Goal: Information Seeking & Learning: Learn about a topic

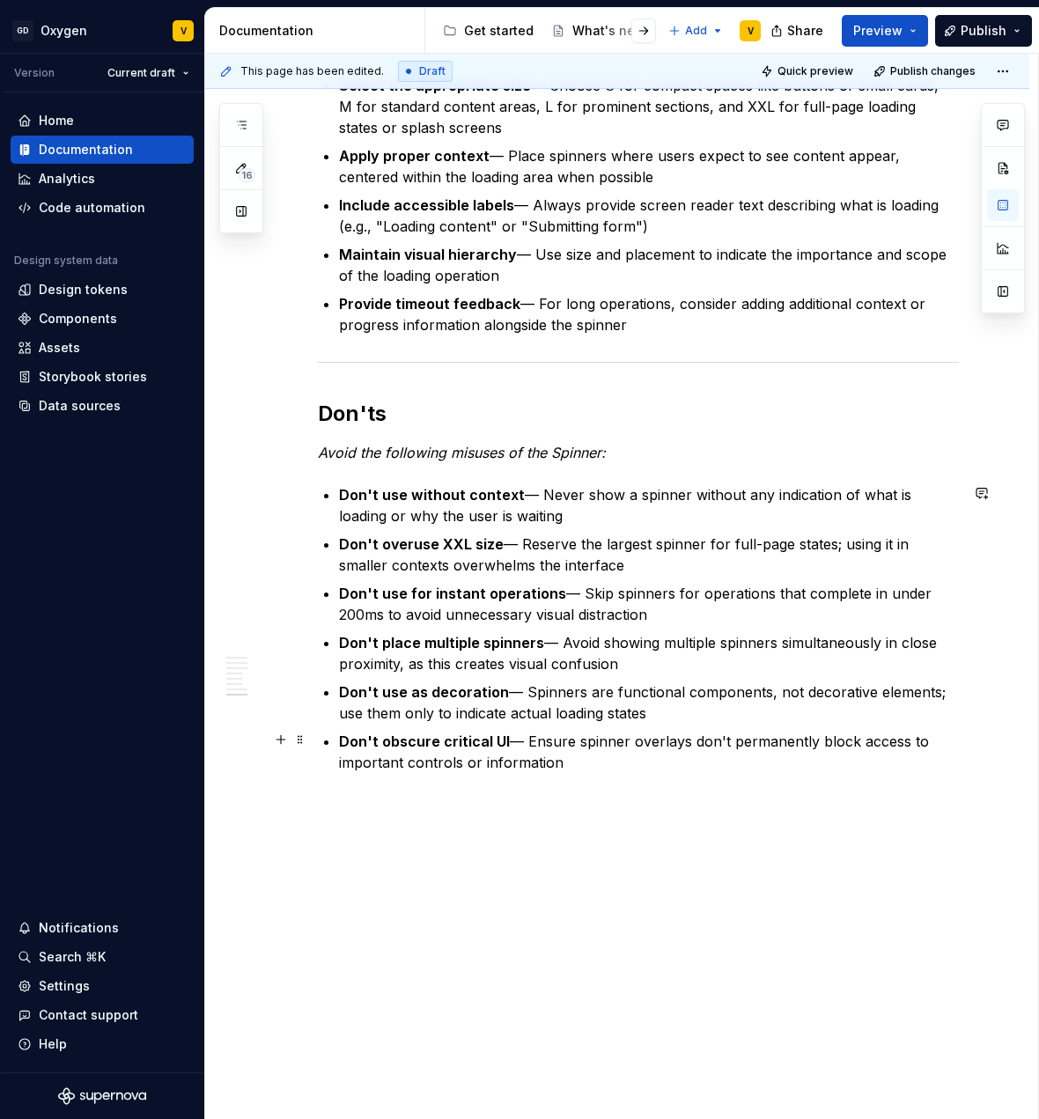
click at [567, 764] on p "Don't obscure critical UI — Ensure spinner overlays don't permanently block acc…" at bounding box center [649, 752] width 620 height 42
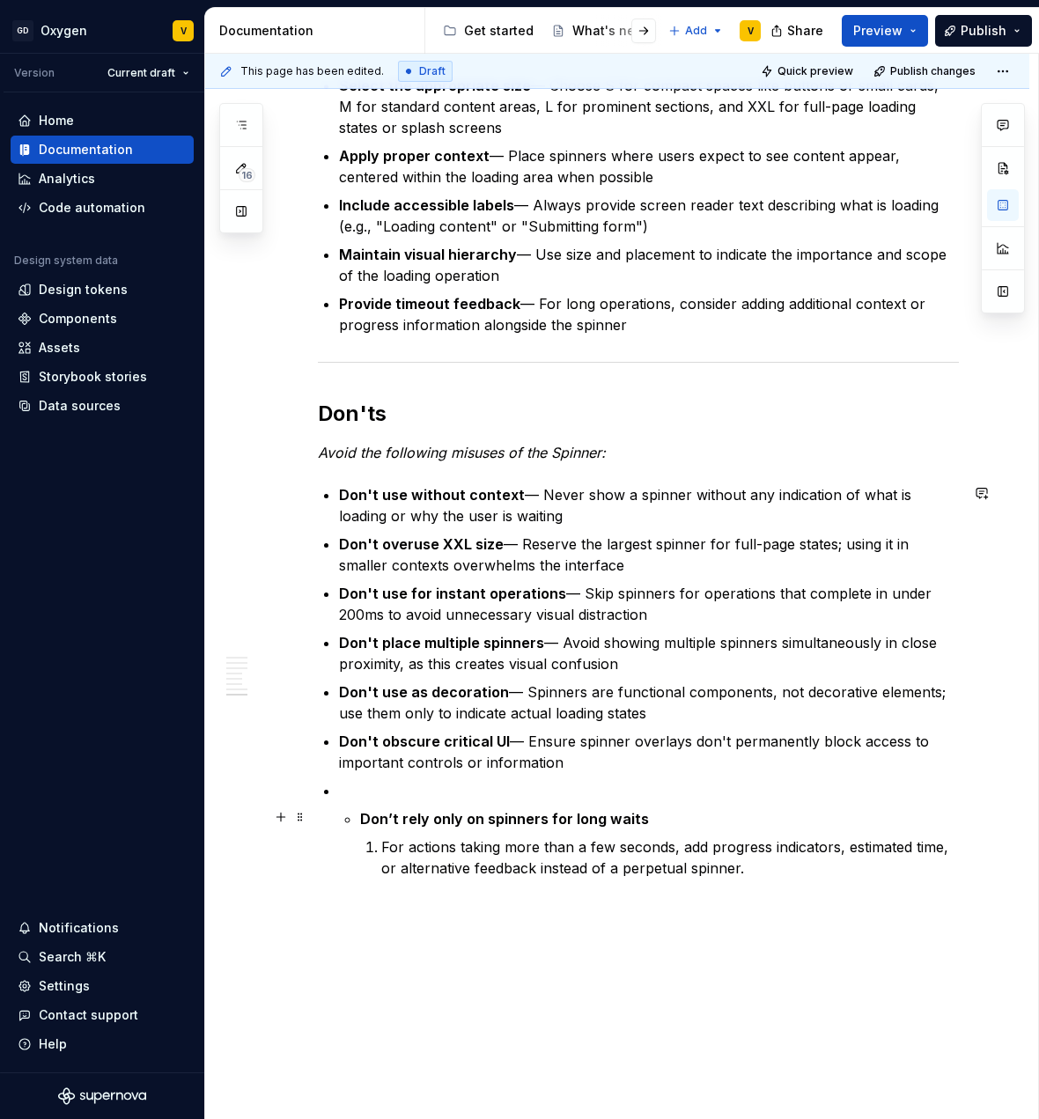
click at [360, 816] on strong "Don’t rely only on spinners for long waits" at bounding box center [504, 819] width 289 height 18
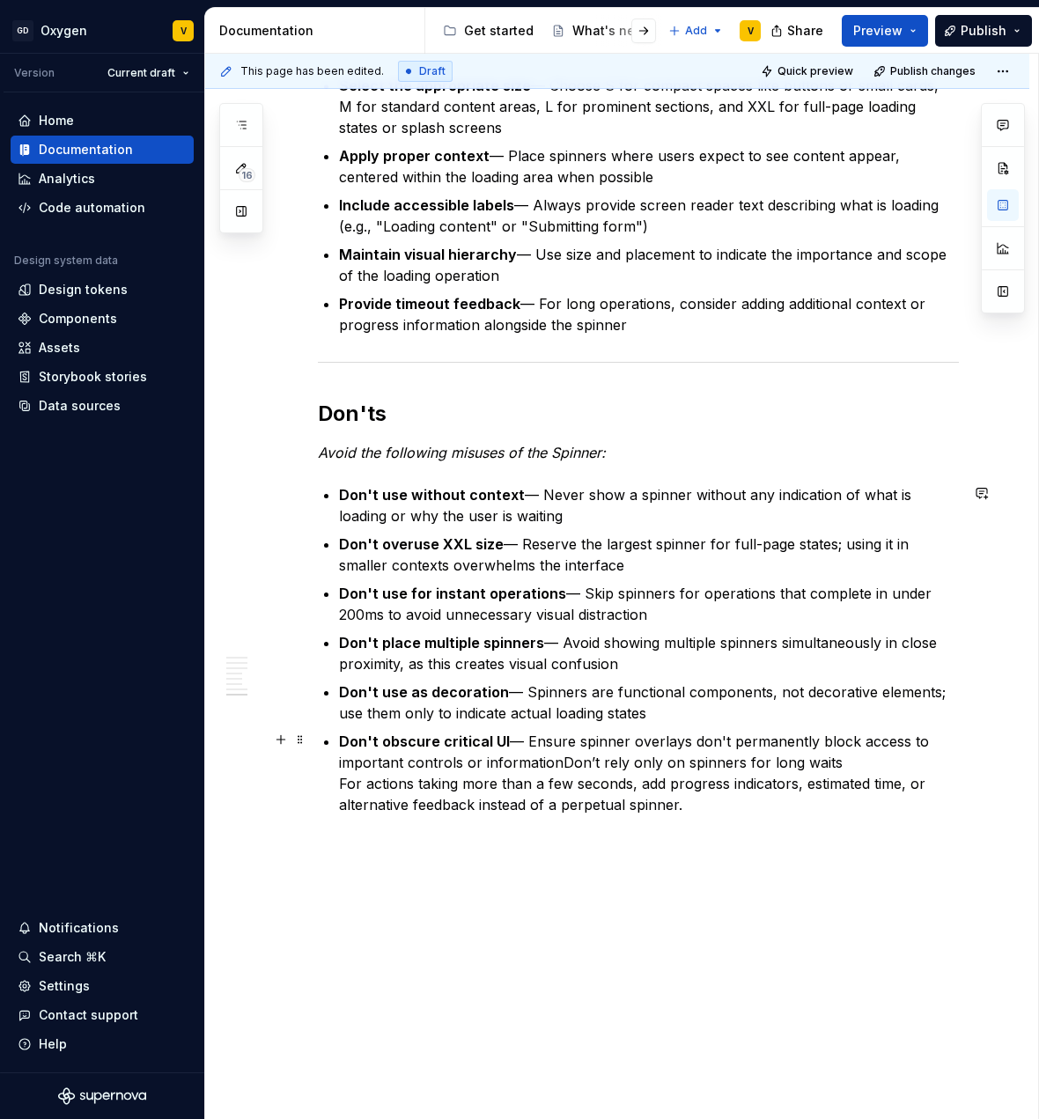
click at [557, 761] on p "Don't obscure critical UI — Ensure spinner overlays don't permanently block acc…" at bounding box center [649, 773] width 620 height 85
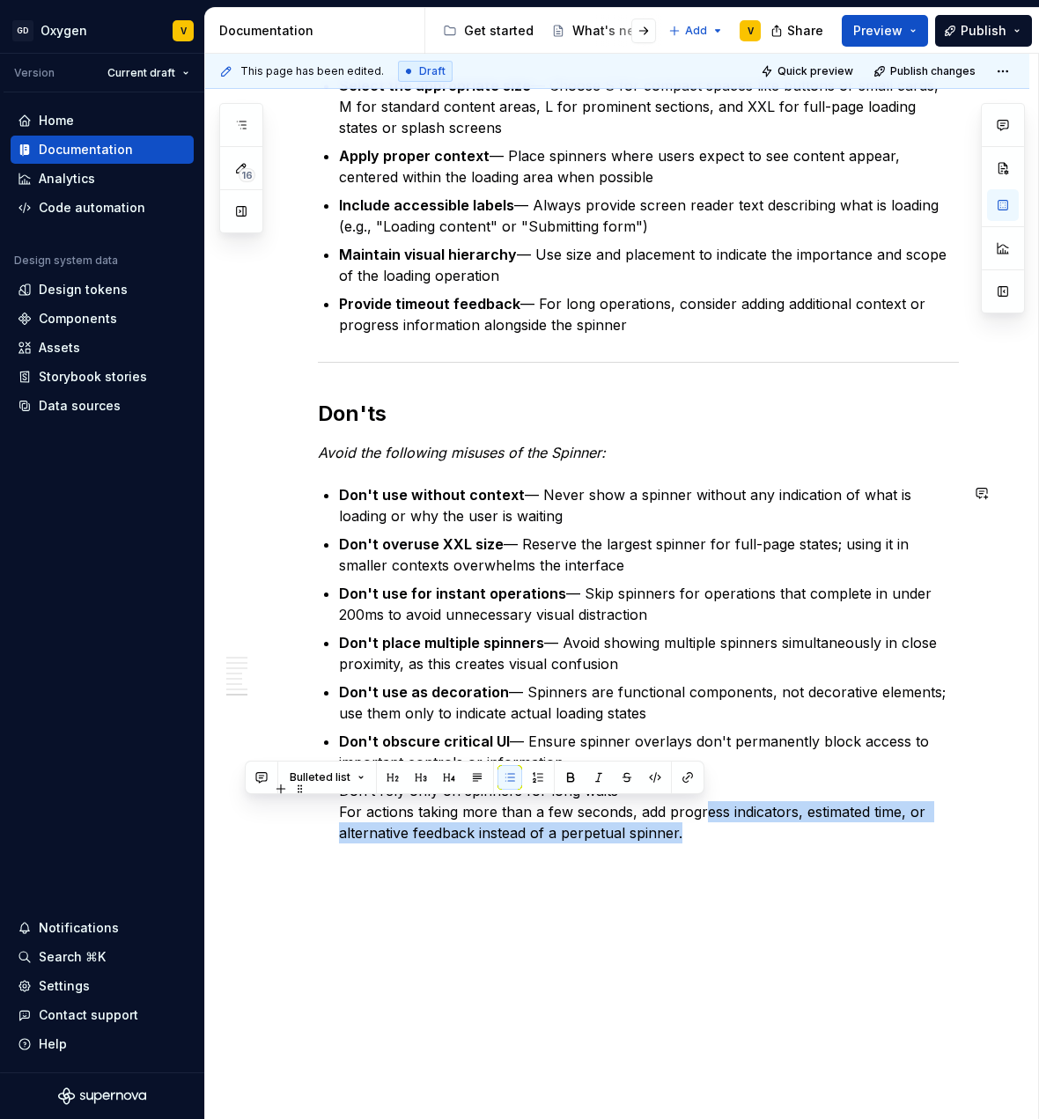
click at [682, 831] on p "Don’t rely only on spinners for long waits For actions taking more than a few s…" at bounding box center [649, 811] width 620 height 63
paste div
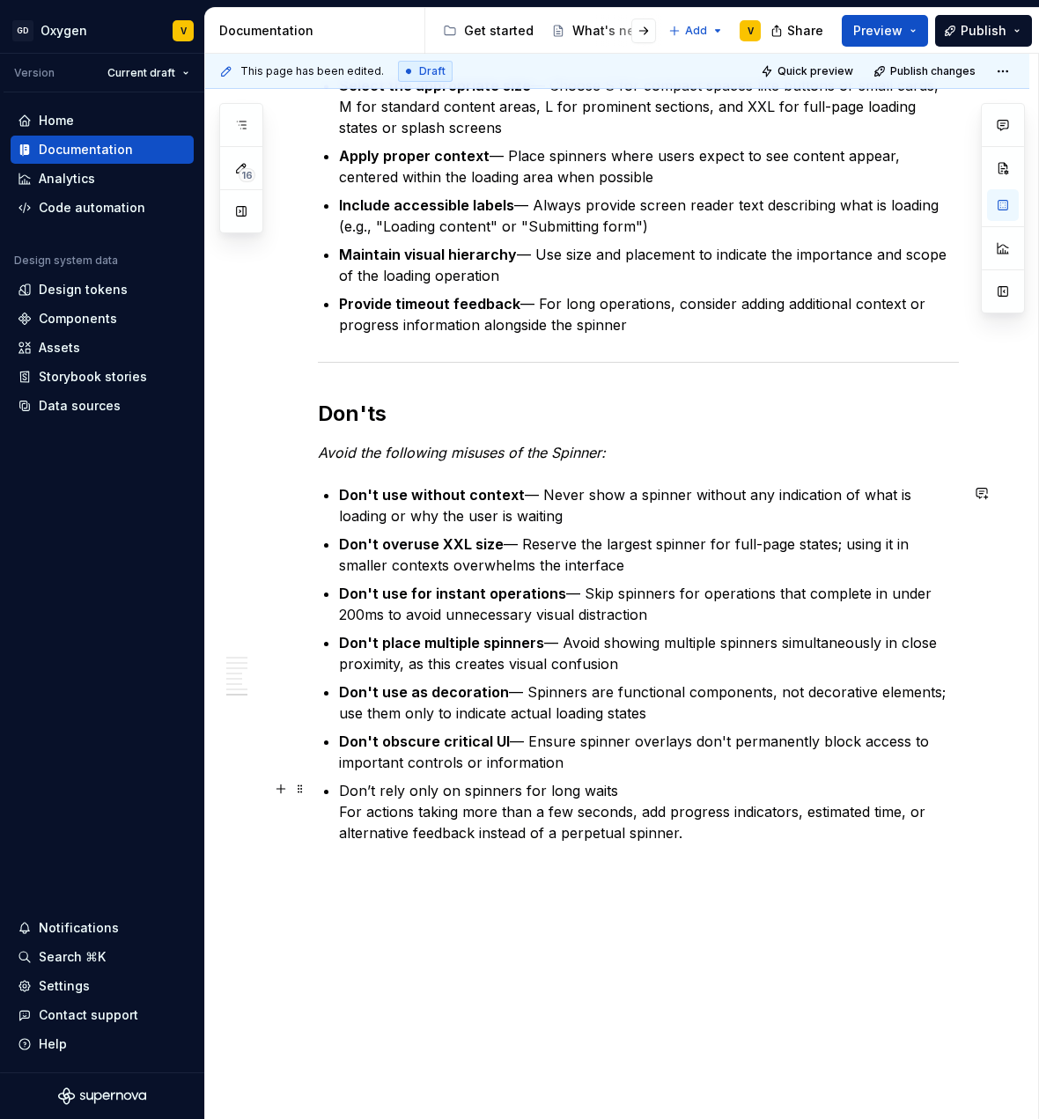
click at [756, 829] on p "Don’t rely only on spinners for long waits For actions taking more than a few s…" at bounding box center [649, 811] width 620 height 63
type textarea "*"
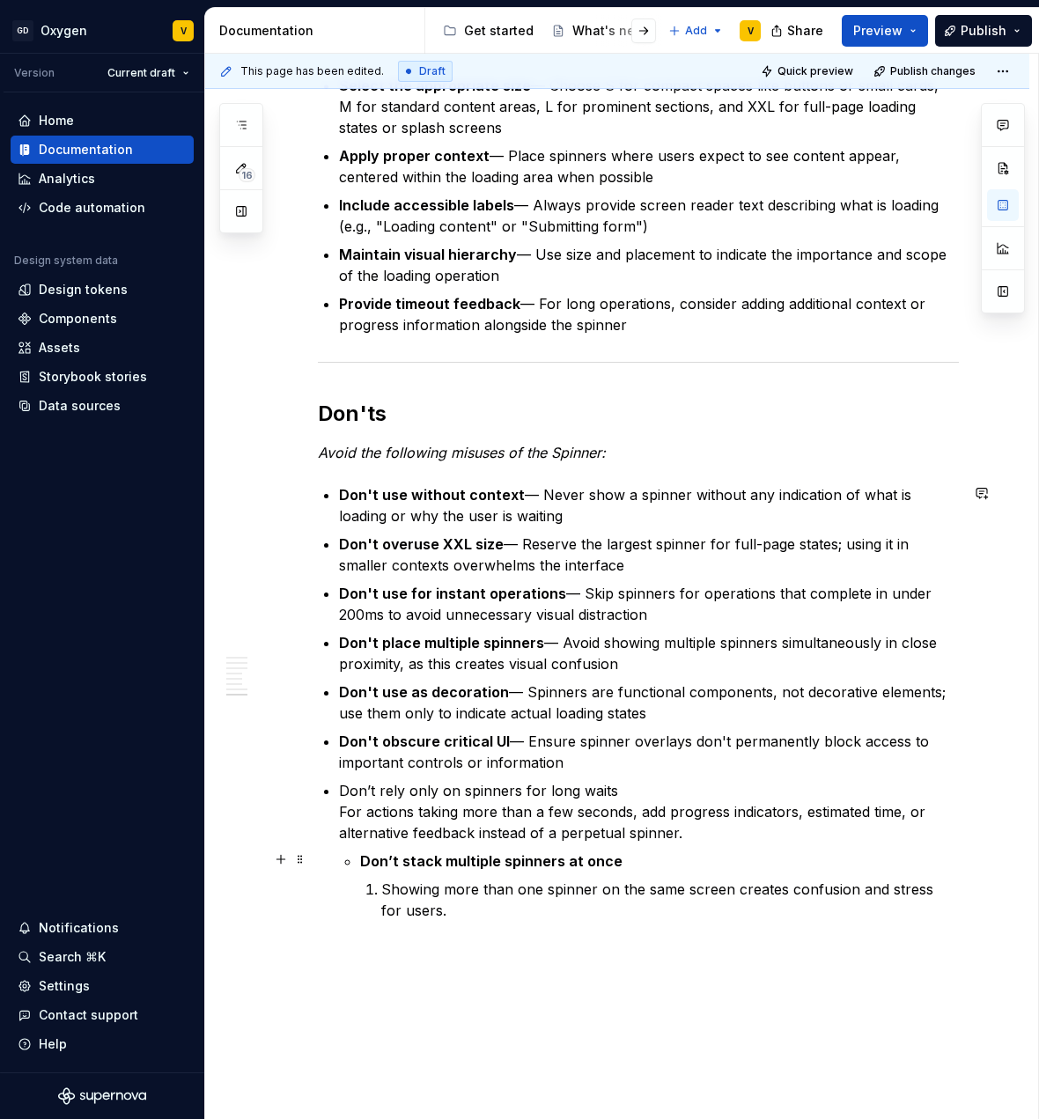
click at [360, 860] on strong "Don’t stack multiple spinners at once" at bounding box center [491, 862] width 262 height 18
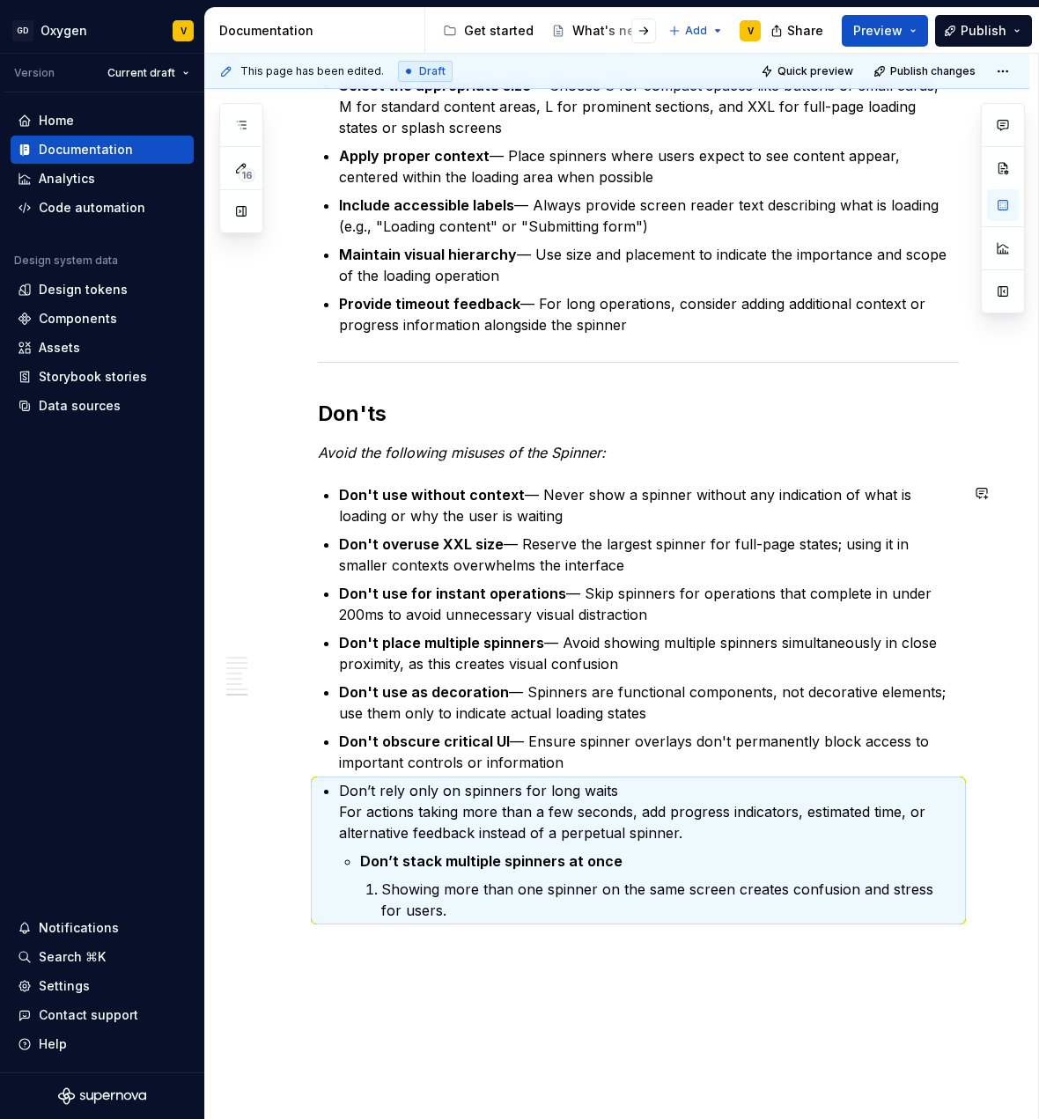
click at [360, 860] on strong "Don’t stack multiple spinners at once" at bounding box center [491, 862] width 262 height 18
click at [374, 864] on strong "Don’t stack multiple spinners at once" at bounding box center [491, 862] width 262 height 18
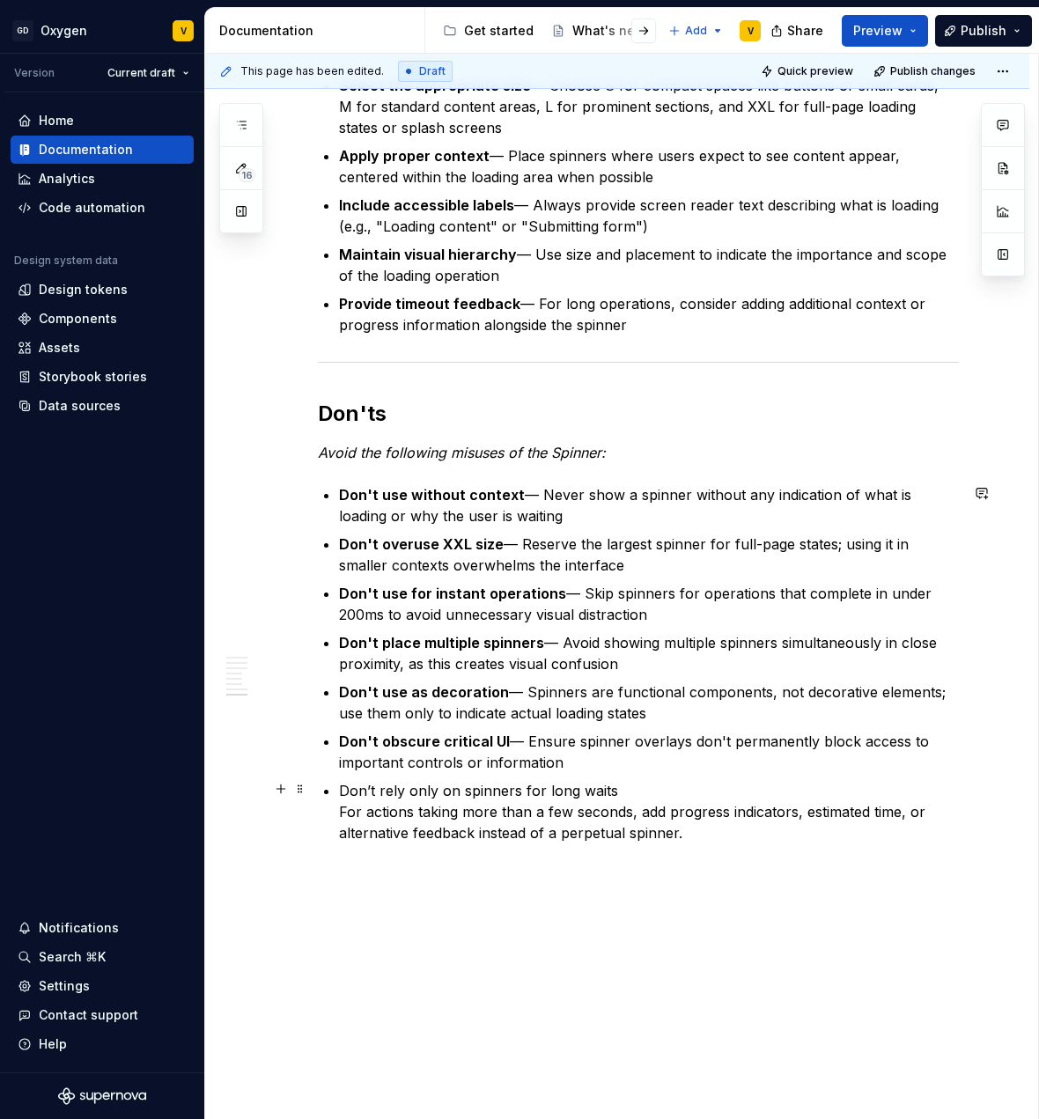
click at [695, 831] on p "Don’t rely only on spinners for long waits For actions taking more than a few s…" at bounding box center [649, 811] width 620 height 63
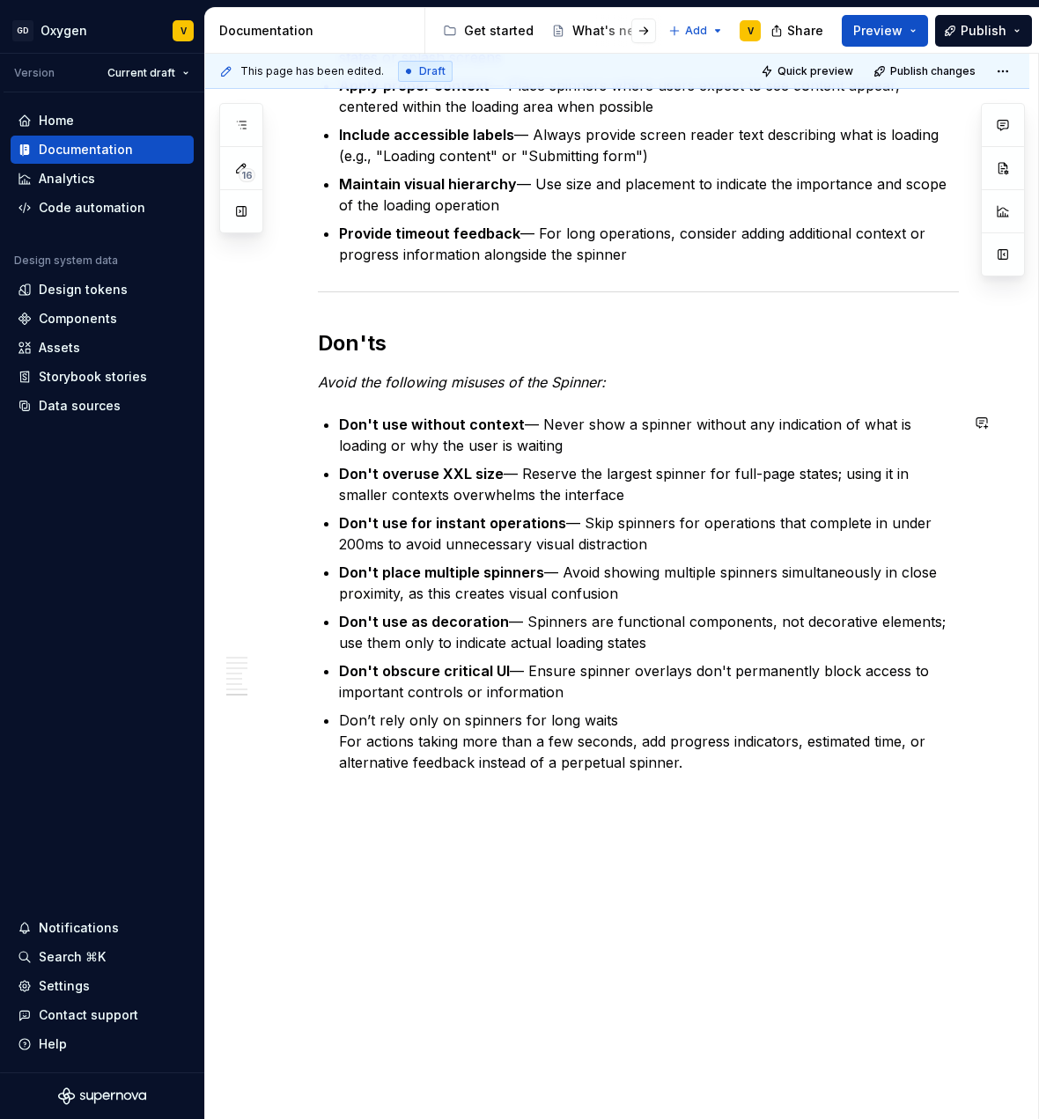
scroll to position [2603, 0]
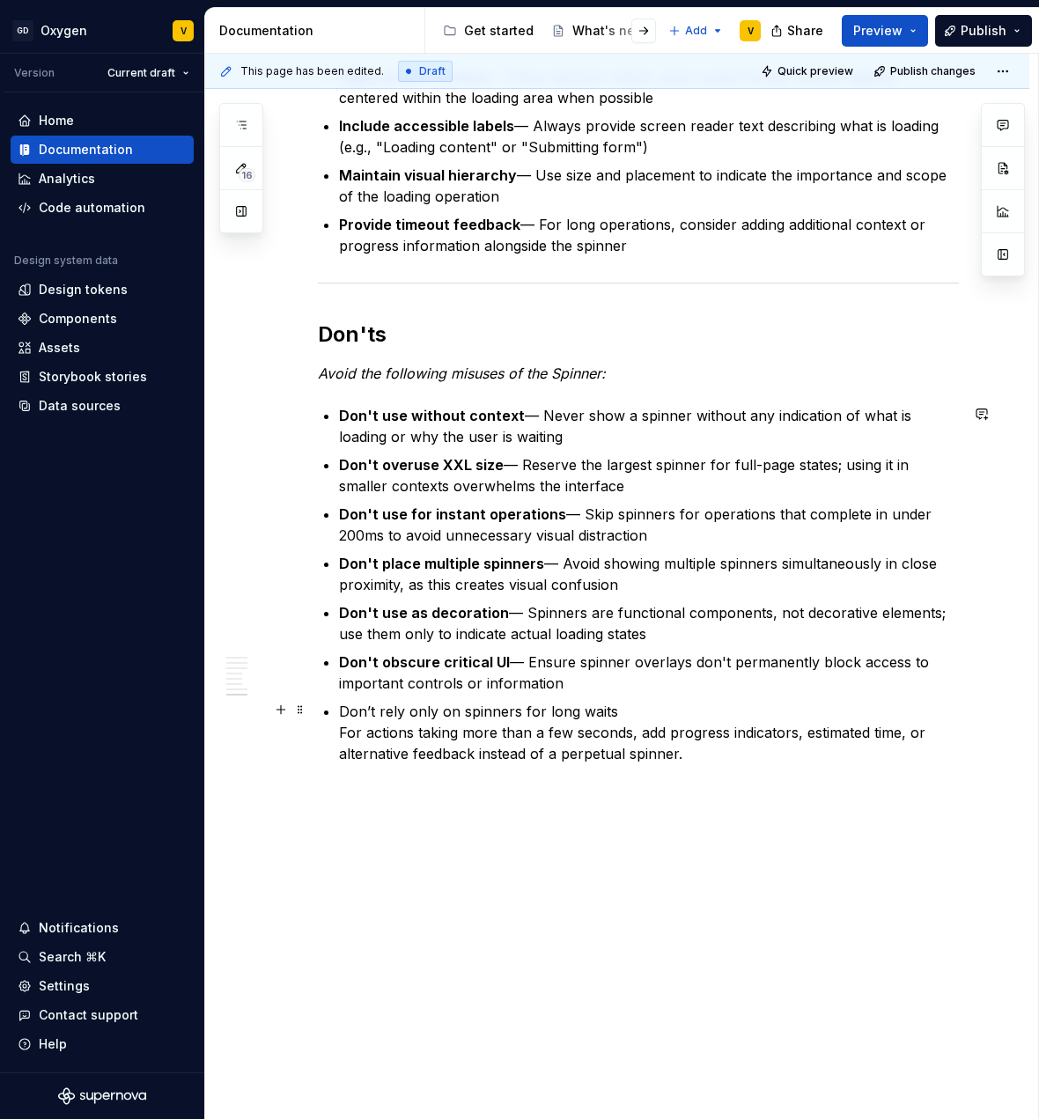
click at [617, 698] on ul "Don't use without context — Never show a spinner without any indication of what…" at bounding box center [649, 584] width 620 height 359
click at [633, 726] on p "Don’t rely only on spinners for long waits For actions taking more than a few s…" at bounding box center [649, 732] width 620 height 63
click at [668, 761] on p "Don’t rely only on spinners for long waits For actions taking more than a few s…" at bounding box center [649, 732] width 620 height 63
click at [690, 749] on p "Don’t rely only on spinners for long waits For actions taking more than a few s…" at bounding box center [649, 732] width 620 height 63
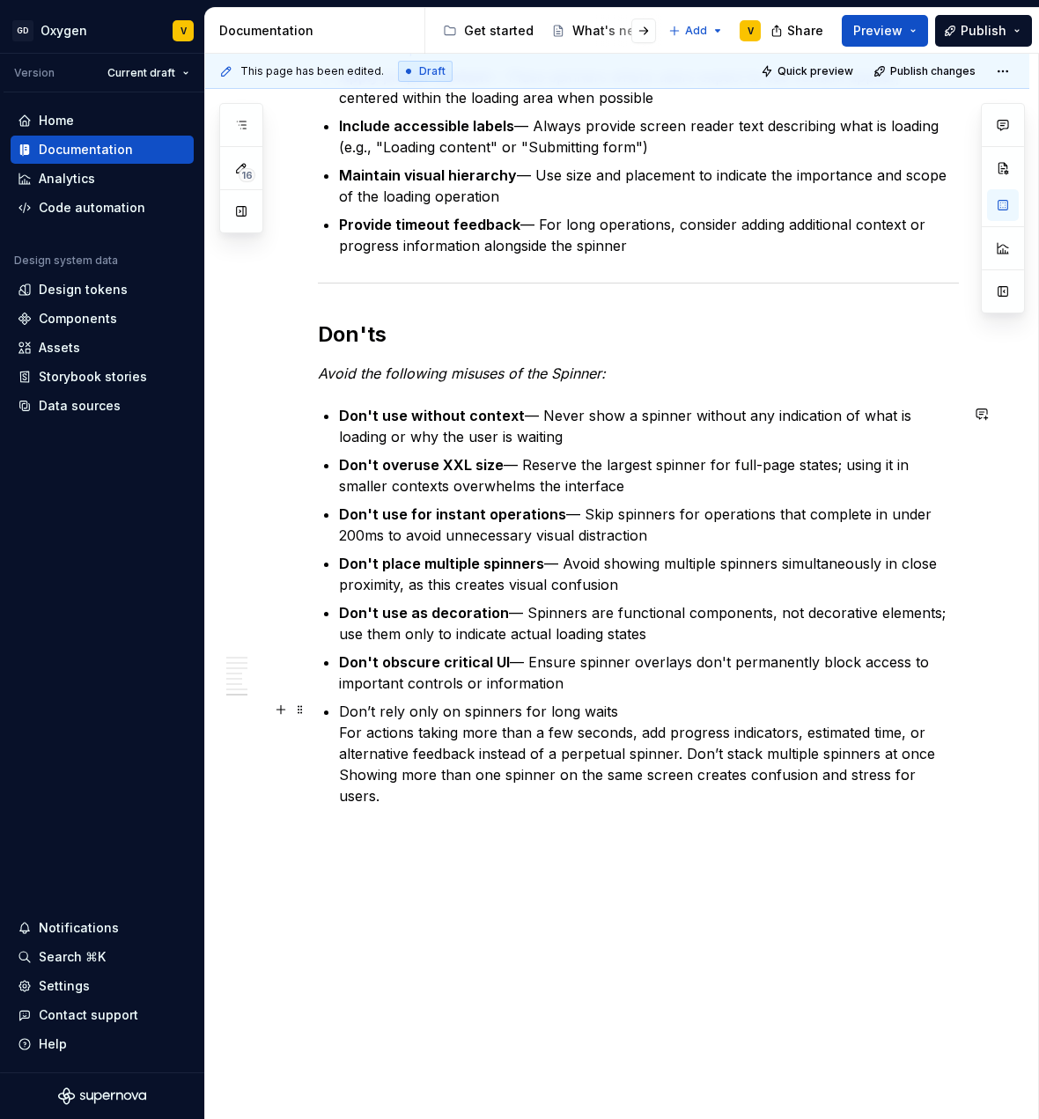
click at [687, 750] on p "Don’t rely only on spinners for long waits For actions taking more than a few s…" at bounding box center [649, 754] width 620 height 106
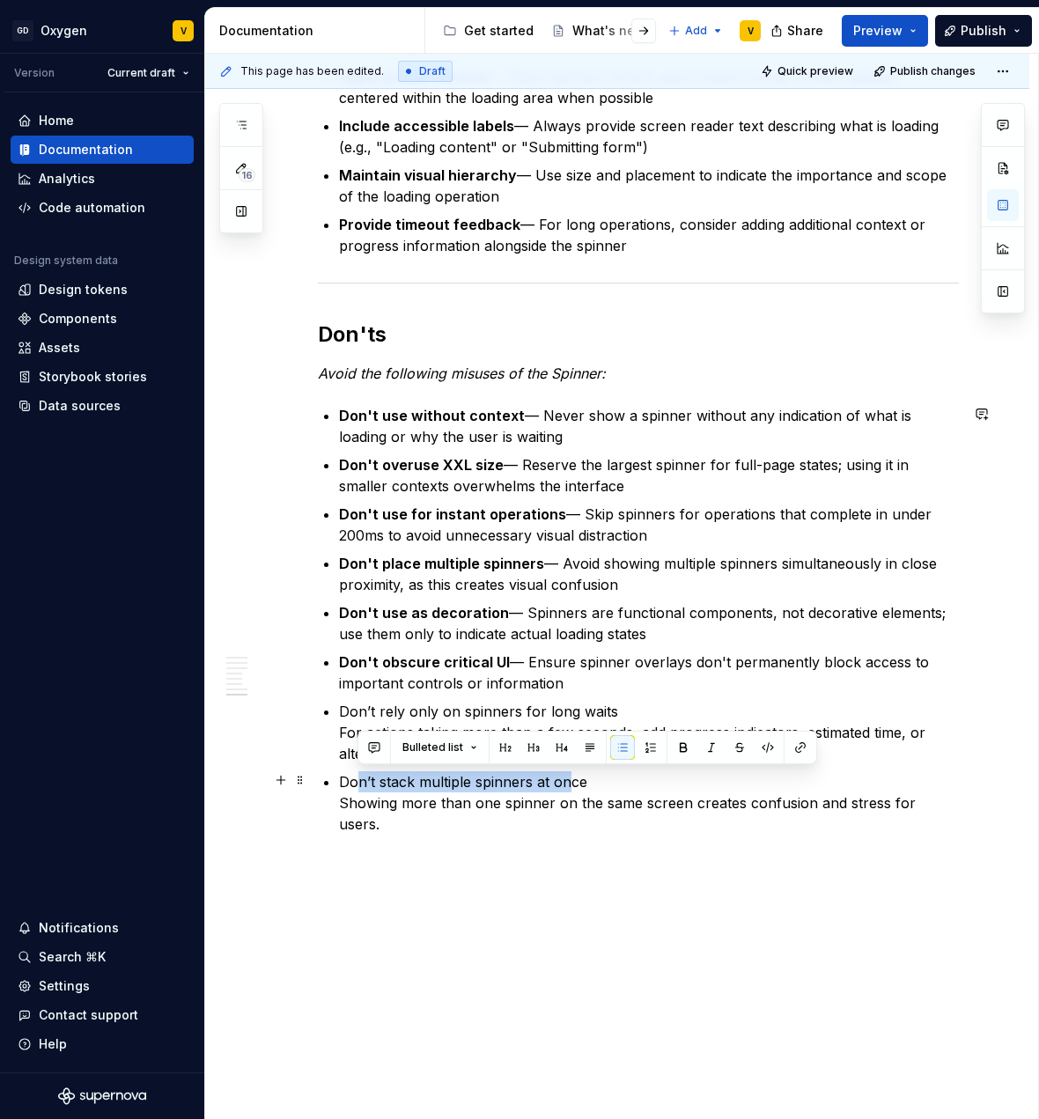
drag, startPoint x: 357, startPoint y: 776, endPoint x: 565, endPoint y: 779, distance: 208.7
click at [565, 779] on p "Don’t stack multiple spinners at once Showing more than one spinner on the same…" at bounding box center [649, 803] width 620 height 63
drag, startPoint x: 613, startPoint y: 786, endPoint x: 336, endPoint y: 781, distance: 277.5
click at [363, 789] on p "Don’t stack multiple spinners at once Showing more than one spinner on the same…" at bounding box center [649, 803] width 620 height 63
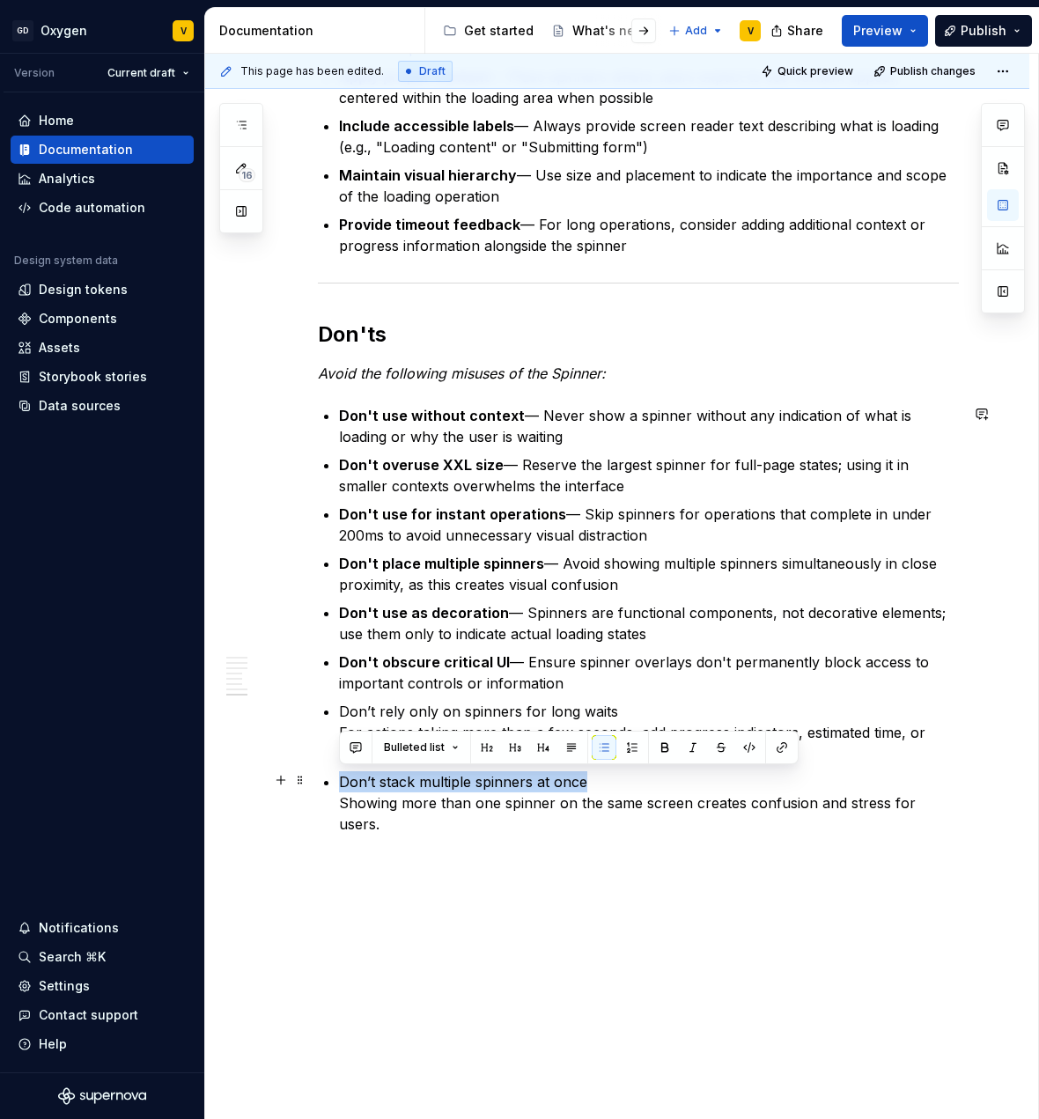
drag, startPoint x: 339, startPoint y: 785, endPoint x: 633, endPoint y: 784, distance: 294.2
click at [633, 784] on p "Don’t stack multiple spinners at once Showing more than one spinner on the same…" at bounding box center [649, 803] width 620 height 63
copy p "Don’t stack multiple spinners at once"
click at [755, 582] on p "Don't place multiple spinners — Avoid showing multiple spinners simultaneously …" at bounding box center [649, 574] width 620 height 42
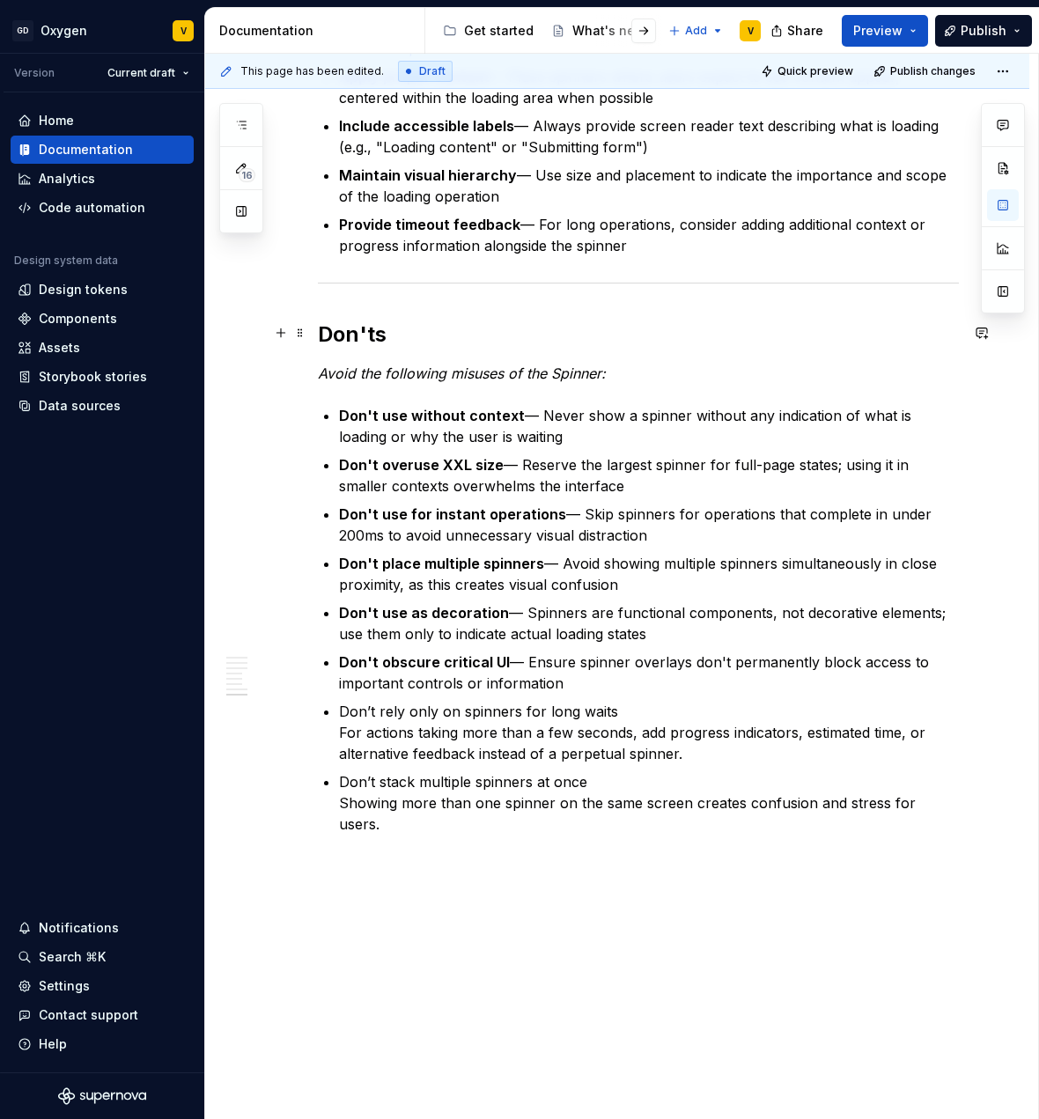
click at [319, 331] on h2 "Don'ts" at bounding box center [638, 335] width 641 height 28
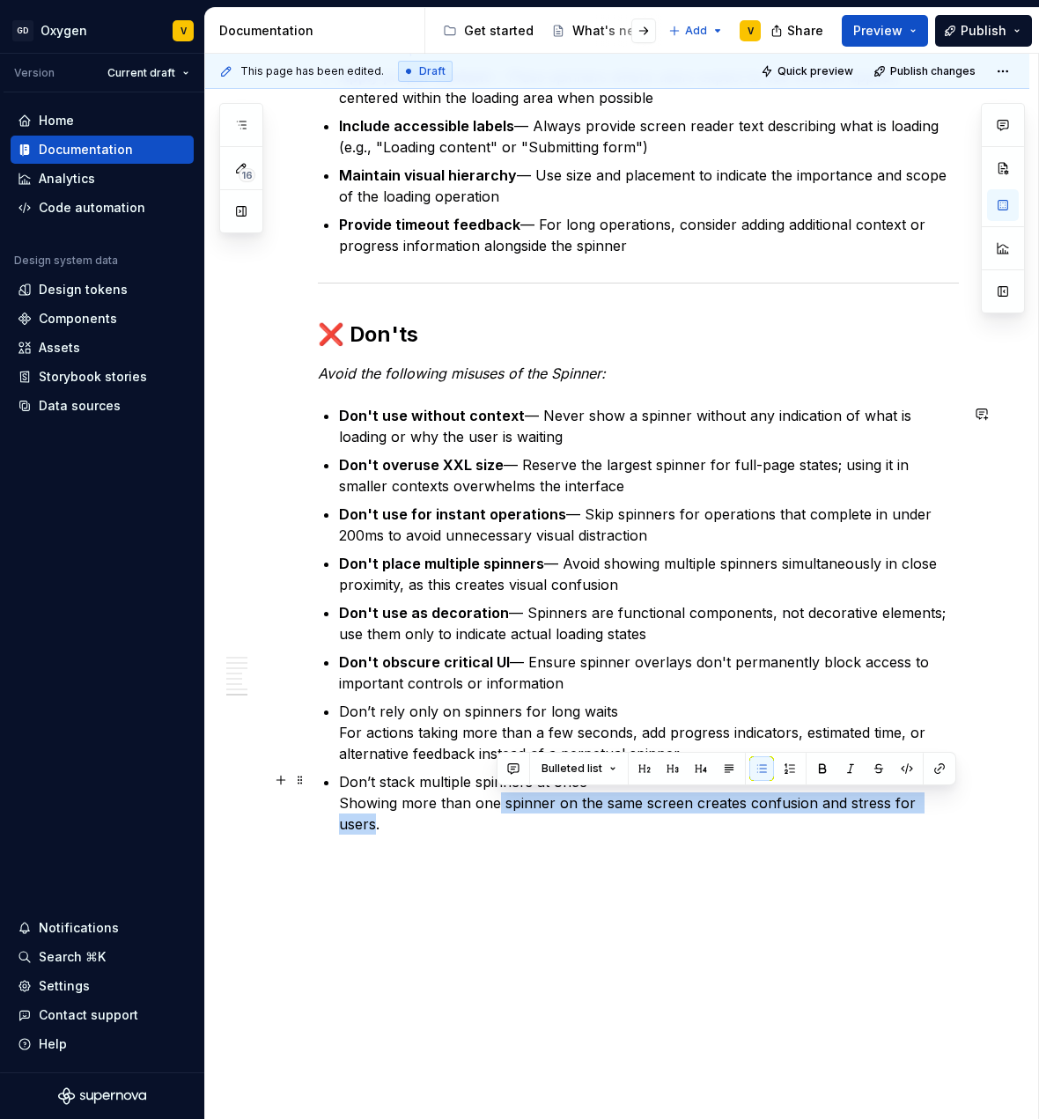
drag, startPoint x: 946, startPoint y: 801, endPoint x: 498, endPoint y: 793, distance: 447.5
click at [498, 793] on p "Don’t stack multiple spinners at once Showing more than one spinner on the same…" at bounding box center [649, 803] width 620 height 63
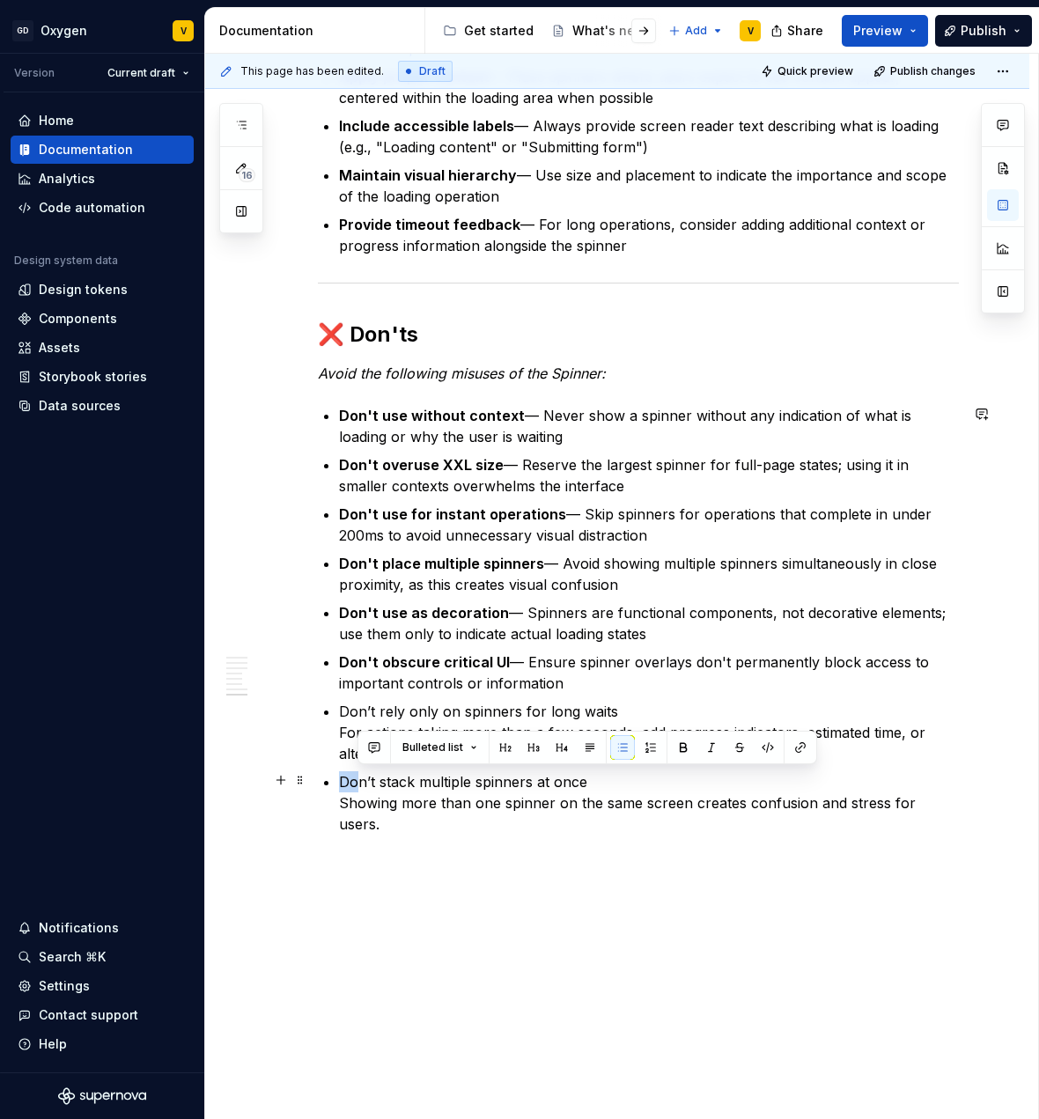
drag, startPoint x: 355, startPoint y: 781, endPoint x: 512, endPoint y: 770, distance: 157.2
click at [512, 772] on p "Don’t stack multiple spinners at once Showing more than one spinner on the same…" at bounding box center [649, 803] width 620 height 63
drag, startPoint x: 588, startPoint y: 784, endPoint x: 348, endPoint y: 772, distance: 240.7
click at [348, 772] on p "Don’t stack multiple spinners at once Showing more than one spinner on the same…" at bounding box center [649, 803] width 620 height 63
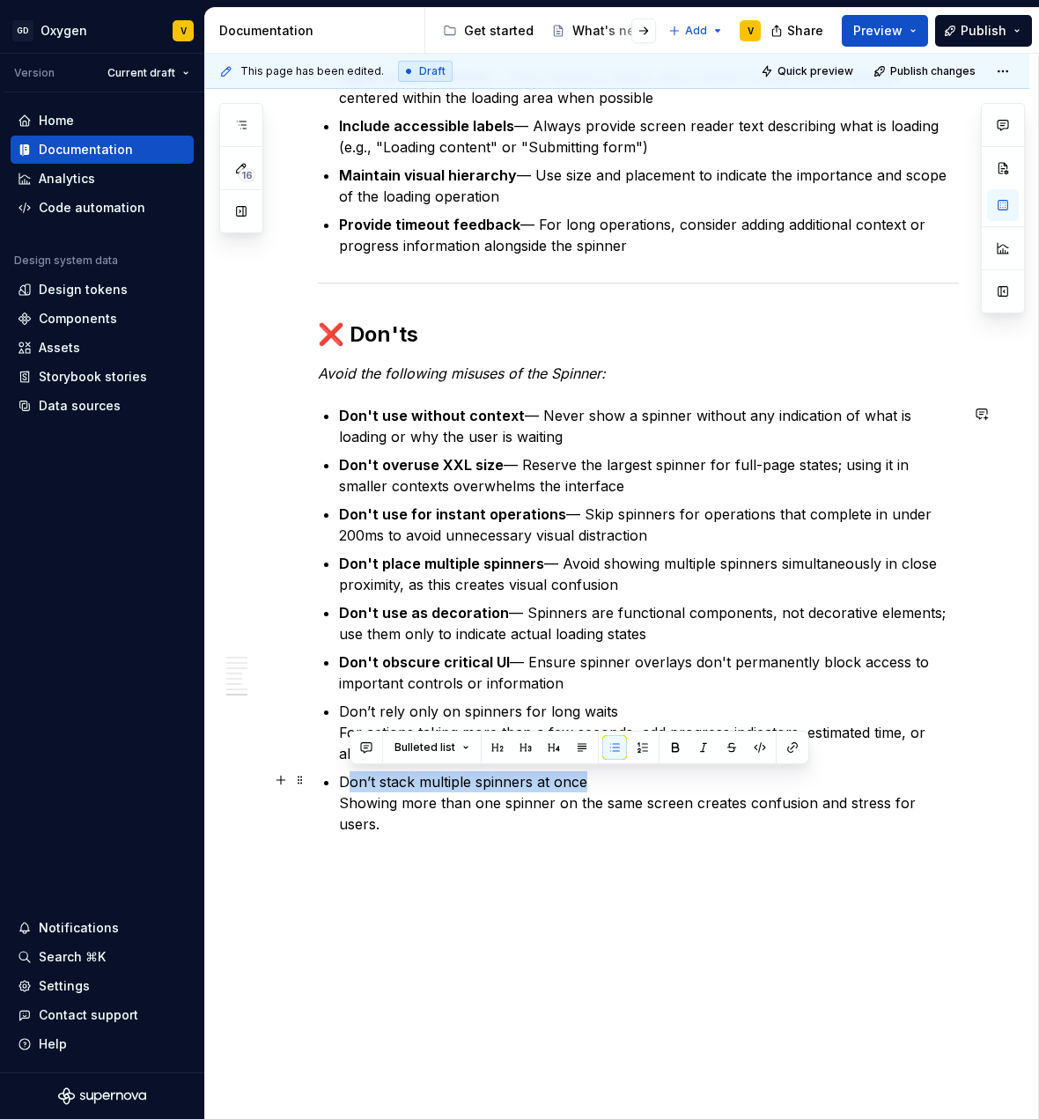
click at [348, 772] on p "Don’t stack multiple spinners at once Showing more than one spinner on the same…" at bounding box center [649, 803] width 620 height 63
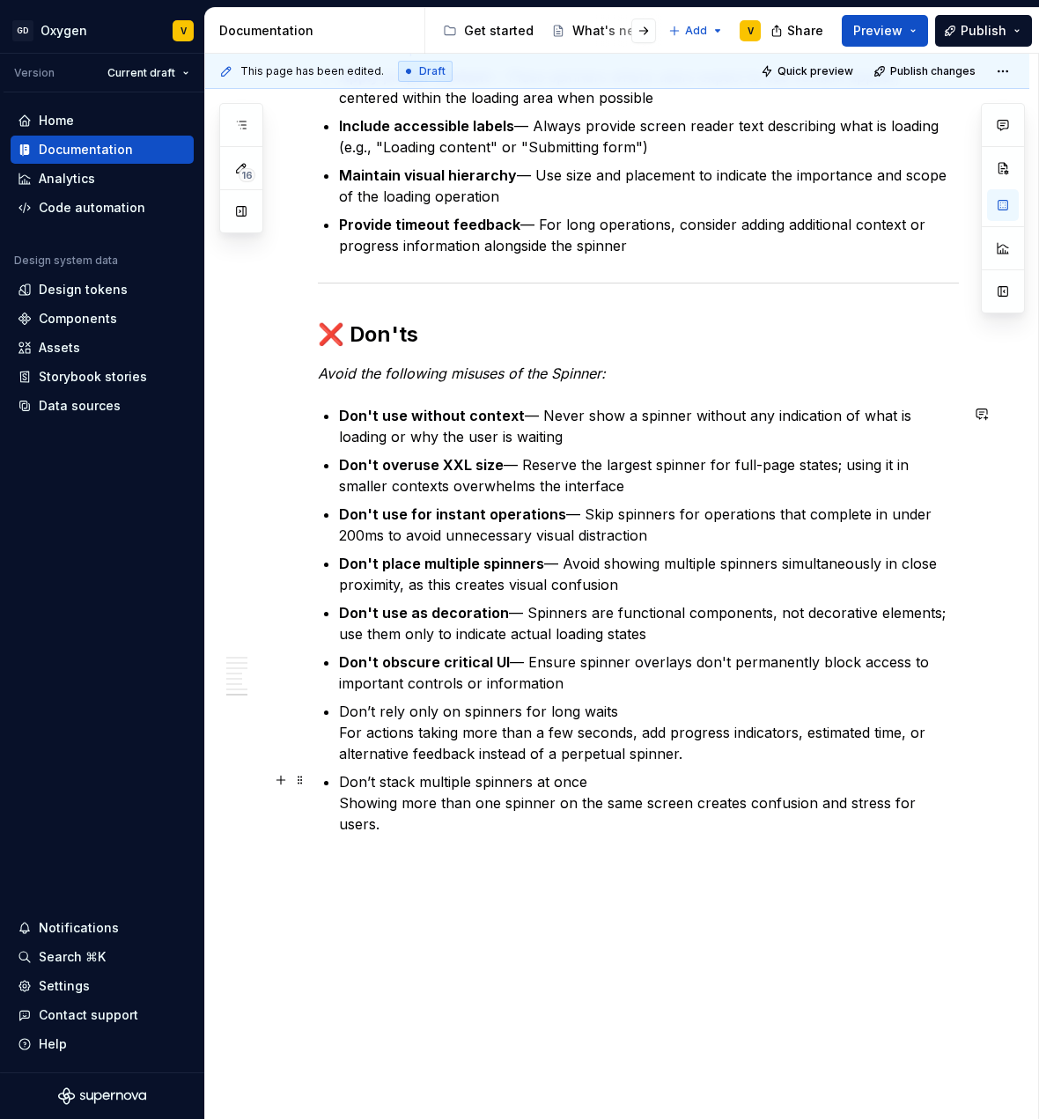
click at [452, 795] on p "Don’t stack multiple spinners at once Showing more than one spinner on the same…" at bounding box center [649, 803] width 620 height 63
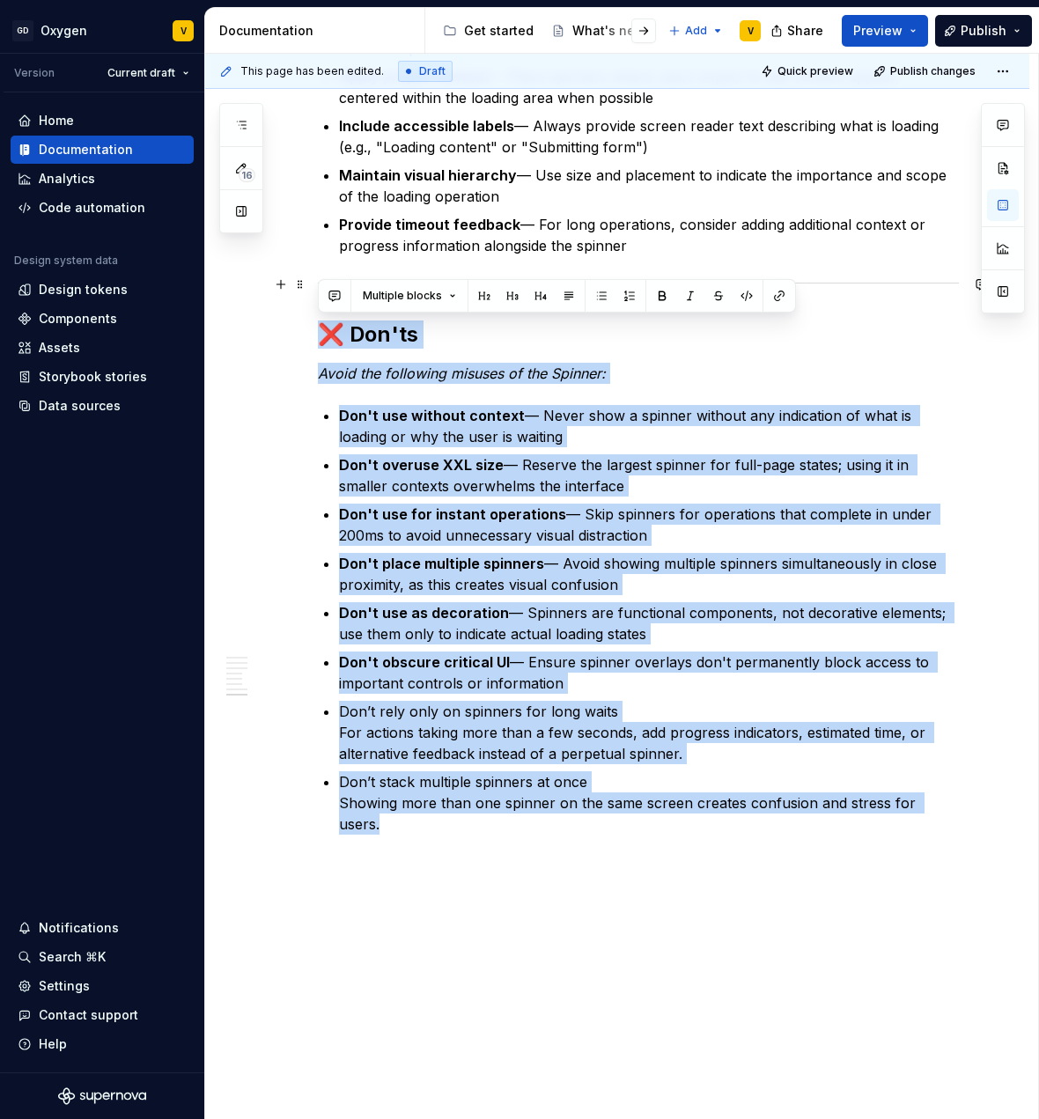
drag, startPoint x: 953, startPoint y: 799, endPoint x: 322, endPoint y: 280, distance: 816.5
click at [925, 279] on div at bounding box center [638, 282] width 641 height 11
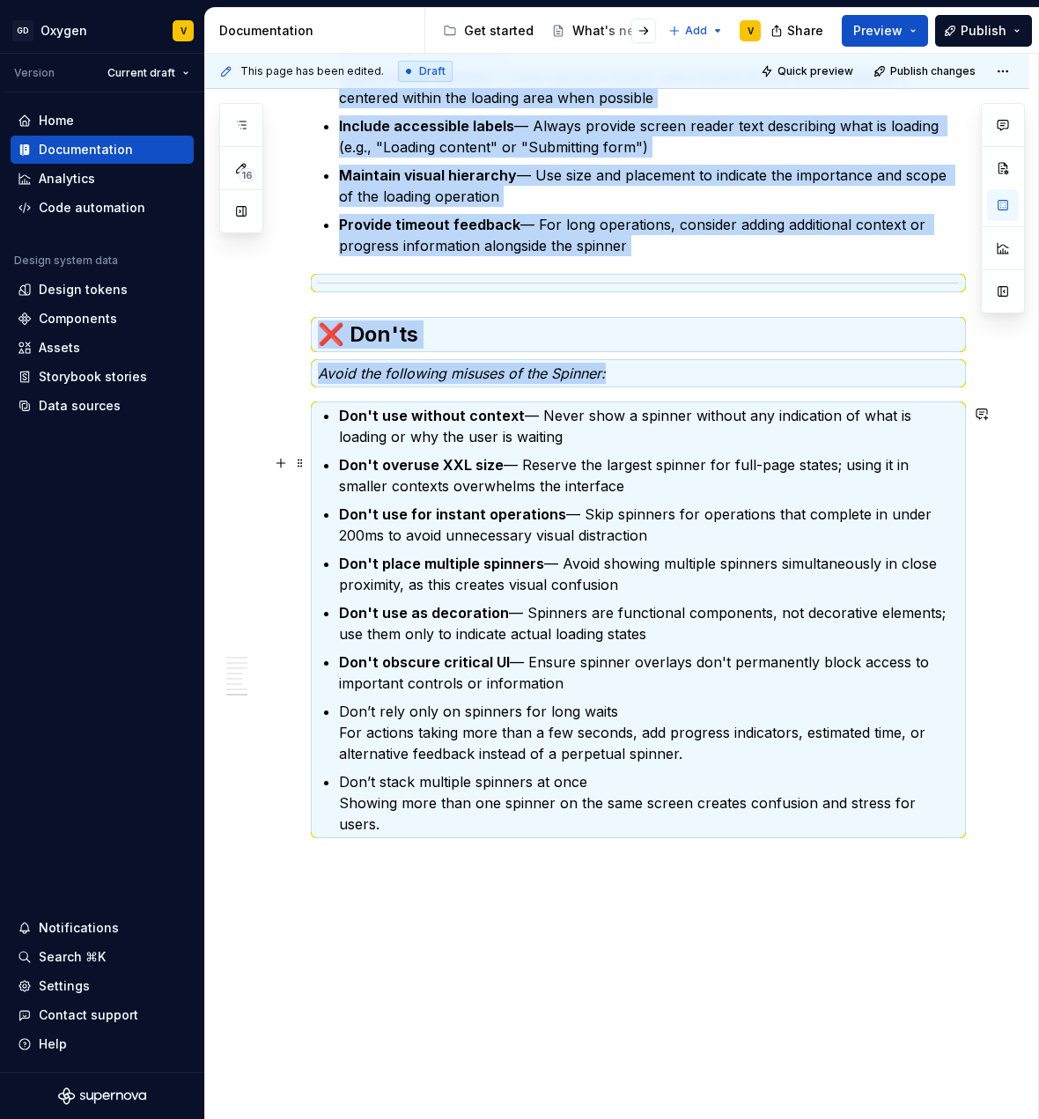
click at [511, 455] on p "Don't overuse XXL size — Reserve the largest spinner for full-page states; usin…" at bounding box center [649, 475] width 620 height 42
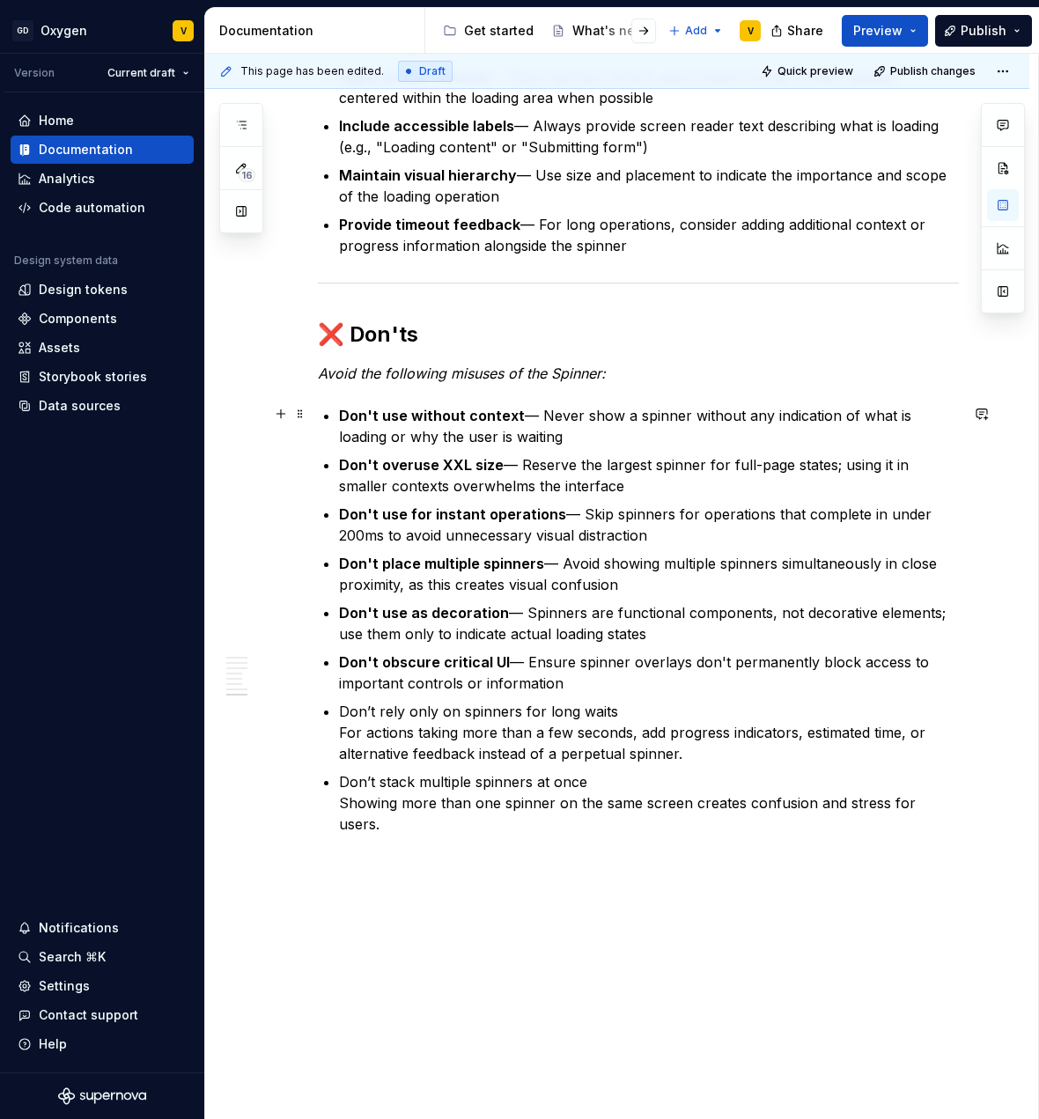
click at [508, 426] on p "Don't use without context — Never show a spinner without any indication of what…" at bounding box center [649, 426] width 620 height 42
drag, startPoint x: 535, startPoint y: 393, endPoint x: 544, endPoint y: 423, distance: 31.2
click at [547, 482] on p "Don't overuse XXL size — Reserve the largest spinner for full-page states; usin…" at bounding box center [649, 475] width 620 height 42
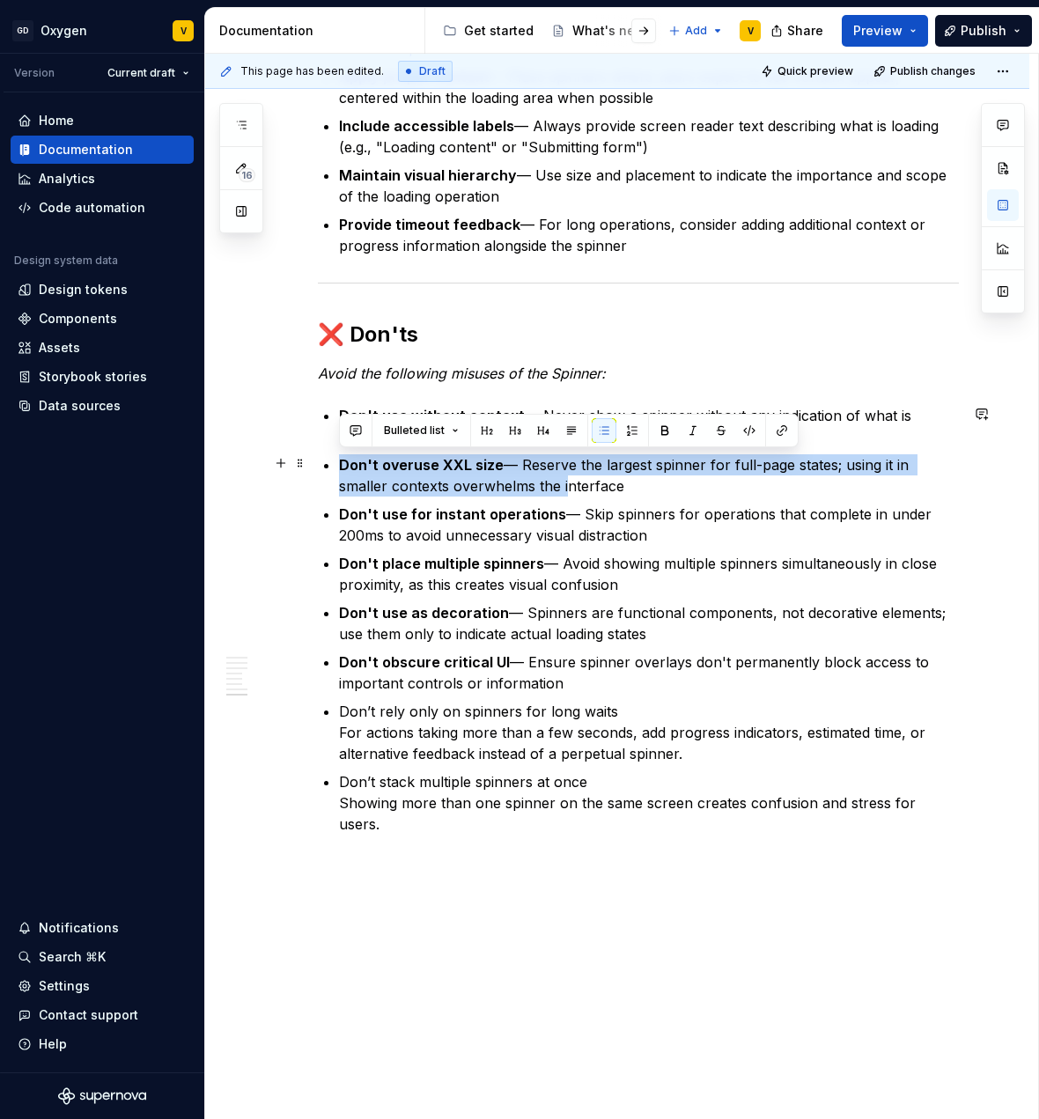
drag, startPoint x: 355, startPoint y: 459, endPoint x: 599, endPoint y: 494, distance: 246.5
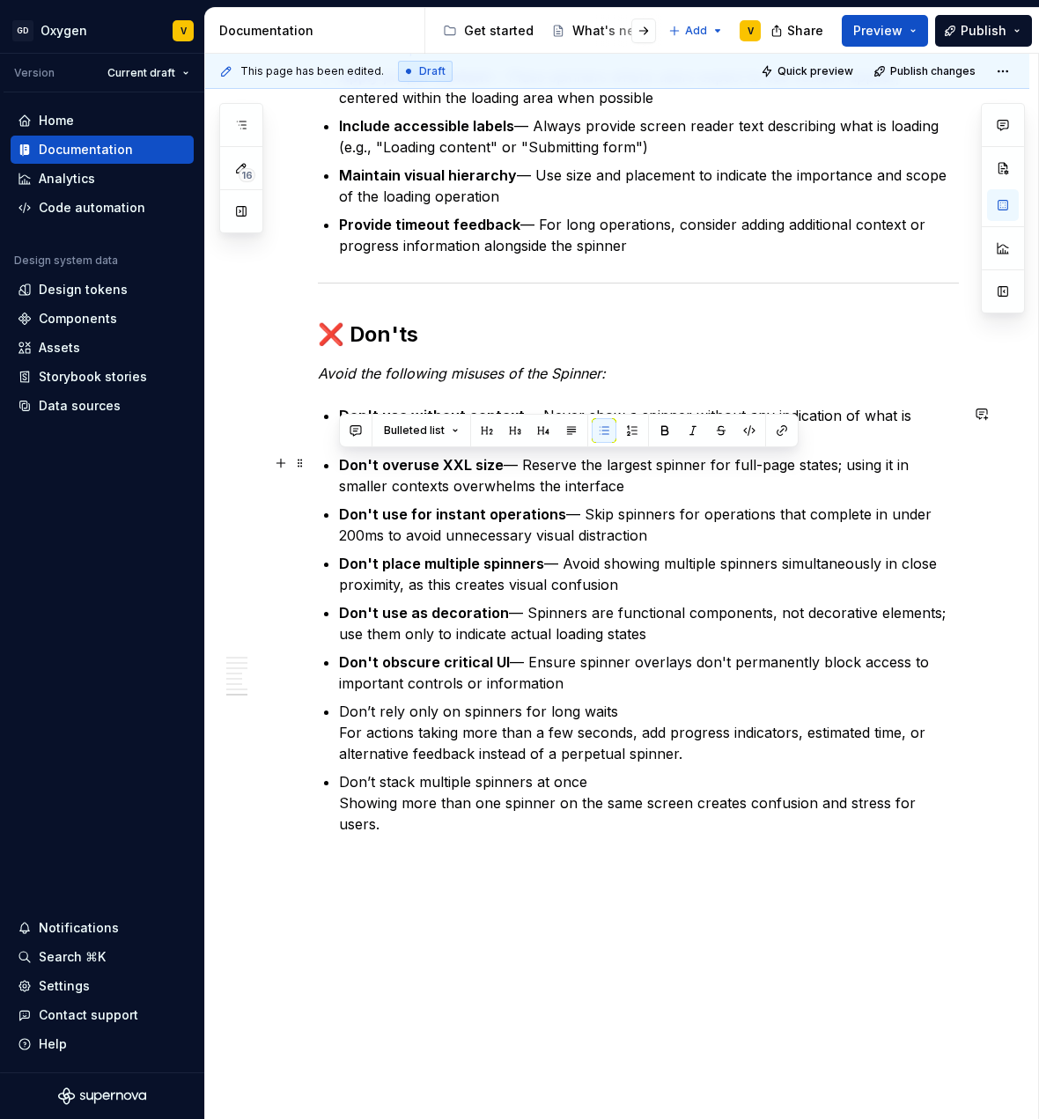
click at [644, 493] on p "Don't overuse XXL size — Reserve the largest spinner for full-page states; usin…" at bounding box center [649, 475] width 620 height 42
drag, startPoint x: 663, startPoint y: 489, endPoint x: 362, endPoint y: 454, distance: 303.2
click at [362, 454] on p "Don't overuse XXL size — Reserve the largest spinner for full-page states; usin…" at bounding box center [649, 475] width 620 height 42
click at [426, 481] on p "Don't overuse XXL size — Reserve the largest spinner for full-page states; usin…" at bounding box center [649, 475] width 620 height 42
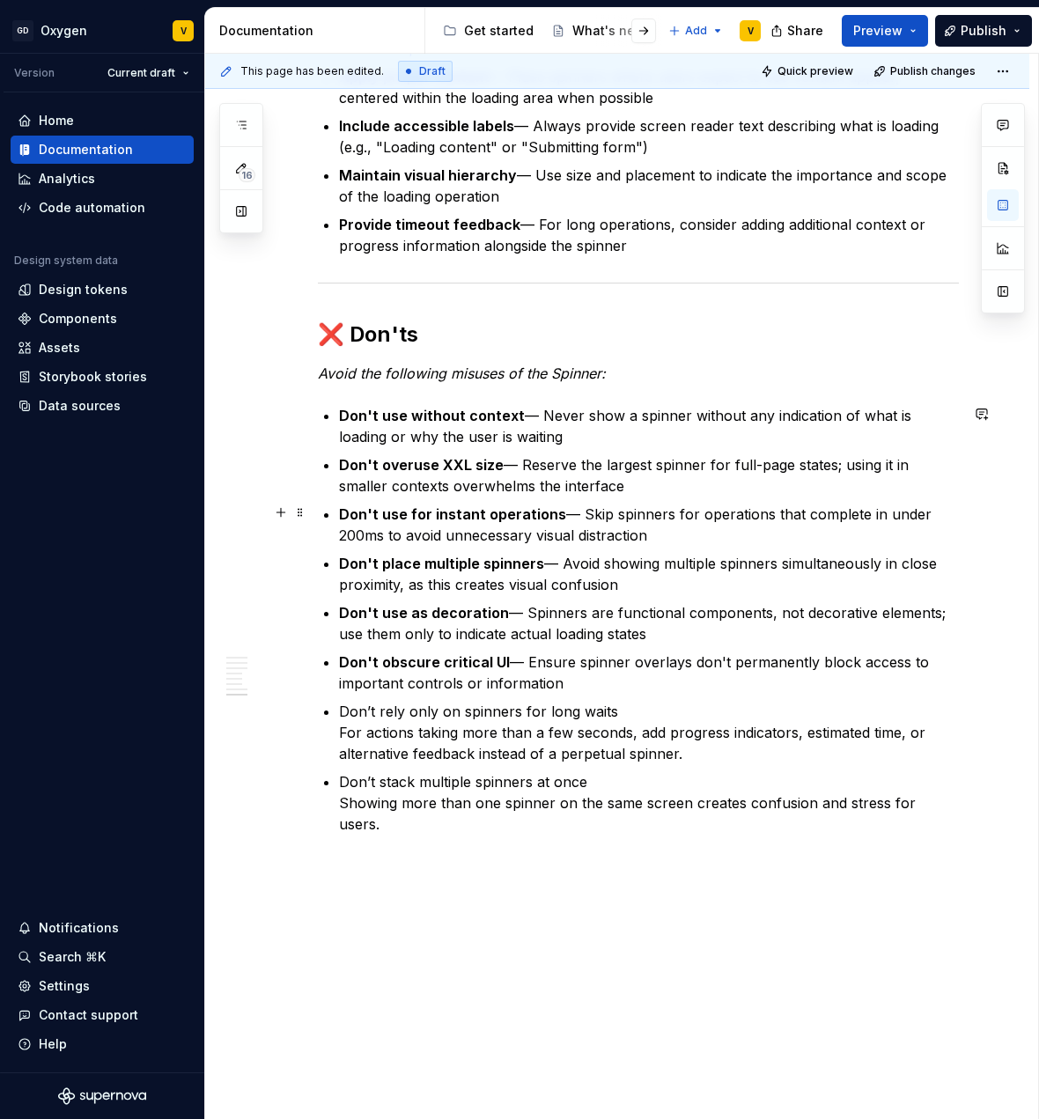
click at [384, 511] on strong "Don't use for instant operations" at bounding box center [452, 515] width 227 height 18
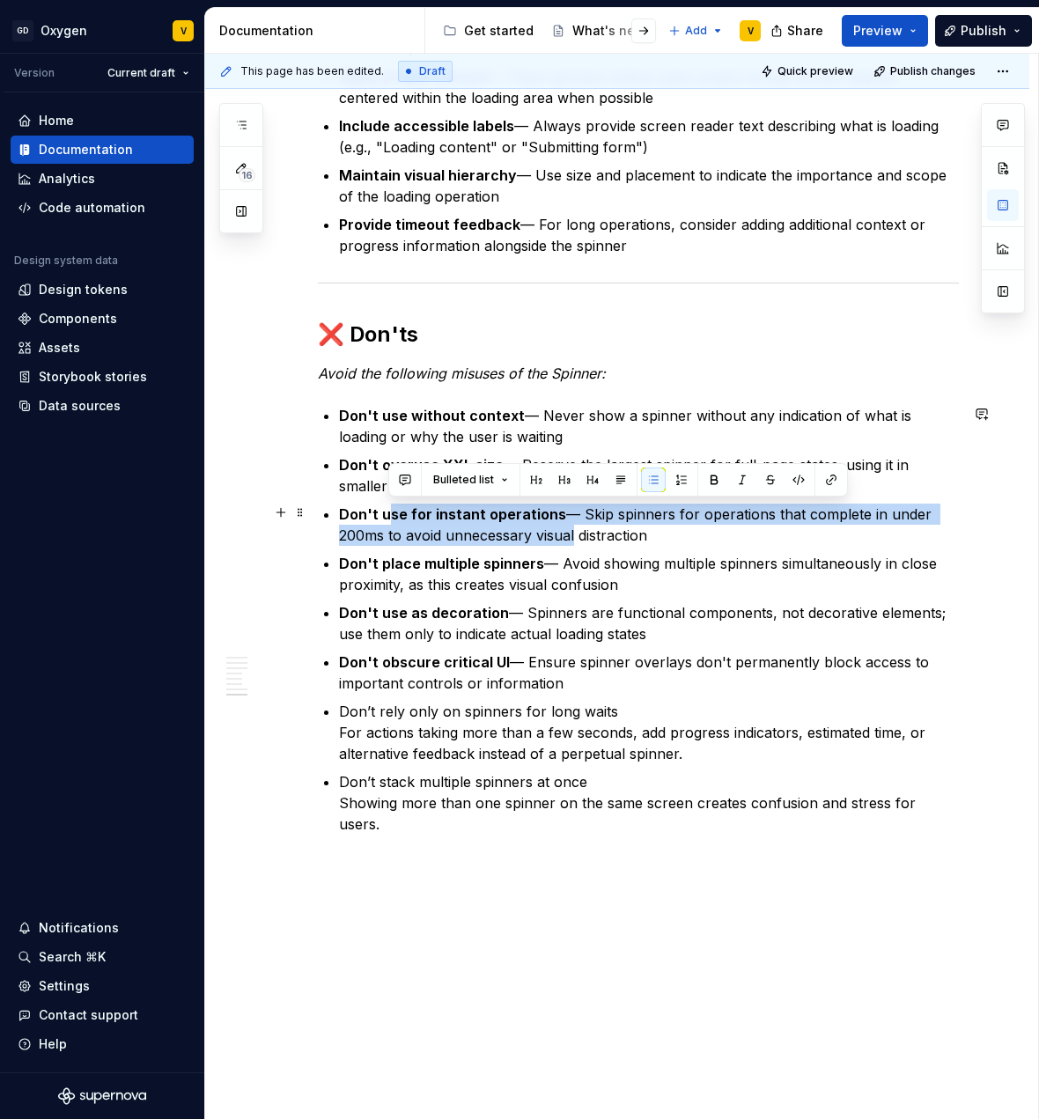
drag, startPoint x: 492, startPoint y: 522, endPoint x: 630, endPoint y: 535, distance: 137.9
click at [583, 530] on p "Don't use for instant operations — Skip spinners for operations that complete i…" at bounding box center [649, 525] width 620 height 42
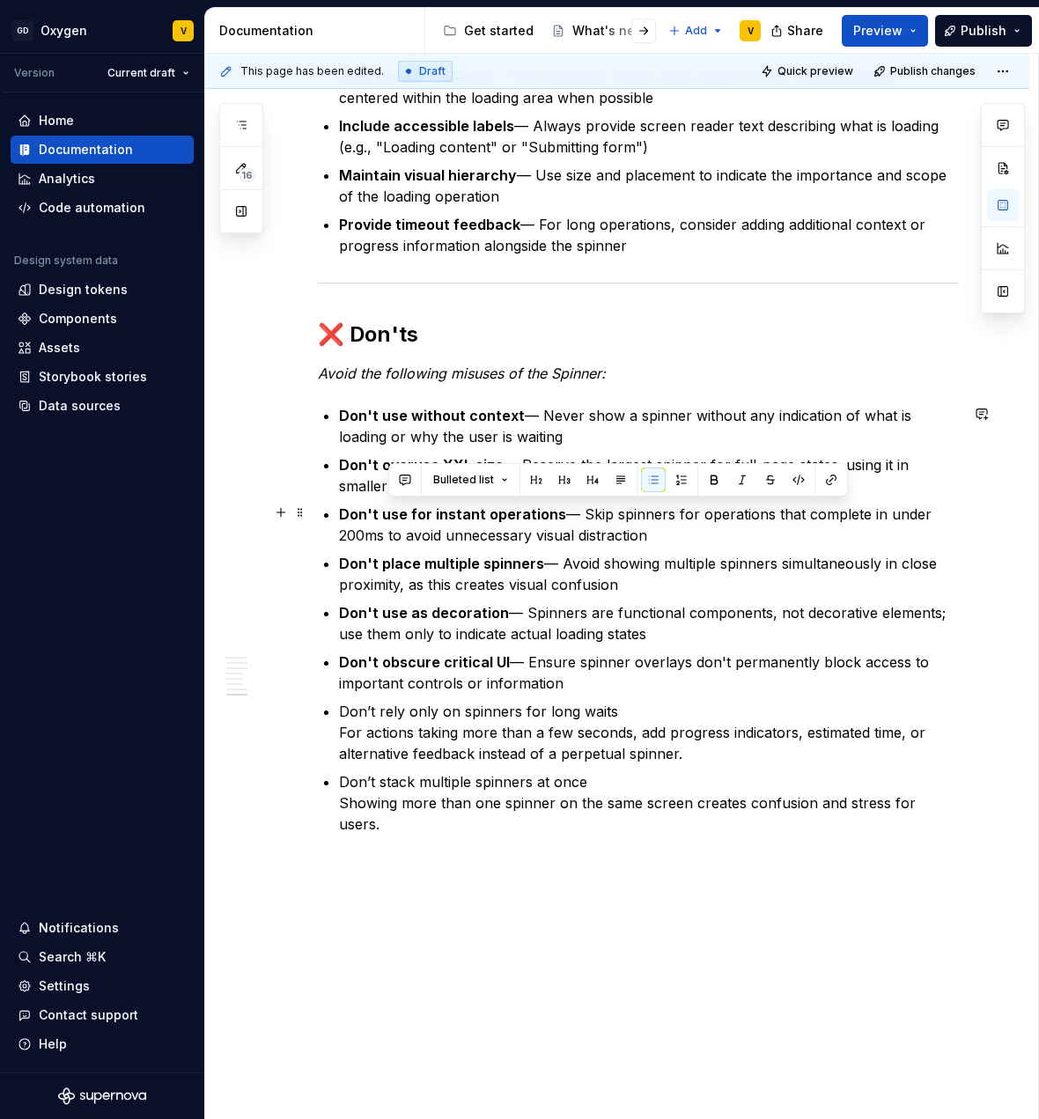
click at [709, 535] on p "Don't use for instant operations — Skip spinners for operations that complete i…" at bounding box center [649, 525] width 620 height 42
drag, startPoint x: 441, startPoint y: 510, endPoint x: 567, endPoint y: 523, distance: 126.6
click at [565, 523] on p "Don't use for instant operations — Skip spinners for operations that complete i…" at bounding box center [649, 525] width 620 height 42
click at [630, 528] on p "Don't use for instant operations — Skip spinners for operations that complete i…" at bounding box center [649, 525] width 620 height 42
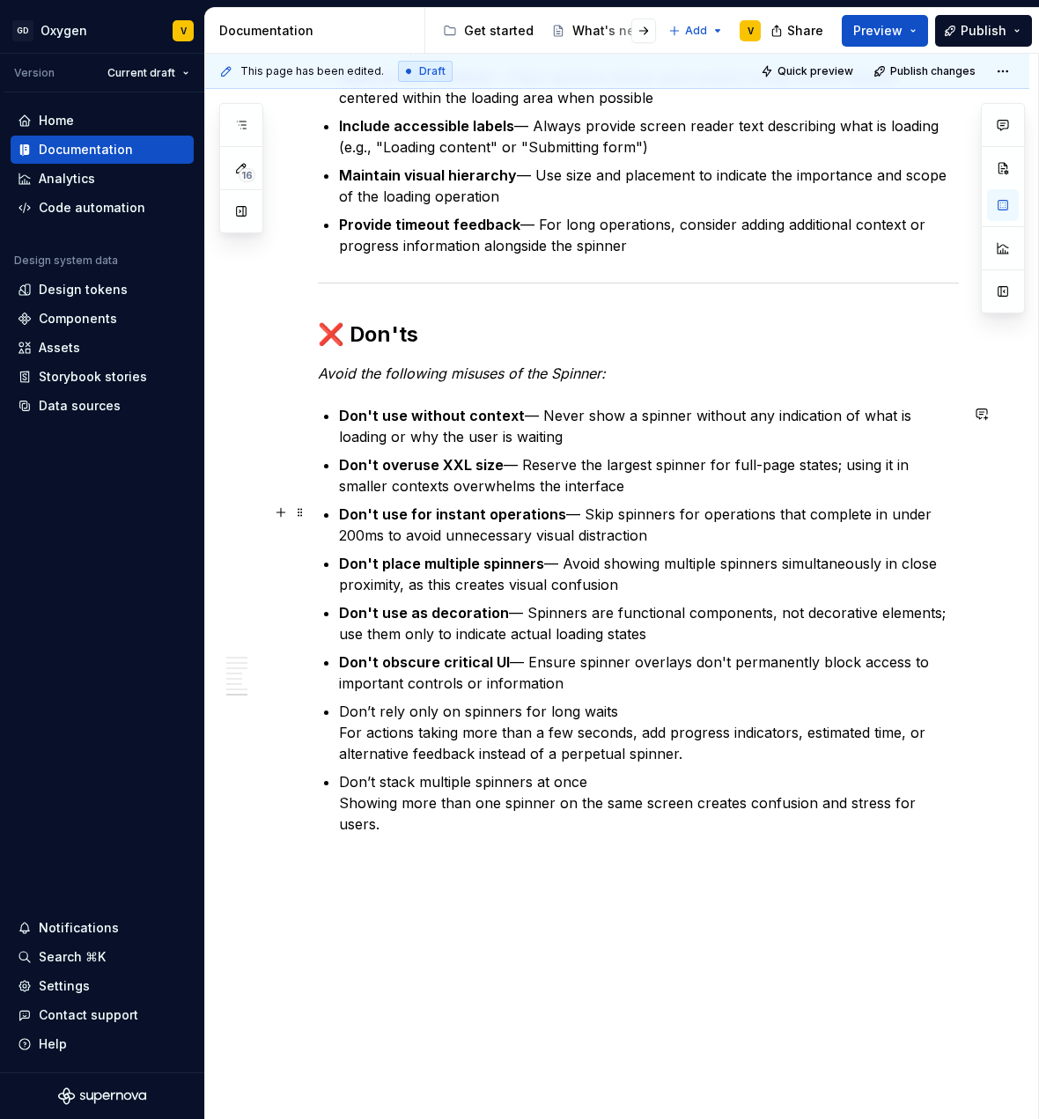
click at [657, 537] on p "Don't use for instant operations — Skip spinners for operations that complete i…" at bounding box center [649, 525] width 620 height 42
click at [385, 563] on strong "Don't place multiple spinners" at bounding box center [441, 564] width 205 height 18
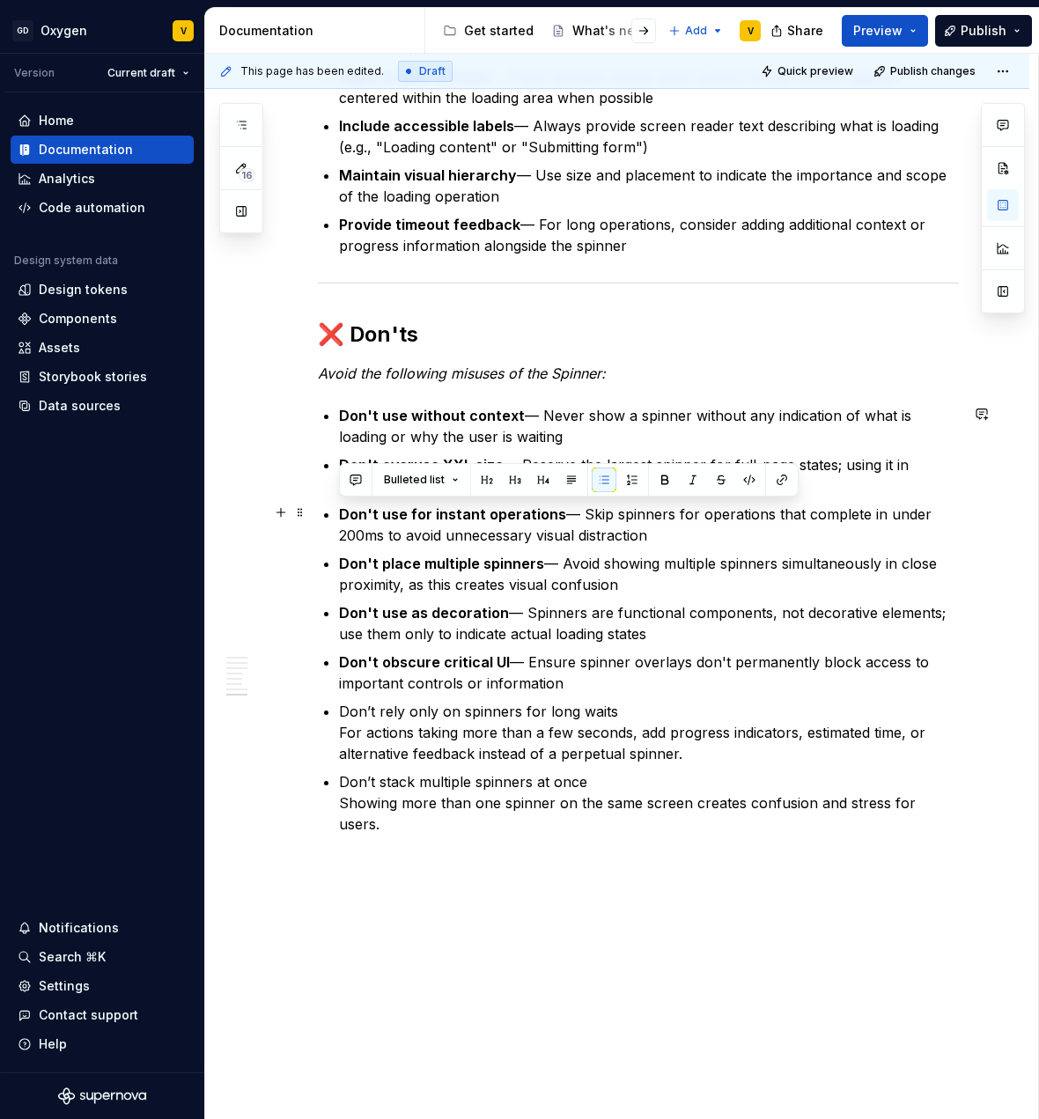
drag, startPoint x: 667, startPoint y: 531, endPoint x: 319, endPoint y: 511, distance: 348.5
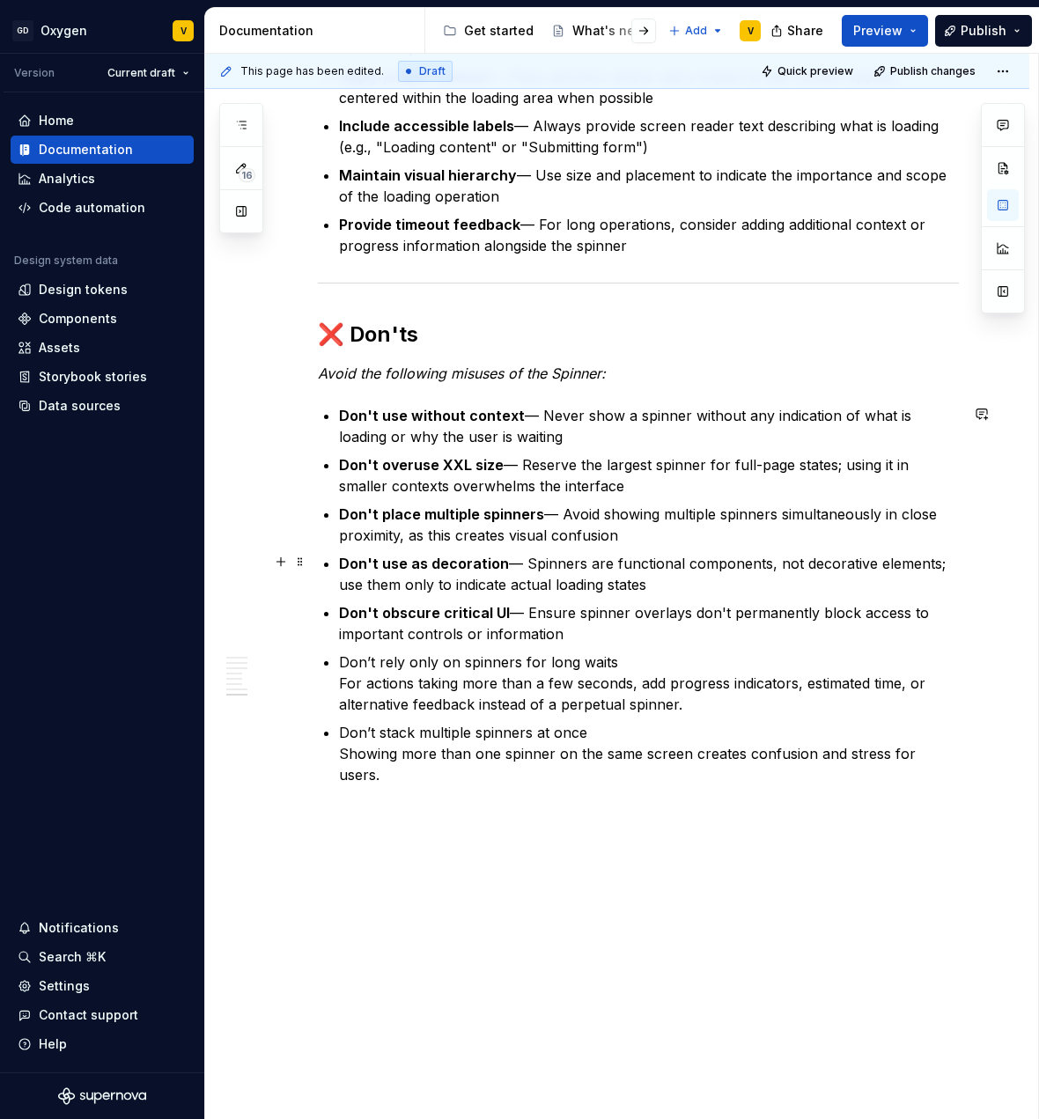
click at [496, 582] on p "Don't use as decoration — Spinners are functional components, not decorative el…" at bounding box center [649, 574] width 620 height 42
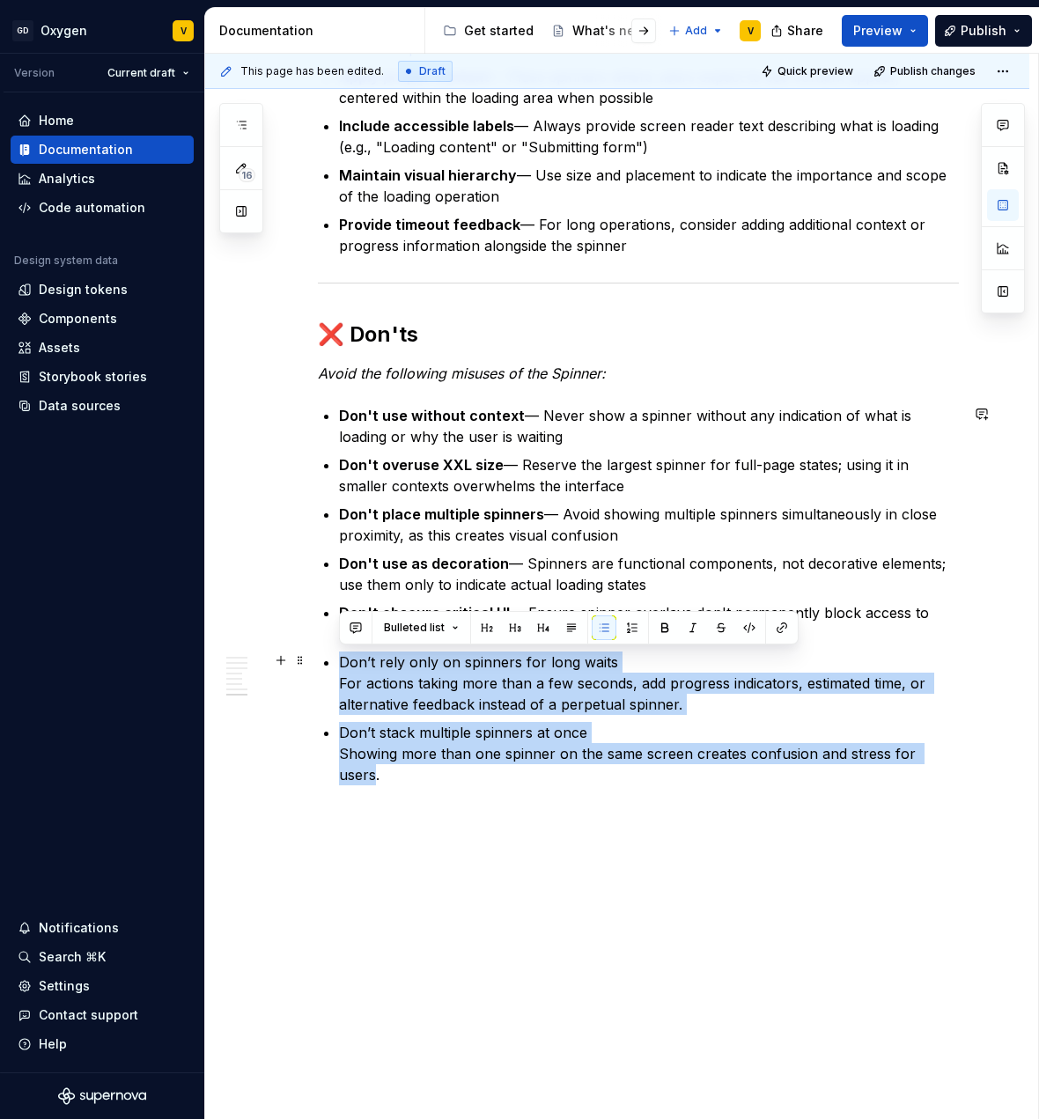
drag, startPoint x: 947, startPoint y: 753, endPoint x: 336, endPoint y: 661, distance: 618.0
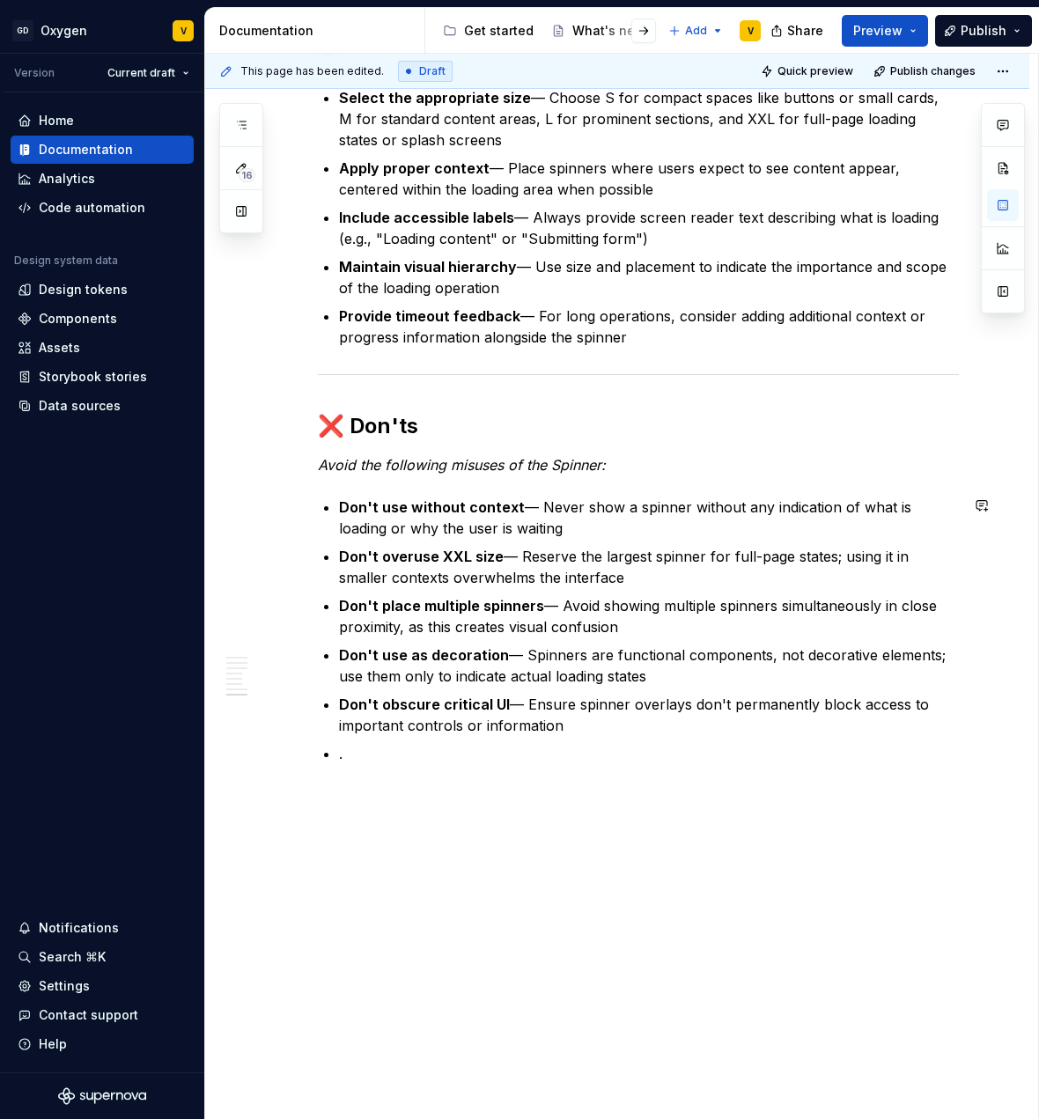
scroll to position [2484, 0]
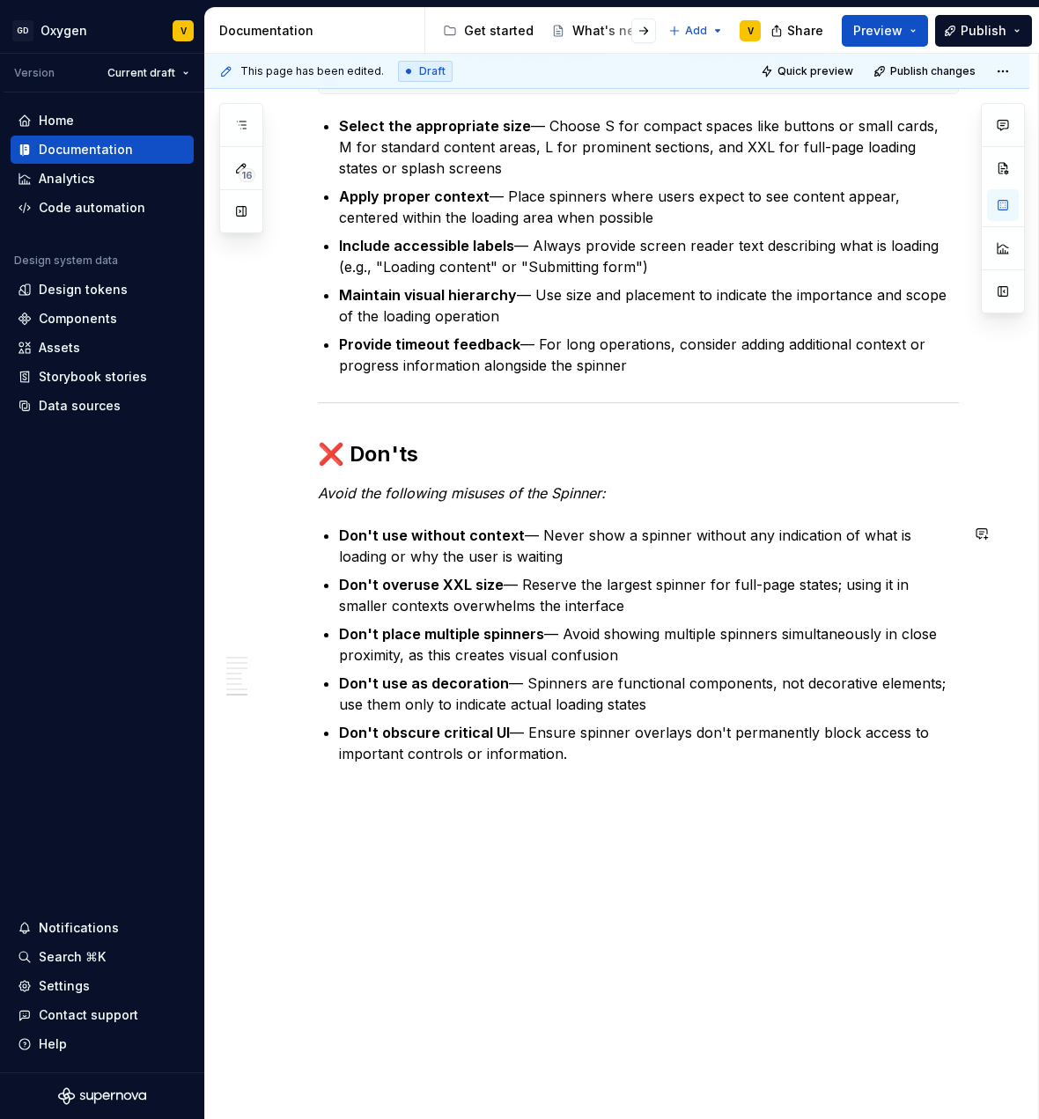
click at [586, 761] on p "Don't obscure critical UI — Ensure spinner overlays don't permanently block acc…" at bounding box center [649, 743] width 620 height 42
drag, startPoint x: 672, startPoint y: 734, endPoint x: 685, endPoint y: 763, distance: 31.9
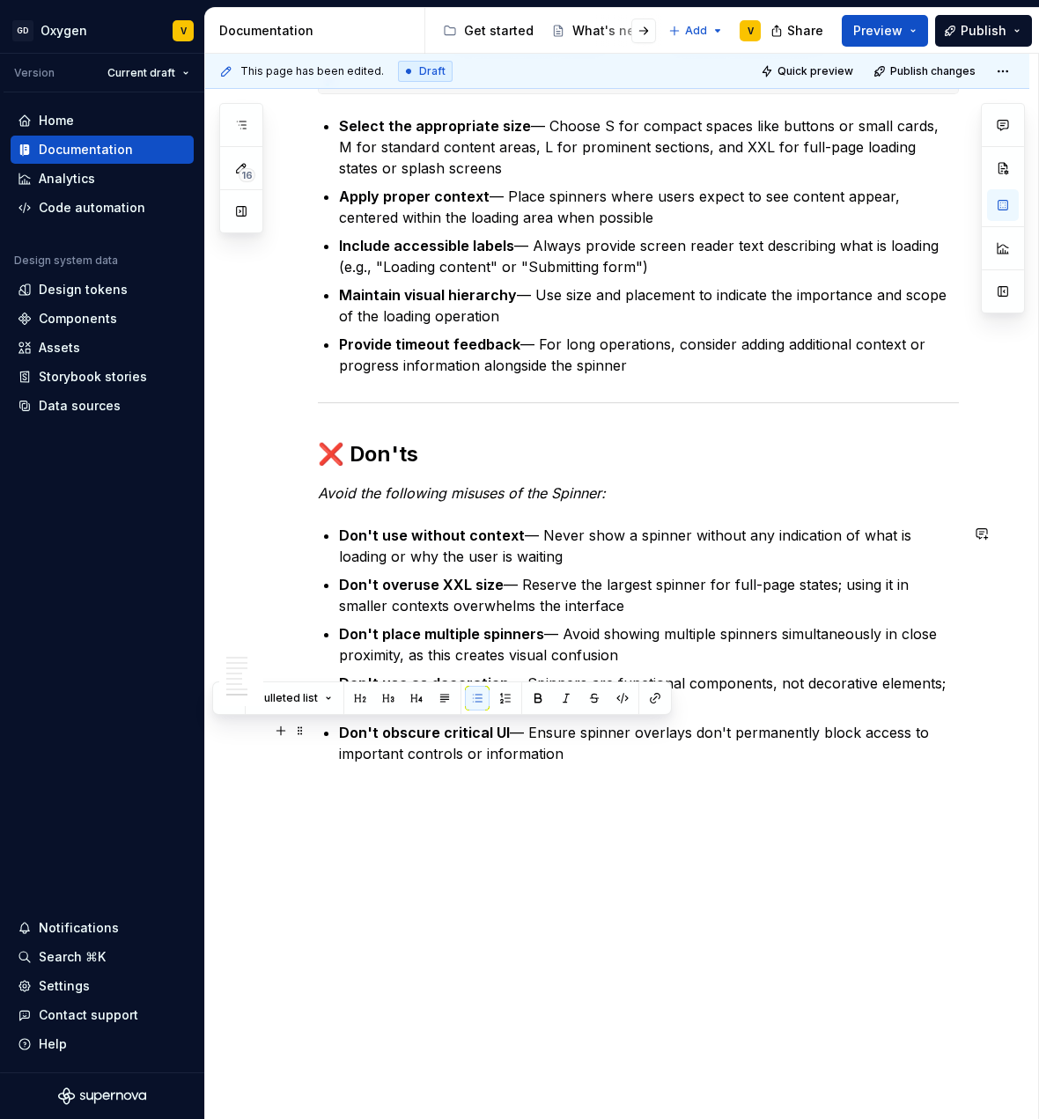
click at [564, 754] on p "Don't obscure critical UI — Ensure spinner overlays don't permanently block acc…" at bounding box center [649, 743] width 620 height 42
click at [597, 750] on p "Don't obscure critical UI — Ensure spinner overlays don't permanently block acc…" at bounding box center [649, 743] width 620 height 42
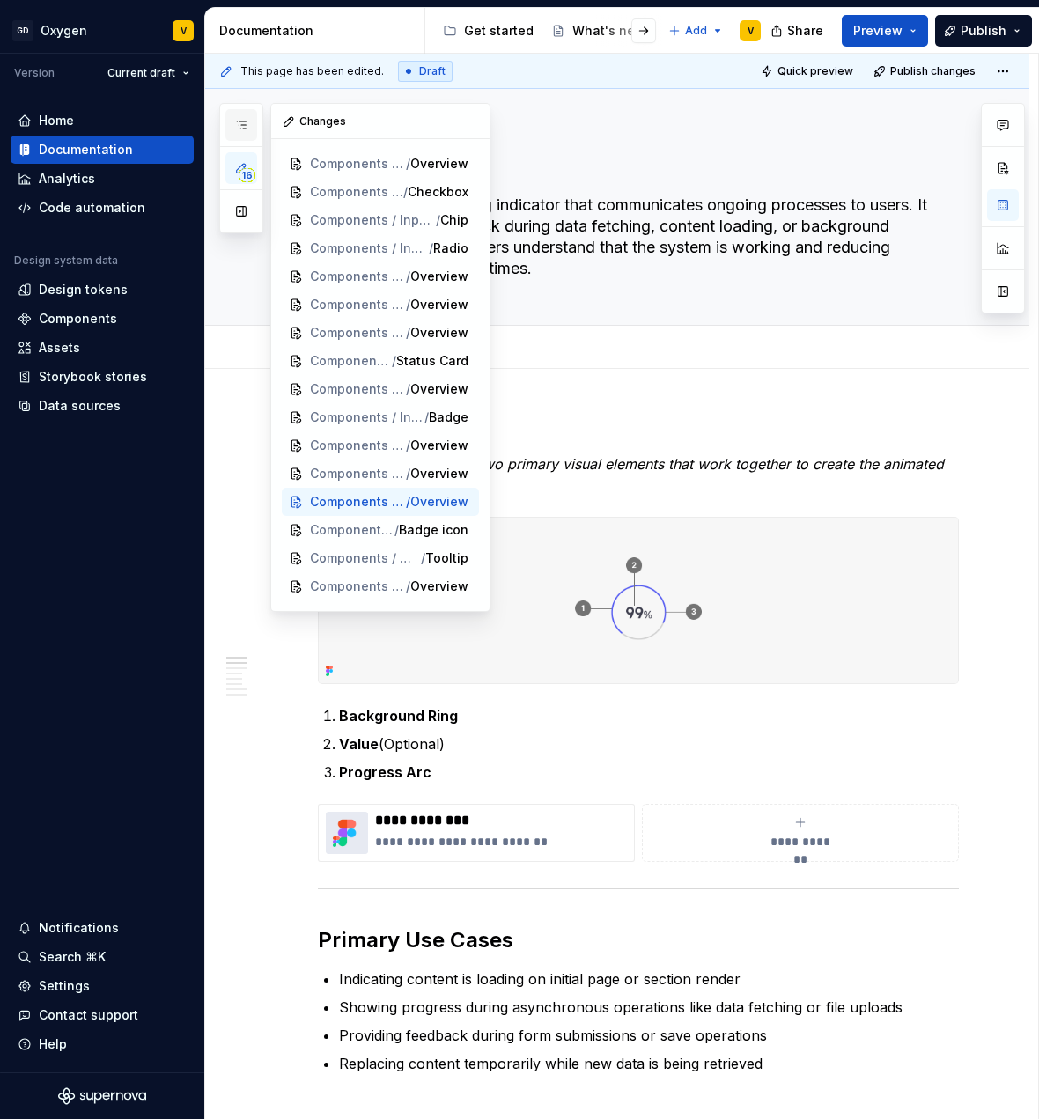
scroll to position [0, 0]
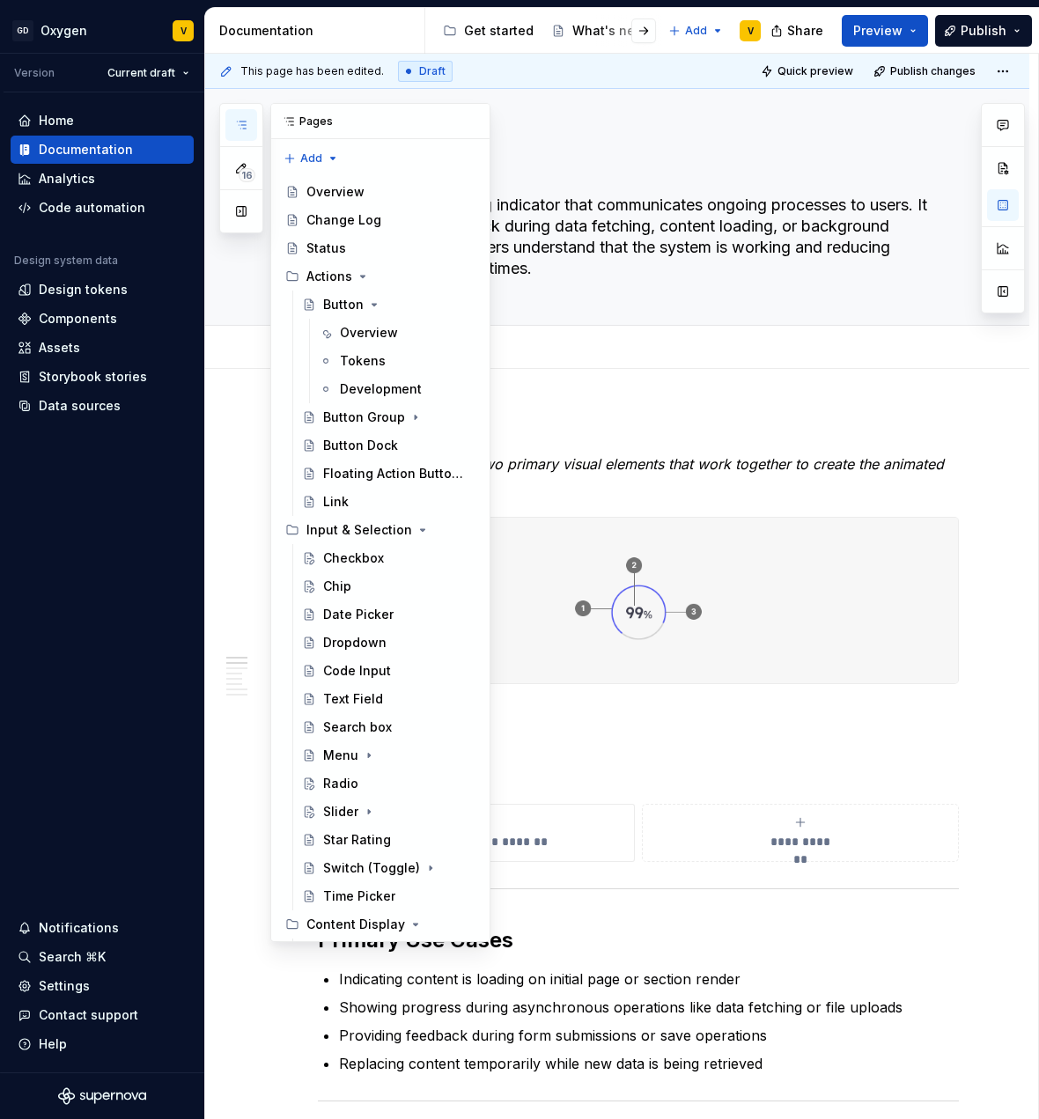
click at [253, 129] on button "button" at bounding box center [241, 125] width 32 height 32
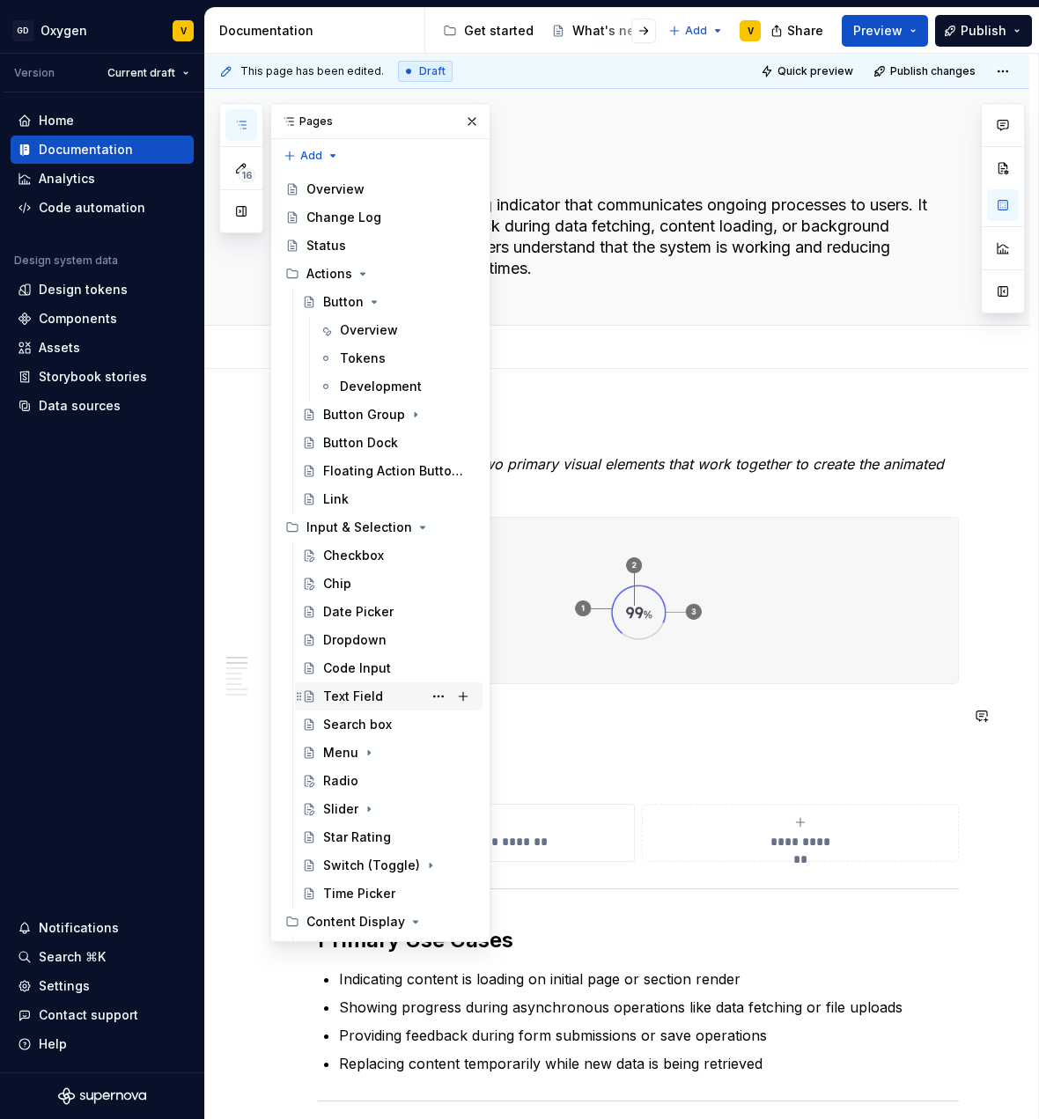
scroll to position [4, 0]
click at [373, 692] on div "Text Field" at bounding box center [353, 696] width 60 height 18
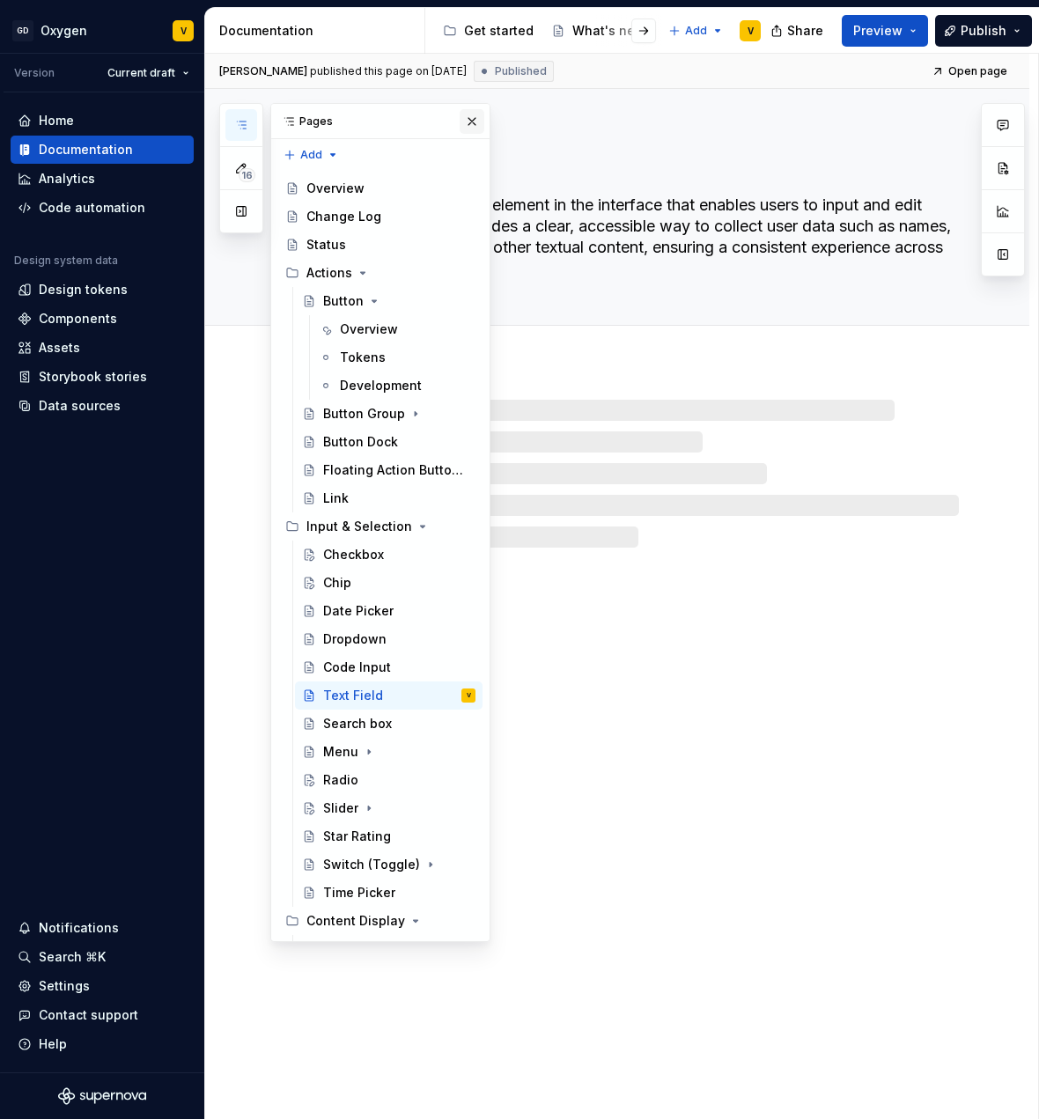
click at [460, 117] on button "button" at bounding box center [472, 121] width 25 height 25
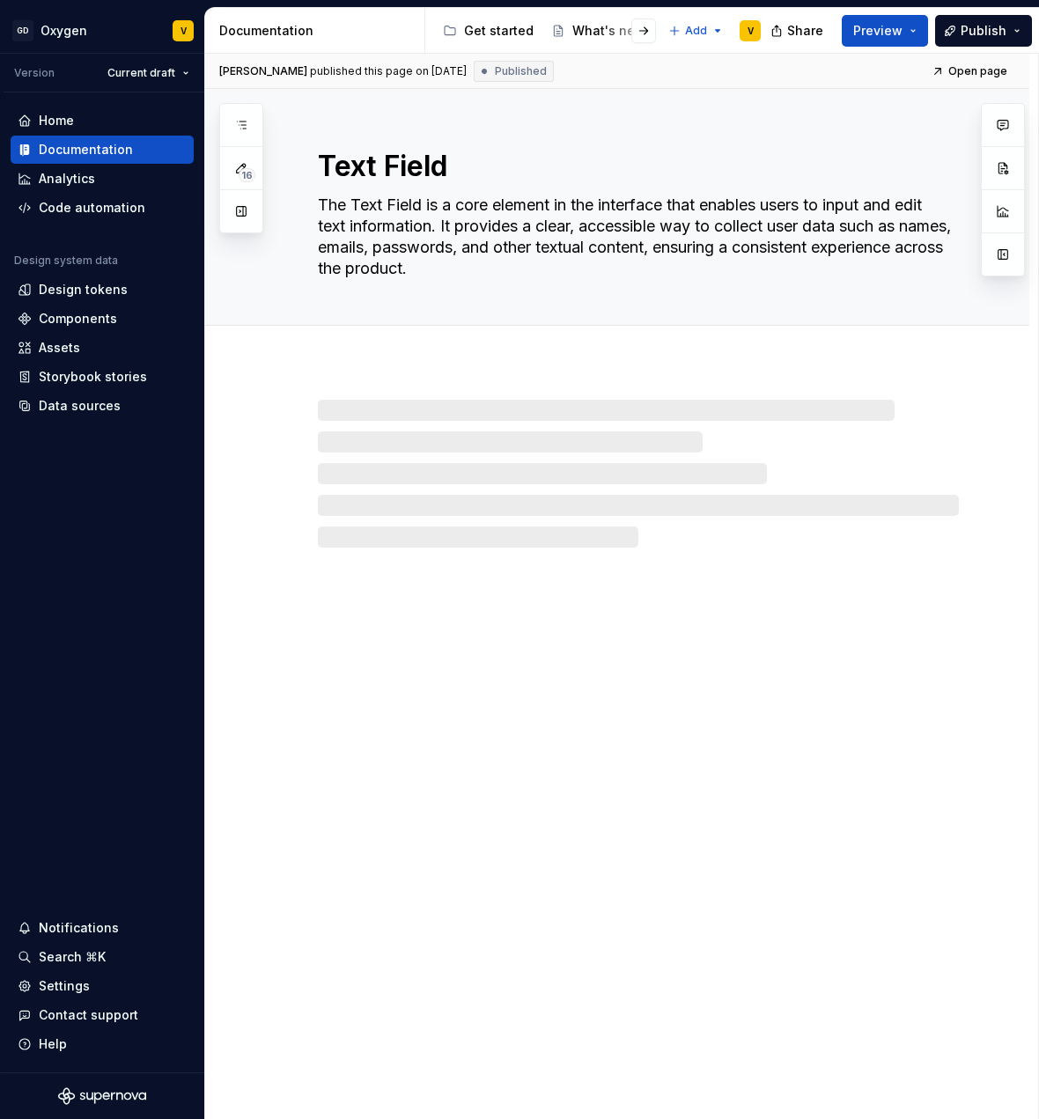
type textarea "*"
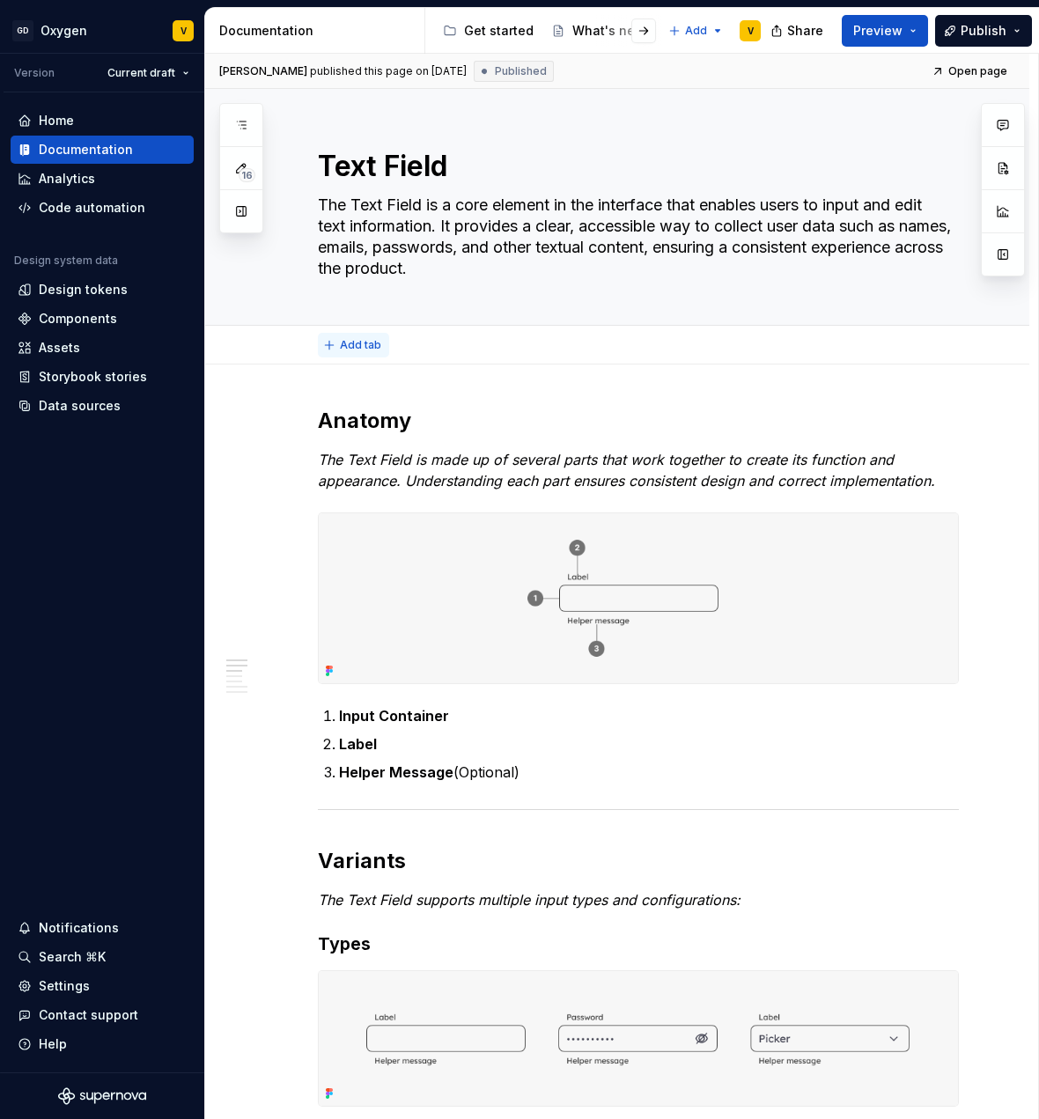
click at [352, 339] on span "Add tab" at bounding box center [360, 345] width 41 height 14
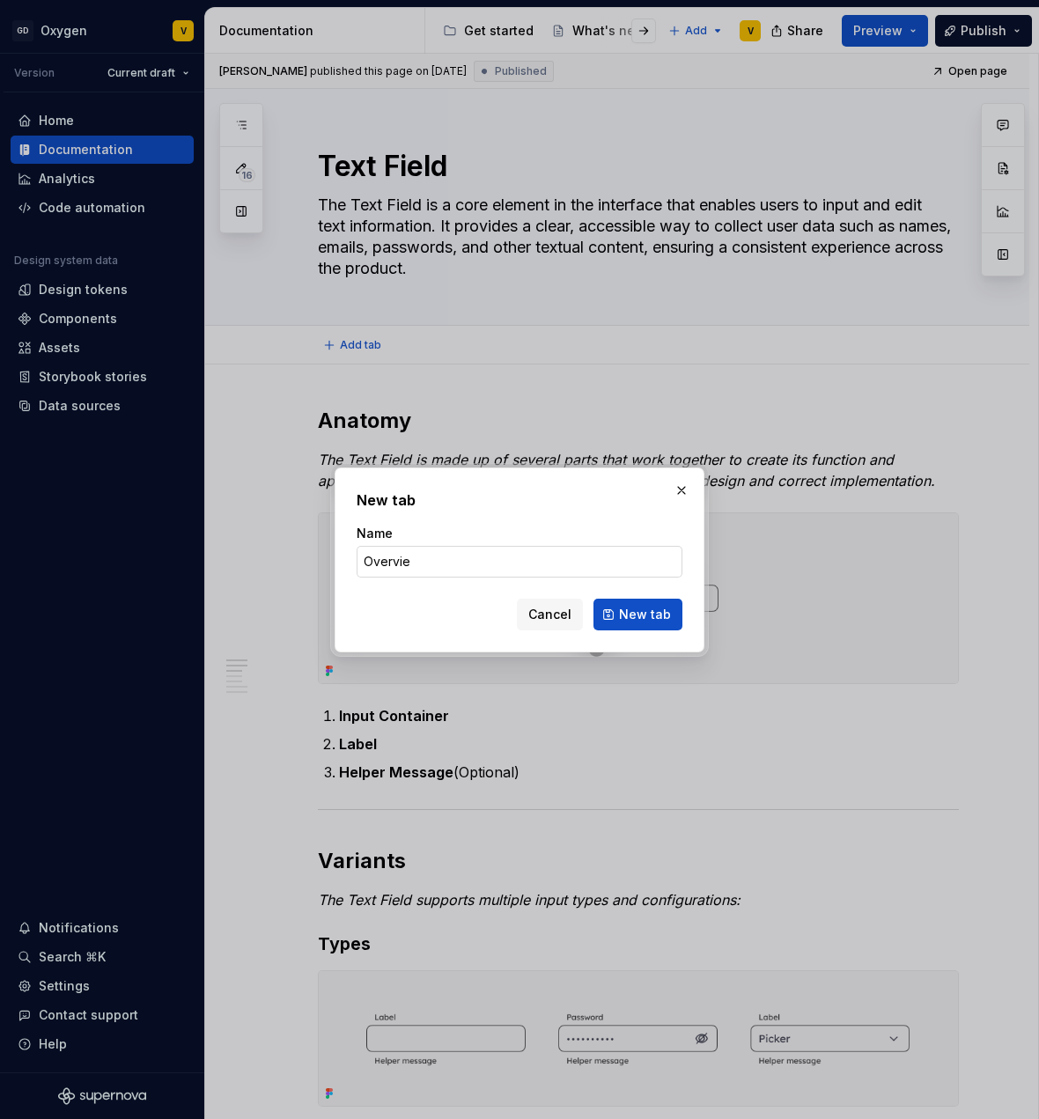
type input "Overview"
click button "New tab" at bounding box center [638, 615] width 89 height 32
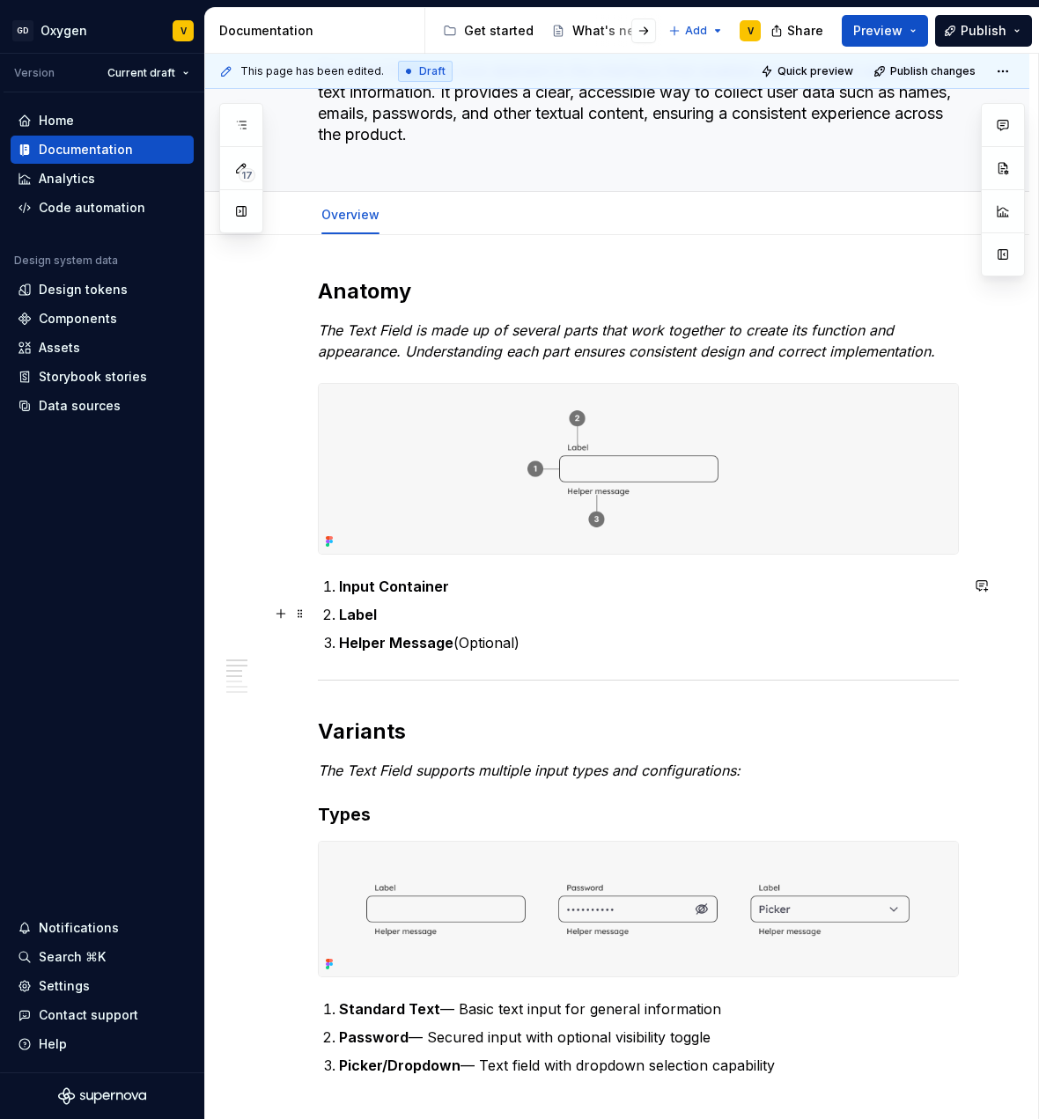
scroll to position [210, 0]
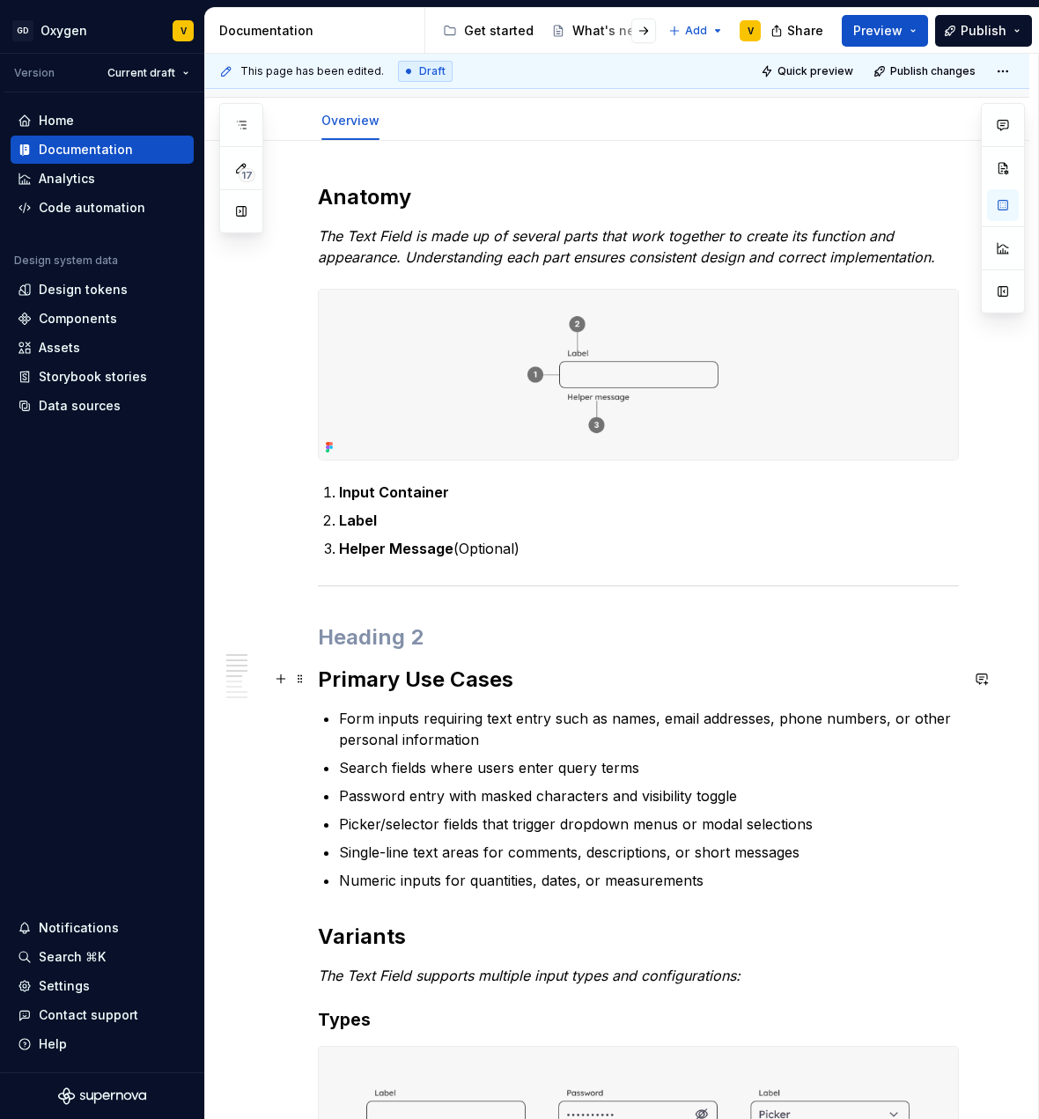
scroll to position [233, 0]
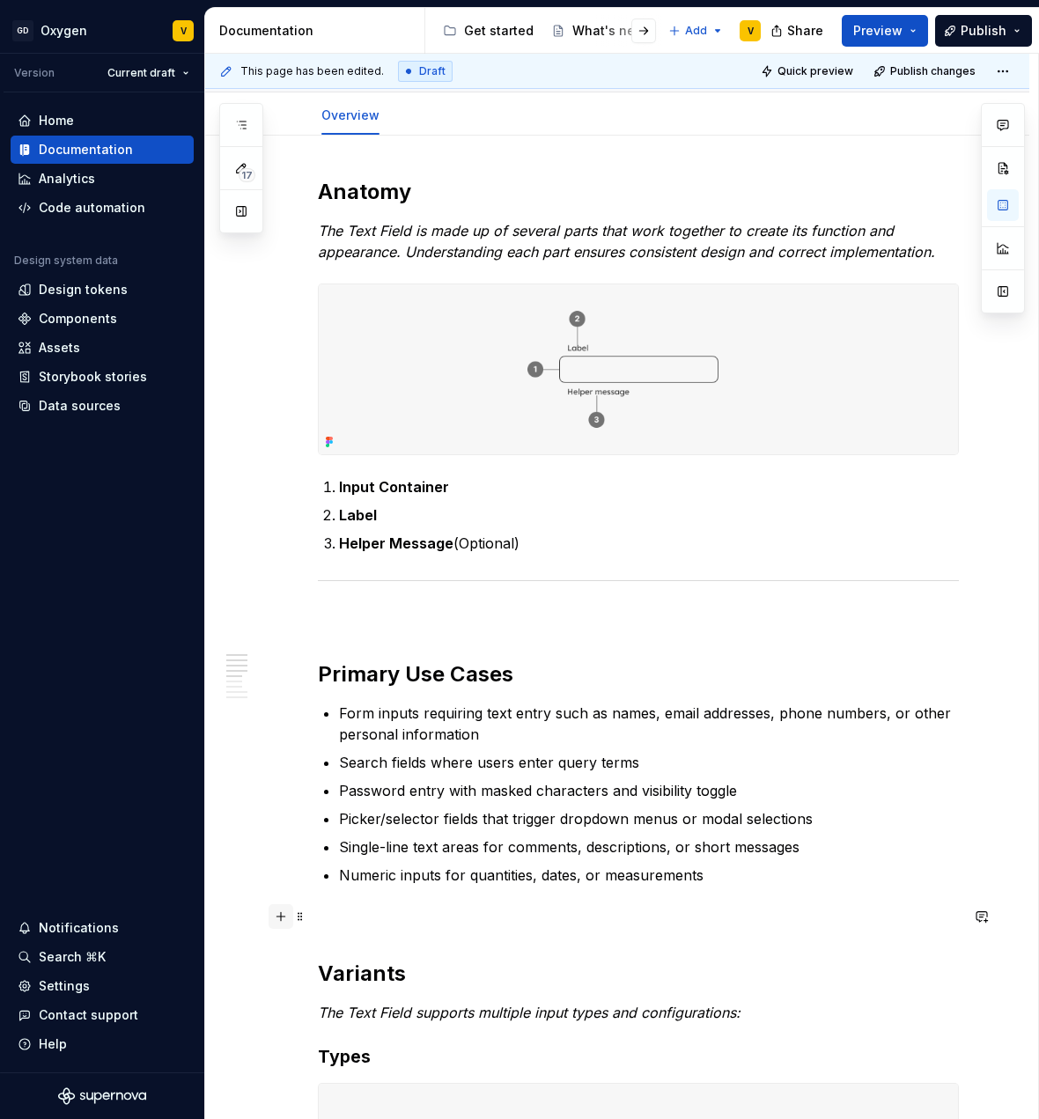
click at [283, 918] on button "button" at bounding box center [281, 917] width 25 height 25
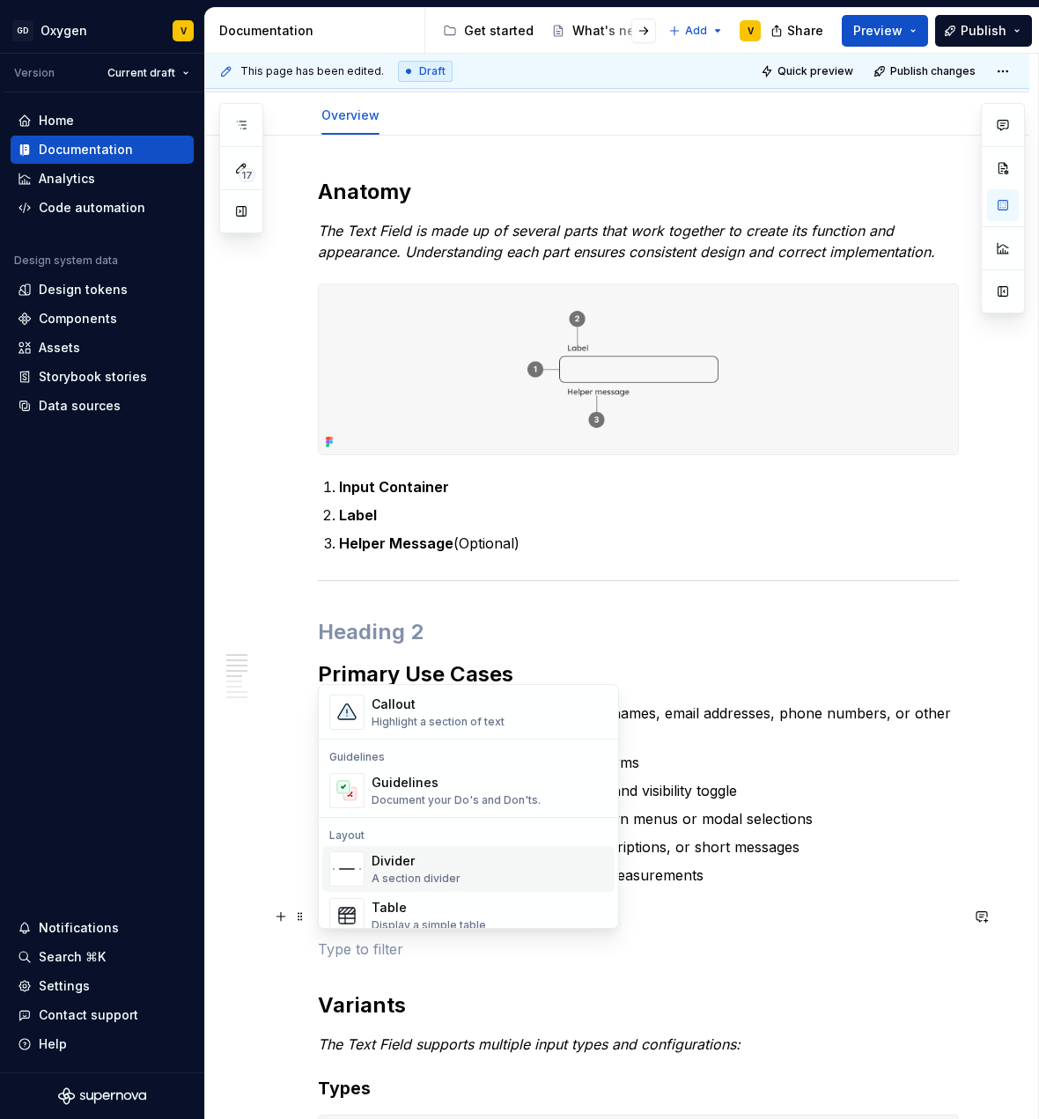
scroll to position [448, 0]
click at [404, 854] on div "Divider" at bounding box center [416, 857] width 89 height 18
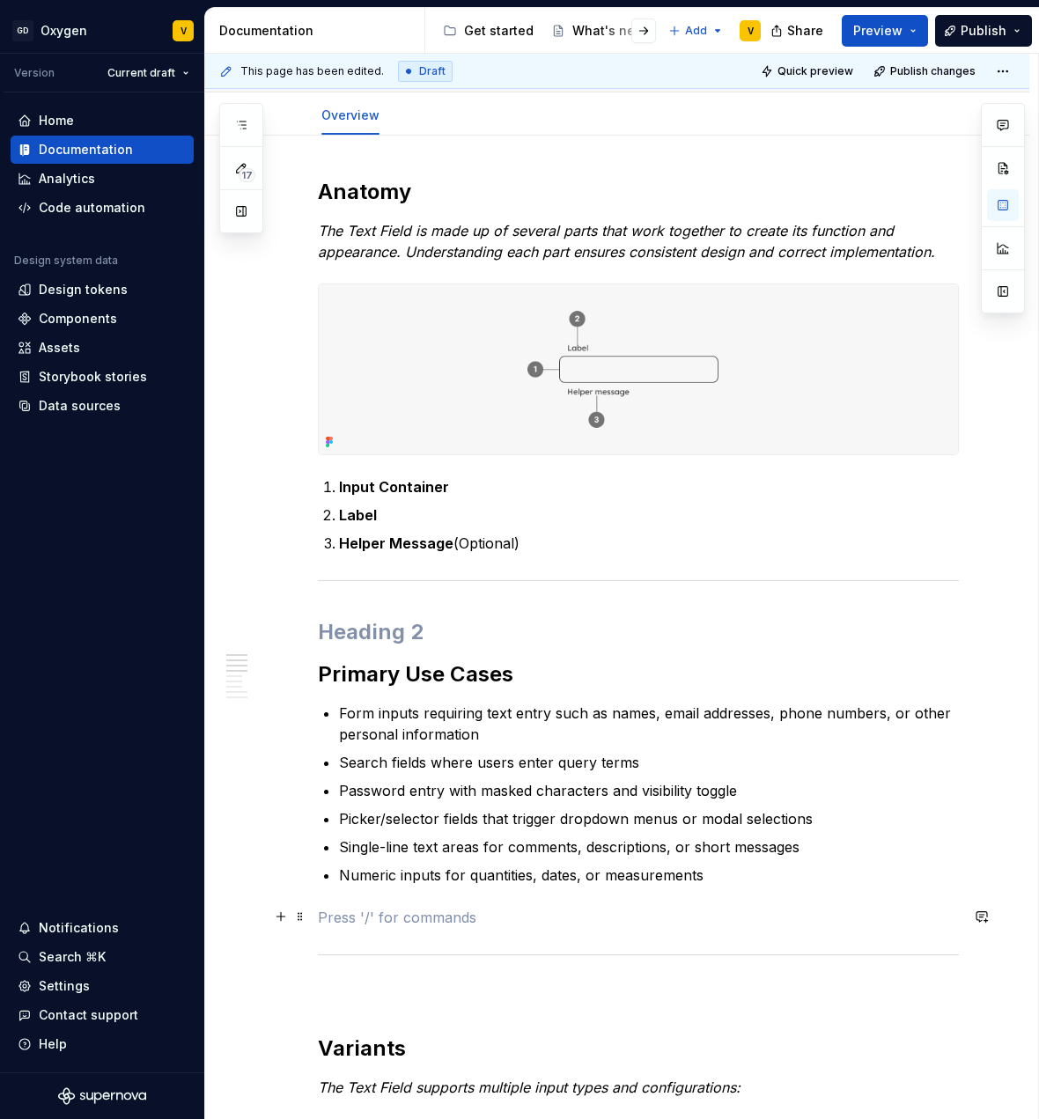
click at [348, 924] on p at bounding box center [638, 917] width 641 height 21
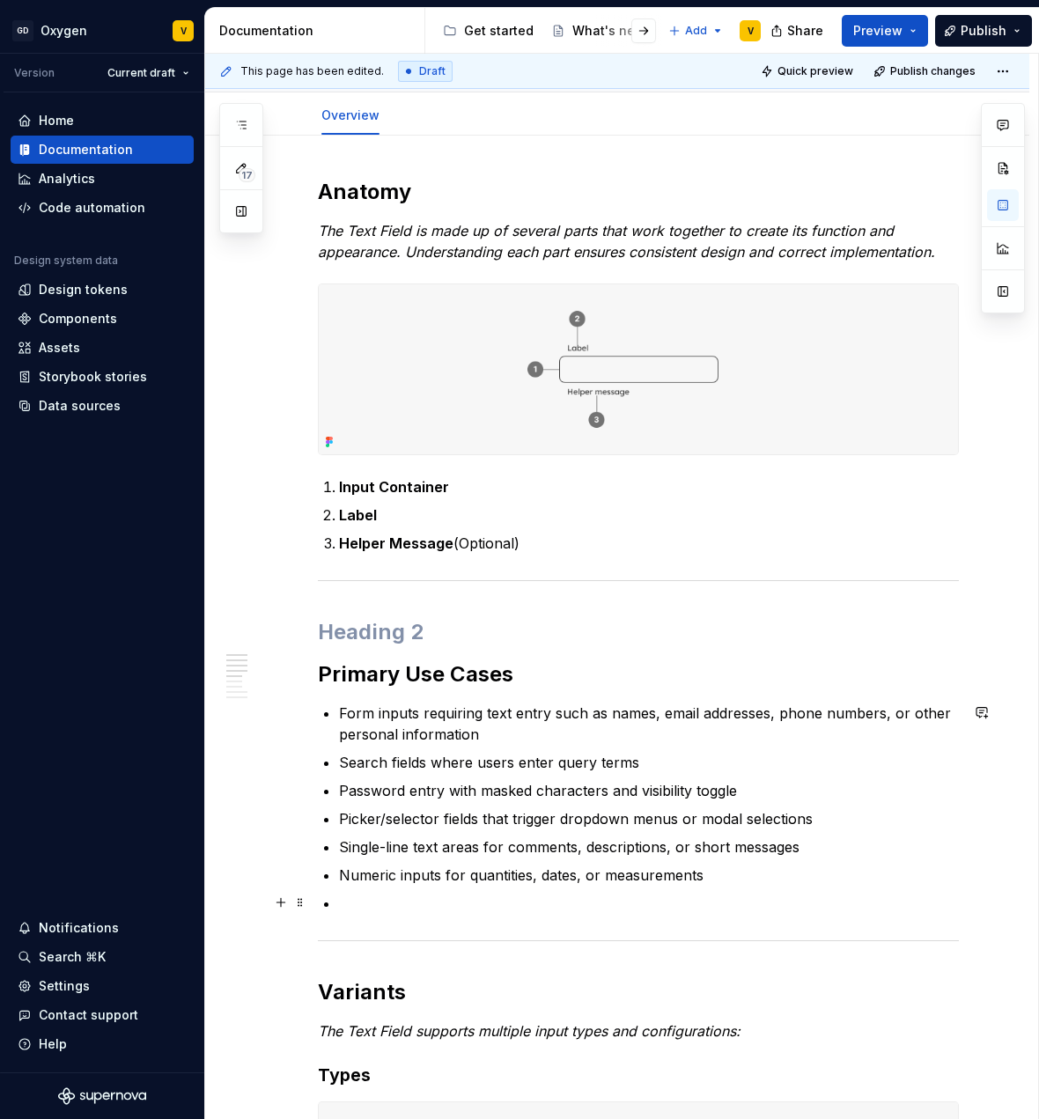
click at [364, 901] on p at bounding box center [649, 903] width 620 height 21
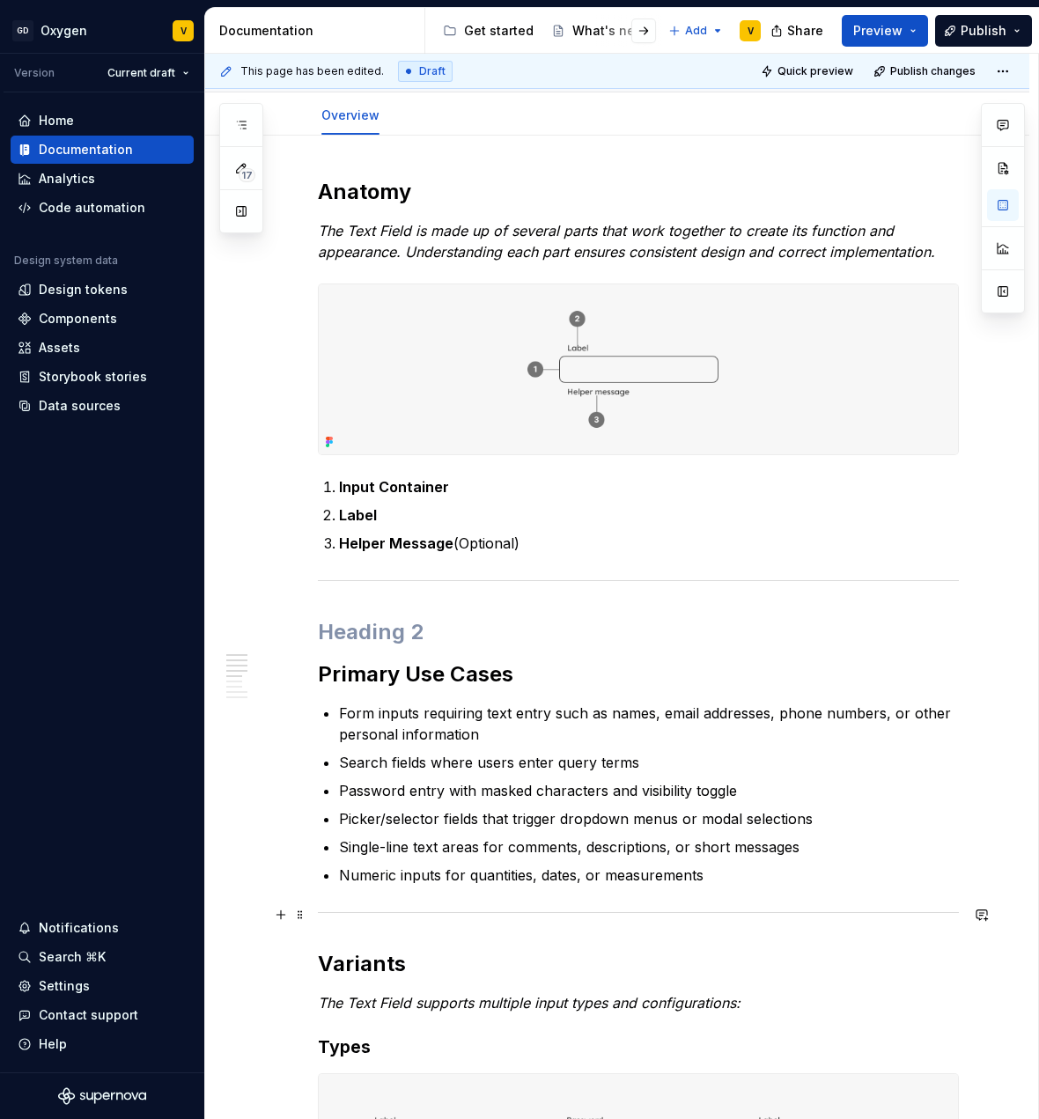
scroll to position [232, 0]
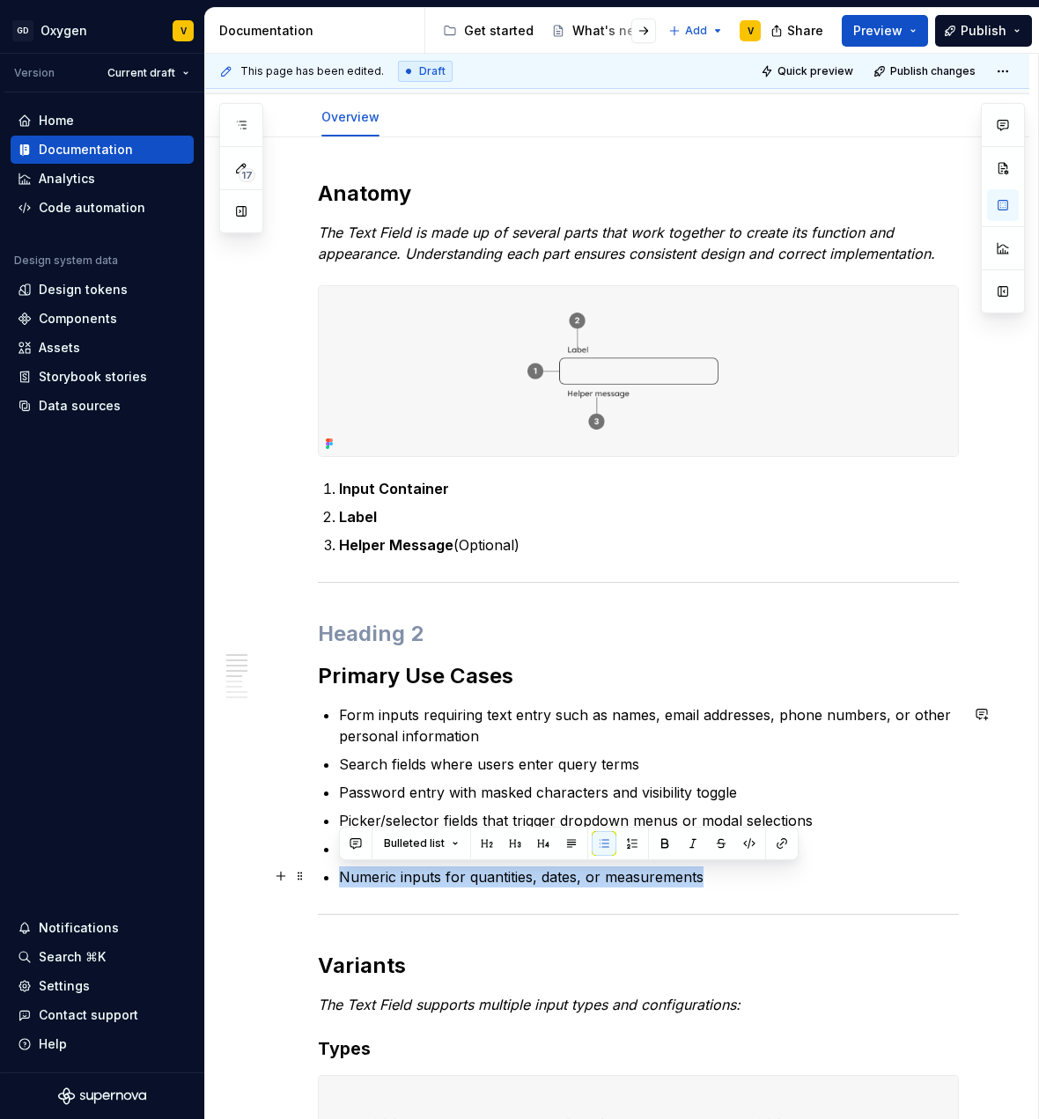
drag, startPoint x: 698, startPoint y: 879, endPoint x: 323, endPoint y: 876, distance: 374.3
click at [339, 876] on li "Numeric inputs for quantities, dates, or measurements" at bounding box center [649, 877] width 620 height 21
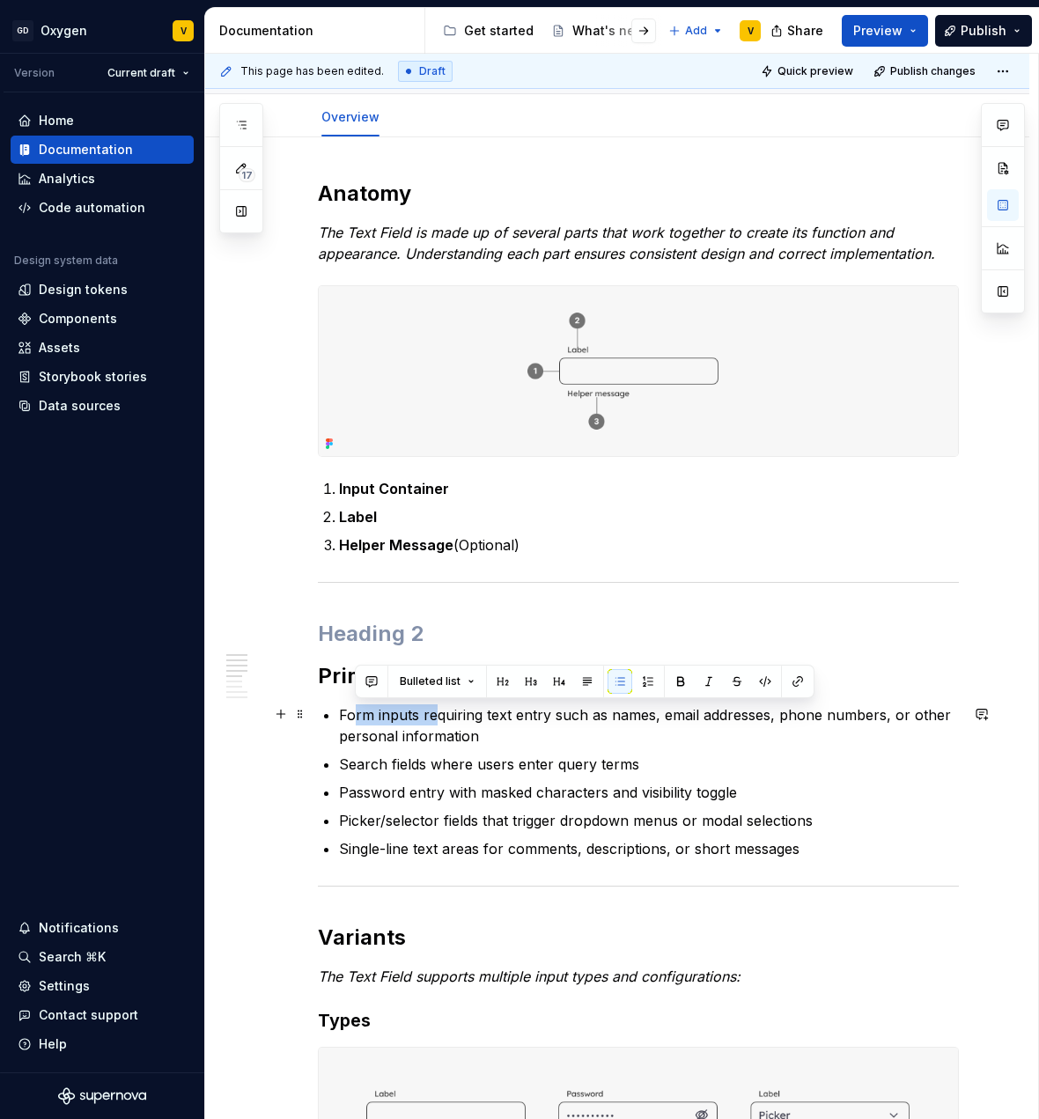
drag, startPoint x: 356, startPoint y: 714, endPoint x: 484, endPoint y: 742, distance: 131.6
click at [435, 725] on p "Form inputs requiring text entry such as names, email addresses, phone numbers,…" at bounding box center [649, 726] width 620 height 42
click at [504, 745] on p "Form inputs requiring text entry such as names, email addresses, phone numbers,…" at bounding box center [649, 726] width 620 height 42
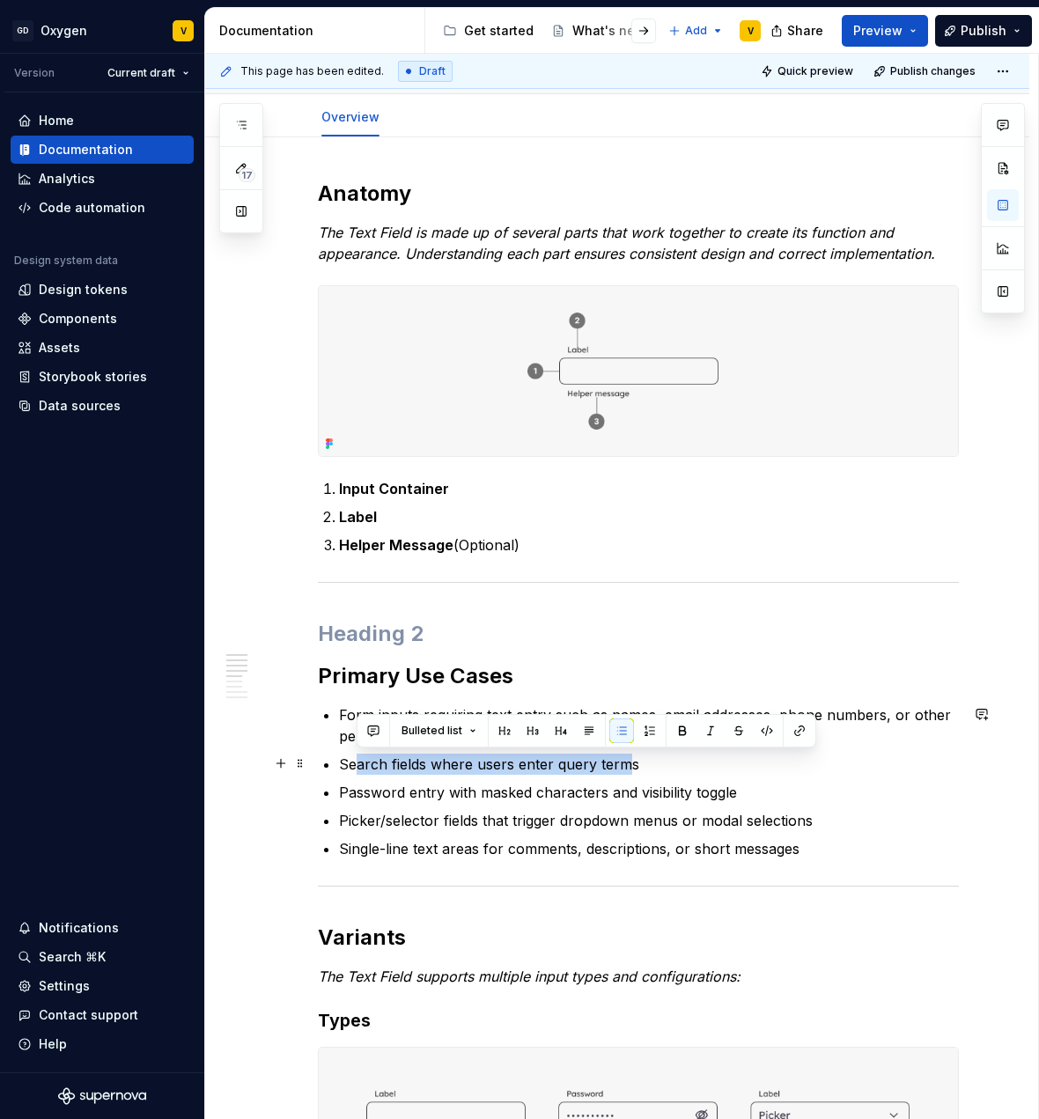
drag, startPoint x: 368, startPoint y: 756, endPoint x: 703, endPoint y: 787, distance: 336.2
click at [624, 759] on p "Search fields where users enter query terms" at bounding box center [649, 764] width 620 height 21
click at [685, 779] on ul "Form inputs requiring text entry such as names, email addresses, phone numbers,…" at bounding box center [649, 782] width 620 height 155
drag, startPoint x: 631, startPoint y: 764, endPoint x: 321, endPoint y: 768, distance: 310.0
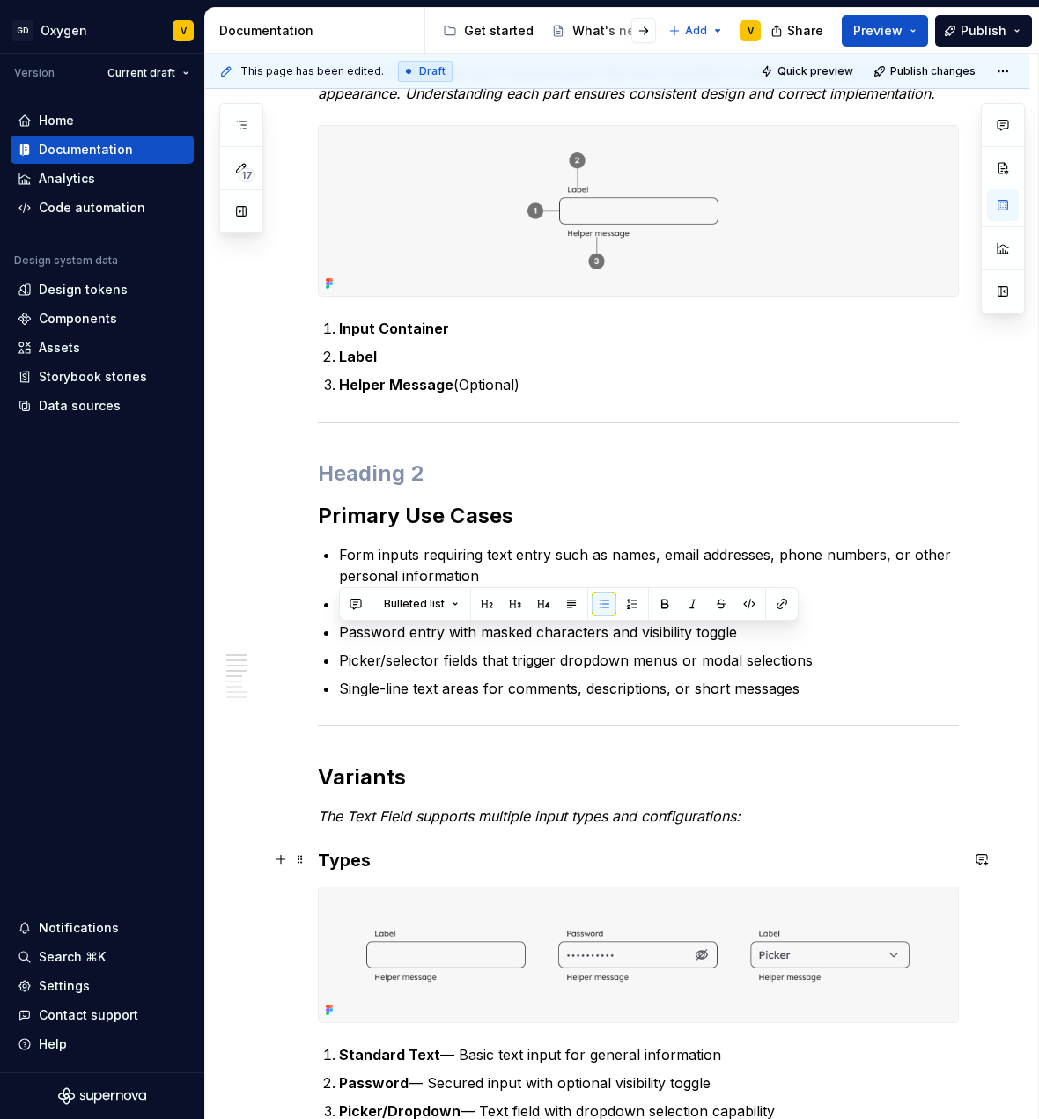
scroll to position [358, 0]
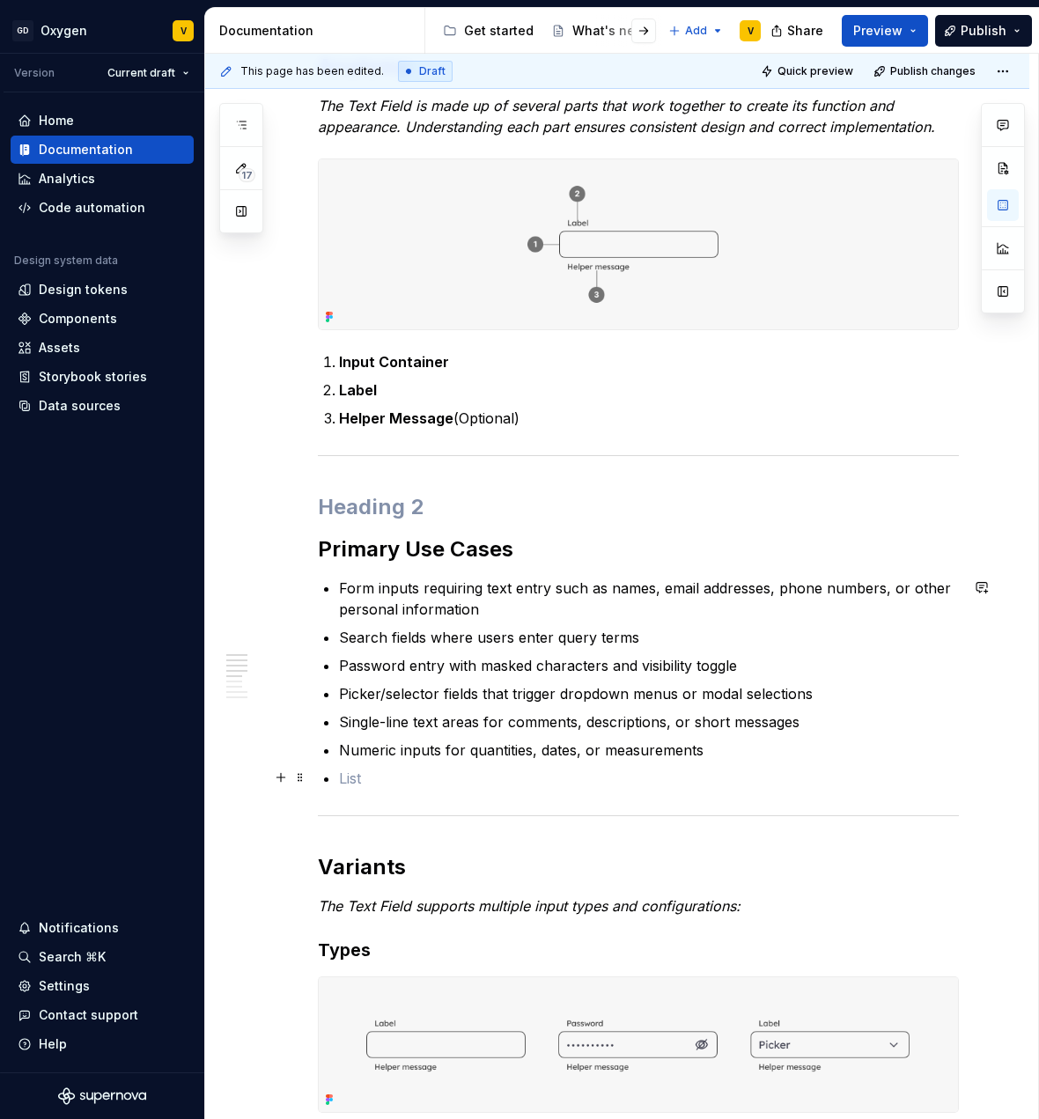
click at [358, 770] on p at bounding box center [649, 778] width 620 height 21
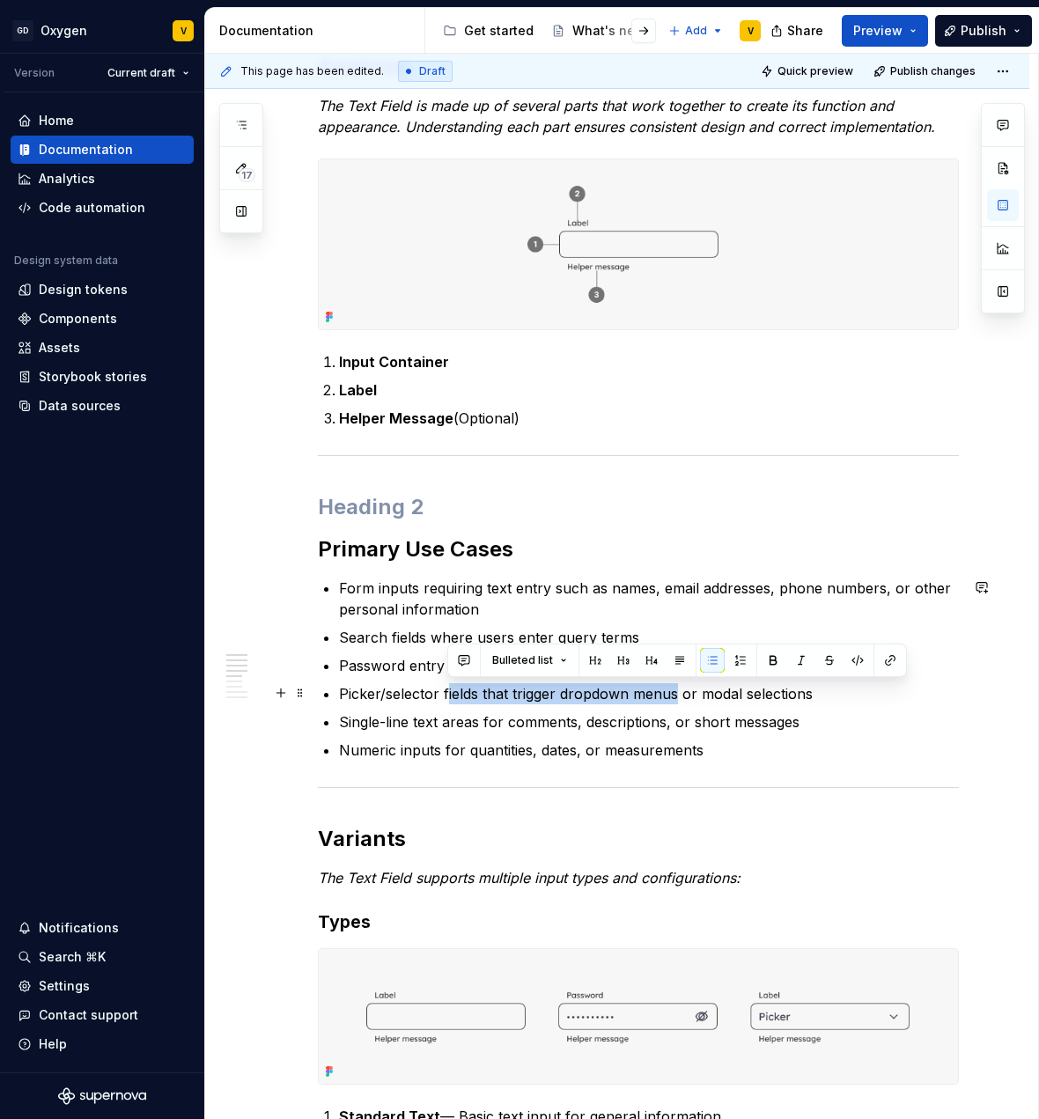
drag, startPoint x: 447, startPoint y: 688, endPoint x: 677, endPoint y: 704, distance: 230.4
click at [677, 704] on ul "Form inputs requiring text entry such as names, email addresses, phone numbers,…" at bounding box center [649, 669] width 620 height 183
click at [684, 715] on p "Single-line text areas for comments, descriptions, or short messages" at bounding box center [649, 722] width 620 height 21
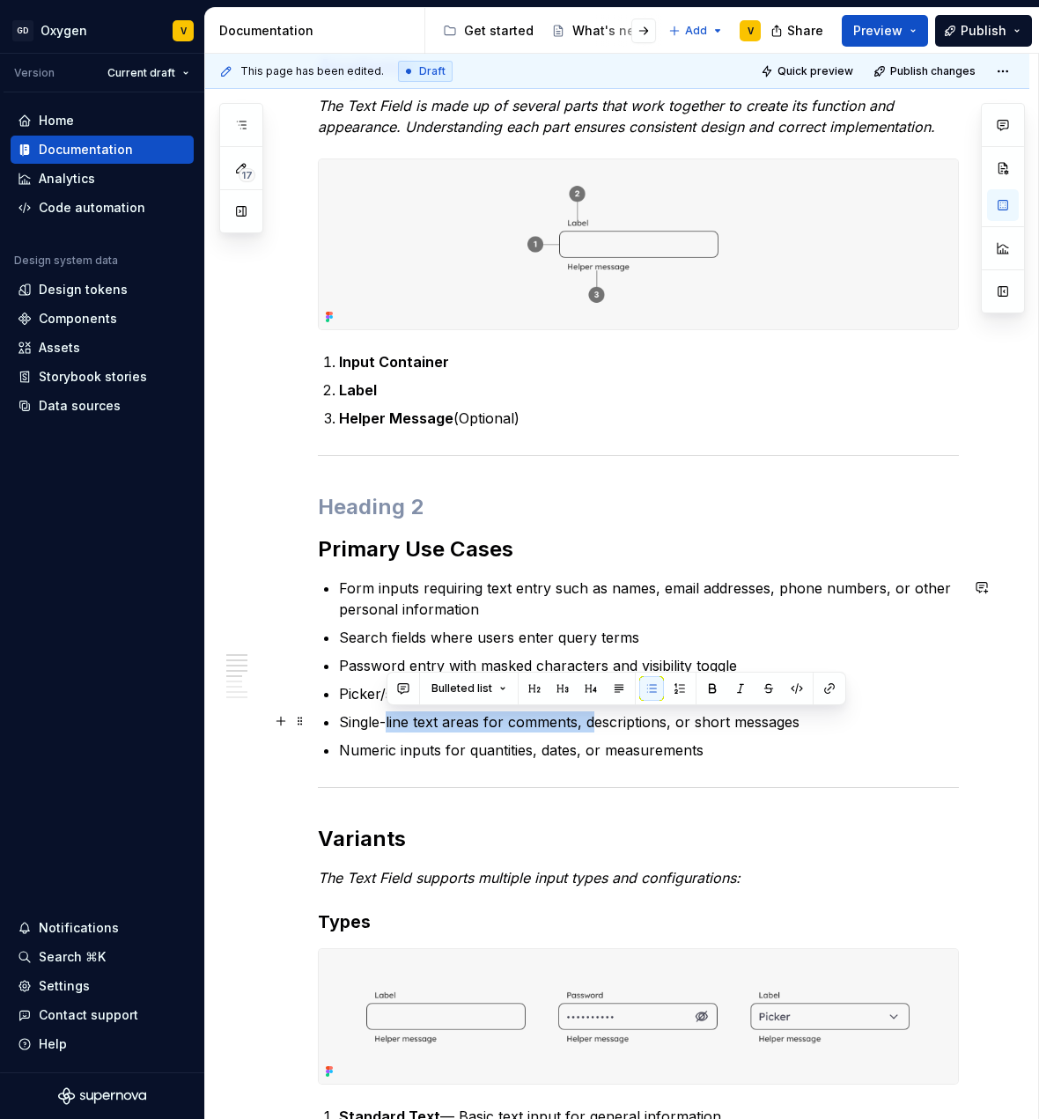
drag, startPoint x: 387, startPoint y: 732, endPoint x: 588, endPoint y: 730, distance: 201.7
click at [588, 730] on ul "Form inputs requiring text entry such as names, email addresses, phone numbers,…" at bounding box center [649, 669] width 620 height 183
click at [588, 730] on p "Single-line text areas for comments, descriptions, or short messages" at bounding box center [649, 722] width 620 height 21
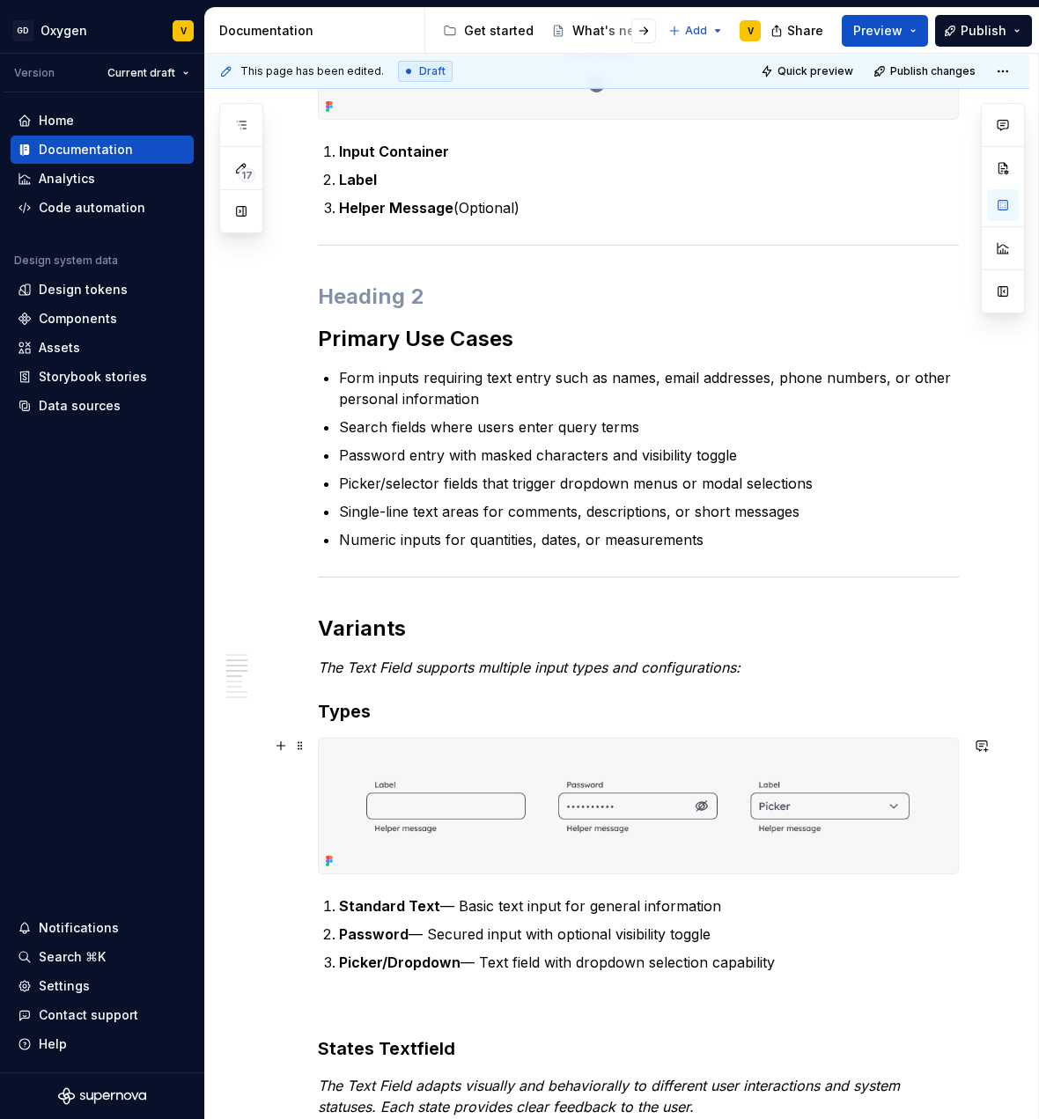
scroll to position [658, 0]
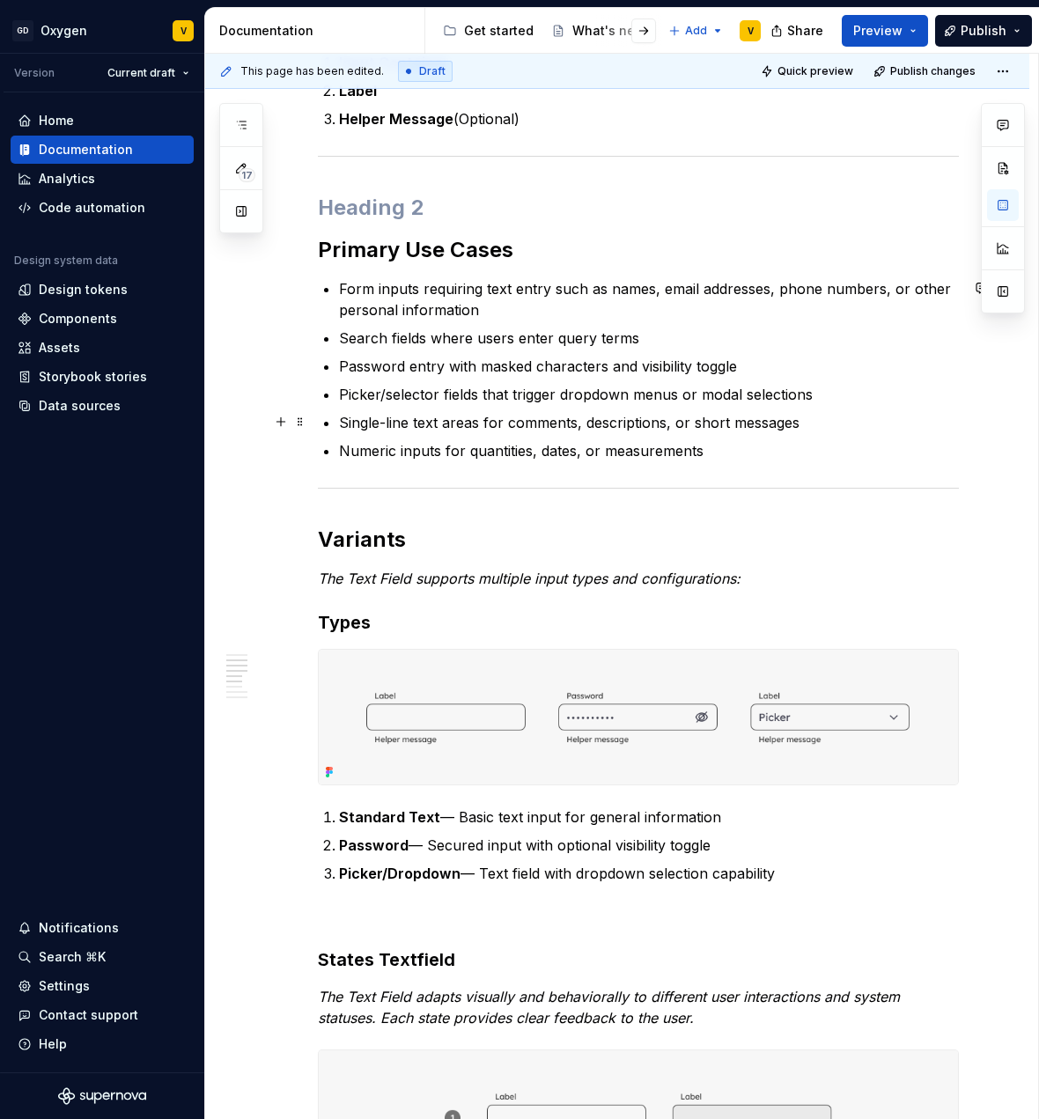
drag, startPoint x: 467, startPoint y: 432, endPoint x: 566, endPoint y: 425, distance: 99.8
click at [566, 425] on ul "Form inputs requiring text entry such as names, email addresses, phone numbers,…" at bounding box center [649, 369] width 620 height 183
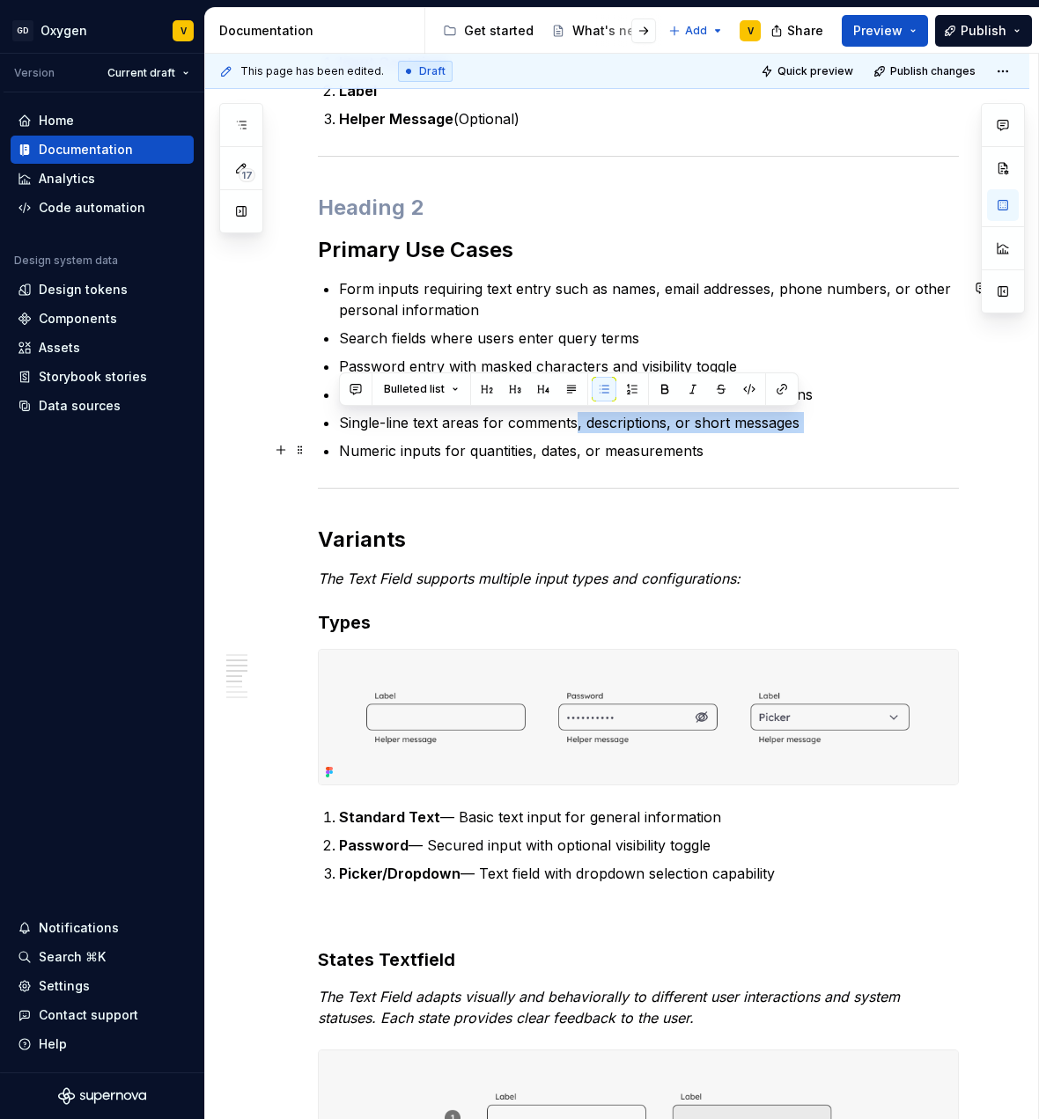
drag, startPoint x: 572, startPoint y: 417, endPoint x: 496, endPoint y: 433, distance: 78.2
click at [496, 433] on ul "Form inputs requiring text entry such as names, email addresses, phone numbers,…" at bounding box center [649, 369] width 620 height 183
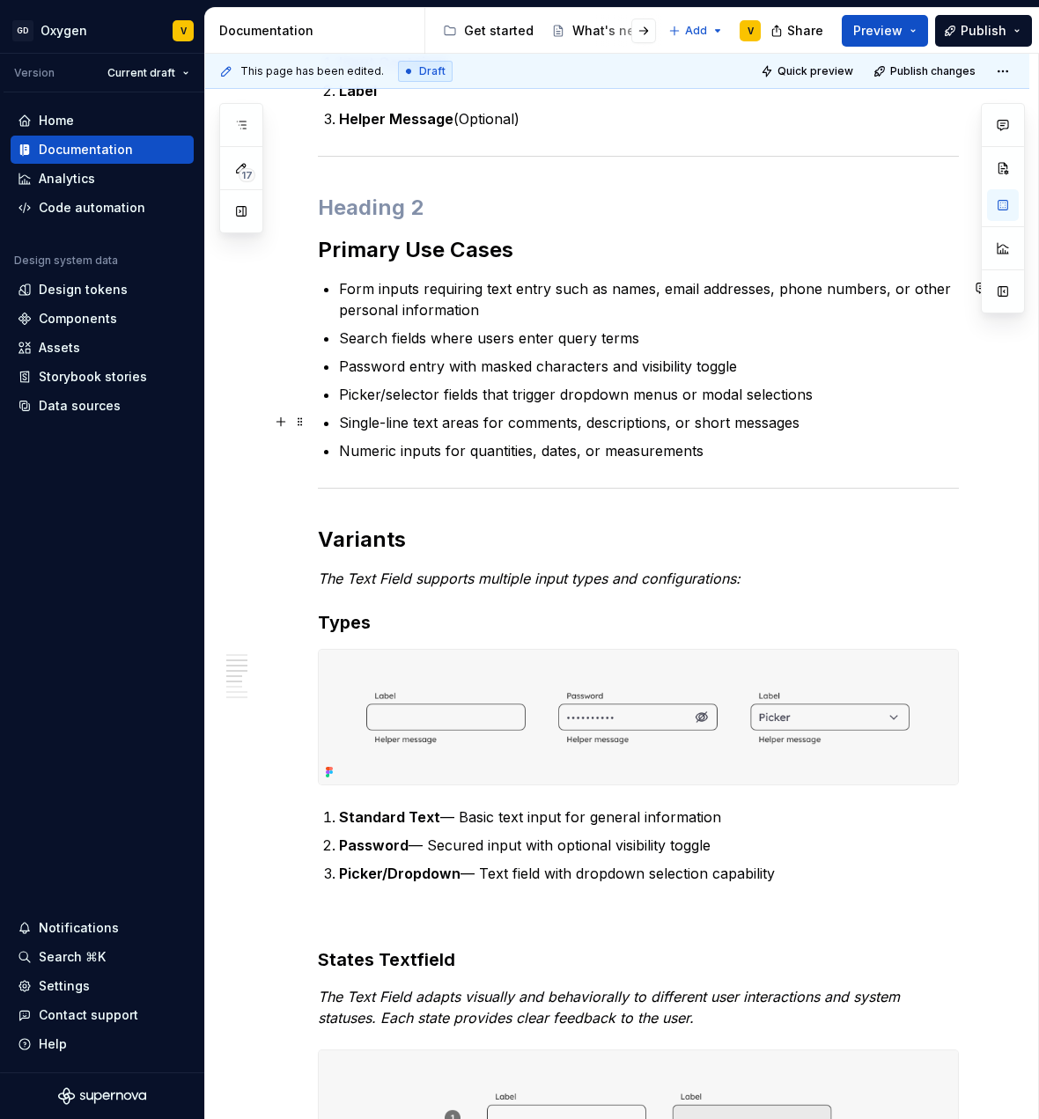
click at [503, 425] on p "Single-line text areas for comments, descriptions, or short messages" at bounding box center [649, 422] width 620 height 21
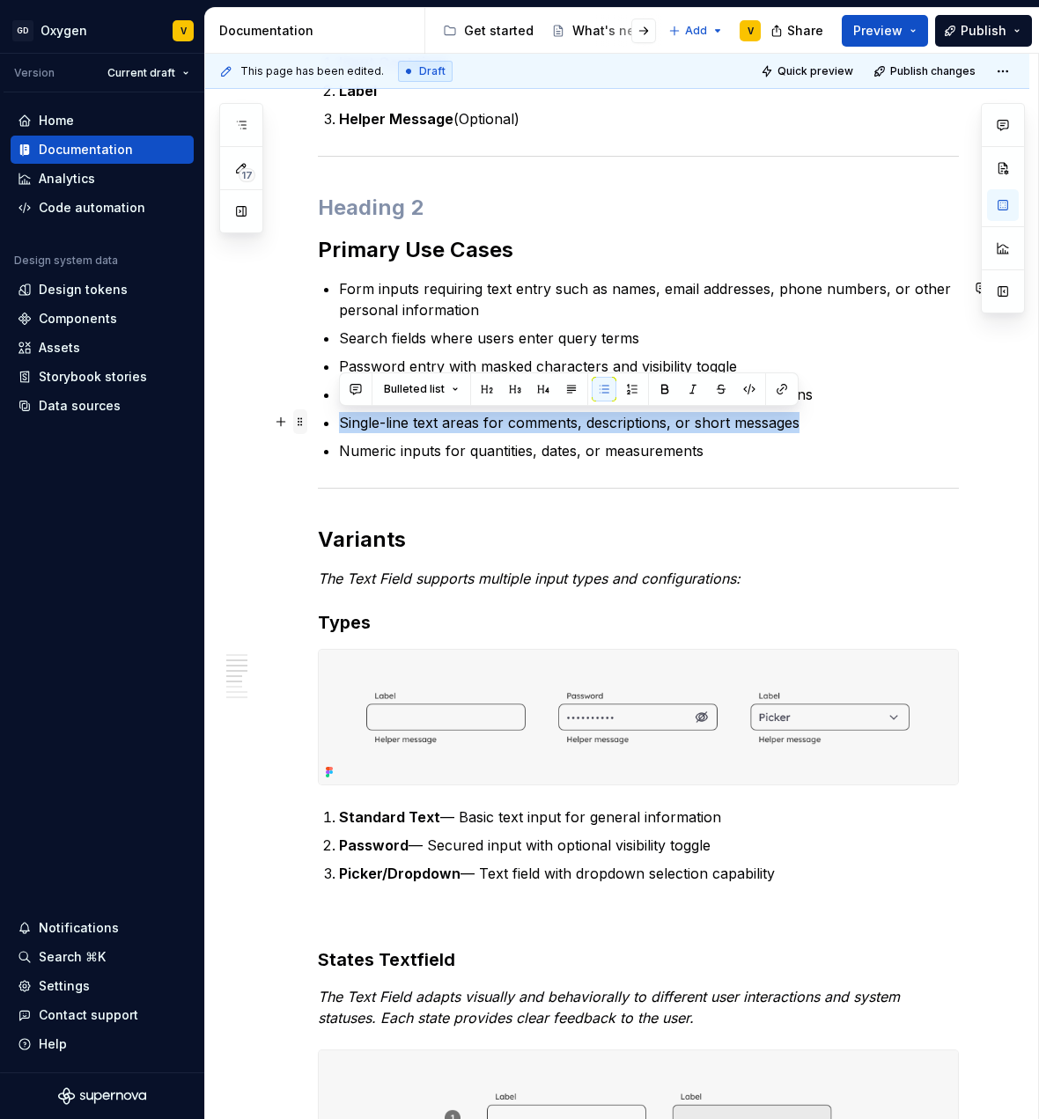
drag, startPoint x: 804, startPoint y: 423, endPoint x: 299, endPoint y: 416, distance: 505.6
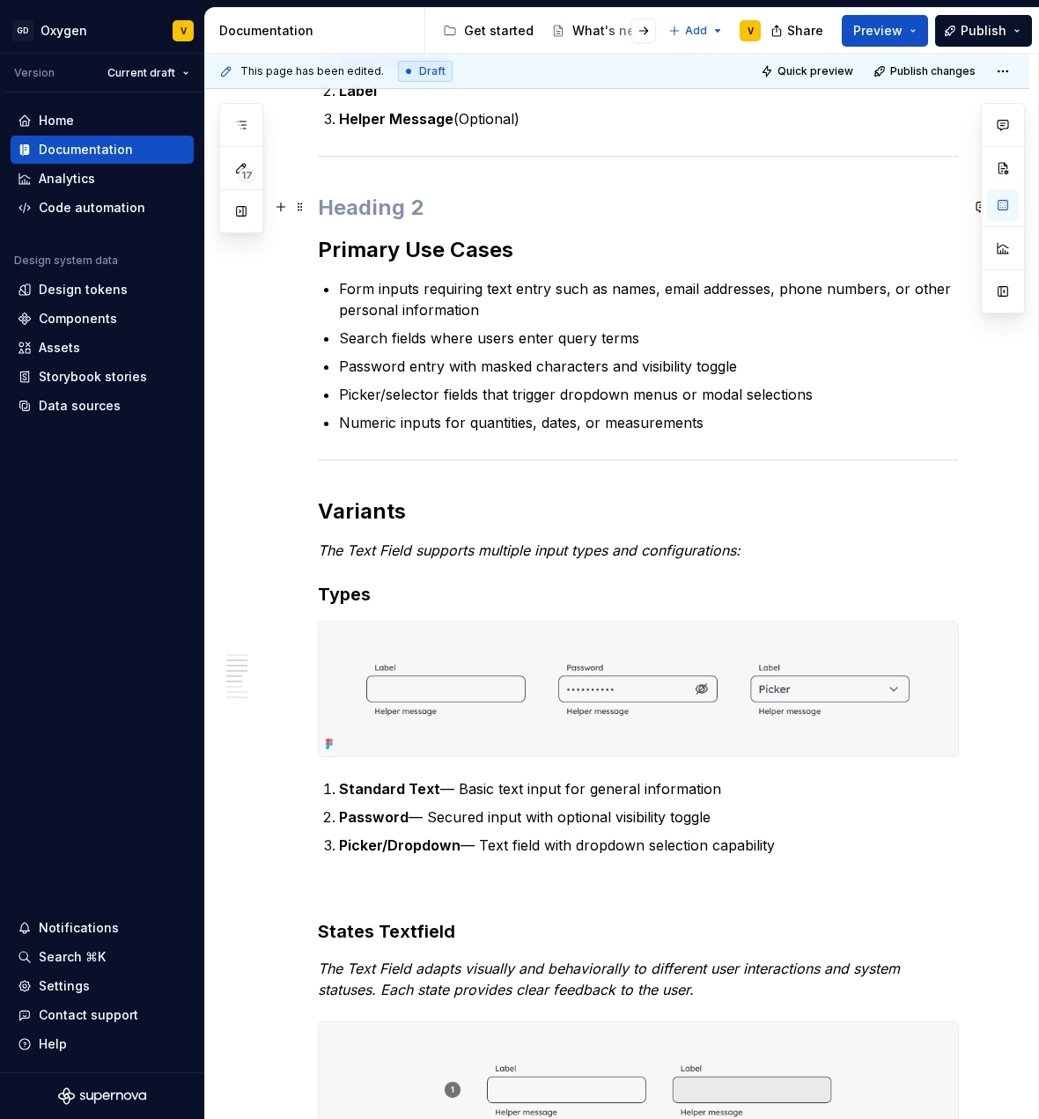
click at [382, 210] on h2 at bounding box center [638, 208] width 641 height 28
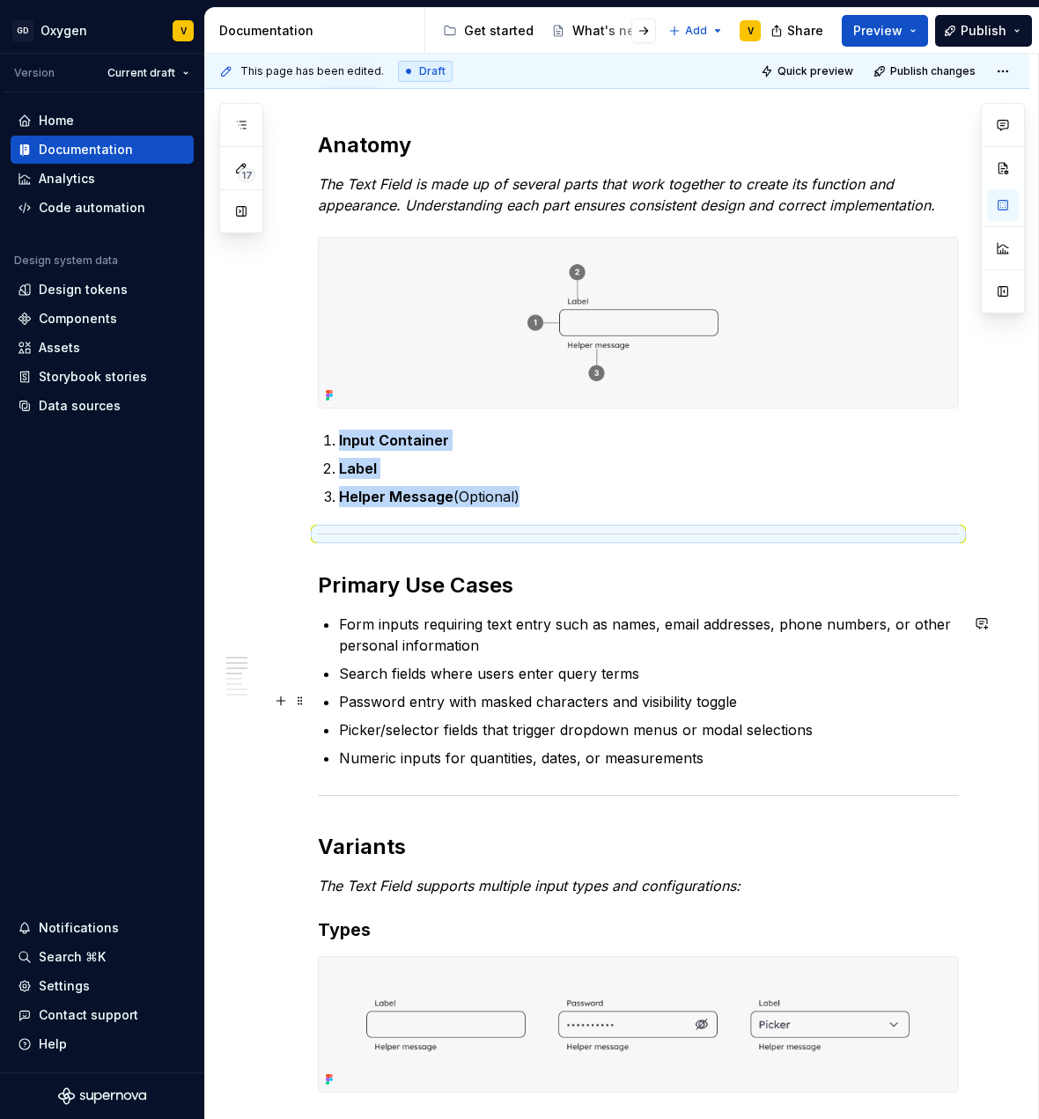
scroll to position [587, 0]
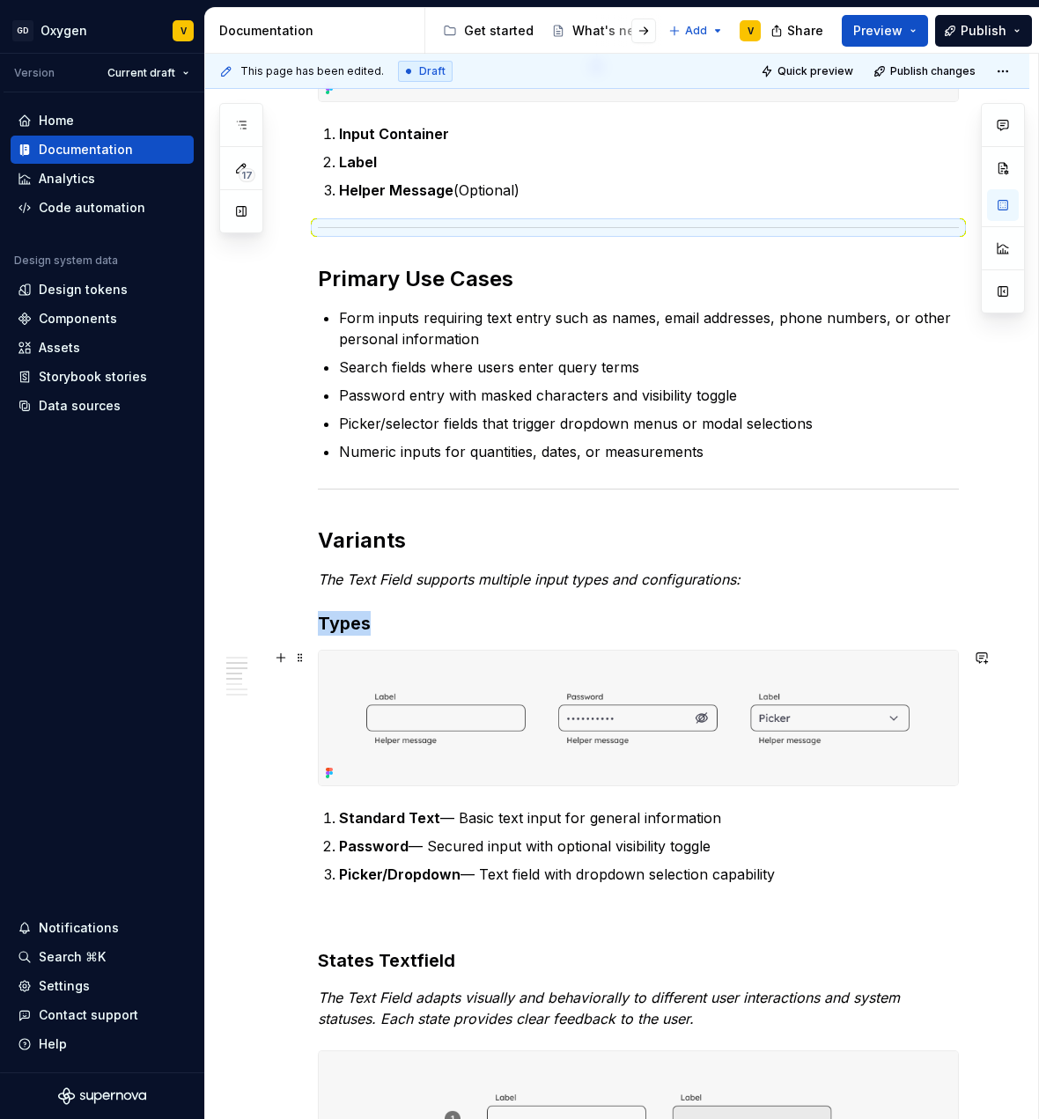
click at [485, 776] on img at bounding box center [638, 718] width 639 height 135
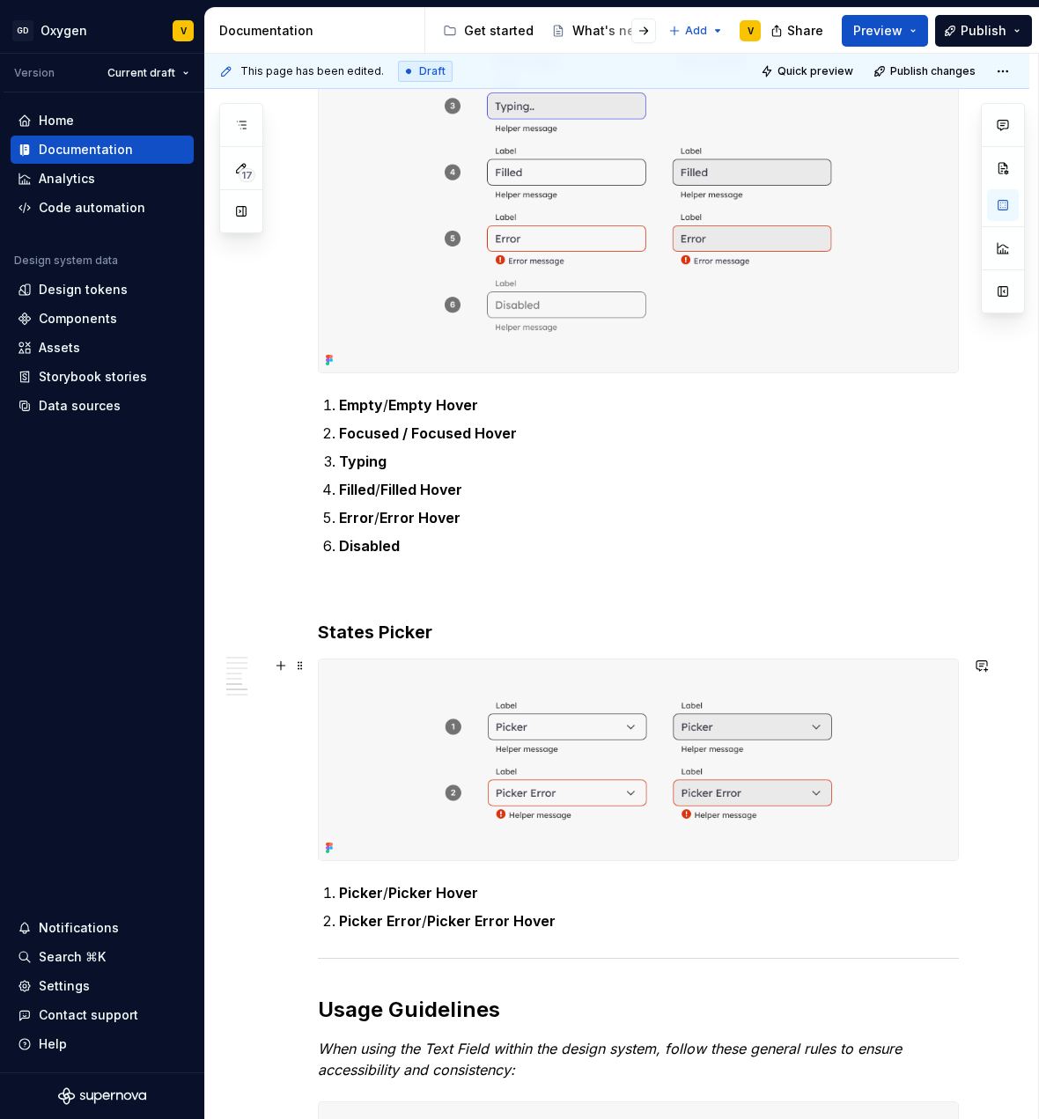
scroll to position [1930, 0]
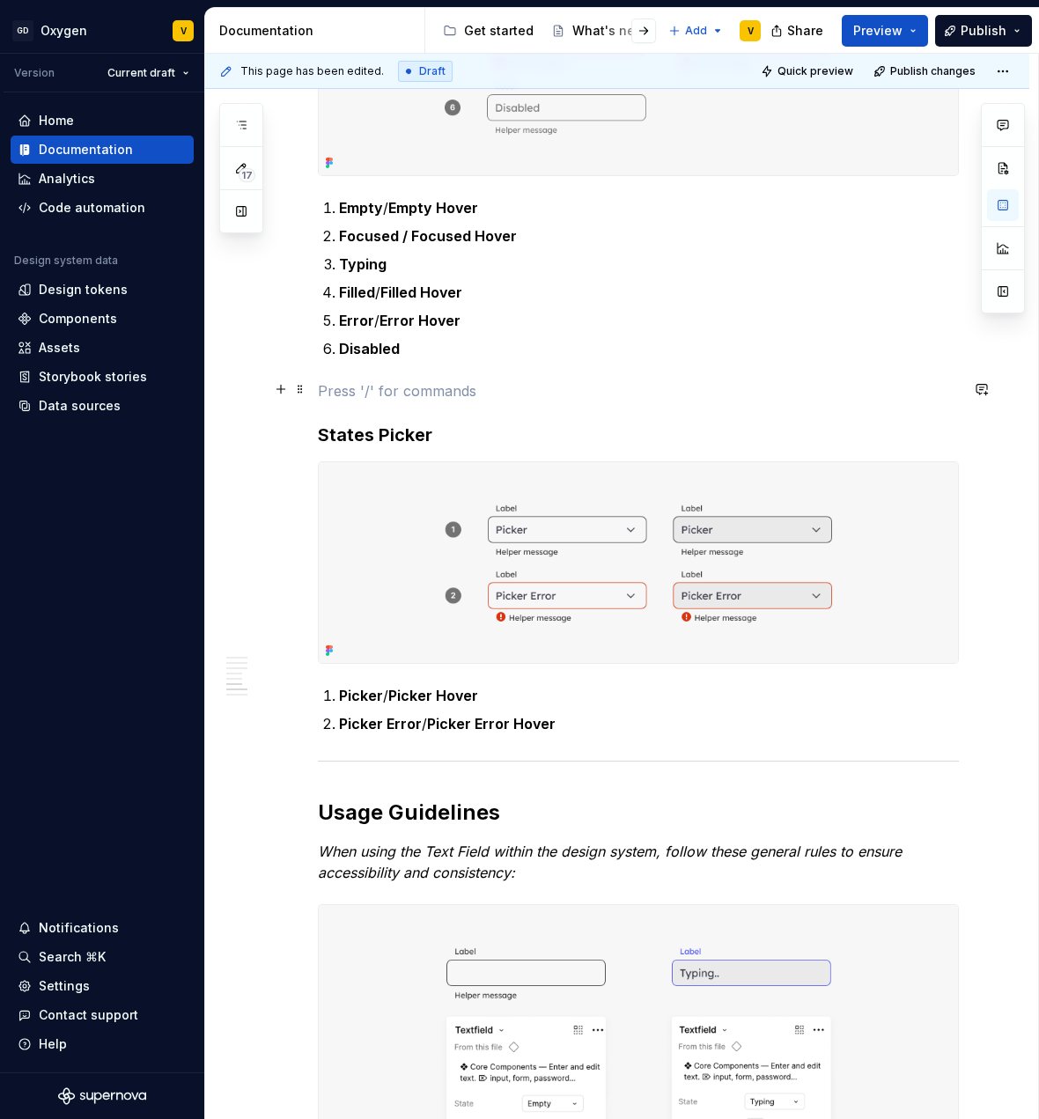
click at [350, 390] on p at bounding box center [638, 390] width 641 height 21
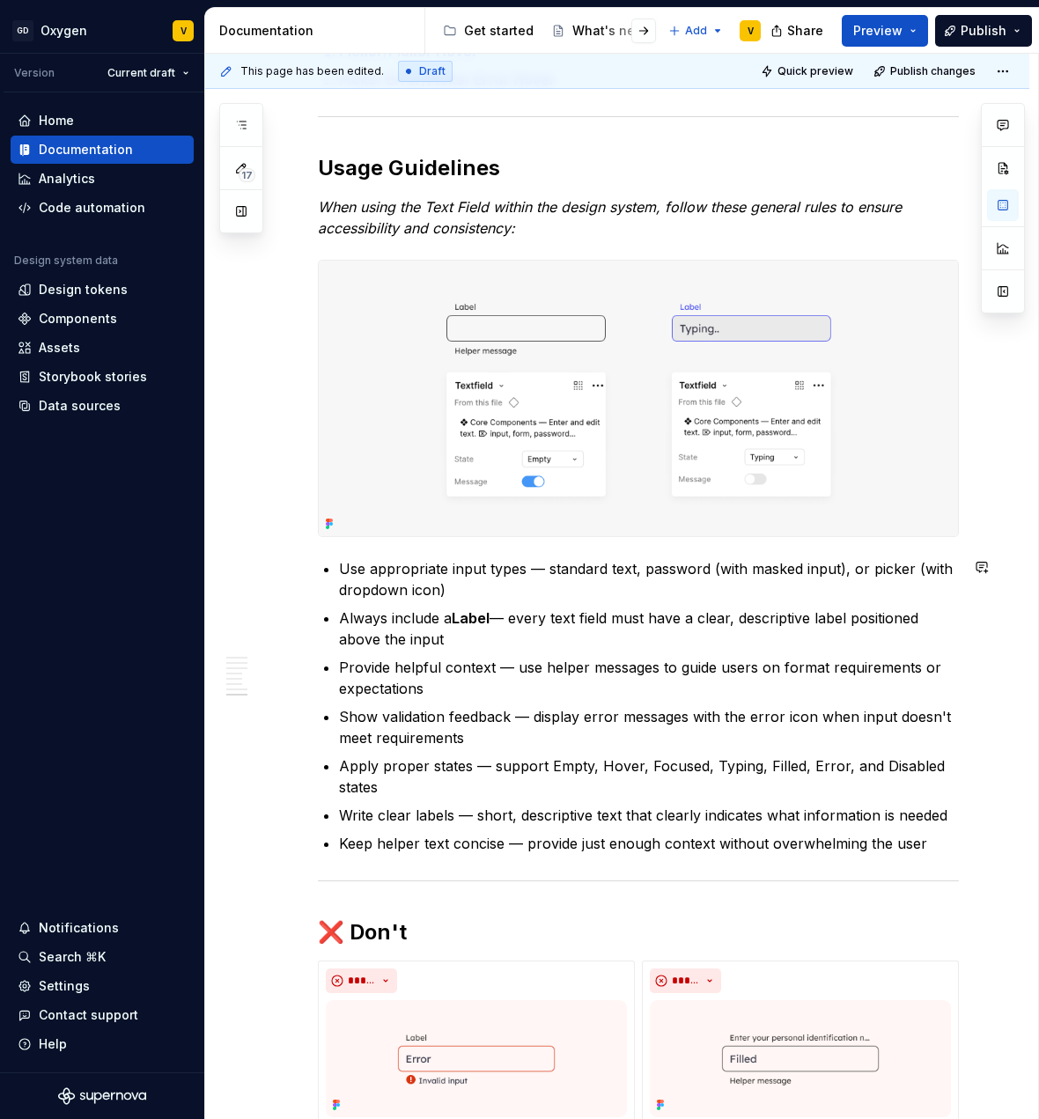
scroll to position [2850, 0]
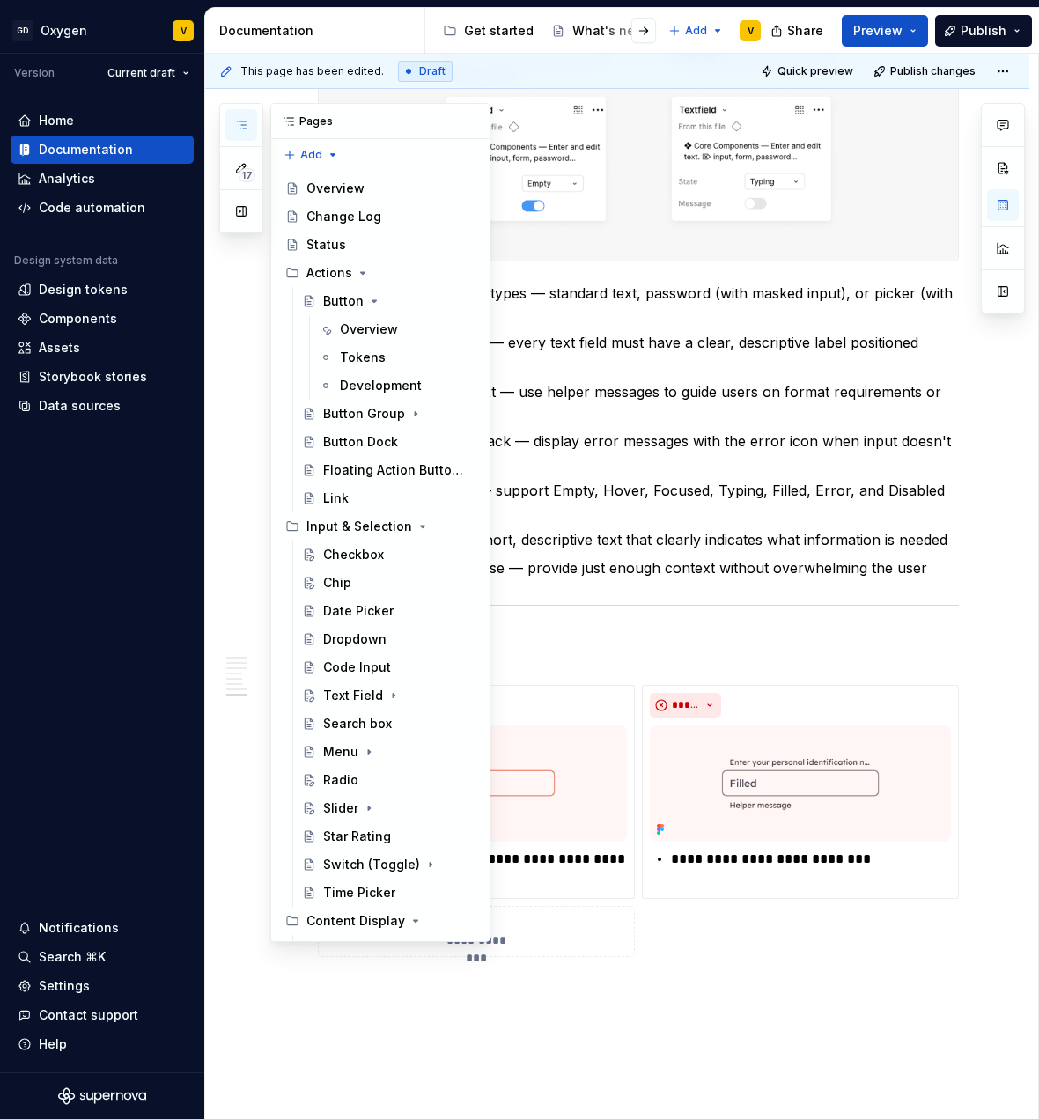
click at [242, 132] on button "button" at bounding box center [241, 125] width 32 height 32
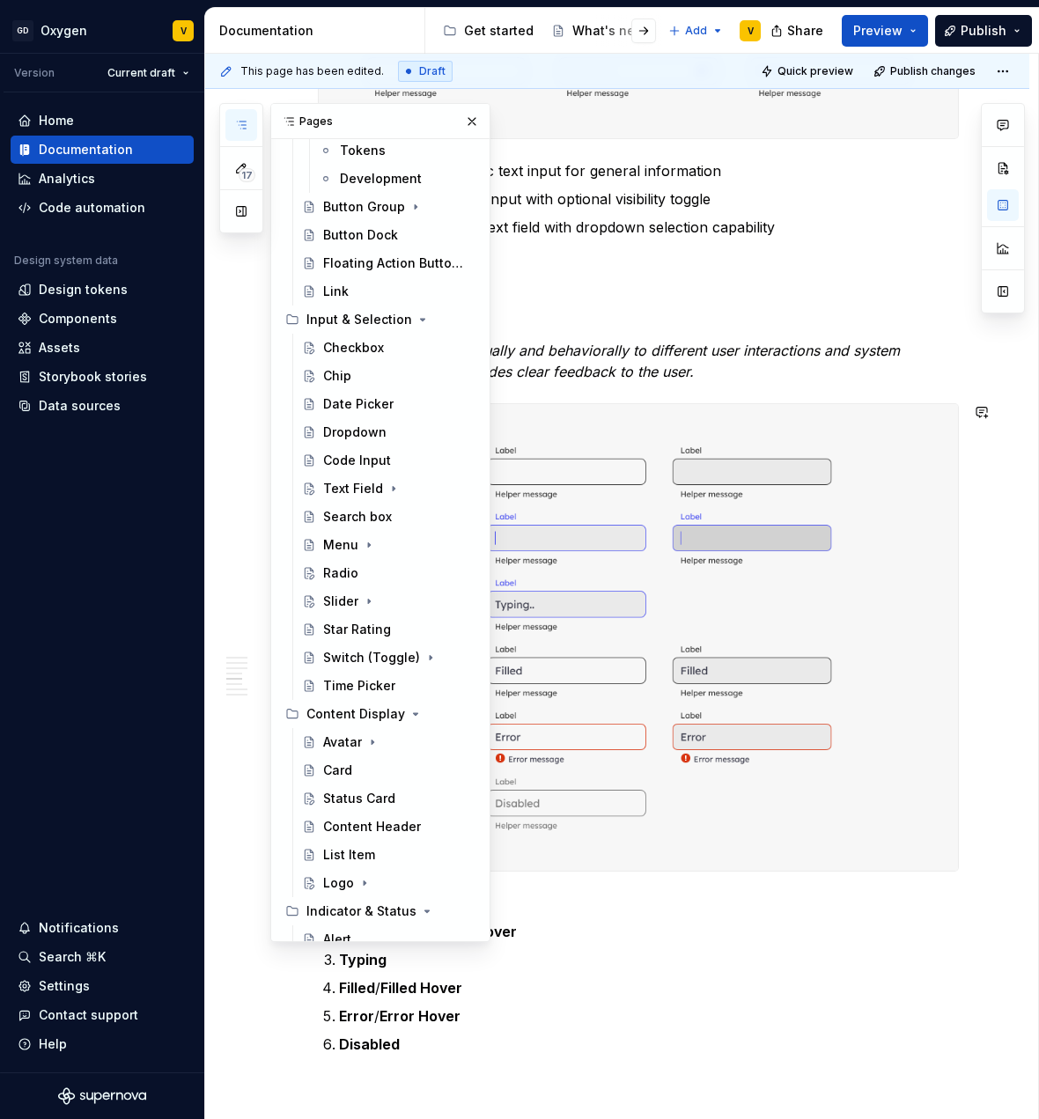
scroll to position [192, 0]
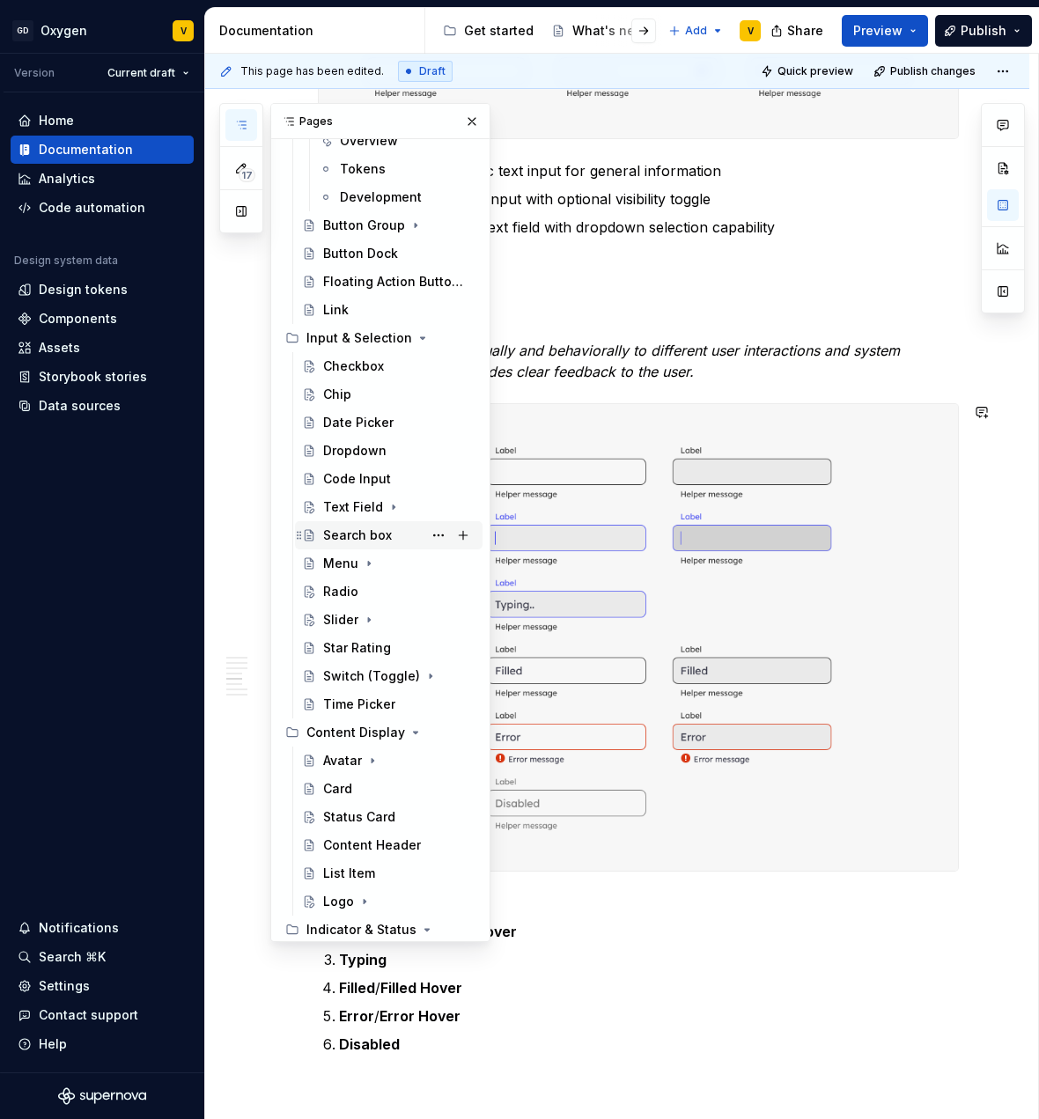
click at [339, 535] on div "Search box" at bounding box center [357, 536] width 69 height 18
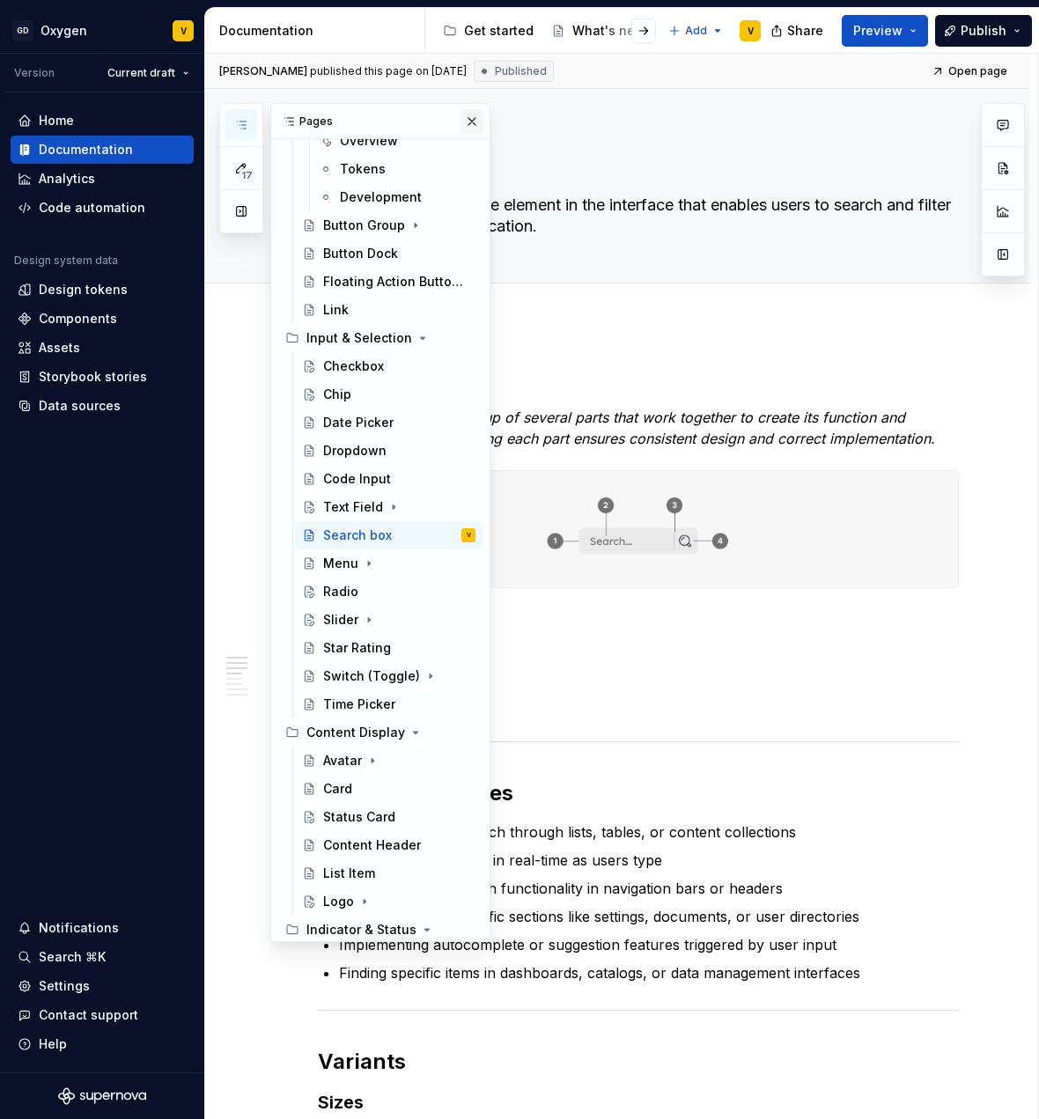
click at [464, 122] on button "button" at bounding box center [472, 121] width 25 height 25
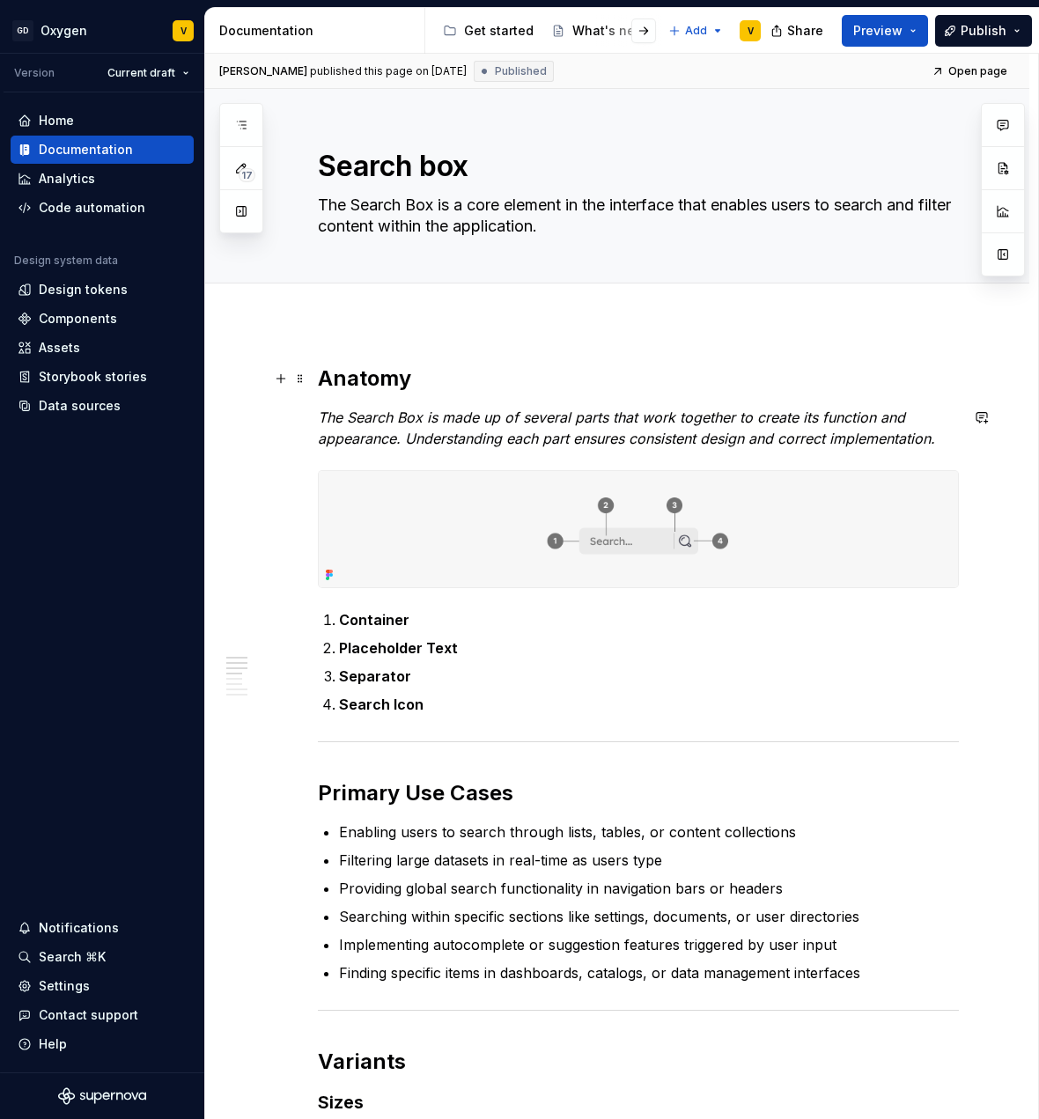
type textarea "*"
click at [351, 301] on span "Add tab" at bounding box center [360, 303] width 41 height 14
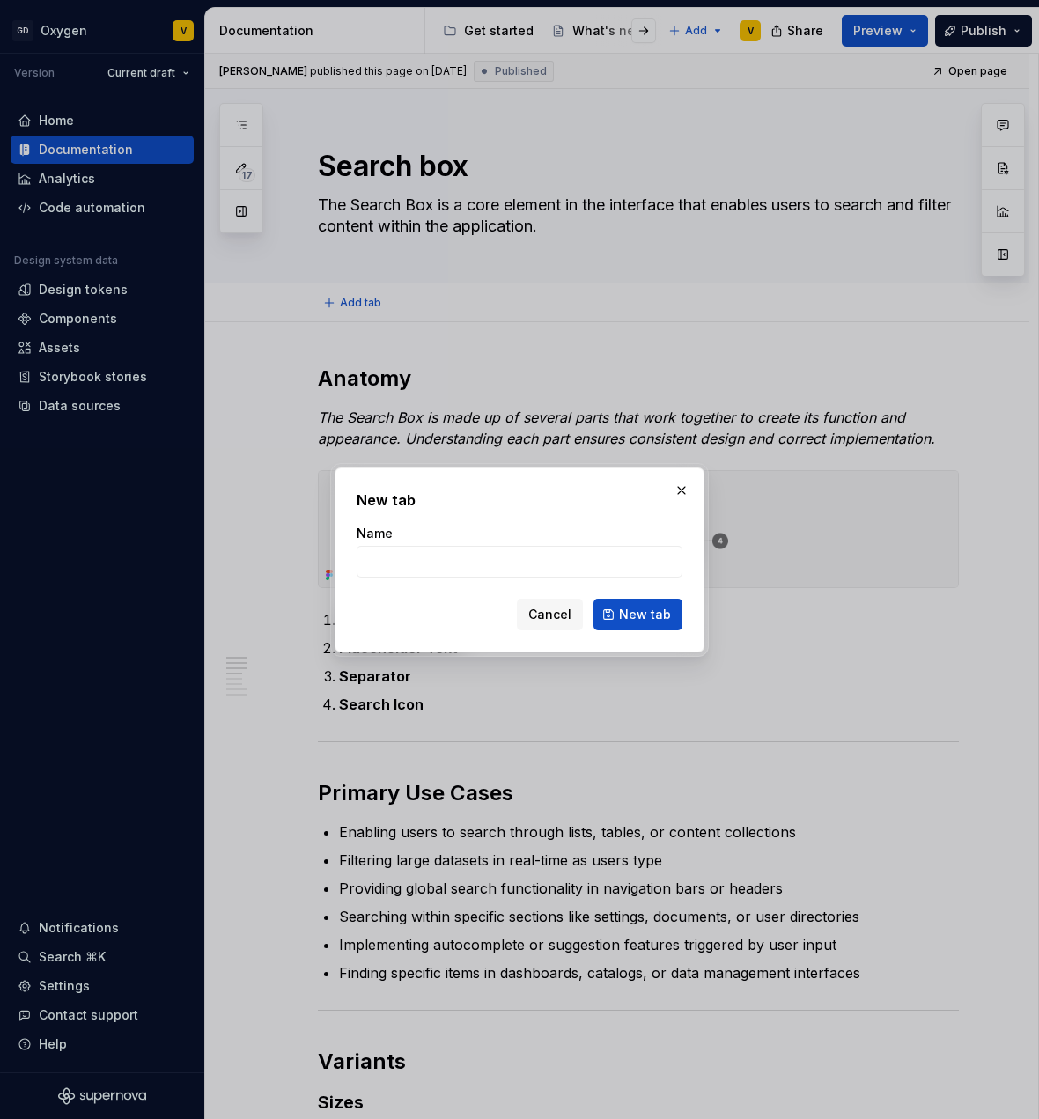
type input "O"
type textarea "*"
type input "Overview"
click button "New tab" at bounding box center [638, 615] width 89 height 32
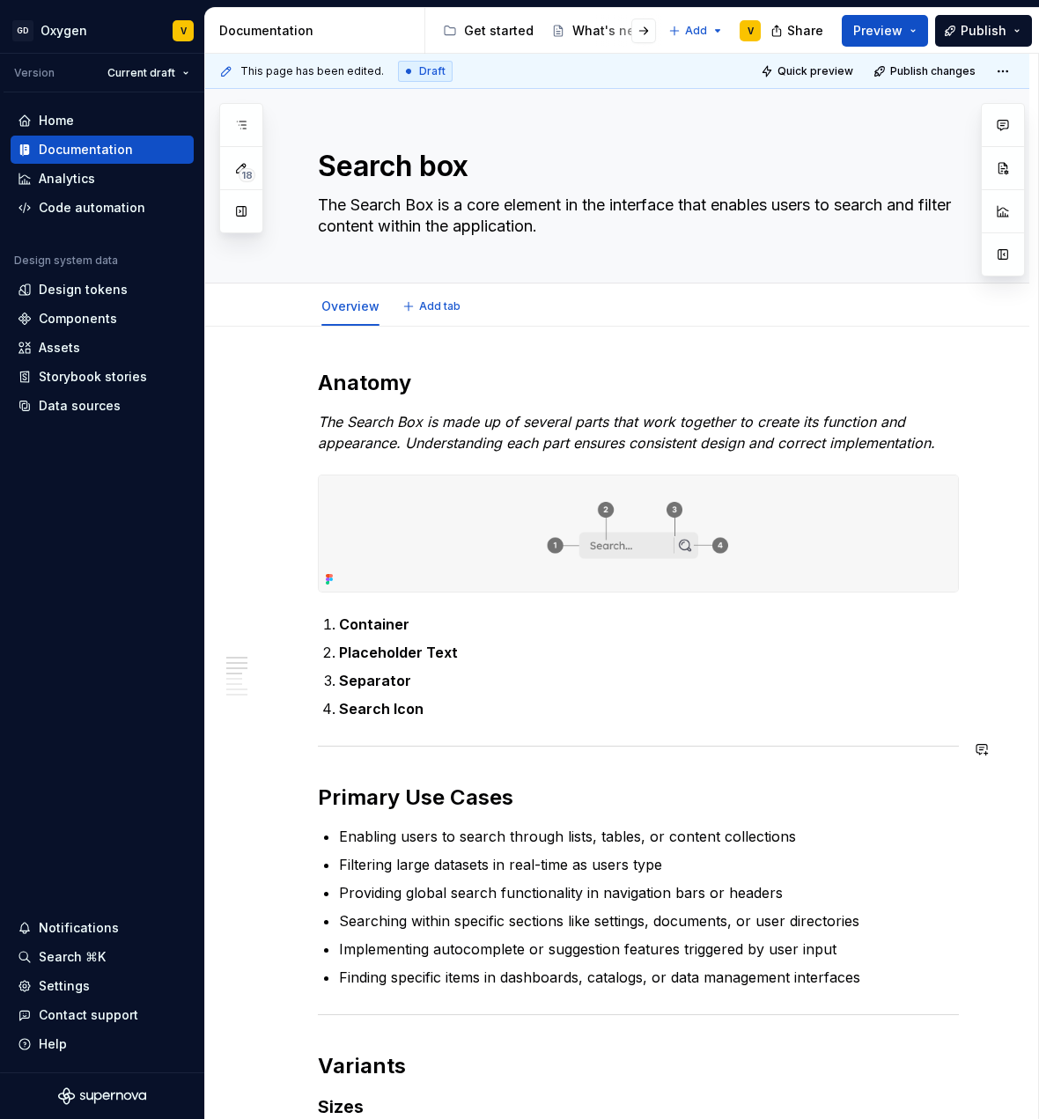
scroll to position [281, 0]
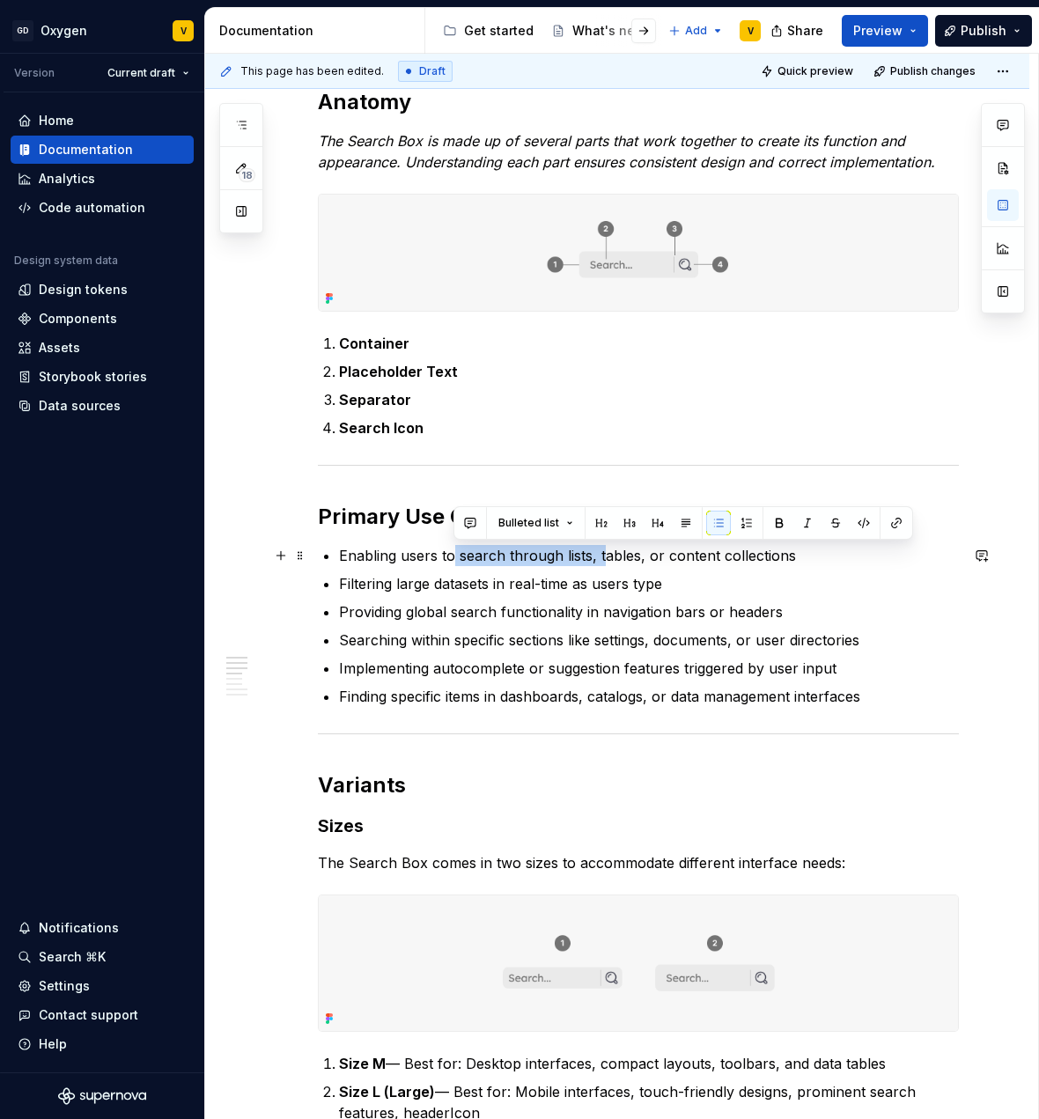
drag, startPoint x: 454, startPoint y: 559, endPoint x: 605, endPoint y: 557, distance: 150.6
click at [605, 557] on p "Enabling users to search through lists, tables, or content collections" at bounding box center [649, 555] width 620 height 21
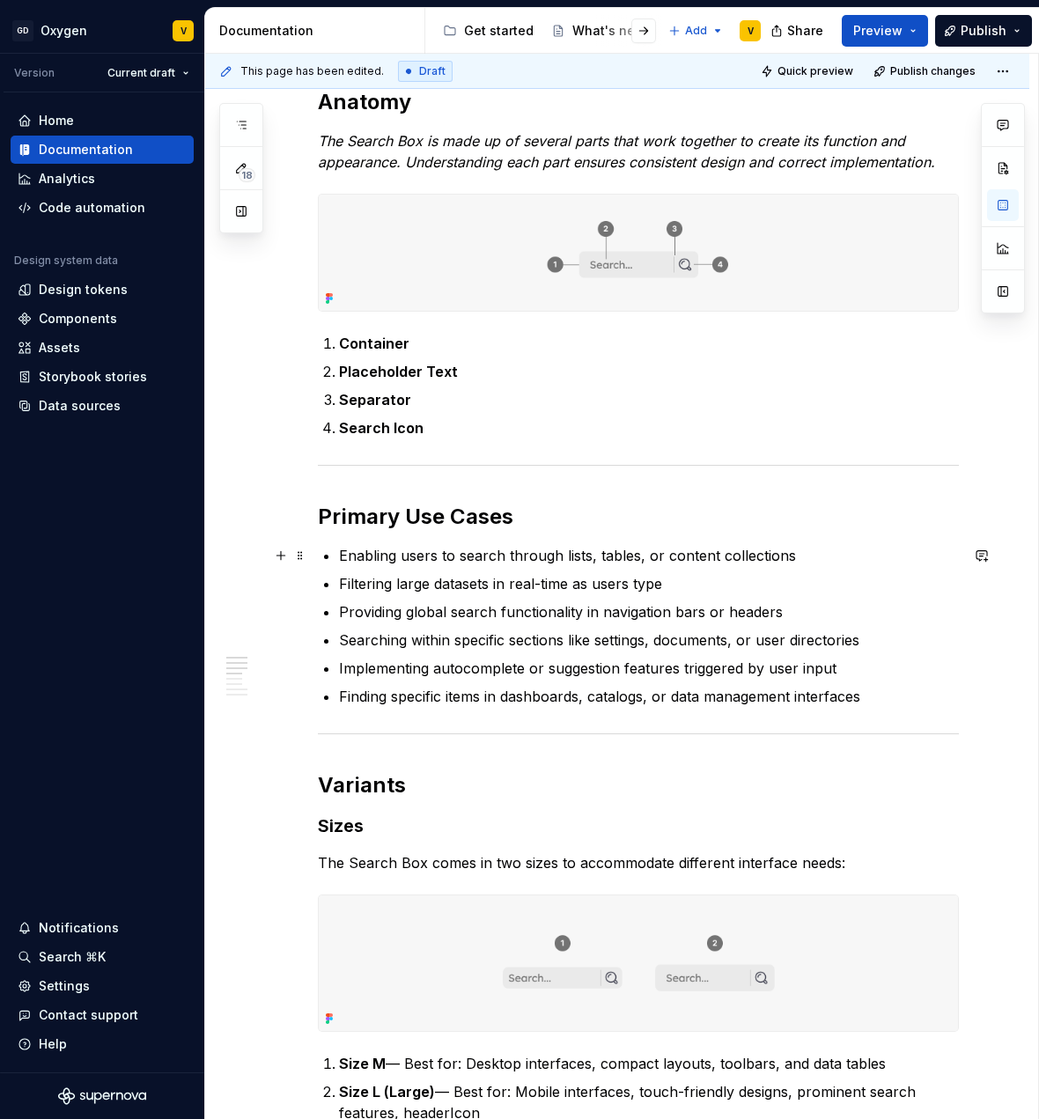
click at [609, 563] on p "Enabling users to search through lists, tables, or content collections" at bounding box center [649, 555] width 620 height 21
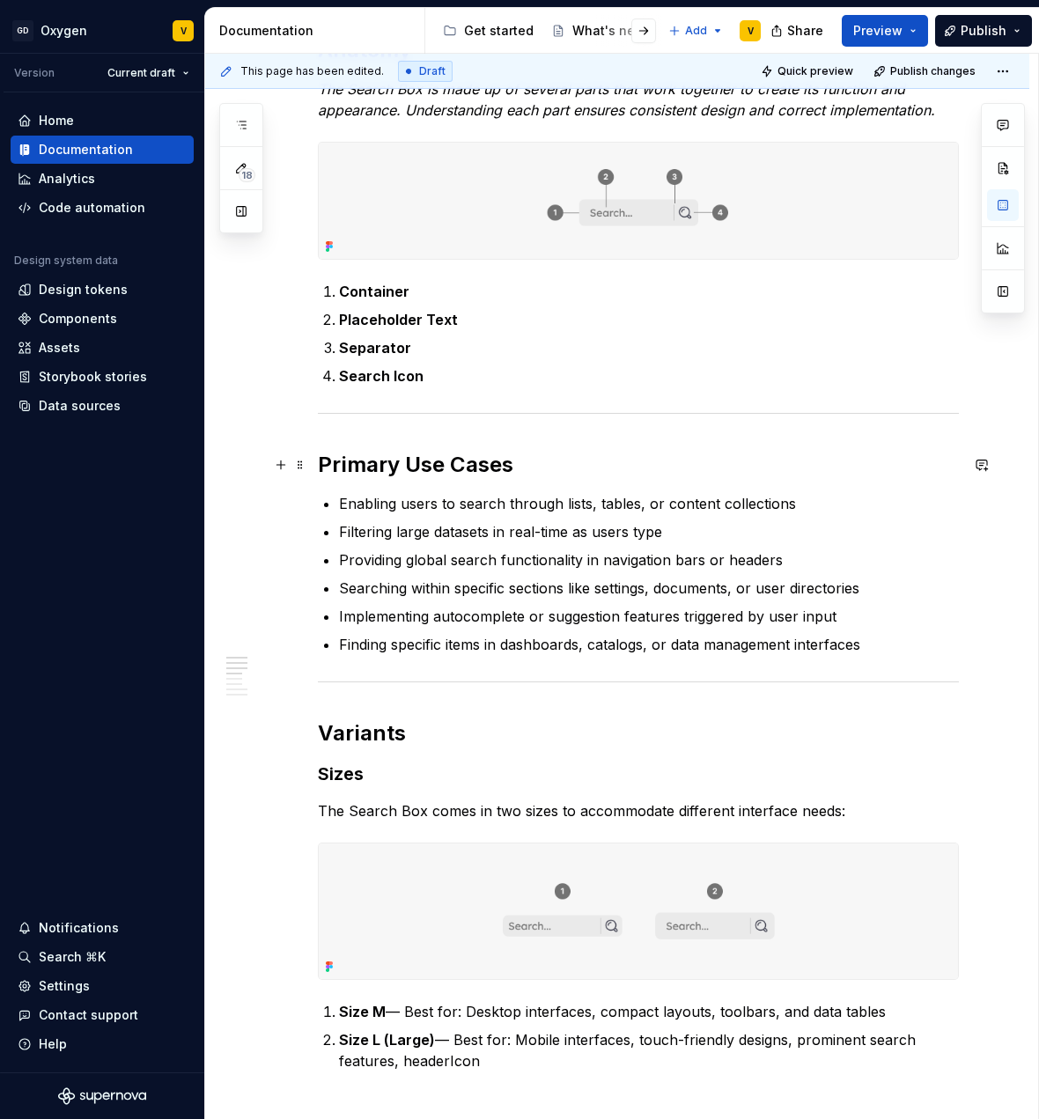
scroll to position [358, 0]
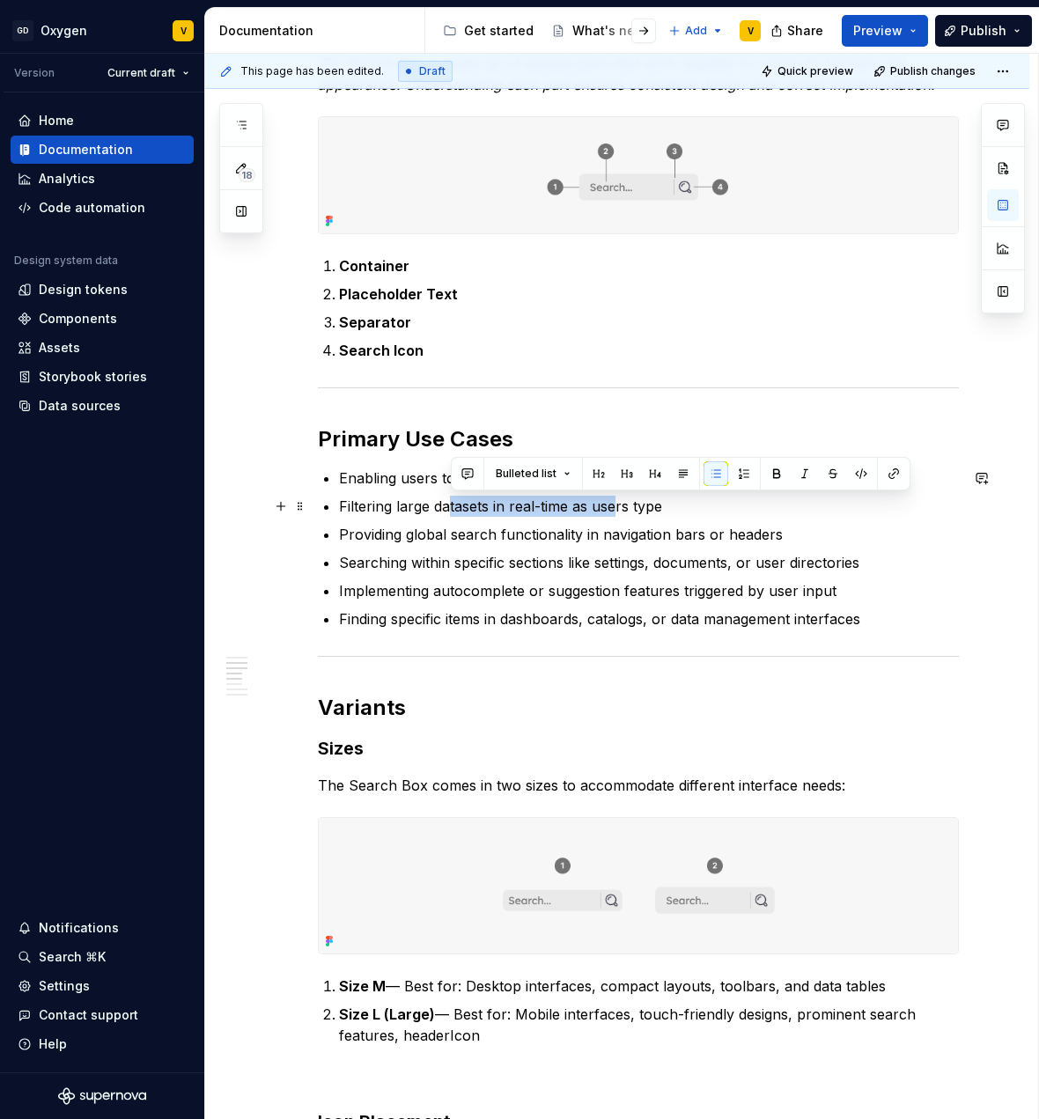
drag, startPoint x: 452, startPoint y: 512, endPoint x: 616, endPoint y: 508, distance: 163.9
click at [616, 508] on p "Filtering large datasets in real-time as users type" at bounding box center [649, 506] width 620 height 21
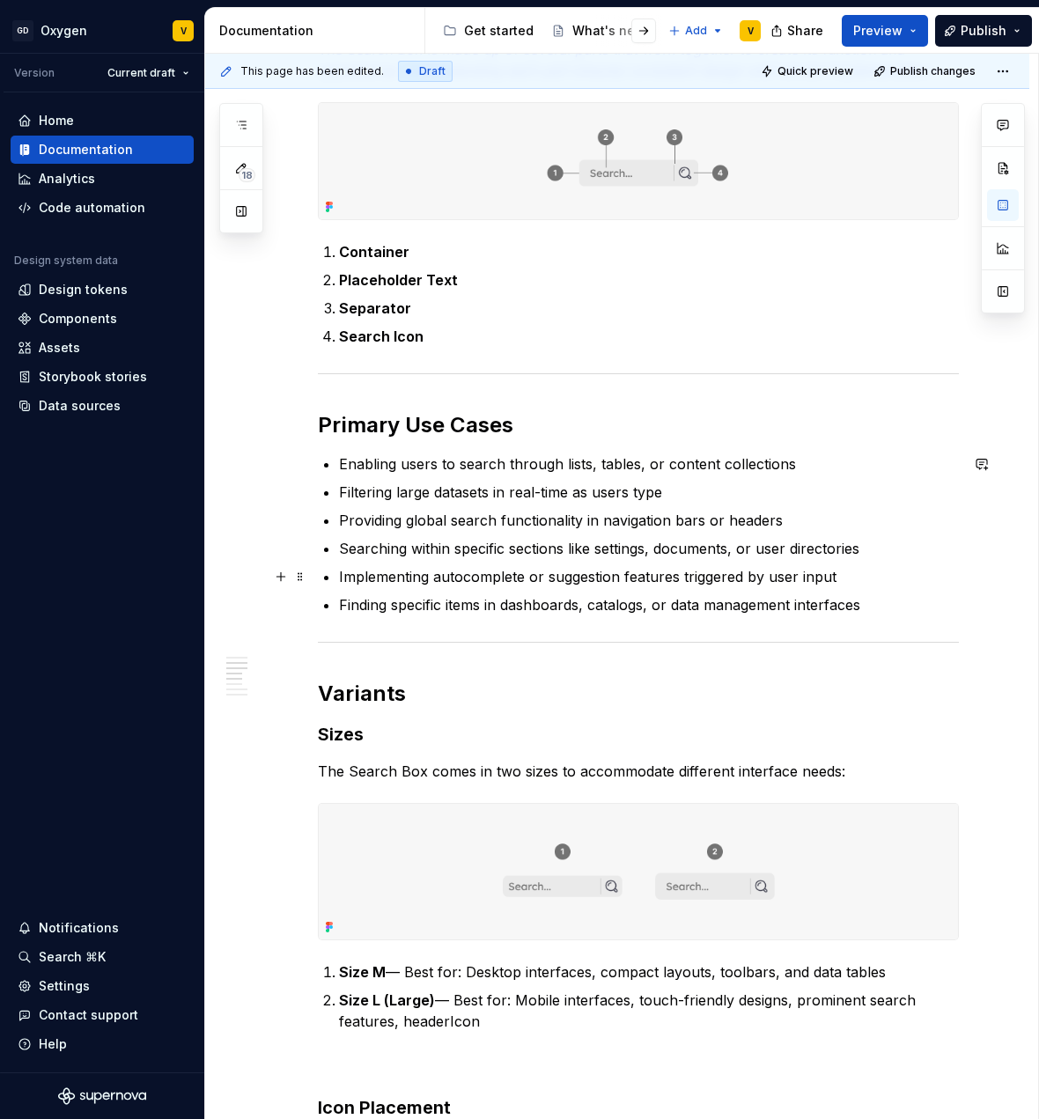
scroll to position [373, 0]
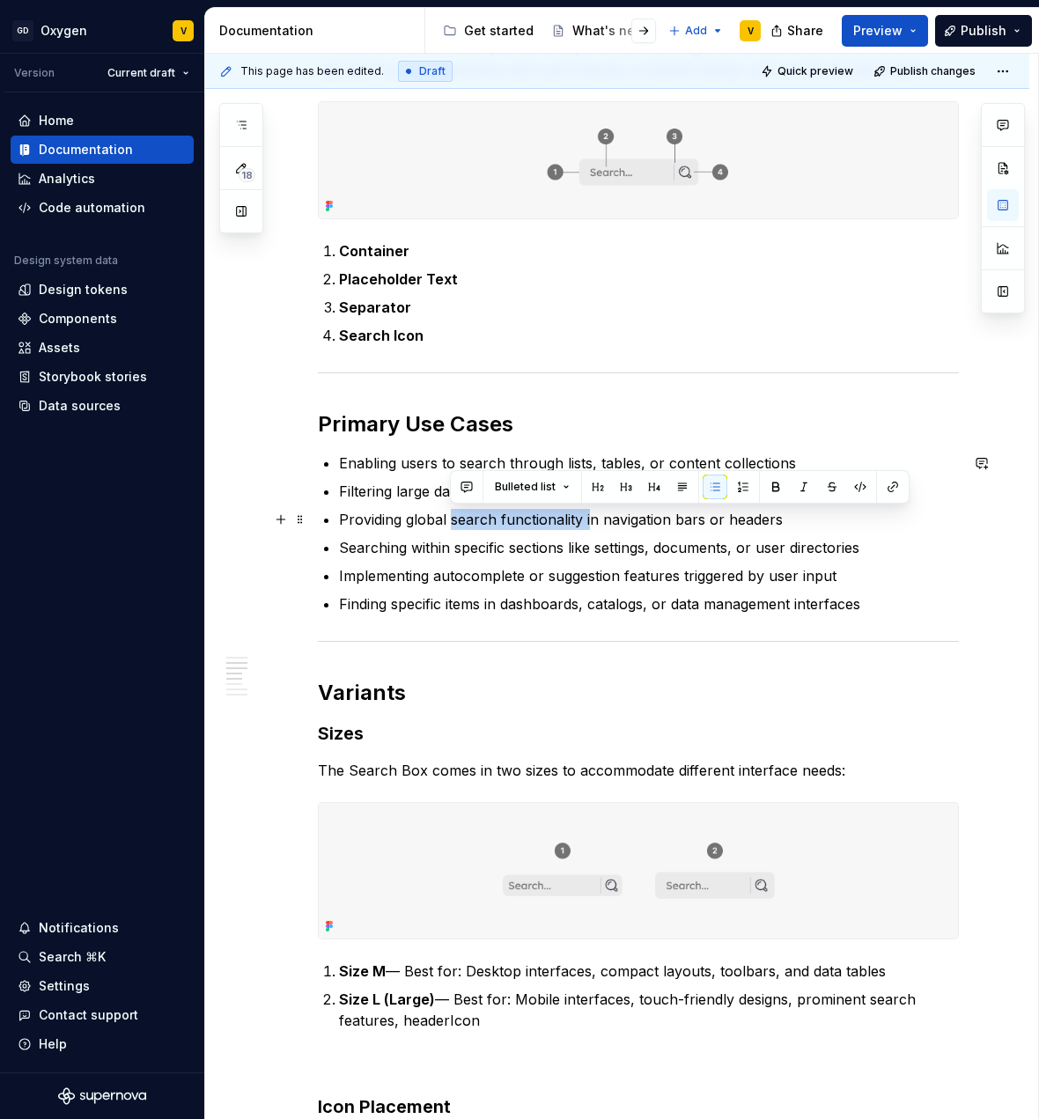
drag, startPoint x: 453, startPoint y: 525, endPoint x: 592, endPoint y: 517, distance: 139.4
click at [592, 517] on p "Providing global search functionality in navigation bars or headers" at bounding box center [649, 519] width 620 height 21
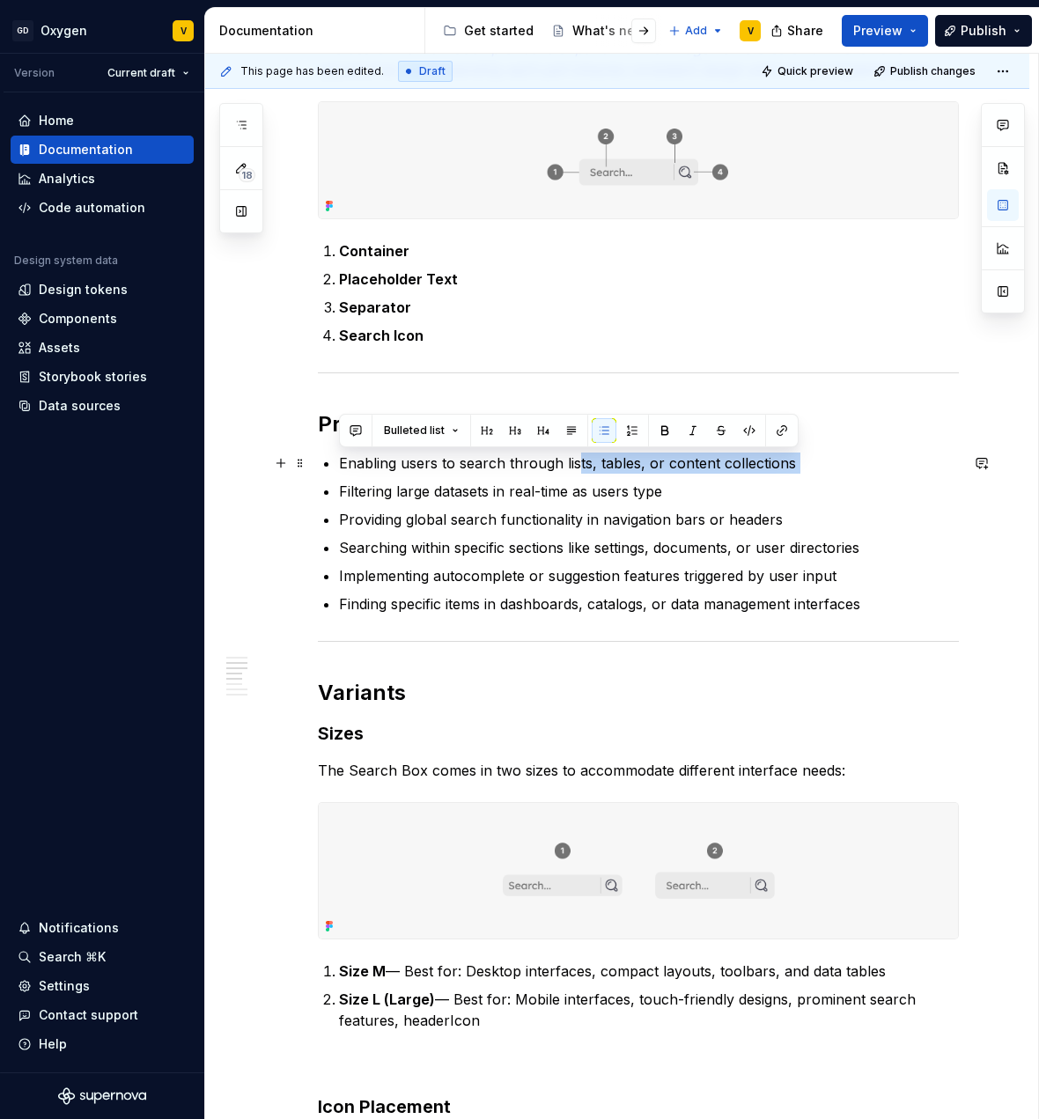
drag, startPoint x: 439, startPoint y: 476, endPoint x: 579, endPoint y: 472, distance: 139.2
click at [579, 472] on ul "Enabling users to search through lists, tables, or content collections Filterin…" at bounding box center [649, 534] width 620 height 162
click at [581, 486] on p "Filtering large datasets in real-time as users type" at bounding box center [649, 491] width 620 height 21
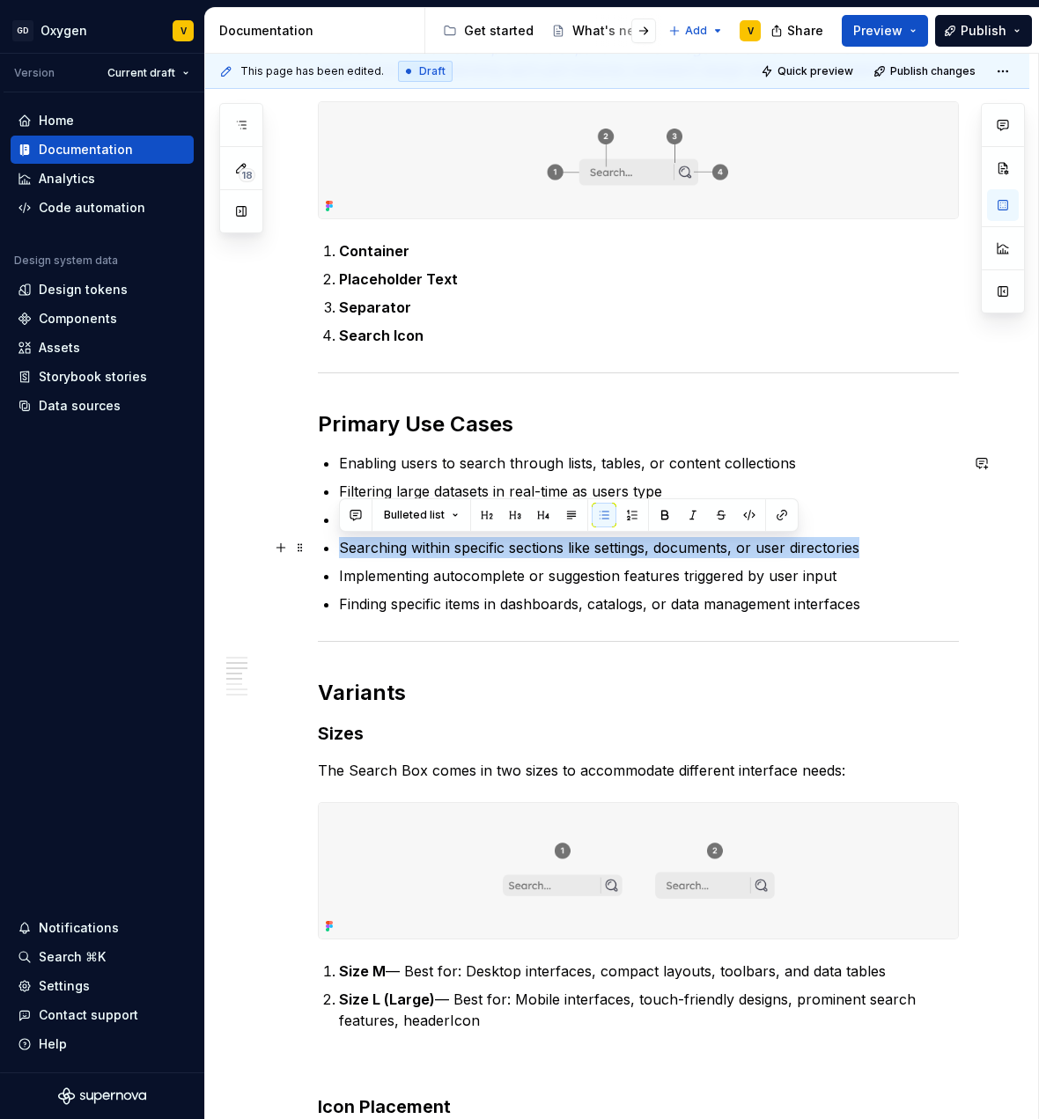
drag, startPoint x: 343, startPoint y: 548, endPoint x: 871, endPoint y: 548, distance: 528.4
click at [871, 548] on p "Searching within specific sections like settings, documents, or user directories" at bounding box center [649, 547] width 620 height 21
click at [467, 585] on p "Implementing autocomplete or suggestion features triggered by user input" at bounding box center [649, 575] width 620 height 21
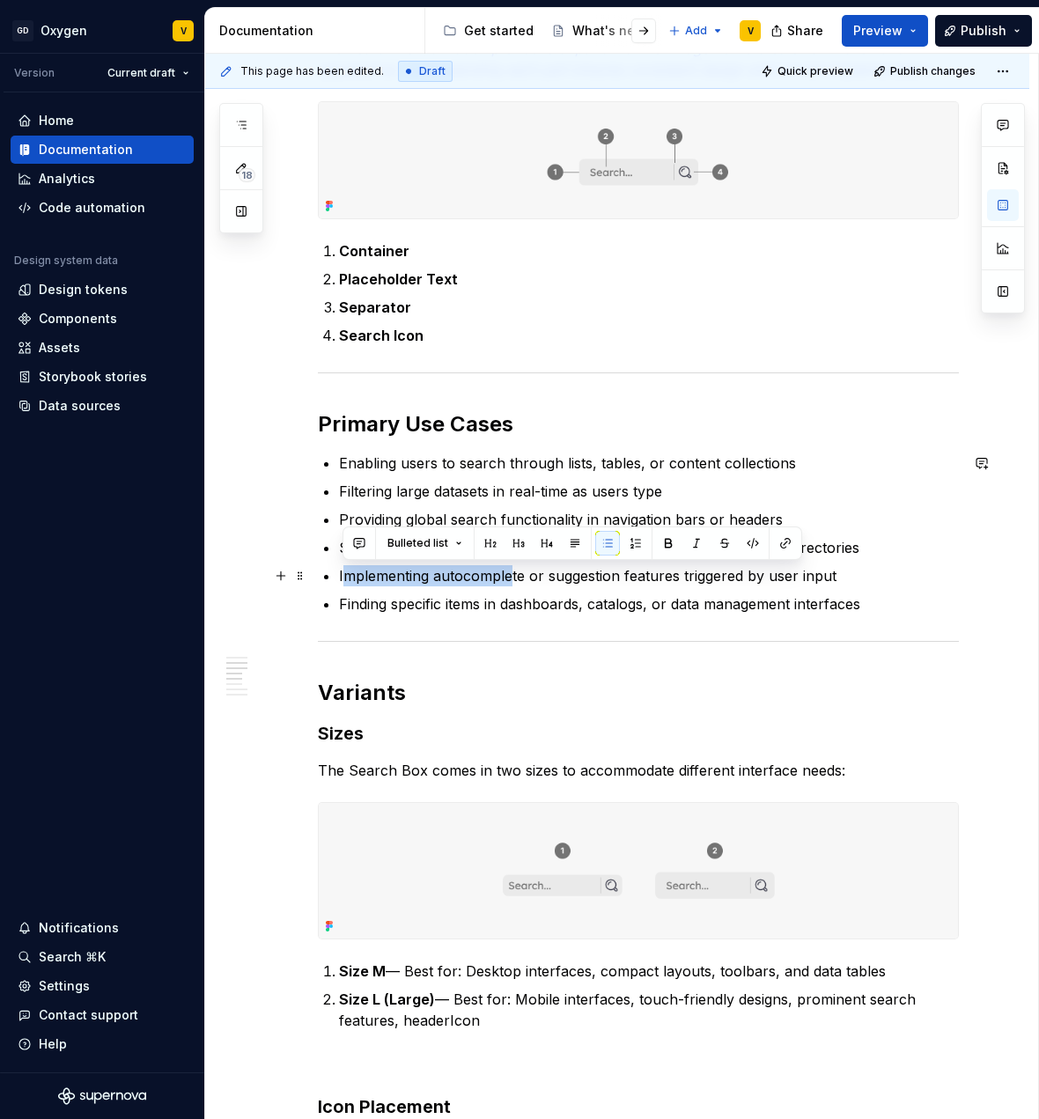
drag, startPoint x: 342, startPoint y: 574, endPoint x: 513, endPoint y: 578, distance: 170.9
click at [513, 578] on p "Implementing autocomplete or suggestion features triggered by user input" at bounding box center [649, 575] width 620 height 21
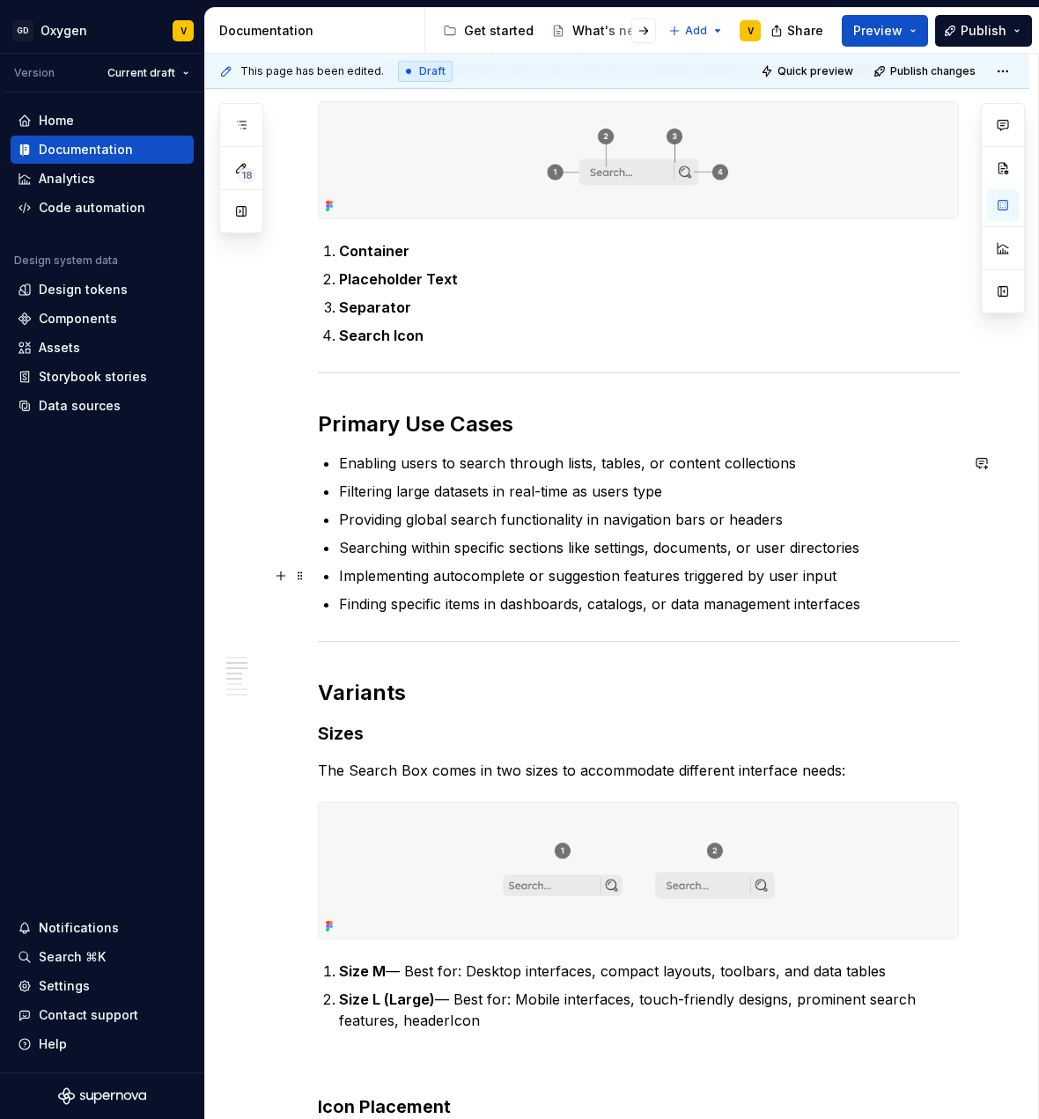
click at [639, 580] on p "Implementing autocomplete or suggestion features triggered by user input" at bounding box center [649, 575] width 620 height 21
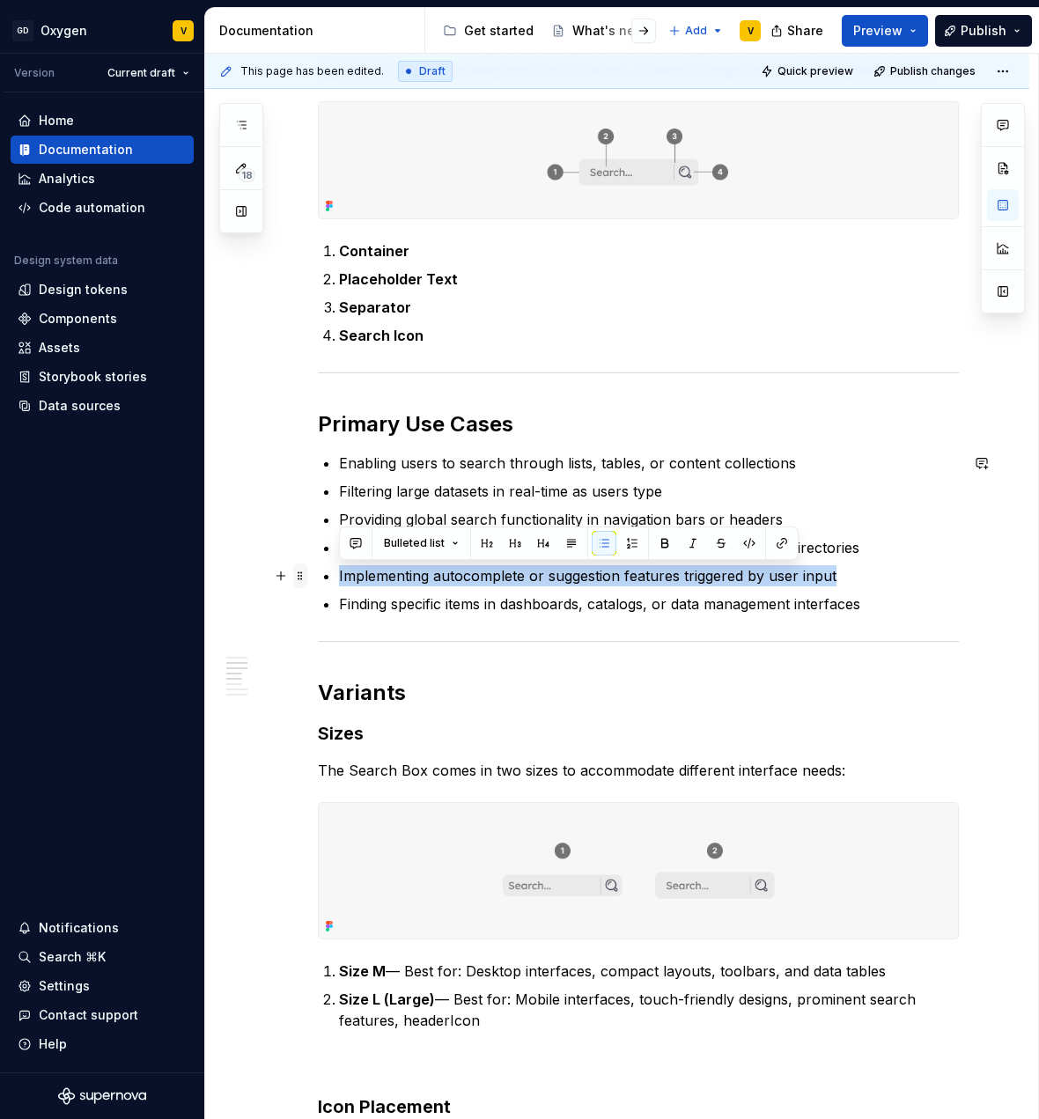
drag, startPoint x: 835, startPoint y: 577, endPoint x: 299, endPoint y: 573, distance: 535.5
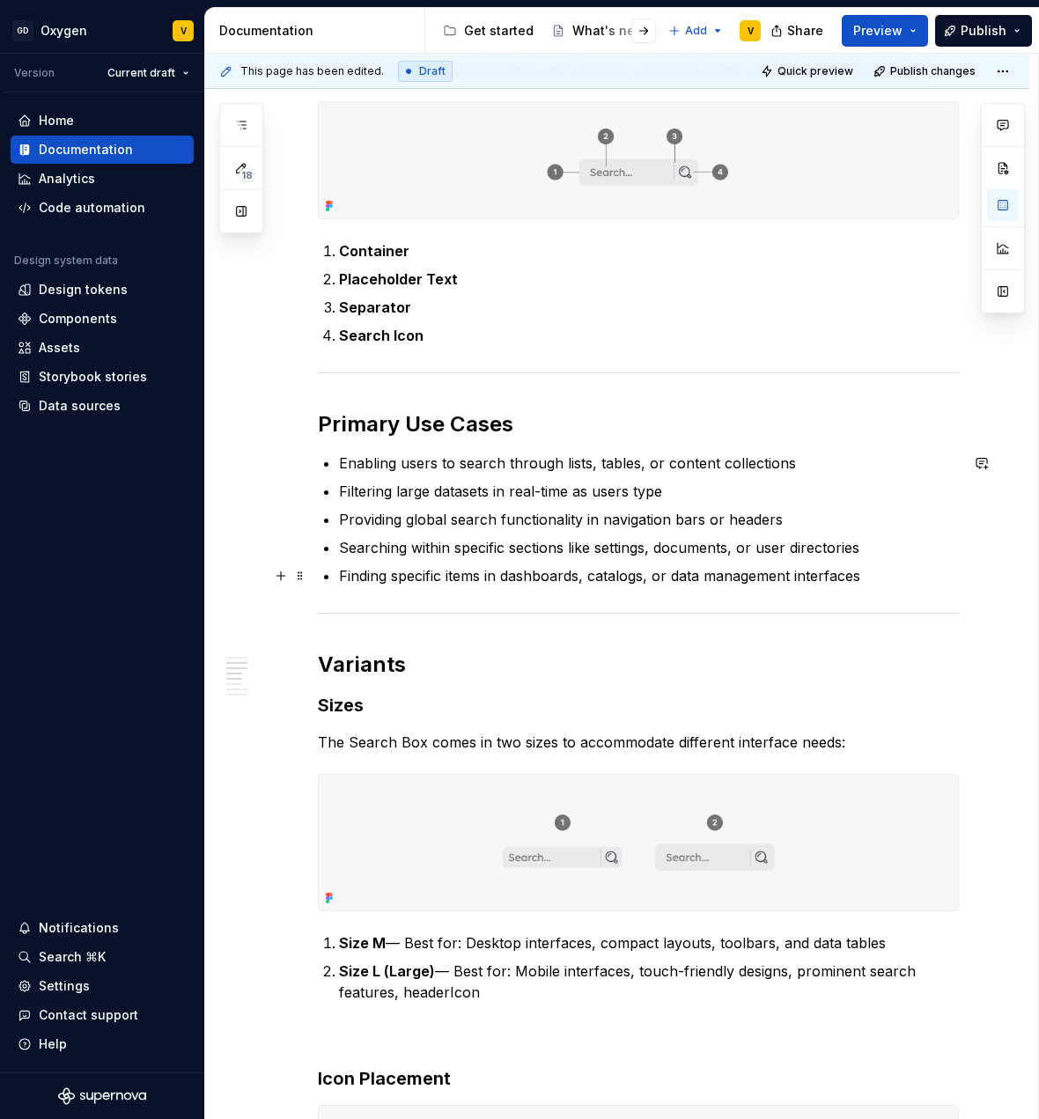
click at [742, 583] on p "Finding specific items in dashboards, catalogs, or data management interfaces" at bounding box center [649, 575] width 620 height 21
drag, startPoint x: 868, startPoint y: 580, endPoint x: 265, endPoint y: 593, distance: 602.5
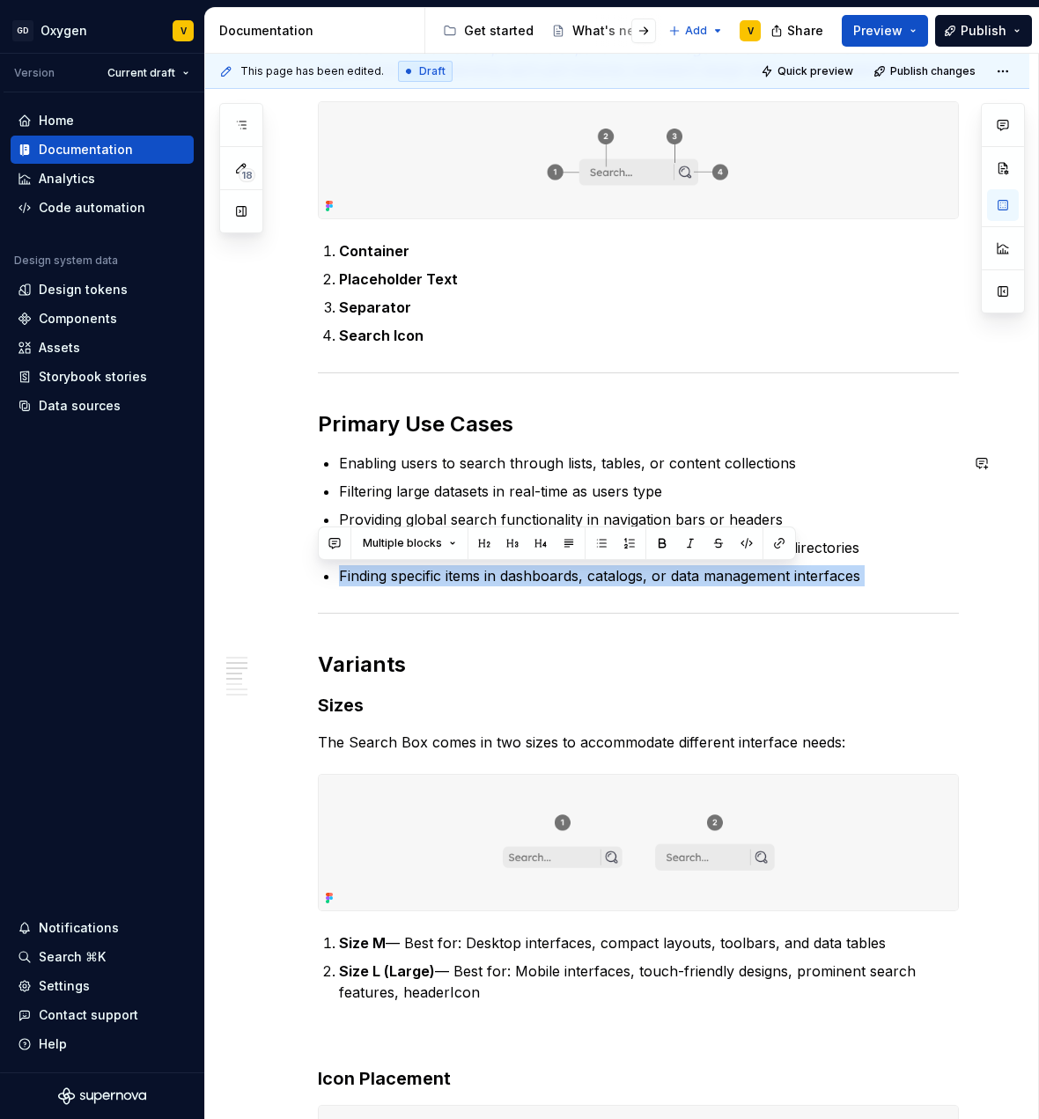
drag, startPoint x: 336, startPoint y: 578, endPoint x: 921, endPoint y: 592, distance: 585.9
drag, startPoint x: 894, startPoint y: 579, endPoint x: 296, endPoint y: 570, distance: 598.1
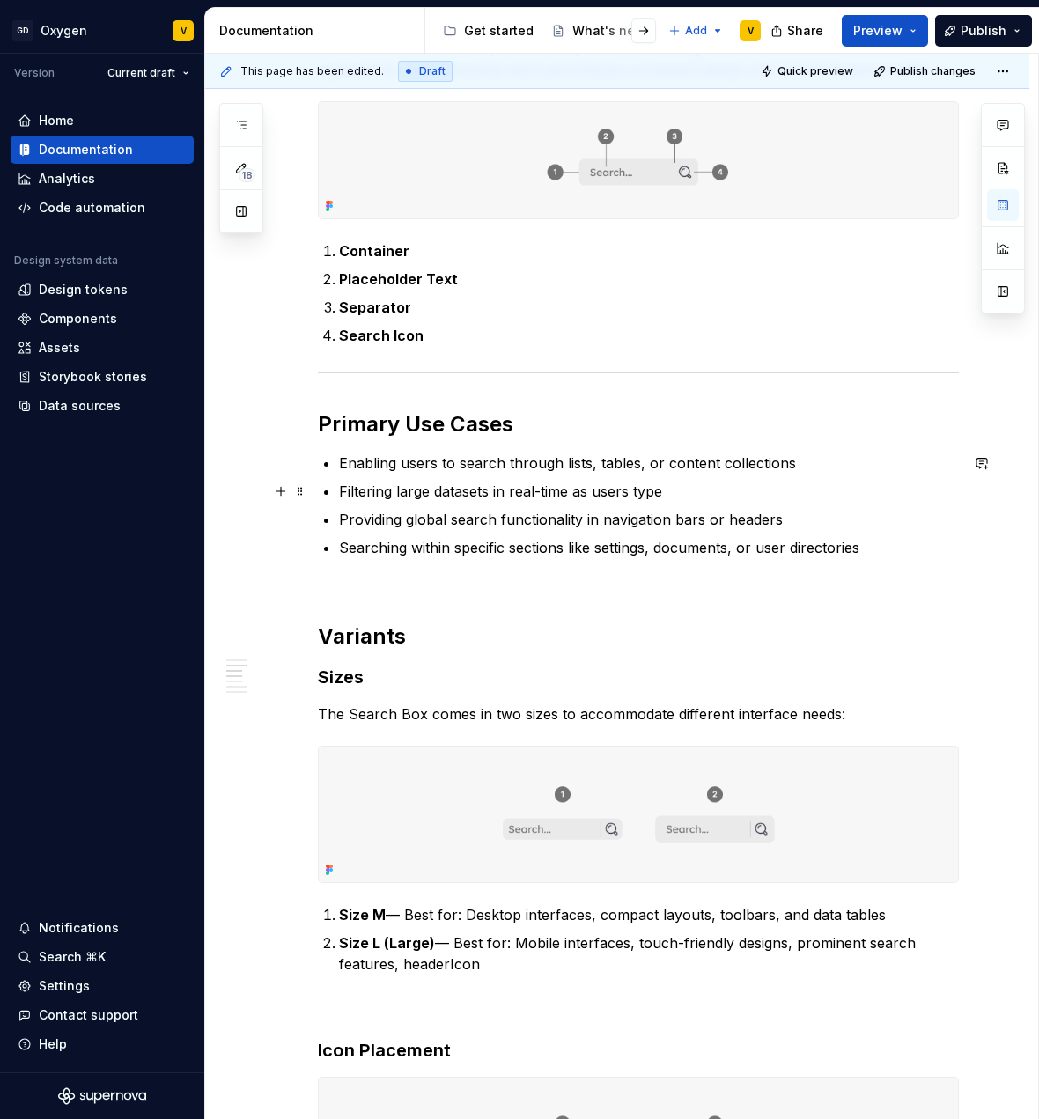
click at [617, 477] on ul "Enabling users to search through lists, tables, or content collections Filterin…" at bounding box center [649, 506] width 620 height 106
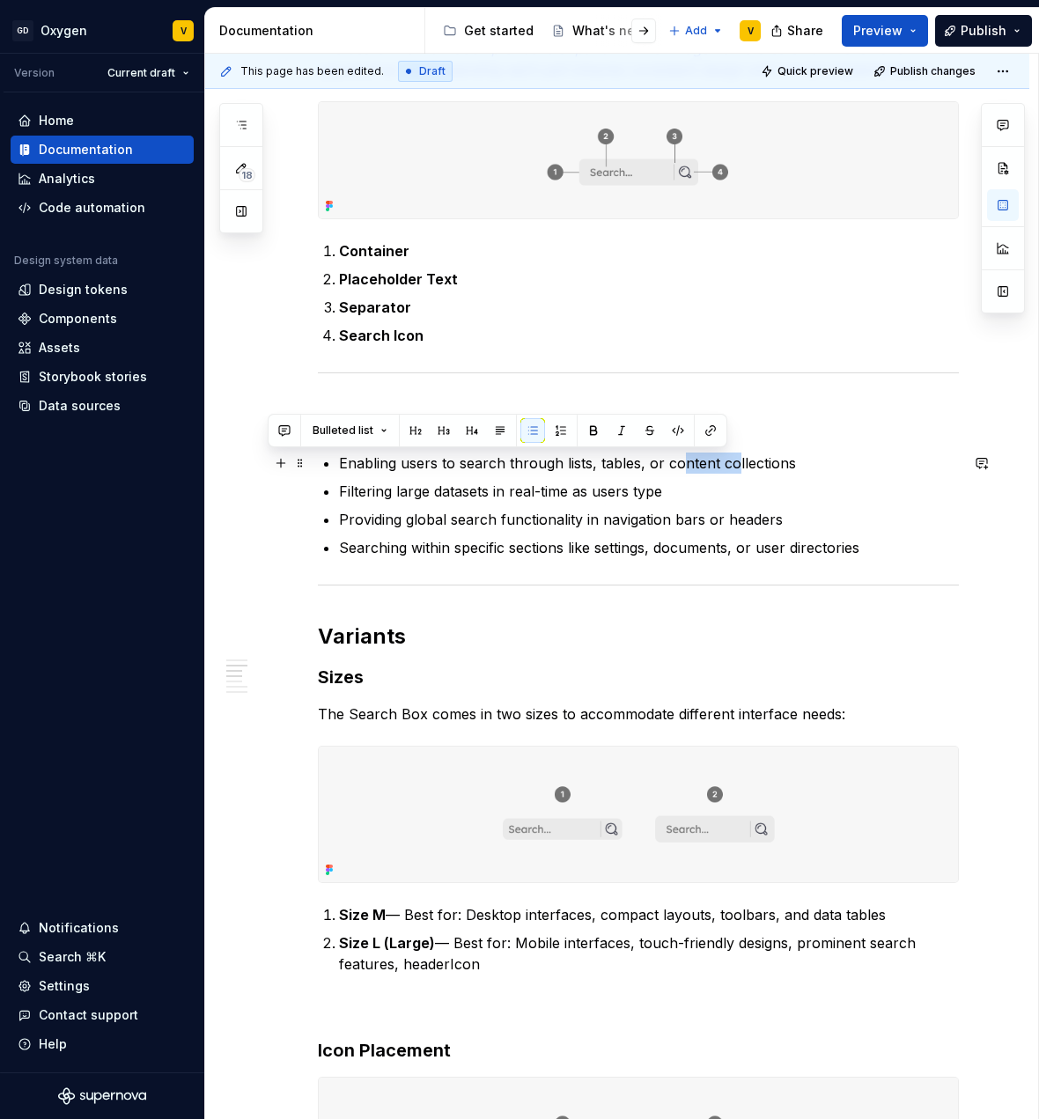
drag, startPoint x: 682, startPoint y: 464, endPoint x: 714, endPoint y: 476, distance: 34.8
click at [731, 467] on p "Enabling users to search through lists, tables, or content collections" at bounding box center [649, 463] width 620 height 21
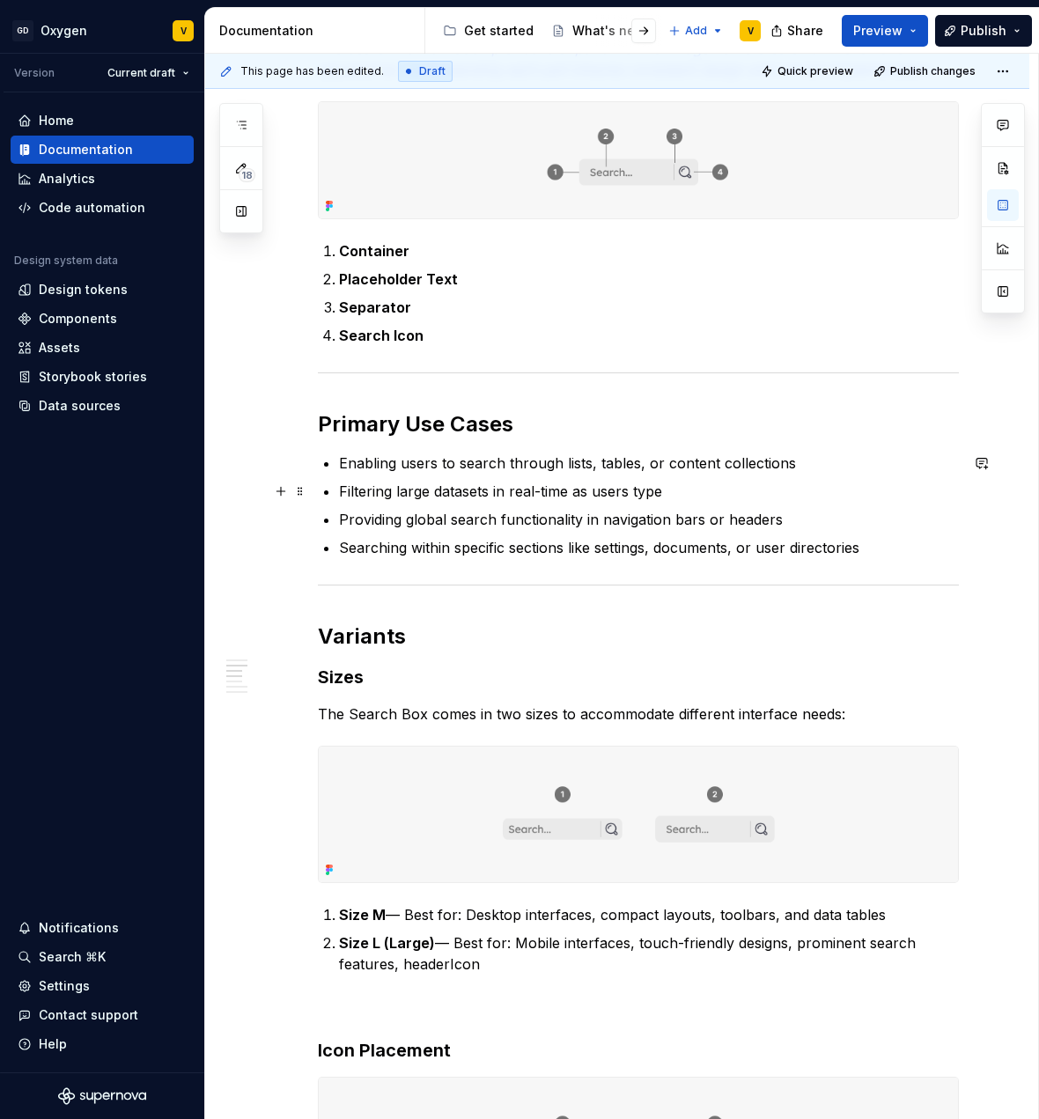
click at [477, 491] on p "Filtering large datasets in real-time as users type" at bounding box center [649, 491] width 620 height 21
drag, startPoint x: 555, startPoint y: 494, endPoint x: 595, endPoint y: 495, distance: 40.5
click at [595, 495] on p "Filtering large datasets in real-time as users type" at bounding box center [649, 491] width 620 height 21
click at [381, 532] on ul "Enabling users to search through lists, tables, or content collections Filterin…" at bounding box center [649, 506] width 620 height 106
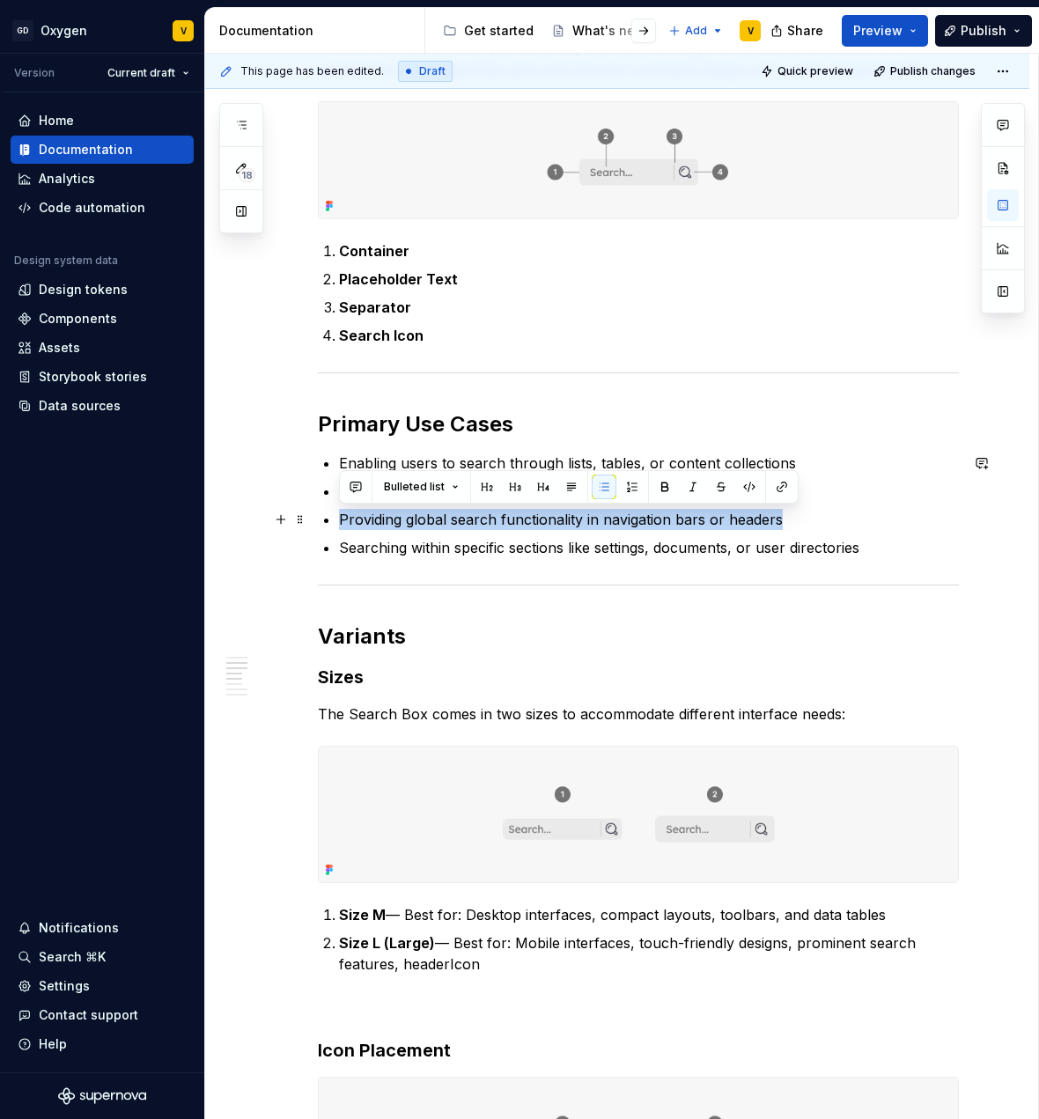
drag, startPoint x: 319, startPoint y: 516, endPoint x: 786, endPoint y: 516, distance: 466.8
click at [816, 528] on p "Providing global search functionality in navigation bars or headers" at bounding box center [649, 519] width 620 height 21
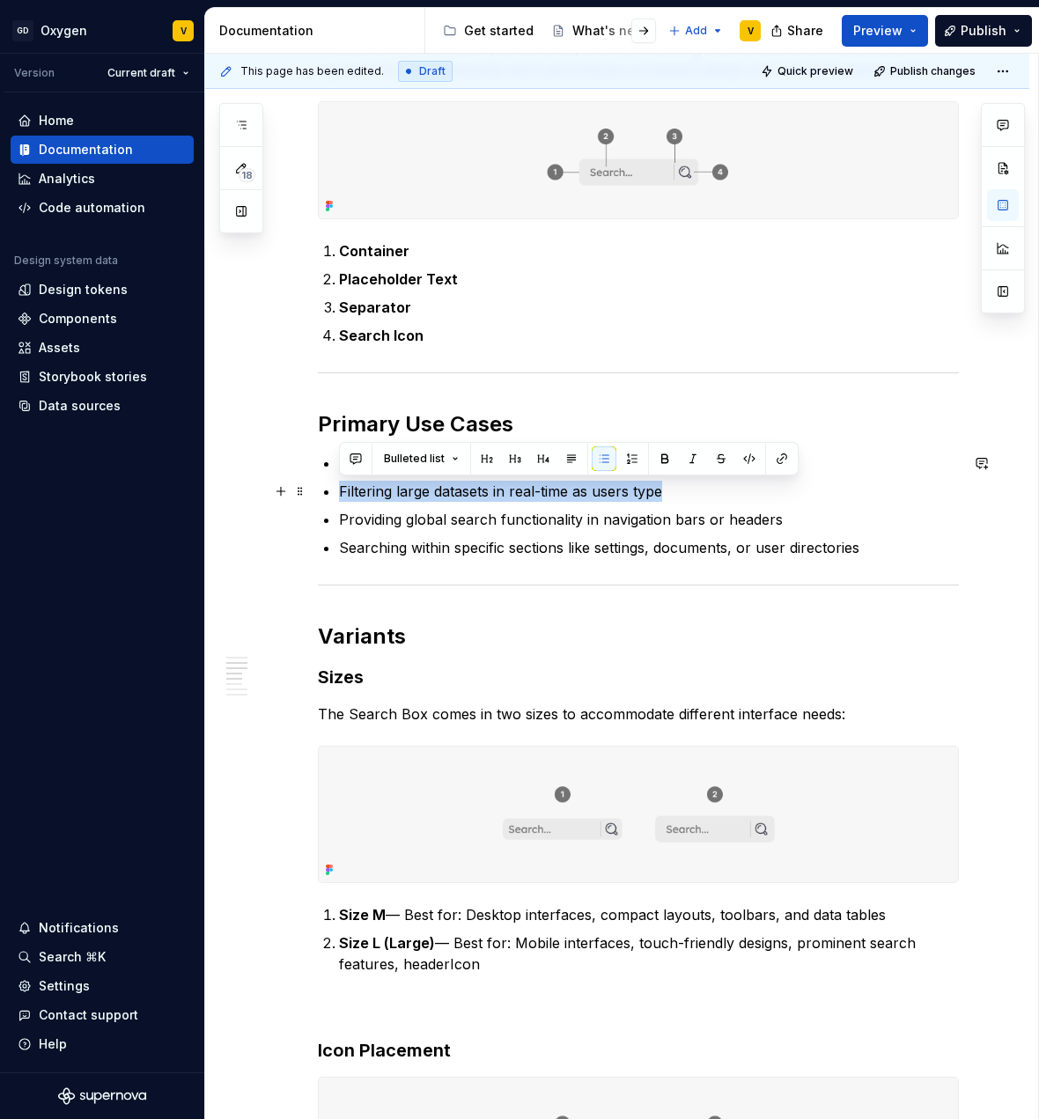
drag, startPoint x: 683, startPoint y: 495, endPoint x: 329, endPoint y: 496, distance: 354.9
click at [339, 496] on li "Filtering large datasets in real-time as users type" at bounding box center [649, 491] width 620 height 21
click at [451, 525] on p "Providing global search functionality in navigation bars or headers" at bounding box center [649, 519] width 620 height 21
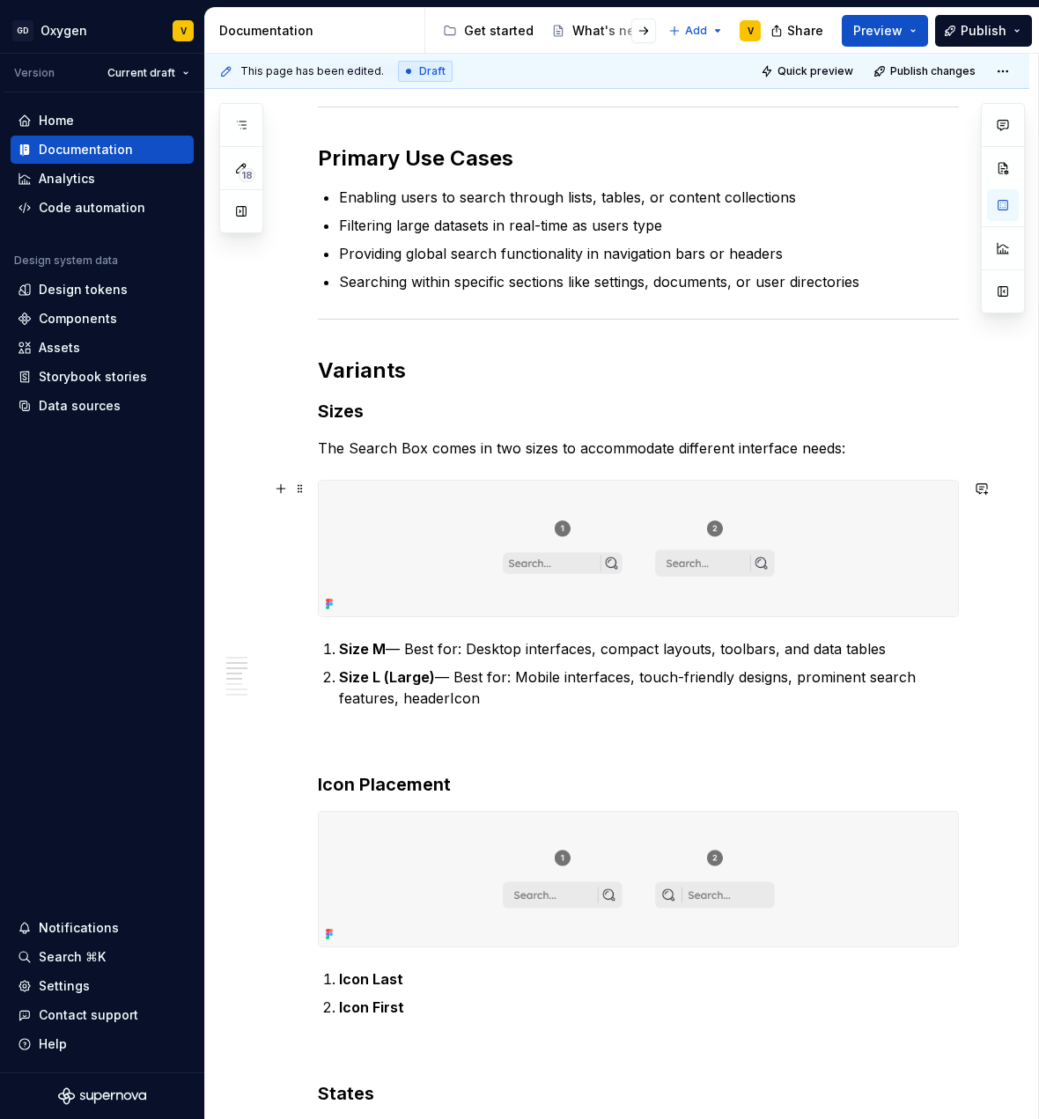
scroll to position [646, 0]
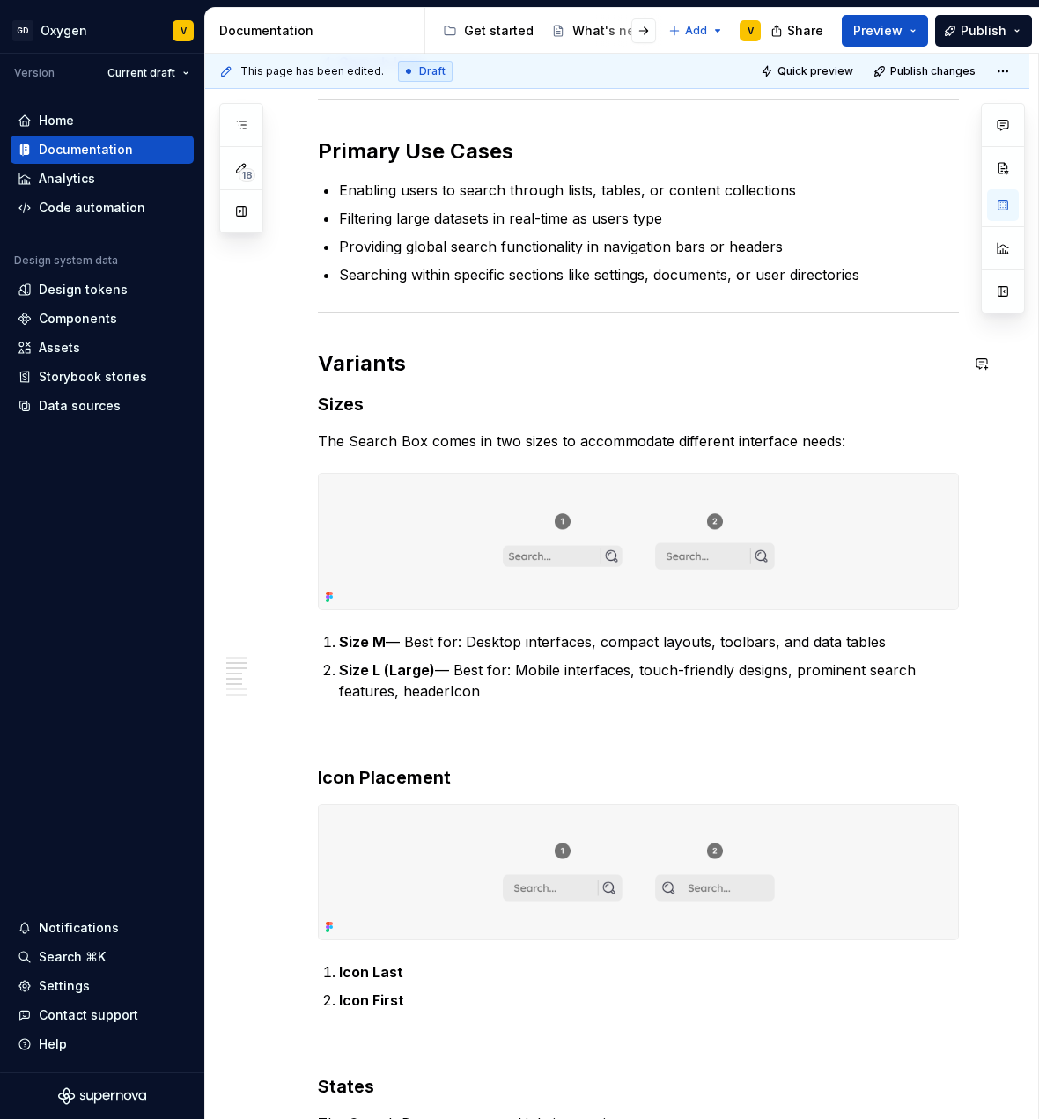
click at [323, 338] on div "Anatomy The Search Box is made up of several parts that work together to create…" at bounding box center [638, 1069] width 641 height 2692
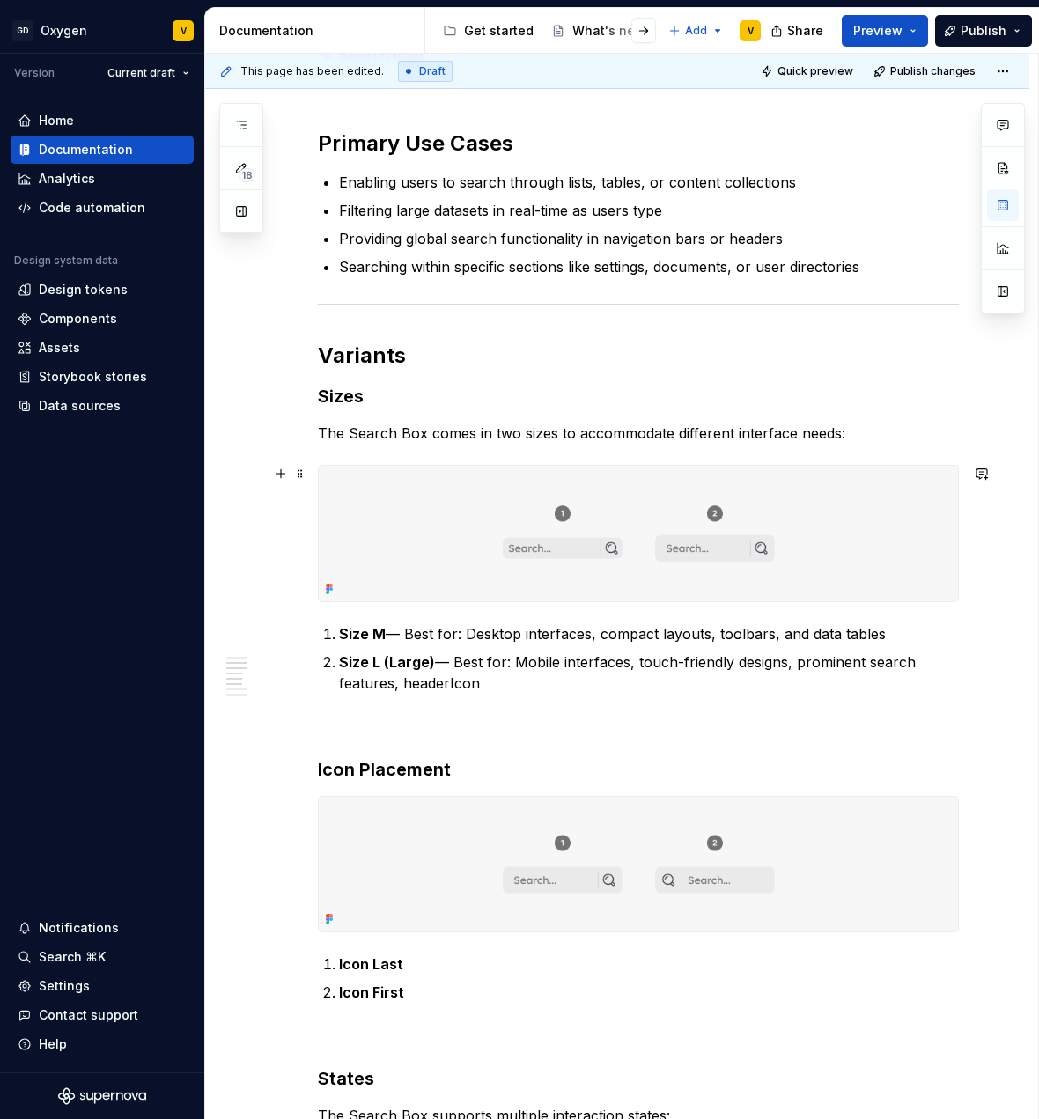
scroll to position [663, 0]
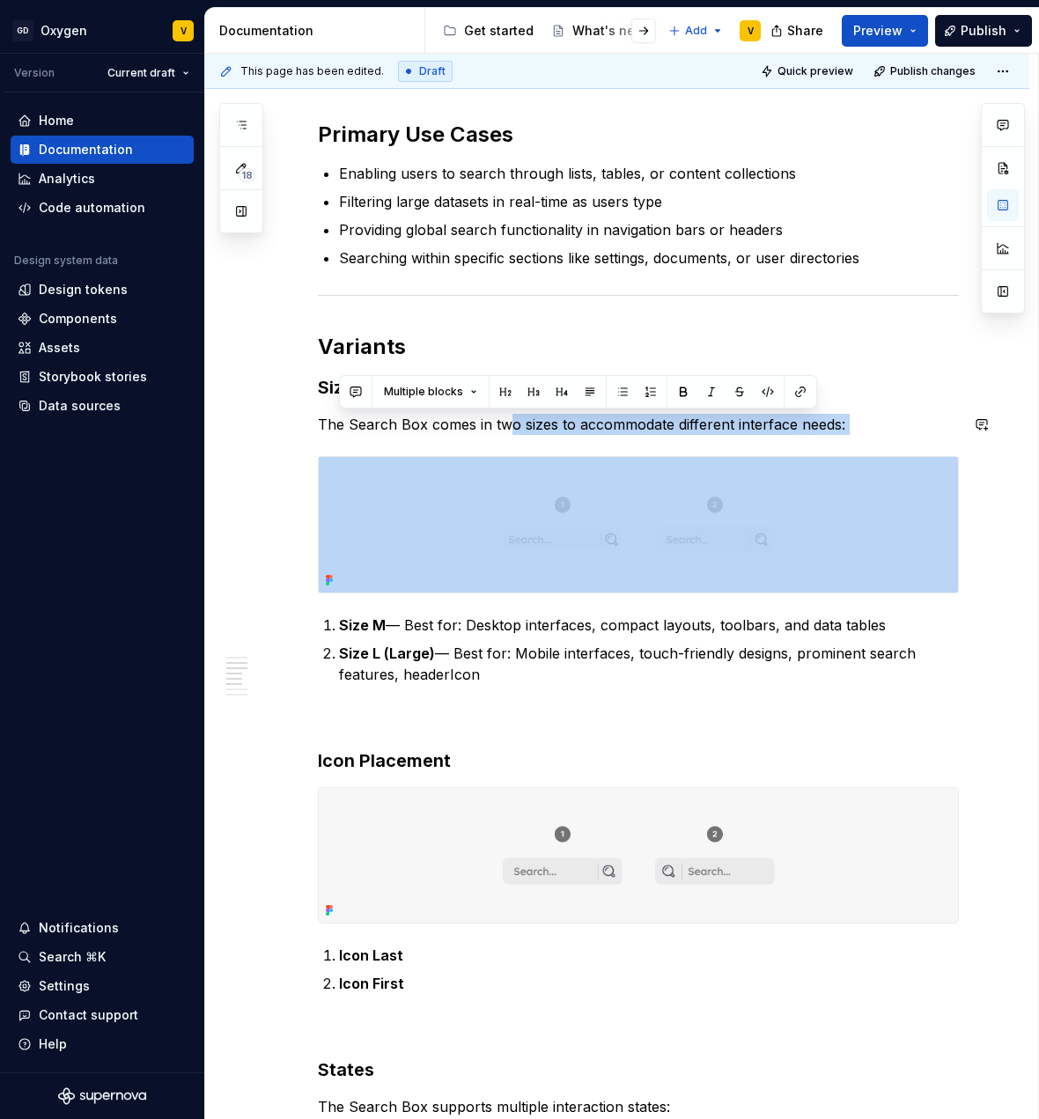
drag, startPoint x: 506, startPoint y: 429, endPoint x: 873, endPoint y: 438, distance: 367.4
click at [873, 438] on div "Anatomy The Search Box is made up of several parts that work together to create…" at bounding box center [638, 1052] width 641 height 2692
click at [872, 428] on p "The Search Box comes in two sizes to accommodate different interface needs:" at bounding box center [638, 424] width 641 height 21
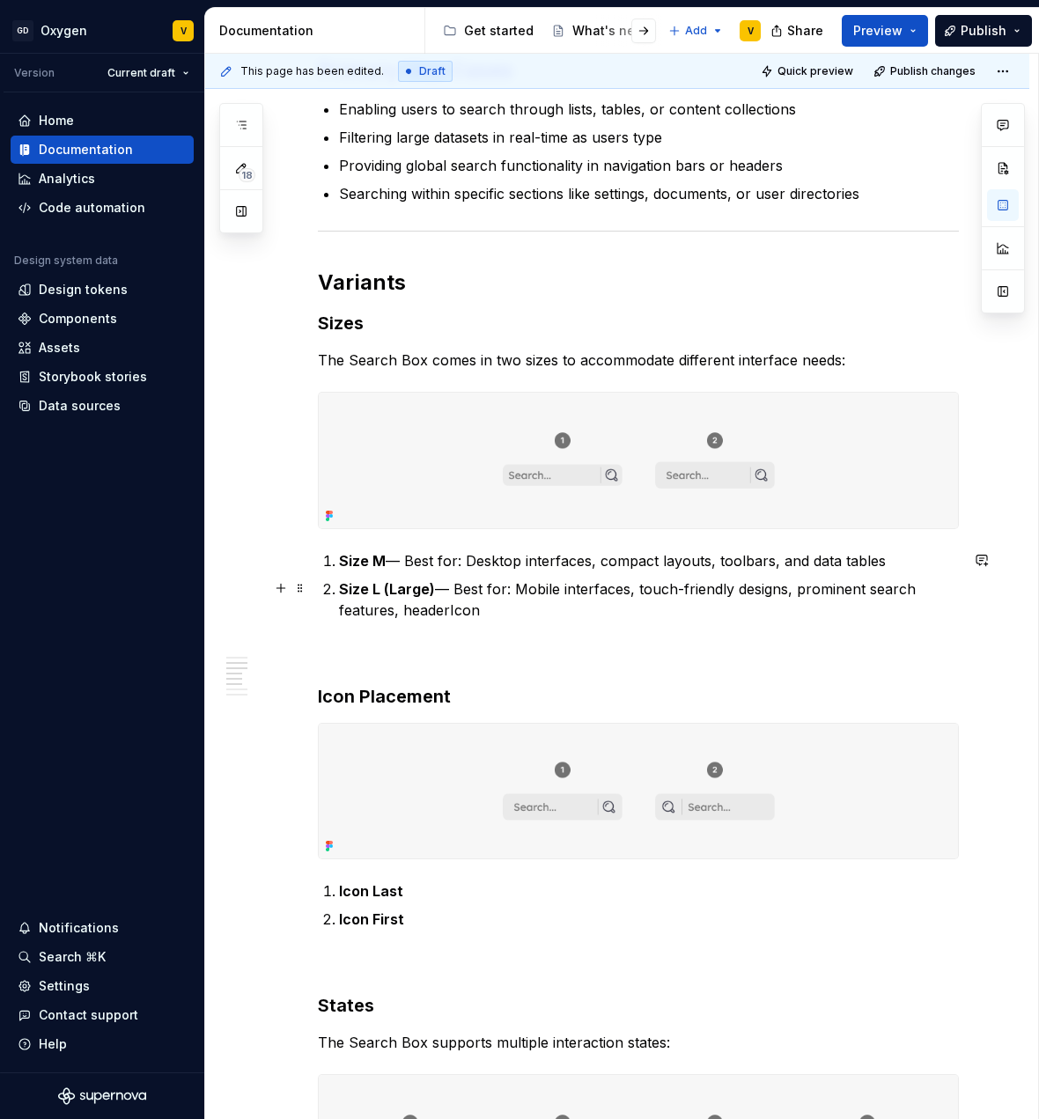
scroll to position [751, 0]
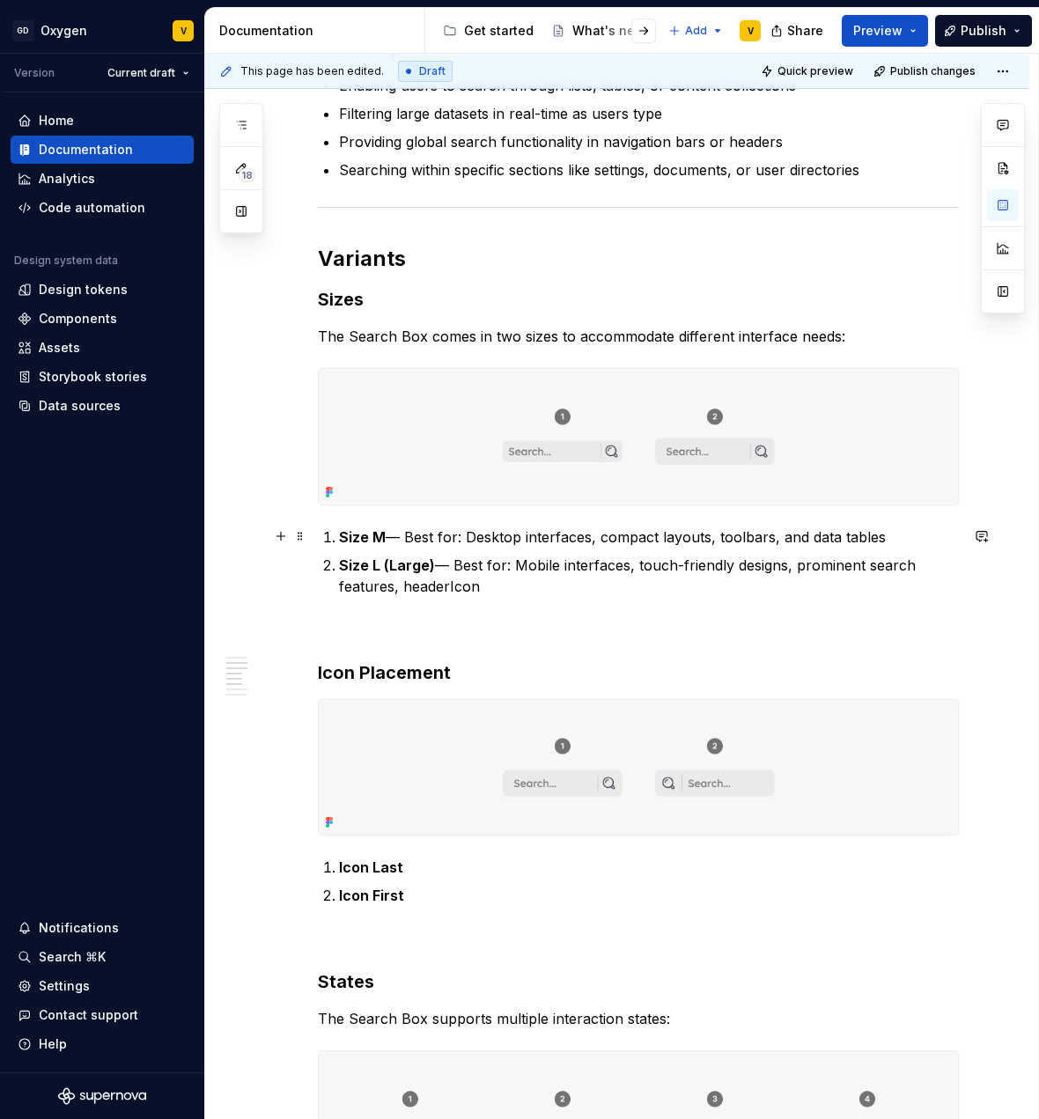
click at [433, 543] on p "Size M — Best for: Desktop interfaces, compact layouts, toolbars, and data tabl…" at bounding box center [649, 537] width 620 height 21
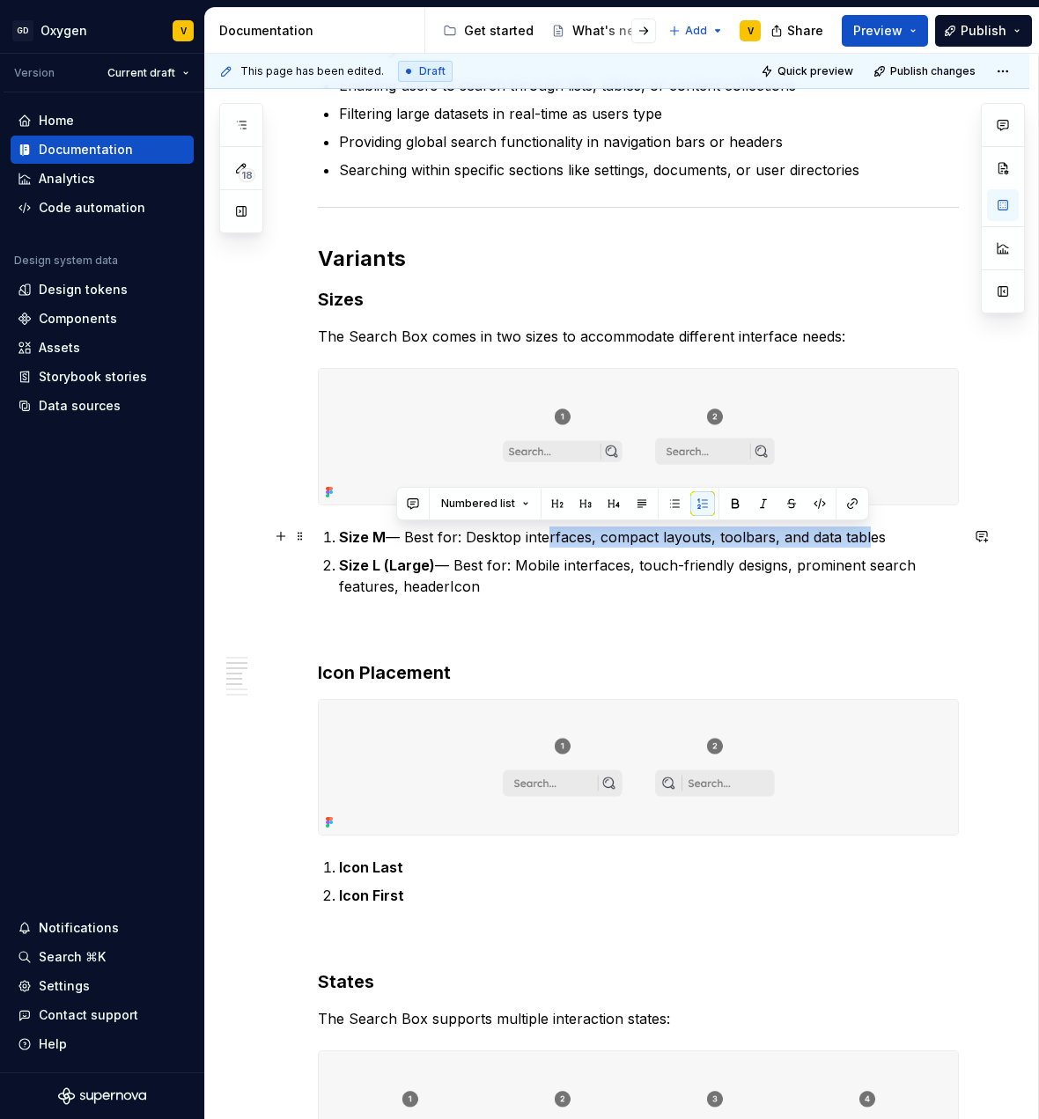
drag, startPoint x: 547, startPoint y: 536, endPoint x: 870, endPoint y: 534, distance: 323.2
click at [870, 534] on p "Size M — Best for: Desktop interfaces, compact layouts, toolbars, and data tabl…" at bounding box center [649, 537] width 620 height 21
click at [928, 543] on p "Size M — Best for: Desktop interfaces, compact layouts, toolbars, and data tabl…" at bounding box center [649, 537] width 620 height 21
drag, startPoint x: 912, startPoint y: 538, endPoint x: 390, endPoint y: 535, distance: 521.4
click at [390, 535] on p "Size M — Best for: Desktop interfaces, compact layouts, toolbars, and data tabl…" at bounding box center [649, 537] width 620 height 21
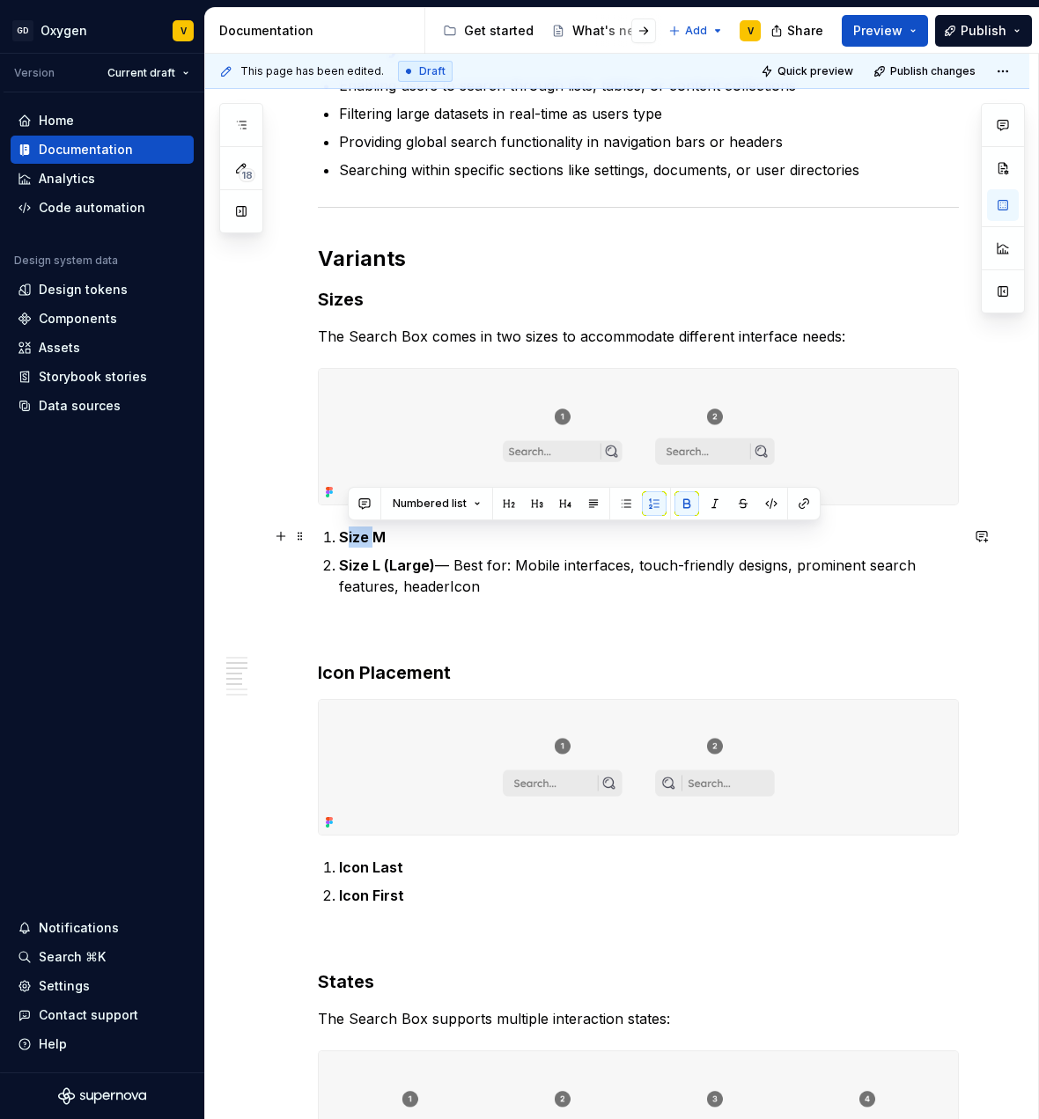
drag, startPoint x: 372, startPoint y: 537, endPoint x: 346, endPoint y: 541, distance: 25.8
click at [346, 541] on strong "Size M" at bounding box center [362, 537] width 47 height 18
click at [366, 535] on strong "Size M" at bounding box center [362, 537] width 47 height 18
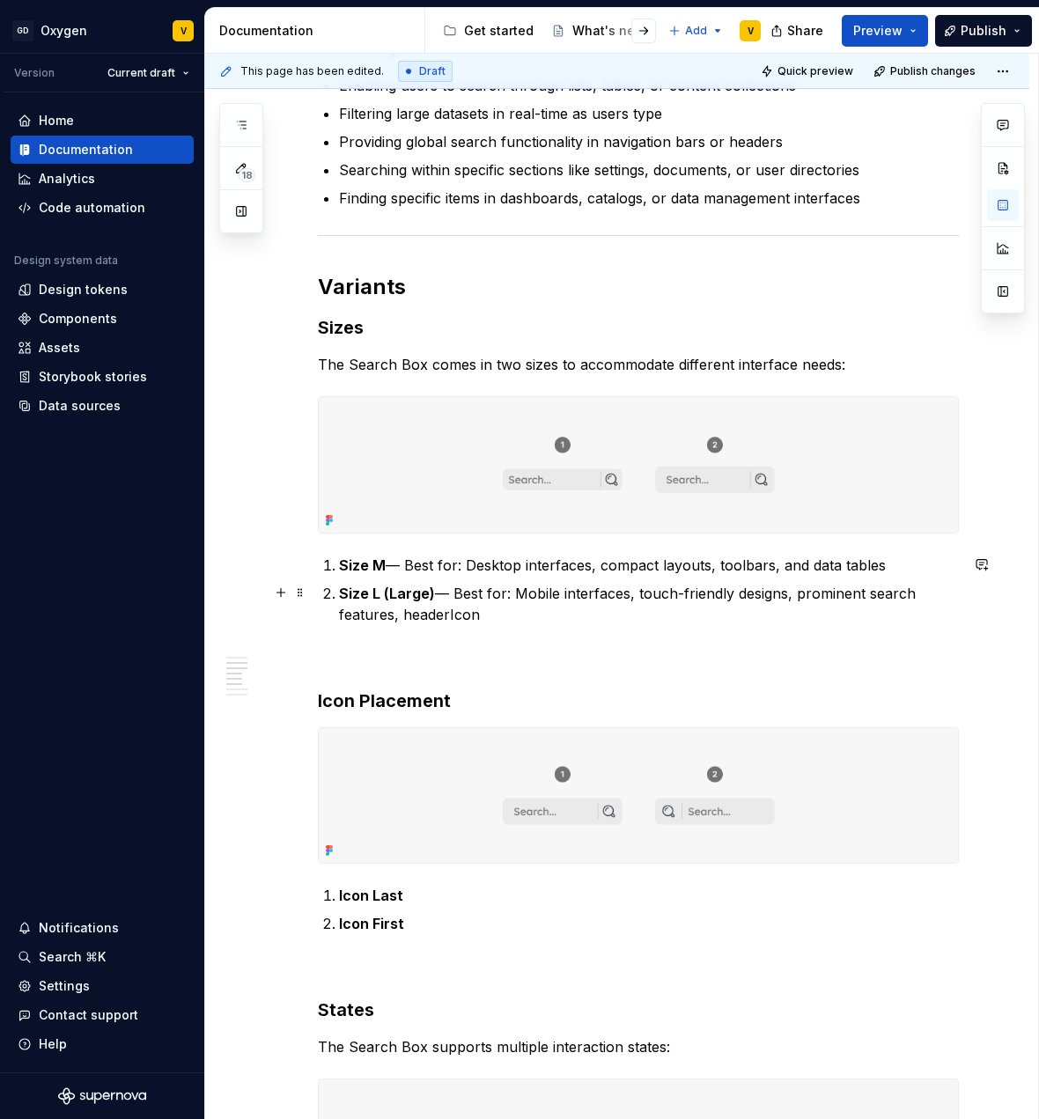
click at [477, 594] on p "Size L (Large) — Best for: Mobile interfaces, touch-friendly designs, prominent…" at bounding box center [649, 604] width 620 height 42
click at [372, 567] on strong "Size M" at bounding box center [362, 566] width 47 height 18
click at [485, 580] on ol "Size M — Best for: Desktop interfaces, compact layouts, toolbars, and data tabl…" at bounding box center [649, 590] width 620 height 70
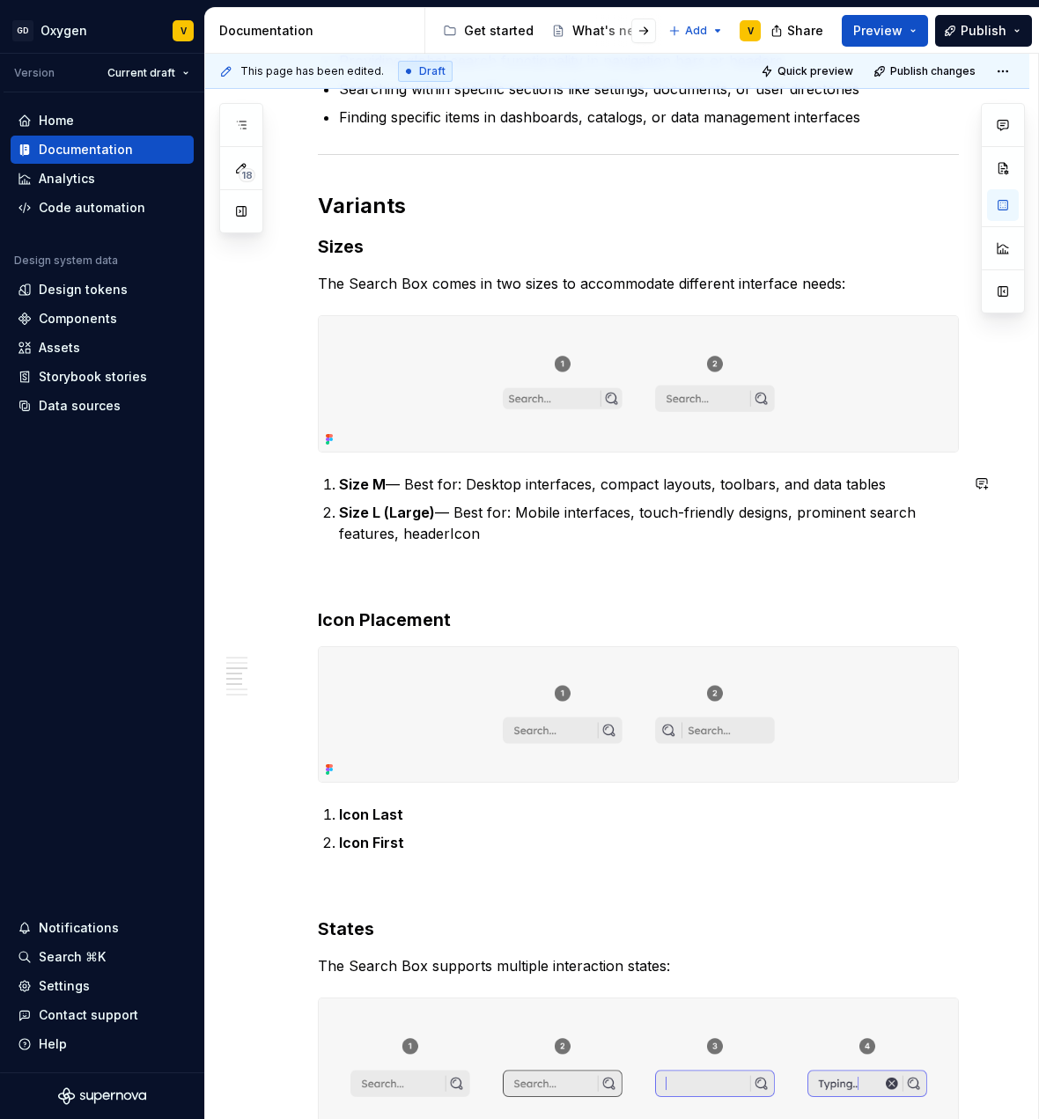
scroll to position [839, 0]
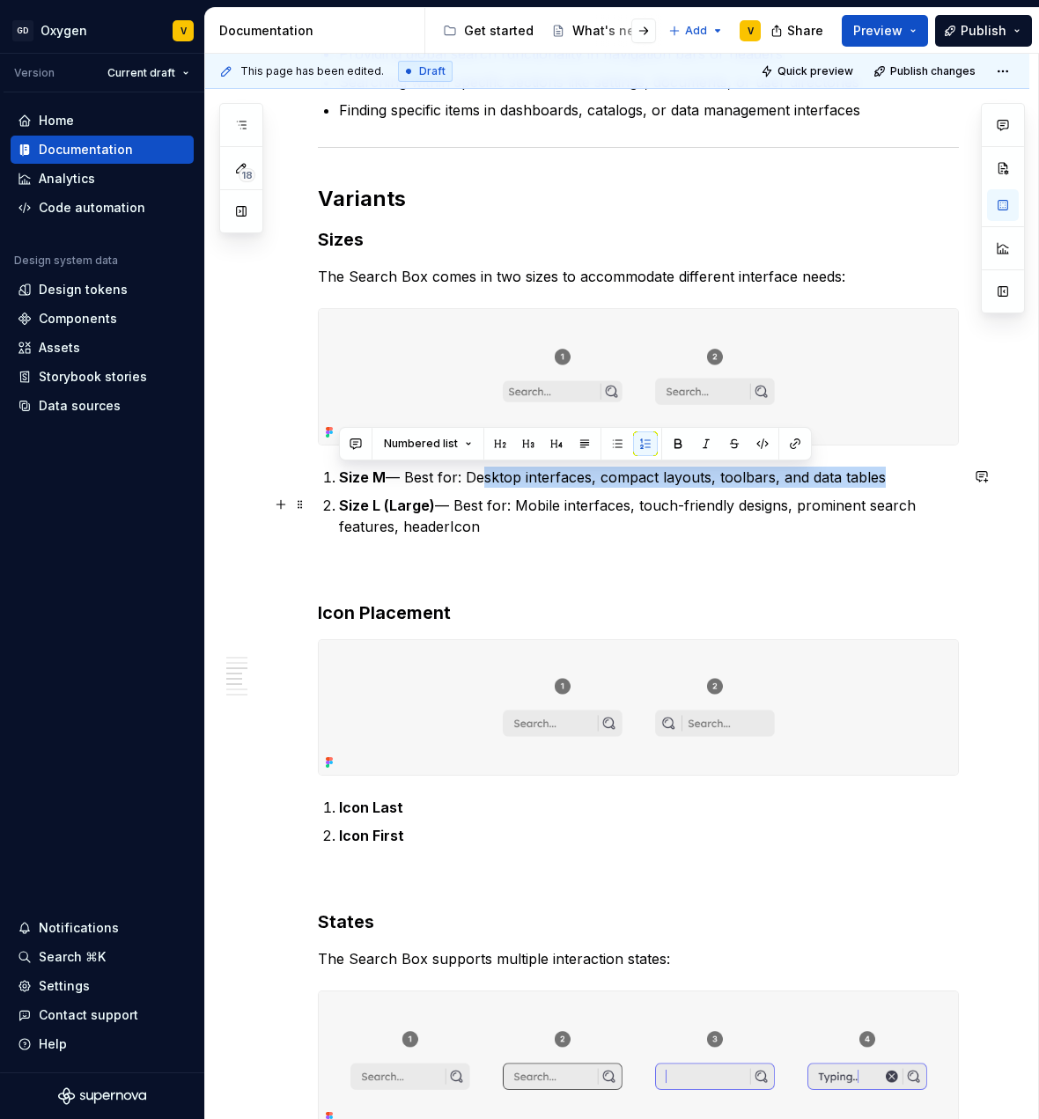
drag, startPoint x: 484, startPoint y: 483, endPoint x: 810, endPoint y: 490, distance: 325.9
click at [809, 490] on ol "Size M — Best for: Desktop interfaces, compact layouts, toolbars, and data tabl…" at bounding box center [649, 502] width 620 height 70
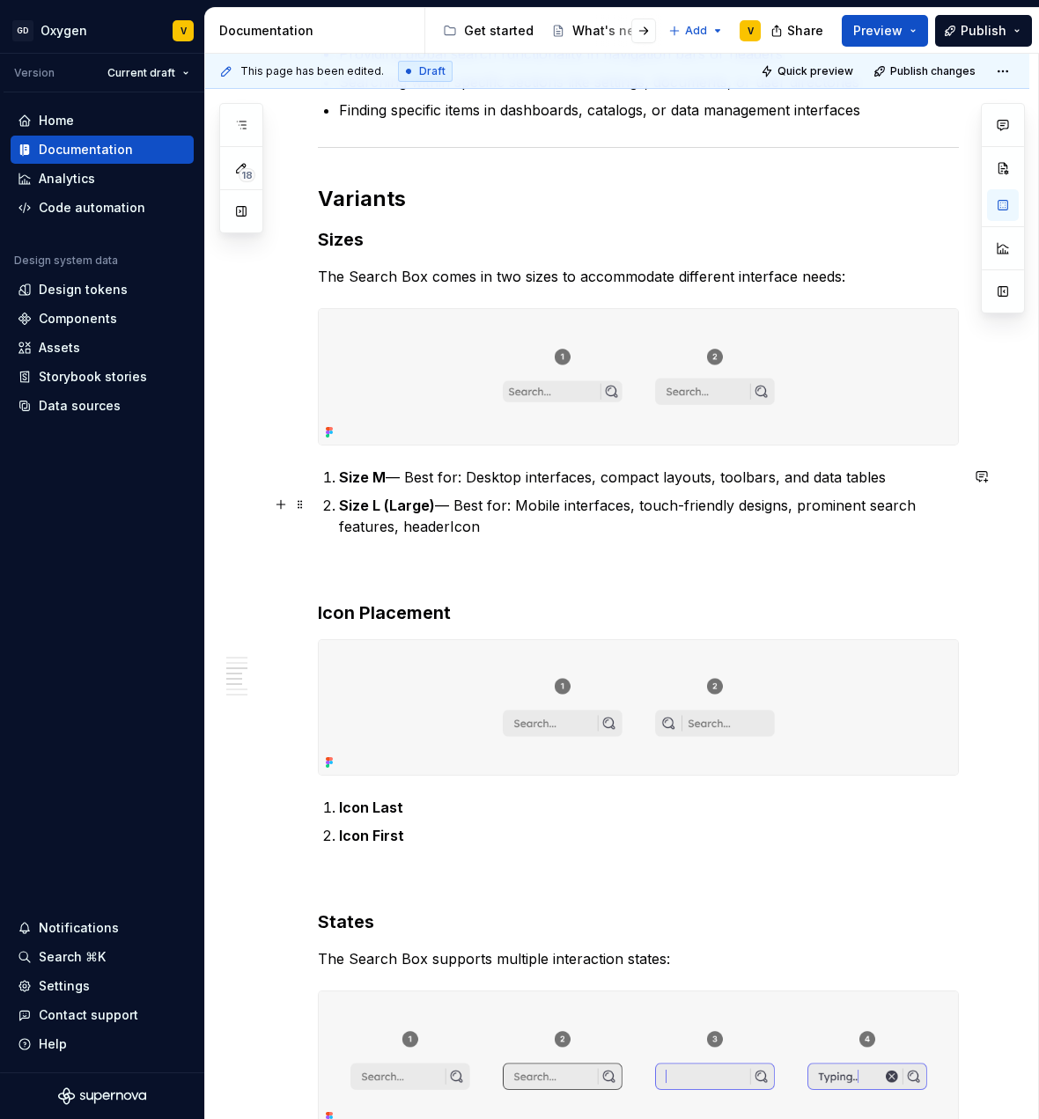
click at [824, 506] on p "Size L (Large) — Best for: Mobile interfaces, touch-friendly designs, prominent…" at bounding box center [649, 516] width 620 height 42
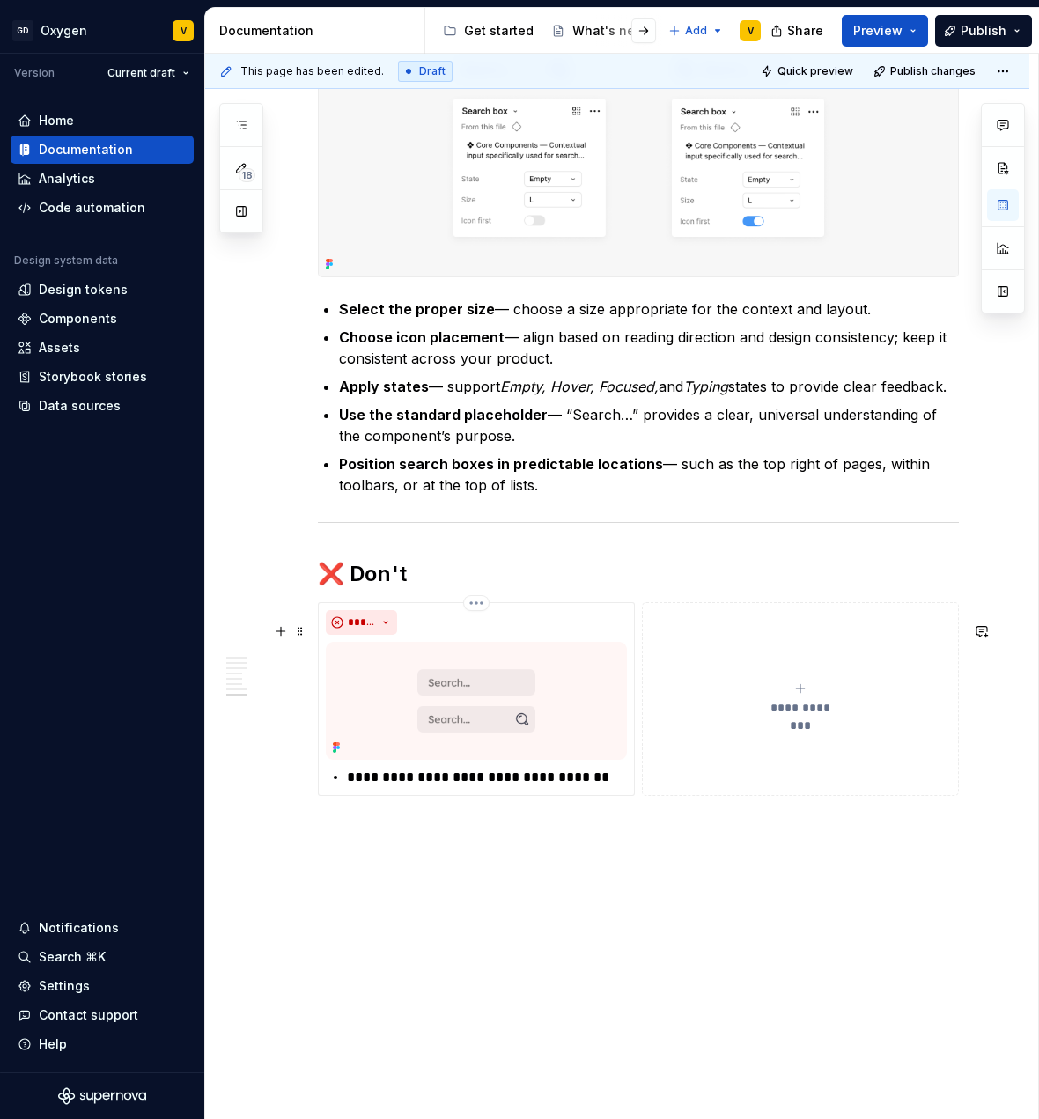
scroll to position [2346, 0]
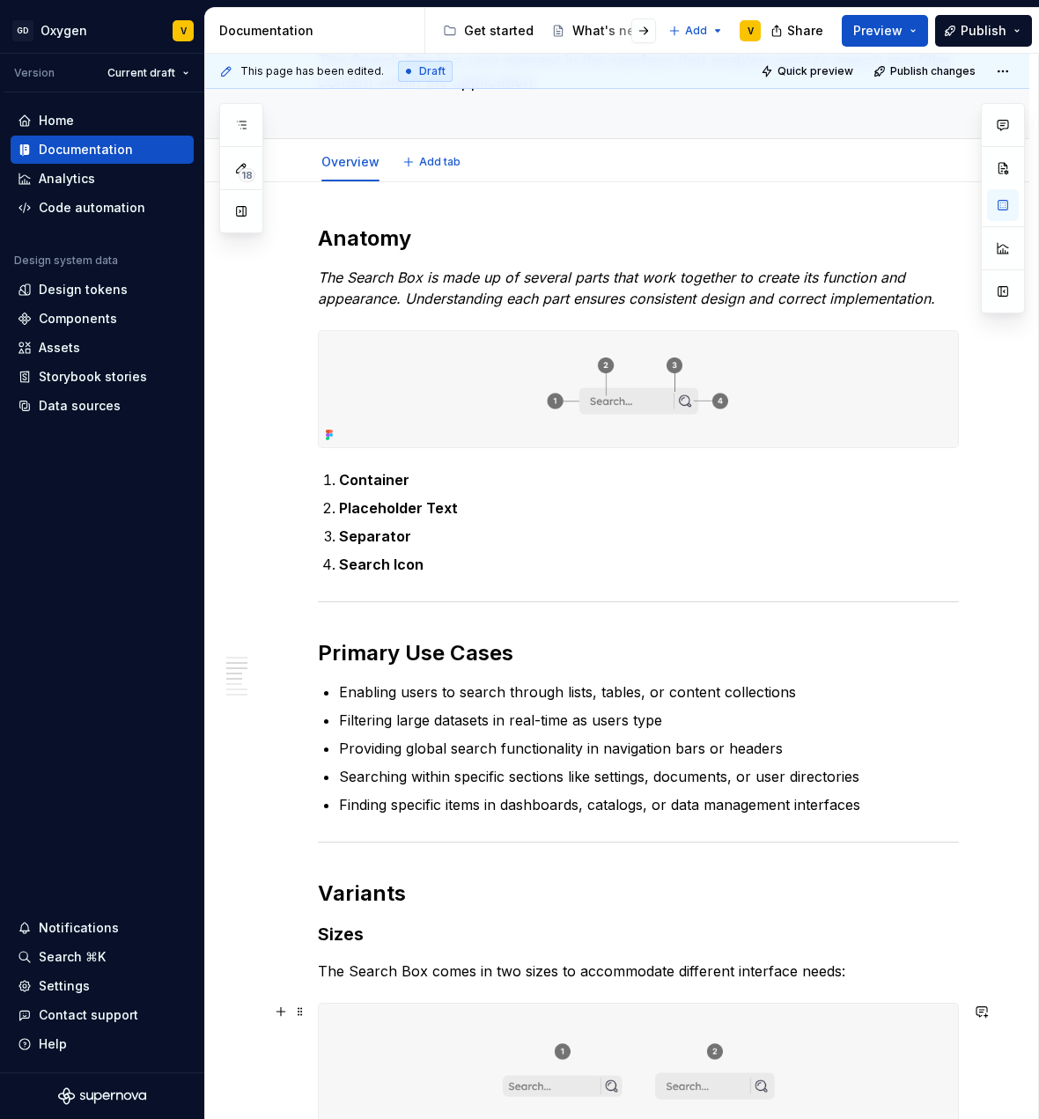
scroll to position [0, 0]
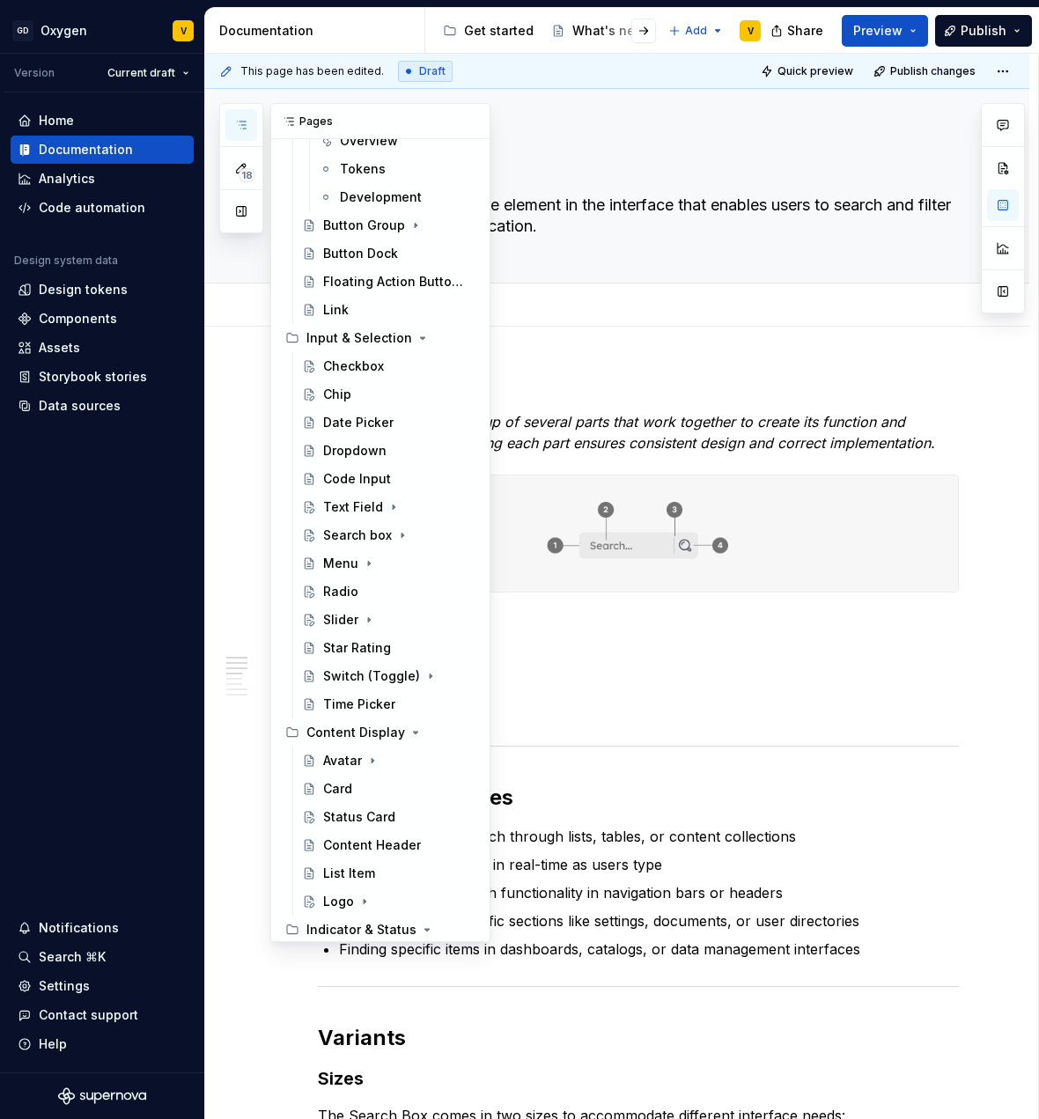
click at [232, 137] on button "button" at bounding box center [241, 125] width 32 height 32
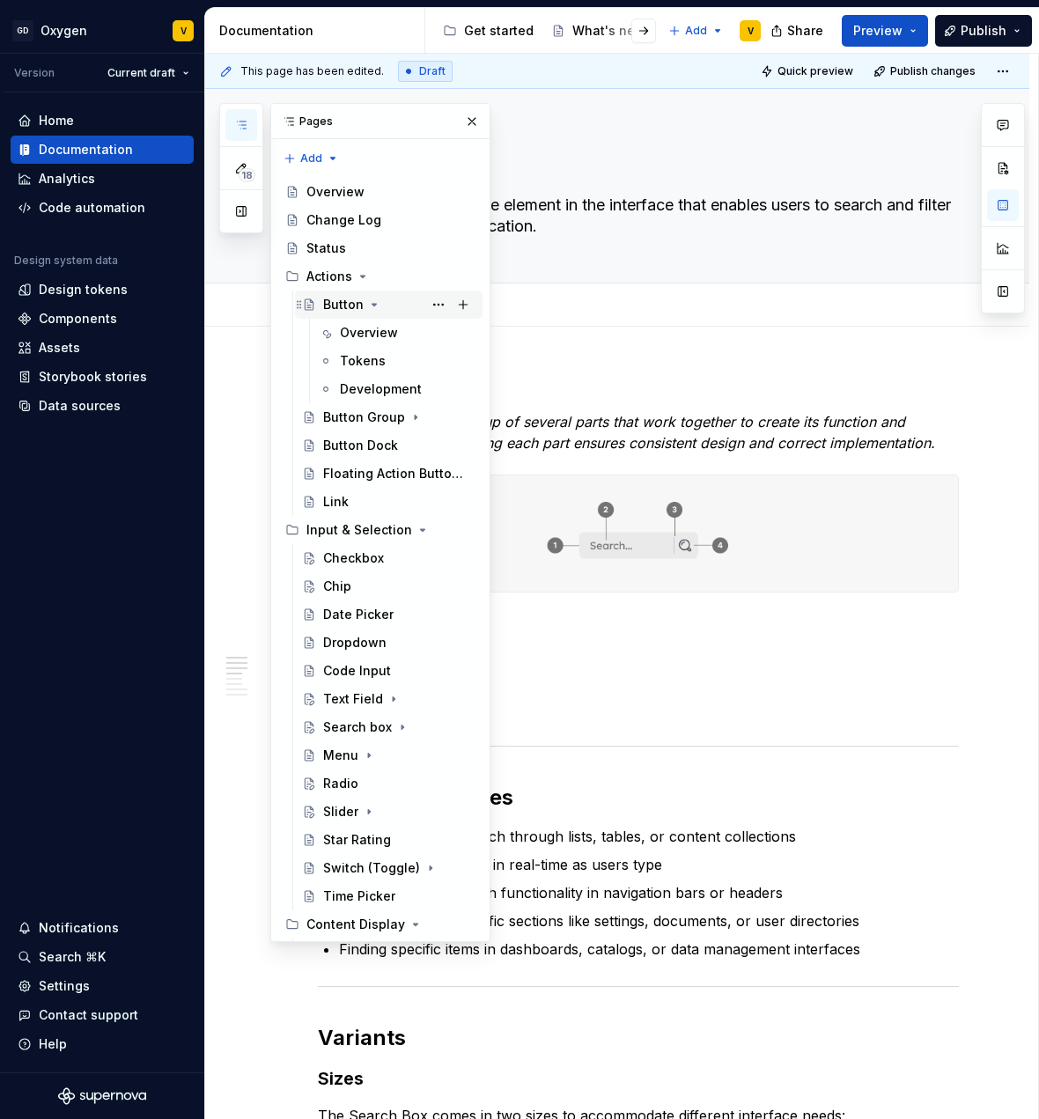
click at [373, 305] on icon "Page tree" at bounding box center [375, 305] width 4 height 2
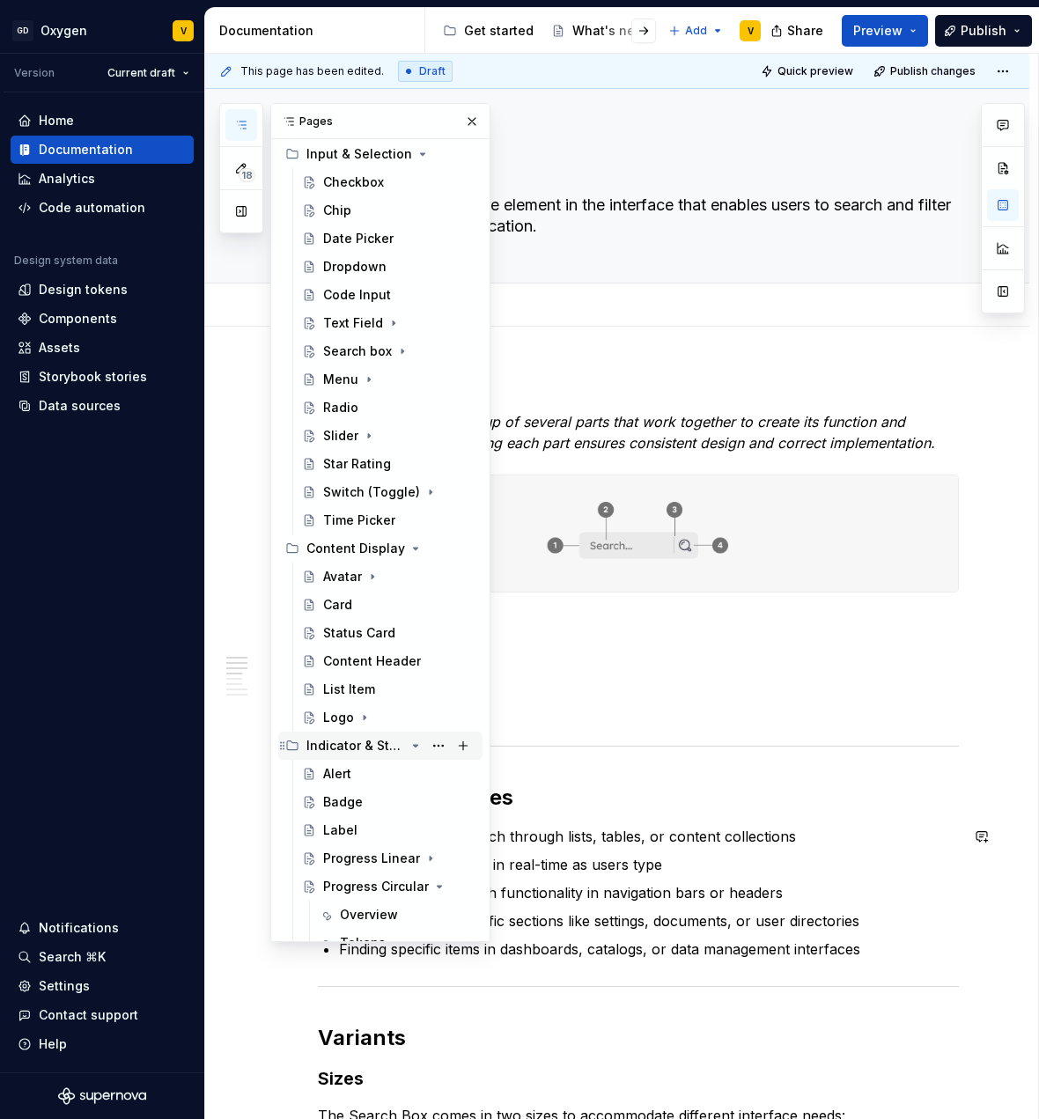
scroll to position [309, 0]
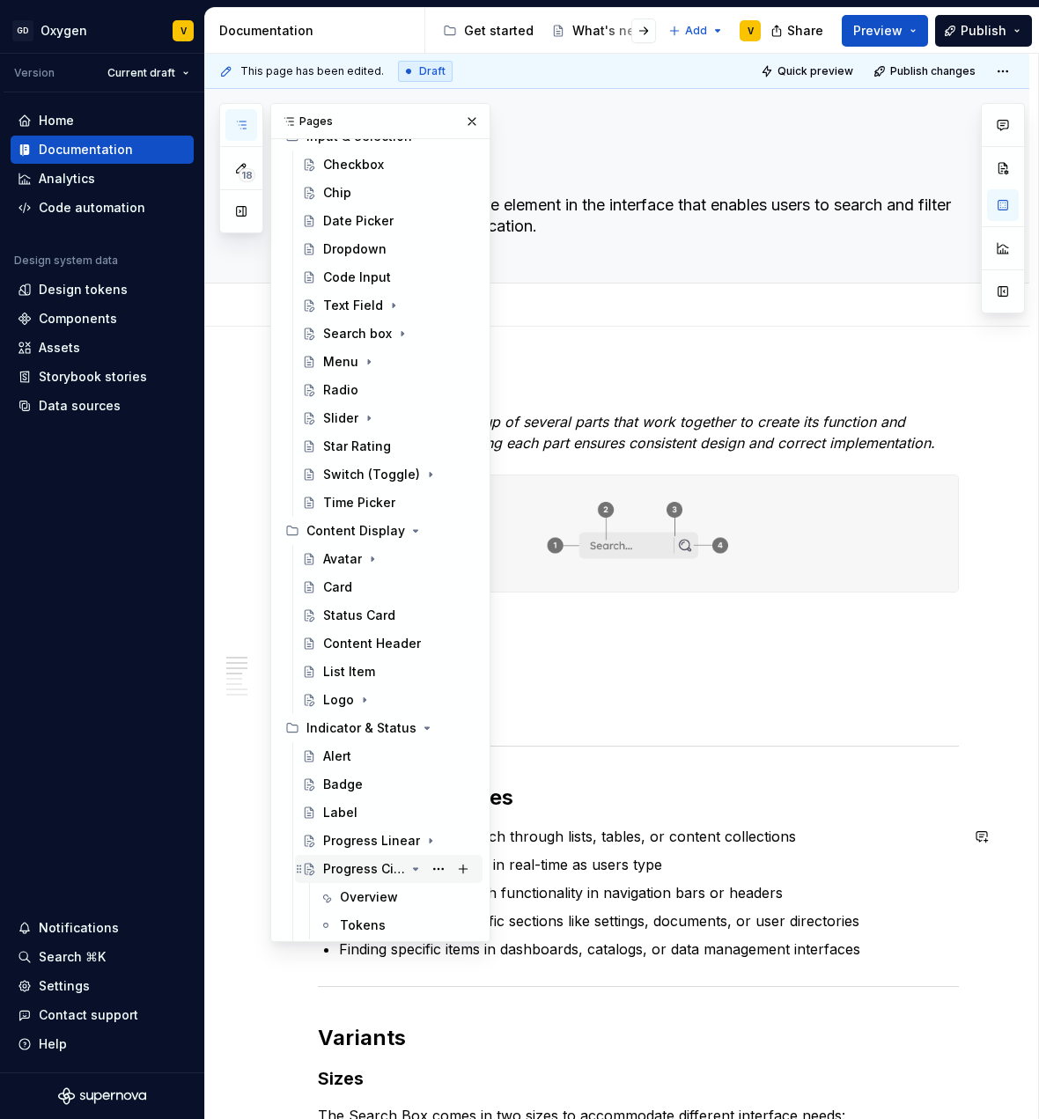
click at [409, 871] on icon "Page tree" at bounding box center [416, 869] width 14 height 14
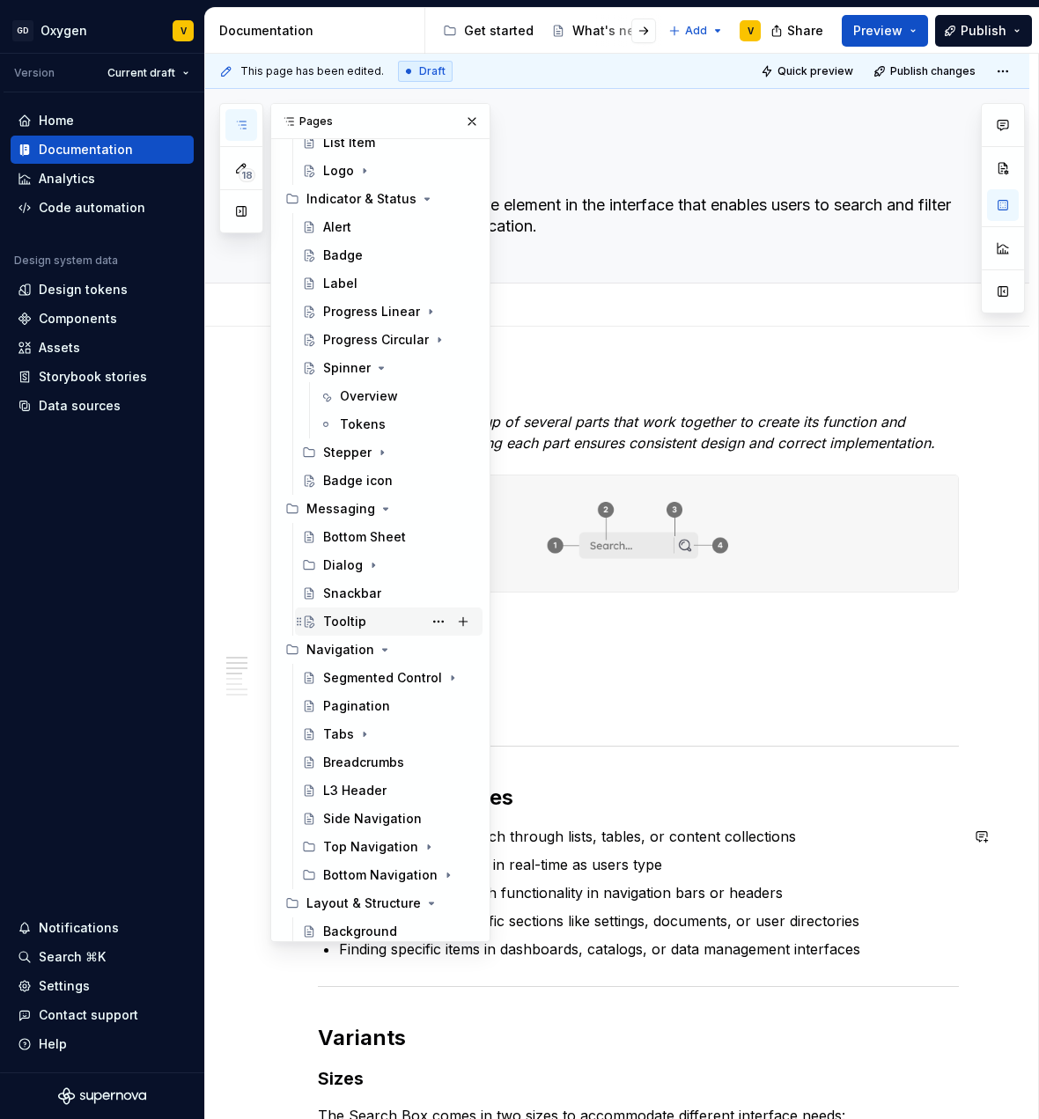
scroll to position [844, 0]
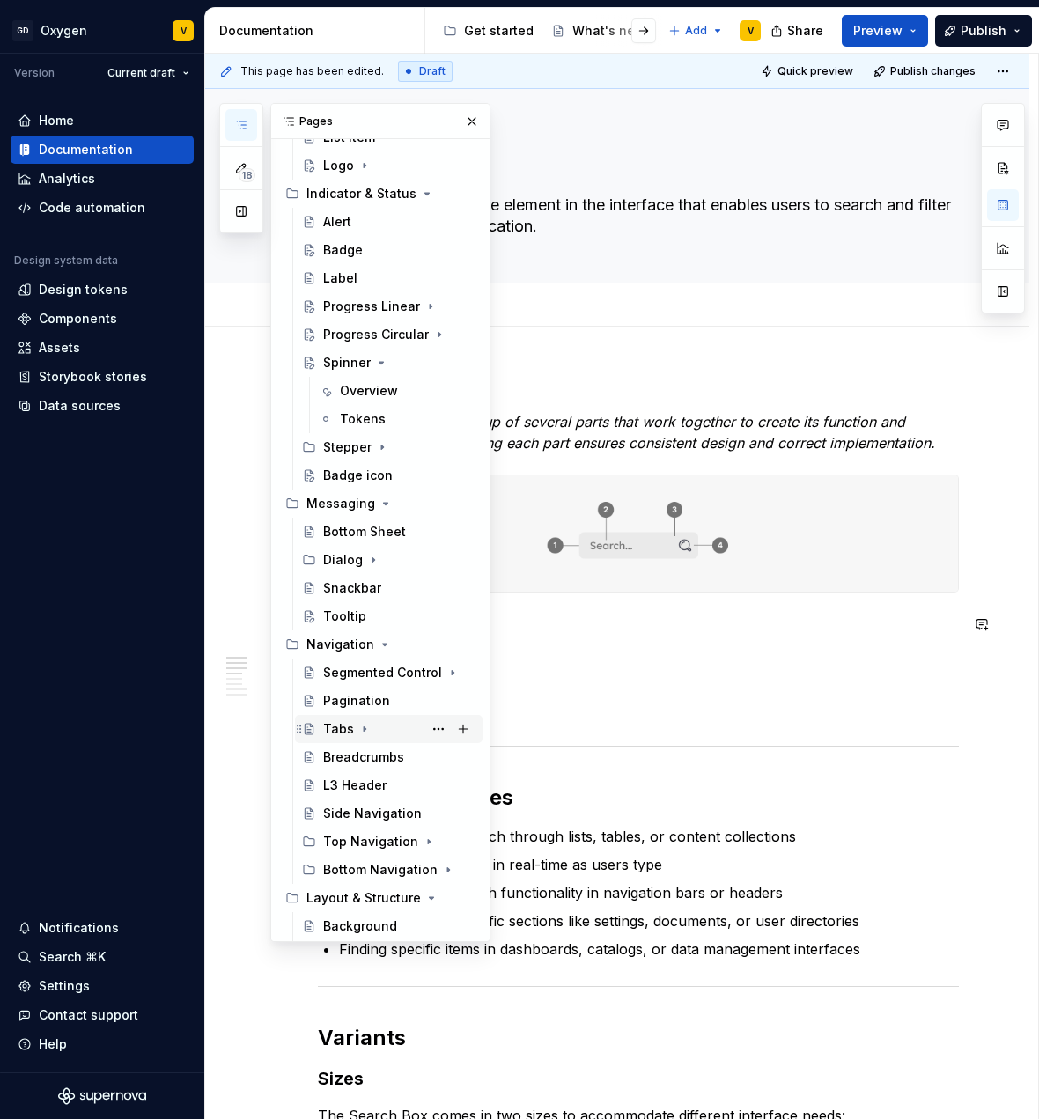
click at [329, 727] on div "Tabs" at bounding box center [338, 729] width 31 height 18
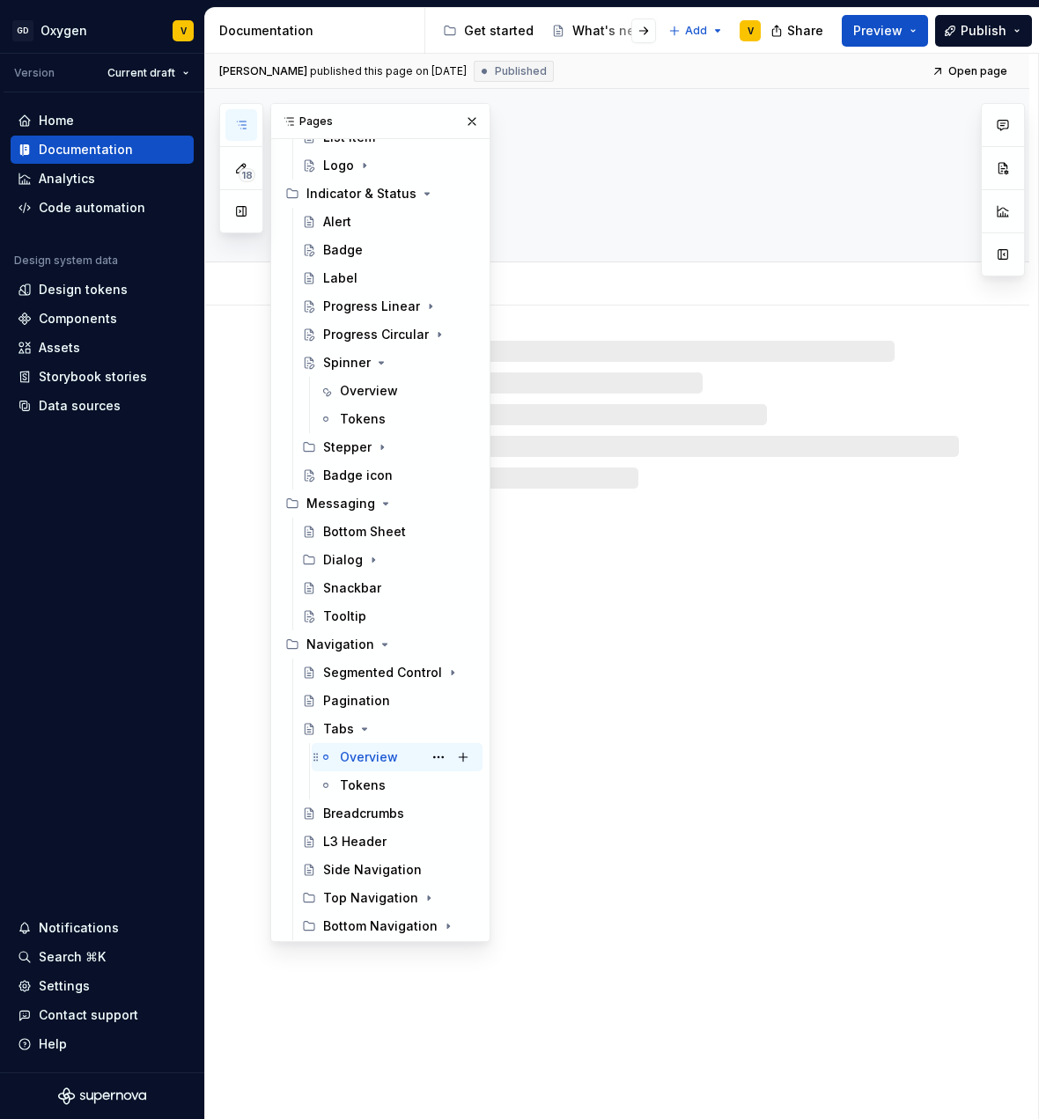
click at [366, 757] on div "Overview" at bounding box center [369, 758] width 58 height 18
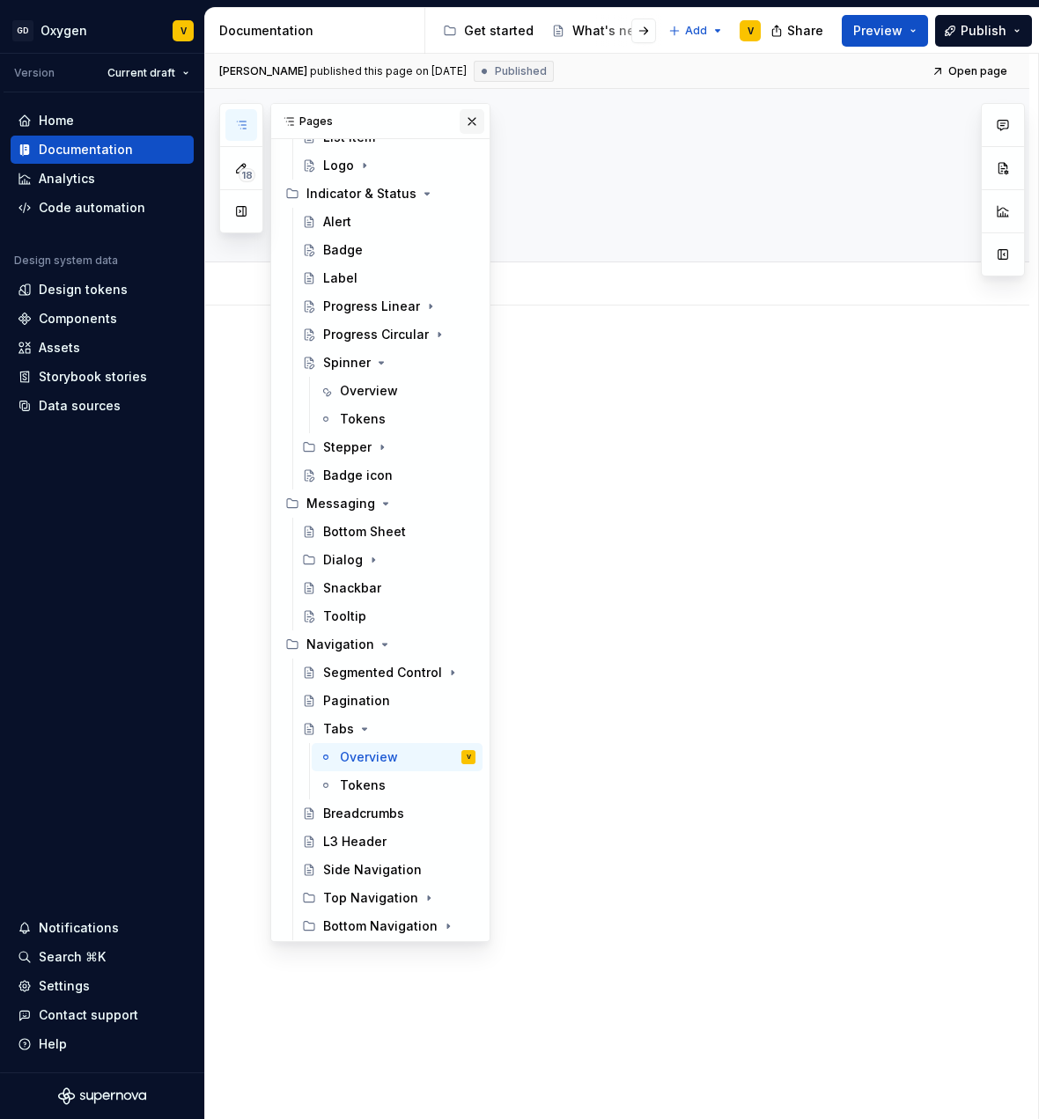
click at [460, 122] on button "button" at bounding box center [472, 121] width 25 height 25
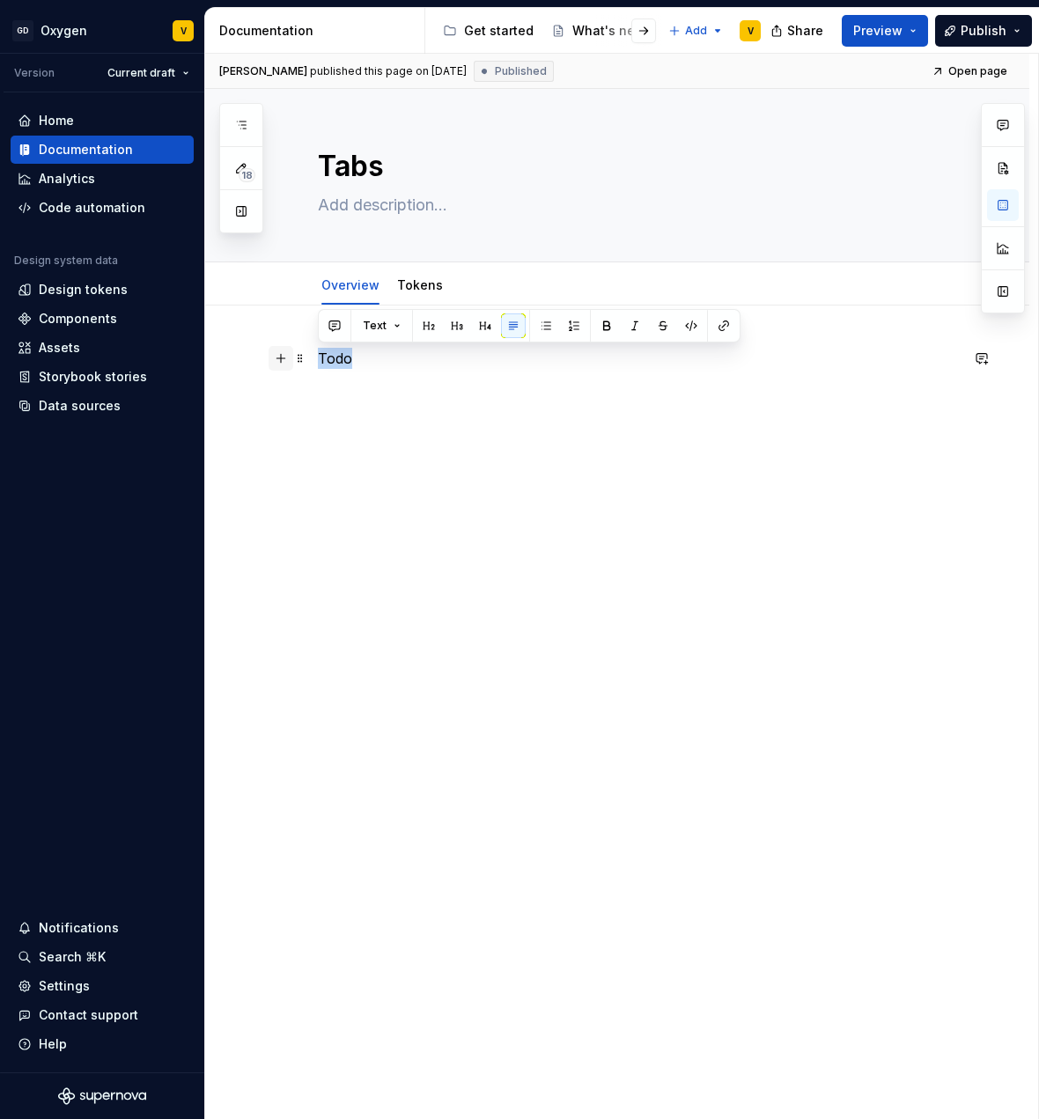
drag, startPoint x: 395, startPoint y: 367, endPoint x: 280, endPoint y: 351, distance: 115.6
click at [318, 351] on div "Todo" at bounding box center [638, 392] width 641 height 88
click at [504, 392] on div "Todo" at bounding box center [638, 381] width 641 height 67
drag, startPoint x: 497, startPoint y: 358, endPoint x: 311, endPoint y: 349, distance: 186.0
click at [311, 349] on div "Todo" at bounding box center [617, 539] width 824 height 466
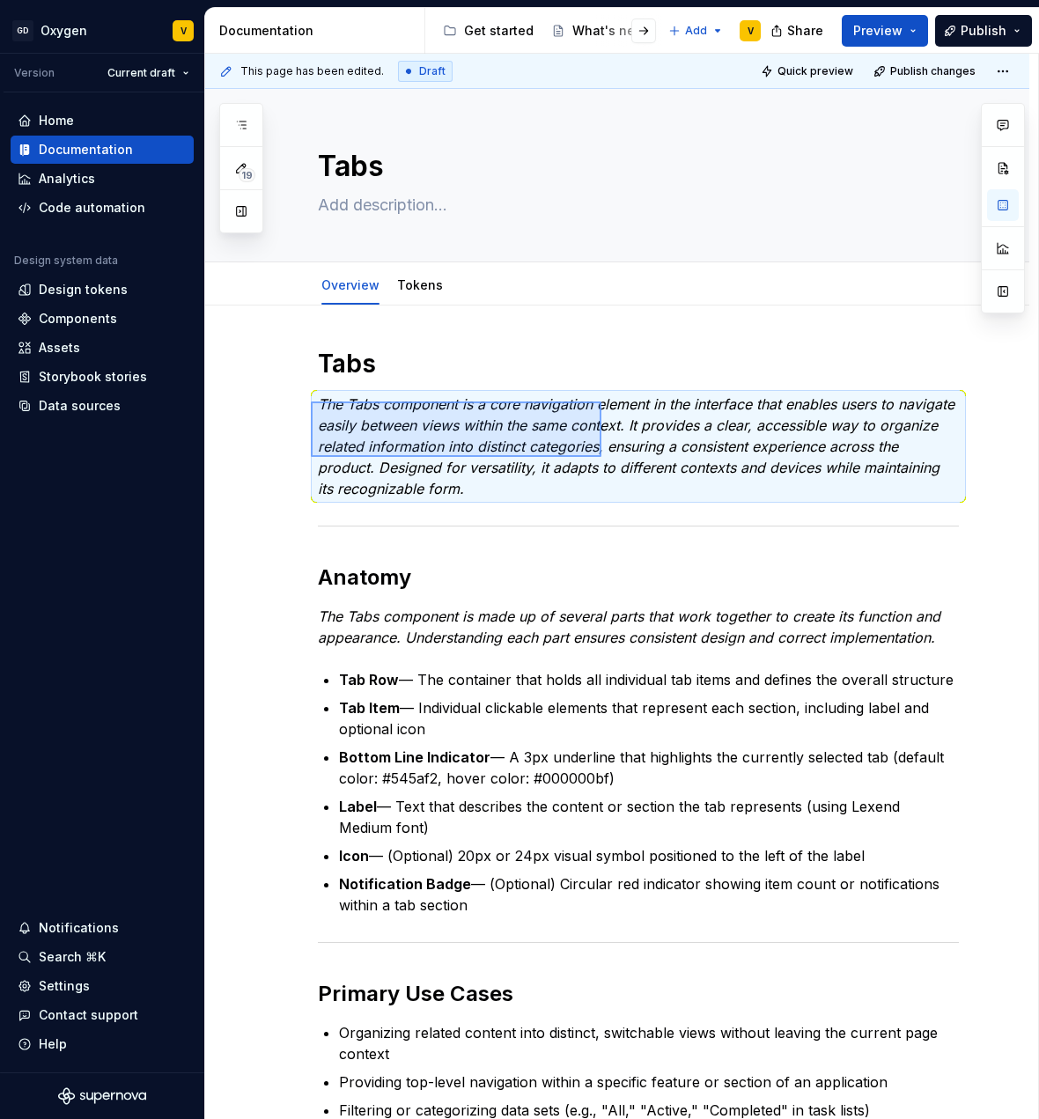
drag, startPoint x: 311, startPoint y: 402, endPoint x: 655, endPoint y: 462, distance: 349.7
click at [655, 462] on div "This page has been edited. Draft Quick preview Publish changes Tabs Edit header…" at bounding box center [621, 587] width 833 height 1067
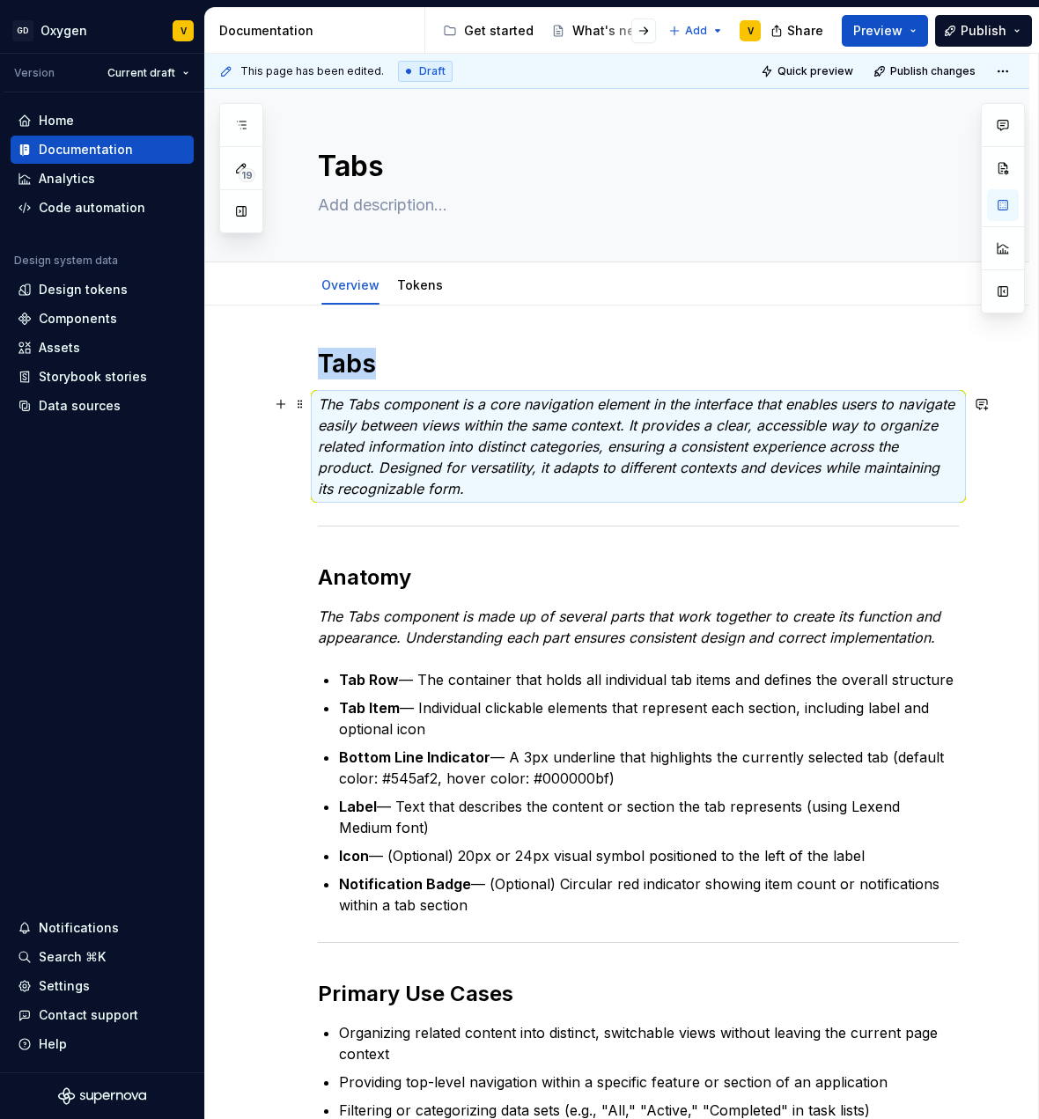
click at [752, 461] on em "The Tabs component is a core navigation element in the interface that enables u…" at bounding box center [638, 446] width 641 height 102
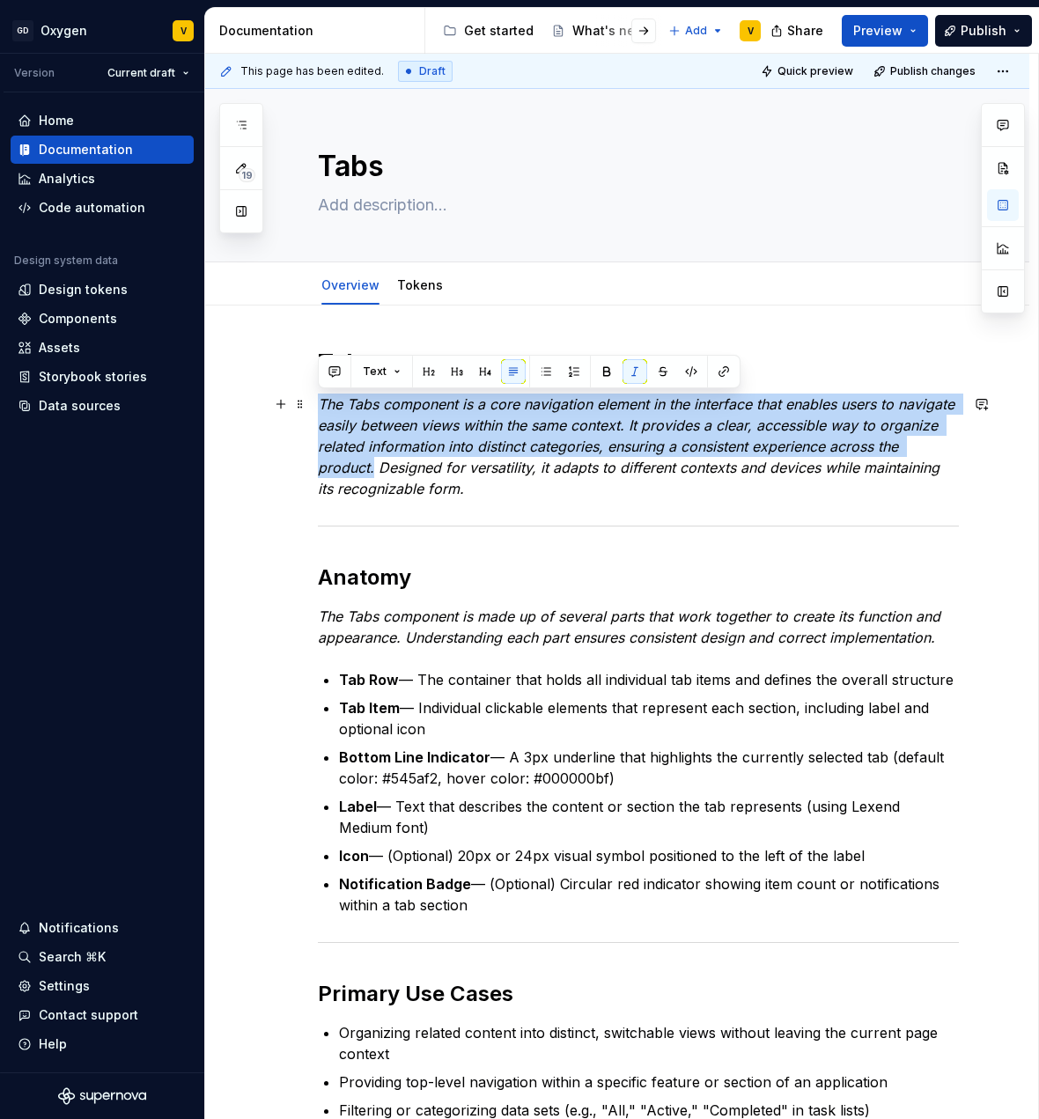
drag, startPoint x: 398, startPoint y: 468, endPoint x: 321, endPoint y: 412, distance: 95.3
click at [321, 412] on em "The Tabs component is a core navigation element in the interface that enables u…" at bounding box center [638, 446] width 641 height 102
copy em "The Tabs component is a core navigation element in the interface that enables u…"
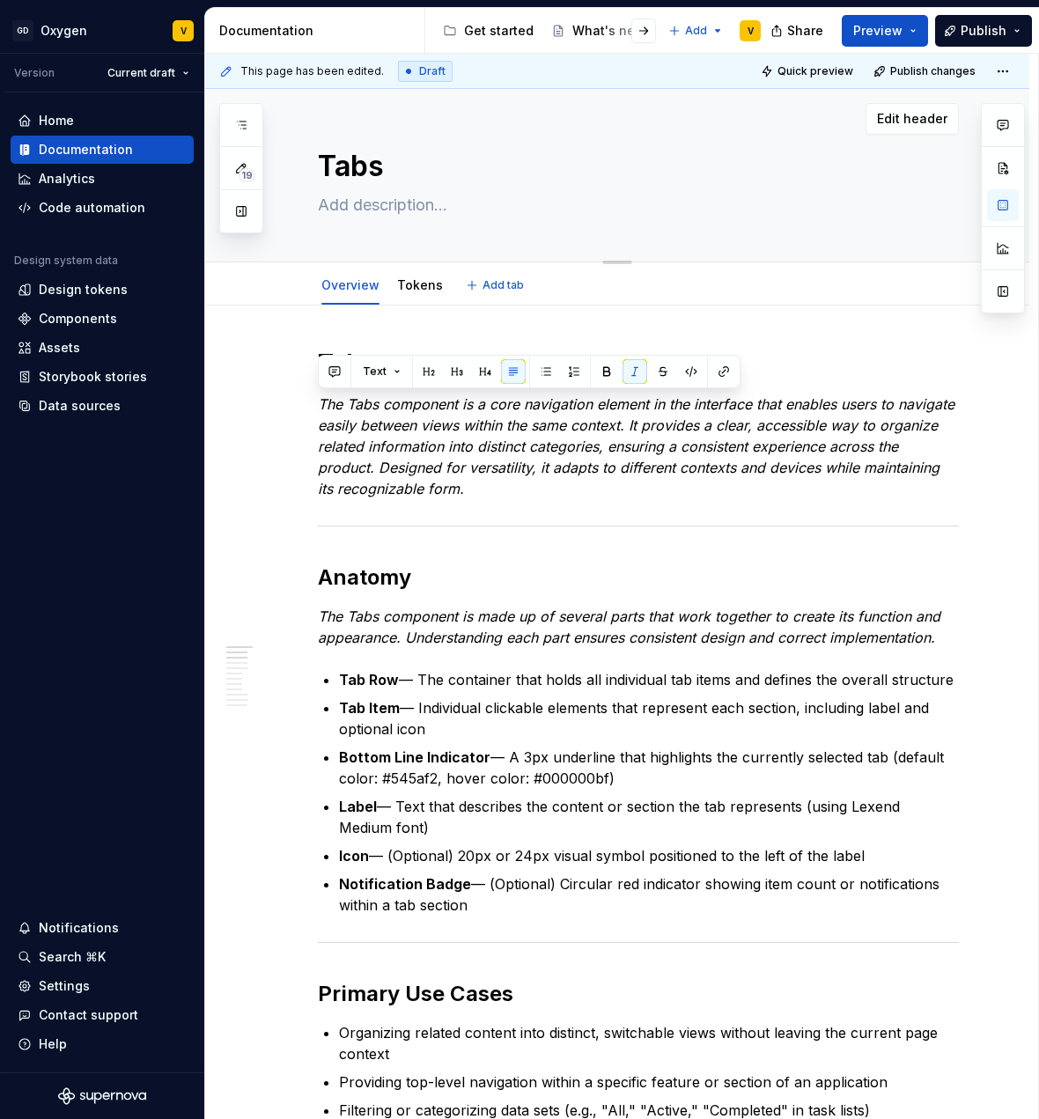
click at [414, 203] on textarea at bounding box center [634, 205] width 641 height 28
paste textarea "The Tabs component is a core navigation element in the interface that enables u…"
type textarea "*"
type textarea "The Tabs component is a core navigation element in the interface that enables u…"
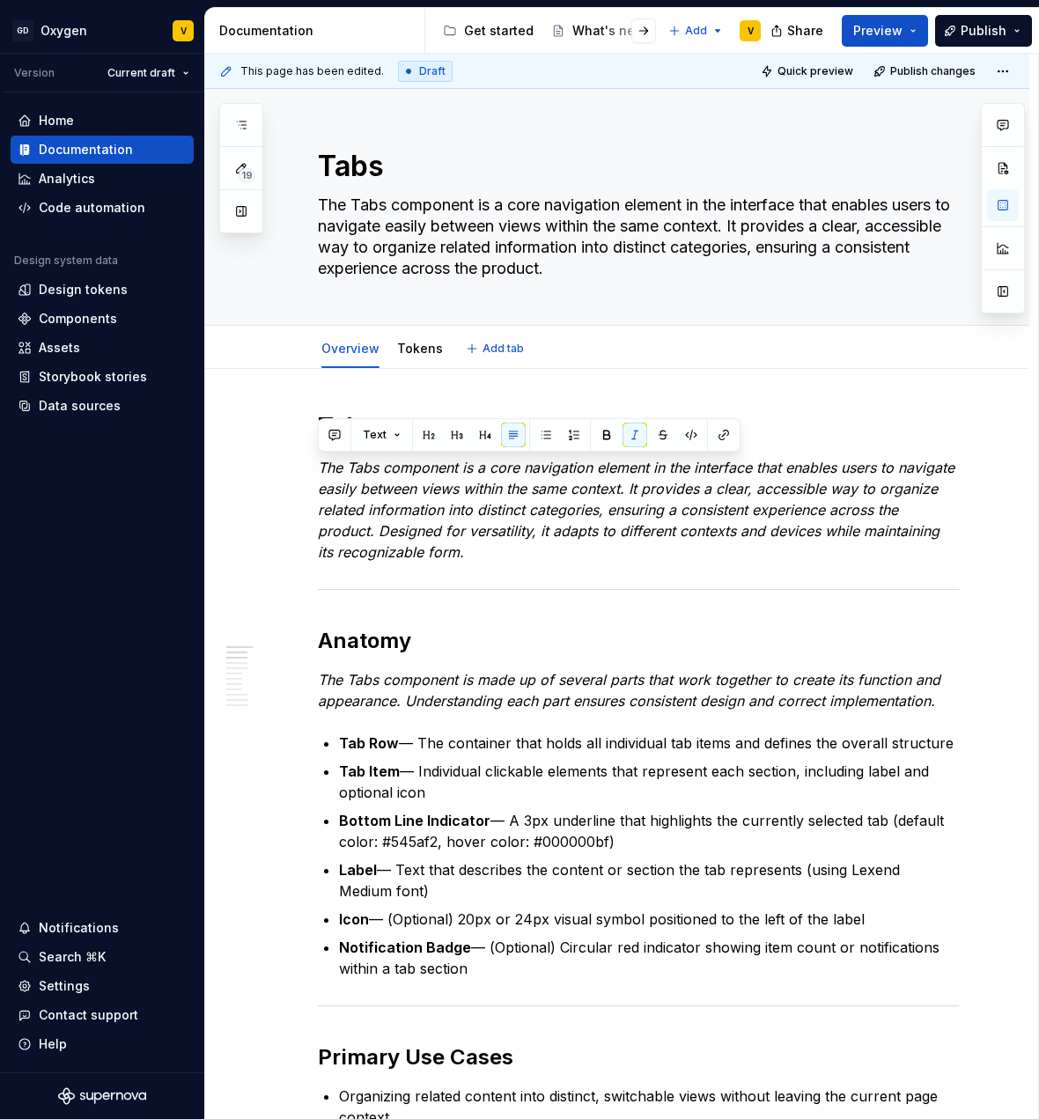
type textarea "*"
type textarea "The Tabs component is a core navigation element in the interface that enables u…"
click at [676, 465] on em "The Tabs component is a core navigation element in the interface that enables u…" at bounding box center [638, 510] width 641 height 102
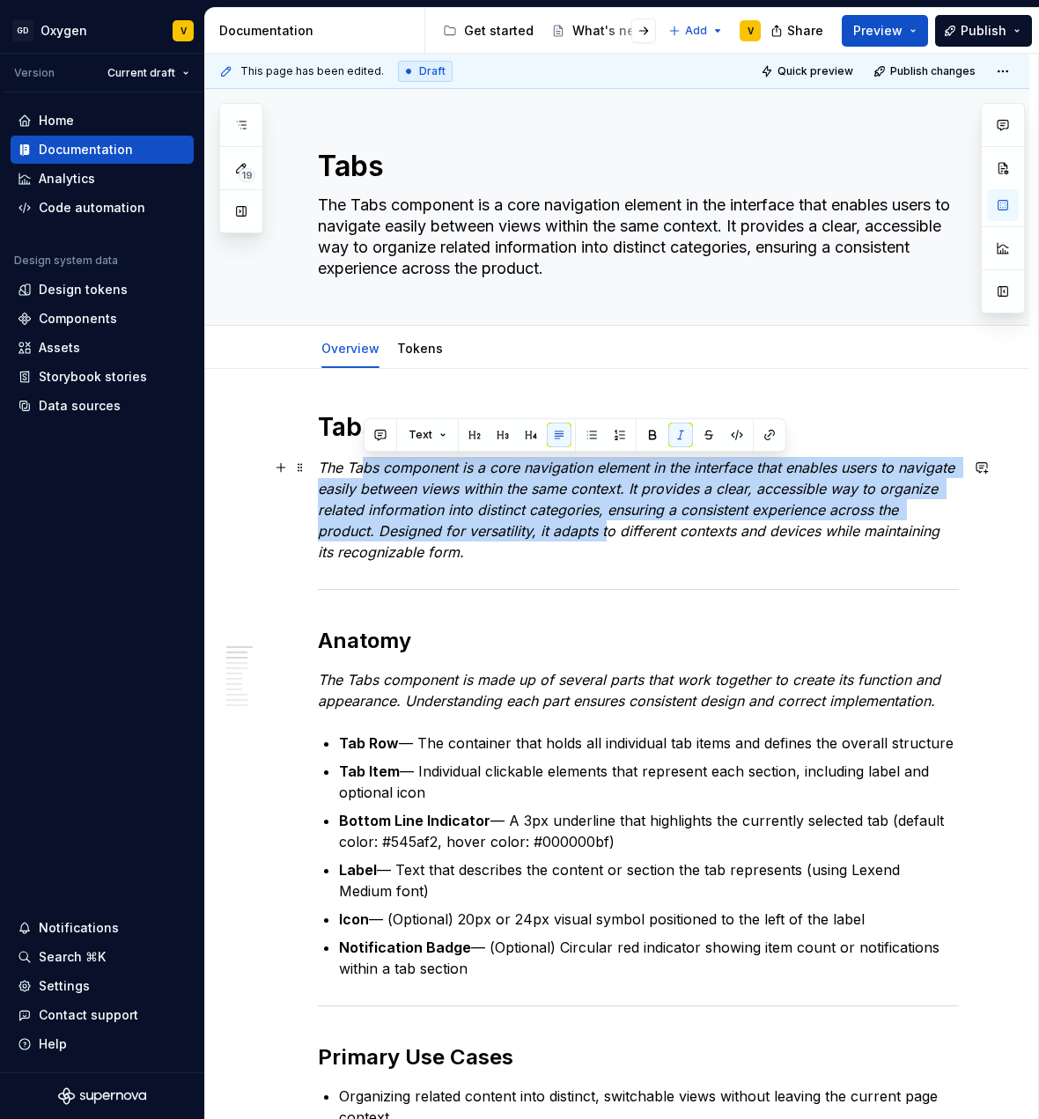
drag, startPoint x: 631, startPoint y: 535, endPoint x: 366, endPoint y: 471, distance: 272.6
click at [366, 471] on em "The Tabs component is a core navigation element in the interface that enables u…" at bounding box center [638, 510] width 641 height 102
click at [515, 513] on em "The Tabs component is a core navigation element in the interface that enables u…" at bounding box center [638, 510] width 641 height 102
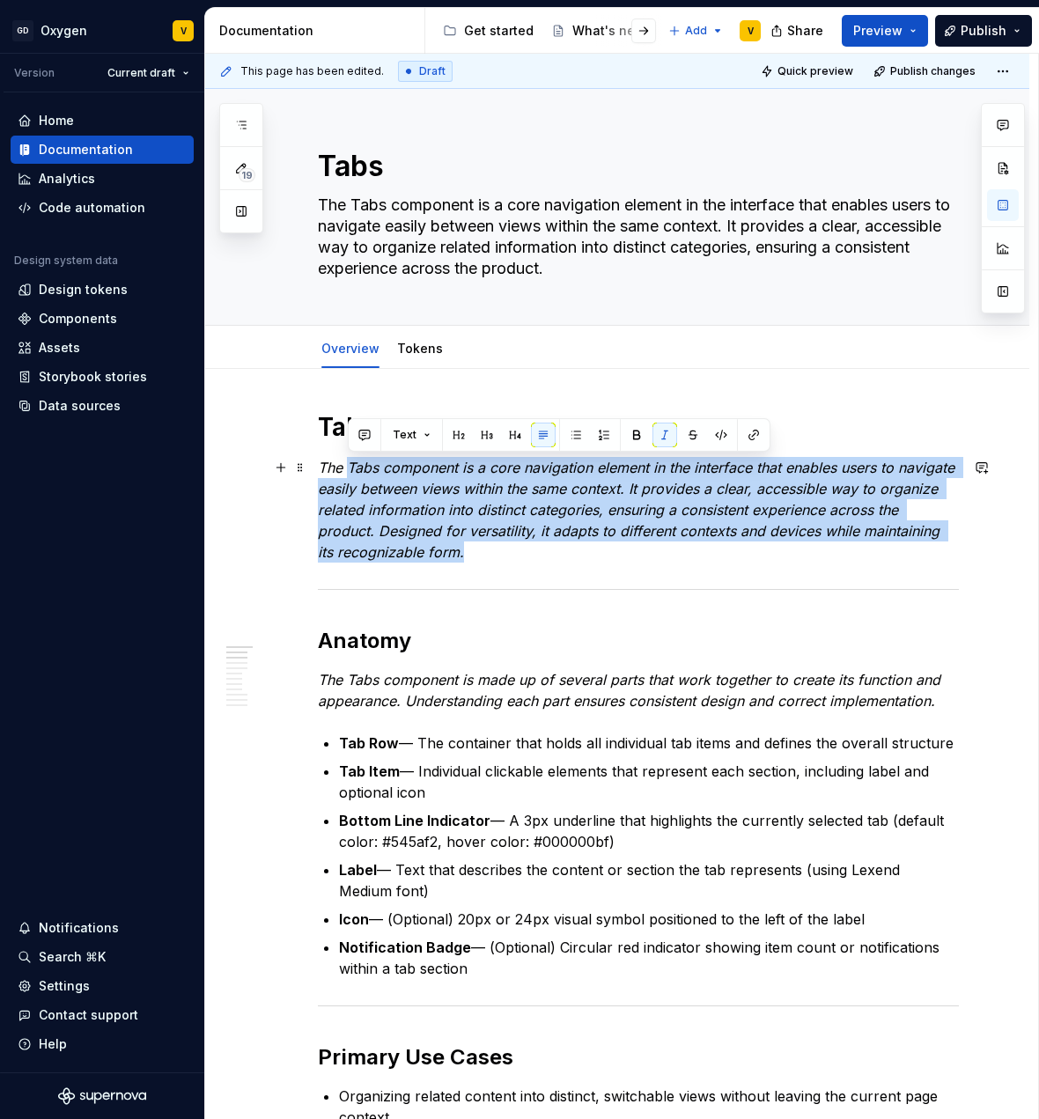
drag, startPoint x: 562, startPoint y: 560, endPoint x: 351, endPoint y: 467, distance: 231.1
click at [351, 467] on p "The Tabs component is a core navigation element in the interface that enables u…" at bounding box center [638, 510] width 641 height 106
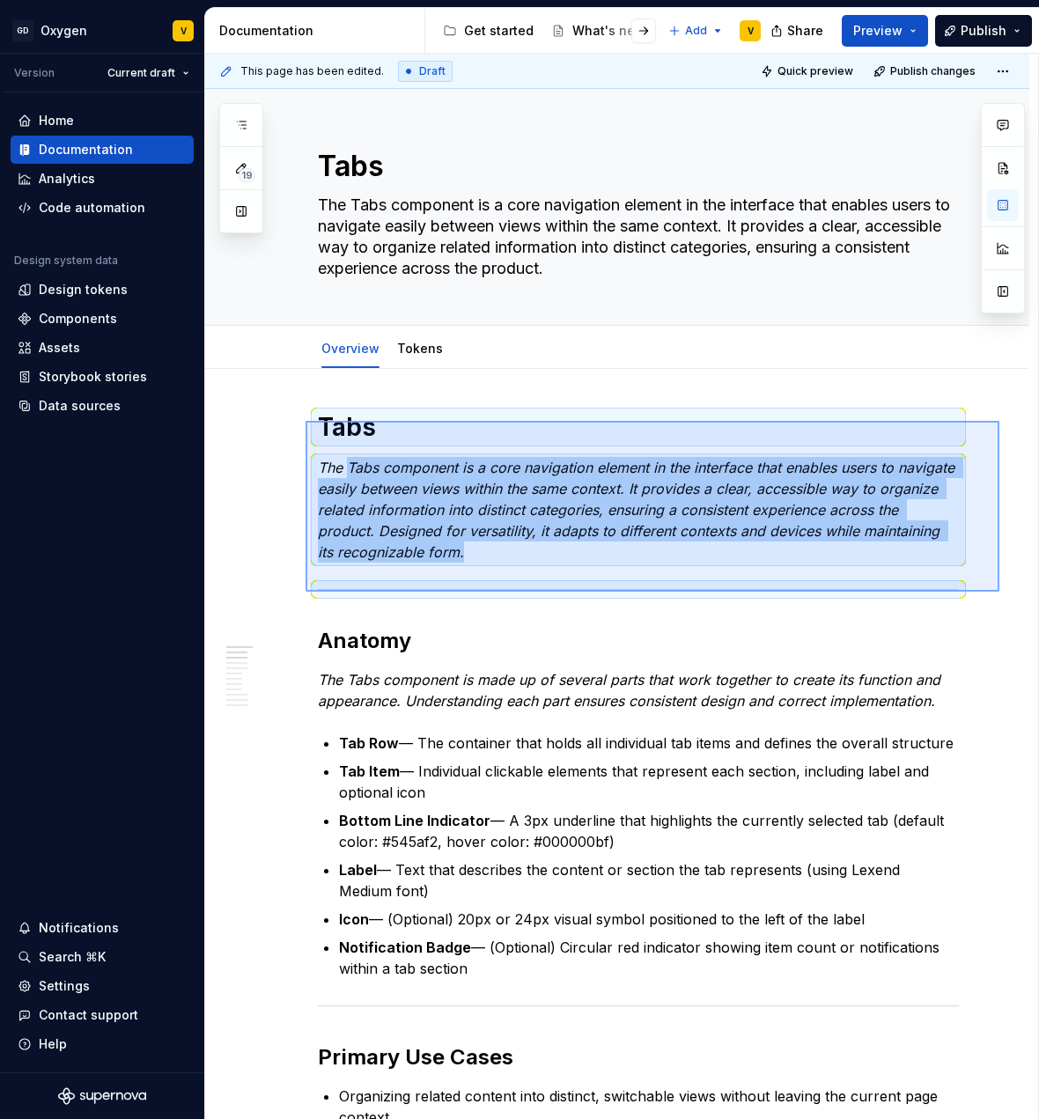
drag, startPoint x: 998, startPoint y: 592, endPoint x: 306, endPoint y: 421, distance: 713.0
click at [306, 421] on div "This page has been edited. Draft Quick preview Publish changes Tabs The Tabs co…" at bounding box center [621, 587] width 833 height 1067
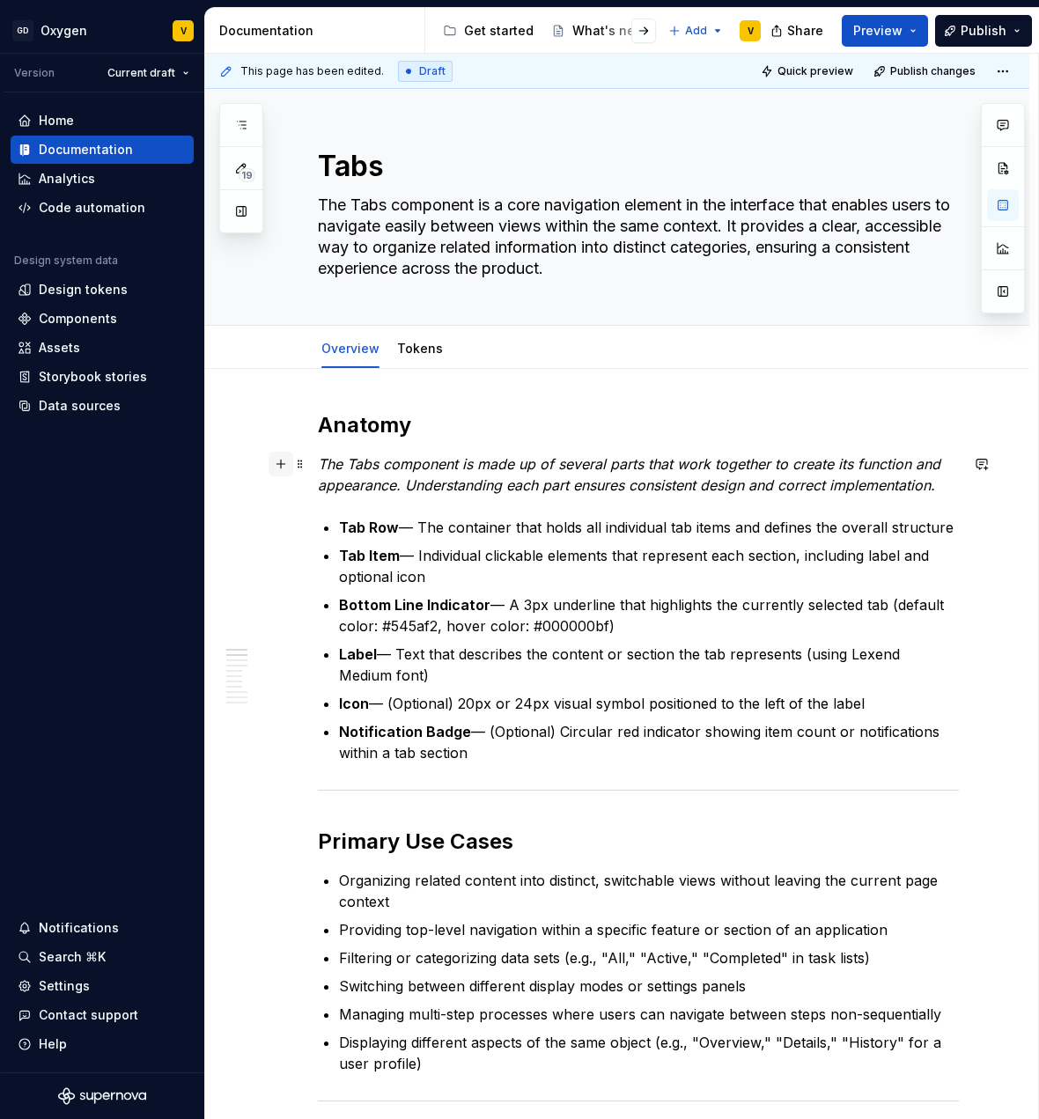
click at [277, 465] on button "button" at bounding box center [281, 464] width 25 height 25
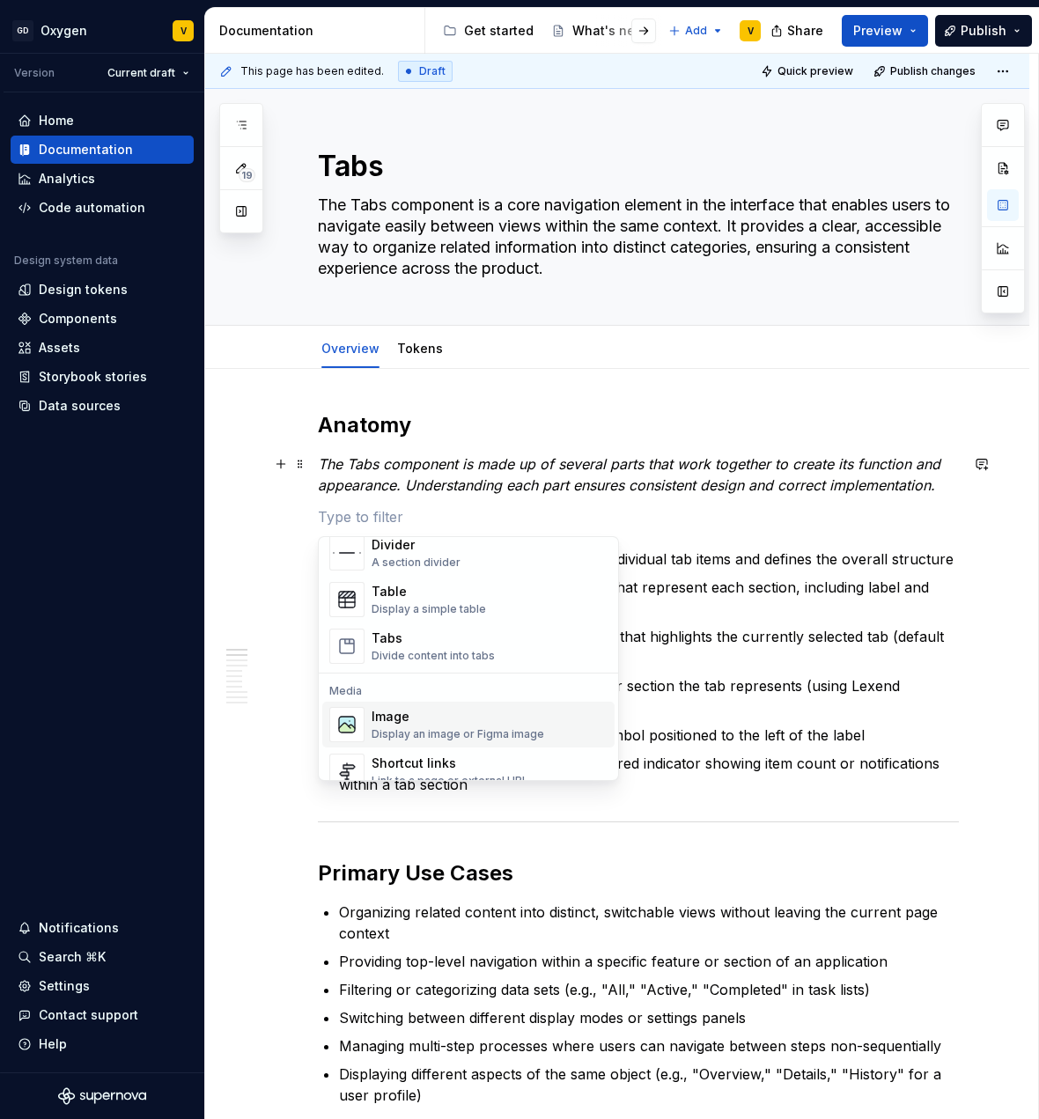
scroll to position [672, 0]
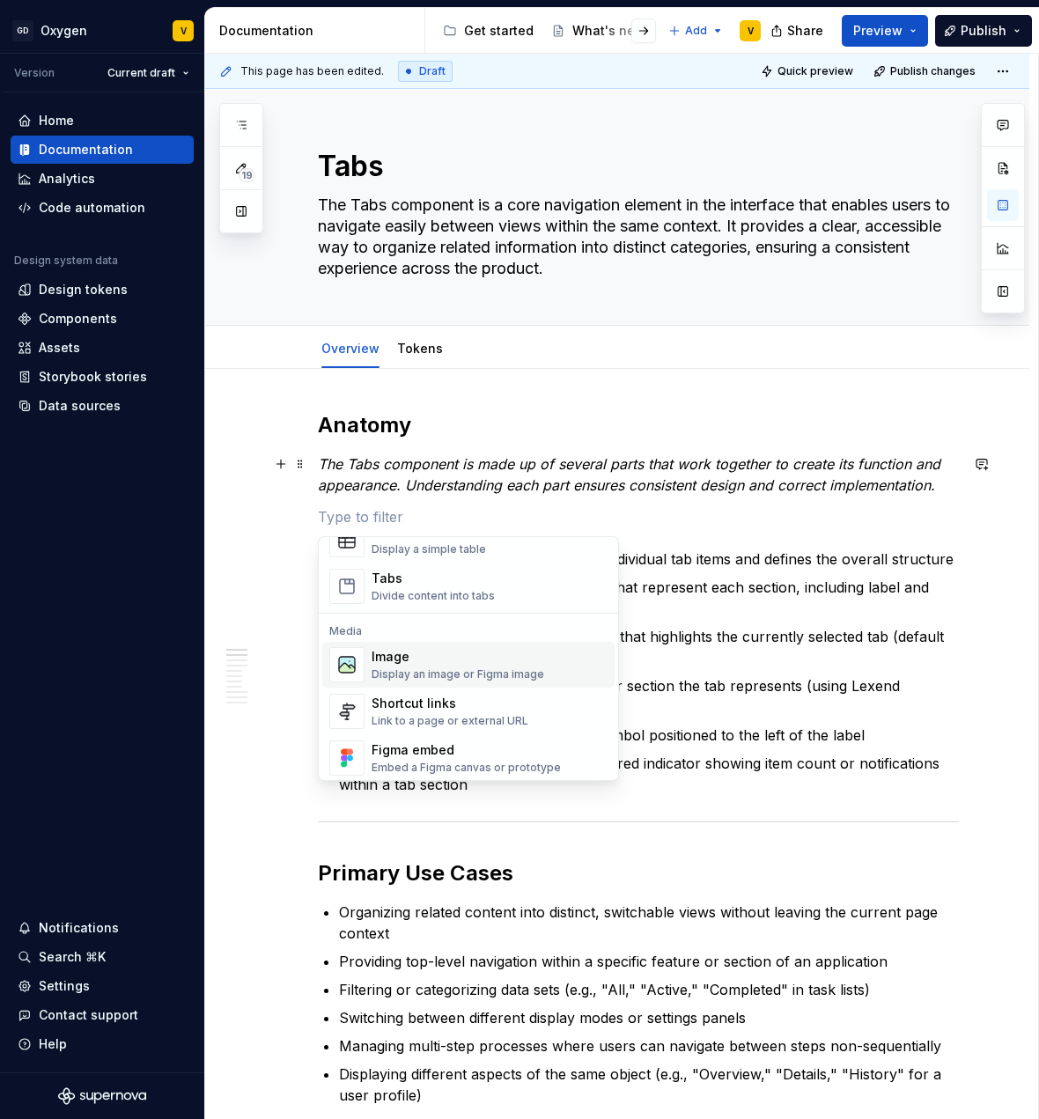
click at [464, 673] on div "Display an image or Figma image" at bounding box center [458, 675] width 173 height 14
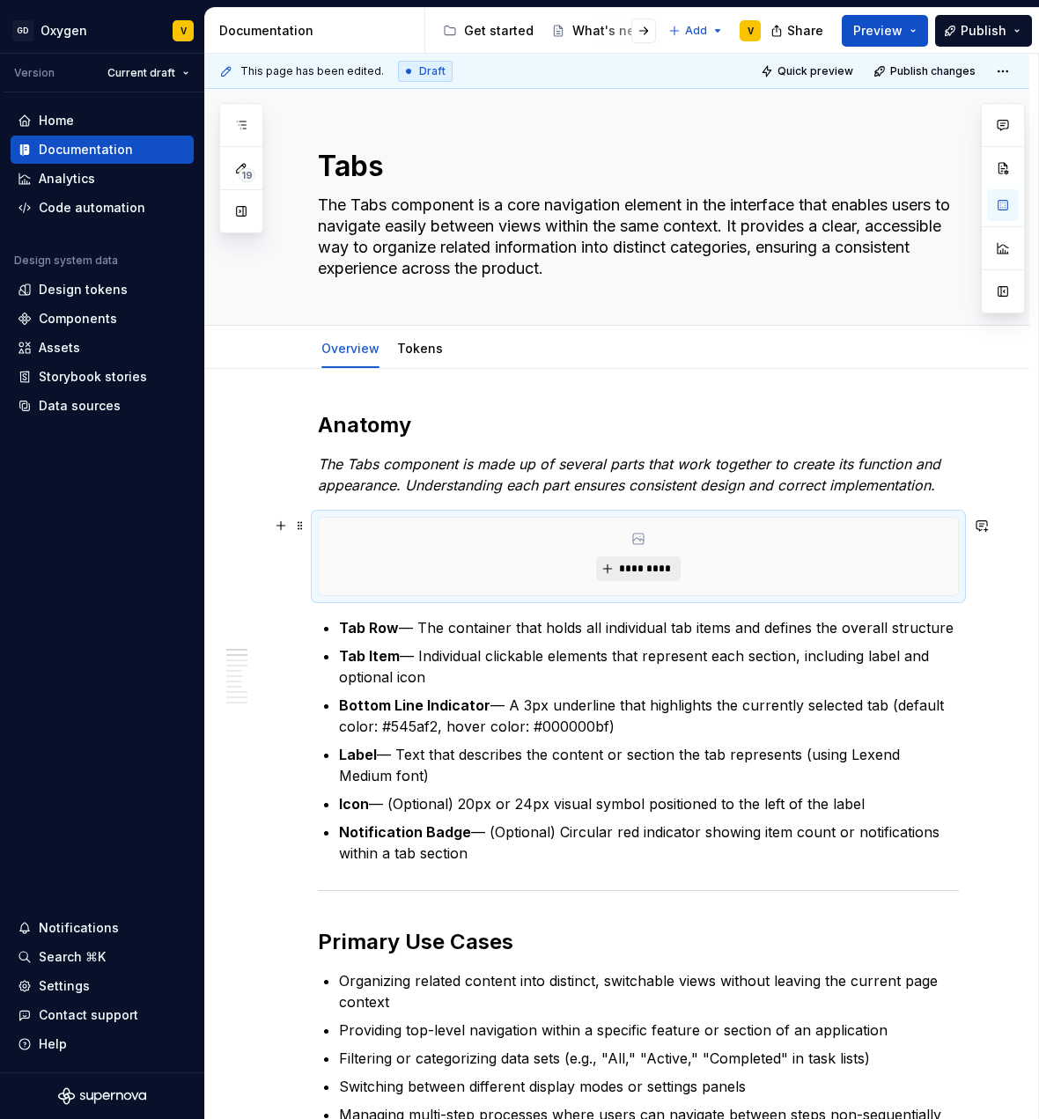
click at [655, 575] on span "*********" at bounding box center [645, 569] width 54 height 14
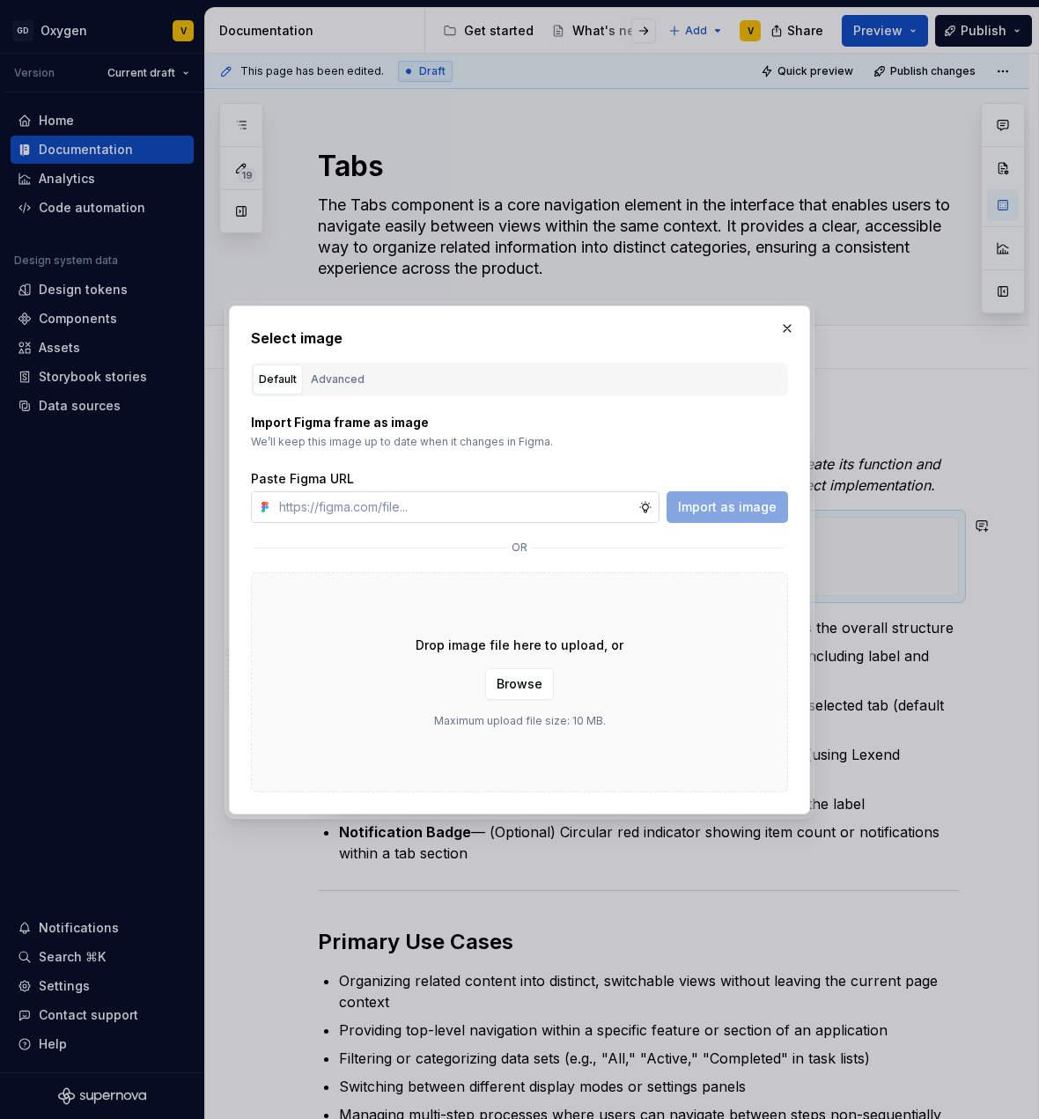
type textarea "*"
type input "[URL][DOMAIN_NAME]"
click at [713, 506] on span "Import as image" at bounding box center [727, 507] width 99 height 18
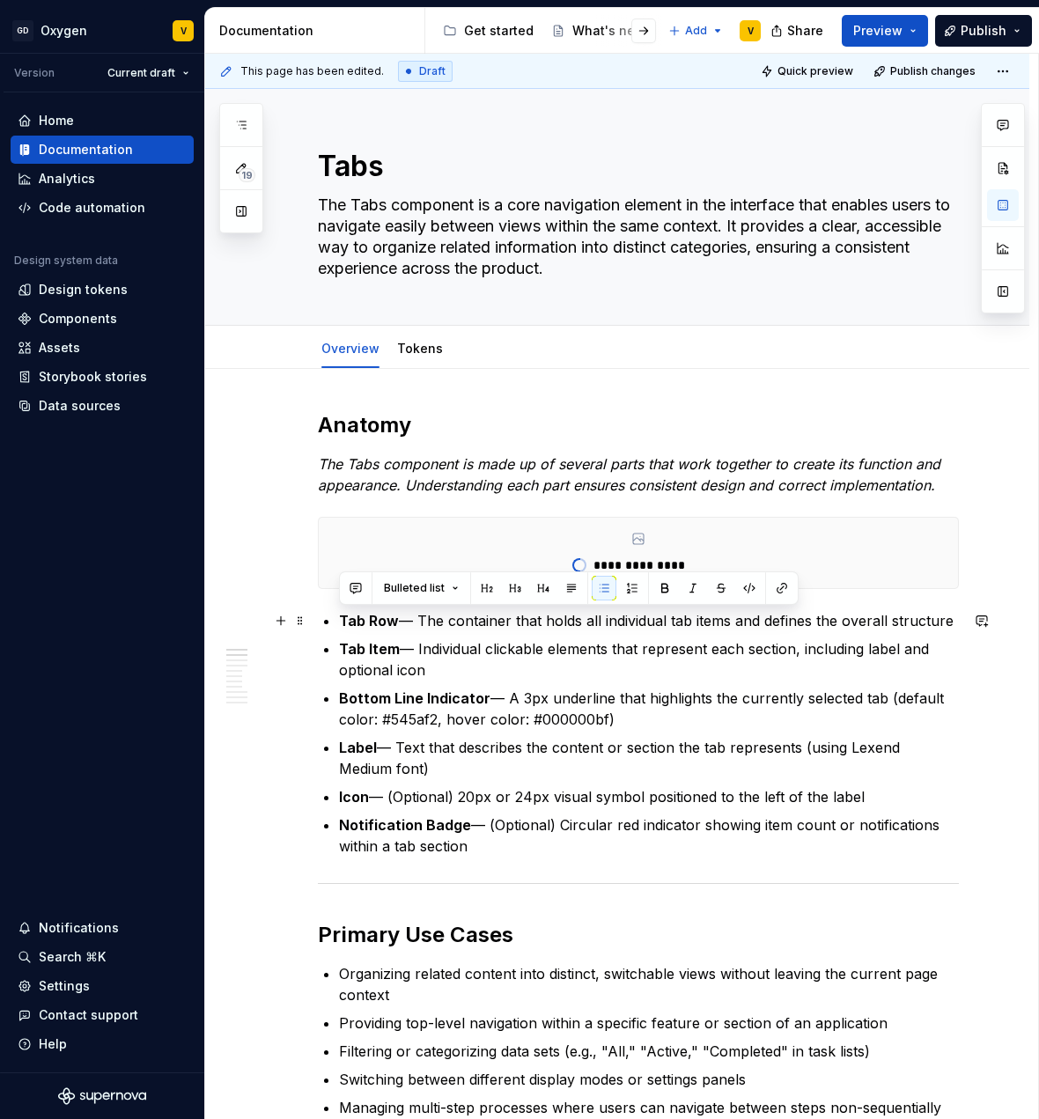
drag, startPoint x: 508, startPoint y: 850, endPoint x: 330, endPoint y: 621, distance: 290.0
click at [625, 590] on button "button" at bounding box center [632, 588] width 25 height 25
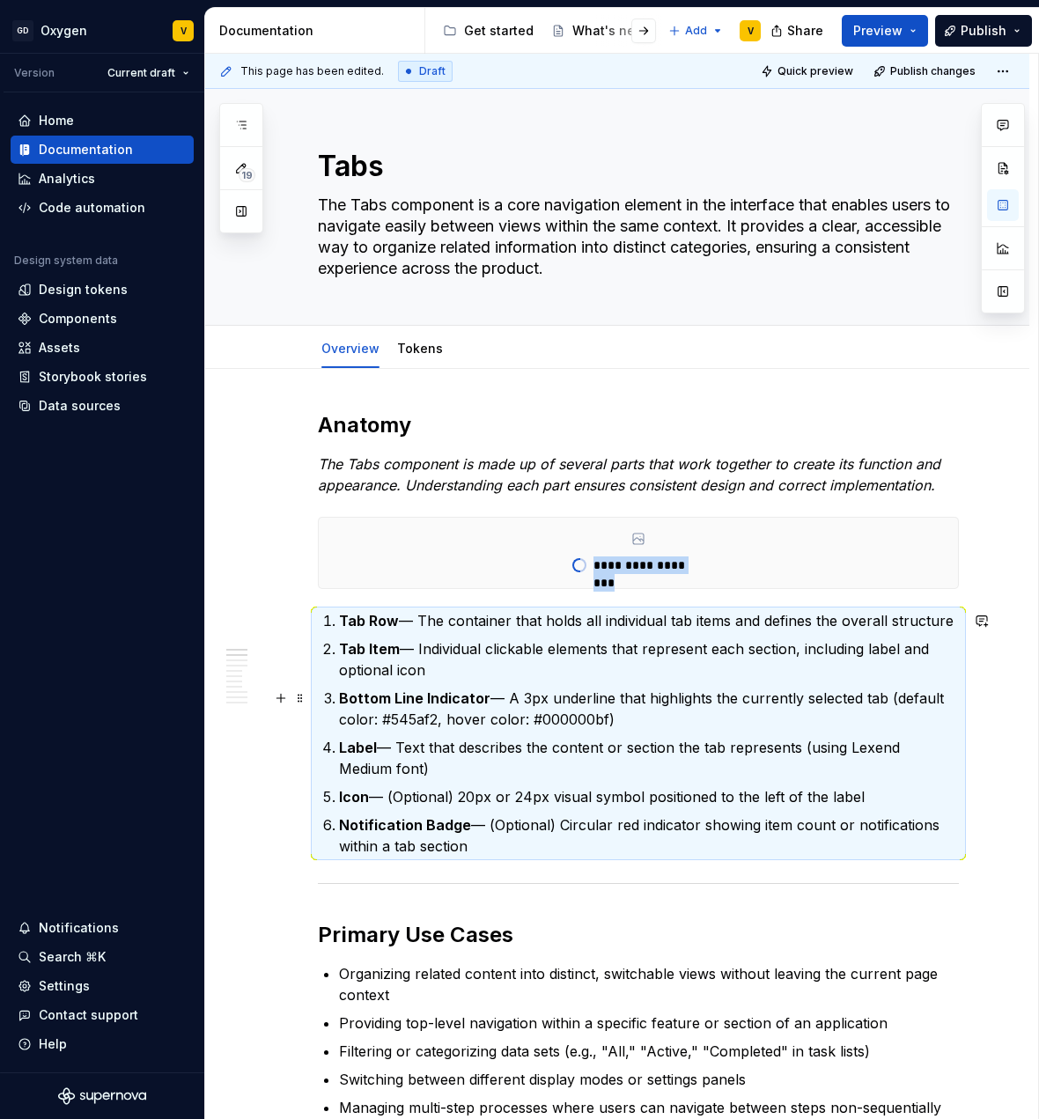
click at [477, 724] on p "Bottom Line Indicator — A 3px underline that highlights the currently selected …" at bounding box center [649, 709] width 620 height 42
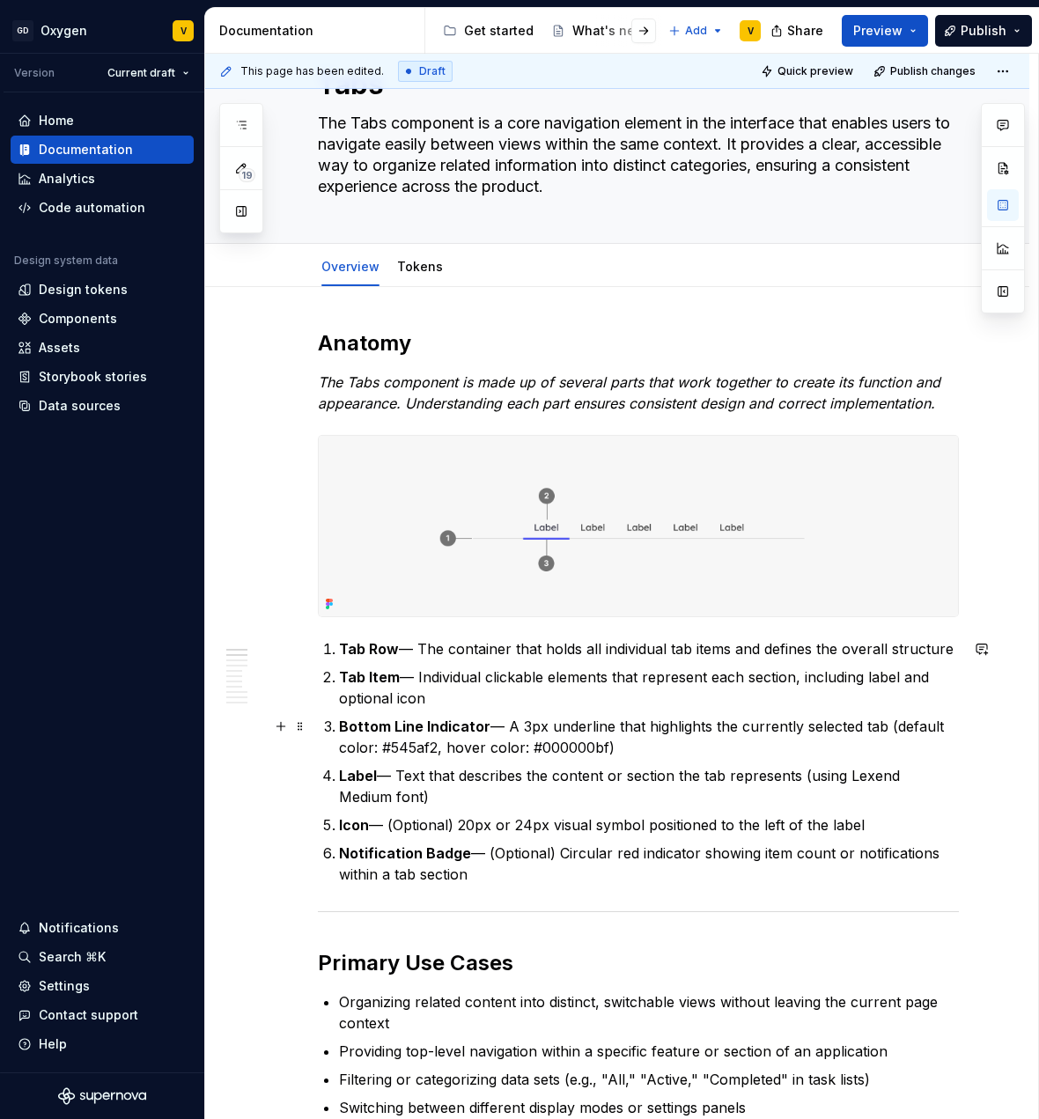
scroll to position [71, 0]
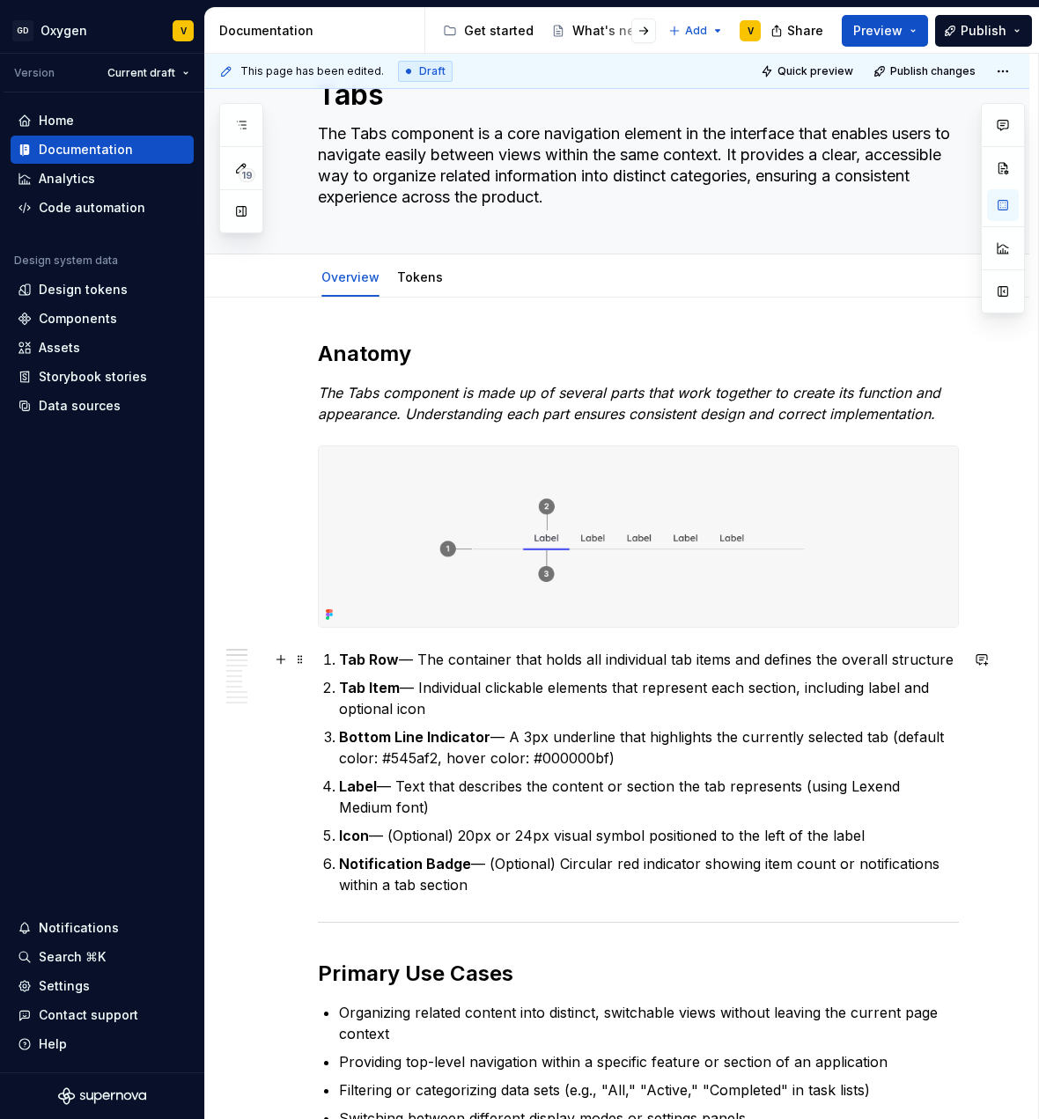
click at [397, 664] on p "Tab Row — The container that holds all individual tab items and defines the ove…" at bounding box center [649, 659] width 620 height 21
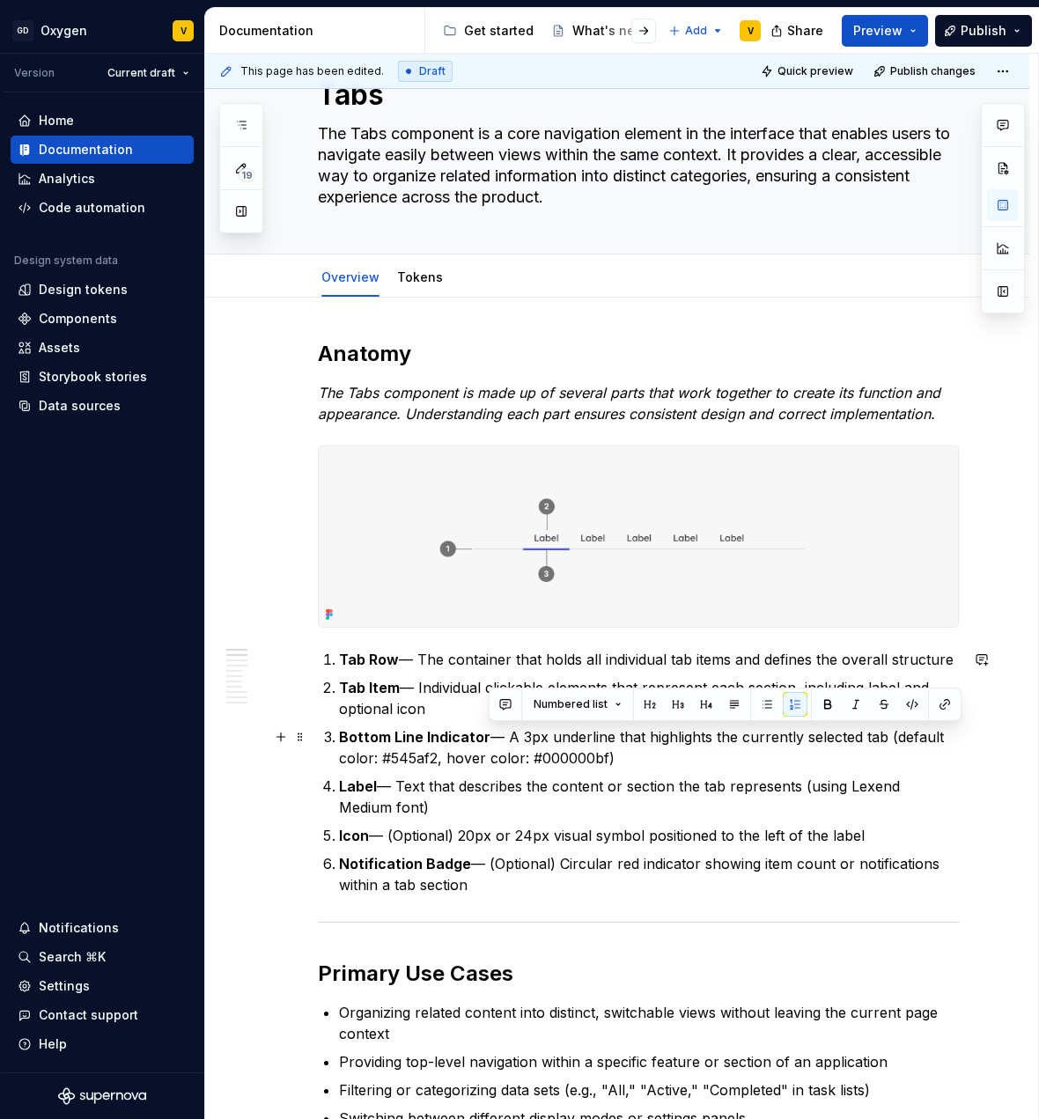
drag, startPoint x: 488, startPoint y: 740, endPoint x: 609, endPoint y: 764, distance: 123.8
click at [609, 764] on p "Bottom Line Indicator — A 3px underline that highlights the currently selected …" at bounding box center [649, 748] width 620 height 42
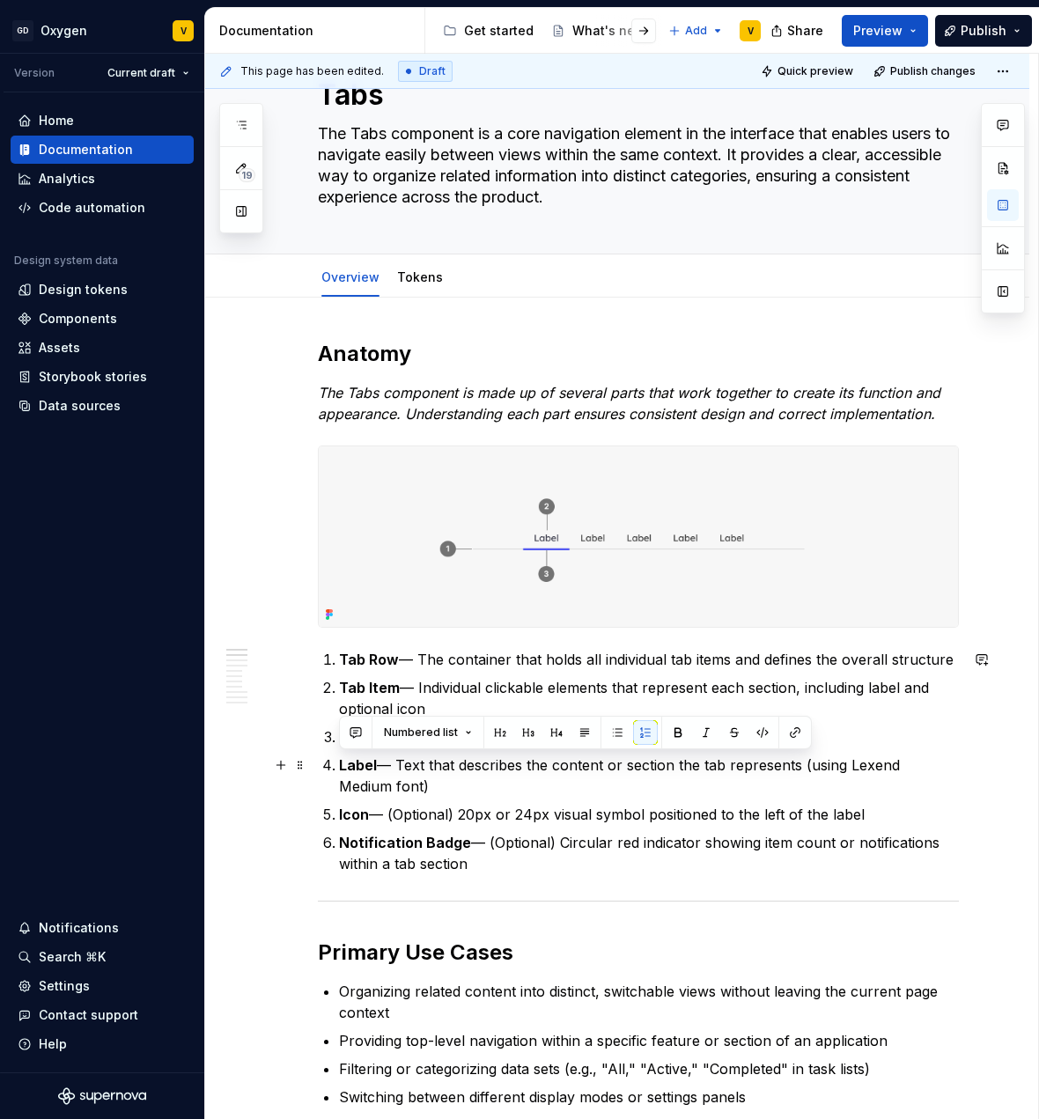
drag, startPoint x: 496, startPoint y: 864, endPoint x: 320, endPoint y: 758, distance: 205.4
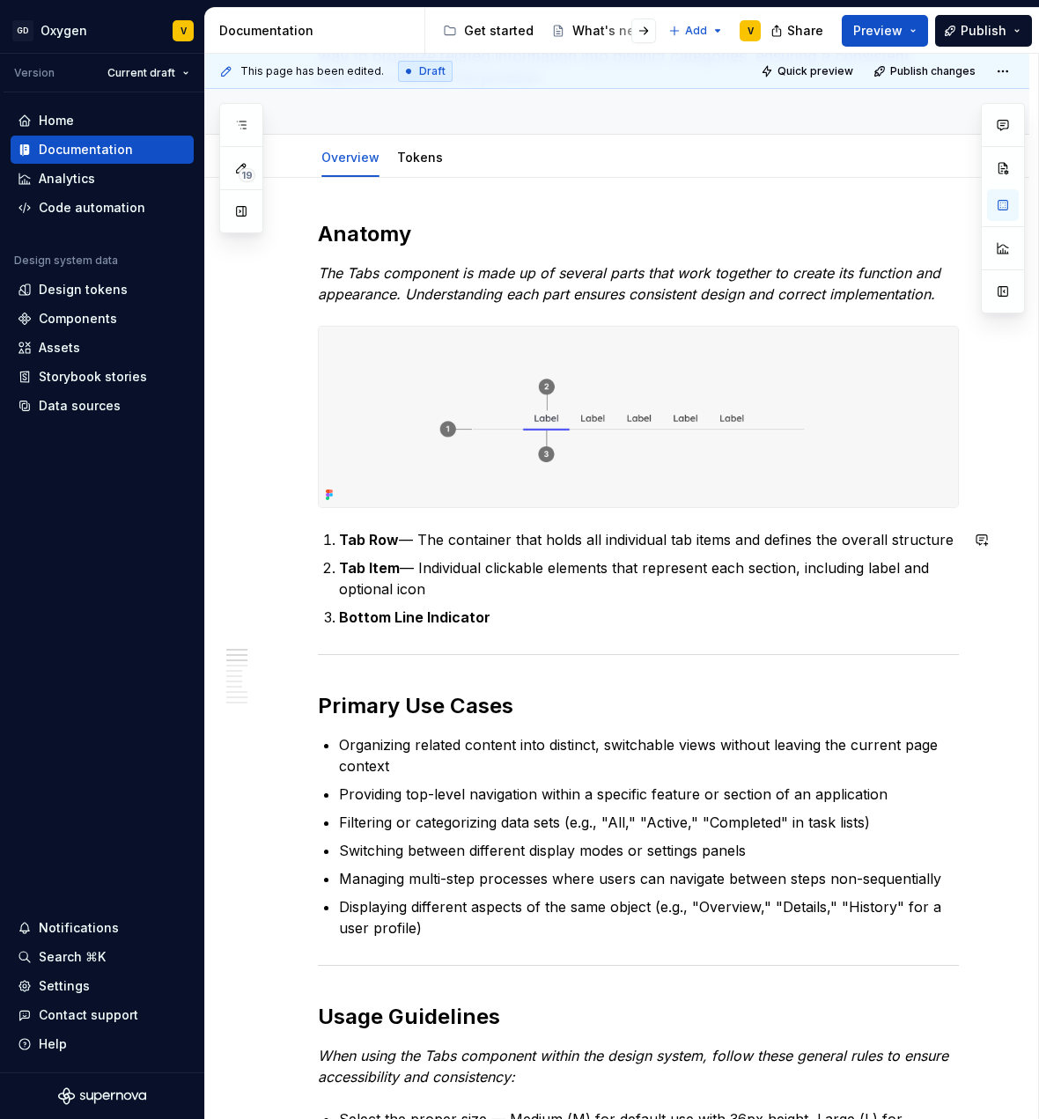
scroll to position [265, 0]
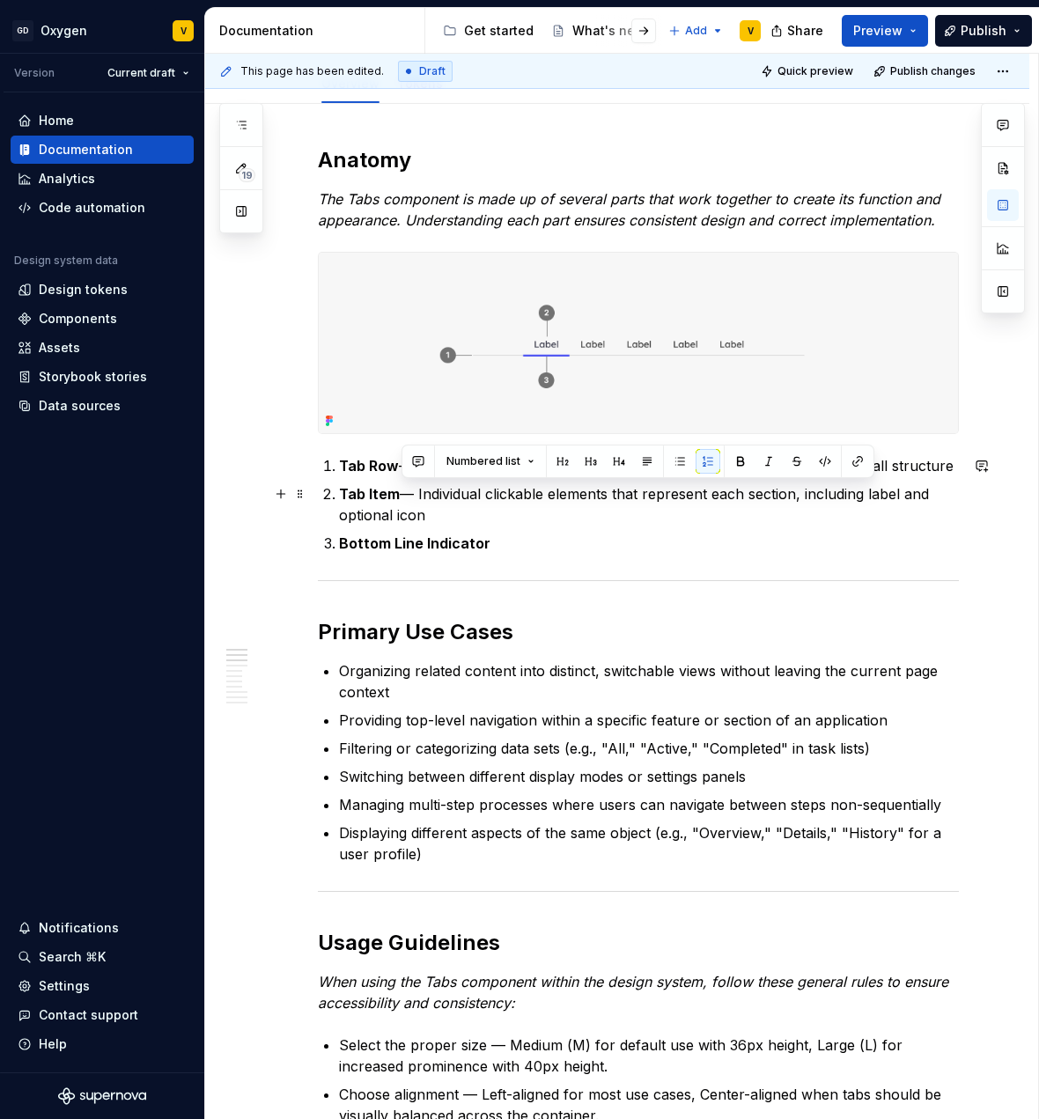
drag, startPoint x: 401, startPoint y: 491, endPoint x: 433, endPoint y: 515, distance: 40.3
click at [433, 515] on p "Tab Item — Individual clickable elements that represent each section, including…" at bounding box center [649, 505] width 620 height 42
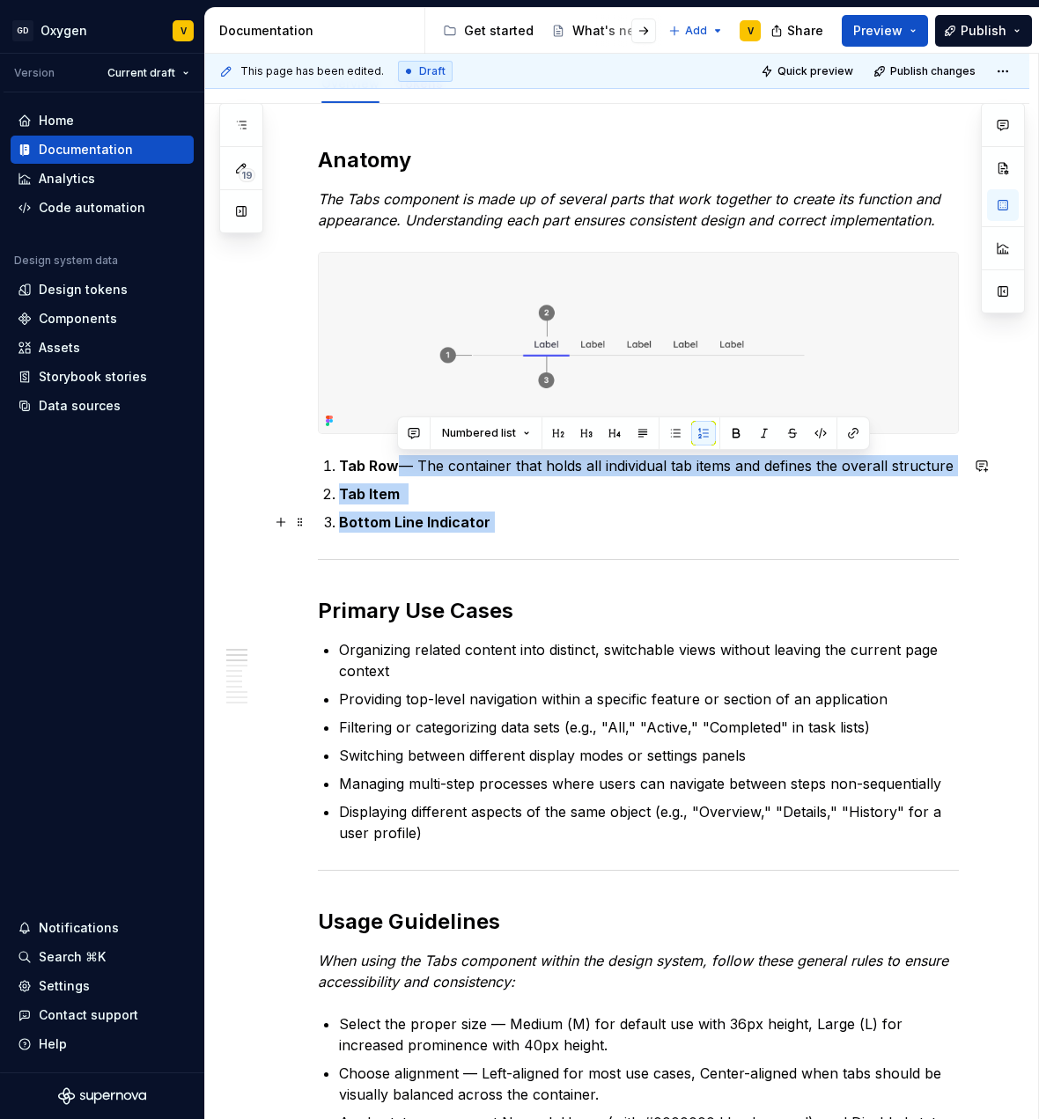
drag, startPoint x: 396, startPoint y: 465, endPoint x: 946, endPoint y: 517, distance: 552.0
click at [946, 517] on ol "Tab Row — The container that holds all individual tab items and defines the ove…" at bounding box center [649, 494] width 620 height 78
click at [669, 522] on p "Bottom Line Indicator" at bounding box center [649, 522] width 620 height 21
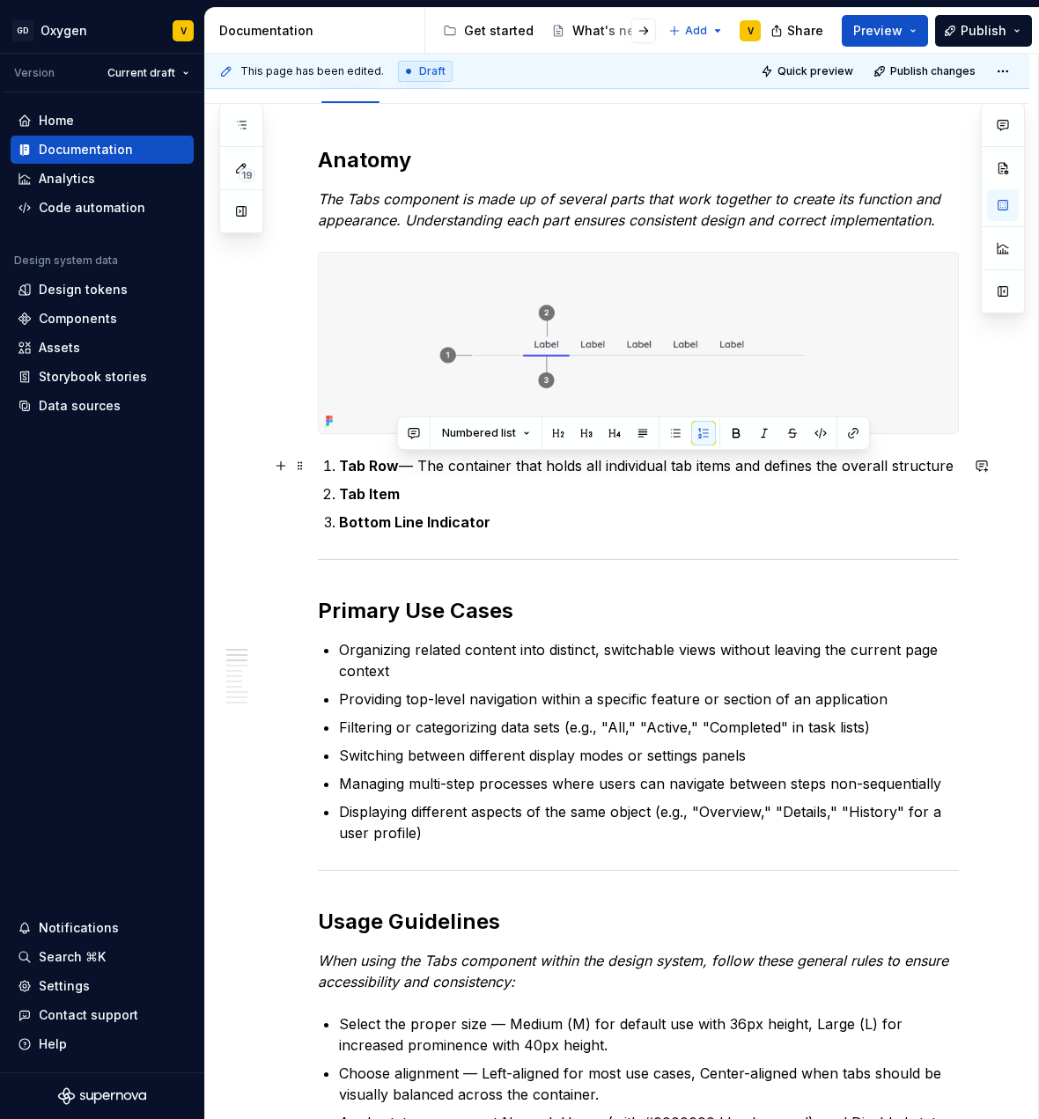
drag, startPoint x: 397, startPoint y: 468, endPoint x: 952, endPoint y: 469, distance: 554.9
click at [952, 469] on p "Tab Row — The container that holds all individual tab items and defines the ove…" at bounding box center [649, 465] width 620 height 21
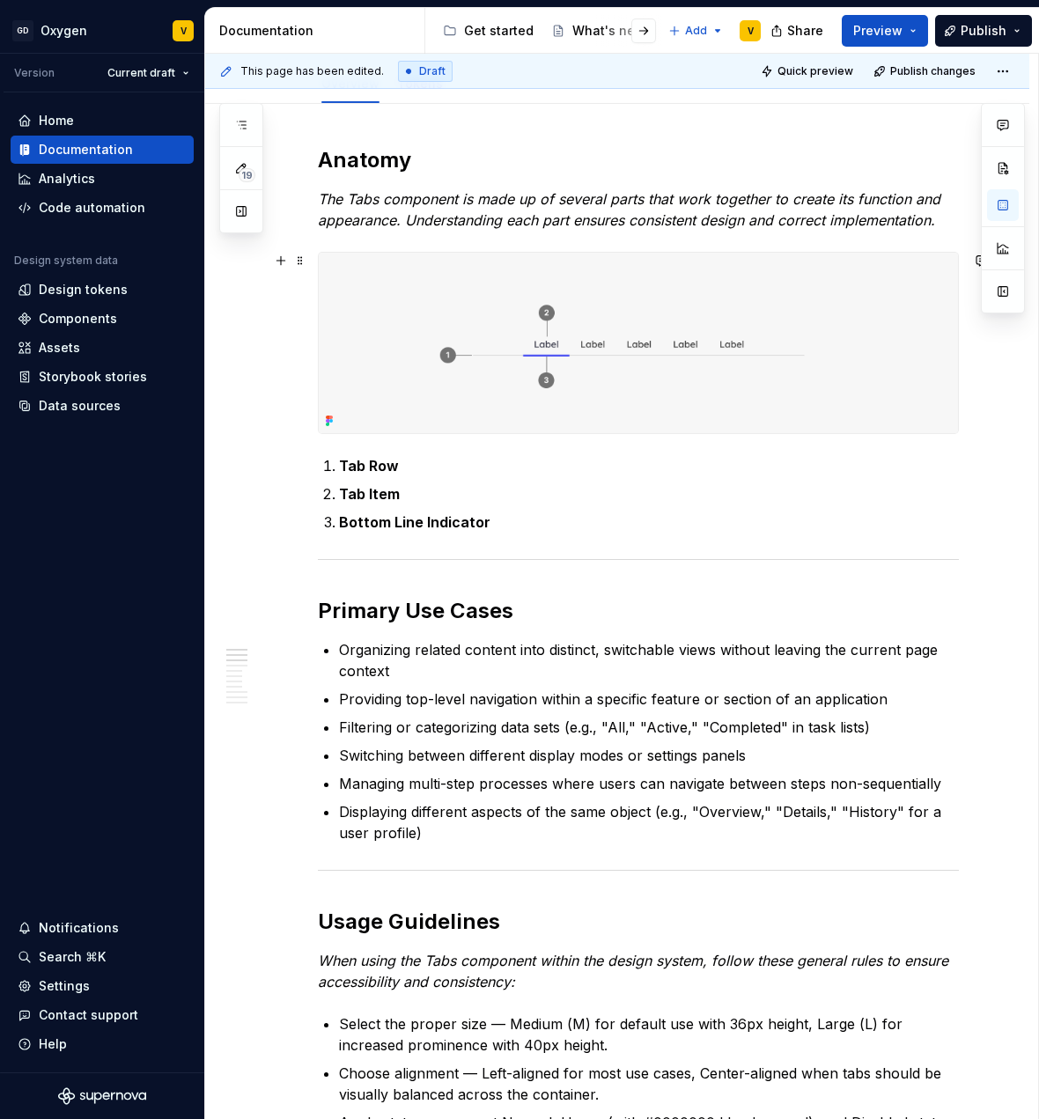
type textarea "*"
click at [414, 521] on strong "Bottom Line Indicator" at bounding box center [414, 522] width 151 height 18
click at [420, 522] on strong "Bottom Line Indicator" at bounding box center [414, 522] width 151 height 18
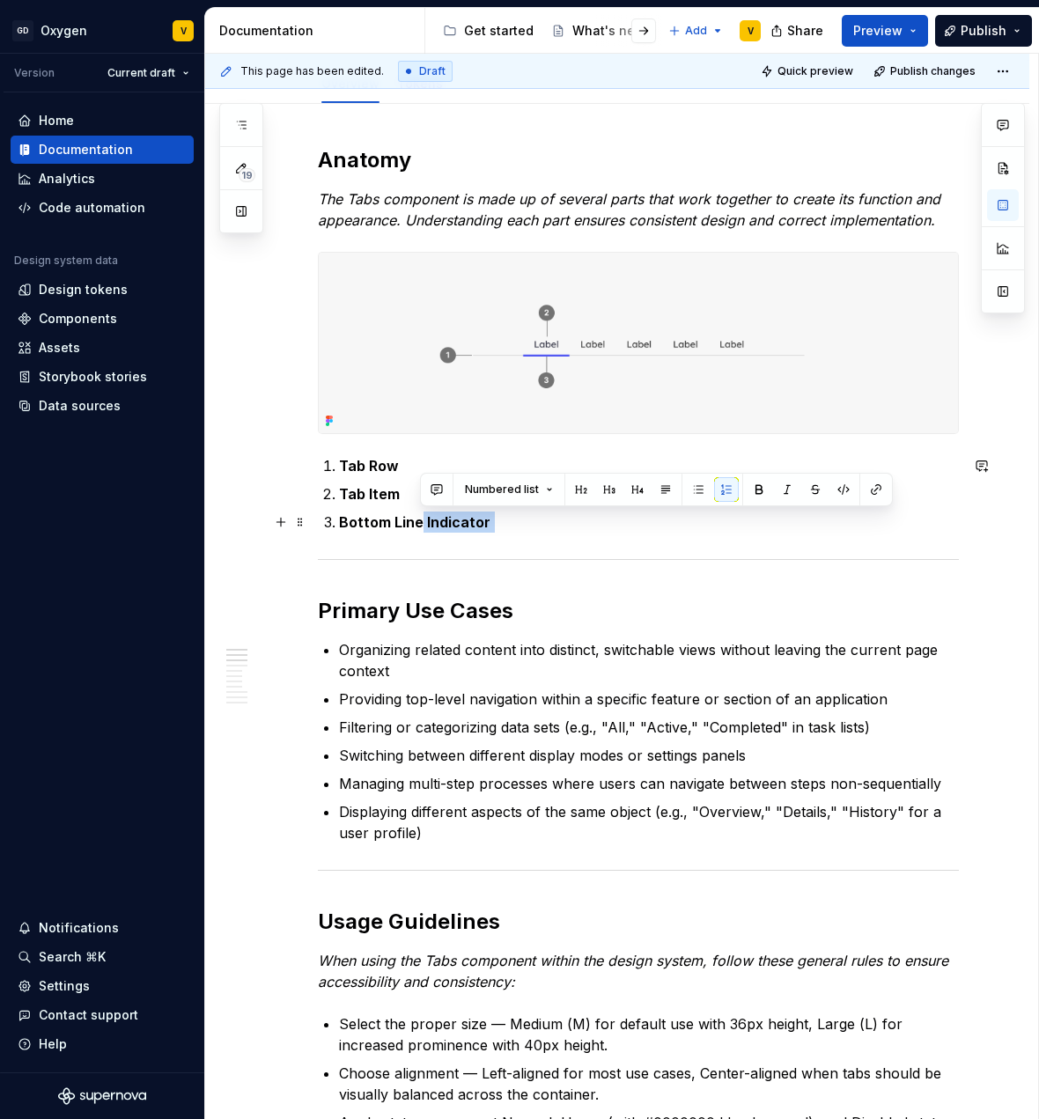
drag, startPoint x: 489, startPoint y: 524, endPoint x: 422, endPoint y: 527, distance: 67.0
click at [422, 527] on p "Bottom Line Indicator" at bounding box center [649, 522] width 620 height 21
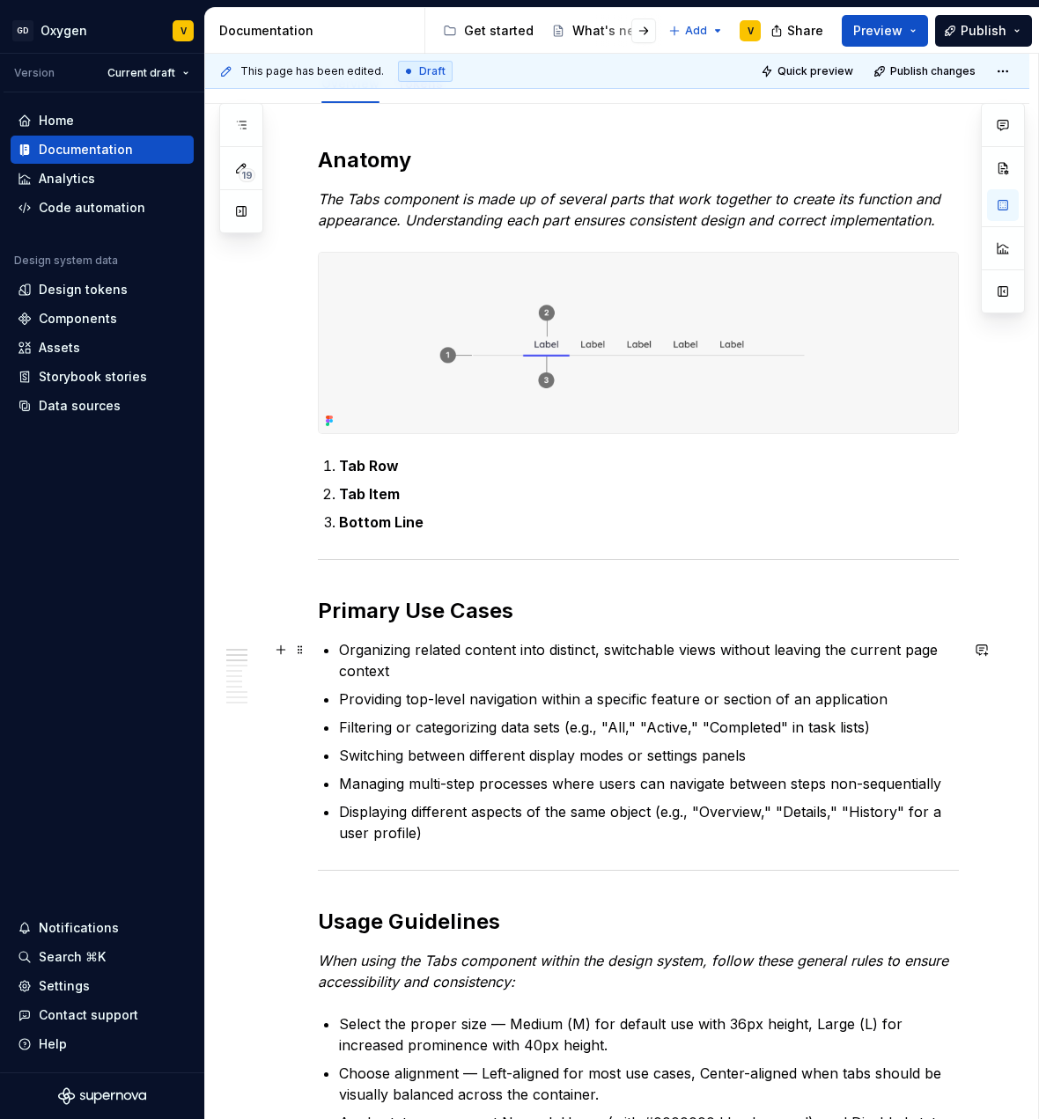
click at [498, 668] on p "Organizing related content into distinct, switchable views without leaving the …" at bounding box center [649, 660] width 620 height 42
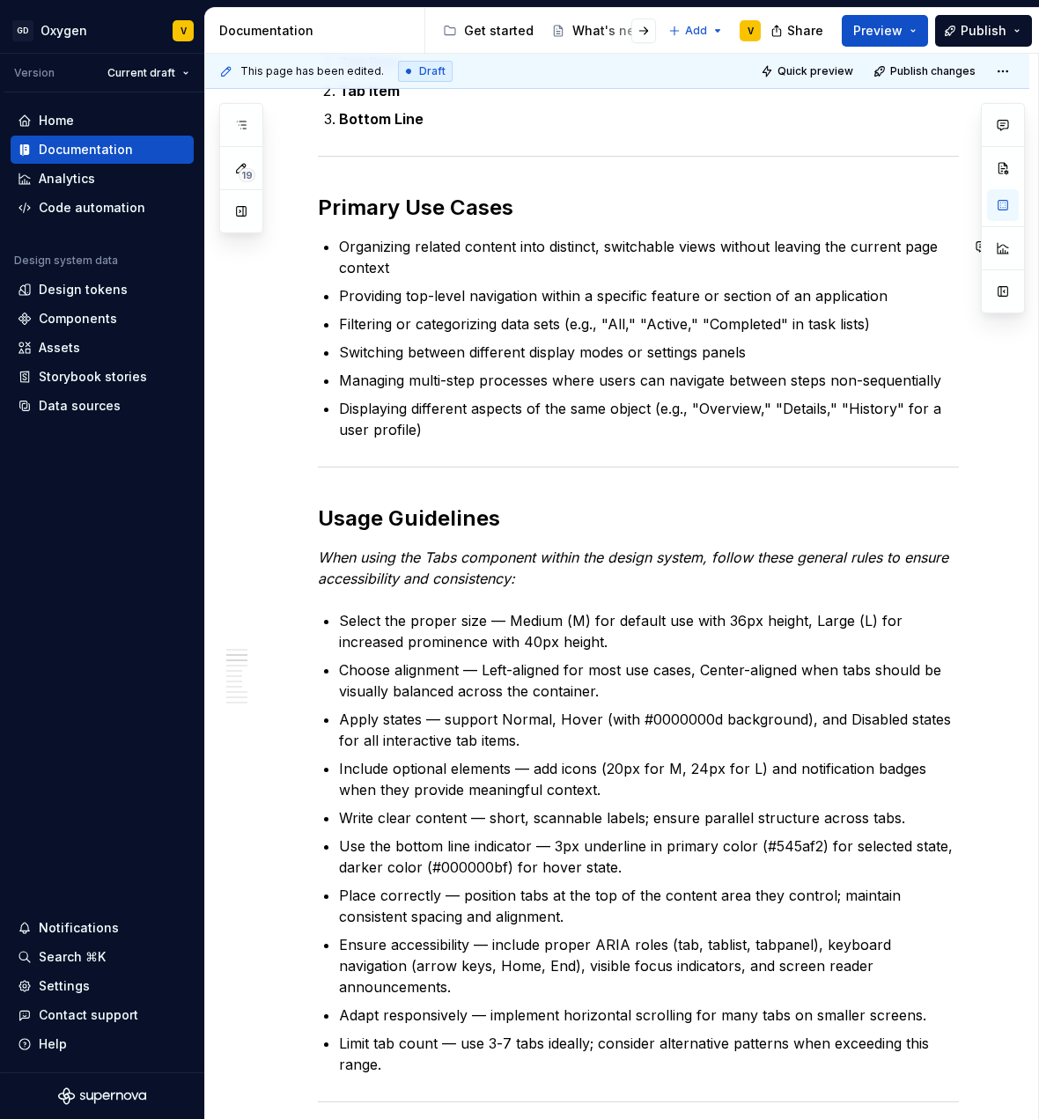
scroll to position [672, 0]
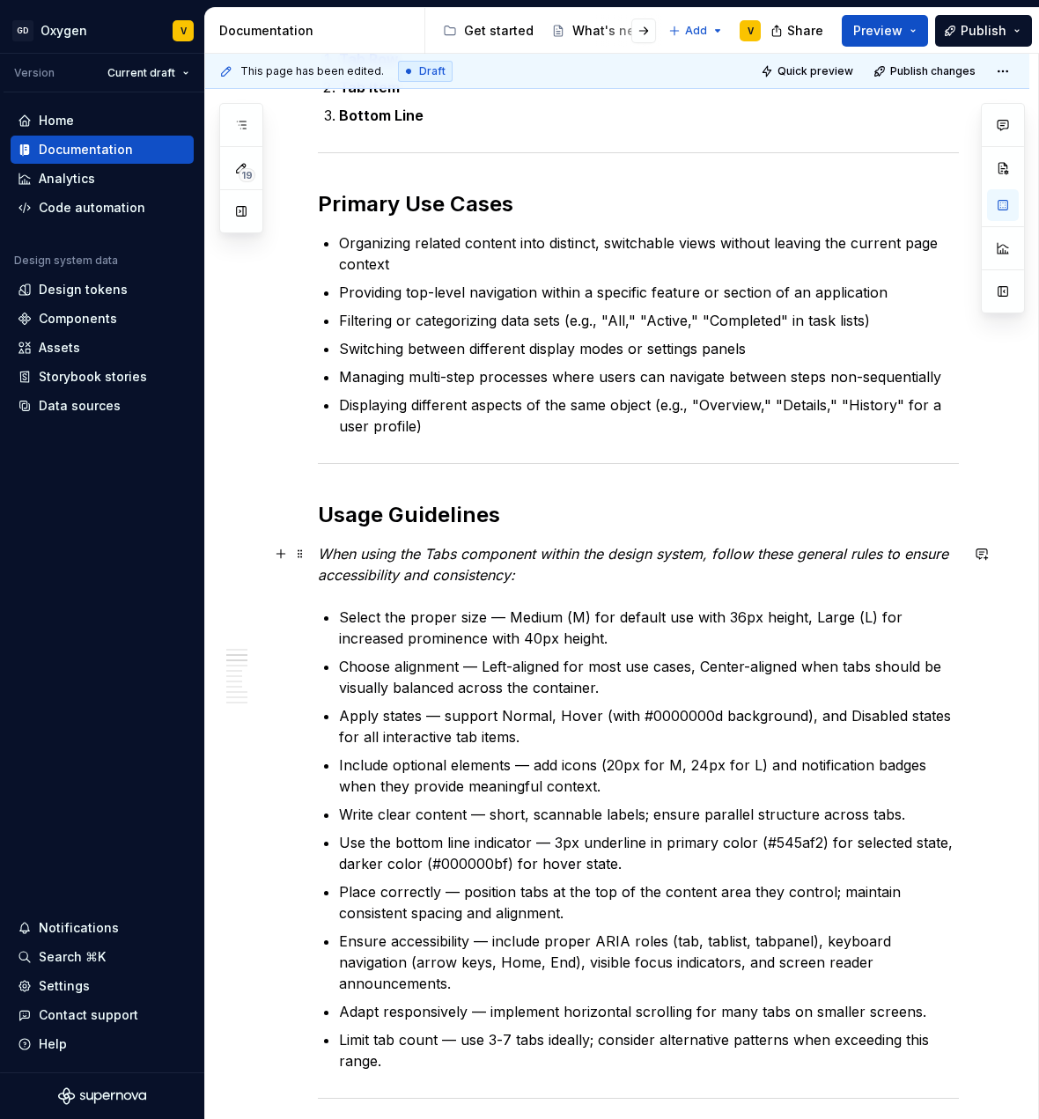
click at [476, 581] on em "When using the Tabs component within the design system, follow these general ru…" at bounding box center [635, 564] width 635 height 39
click at [326, 521] on h2 "Usage Guidelines" at bounding box center [638, 515] width 641 height 28
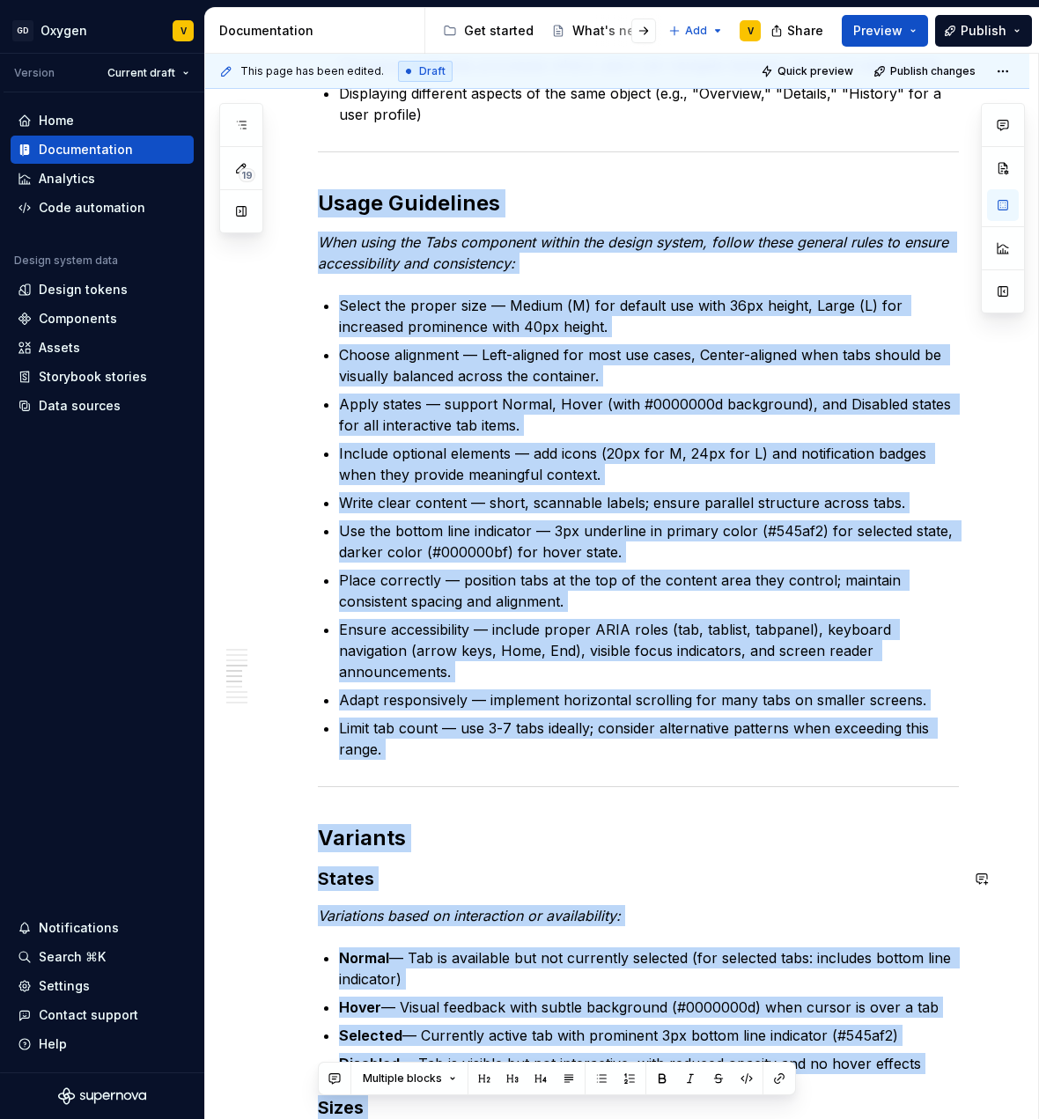
scroll to position [1529, 0]
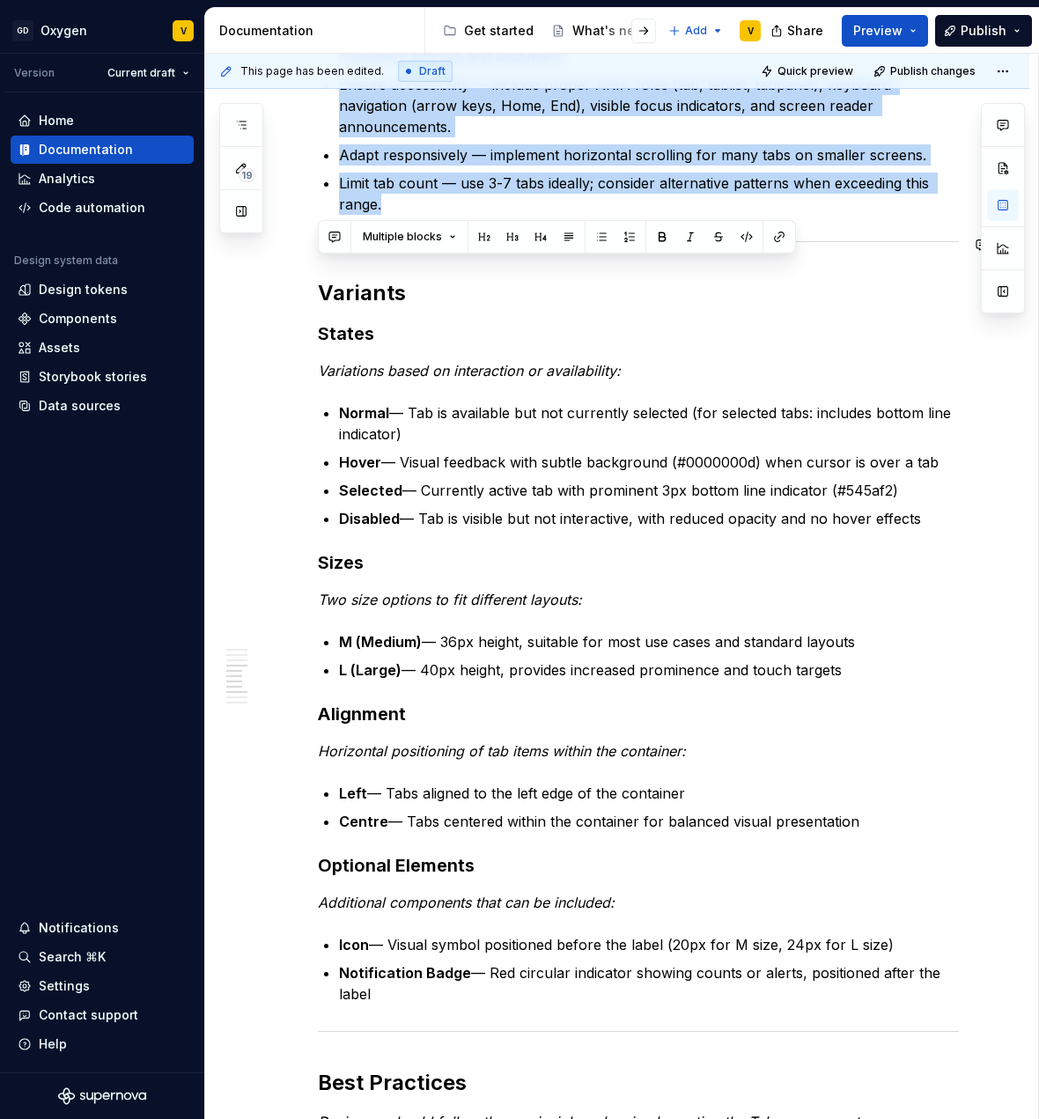
drag, startPoint x: 320, startPoint y: 520, endPoint x: 452, endPoint y: 216, distance: 331.3
click at [452, 216] on div "Anatomy The Tabs component is made up of several parts that work together to cr…" at bounding box center [638, 822] width 641 height 3880
copy div "Lorem Ipsumdolor Sita conse adi Elit seddoeius tempor inc utlabo etdolo, magnaa…"
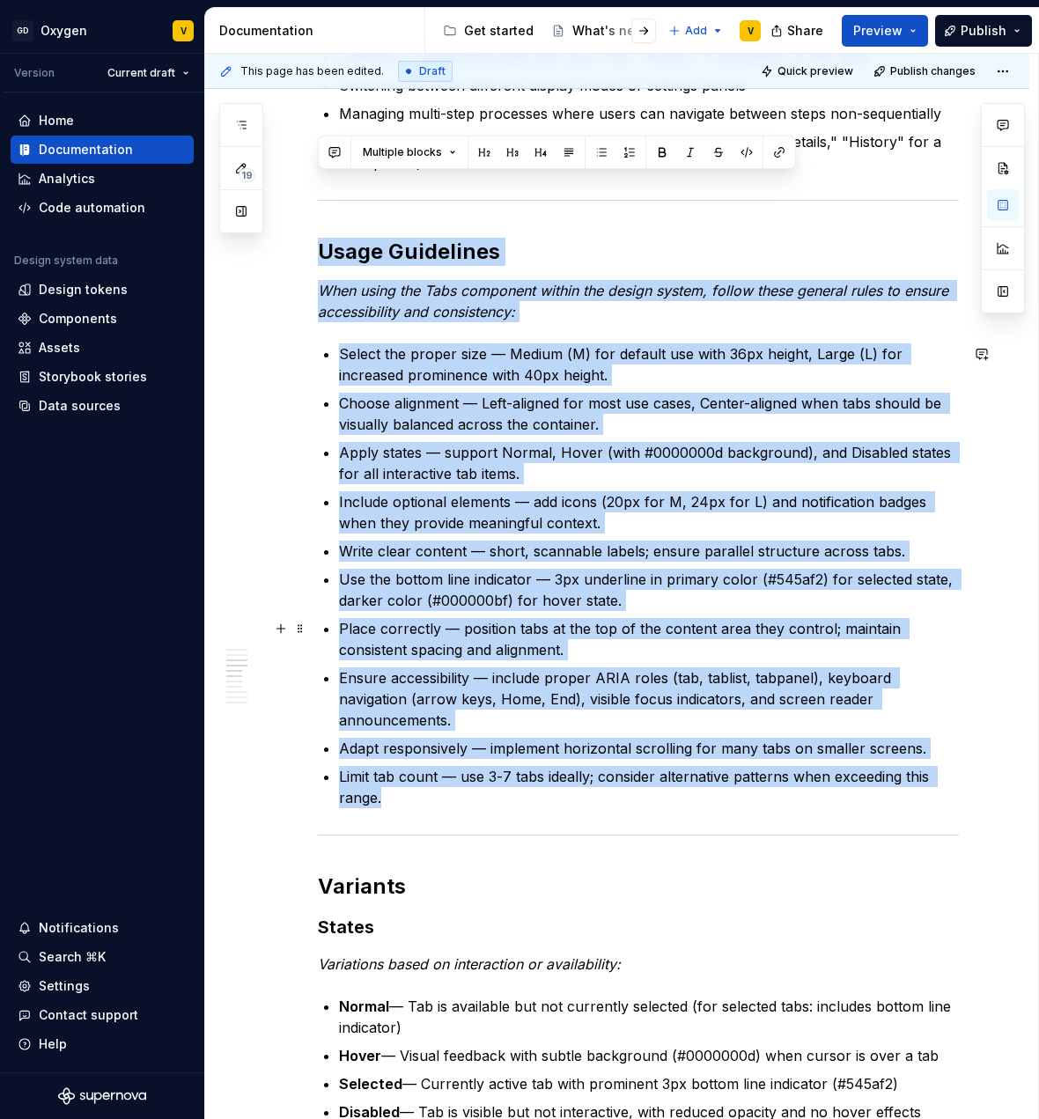
scroll to position [998, 0]
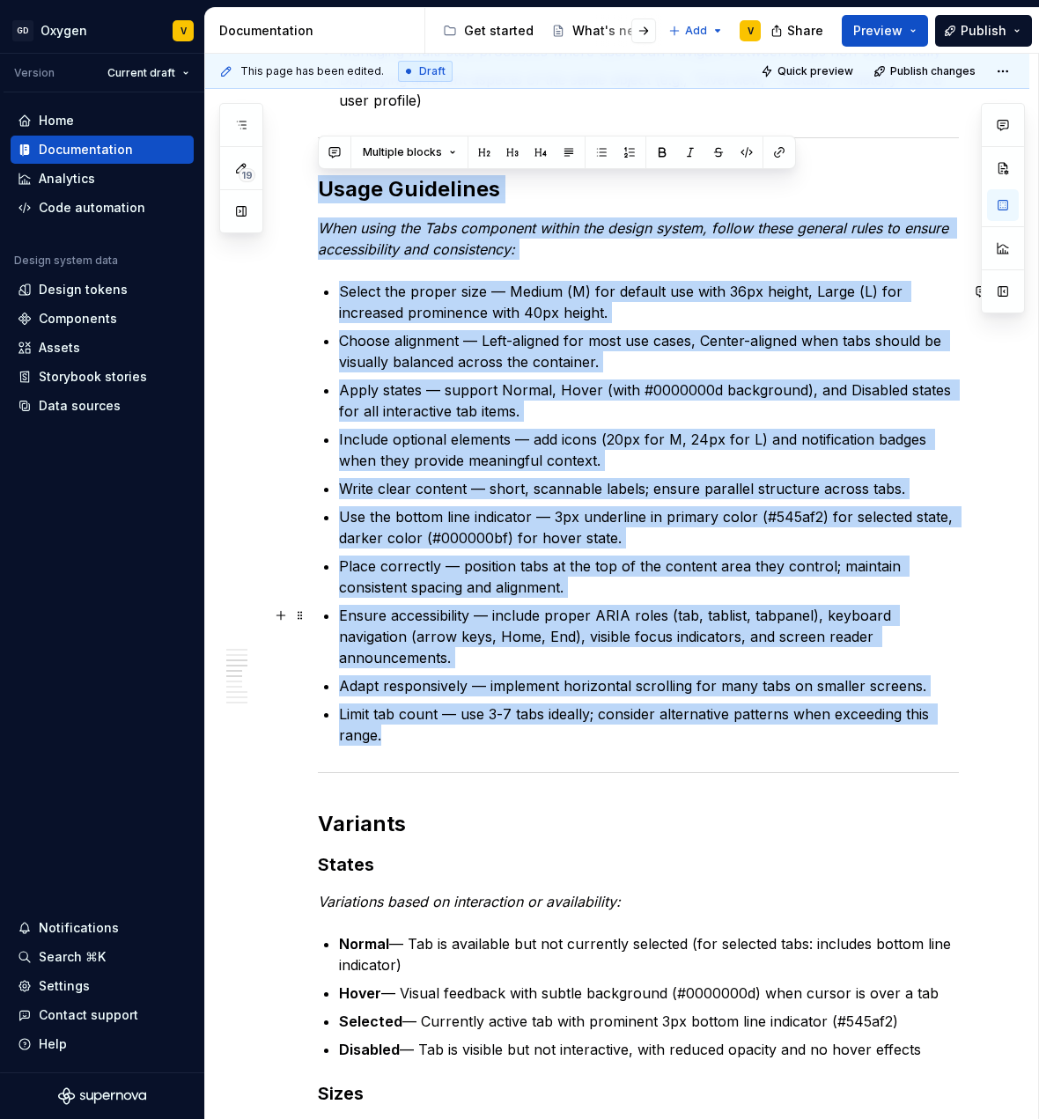
click at [439, 605] on p "Ensure accessibility — include proper ARIA roles (tab, tablist, tabpanel), keyb…" at bounding box center [649, 636] width 620 height 63
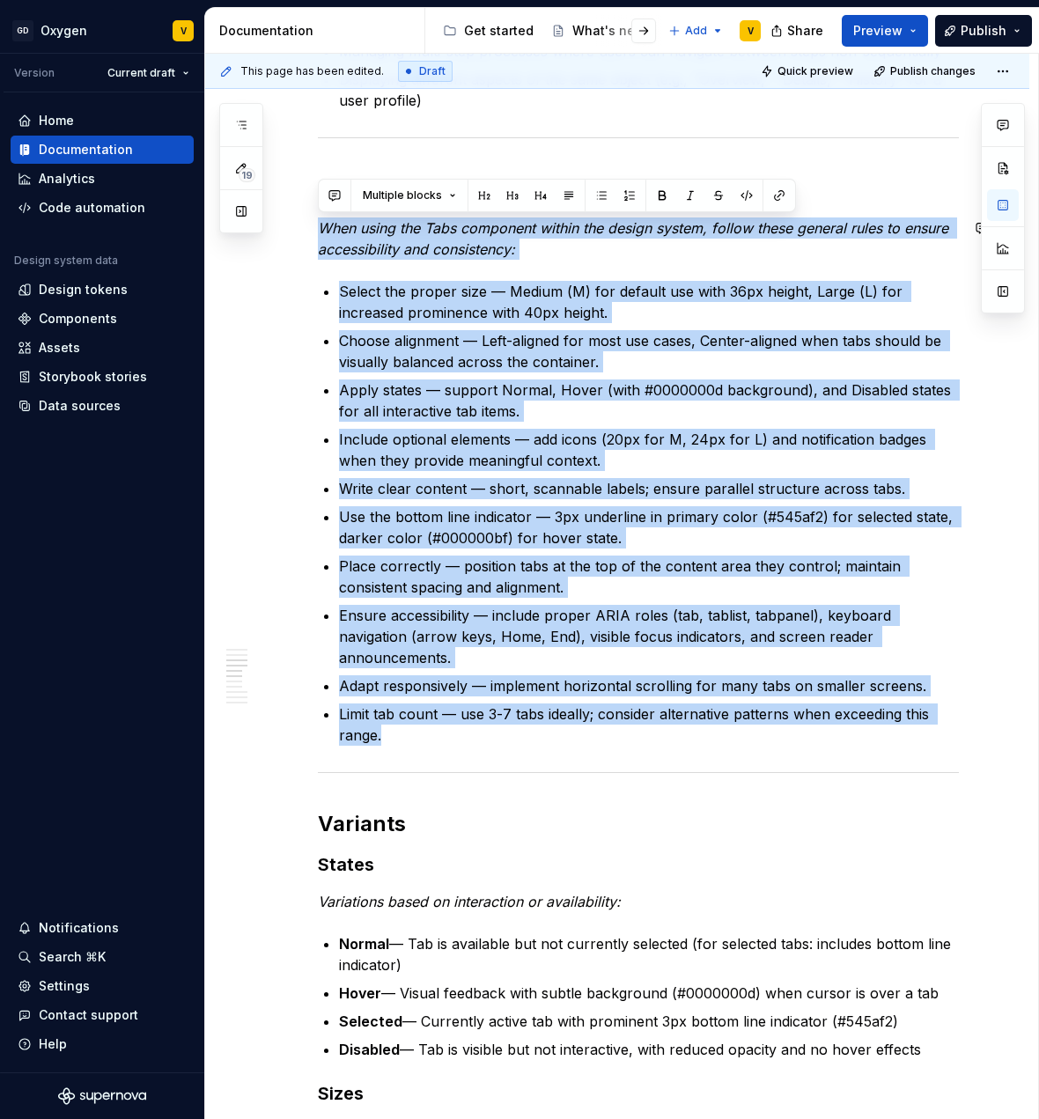
drag, startPoint x: 393, startPoint y: 732, endPoint x: 303, endPoint y: 214, distance: 525.6
click at [356, 282] on p "Select the proper size — Medium (M) for default use with 36px height, Large (L)…" at bounding box center [649, 302] width 620 height 42
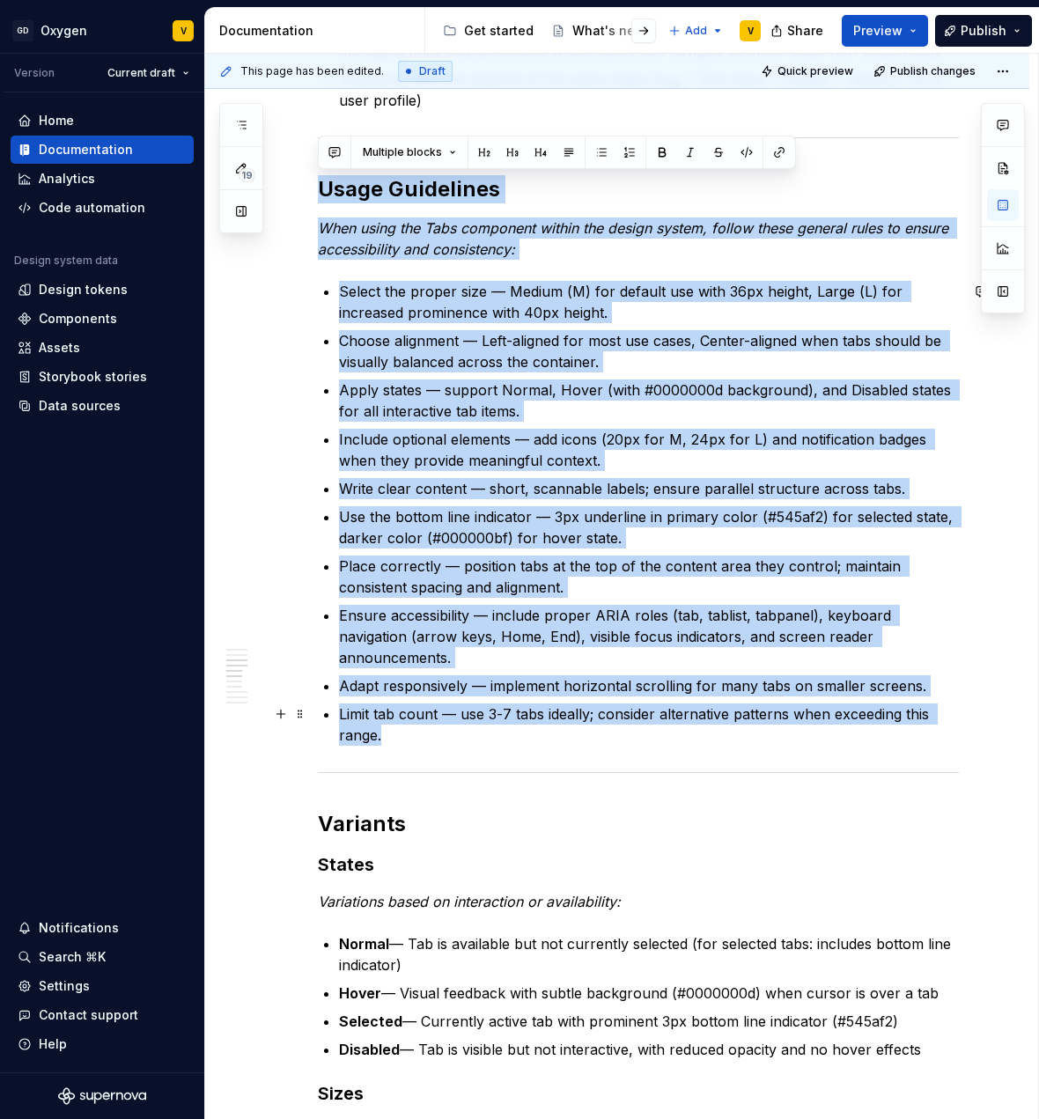
drag, startPoint x: 322, startPoint y: 191, endPoint x: 396, endPoint y: 741, distance: 554.5
copy div "Lorem Ipsumdolor Sita conse adi Elit seddoeius tempor inc utlabo etdolo, magnaa…"
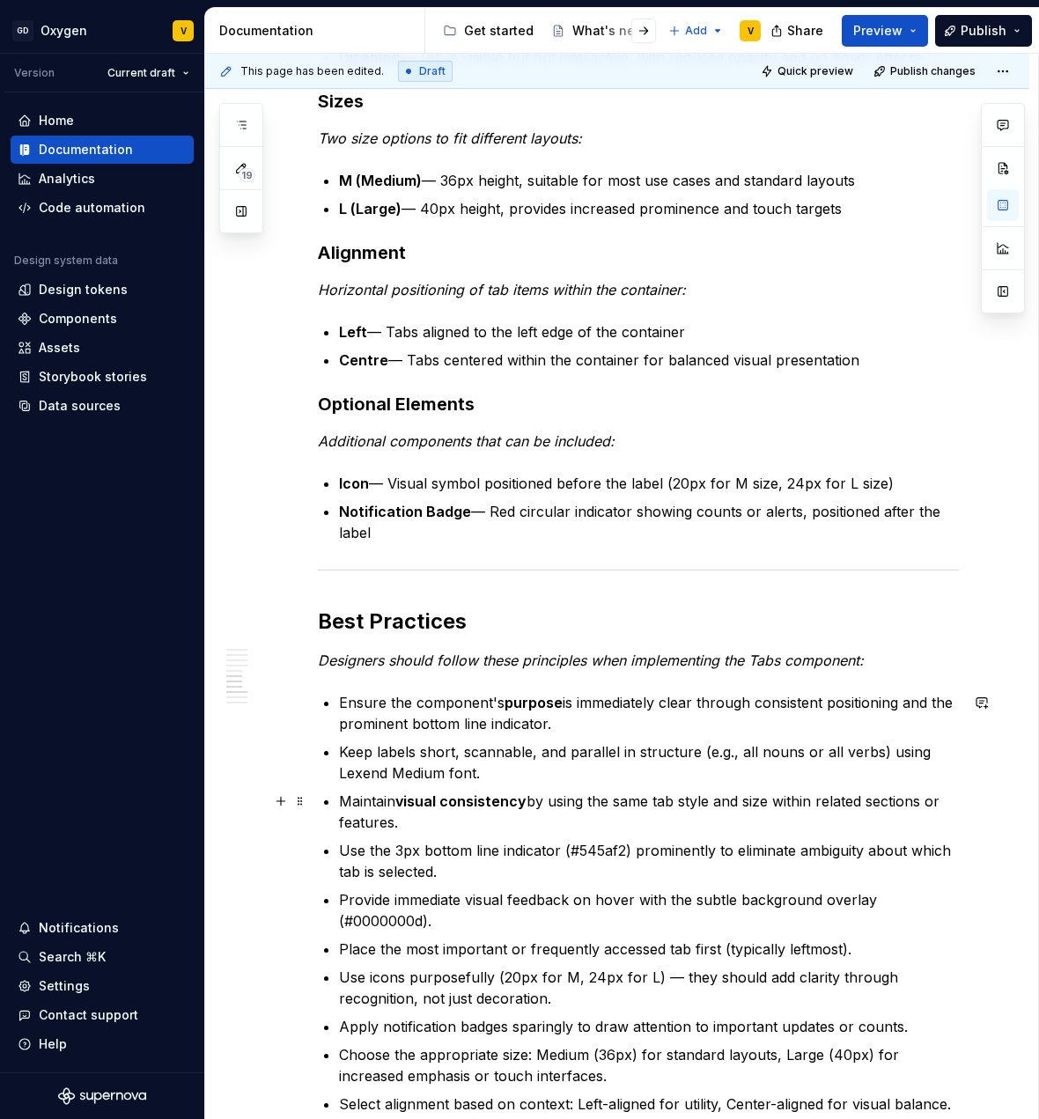
scroll to position [2016, 0]
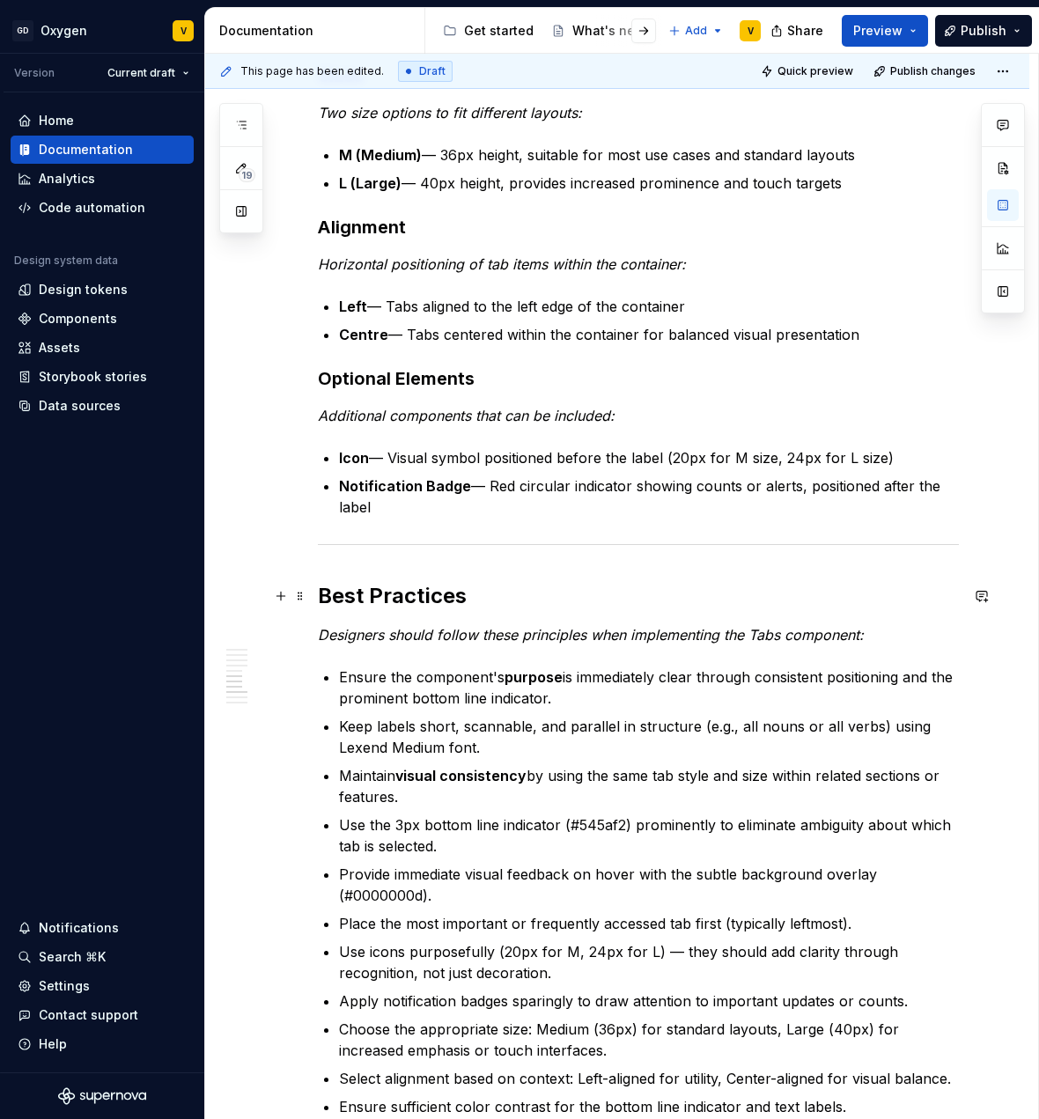
click at [321, 597] on h2 "Best Practices" at bounding box center [638, 596] width 641 height 28
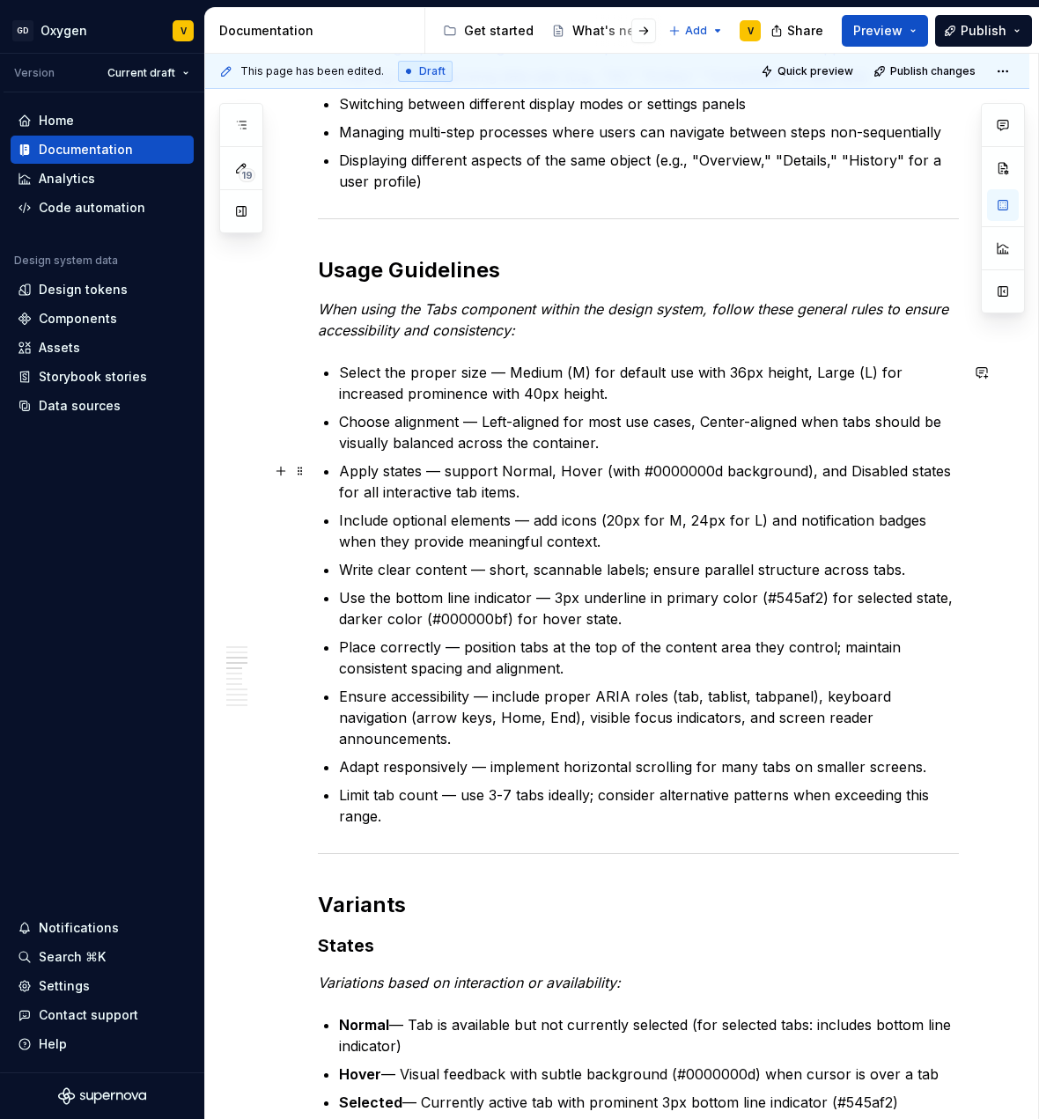
scroll to position [882, 0]
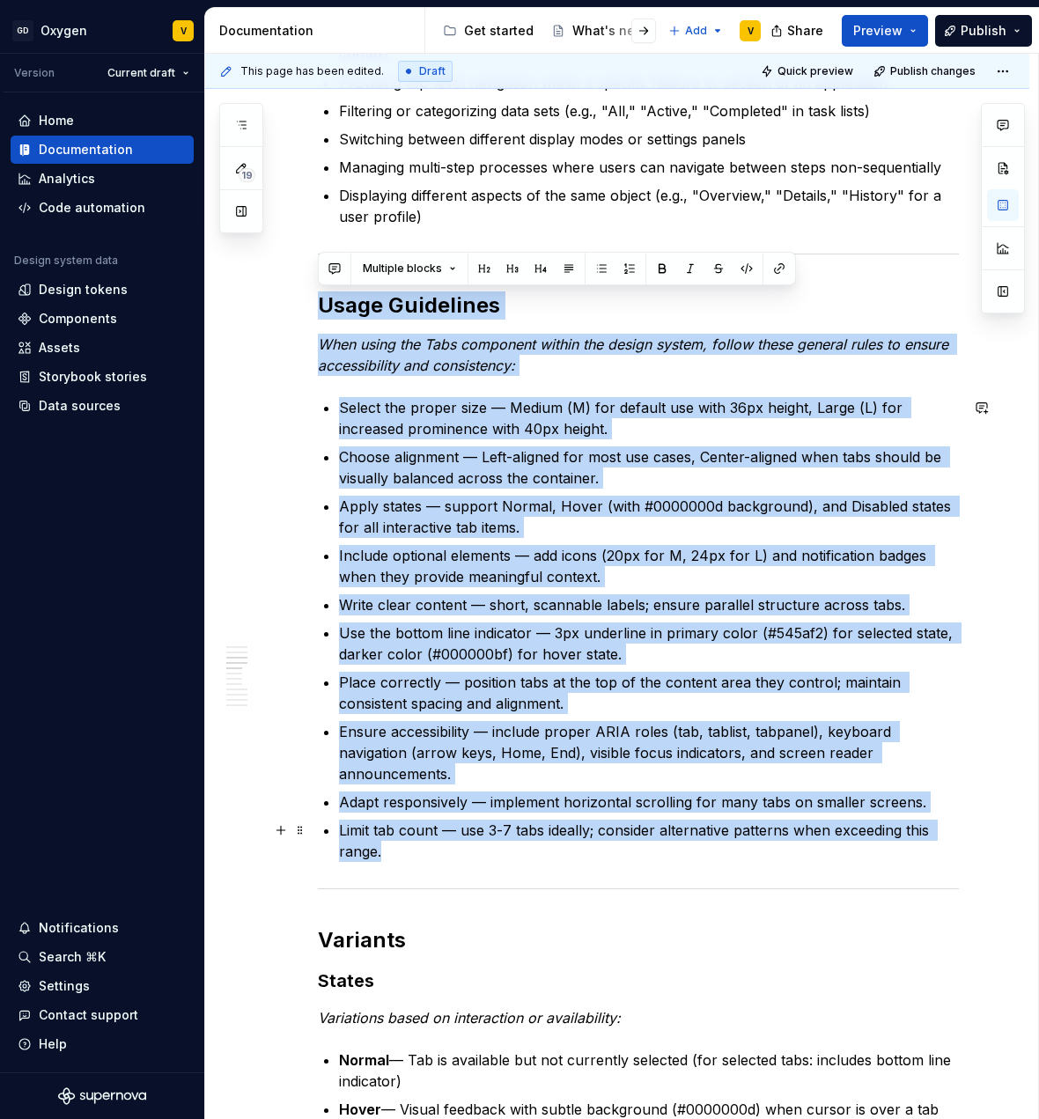
drag, startPoint x: 320, startPoint y: 300, endPoint x: 469, endPoint y: 857, distance: 576.2
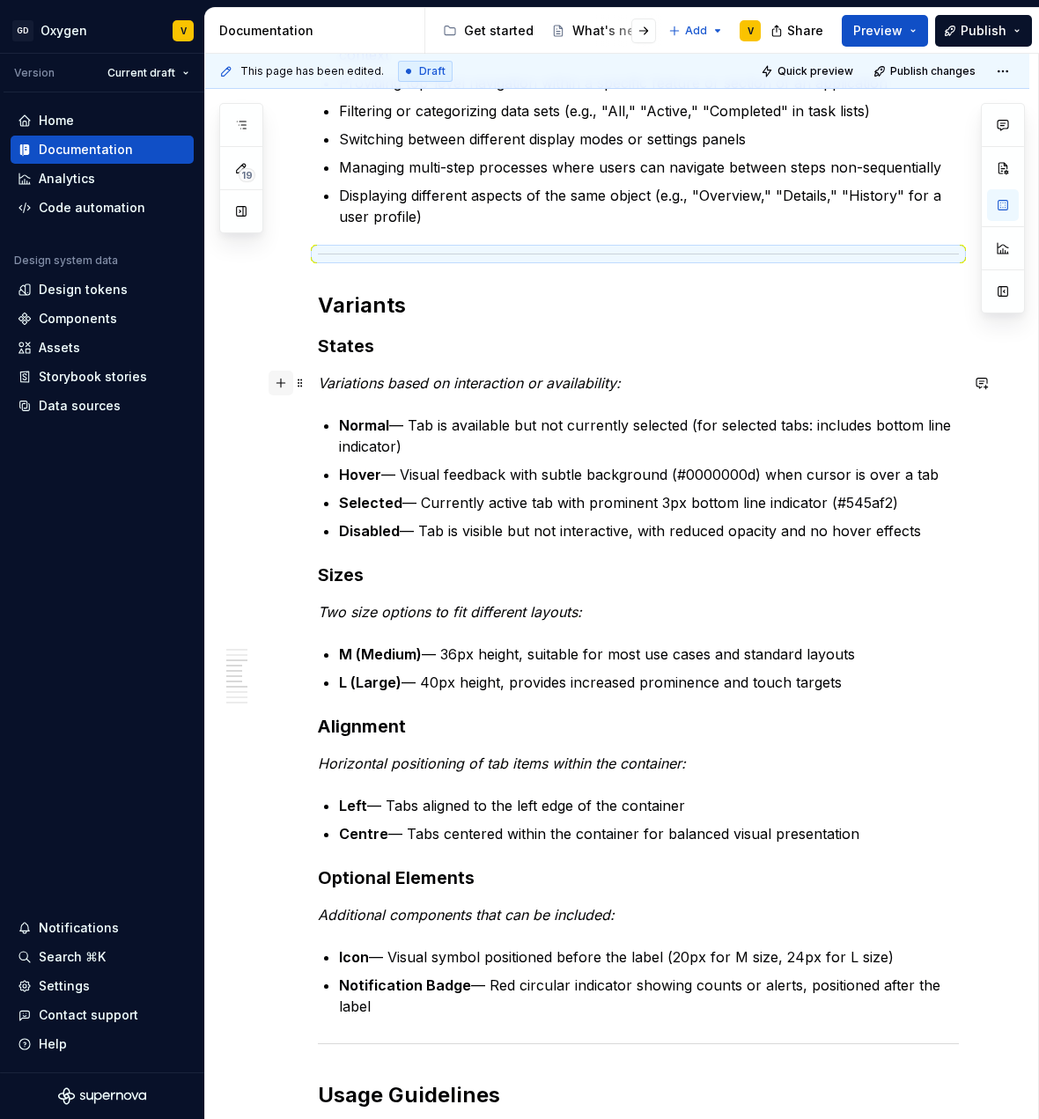
click at [282, 381] on button "button" at bounding box center [281, 383] width 25 height 25
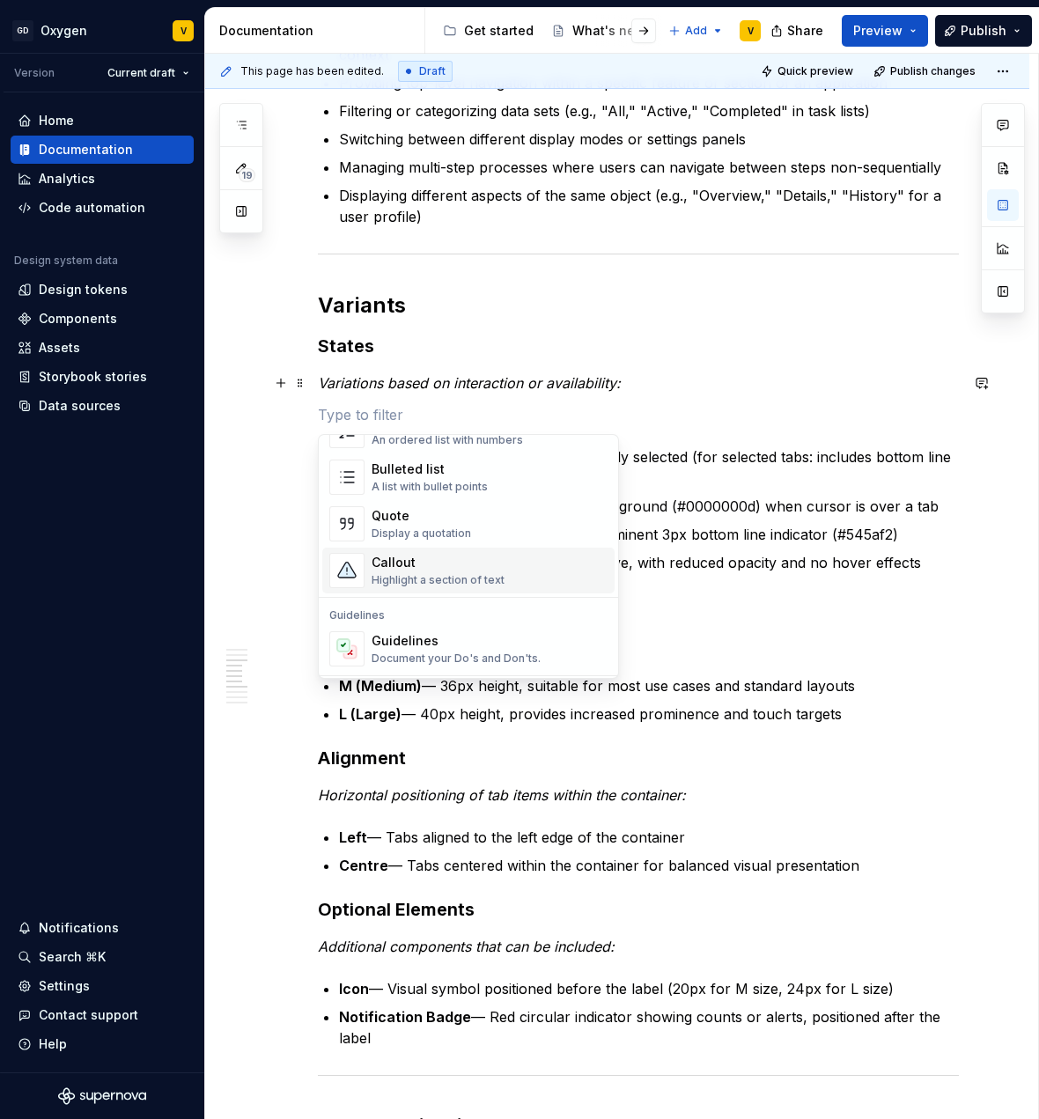
scroll to position [684, 0]
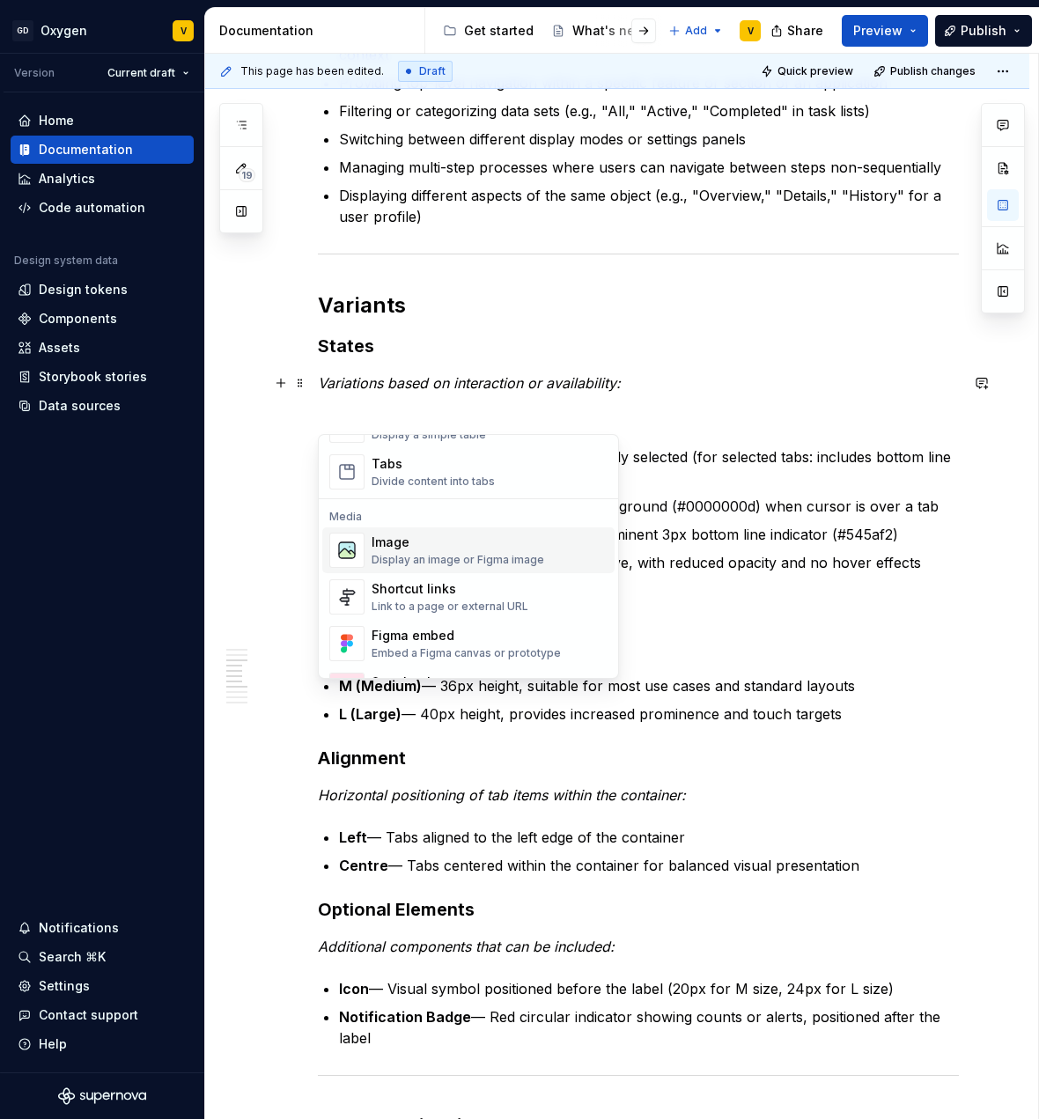
click at [426, 548] on div "Image" at bounding box center [458, 543] width 173 height 18
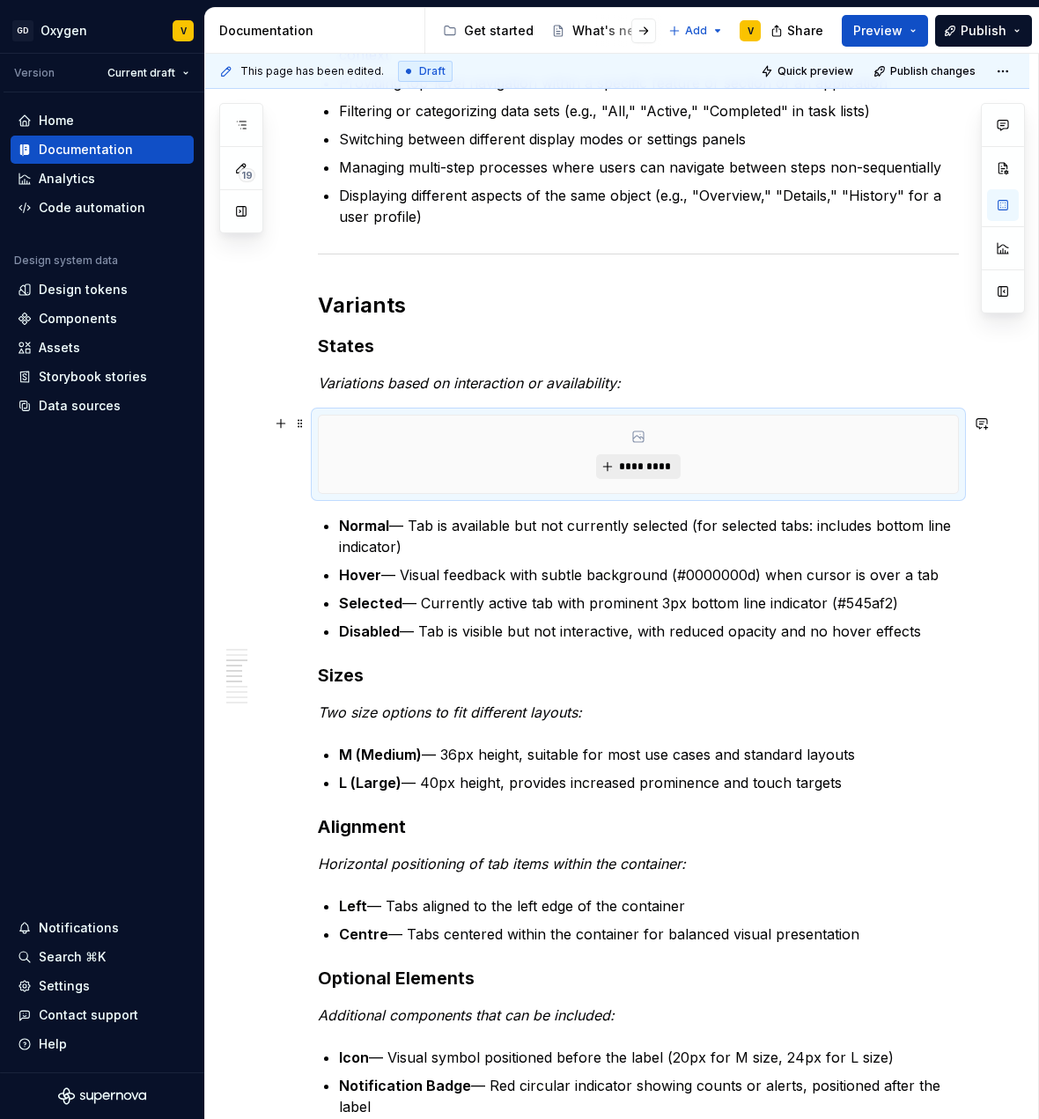
click at [656, 460] on span "*********" at bounding box center [645, 467] width 54 height 14
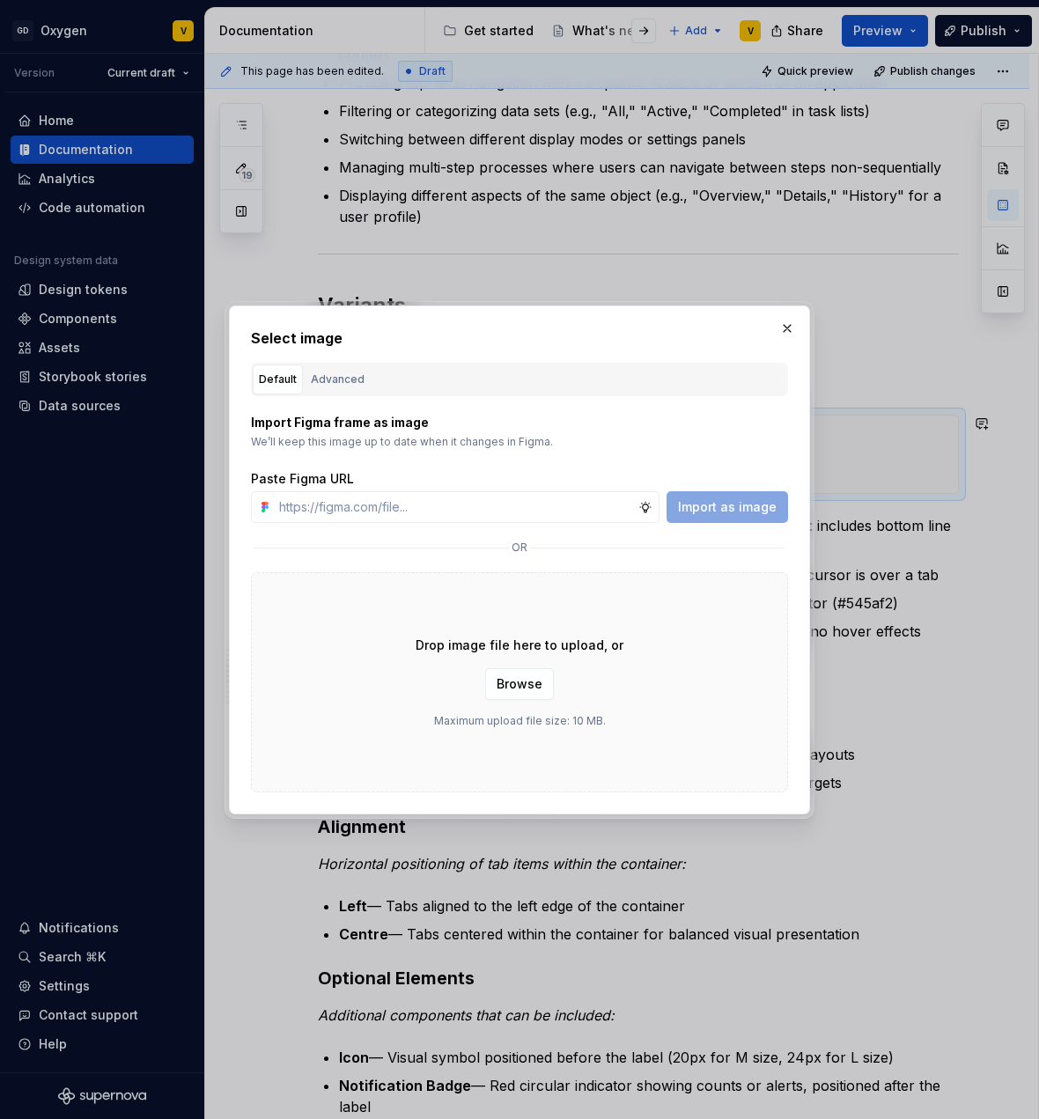
type textarea "*"
click at [466, 513] on input "text" at bounding box center [455, 507] width 366 height 32
type input "[URL][DOMAIN_NAME]"
type textarea "*"
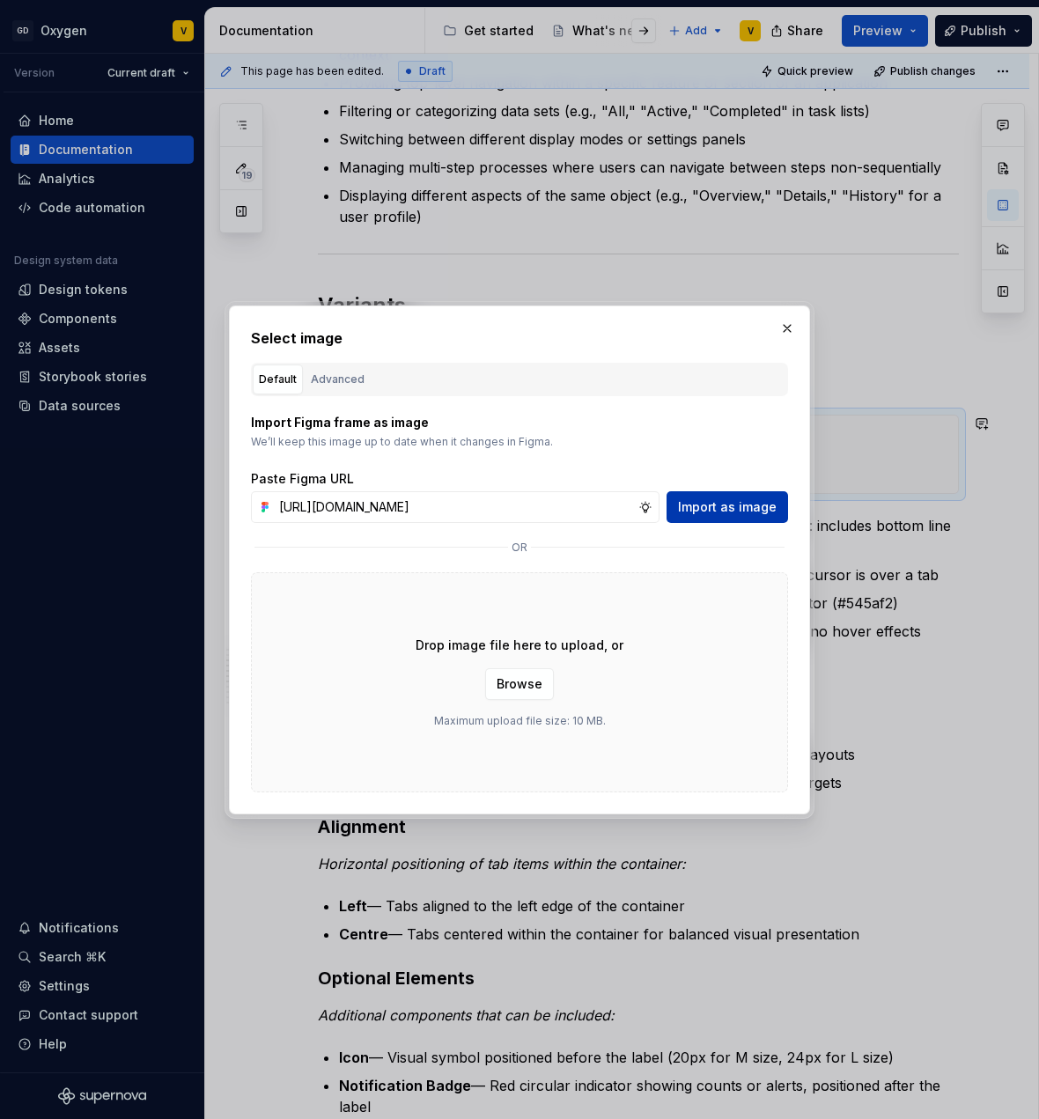
type input "[URL][DOMAIN_NAME]"
click at [698, 511] on span "Import as image" at bounding box center [727, 507] width 99 height 18
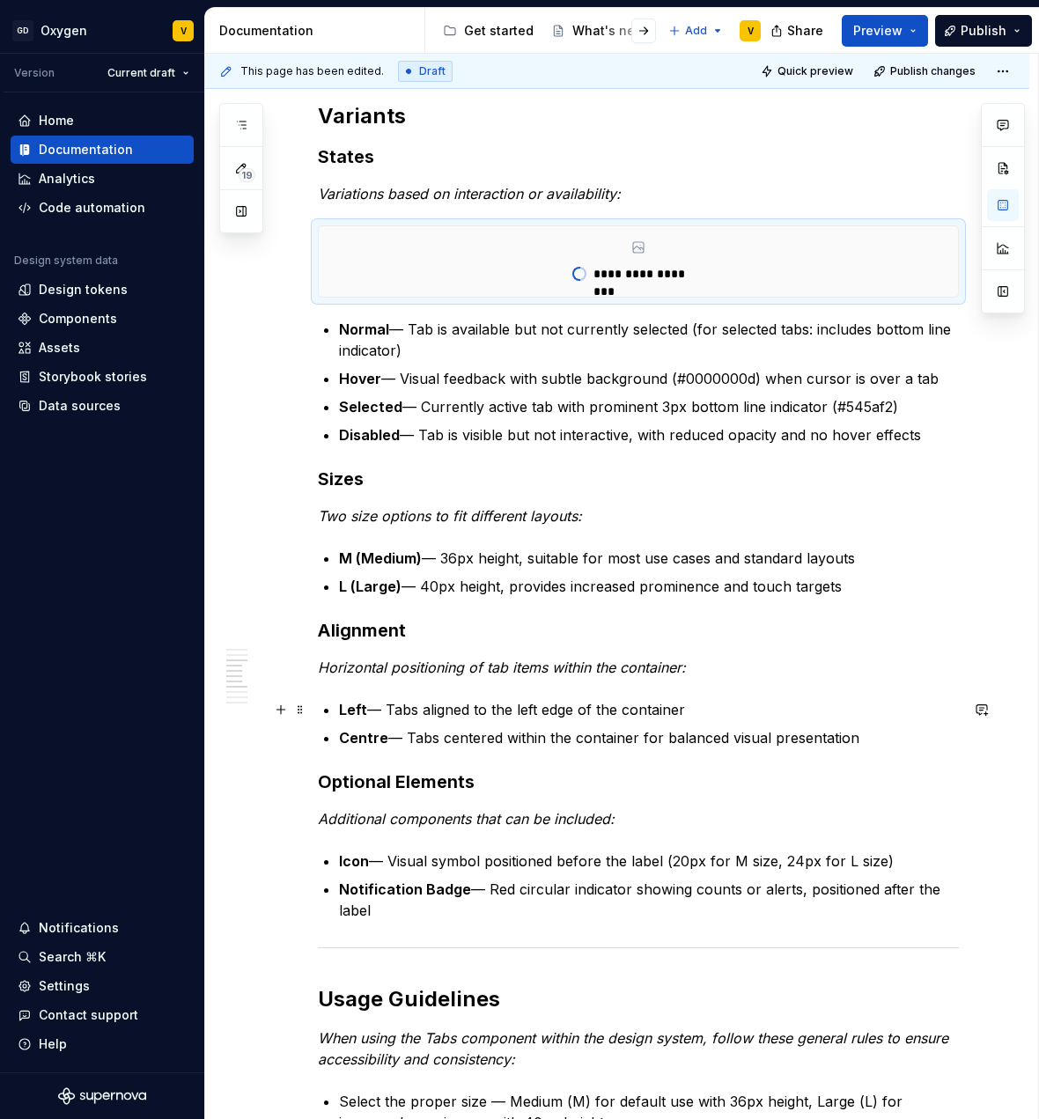
scroll to position [1132, 0]
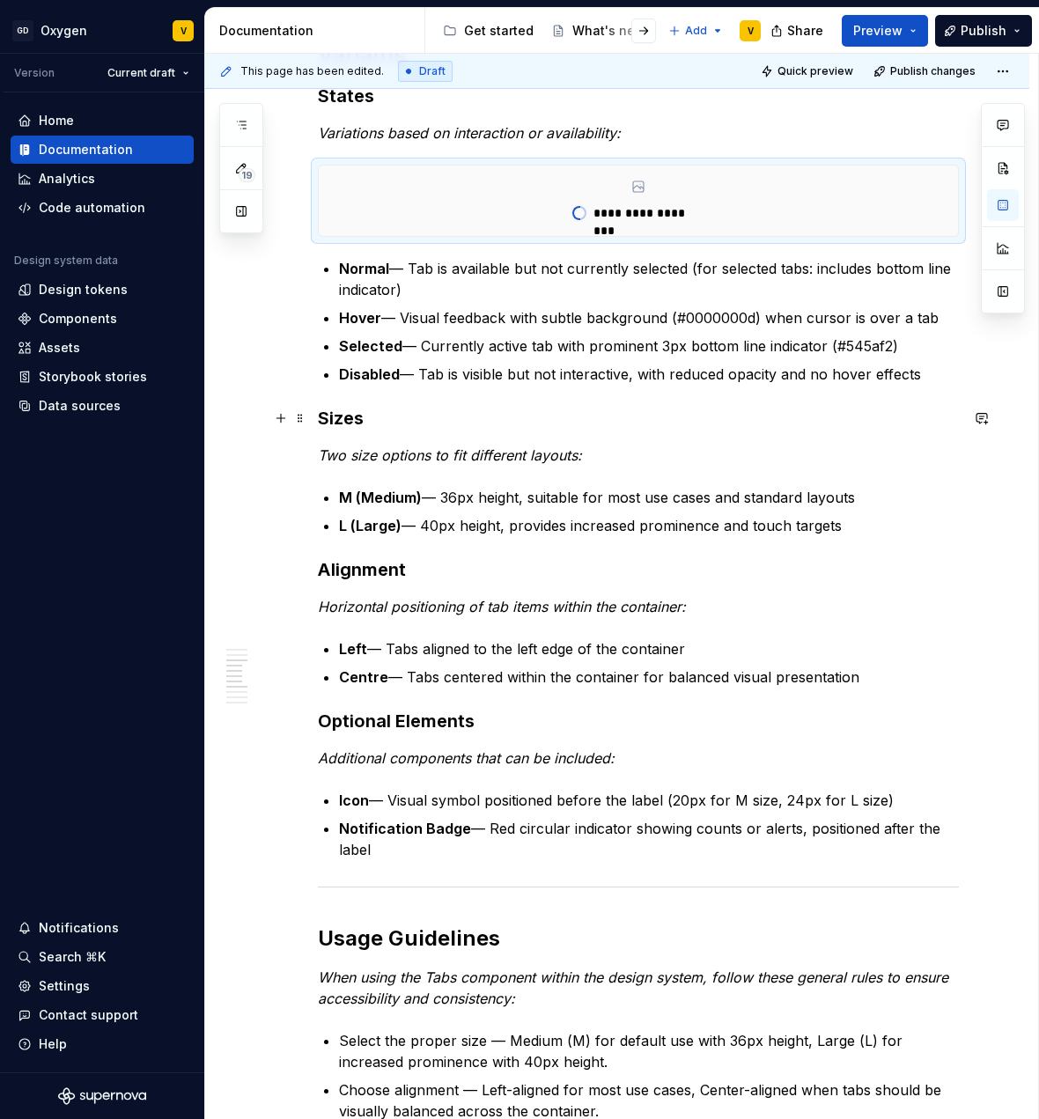
type textarea "*"
click at [320, 425] on h3 "Sizes" at bounding box center [638, 418] width 641 height 25
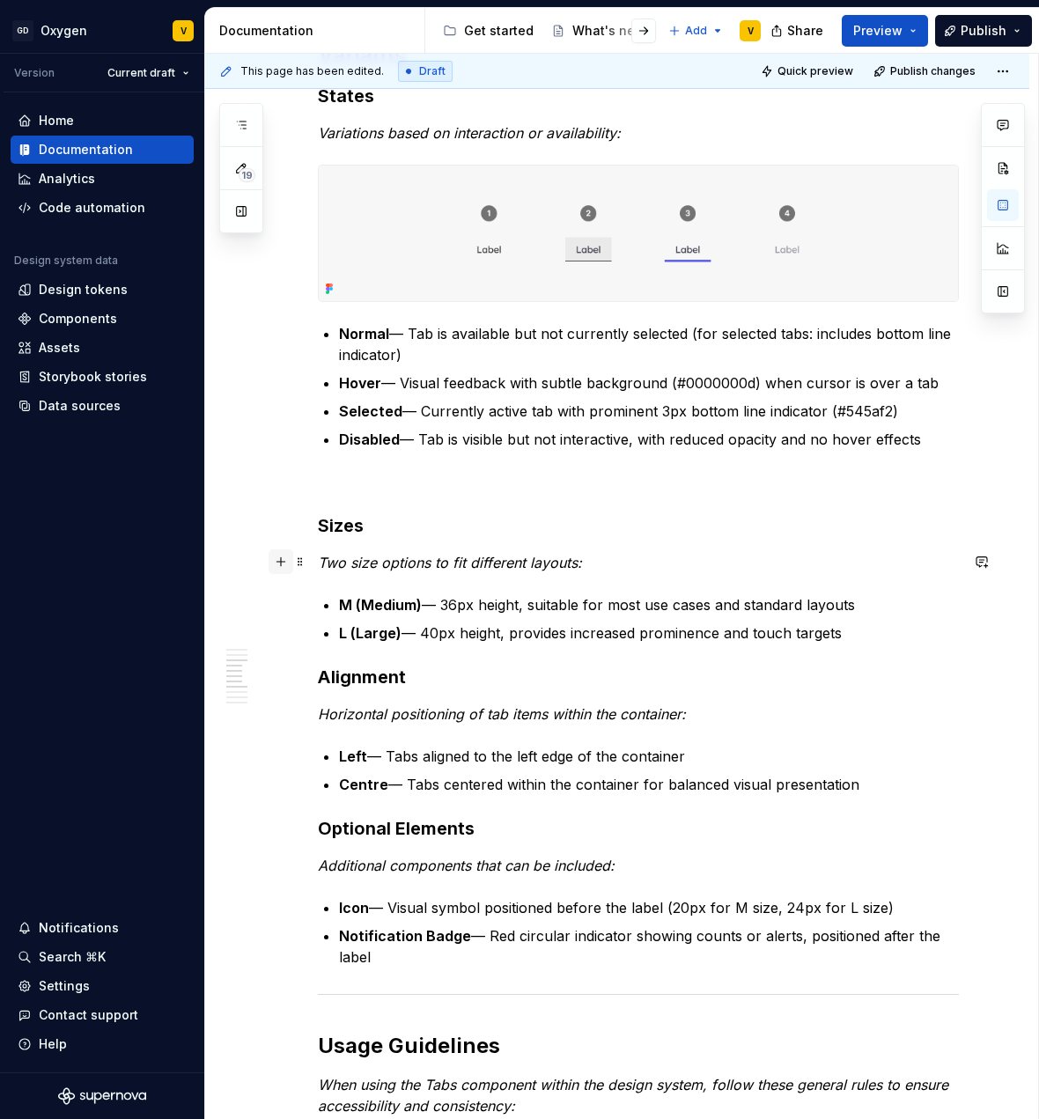
click at [274, 556] on button "button" at bounding box center [281, 562] width 25 height 25
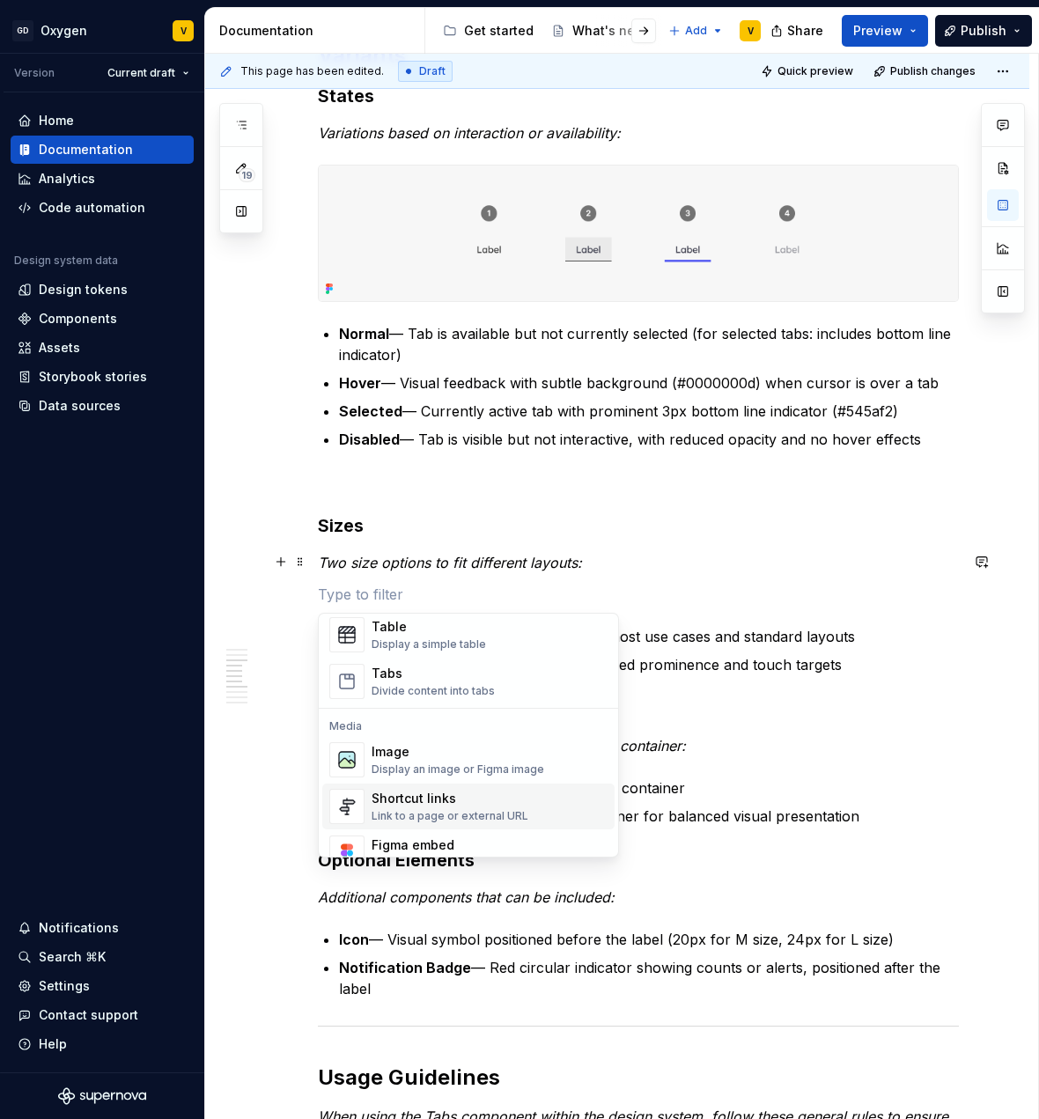
scroll to position [665, 0]
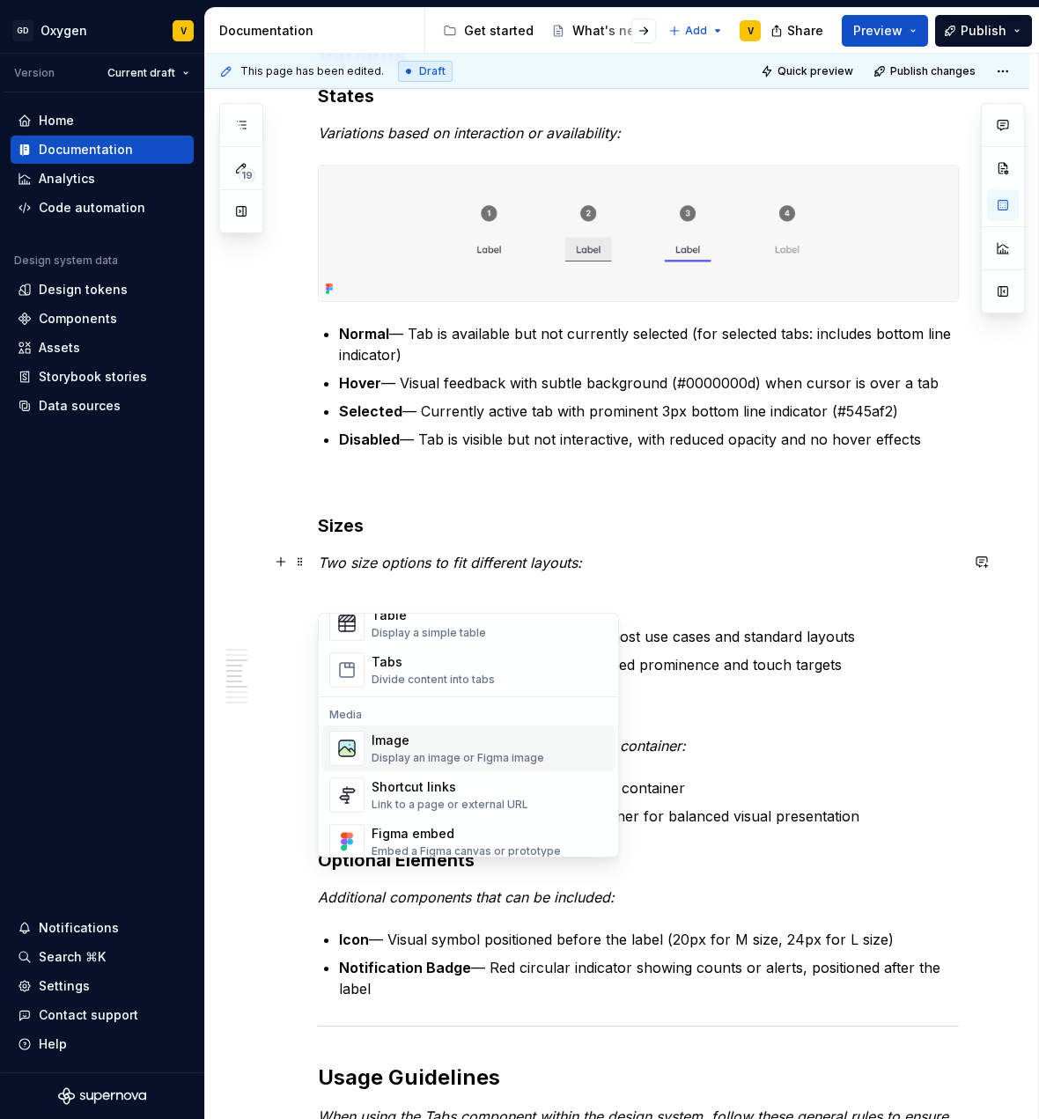
click at [409, 744] on div "Image" at bounding box center [458, 741] width 173 height 18
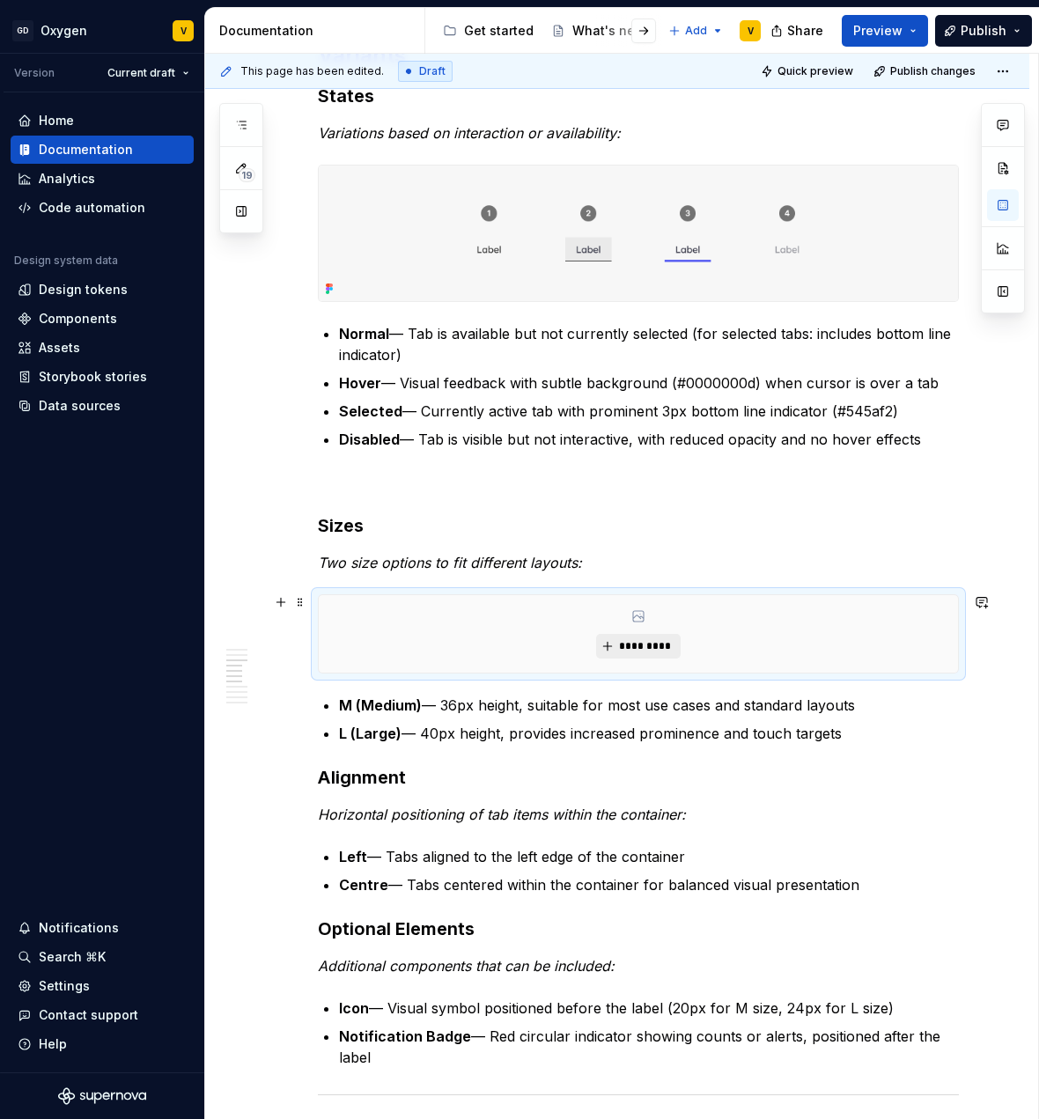
click at [658, 648] on span "*********" at bounding box center [645, 646] width 54 height 14
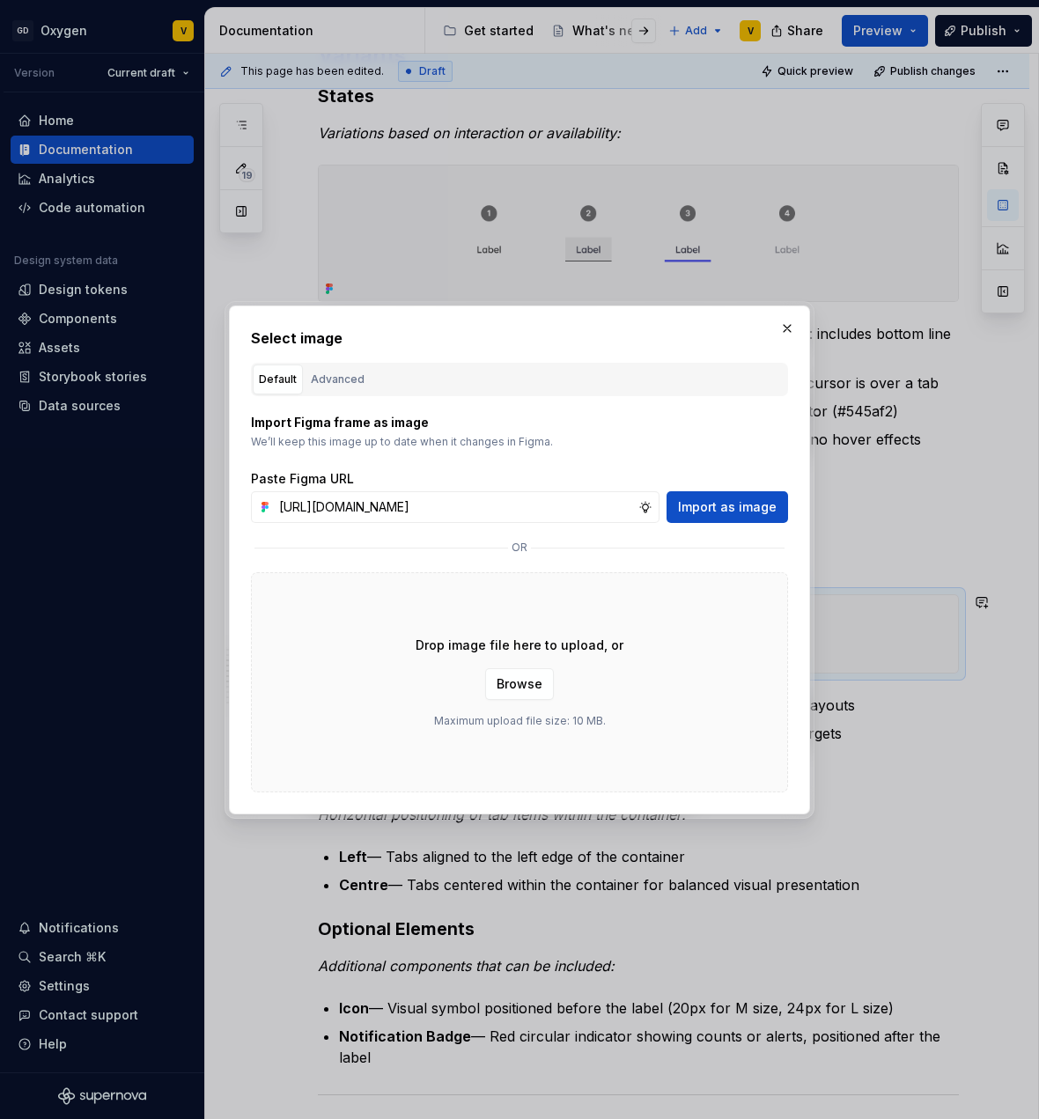
scroll to position [0, 636]
type input "[URL][DOMAIN_NAME]"
click at [709, 508] on span "Import as image" at bounding box center [727, 507] width 99 height 18
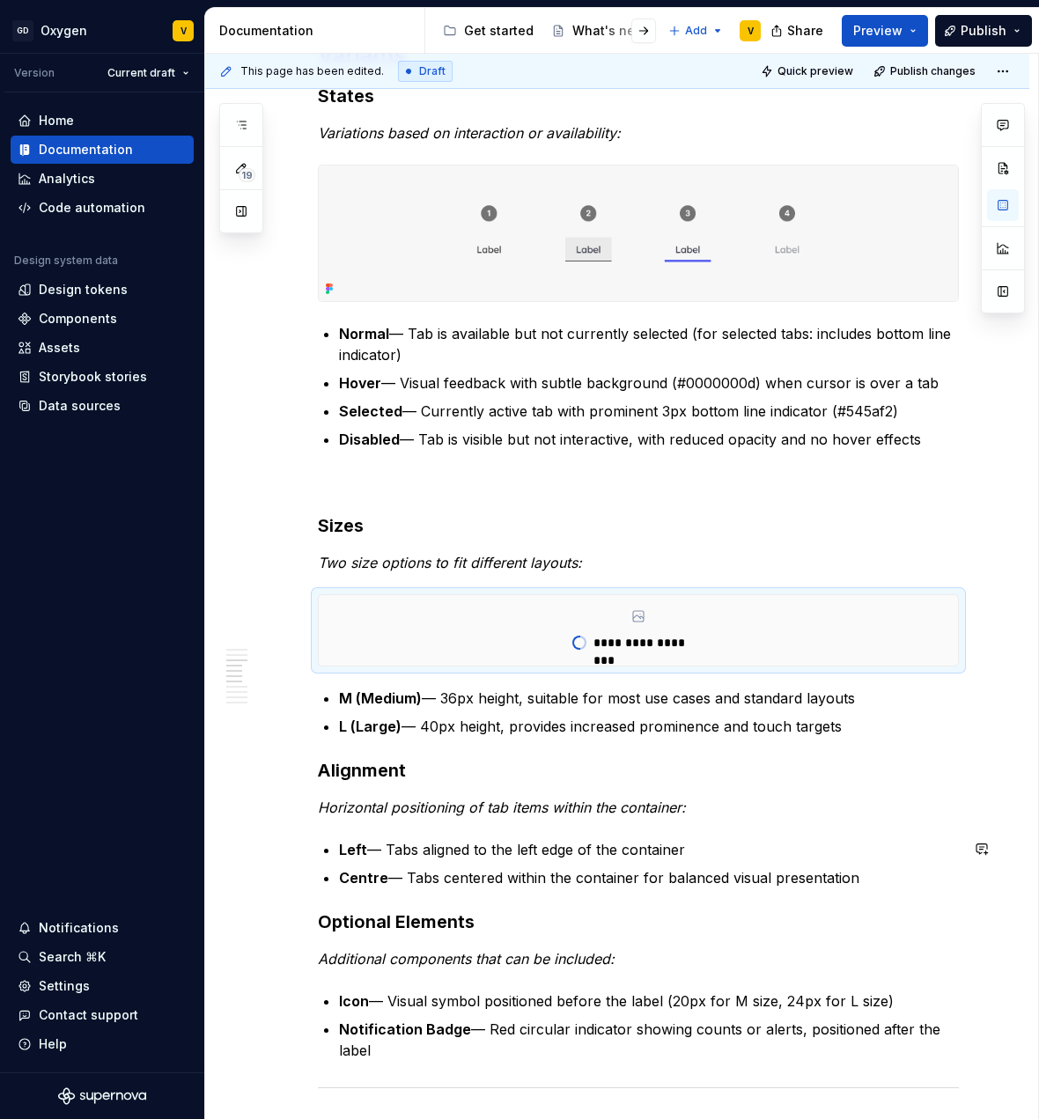
type textarea "*"
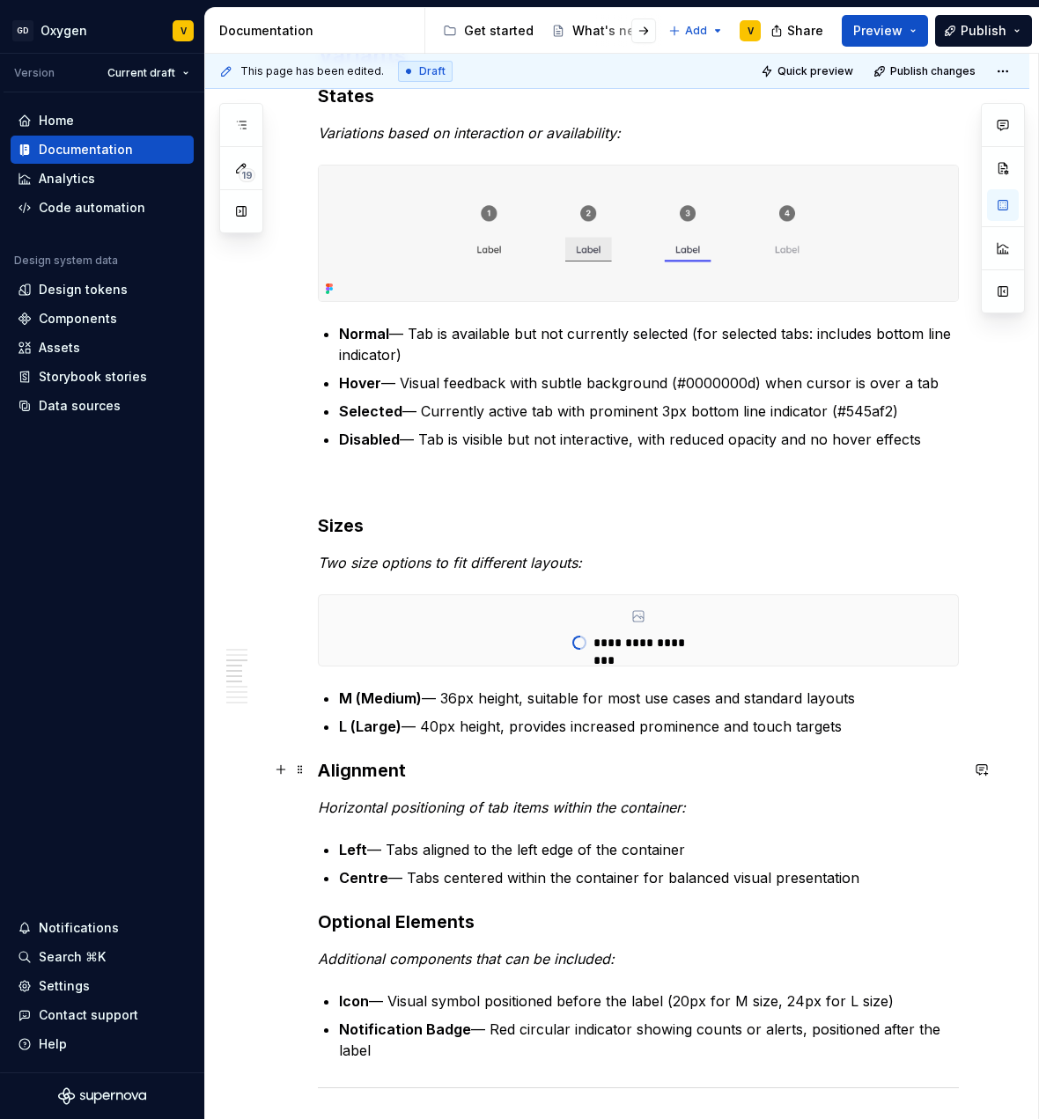
click at [321, 772] on h3 "Alignment" at bounding box center [638, 770] width 641 height 25
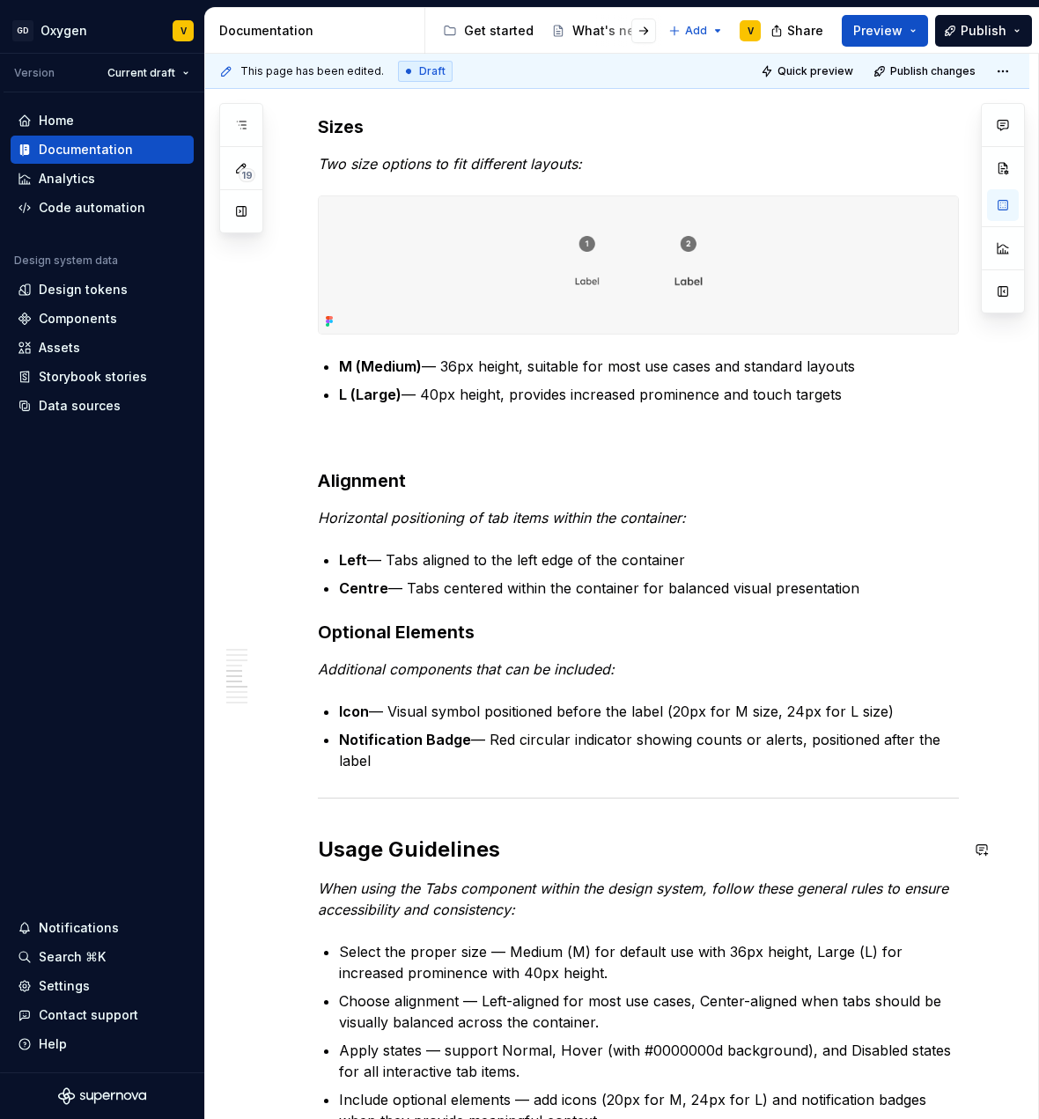
scroll to position [1571, 0]
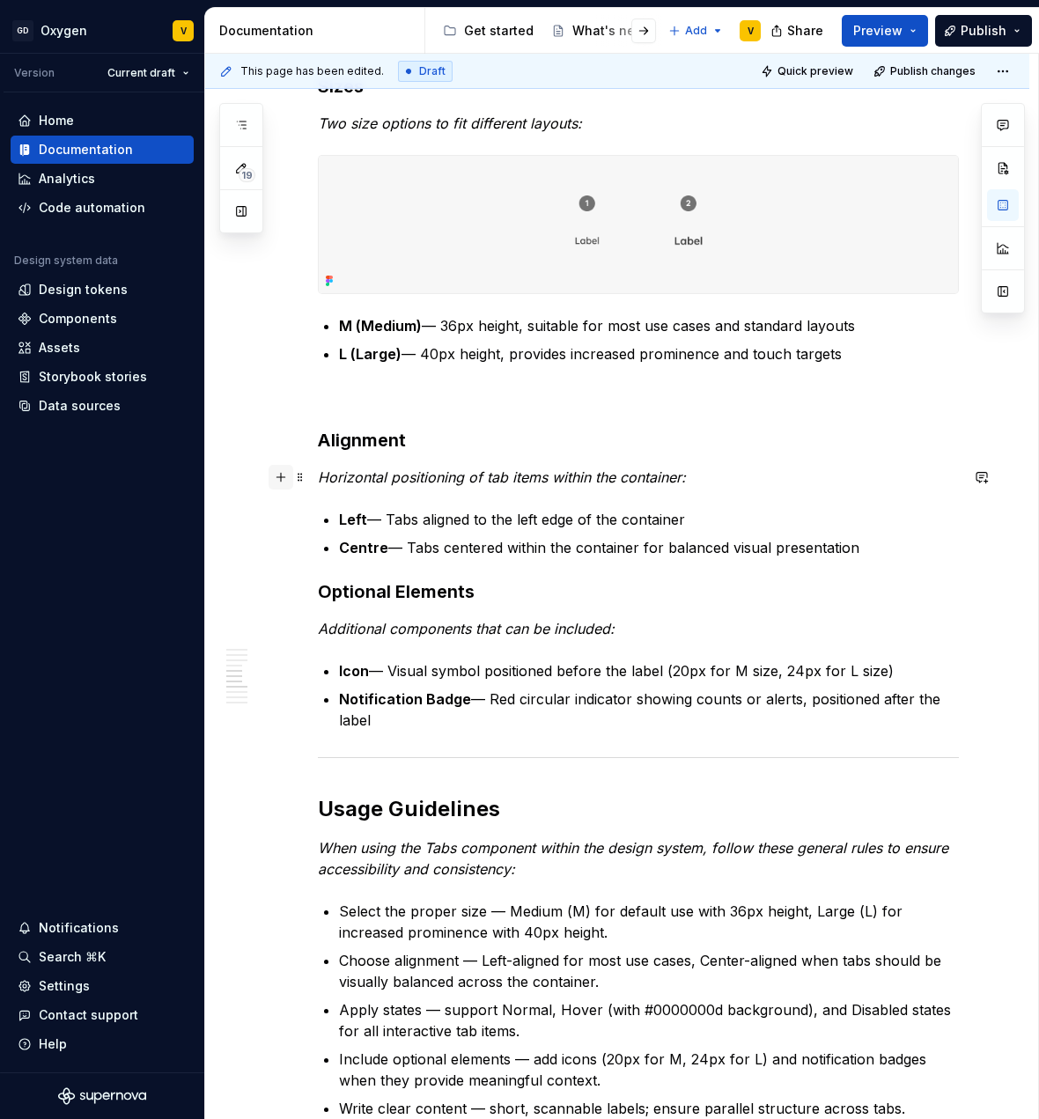
click at [282, 476] on button "button" at bounding box center [281, 477] width 25 height 25
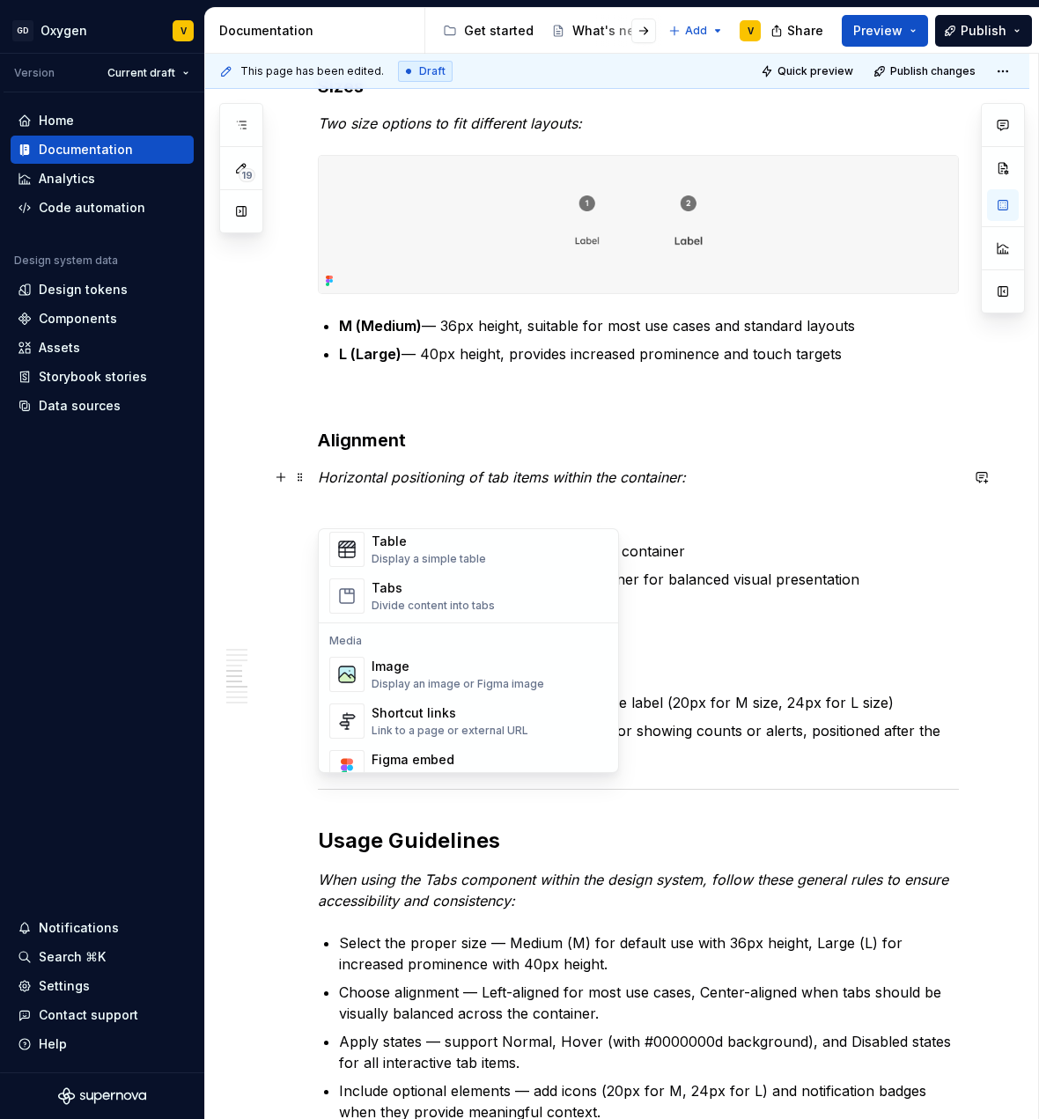
scroll to position [727, 0]
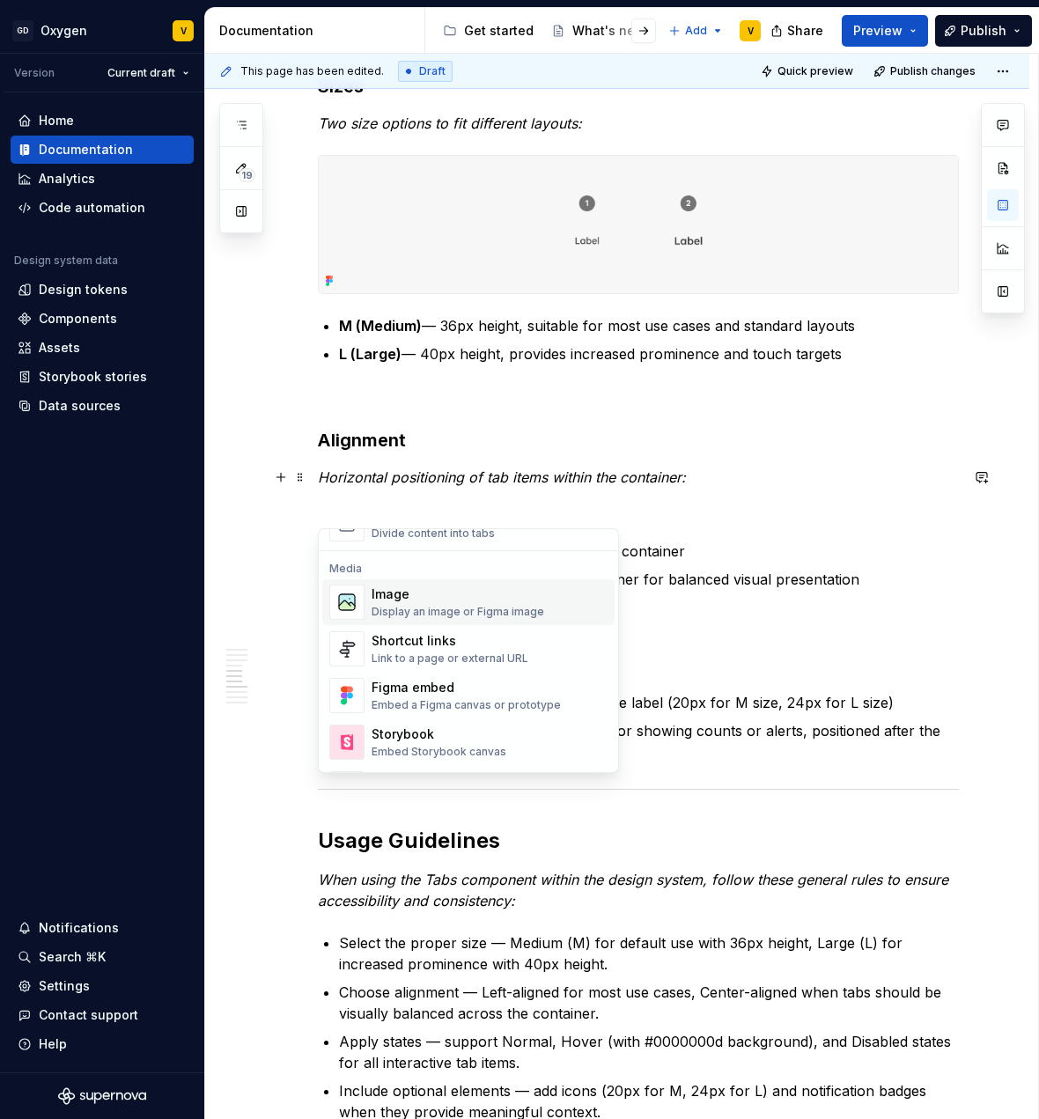
click at [428, 601] on div "Image" at bounding box center [458, 595] width 173 height 18
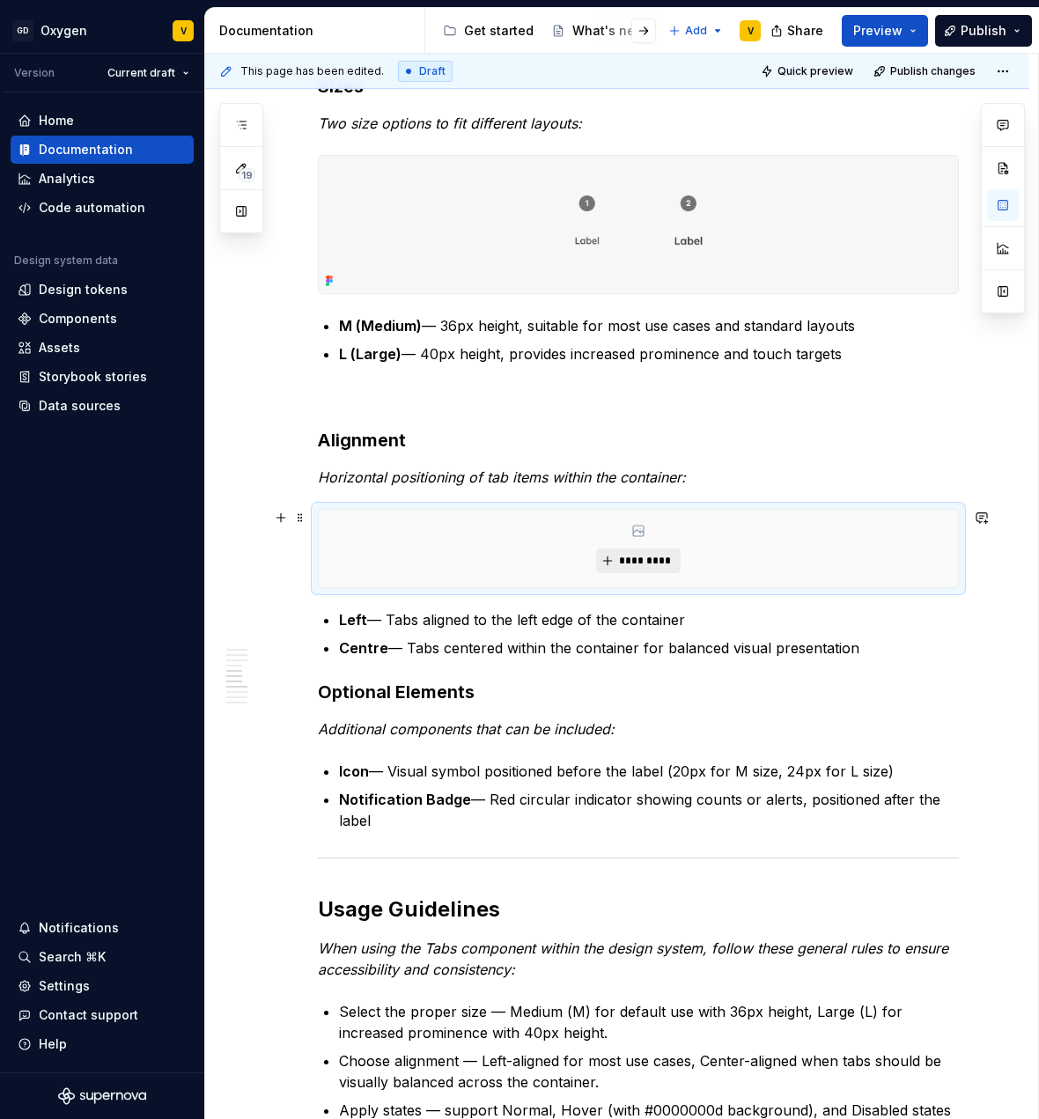
click at [624, 556] on span "*********" at bounding box center [645, 561] width 54 height 14
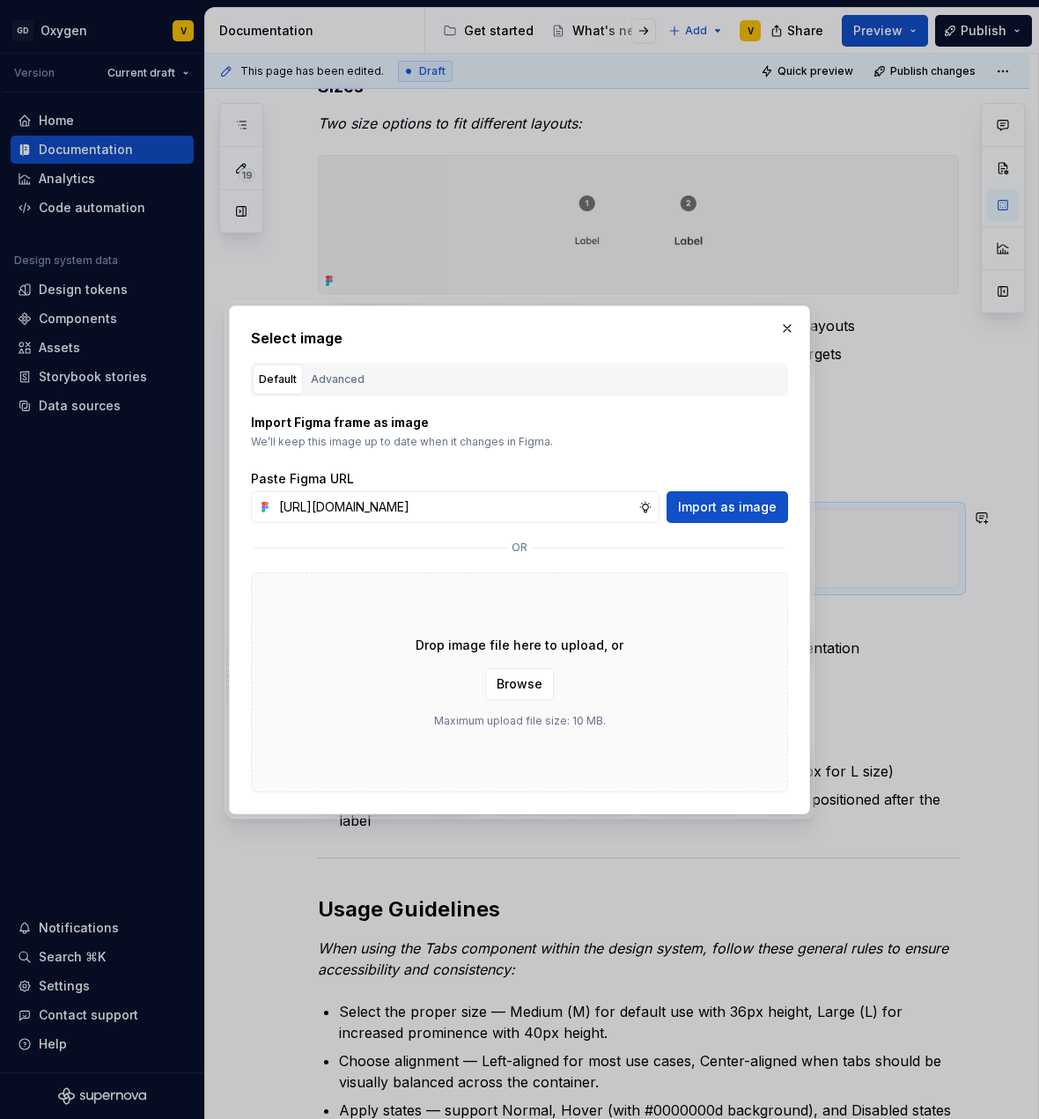
scroll to position [0, 635]
type input "[URL][DOMAIN_NAME]"
click at [693, 510] on span "Import as image" at bounding box center [727, 507] width 99 height 18
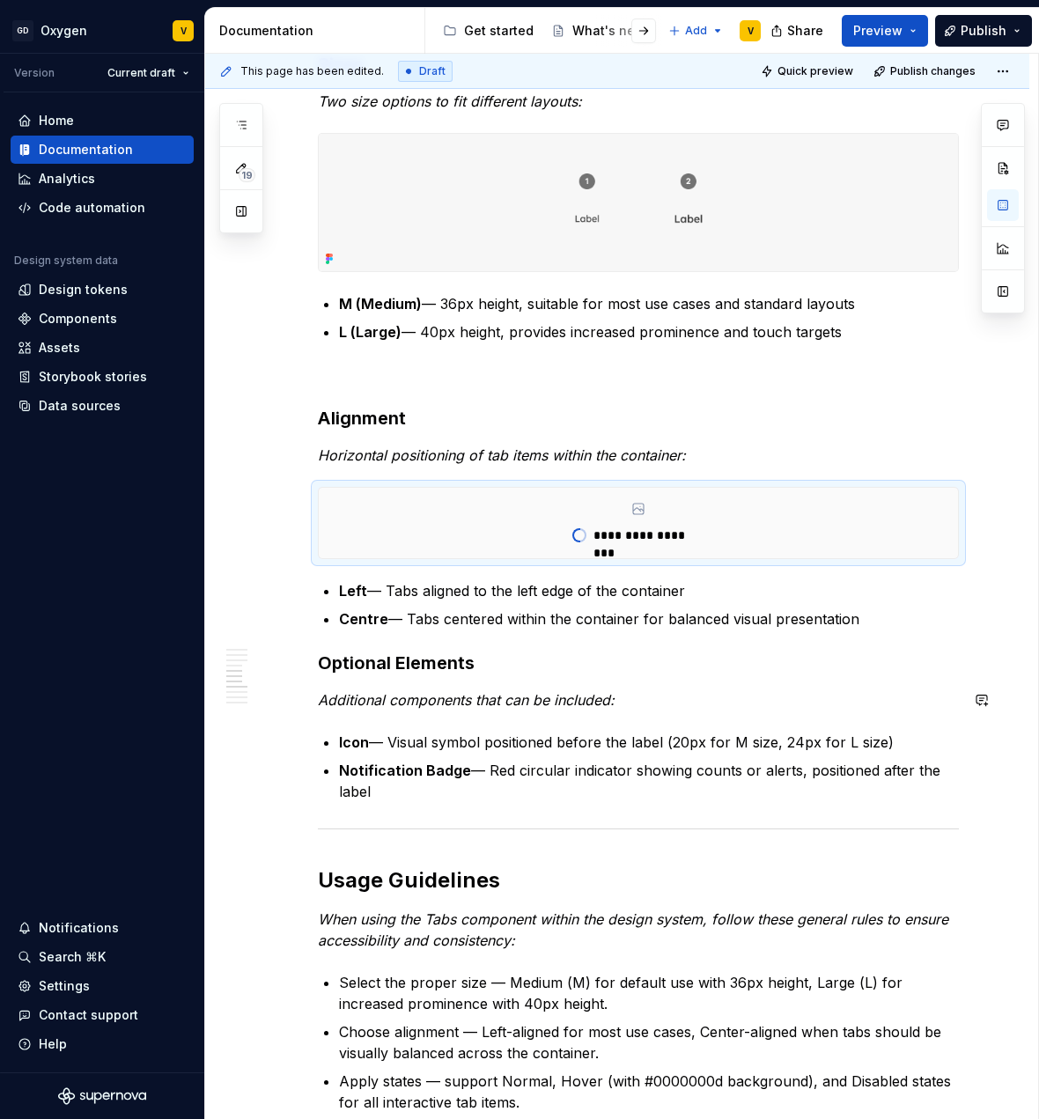
scroll to position [1609, 0]
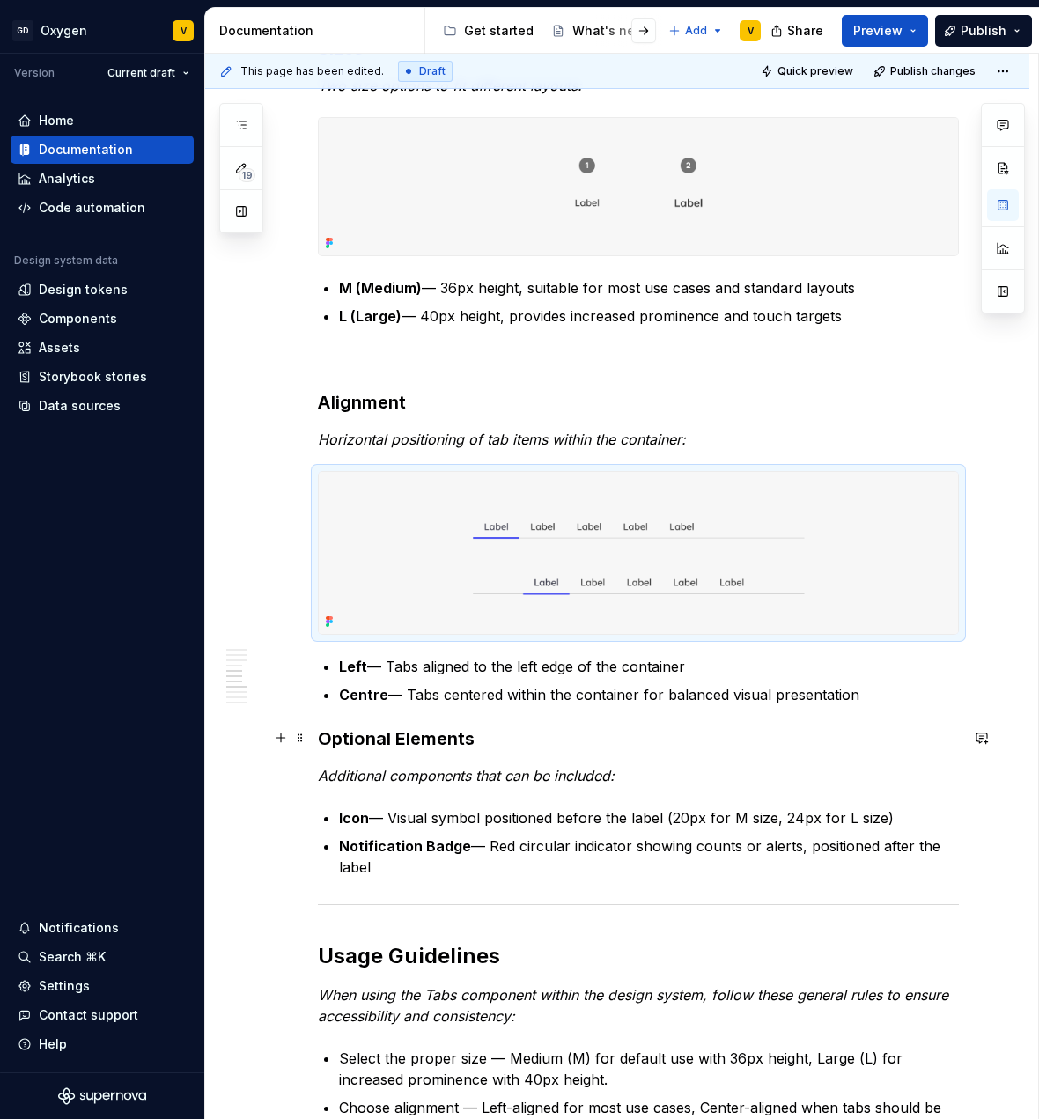
click at [321, 745] on h3 "Optional Elements" at bounding box center [638, 739] width 641 height 25
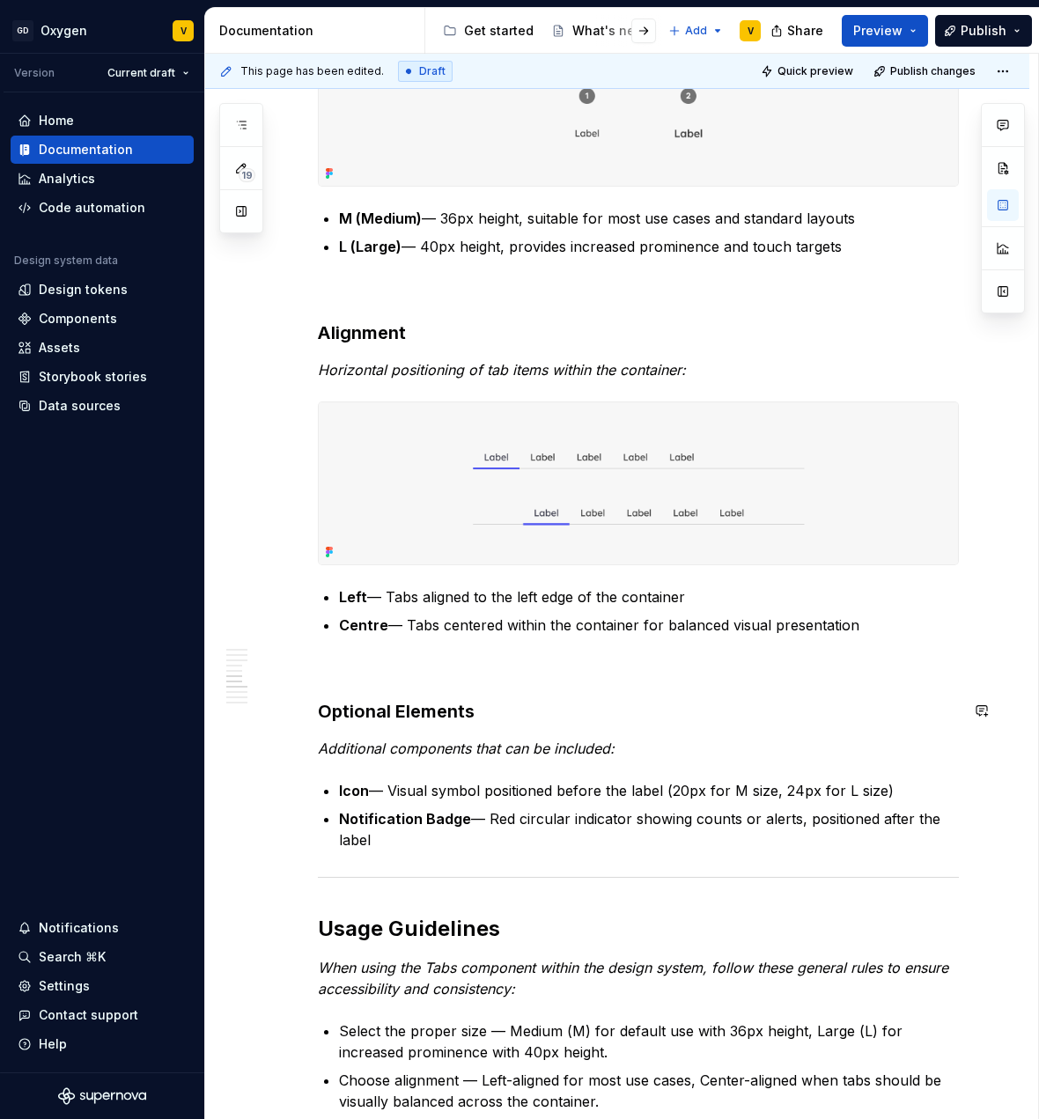
scroll to position [1765, 0]
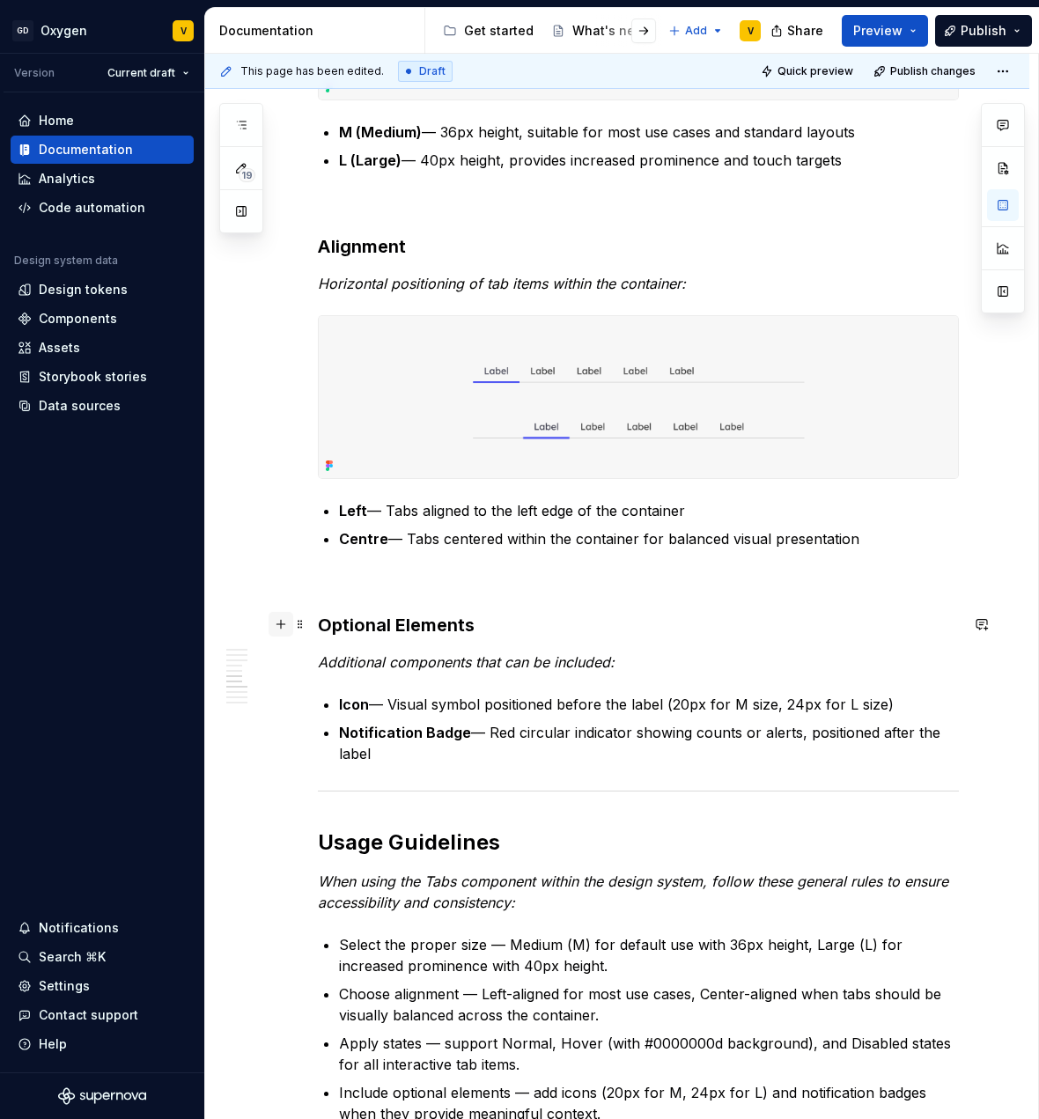
click at [276, 626] on button "button" at bounding box center [281, 624] width 25 height 25
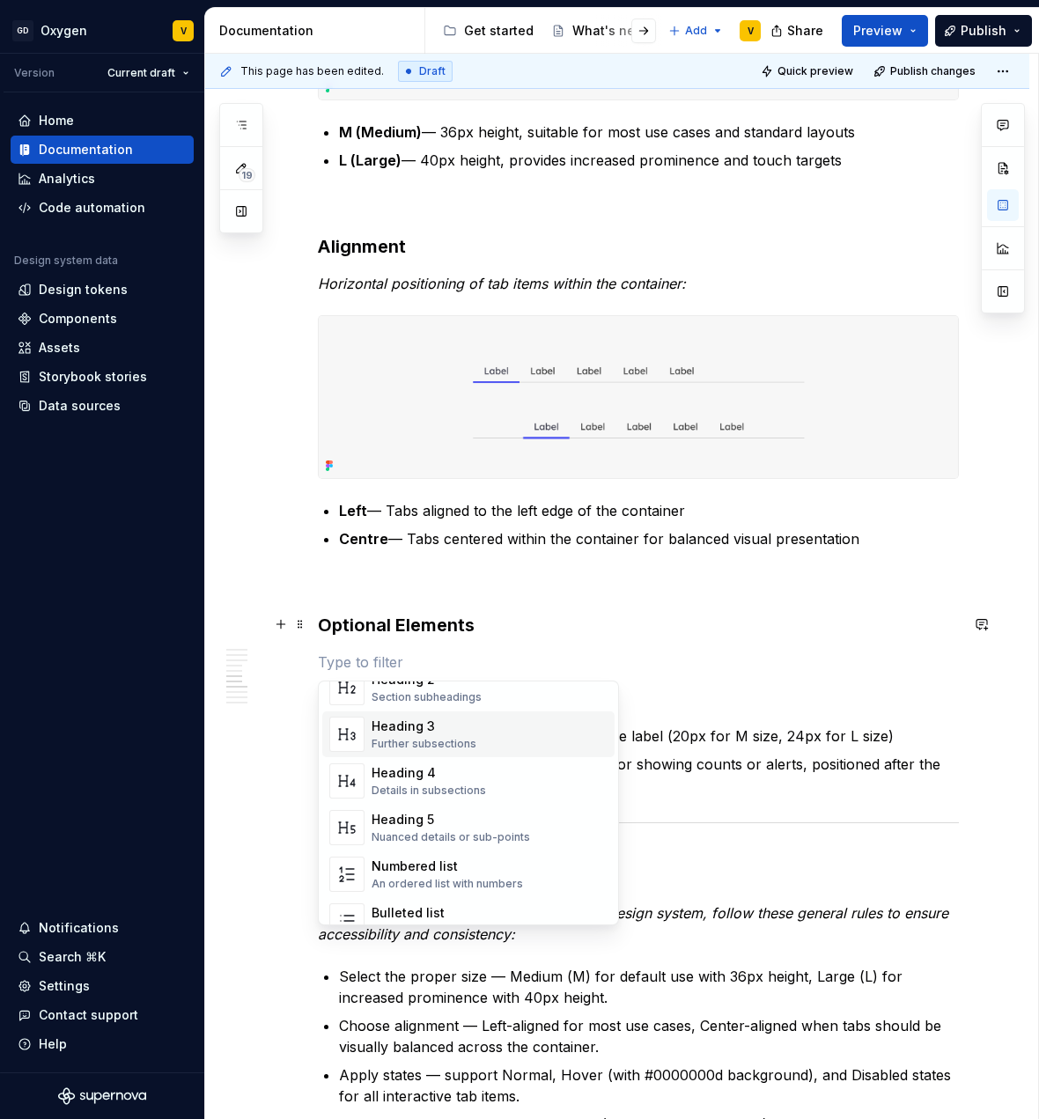
scroll to position [141, 0]
click at [719, 645] on div "Anatomy The Tabs component is made up of several parts that work together to cr…" at bounding box center [638, 900] width 641 height 4509
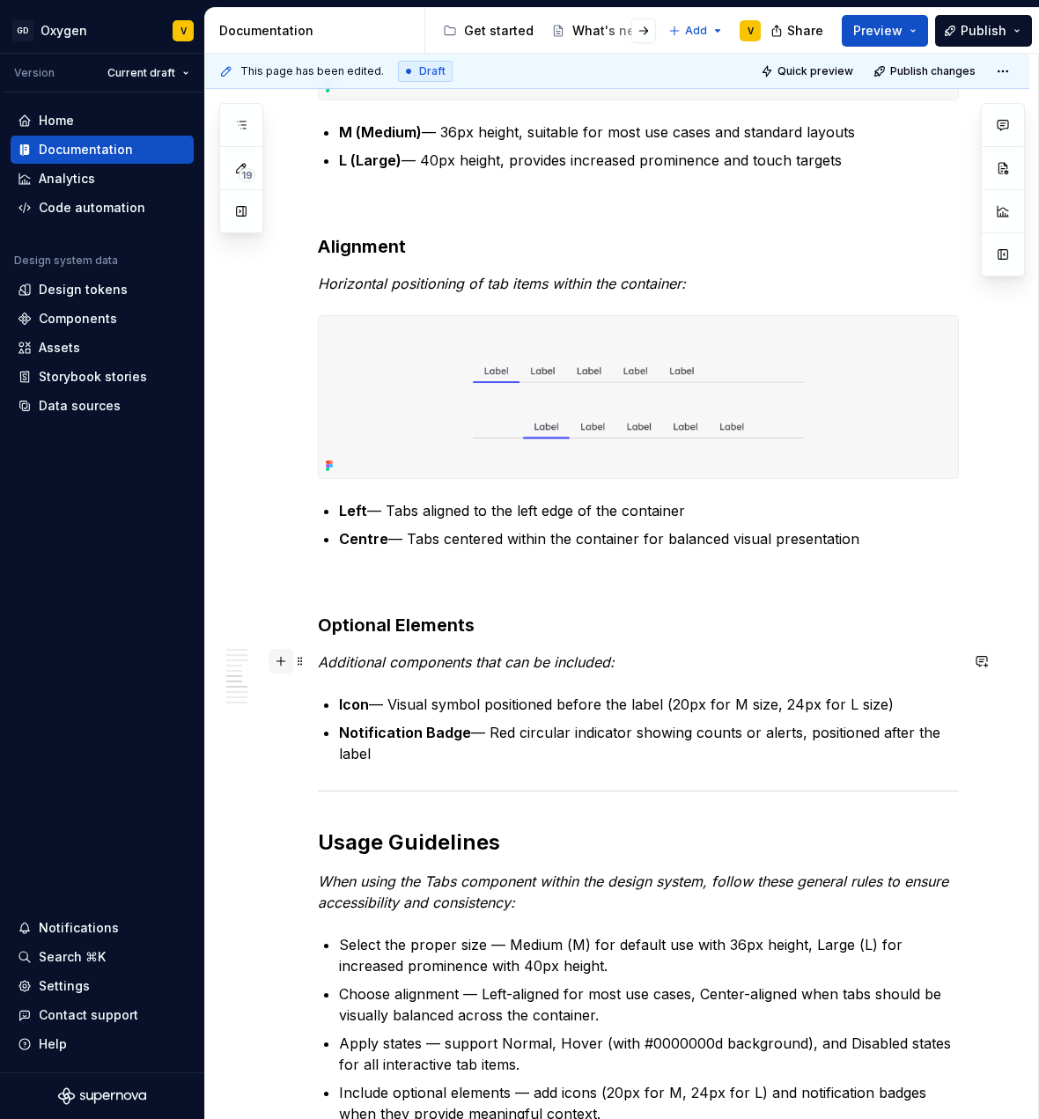
click at [286, 662] on button "button" at bounding box center [281, 661] width 25 height 25
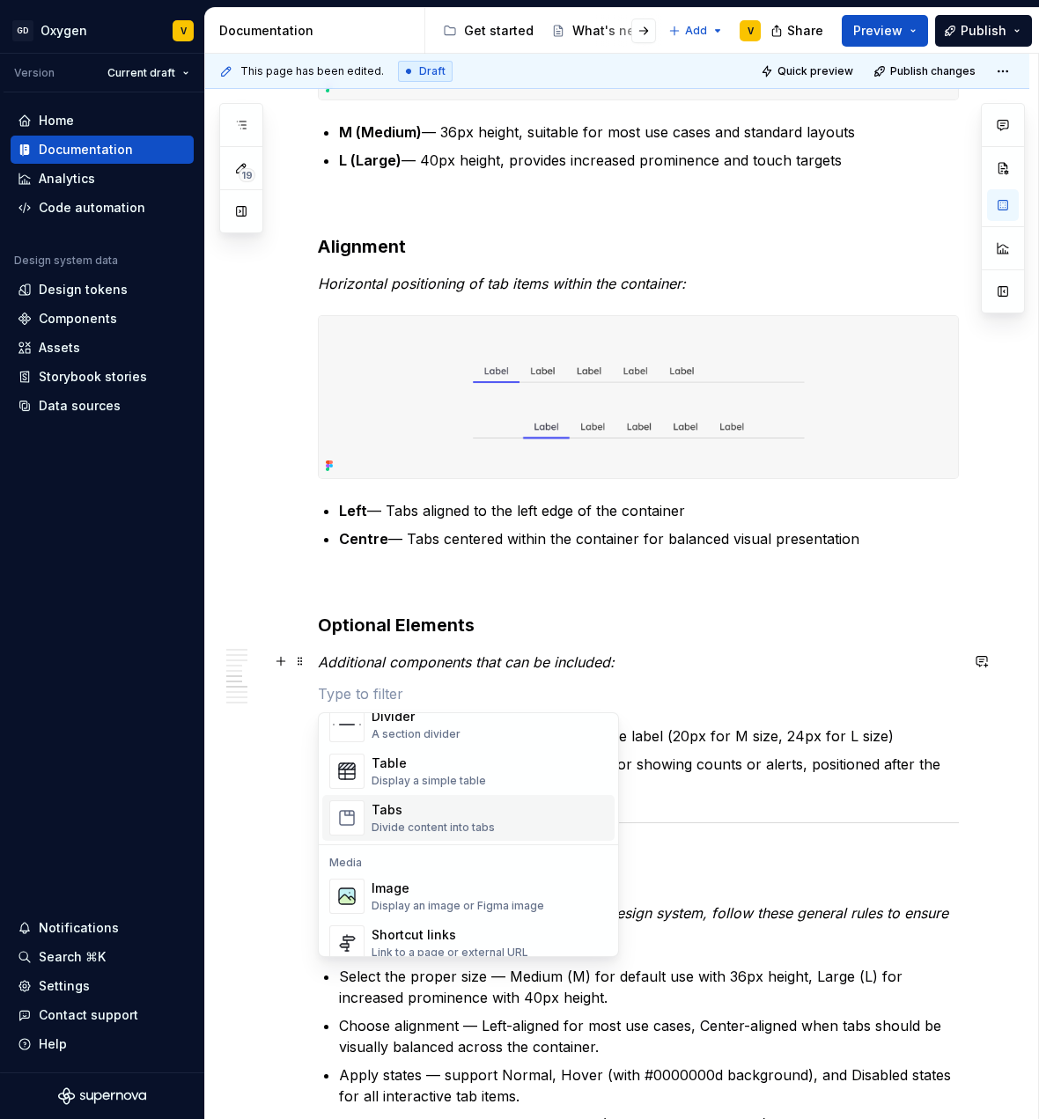
scroll to position [620, 0]
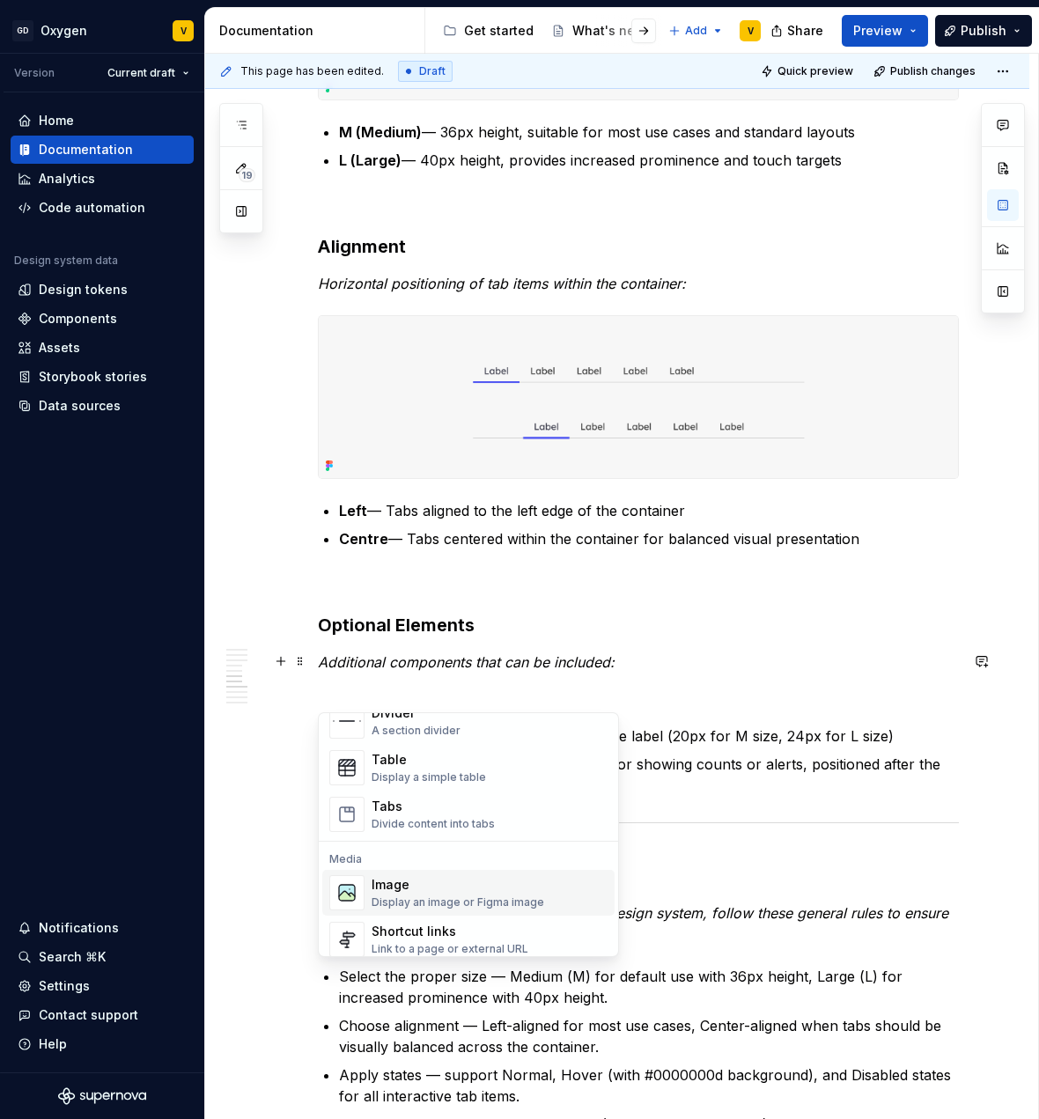
click at [451, 899] on div "Display an image or Figma image" at bounding box center [458, 903] width 173 height 14
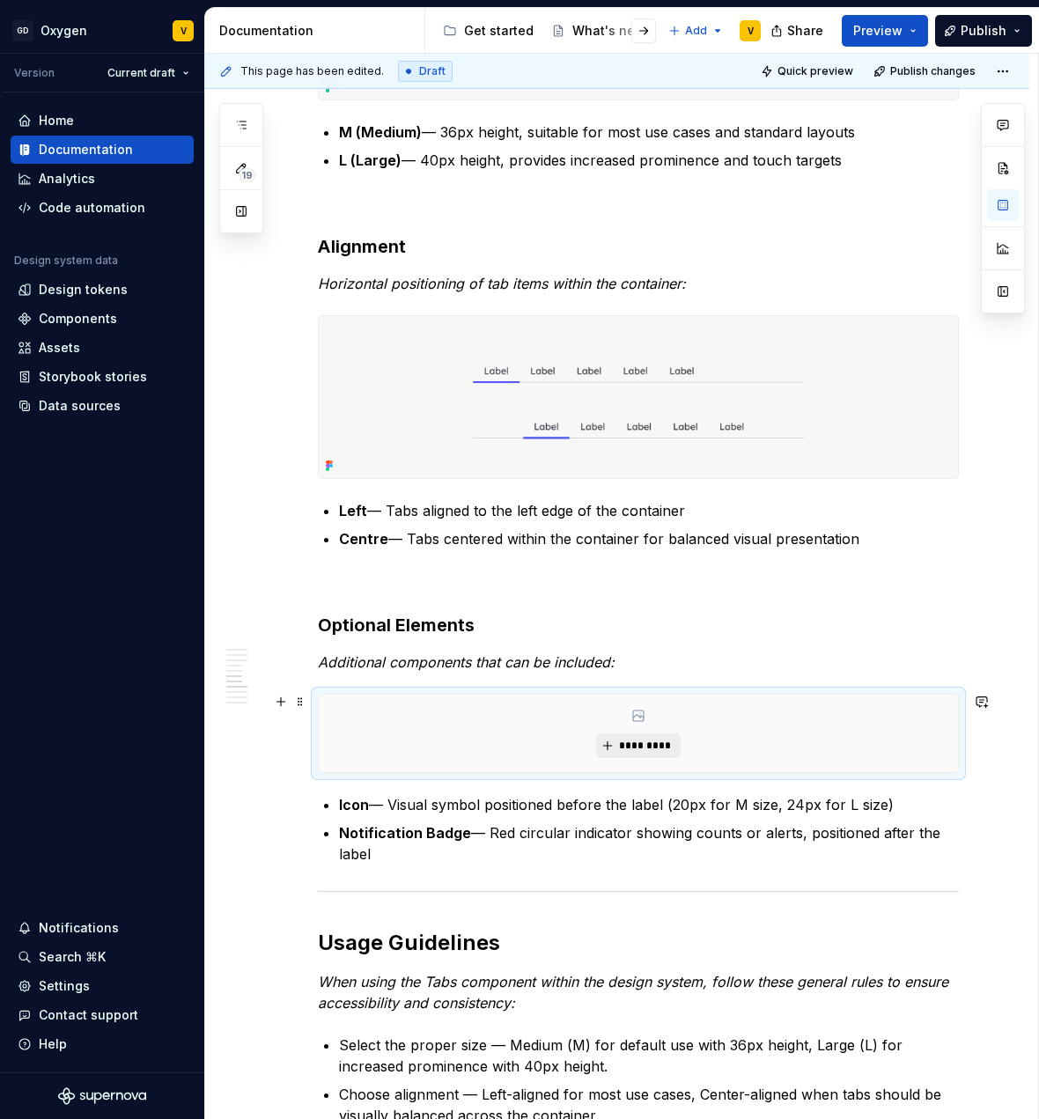
click at [656, 739] on span "*********" at bounding box center [645, 746] width 54 height 14
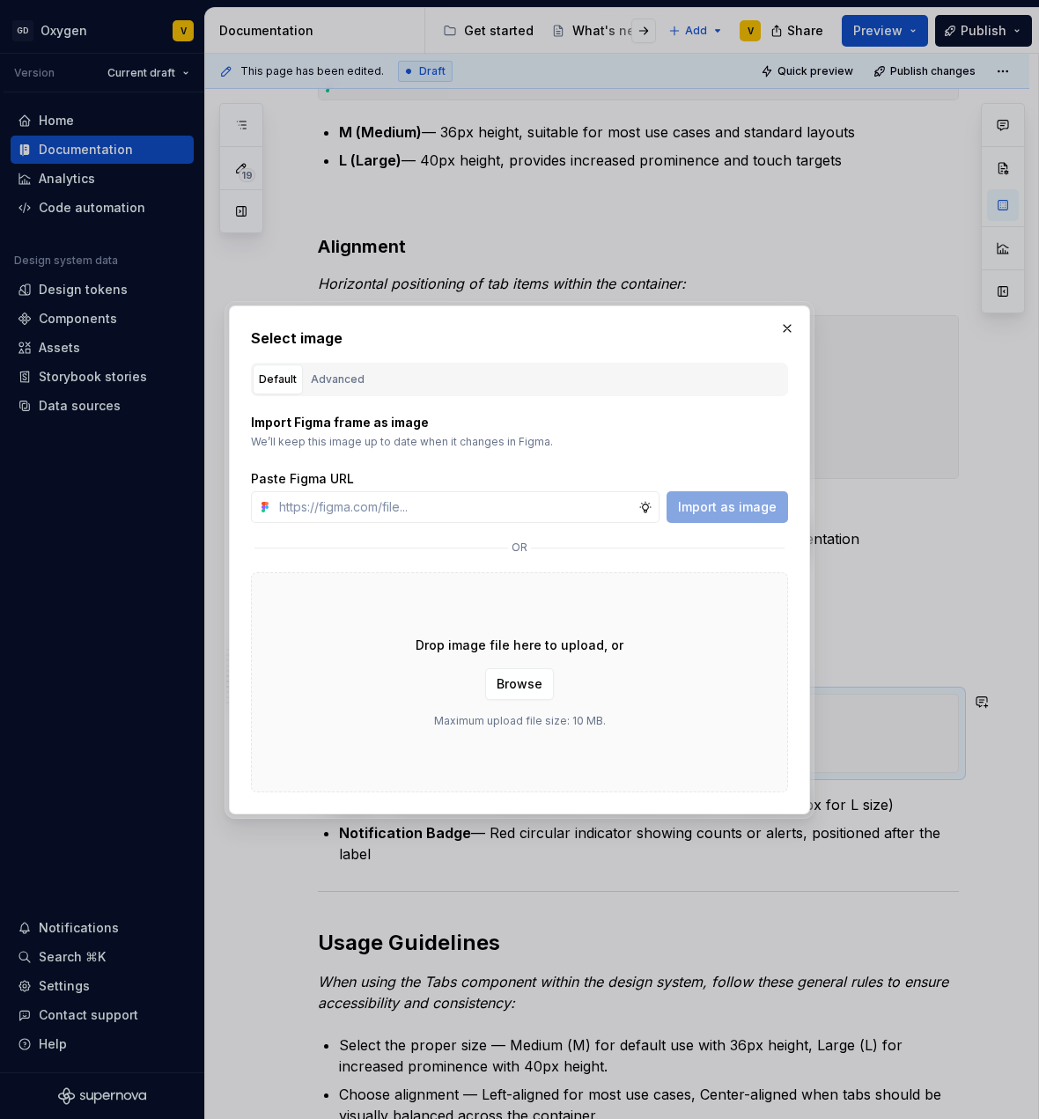
type textarea "*"
type input "[URL][DOMAIN_NAME]"
click at [779, 506] on button "Import as image" at bounding box center [728, 507] width 122 height 32
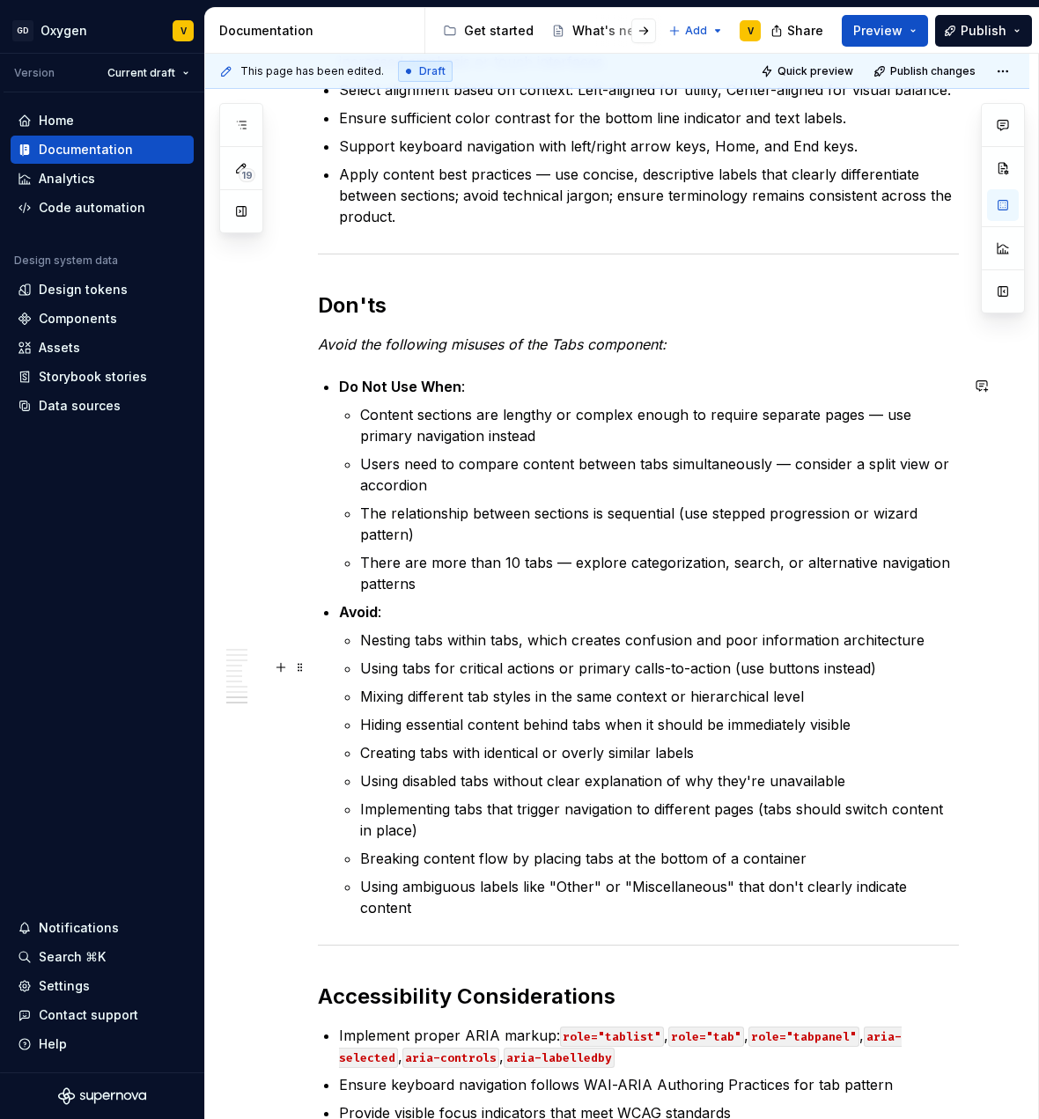
scroll to position [4258, 0]
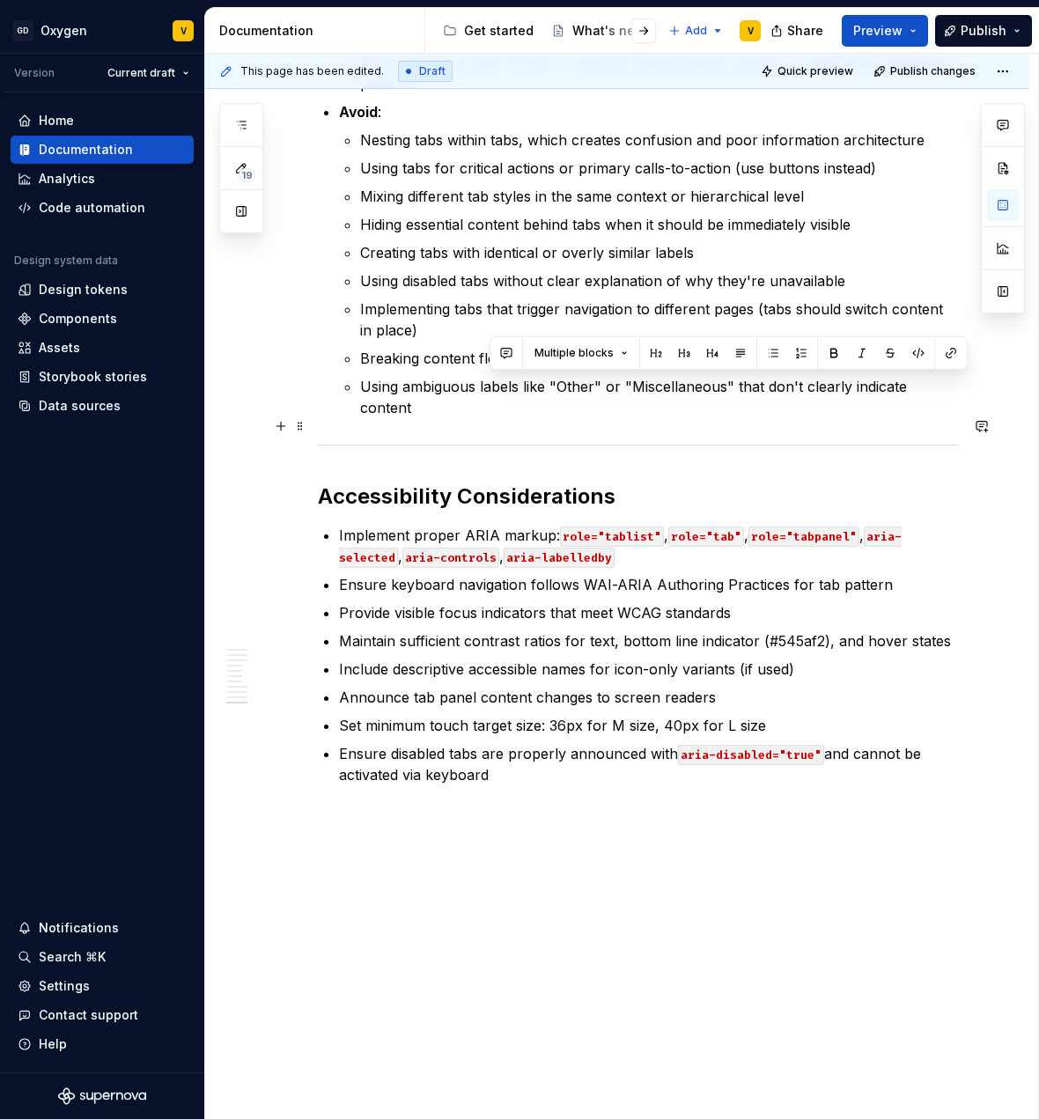
drag, startPoint x: 519, startPoint y: 756, endPoint x: 316, endPoint y: 424, distance: 388.9
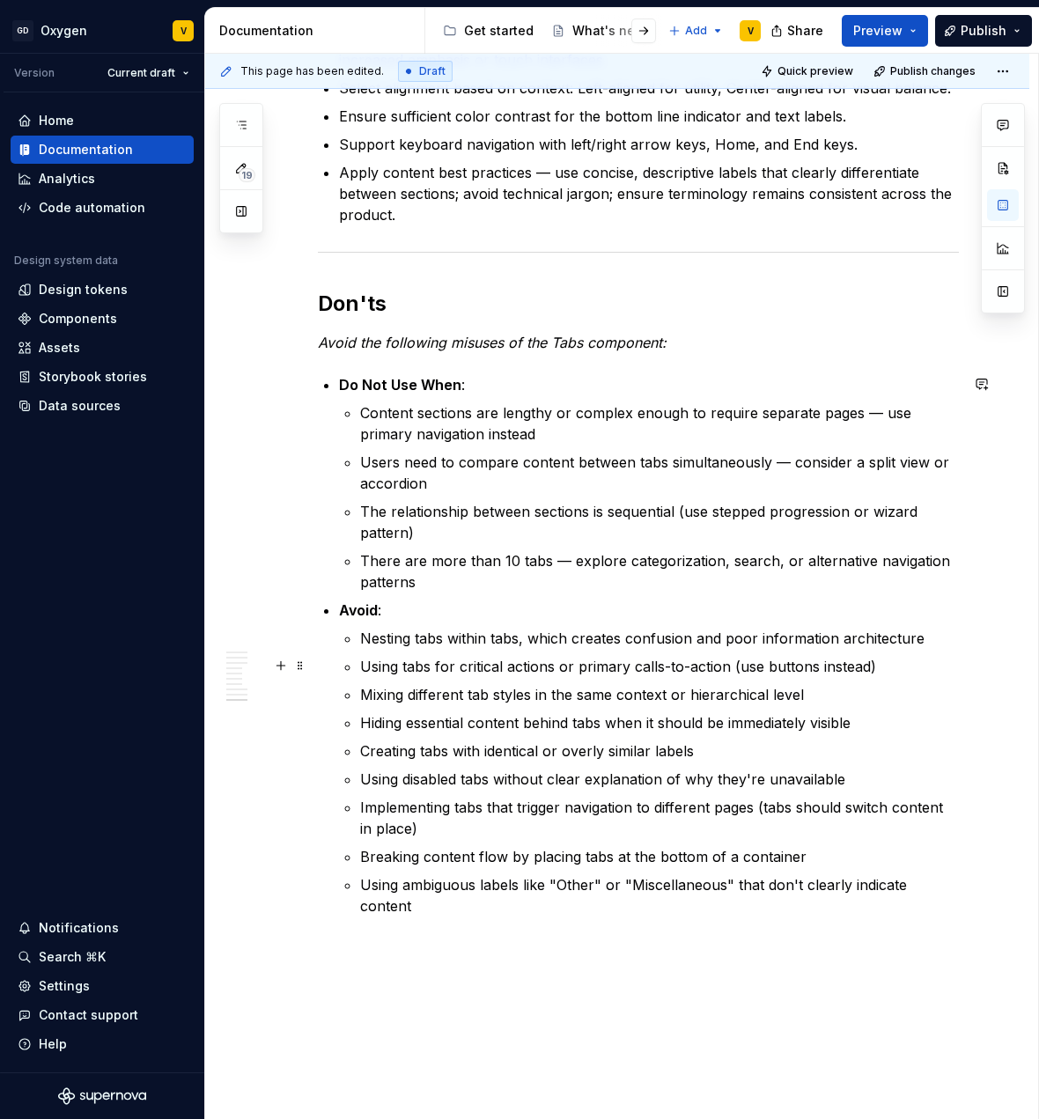
scroll to position [3757, 0]
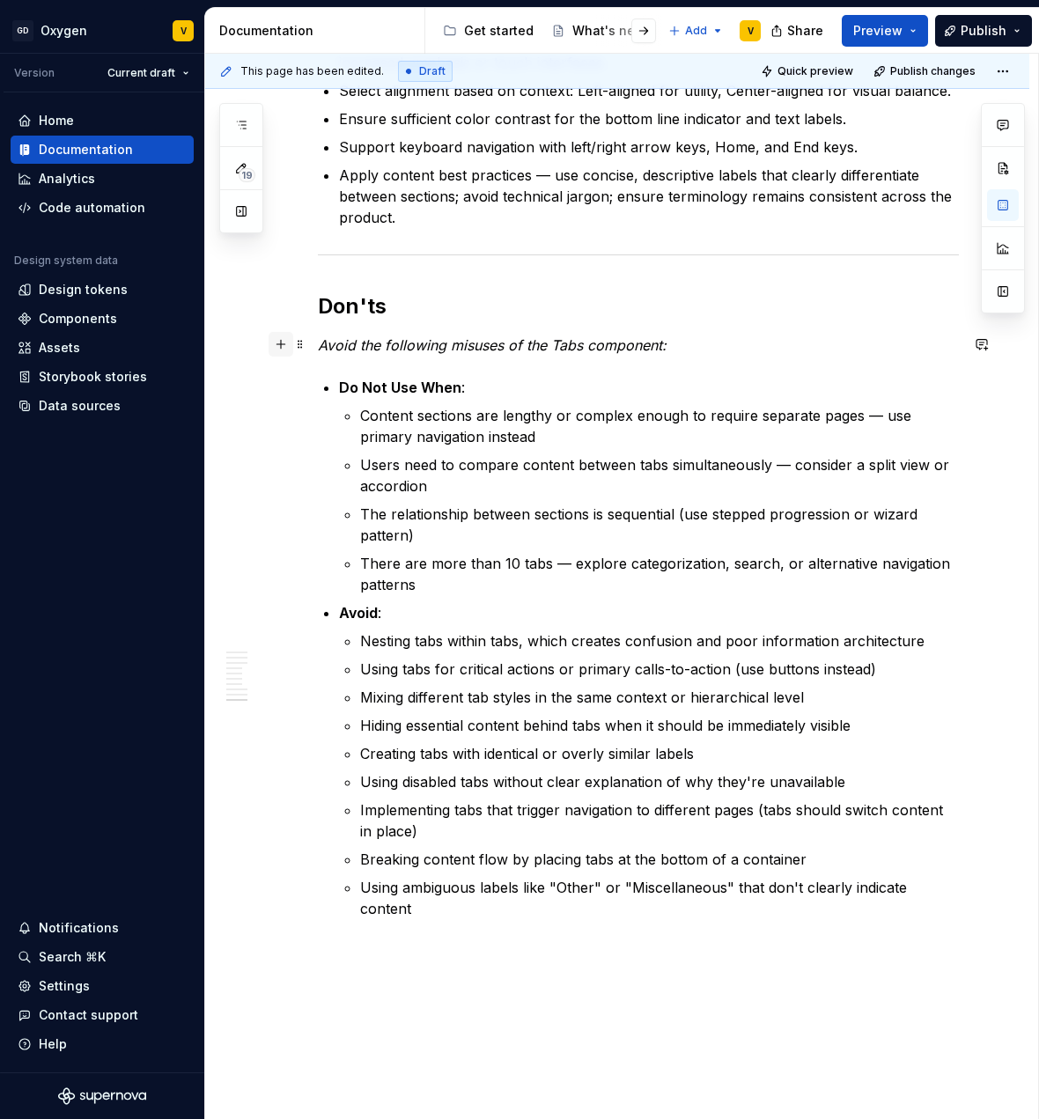
click at [278, 343] on button "button" at bounding box center [281, 344] width 25 height 25
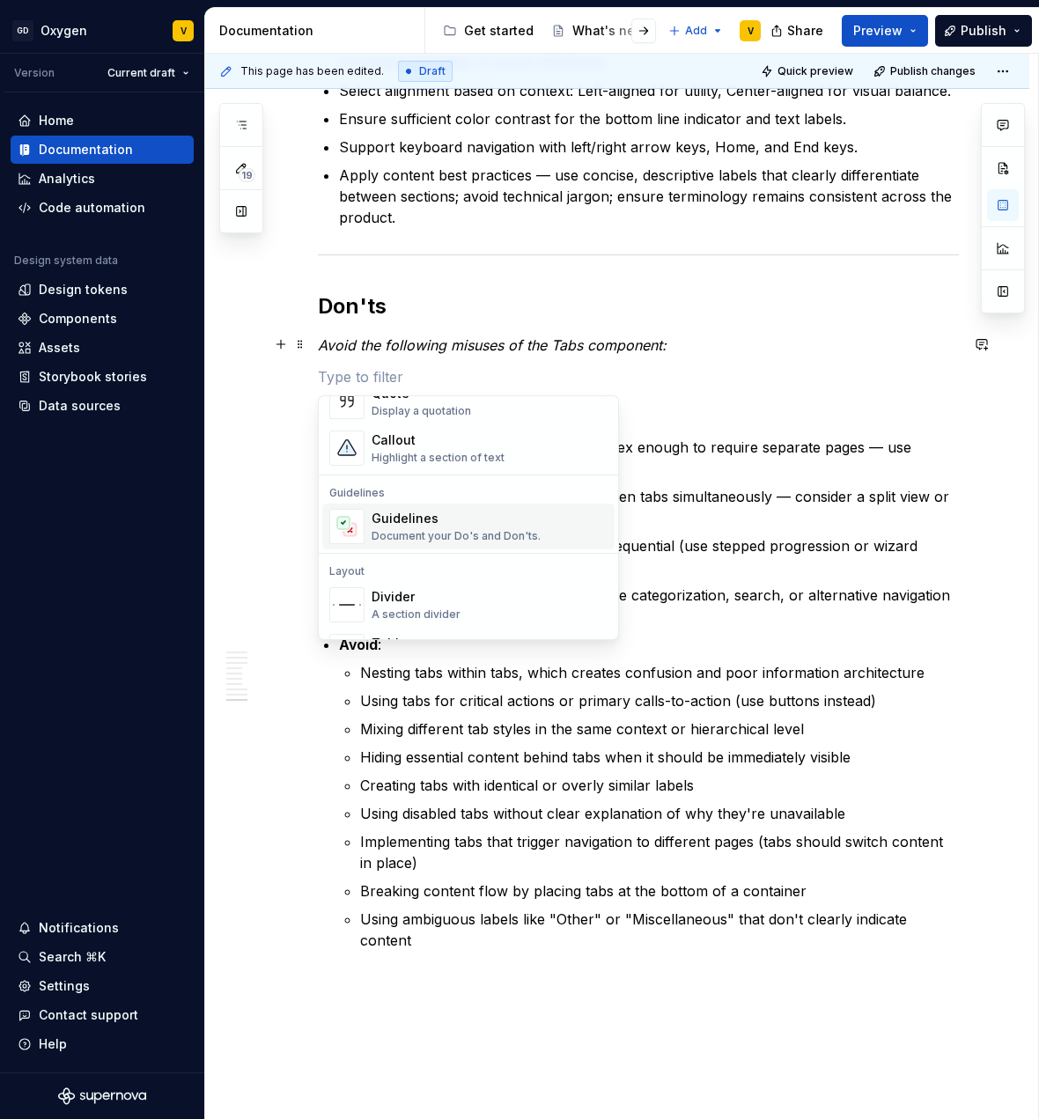
scroll to position [431, 0]
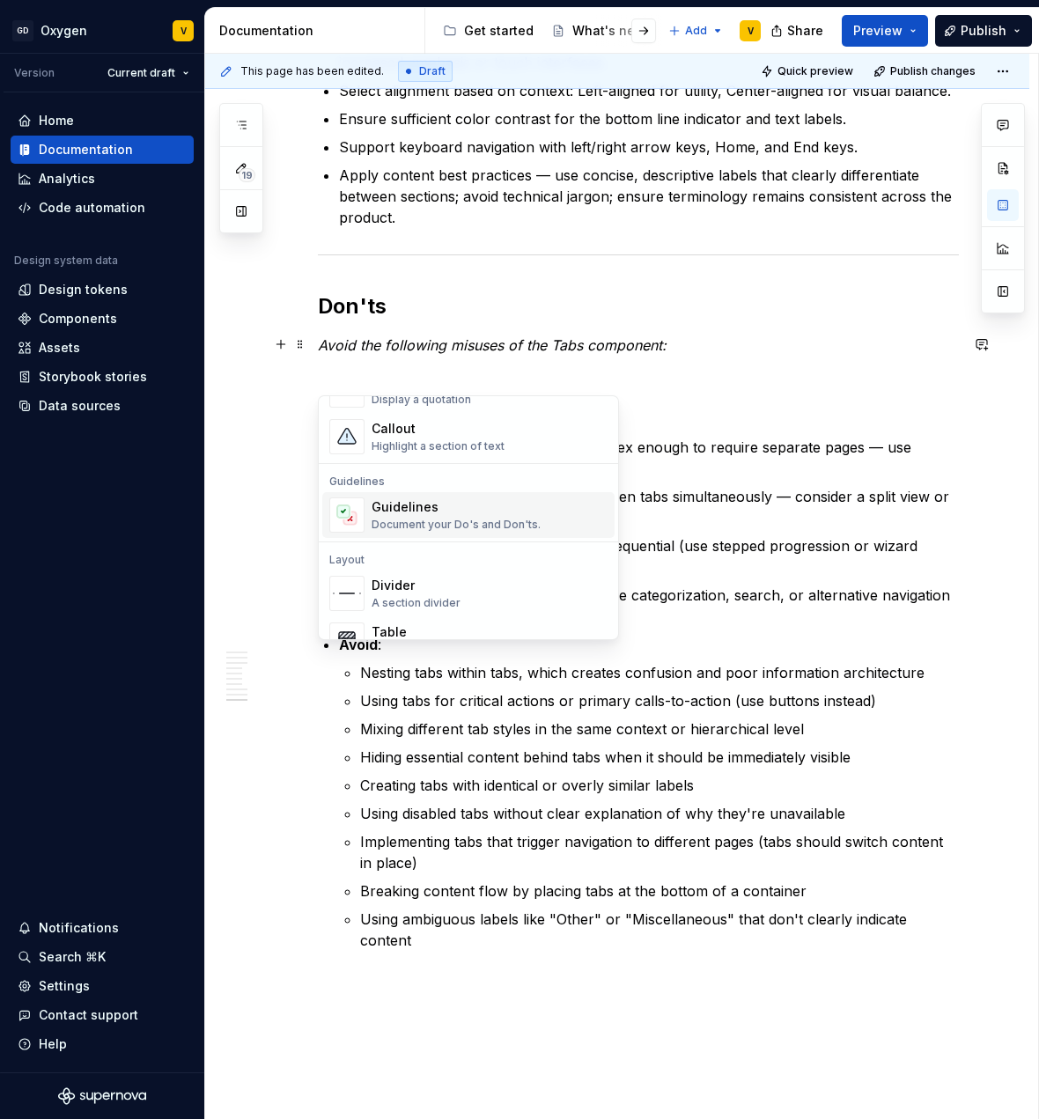
click at [430, 528] on div "Document your Do's and Don'ts." at bounding box center [456, 525] width 169 height 14
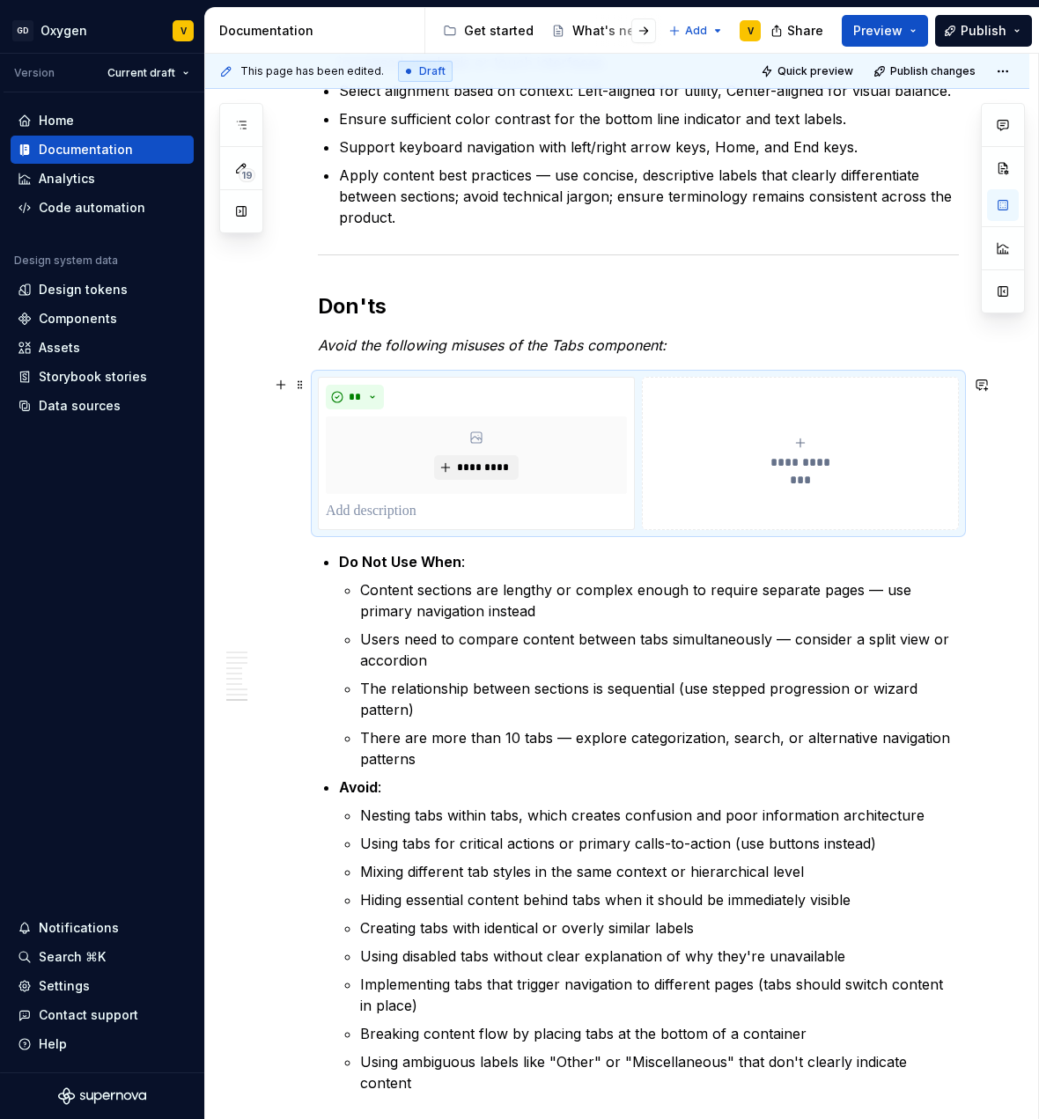
click at [789, 447] on div "**********" at bounding box center [800, 453] width 301 height 35
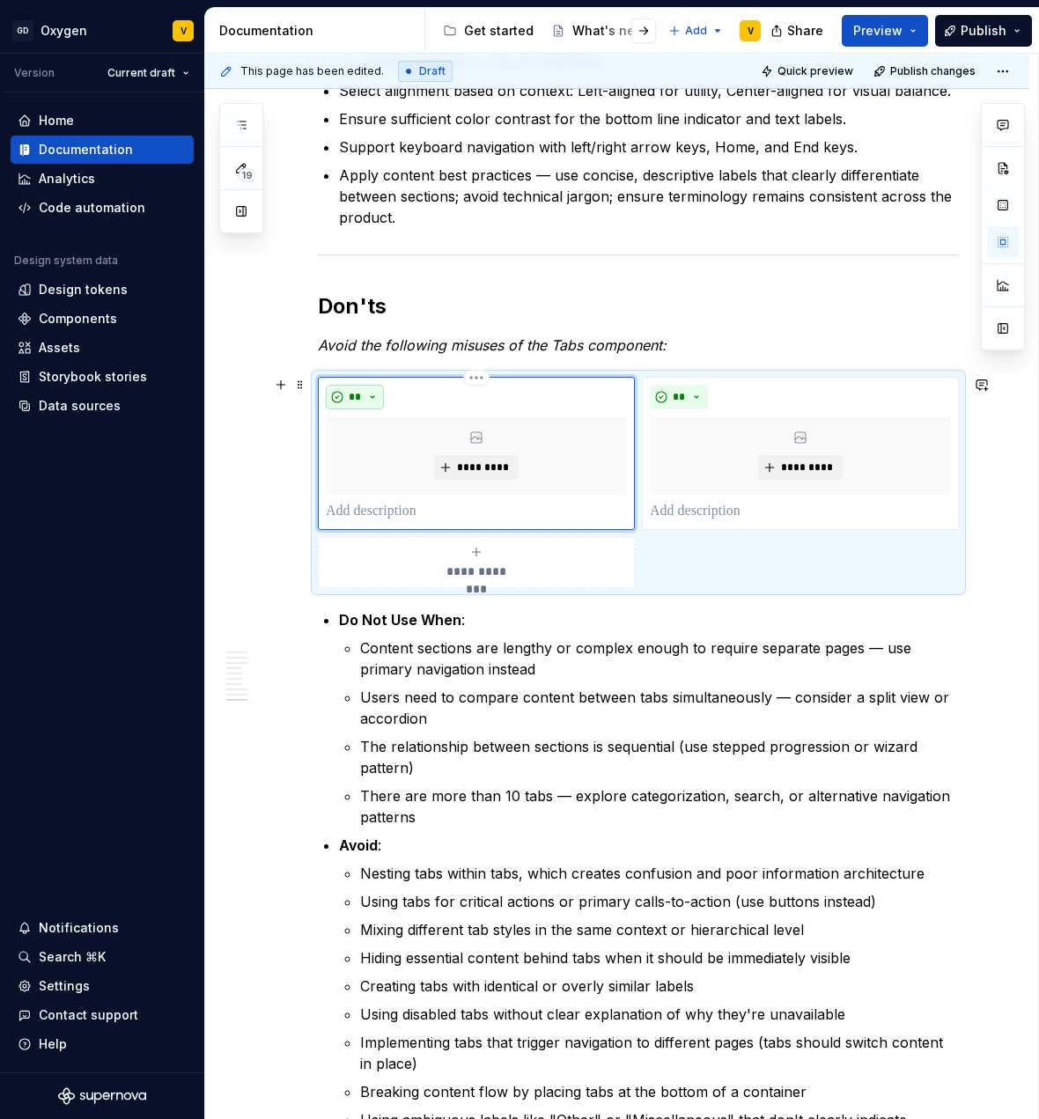
click at [351, 394] on span "**" at bounding box center [355, 397] width 14 height 14
click at [374, 453] on span "Don't" at bounding box center [405, 459] width 150 height 28
click at [676, 385] on button "**" at bounding box center [679, 397] width 58 height 25
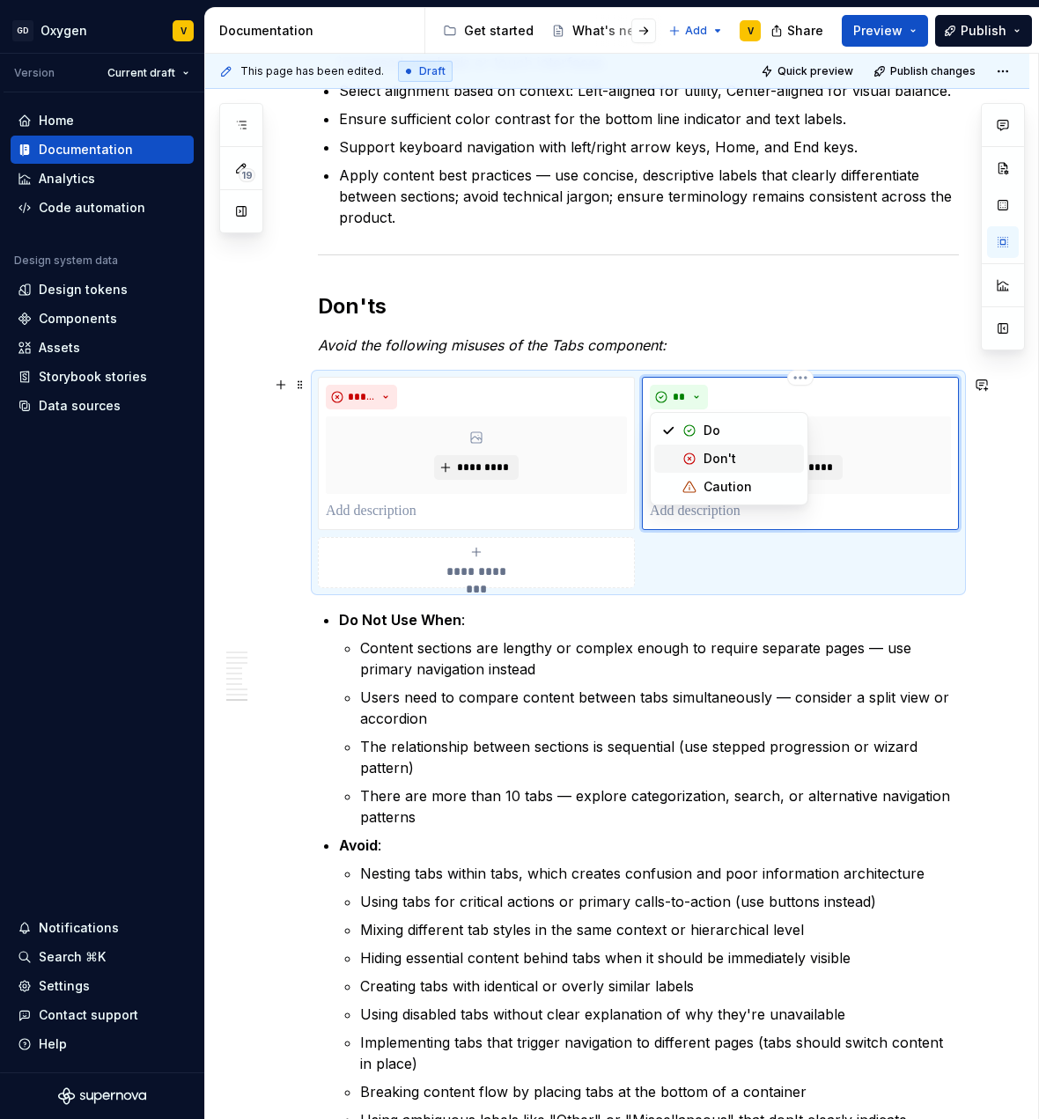
drag, startPoint x: 697, startPoint y: 459, endPoint x: 848, endPoint y: 572, distance: 189.4
click at [697, 459] on span "Don't" at bounding box center [729, 459] width 150 height 28
click at [782, 476] on button "*********" at bounding box center [800, 467] width 84 height 25
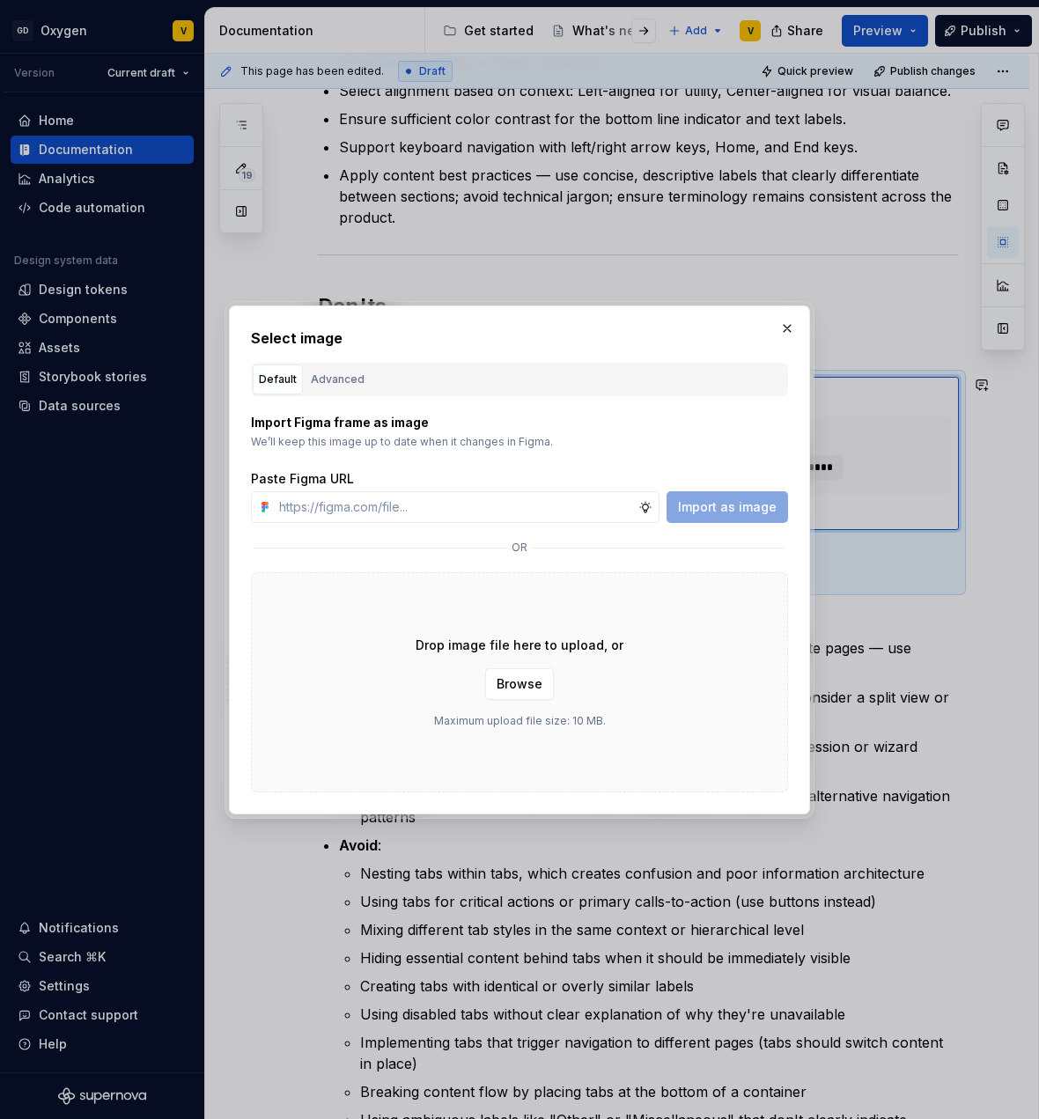
type textarea "*"
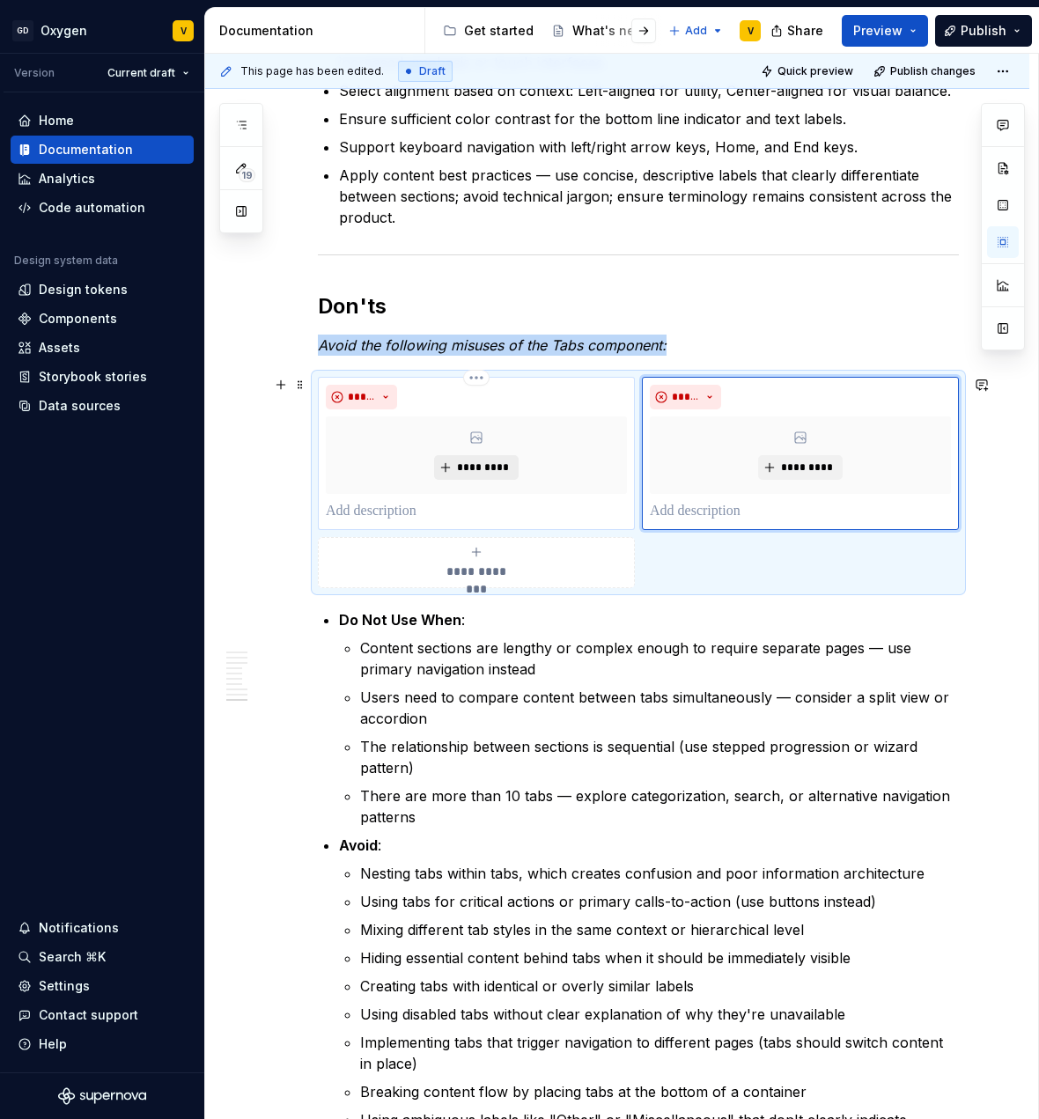
click at [484, 458] on button "*********" at bounding box center [476, 467] width 84 height 25
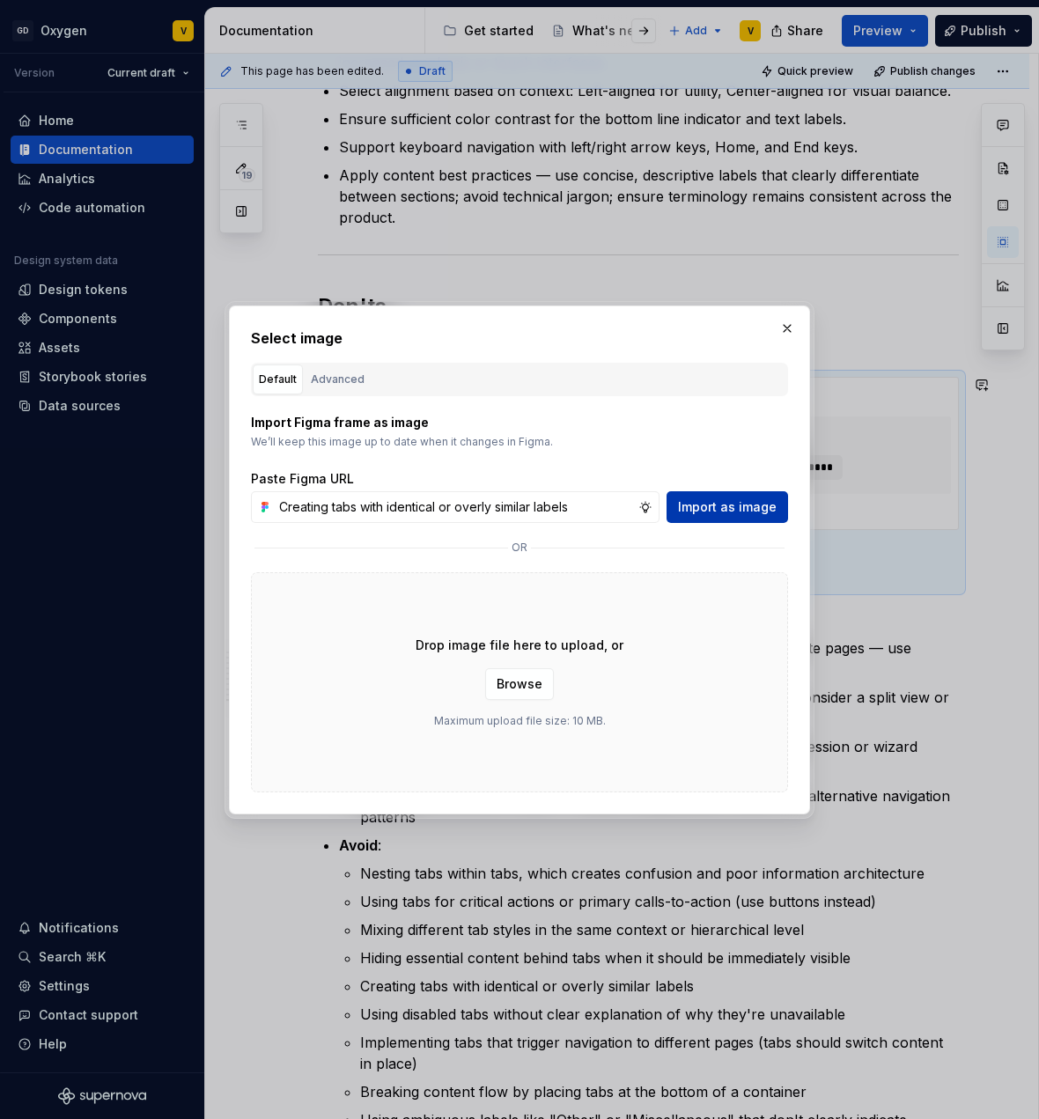
type input "Creating tabs with identical or overly similar labels"
click at [687, 506] on span "Import as image" at bounding box center [727, 507] width 99 height 18
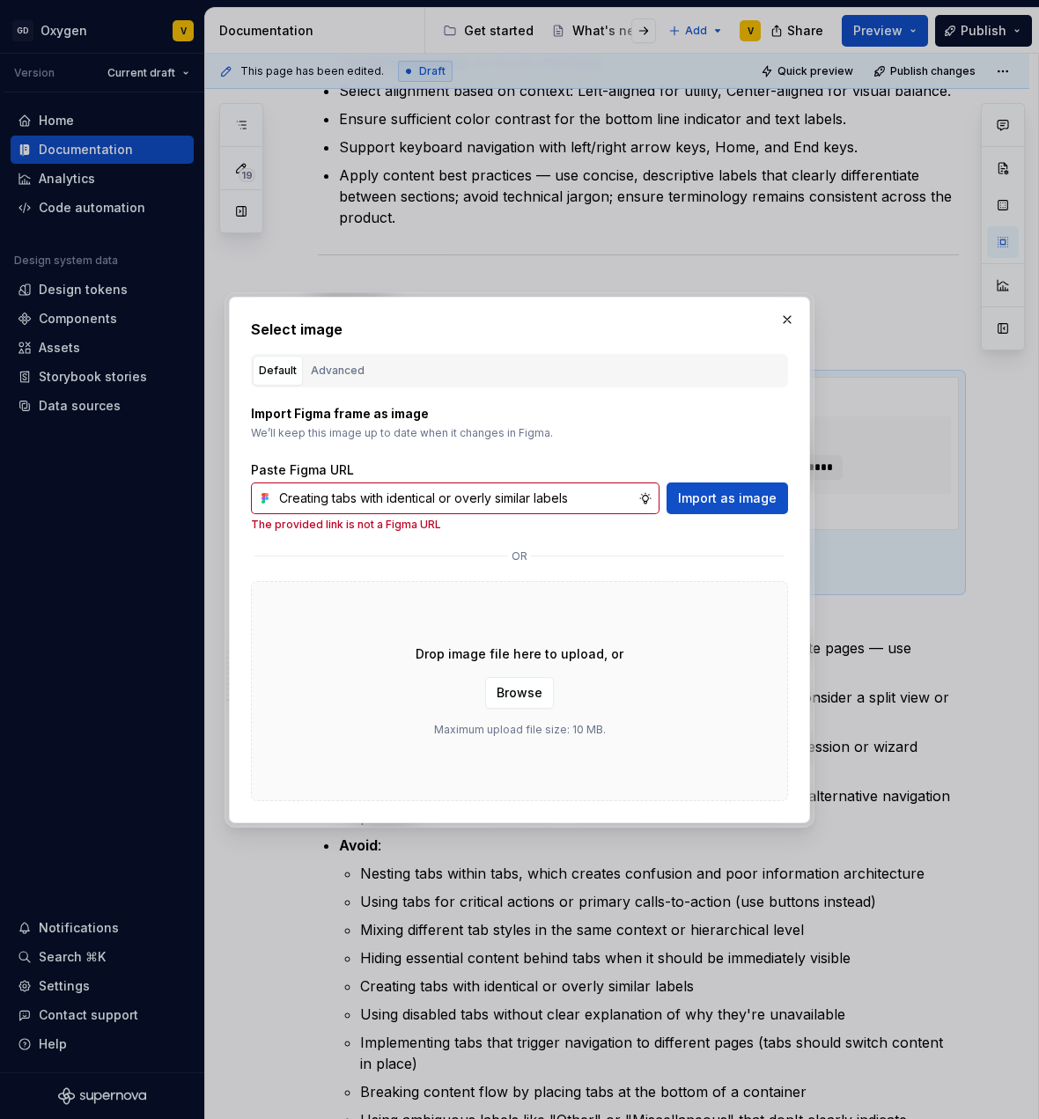
click at [777, 322] on button "button" at bounding box center [787, 319] width 25 height 25
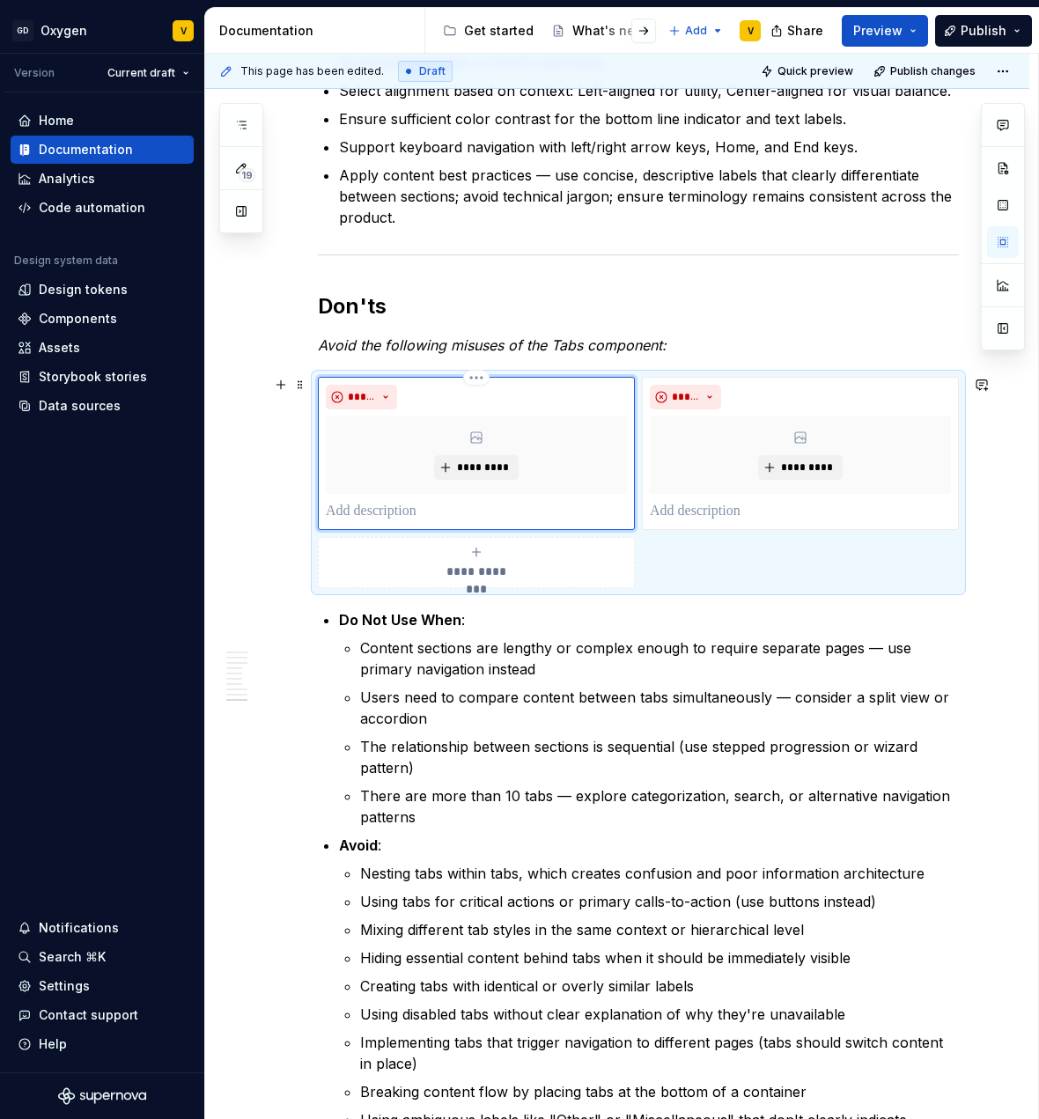
click at [471, 509] on p at bounding box center [476, 511] width 301 height 21
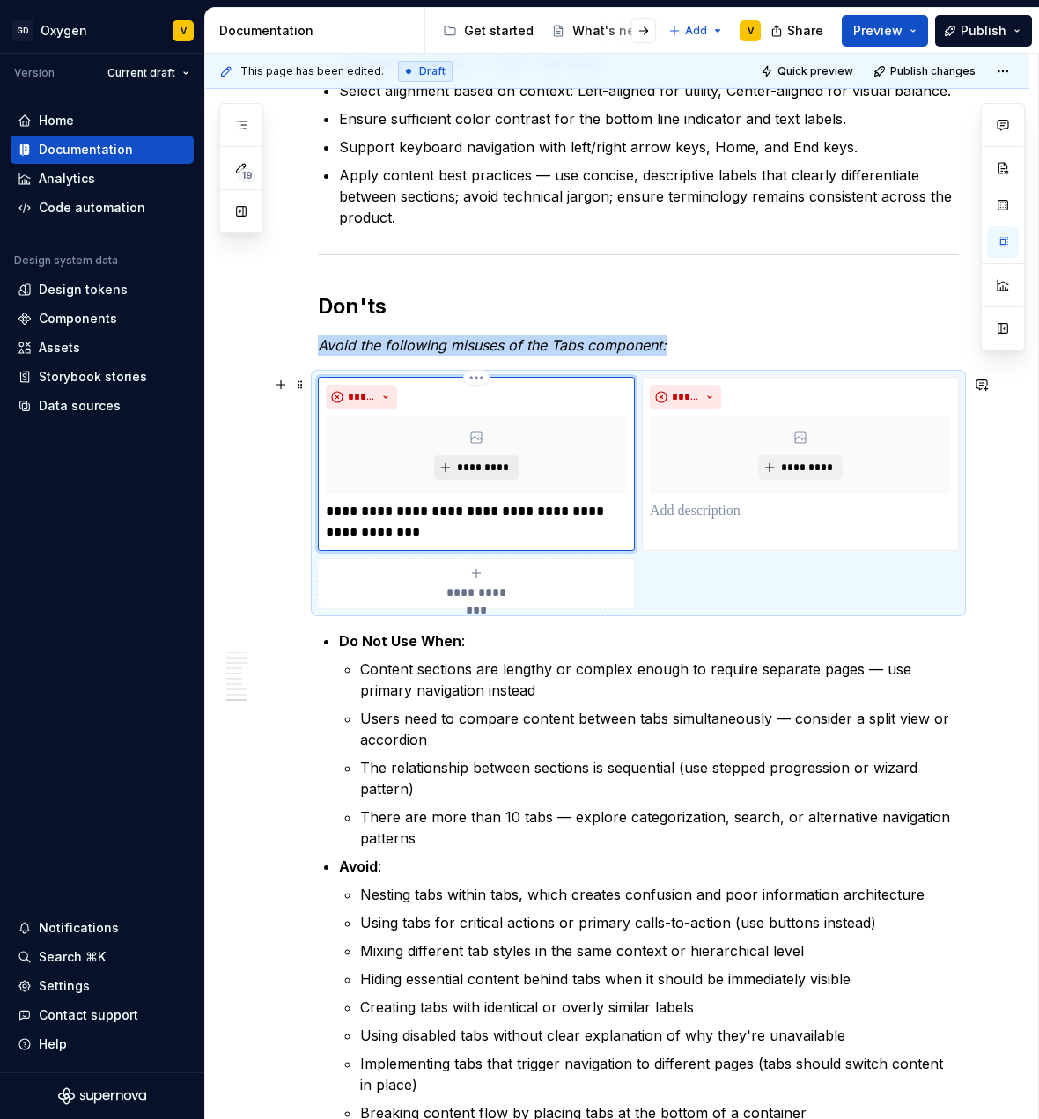
click at [461, 461] on span "*********" at bounding box center [483, 468] width 54 height 14
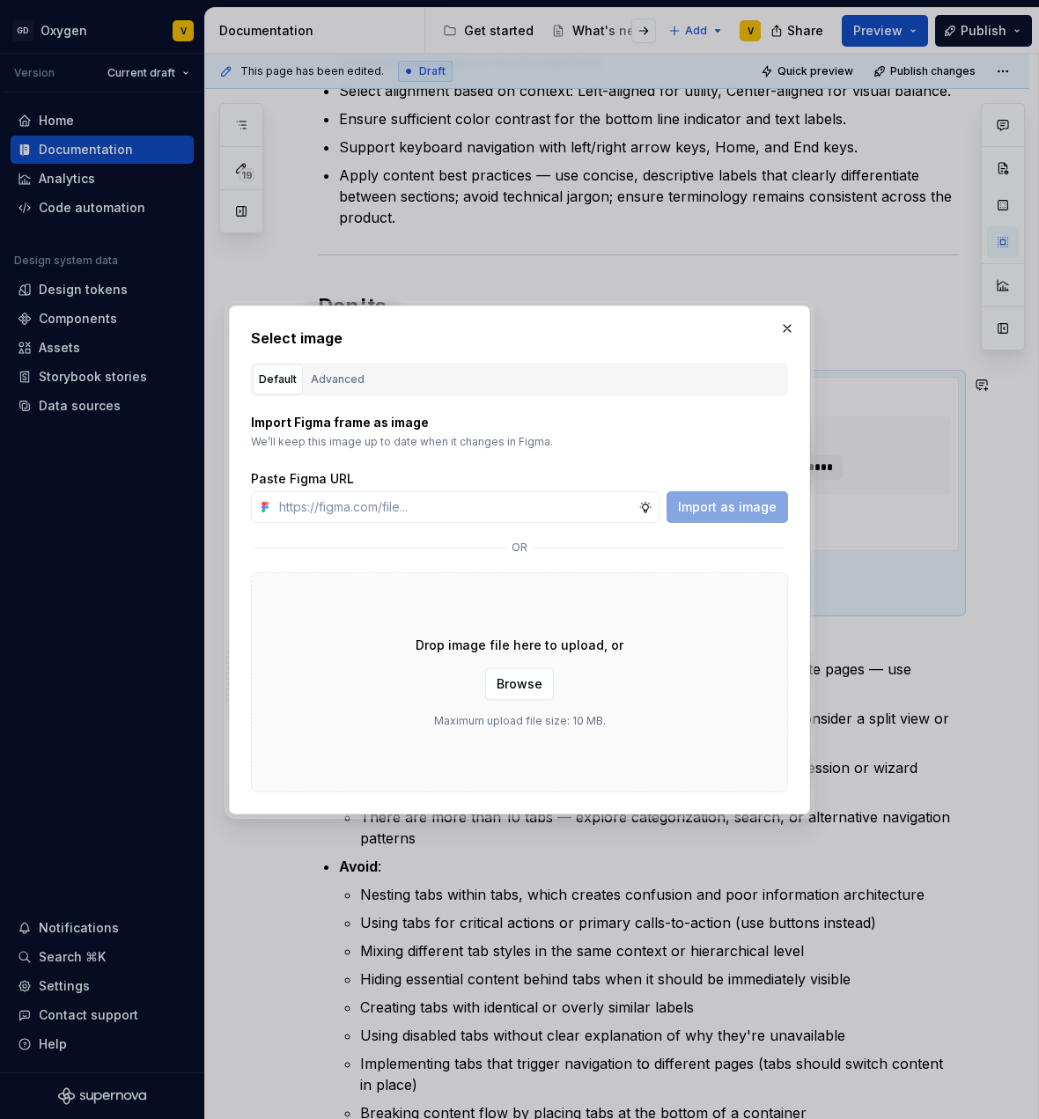
type textarea "*"
type input "[URL][DOMAIN_NAME]"
click at [725, 513] on span "Import as image" at bounding box center [727, 507] width 99 height 18
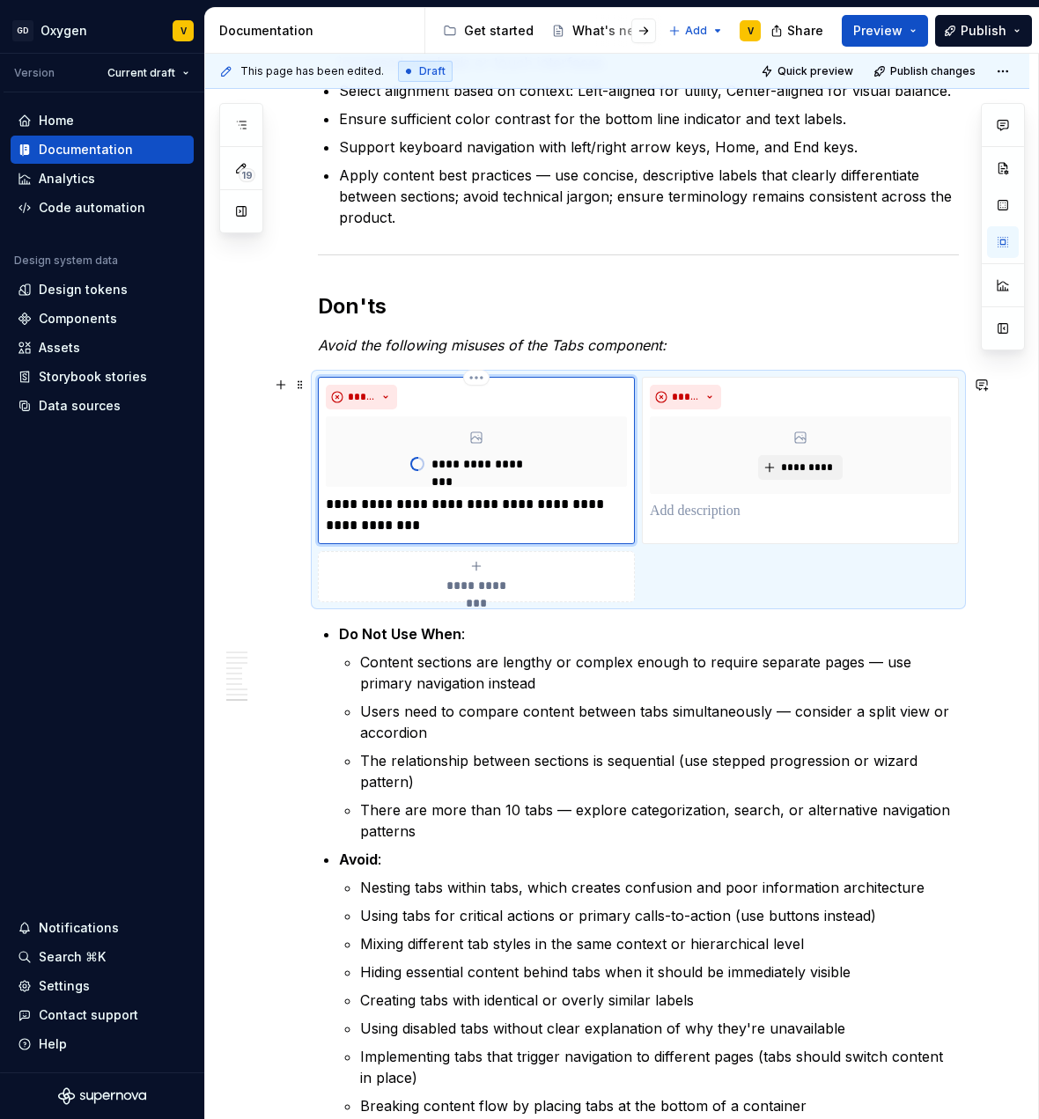
type textarea "*"
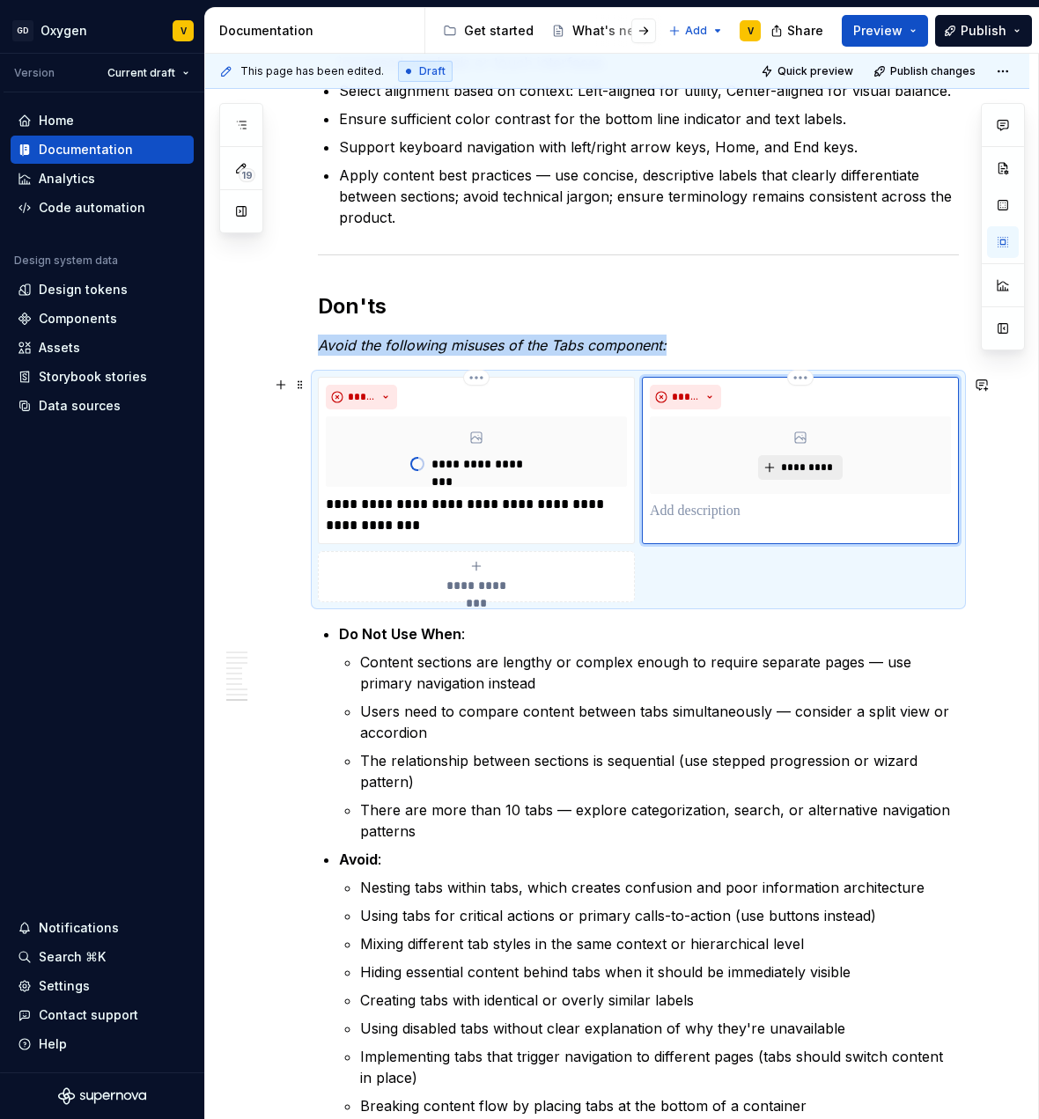
click at [825, 470] on span "*********" at bounding box center [807, 468] width 54 height 14
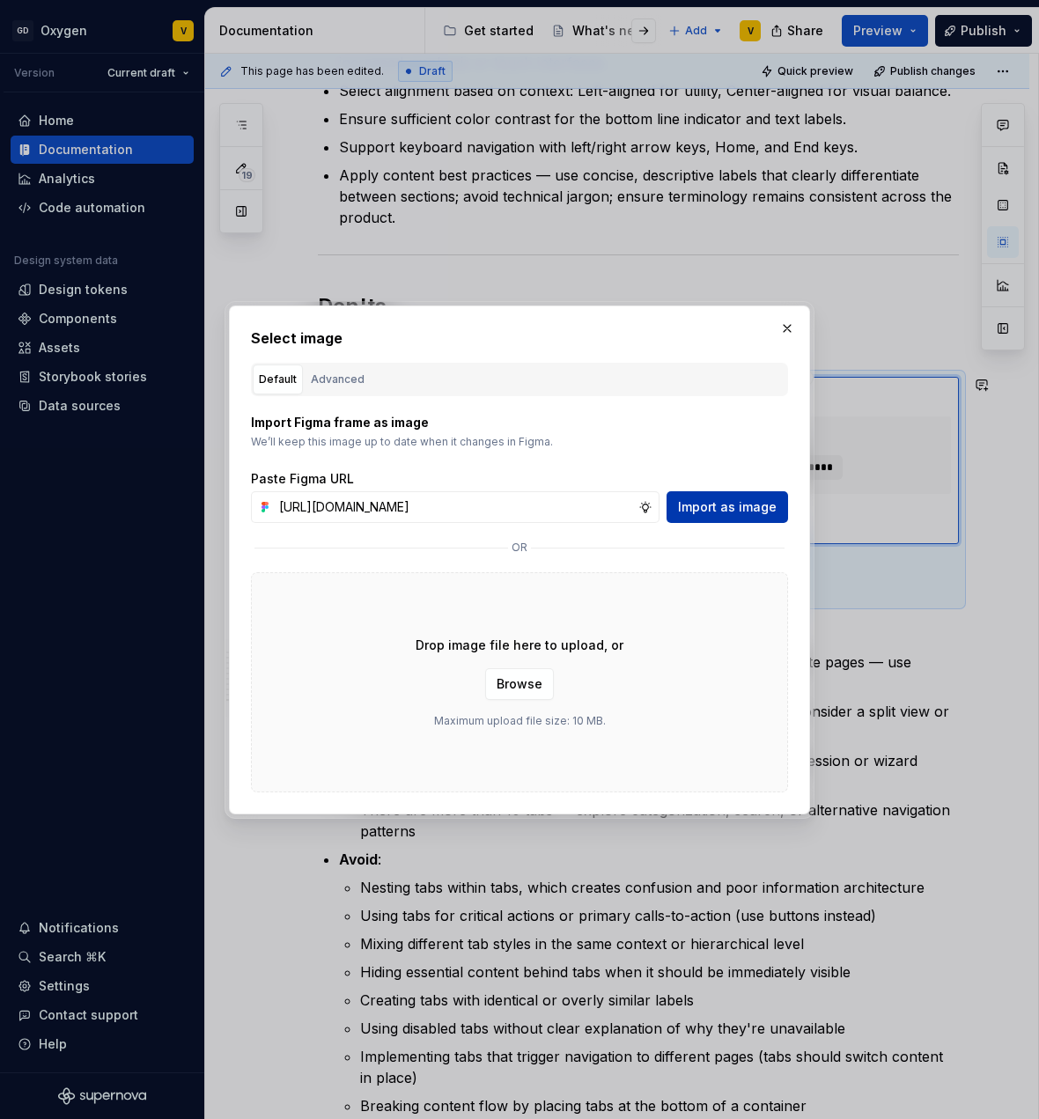
scroll to position [0, 635]
type input "[URL][DOMAIN_NAME]"
click at [734, 512] on span "Import as image" at bounding box center [727, 507] width 99 height 18
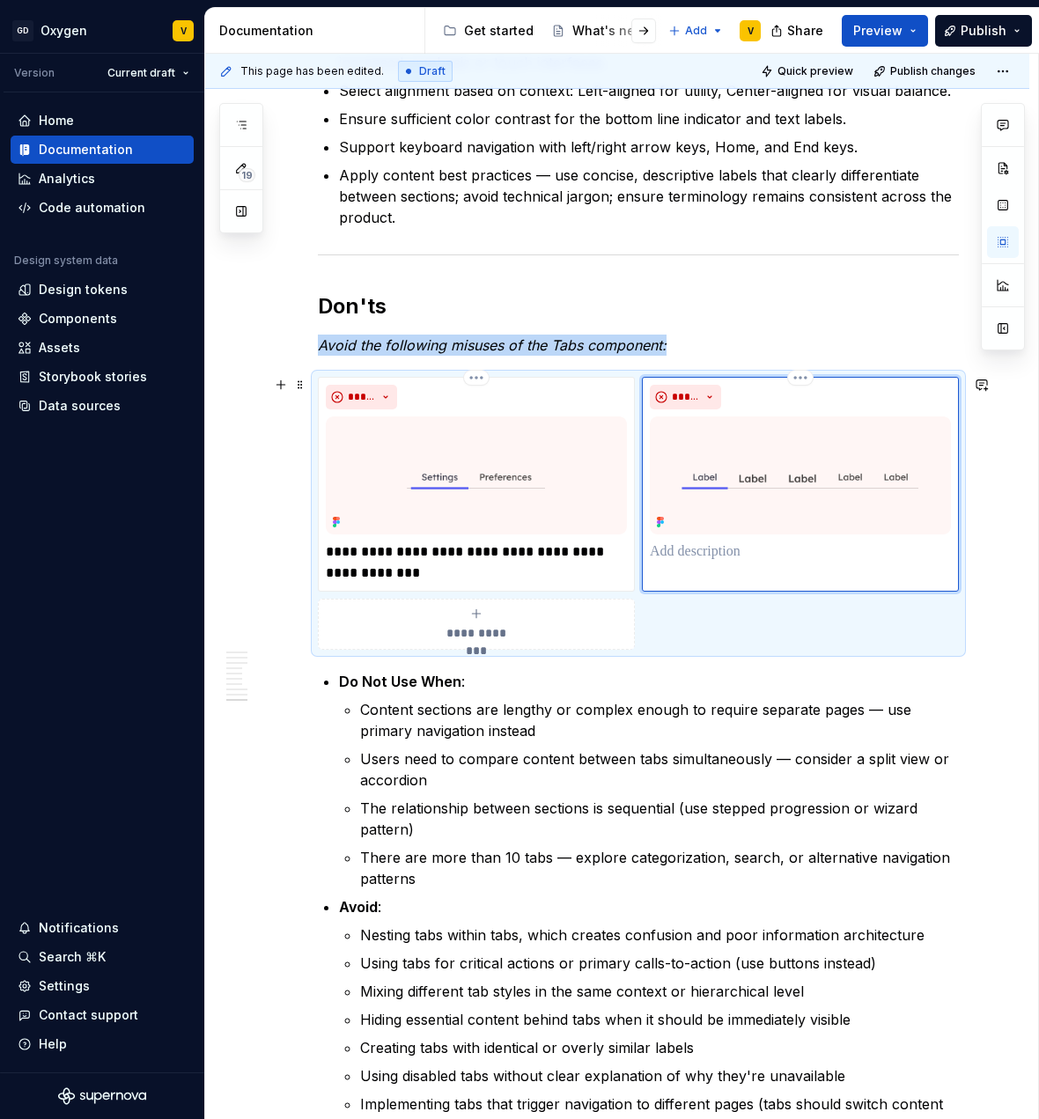
click at [689, 550] on p at bounding box center [800, 552] width 301 height 21
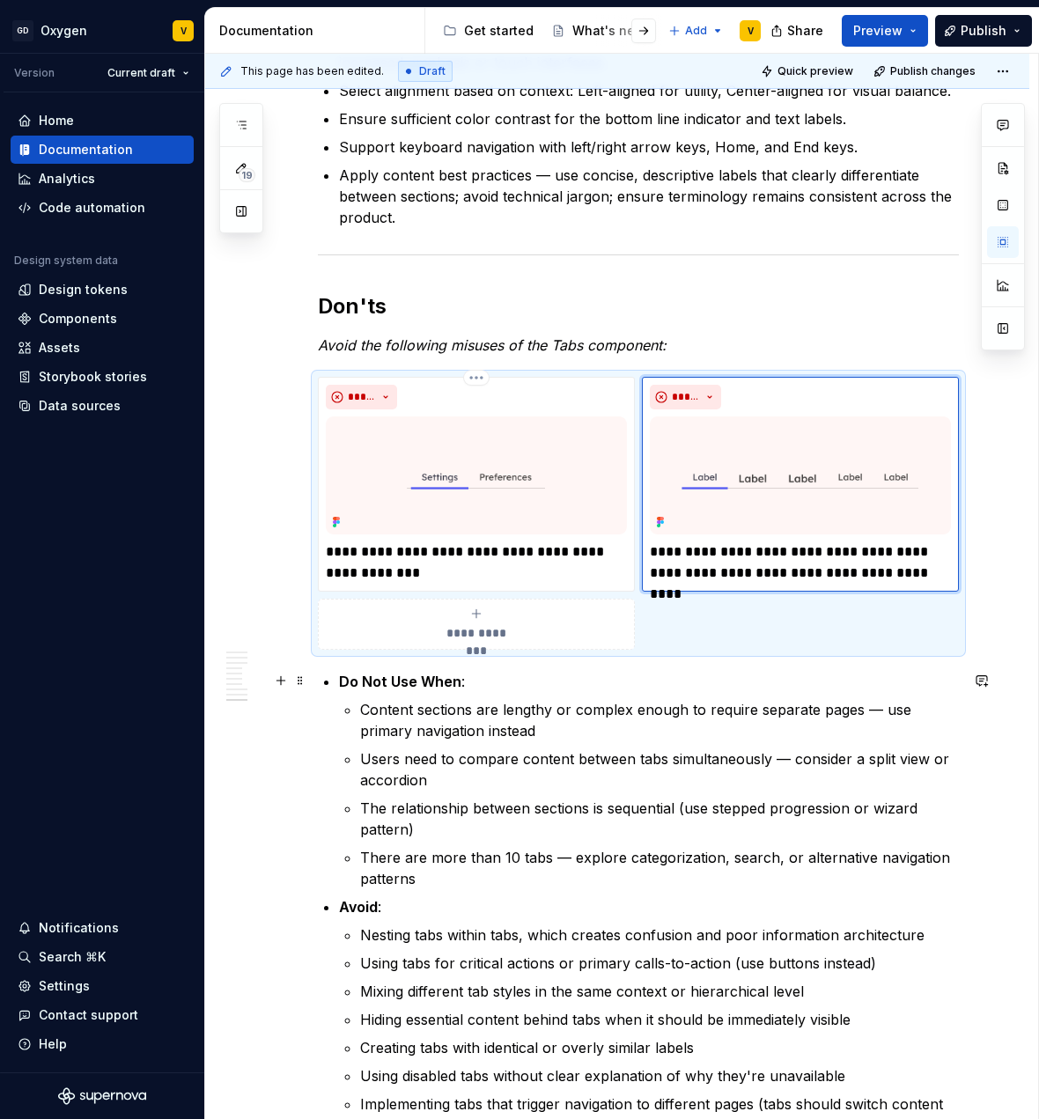
scroll to position [4094, 0]
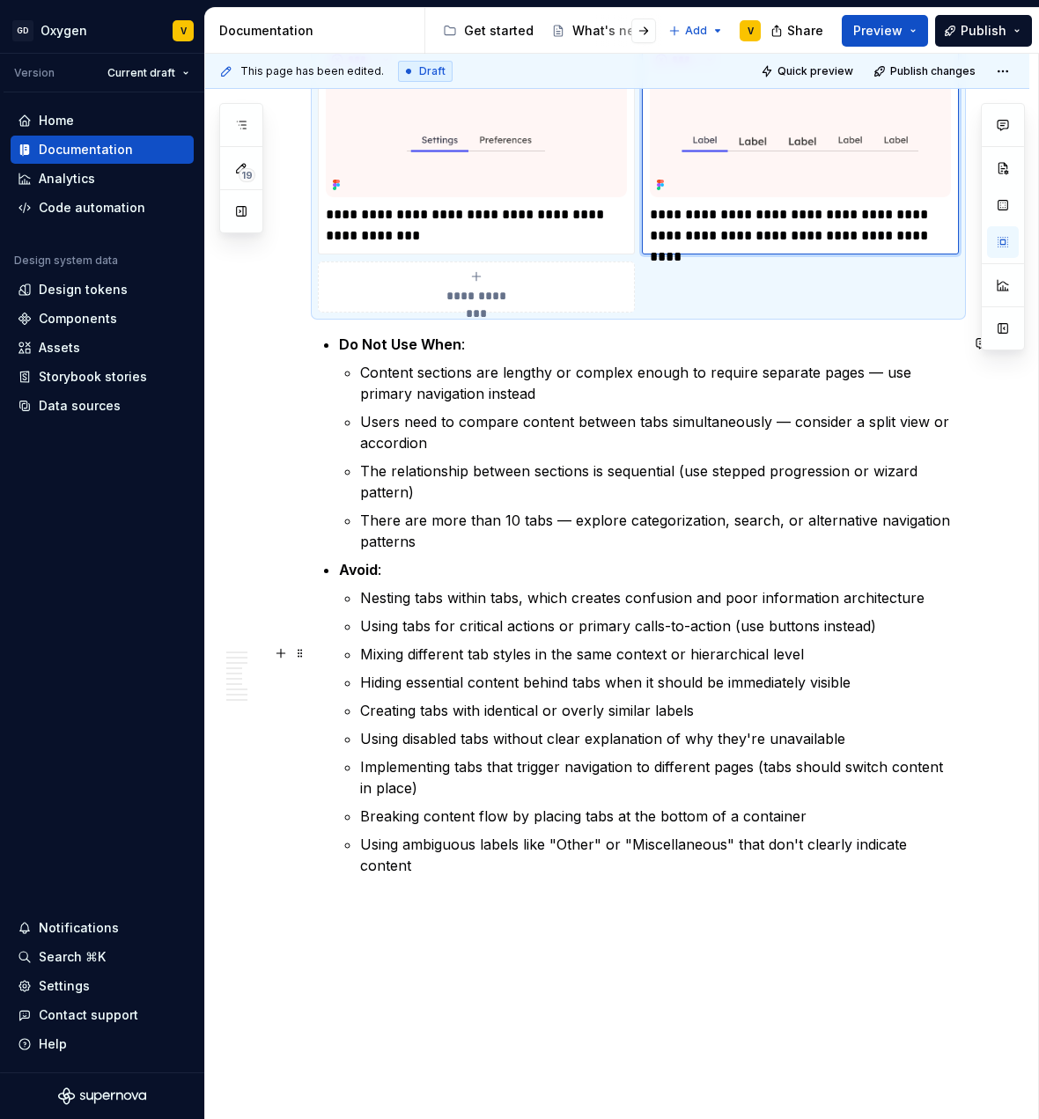
click at [788, 657] on p "Mixing different tab styles in the same context or hierarchical level" at bounding box center [659, 654] width 599 height 21
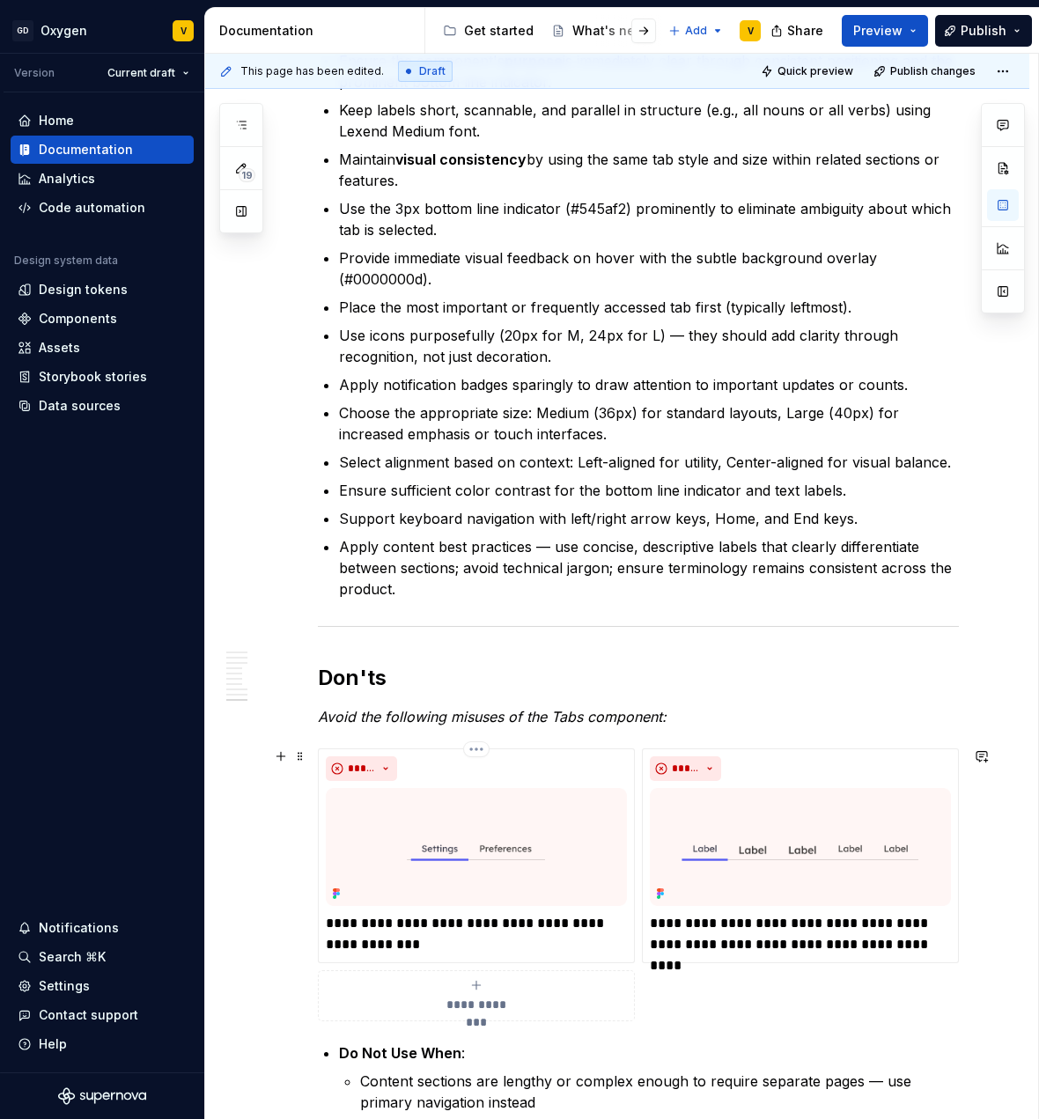
scroll to position [3543, 0]
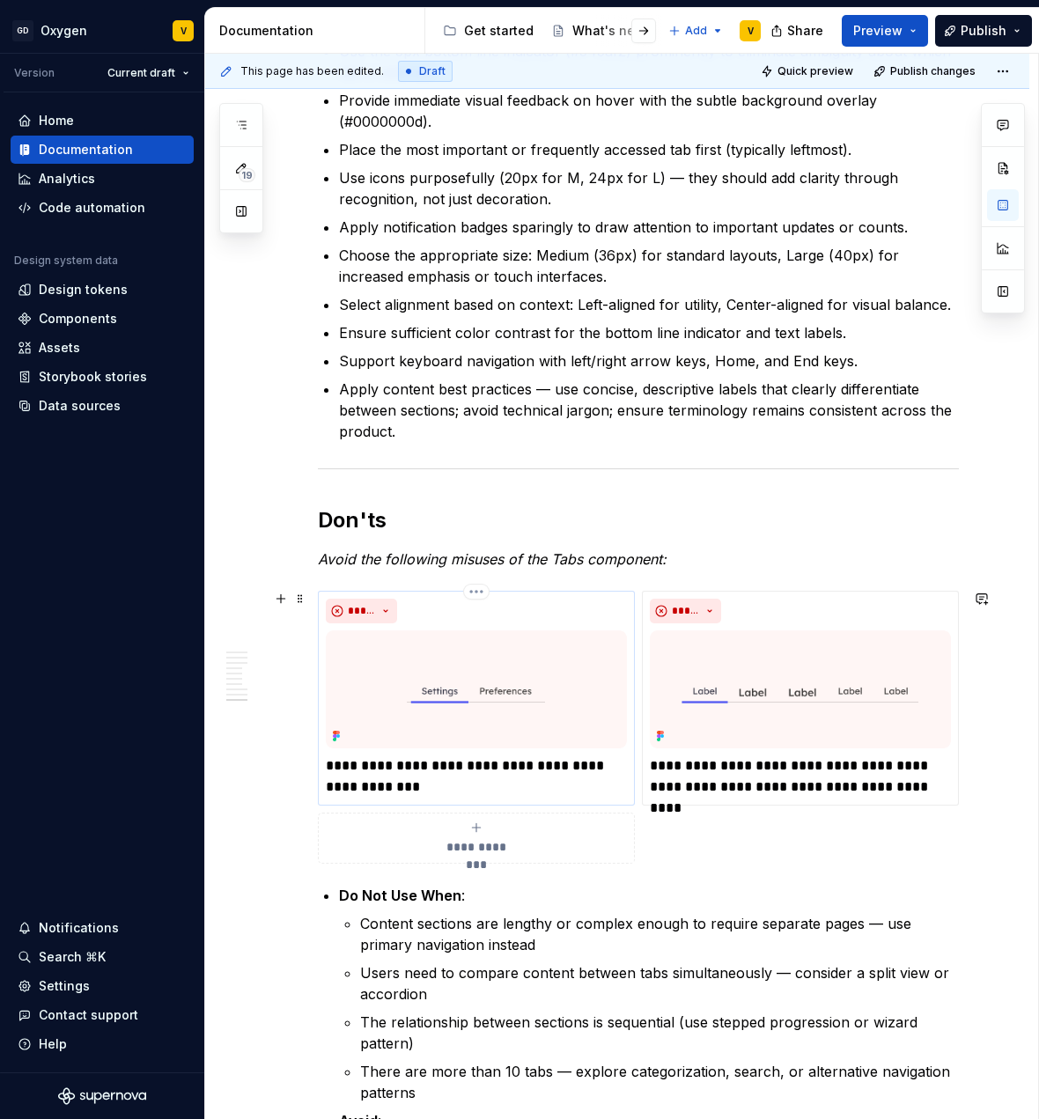
click at [383, 764] on p "**********" at bounding box center [476, 777] width 301 height 42
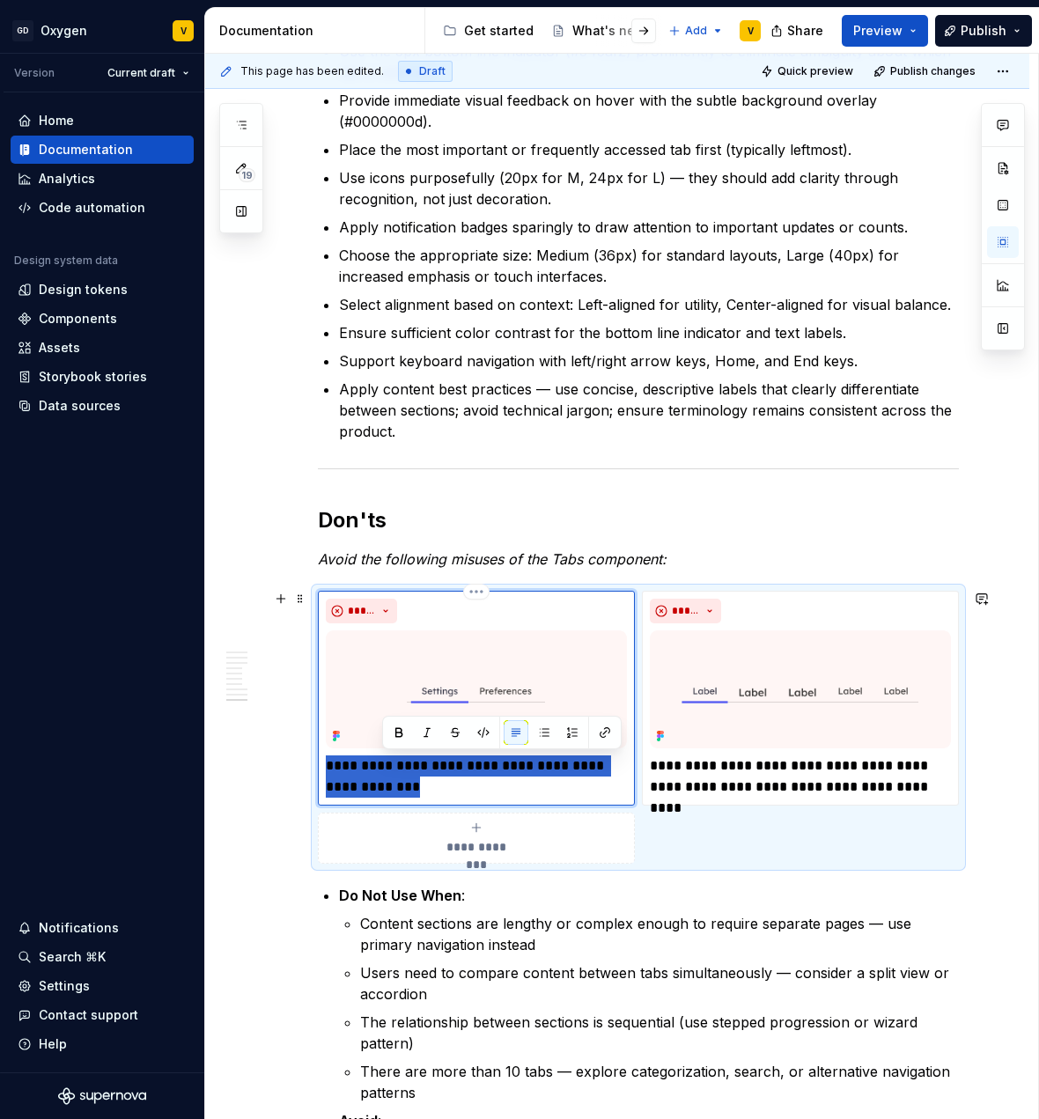
click at [380, 764] on p "**********" at bounding box center [476, 777] width 301 height 42
click at [384, 766] on p "**********" at bounding box center [476, 777] width 301 height 42
type textarea "*"
click at [691, 771] on p "**********" at bounding box center [800, 777] width 301 height 42
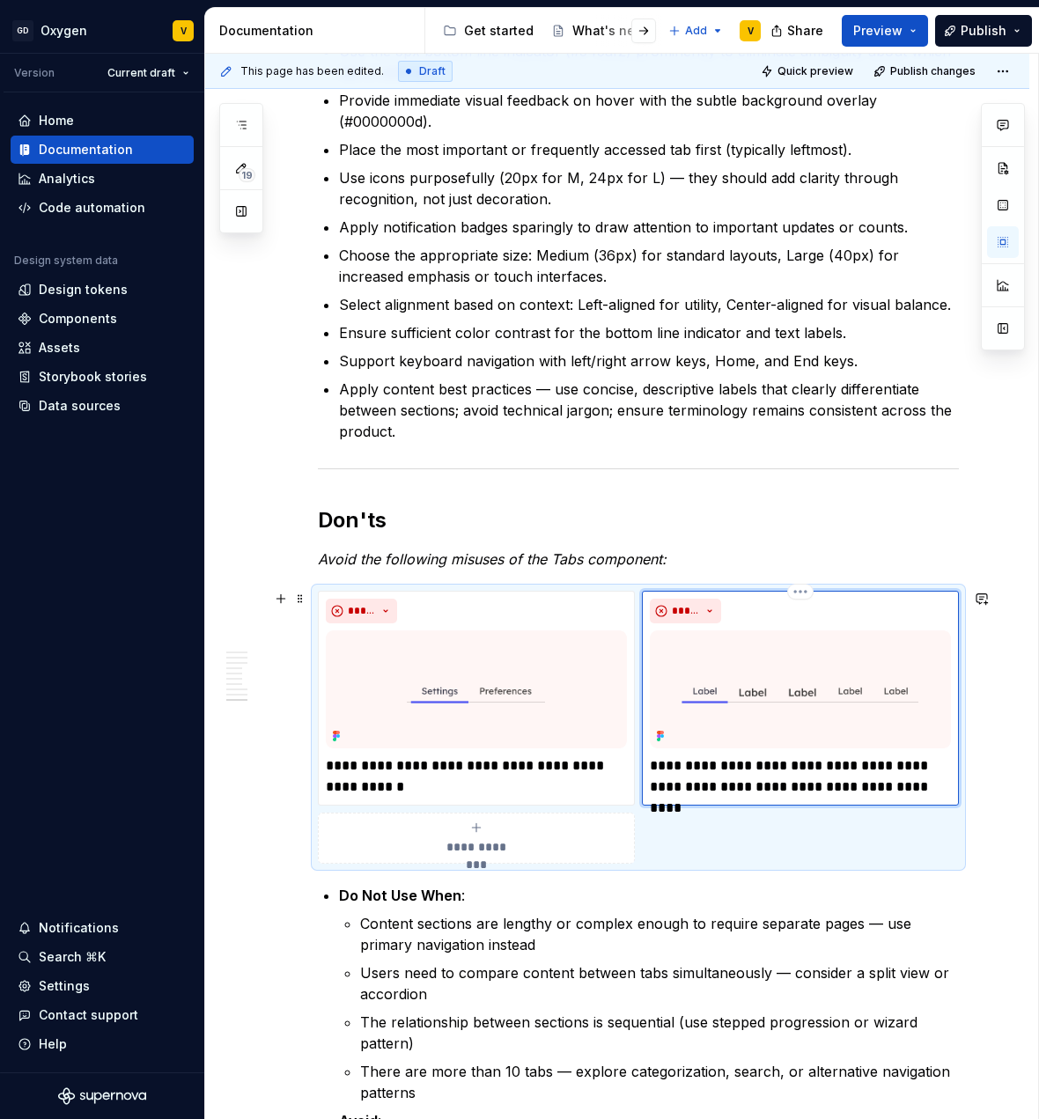
type textarea "*"
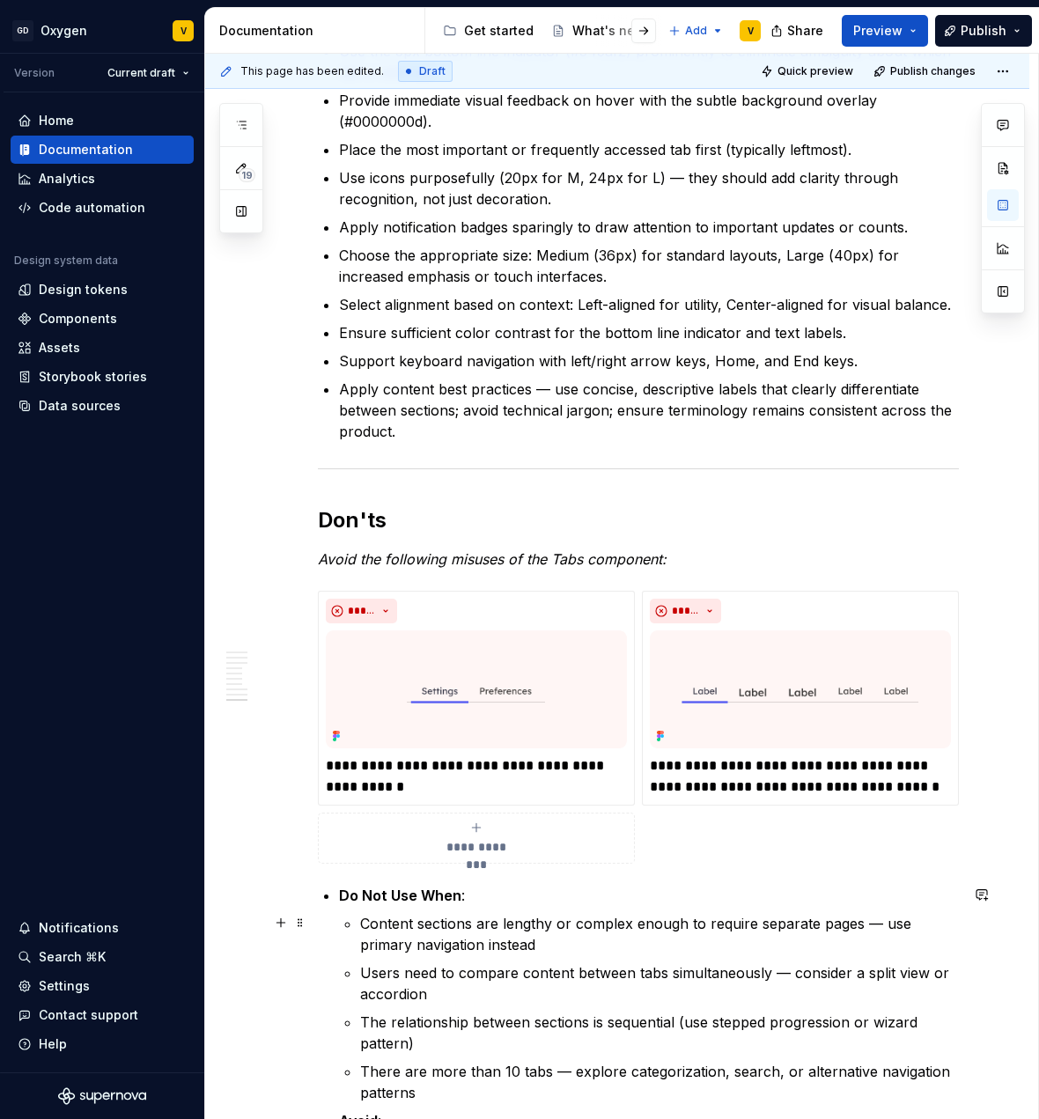
click at [693, 953] on p "Content sections are lengthy or complex enough to require separate pages — use …" at bounding box center [659, 934] width 599 height 42
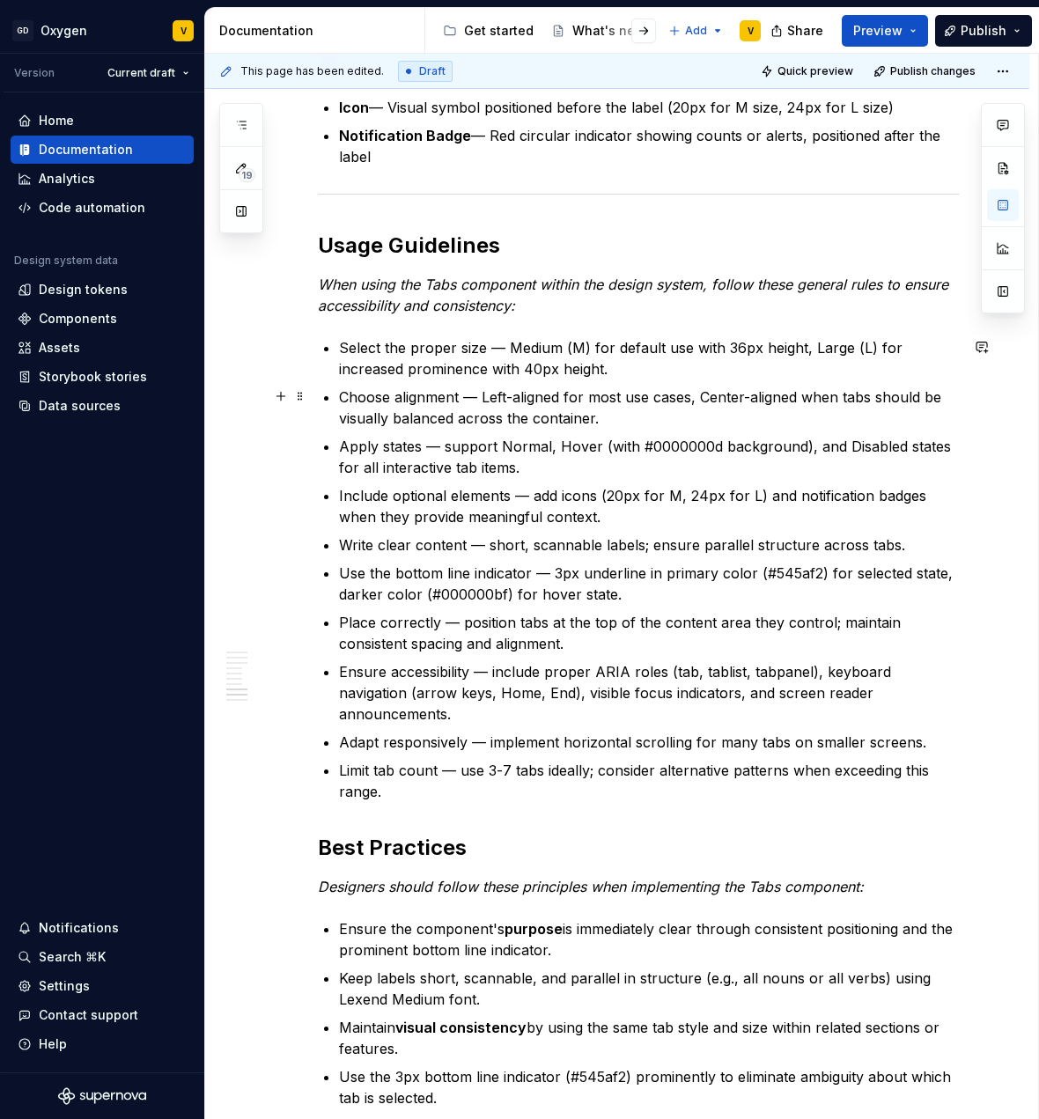
scroll to position [2481, 0]
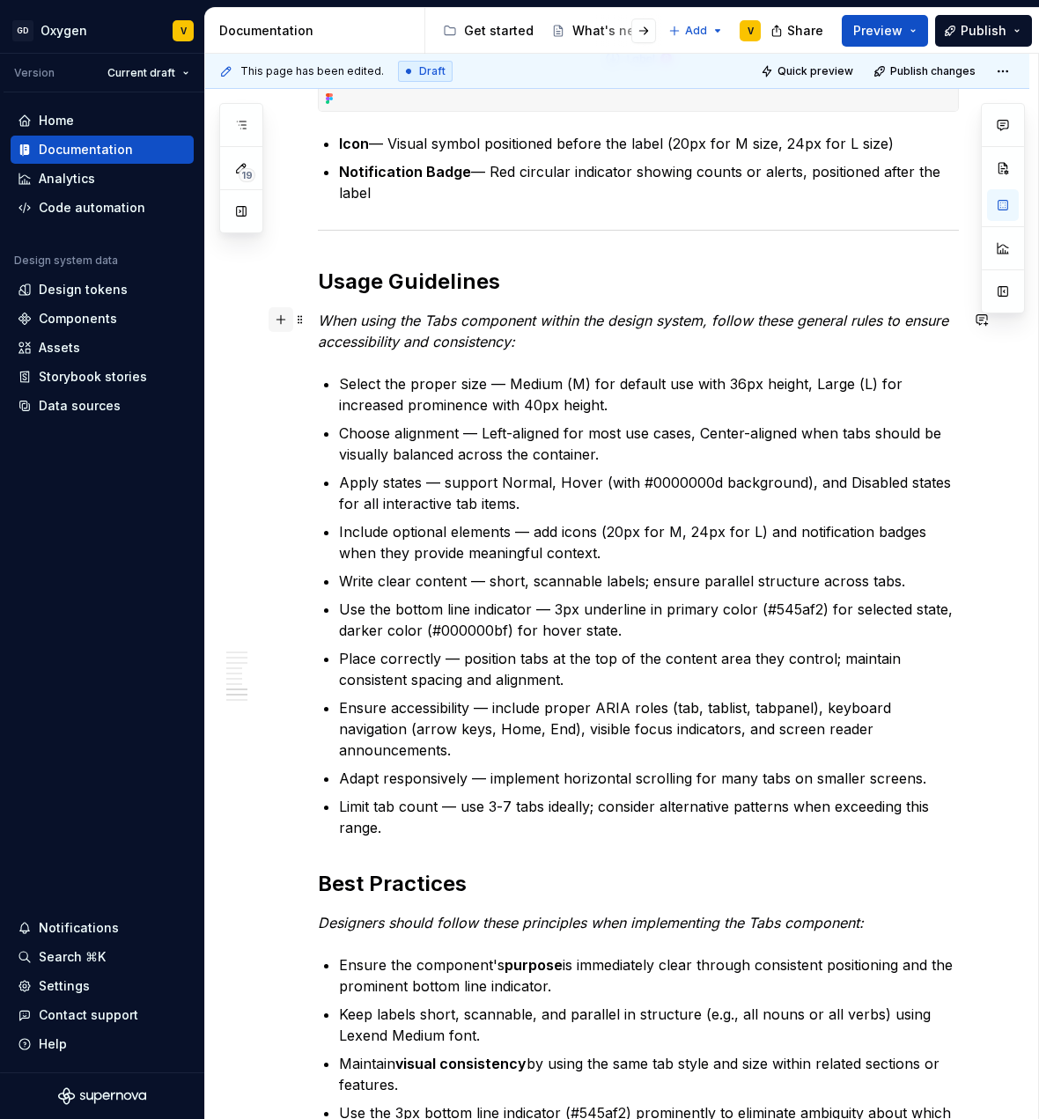
click at [277, 316] on button "button" at bounding box center [281, 319] width 25 height 25
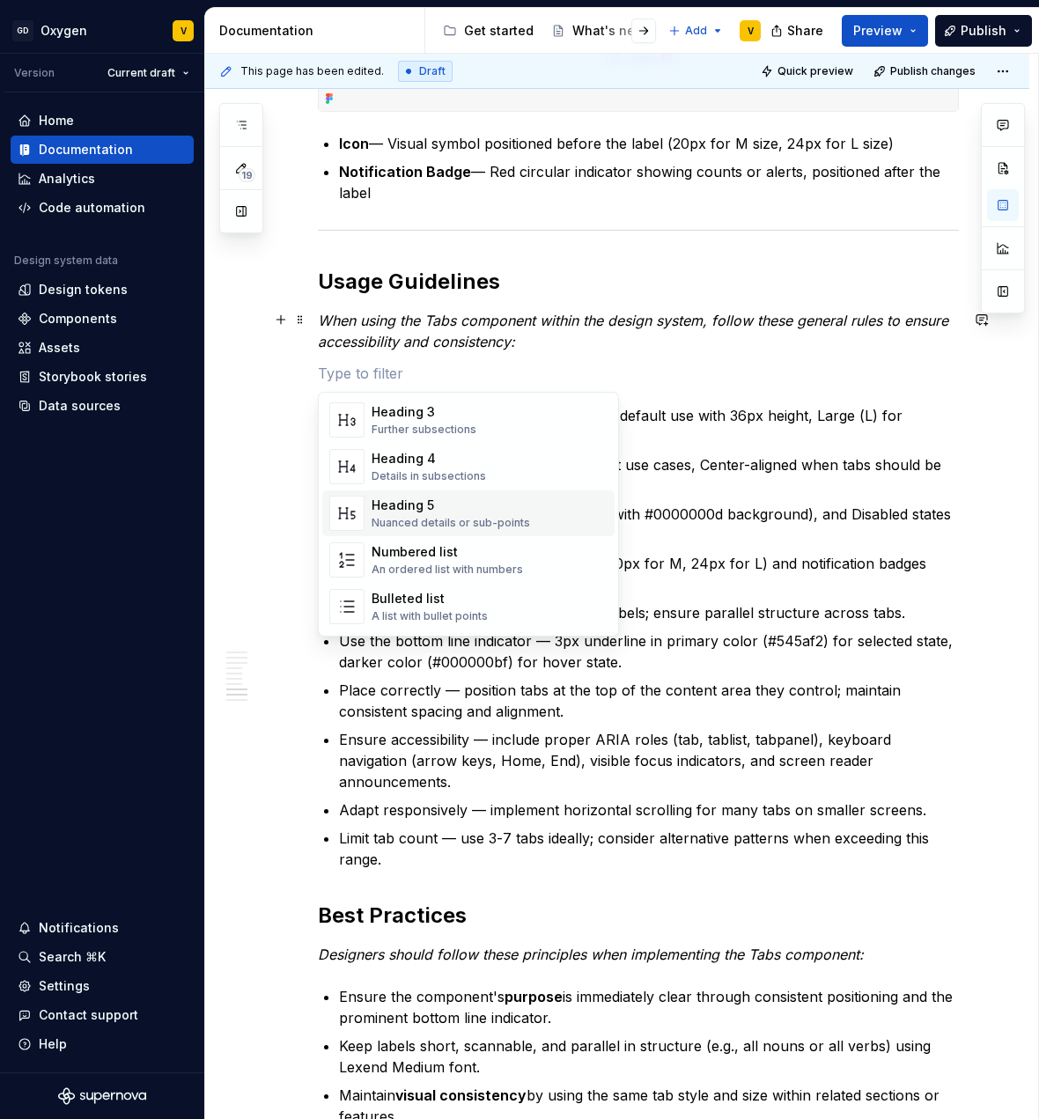
scroll to position [672, 0]
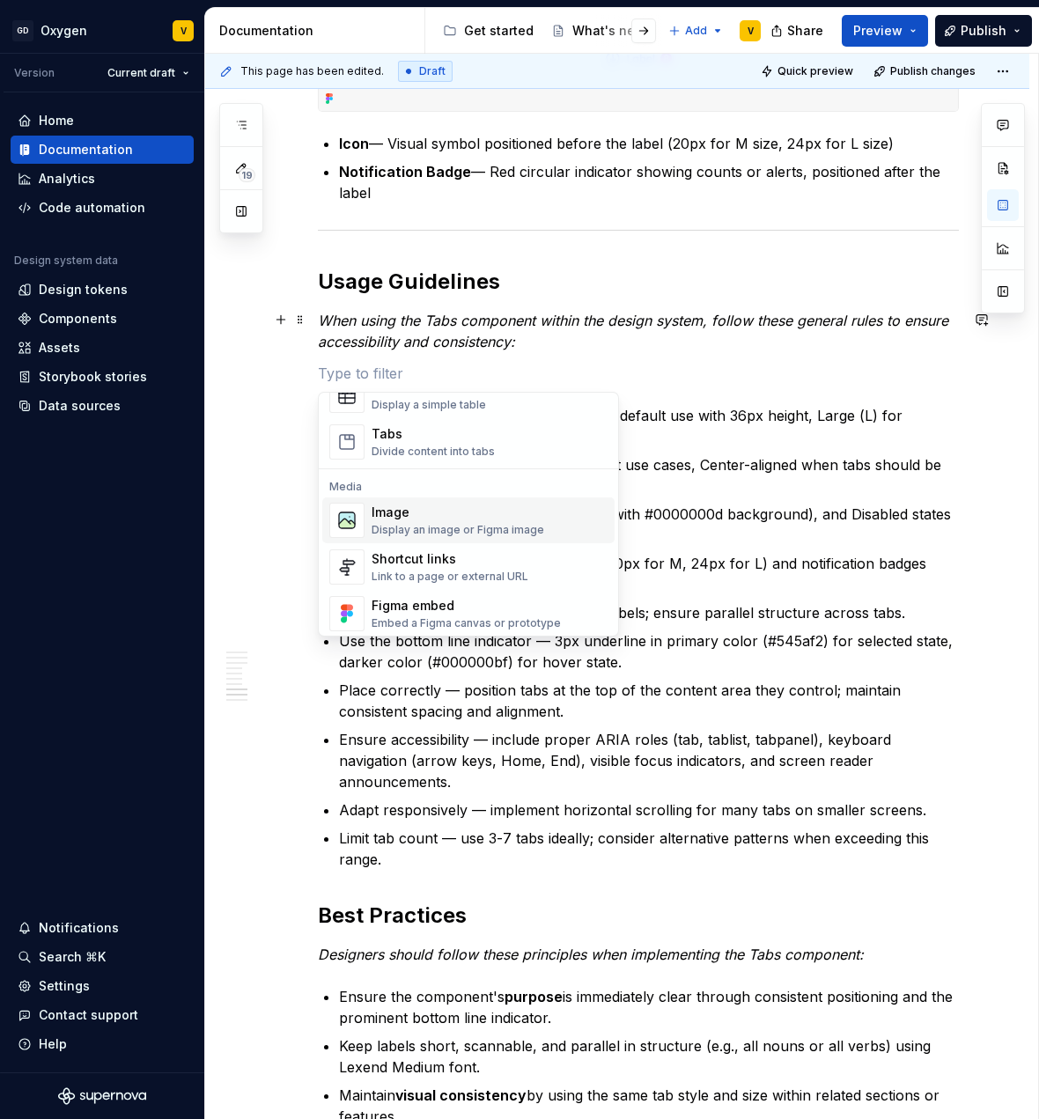
click at [425, 506] on div "Image" at bounding box center [458, 513] width 173 height 18
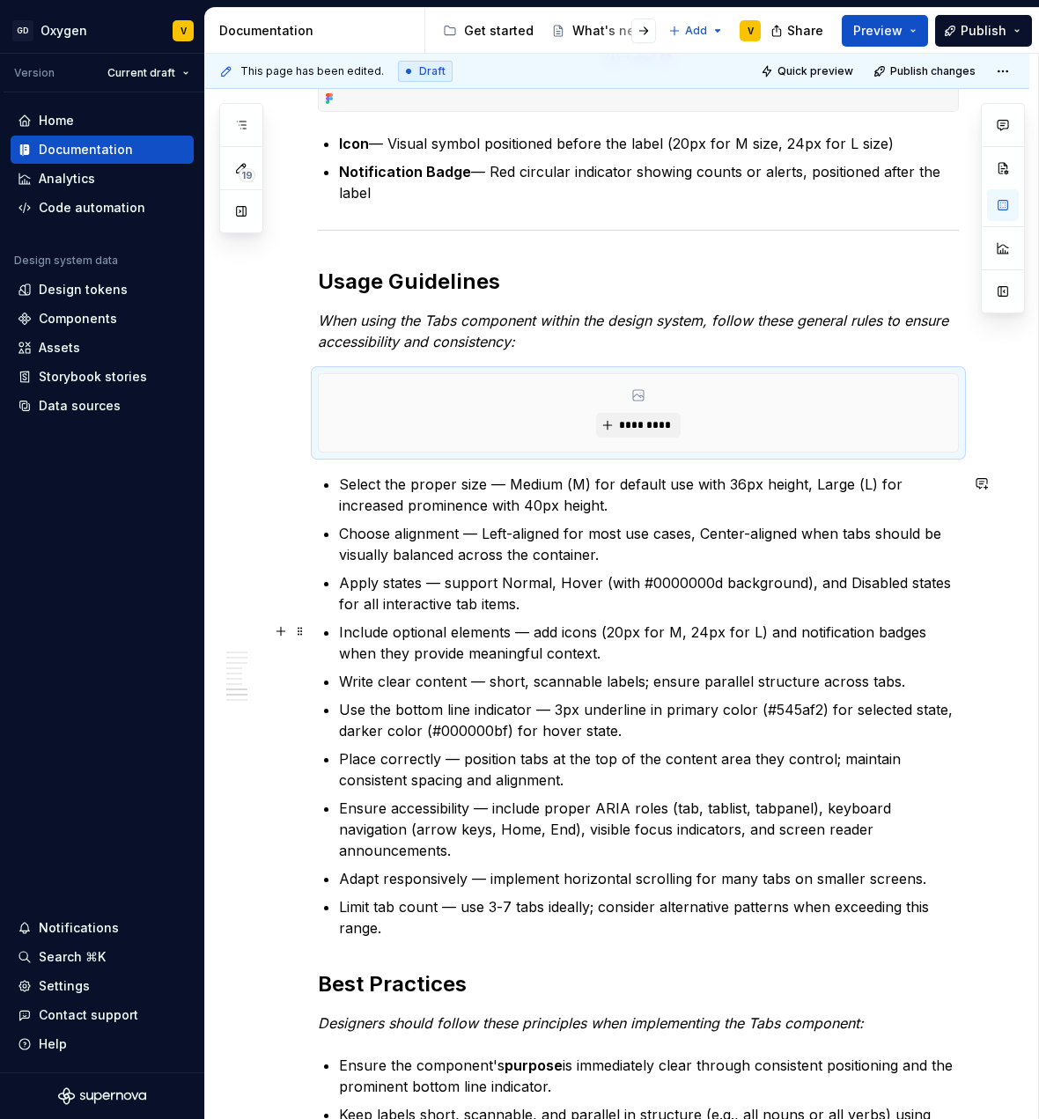
click at [810, 651] on p "Include optional elements — add icons (20px for M, 24px for L) and notification…" at bounding box center [649, 643] width 620 height 42
click at [686, 678] on p "Write clear content — short, scannable labels; ensure parallel structure across…" at bounding box center [649, 681] width 620 height 21
click at [476, 648] on p "Include optional elements — add icons (20px for M, 24px for L) and notification…" at bounding box center [649, 643] width 620 height 42
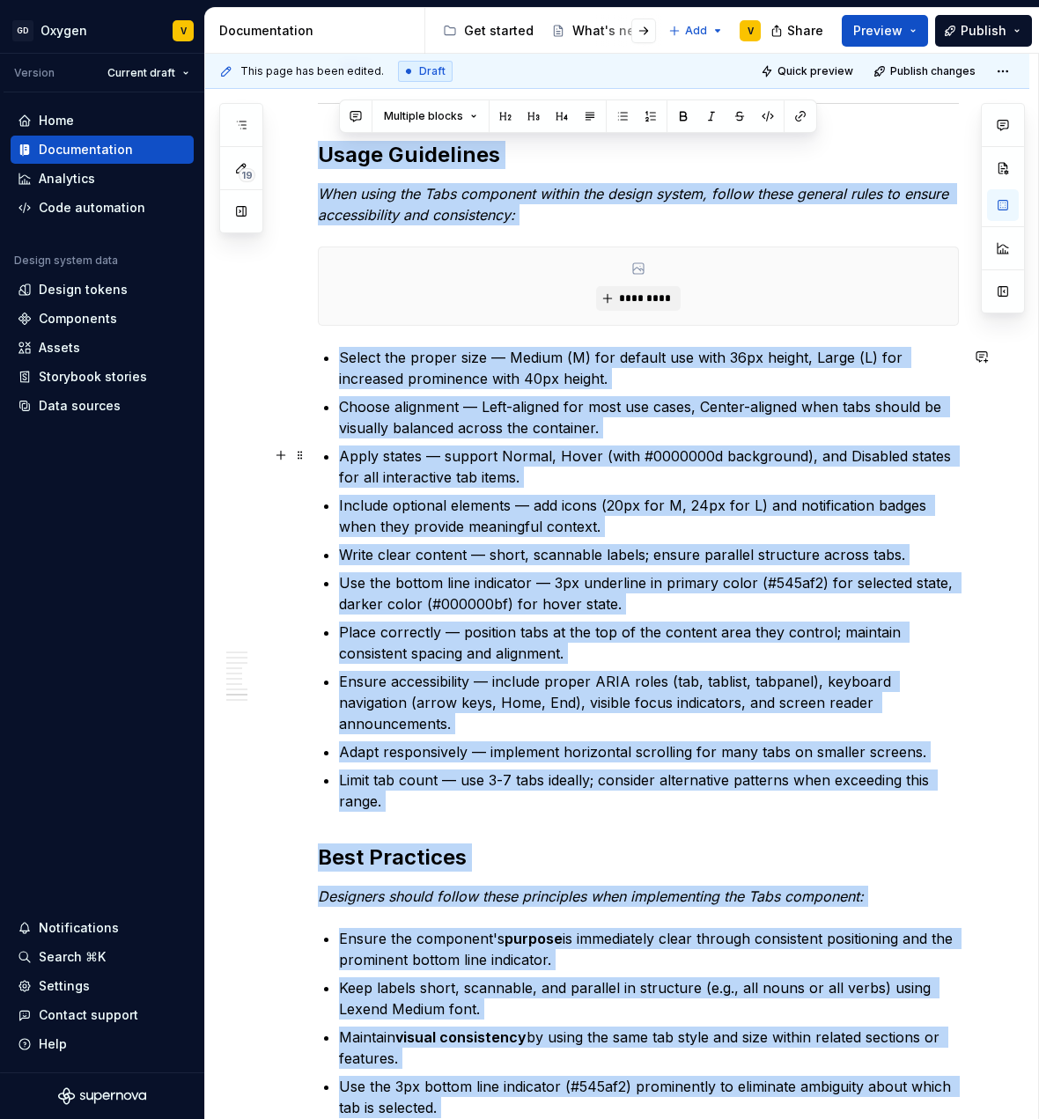
scroll to position [2607, 0]
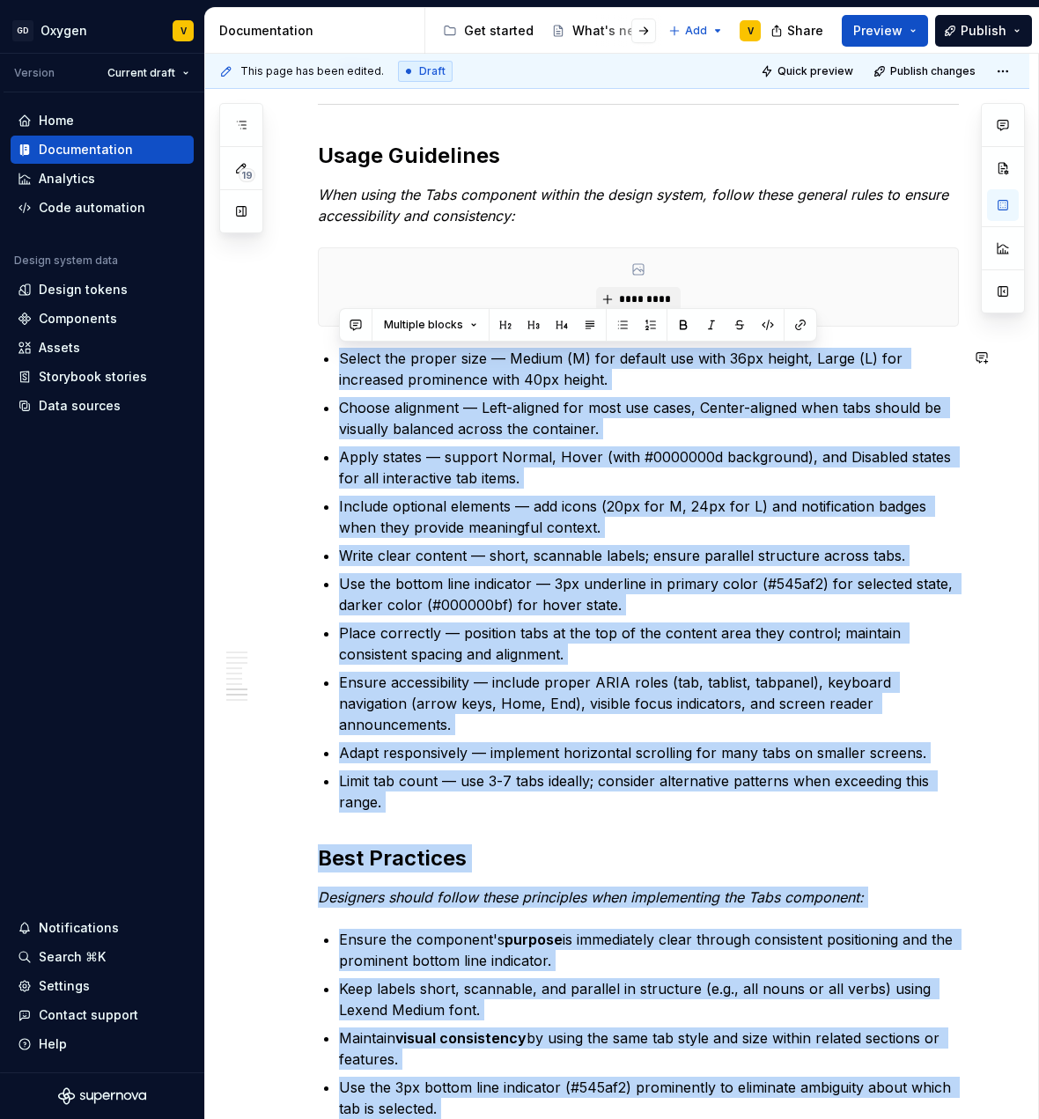
drag, startPoint x: 424, startPoint y: 995, endPoint x: 333, endPoint y: 343, distance: 658.9
click at [333, 343] on div "Anatomy The Tabs component is made up of several parts that work together to cr…" at bounding box center [638, 134] width 641 height 4660
click at [429, 594] on p "Use the bottom line indicator — 3px underline in primary color (#545af2) for se…" at bounding box center [649, 594] width 620 height 42
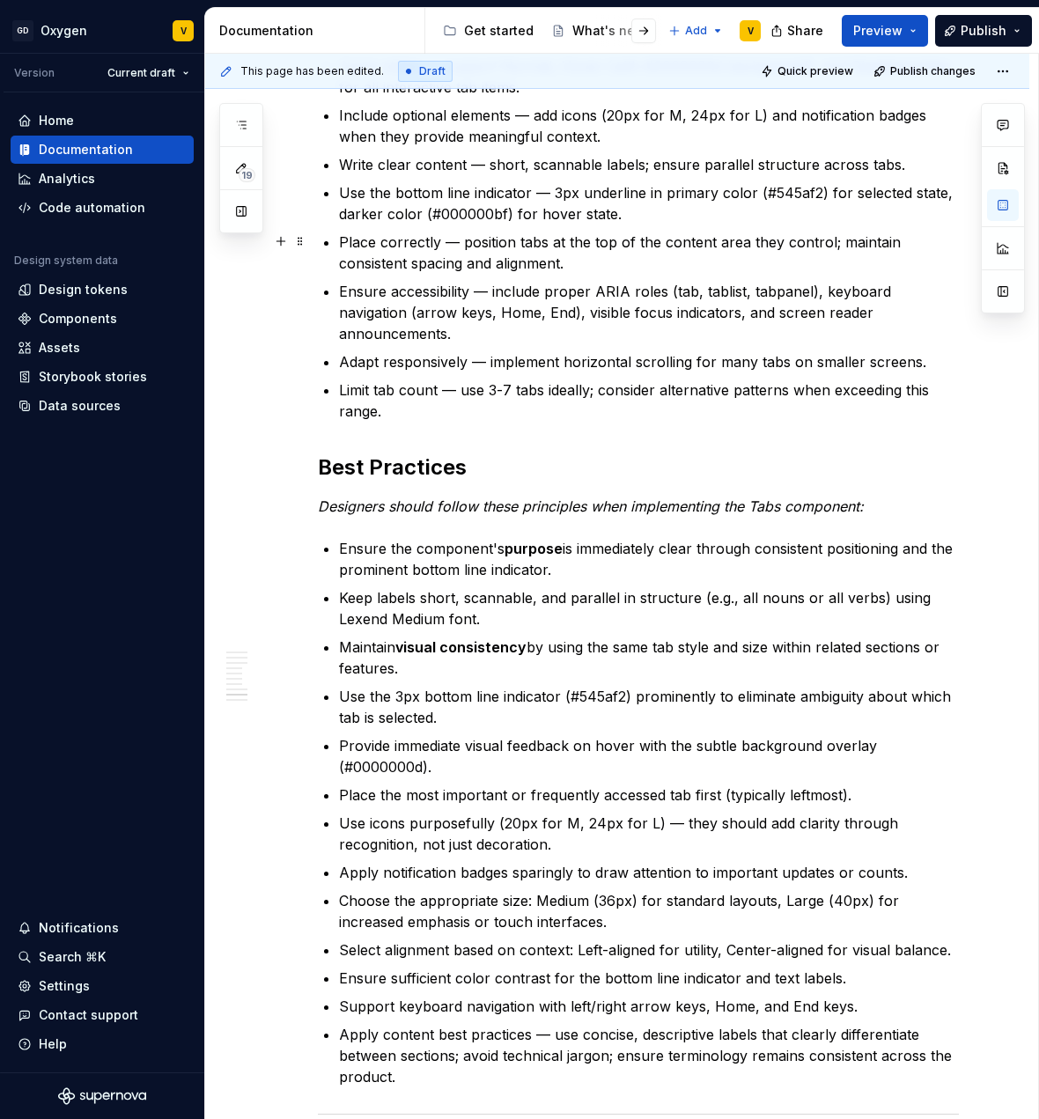
scroll to position [3203, 0]
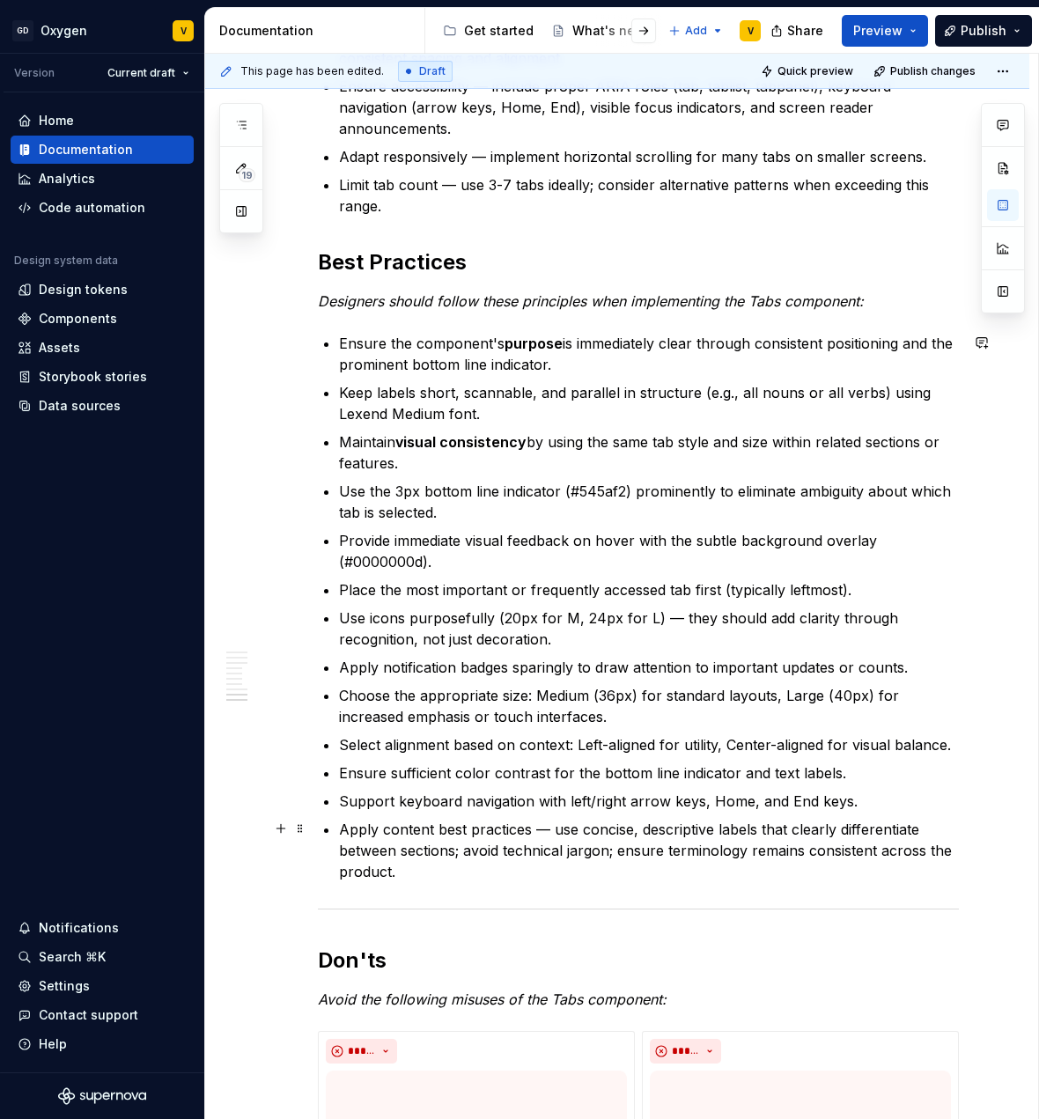
click at [425, 844] on p "Apply content best practices — use concise, descriptive labels that clearly dif…" at bounding box center [649, 850] width 620 height 63
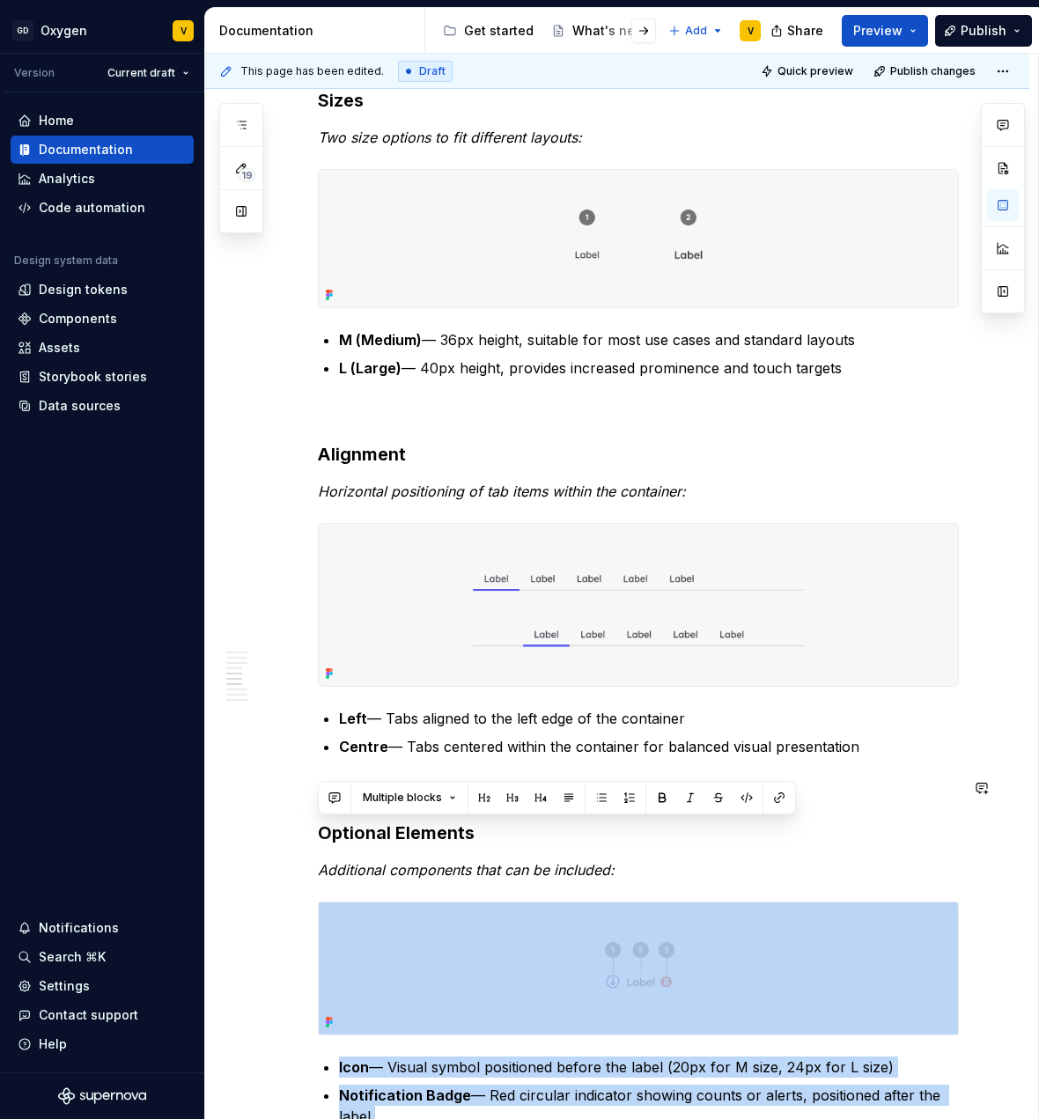
drag, startPoint x: 421, startPoint y: 868, endPoint x: 314, endPoint y: 906, distance: 113.4
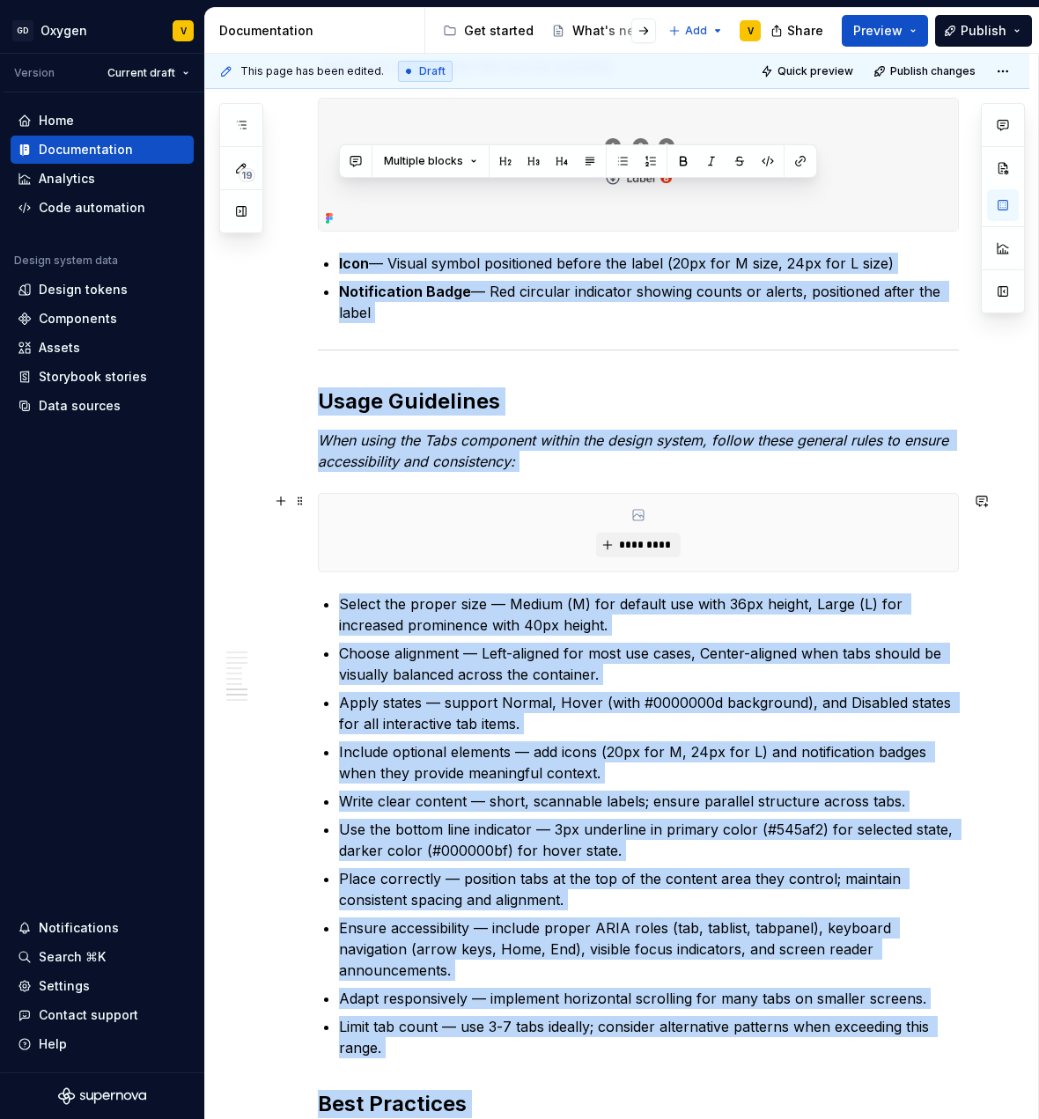
scroll to position [2500, 0]
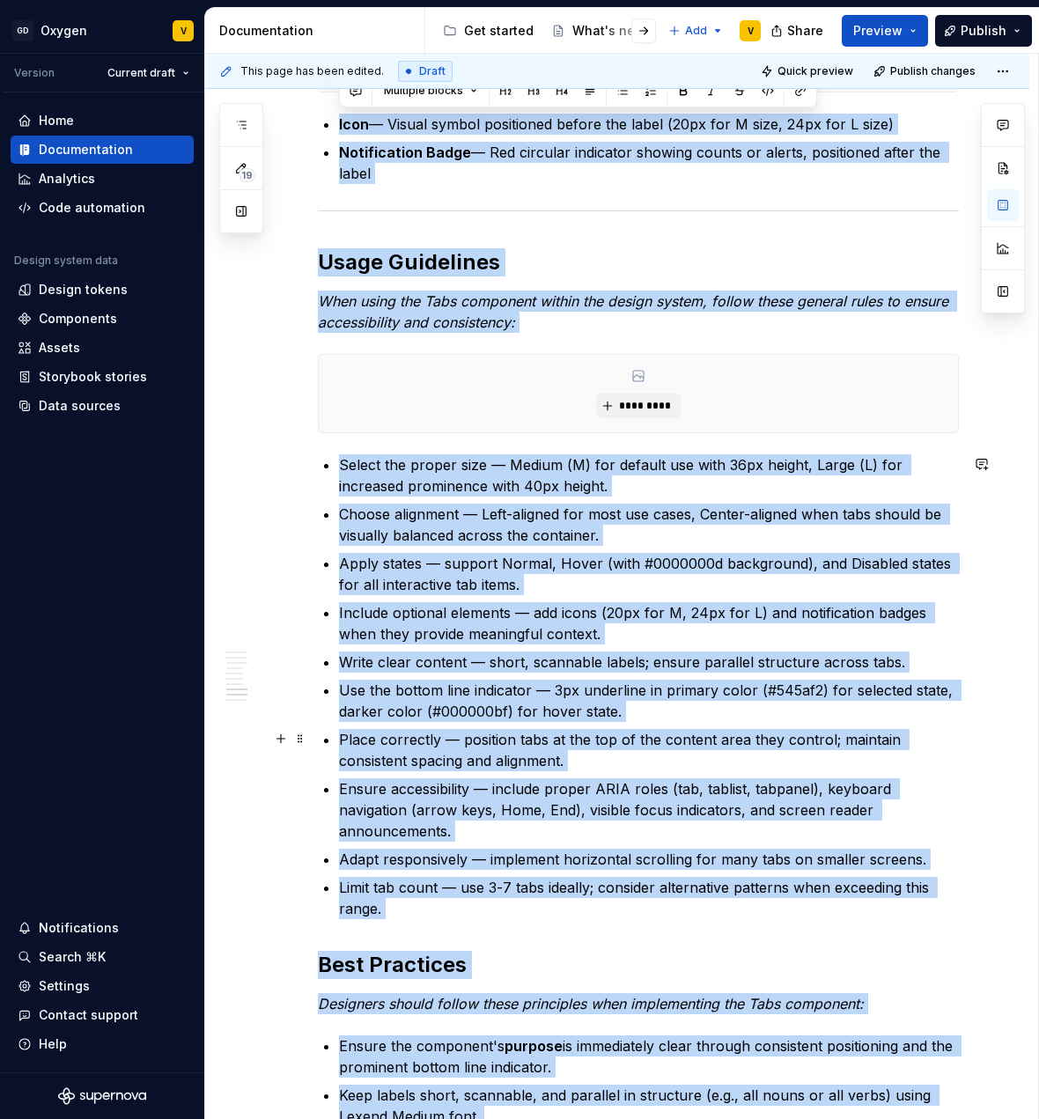
drag, startPoint x: 359, startPoint y: 731, endPoint x: 362, endPoint y: 449, distance: 281.8
click at [359, 729] on p "Place correctly — position tabs at the top of the content area they control; ma…" at bounding box center [649, 750] width 620 height 42
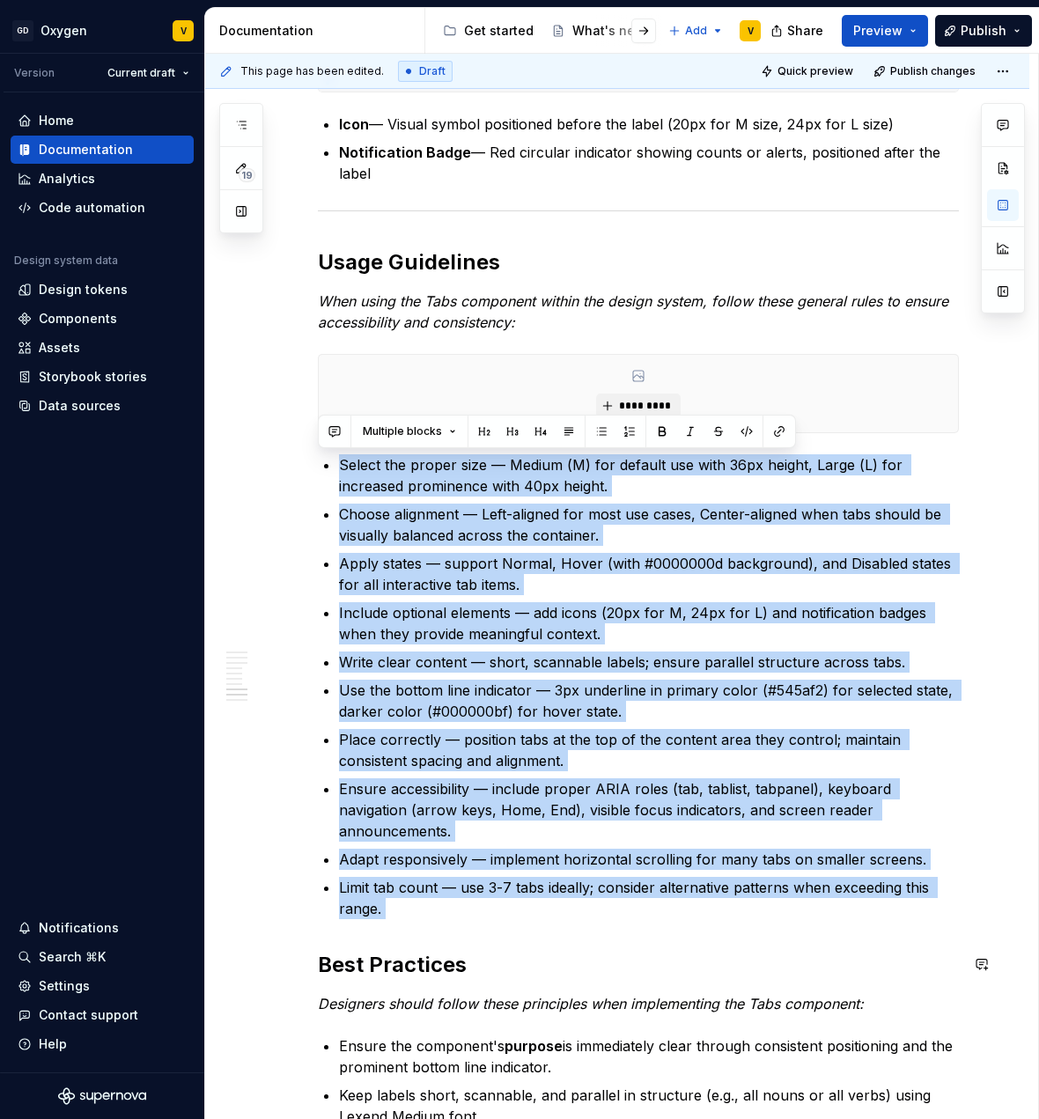
drag, startPoint x: 339, startPoint y: 470, endPoint x: 595, endPoint y: 944, distance: 538.7
click at [595, 944] on div "Anatomy The Tabs component is made up of several parts that work together to cr…" at bounding box center [638, 241] width 641 height 4660
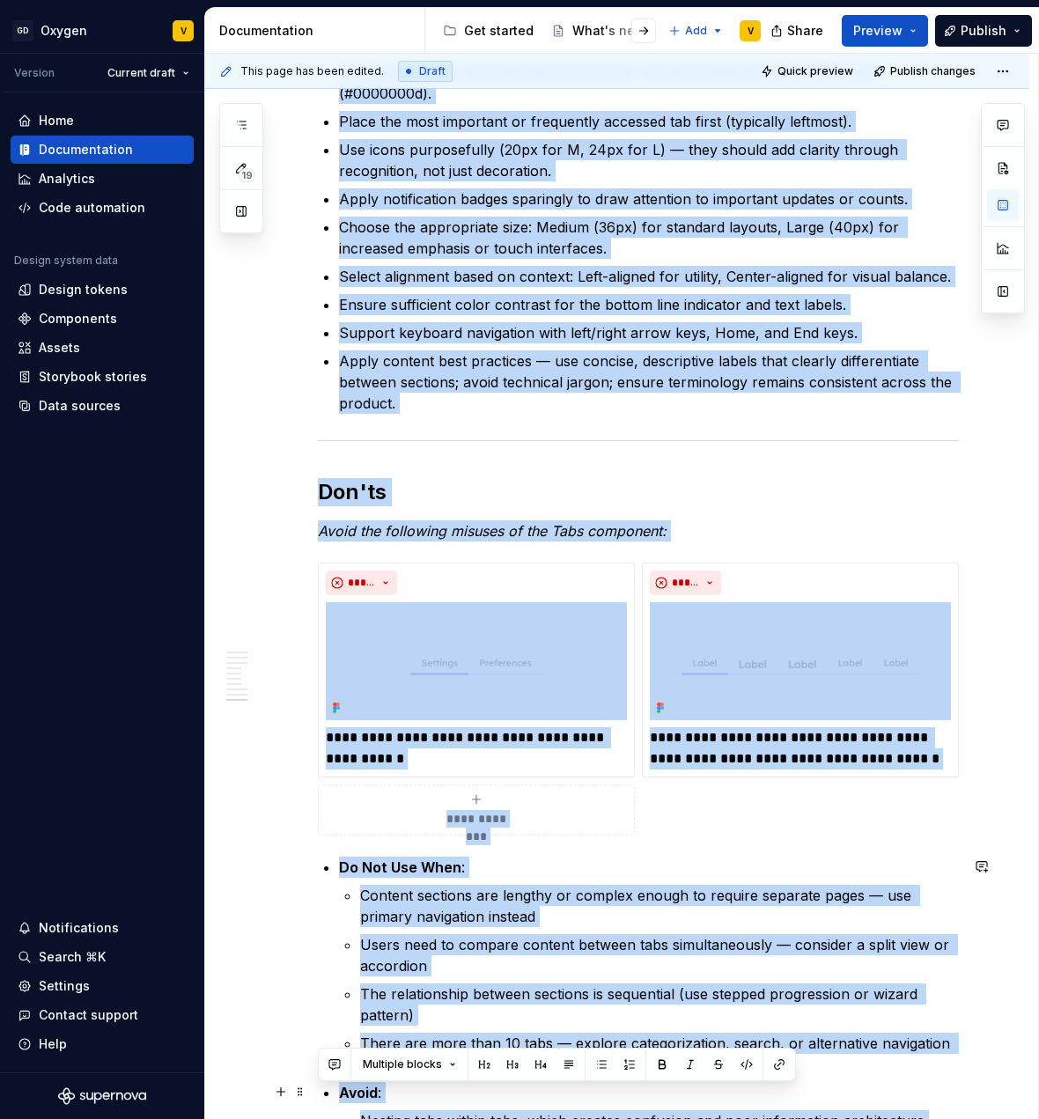
scroll to position [3402, 0]
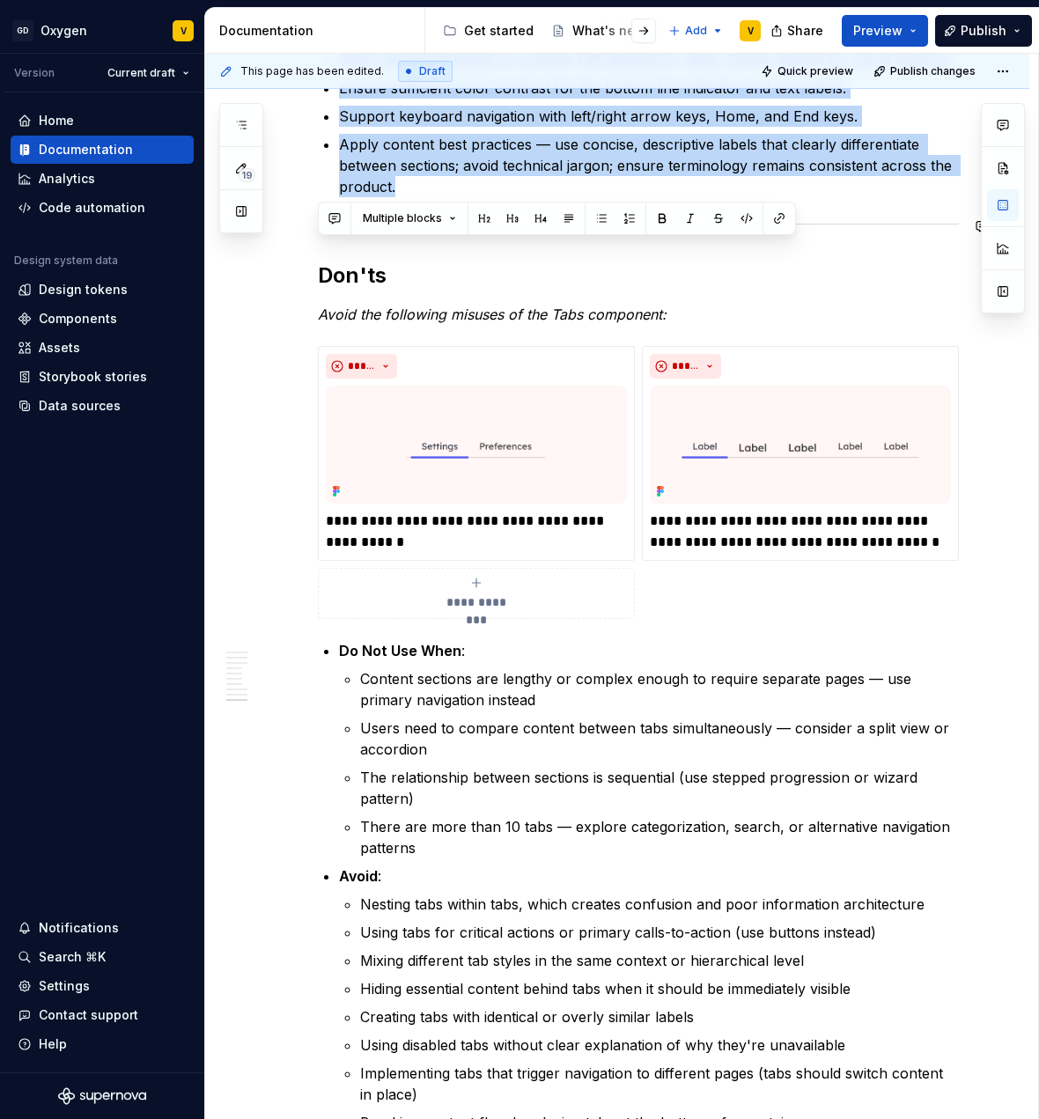
drag, startPoint x: 323, startPoint y: 463, endPoint x: 461, endPoint y: 201, distance: 296.7
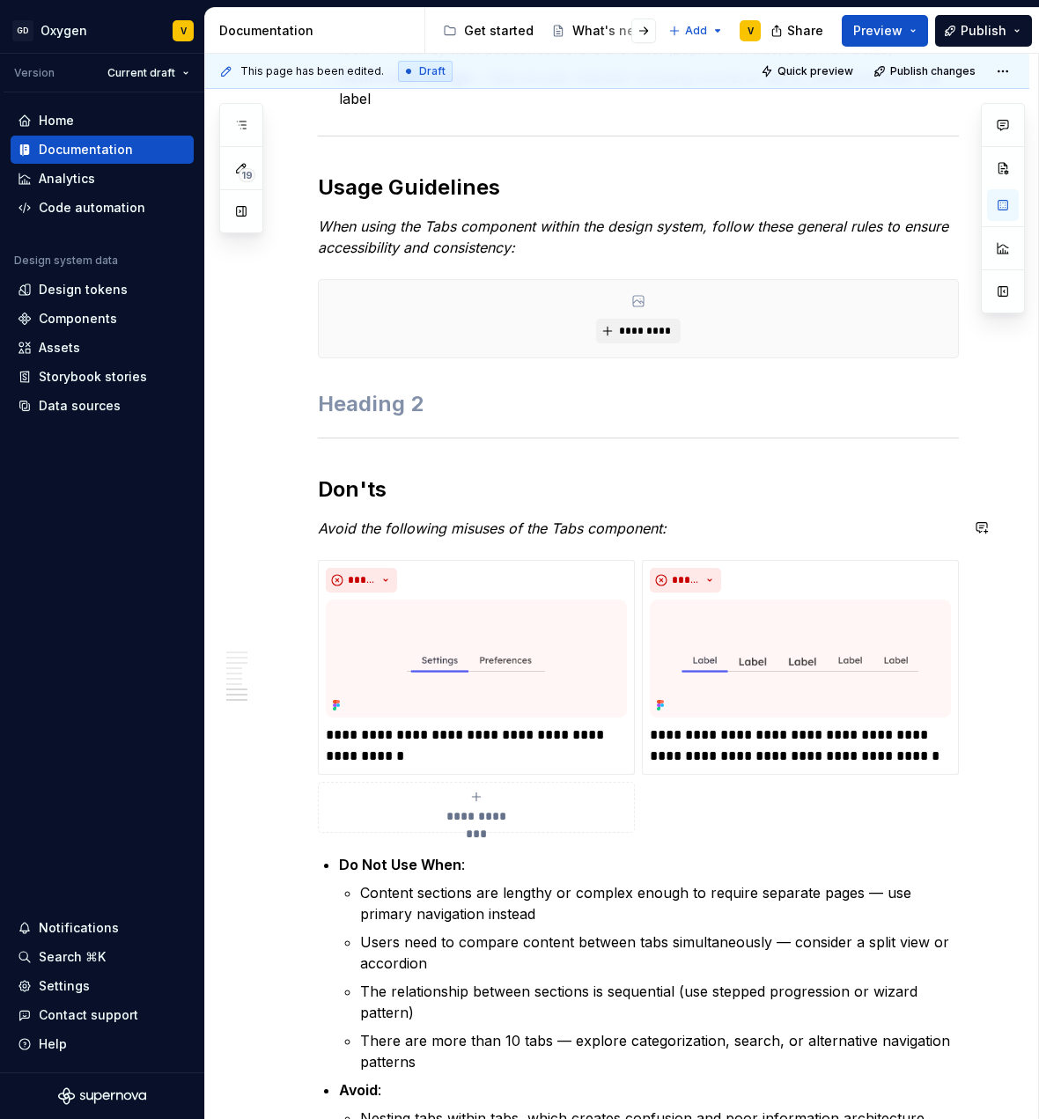
scroll to position [2573, 0]
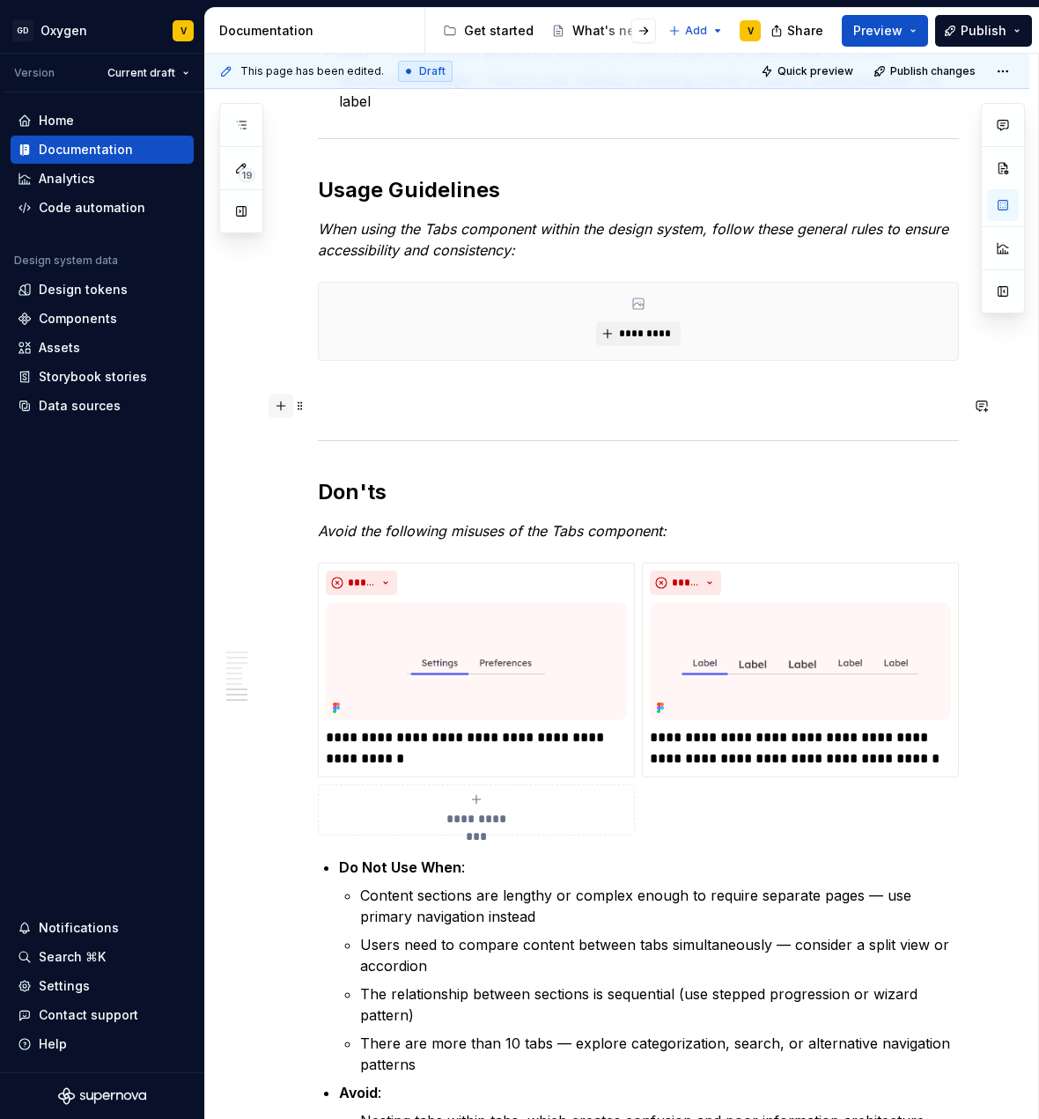
click at [281, 408] on button "button" at bounding box center [281, 406] width 25 height 25
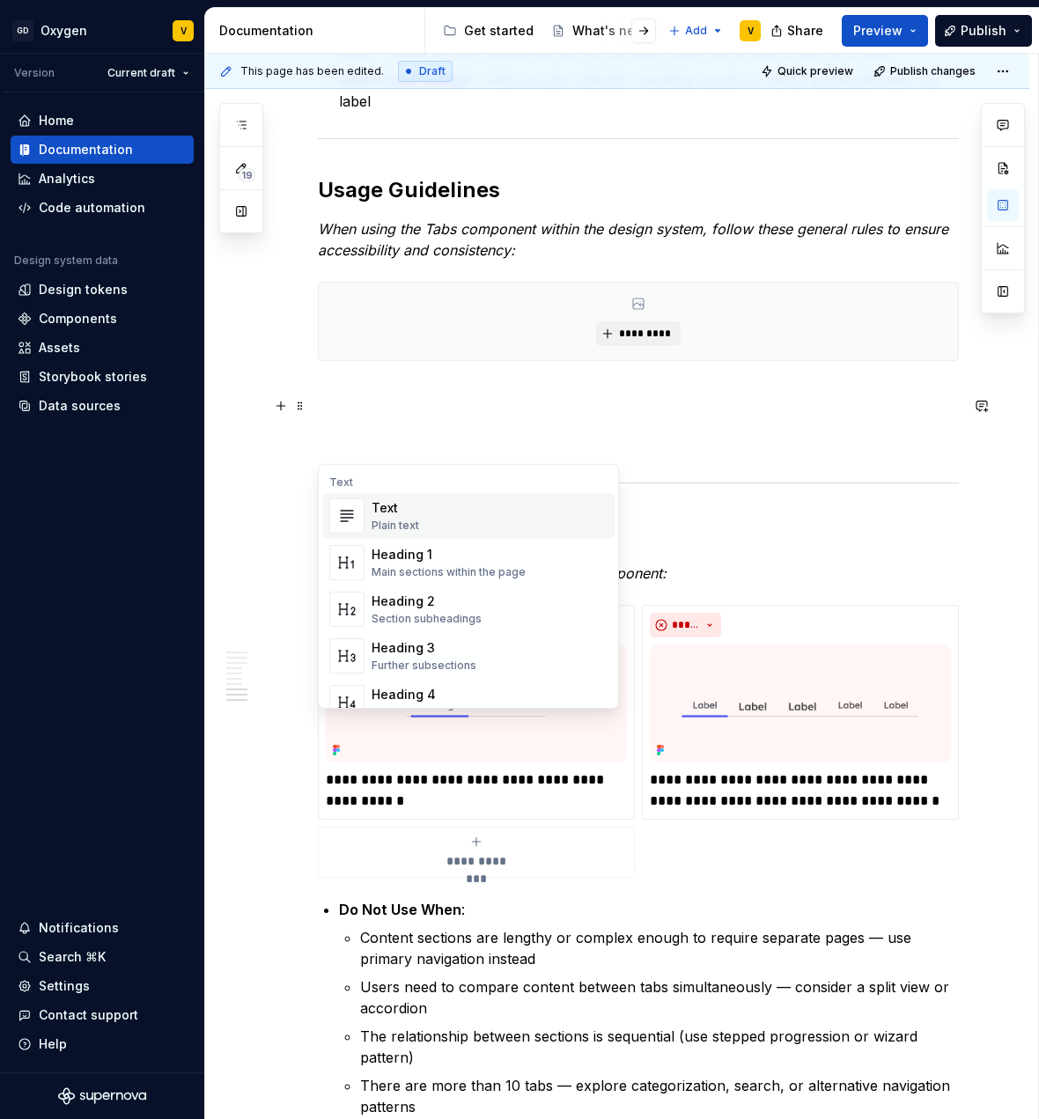
click at [402, 506] on div "Text" at bounding box center [396, 508] width 48 height 18
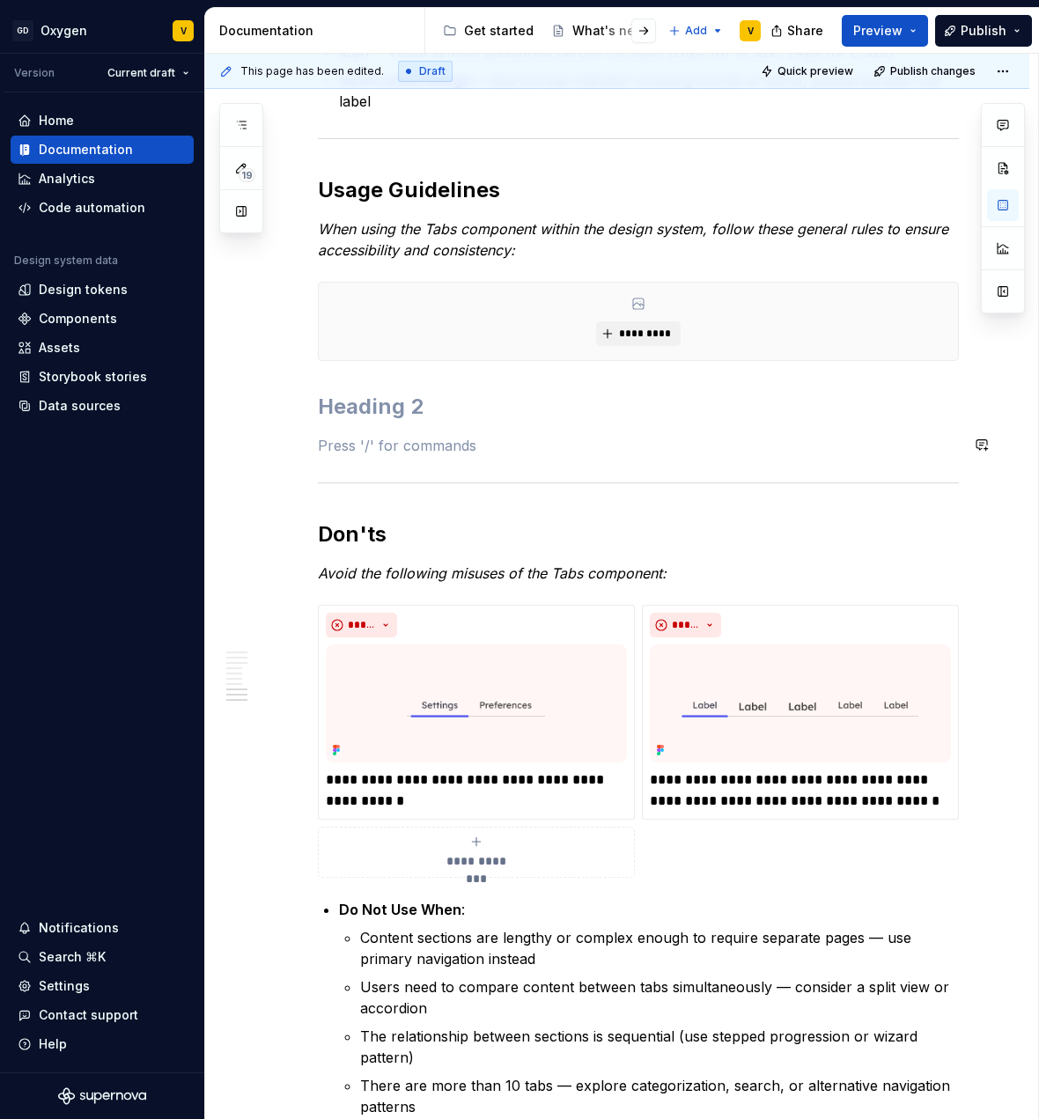
click at [368, 449] on p at bounding box center [638, 445] width 641 height 21
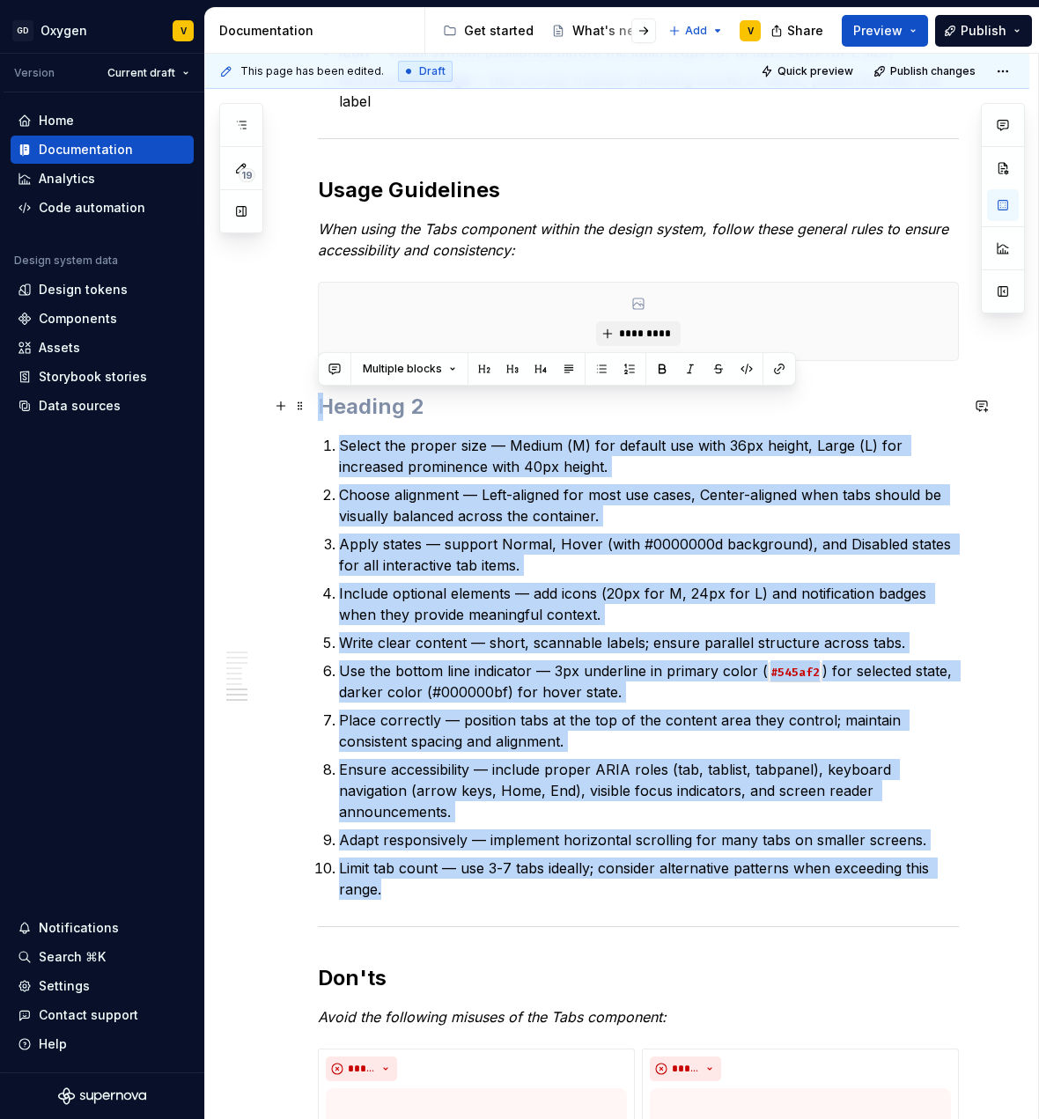
drag, startPoint x: 390, startPoint y: 892, endPoint x: 292, endPoint y: 419, distance: 483.1
click at [292, 419] on div "Anatomy The Tabs component is made up of several parts that work together to cr…" at bounding box center [617, 19] width 824 height 4446
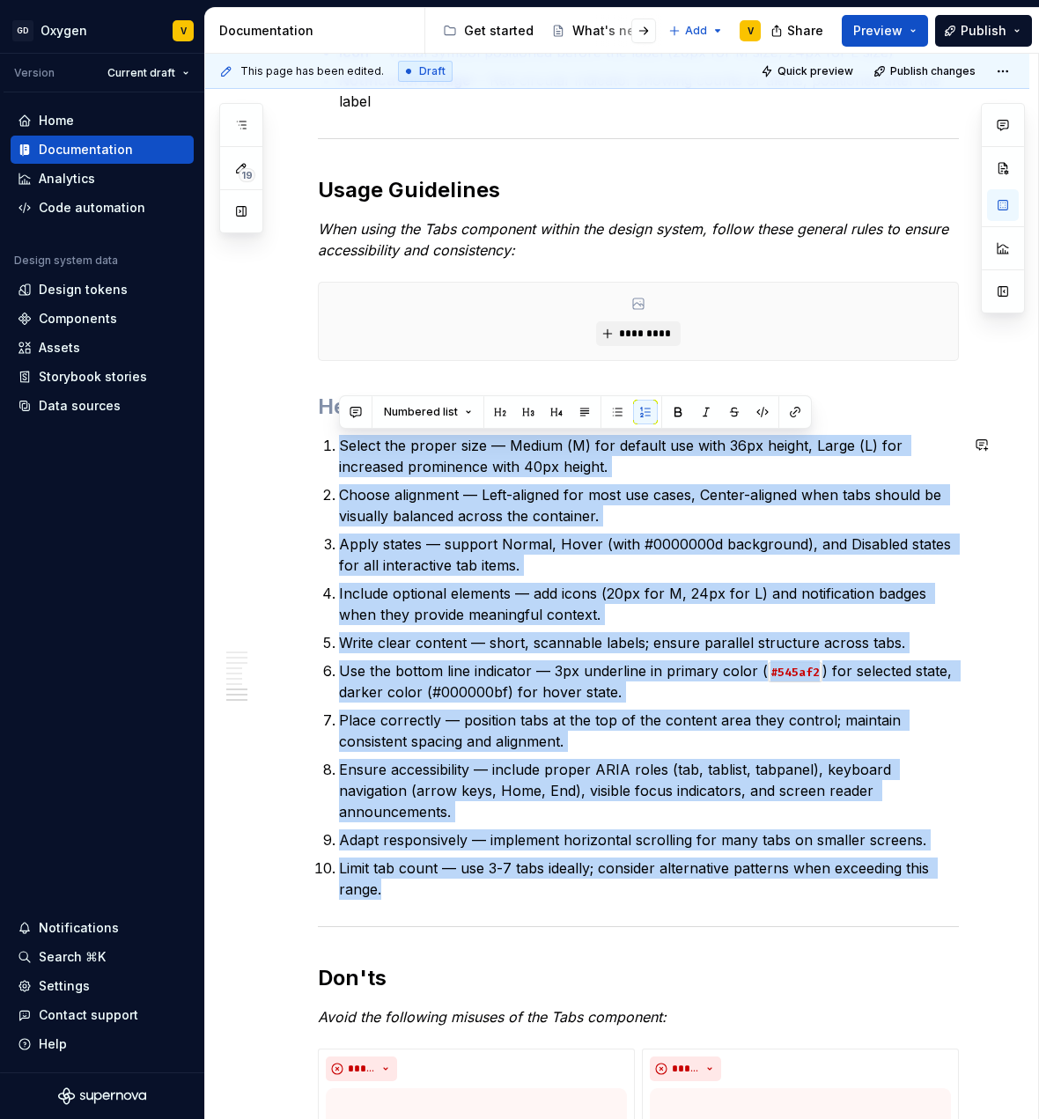
drag, startPoint x: 398, startPoint y: 891, endPoint x: 335, endPoint y: 431, distance: 465.0
click at [624, 408] on button "button" at bounding box center [617, 412] width 25 height 25
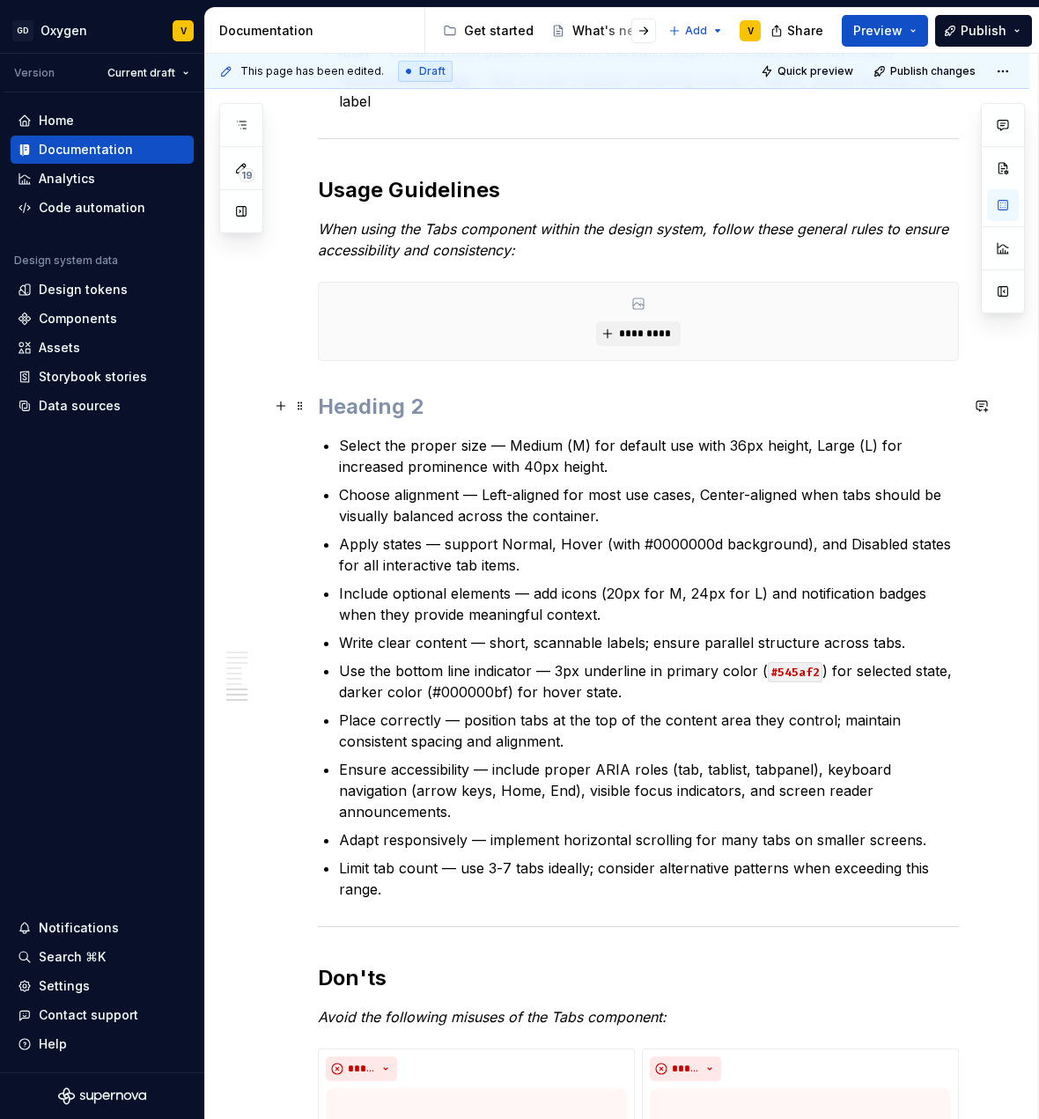
click at [489, 410] on h2 at bounding box center [638, 407] width 641 height 28
click at [446, 399] on h2 at bounding box center [638, 407] width 641 height 28
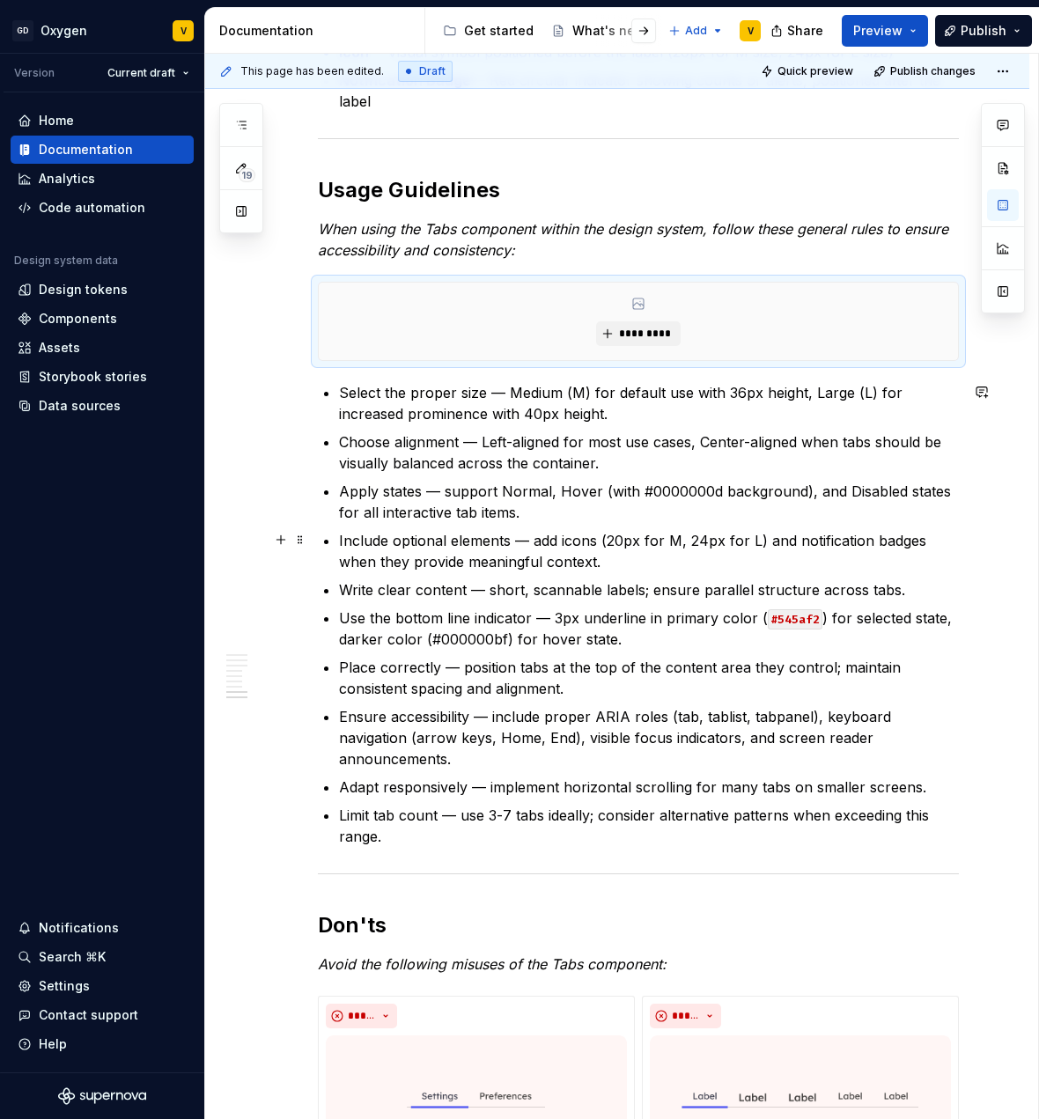
click at [349, 537] on p "Include optional elements — add icons (20px for M, 24px for L) and notification…" at bounding box center [649, 551] width 620 height 42
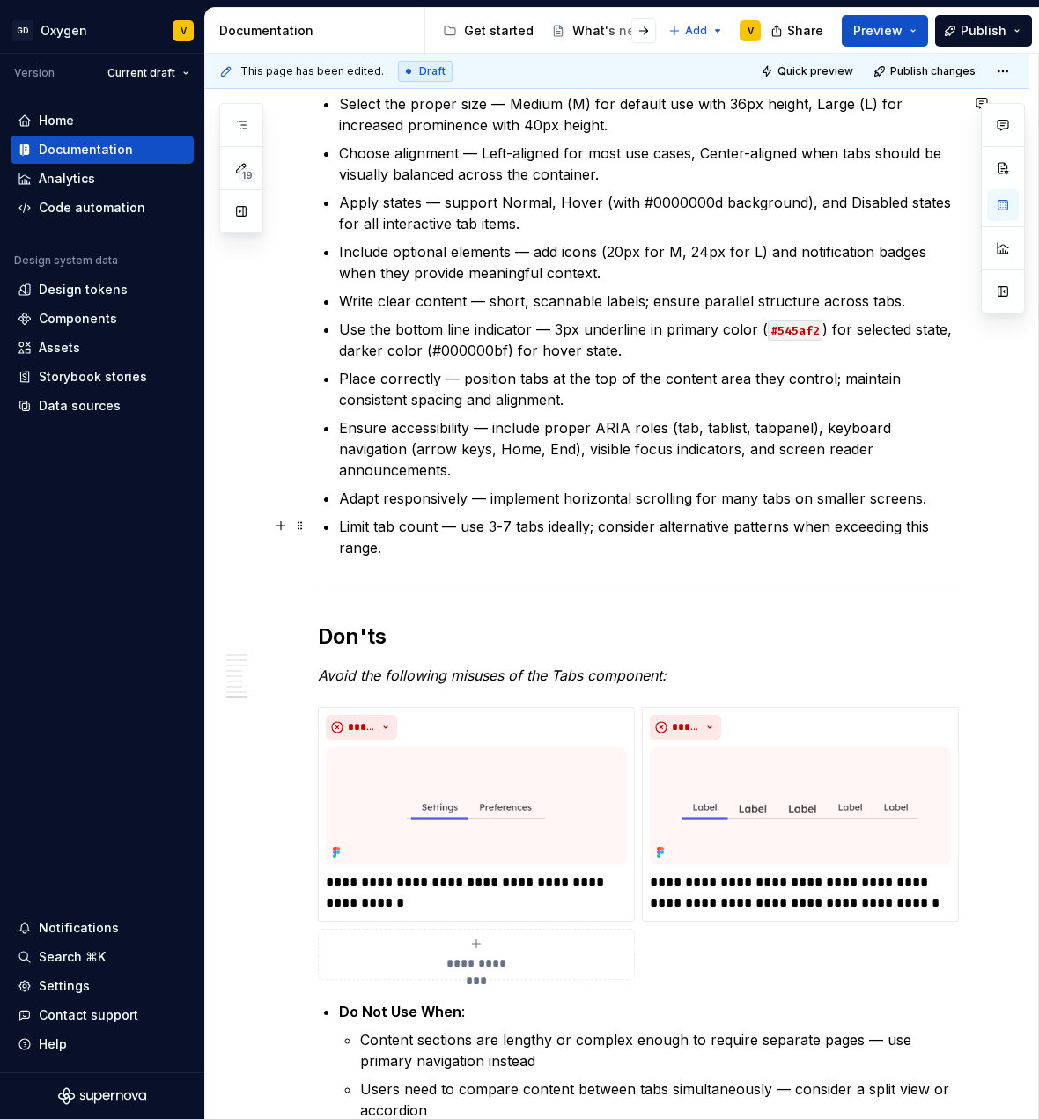
scroll to position [2756, 0]
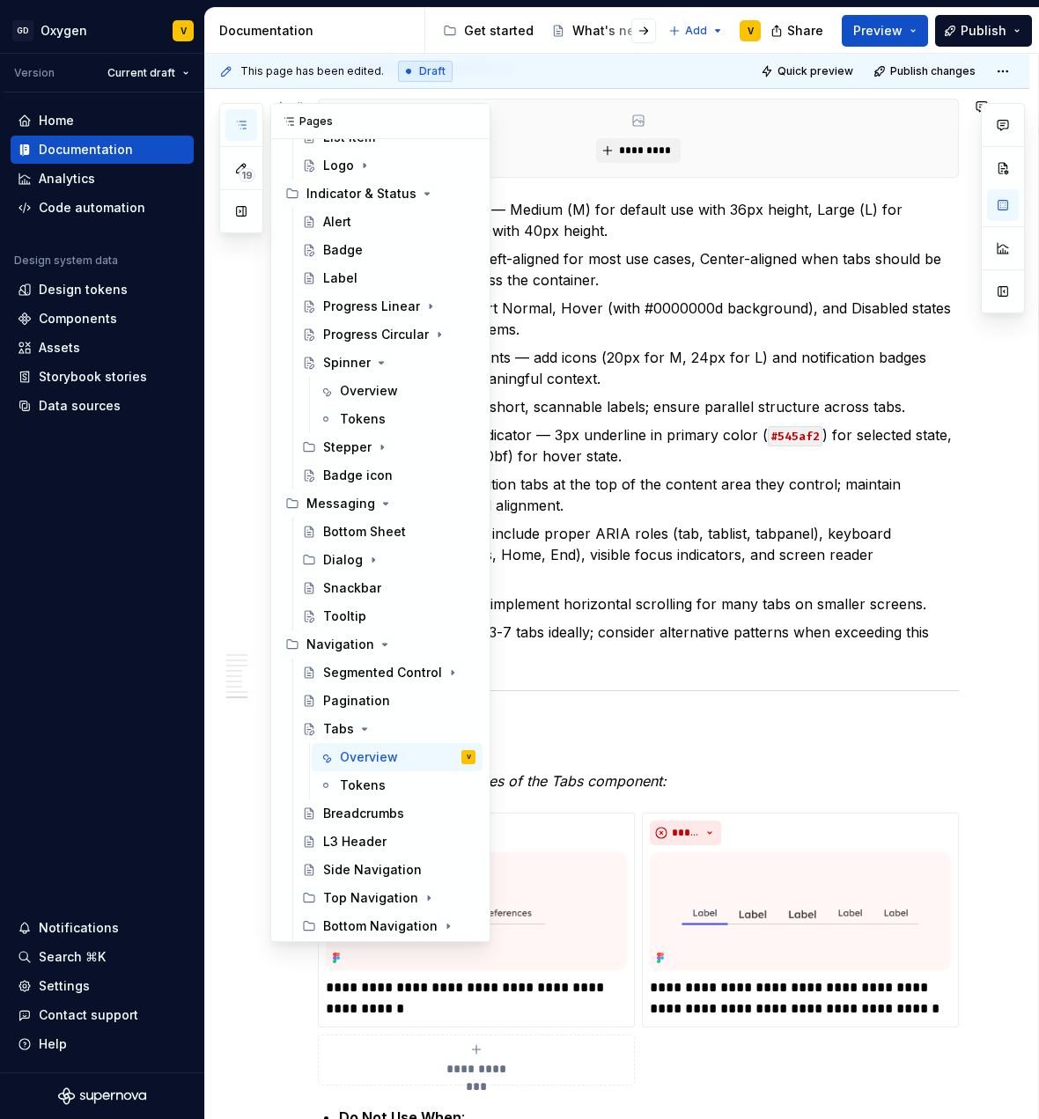
click at [243, 125] on icon "button" at bounding box center [241, 125] width 14 height 14
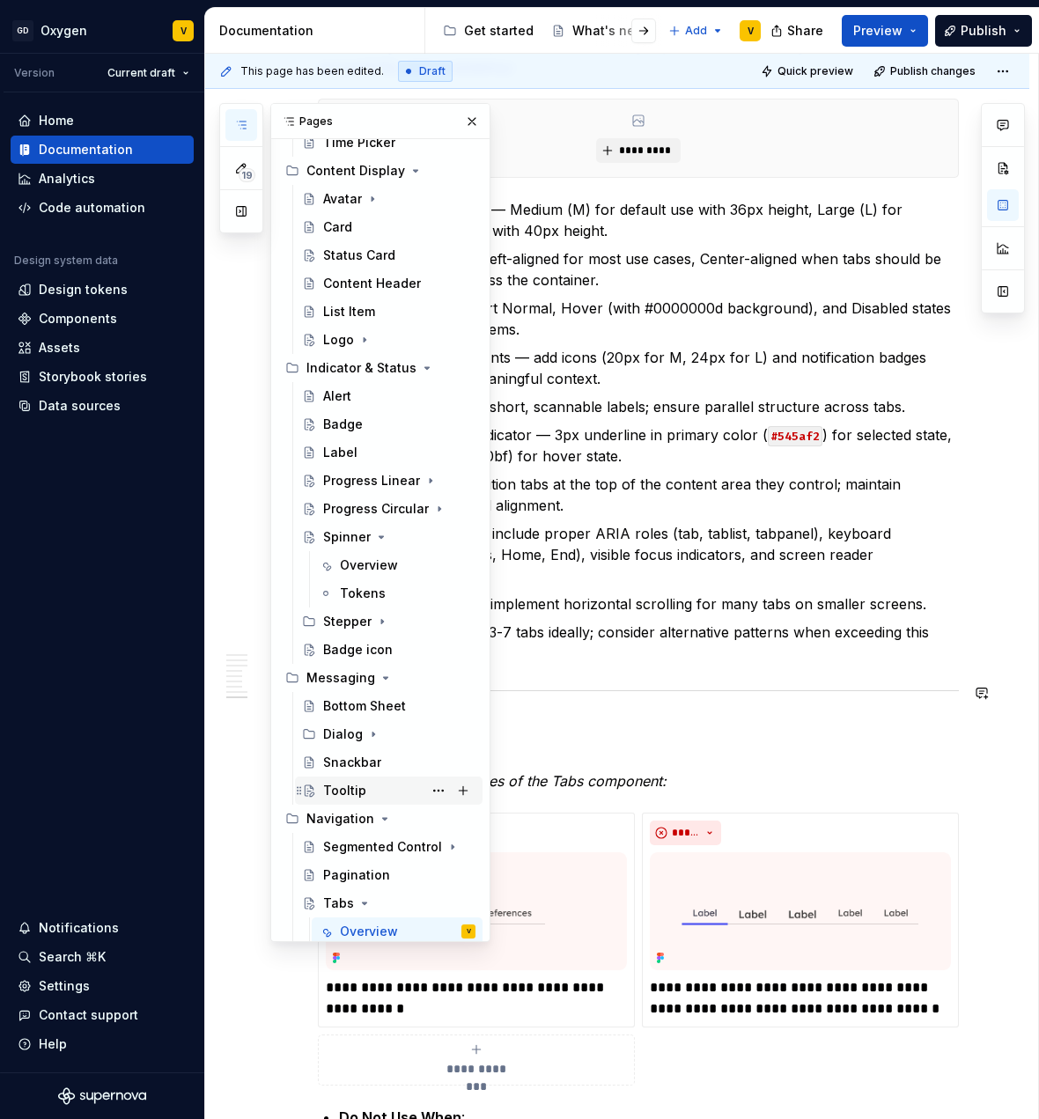
scroll to position [719, 0]
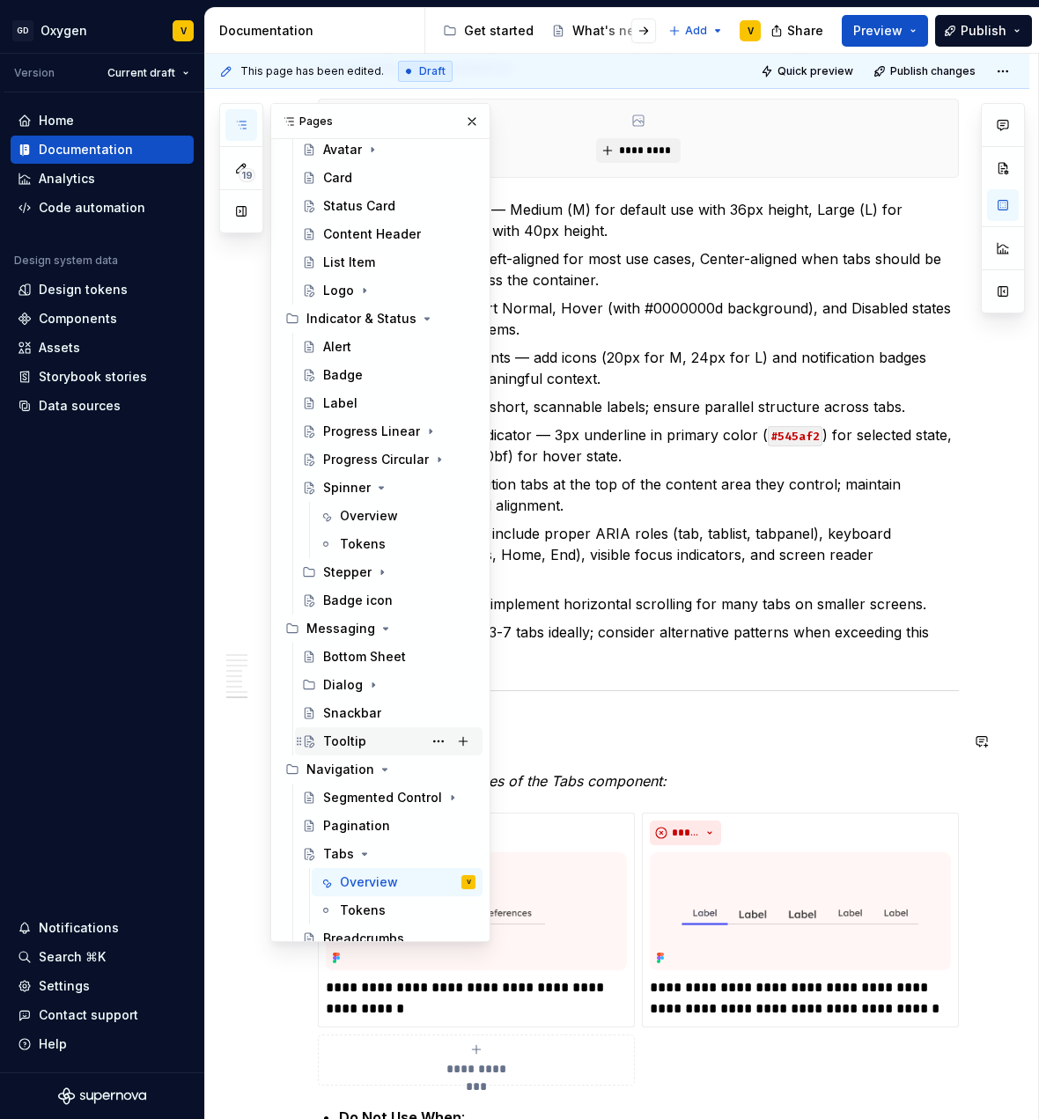
click at [351, 733] on div "Tooltip" at bounding box center [344, 742] width 43 height 18
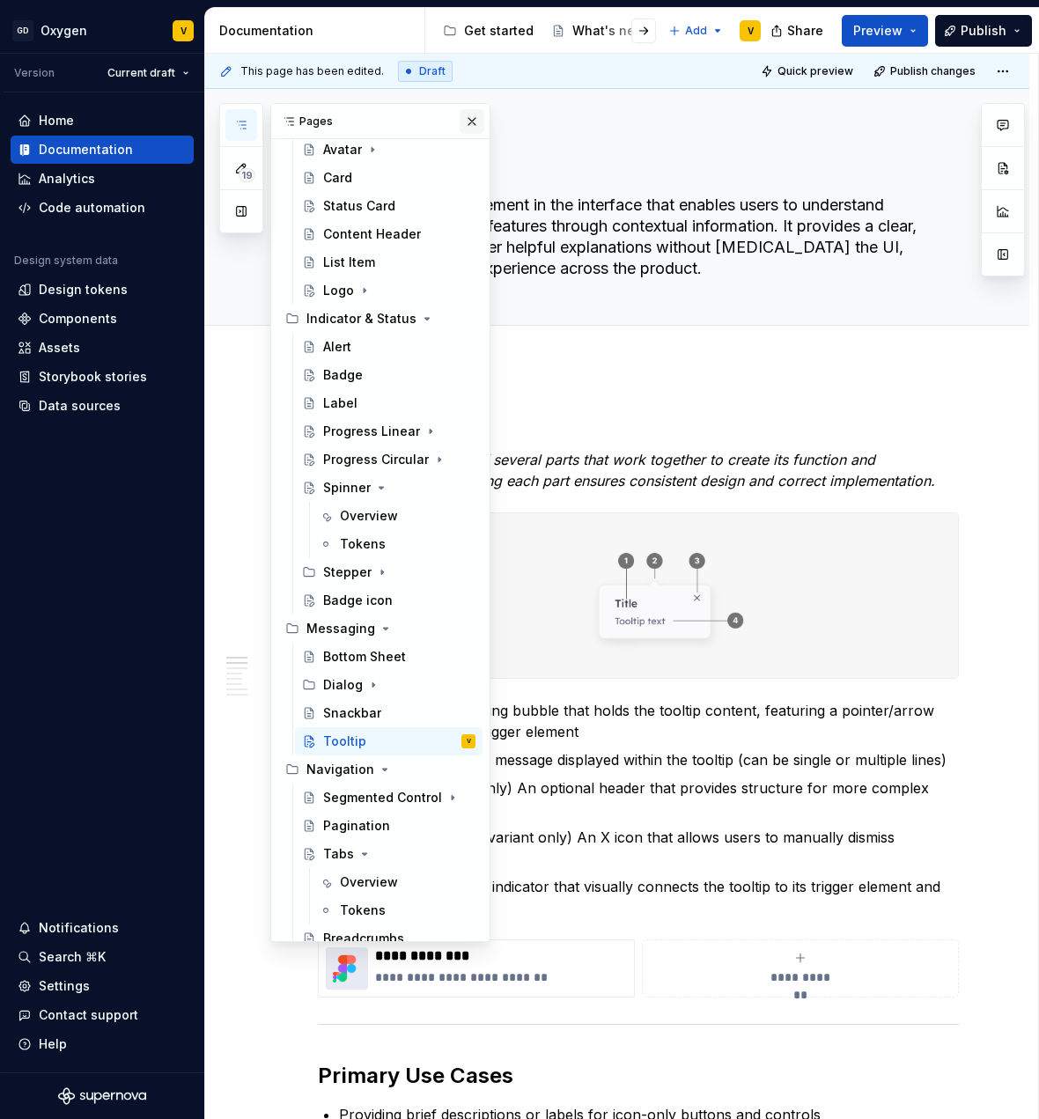
click at [464, 125] on button "button" at bounding box center [472, 121] width 25 height 25
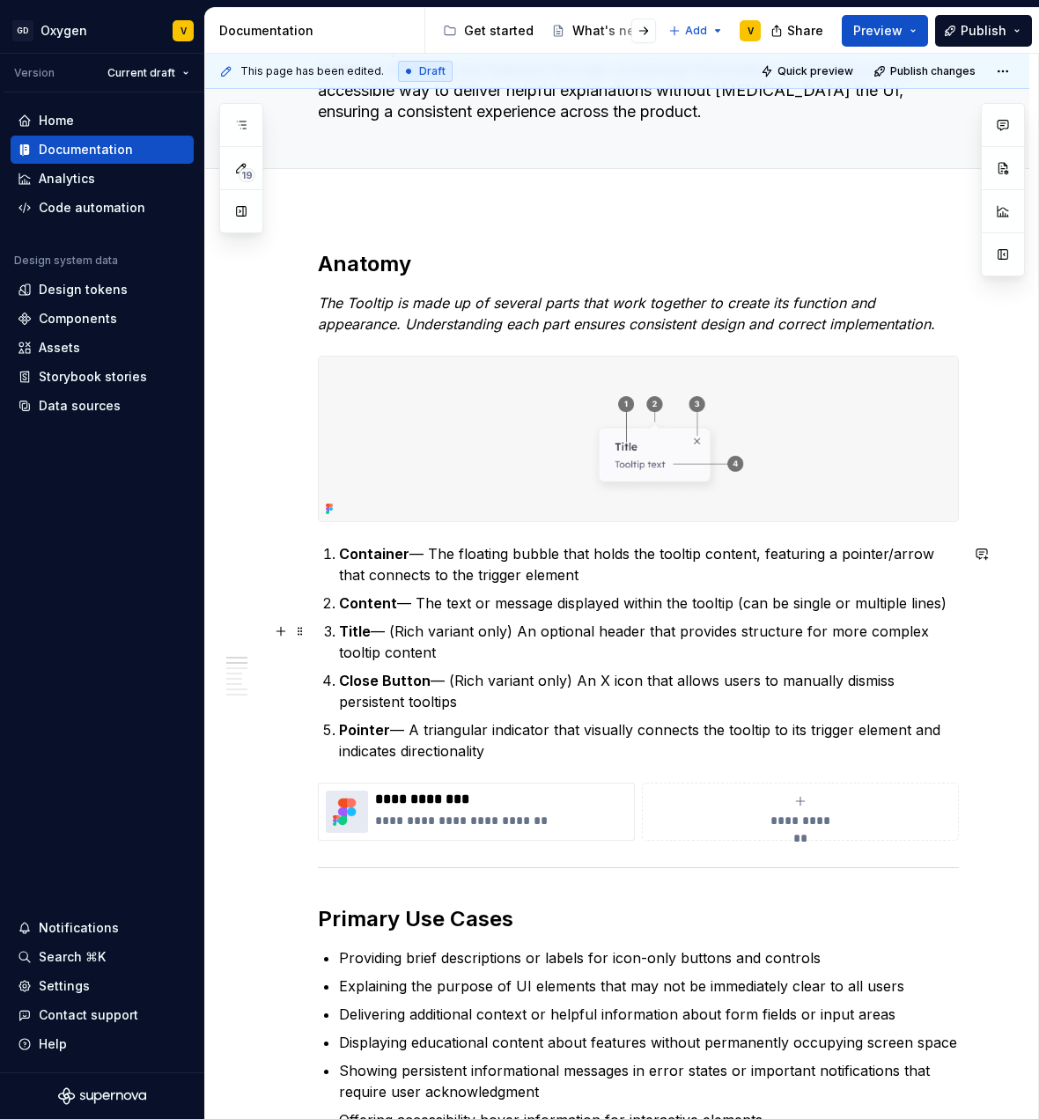
scroll to position [210, 0]
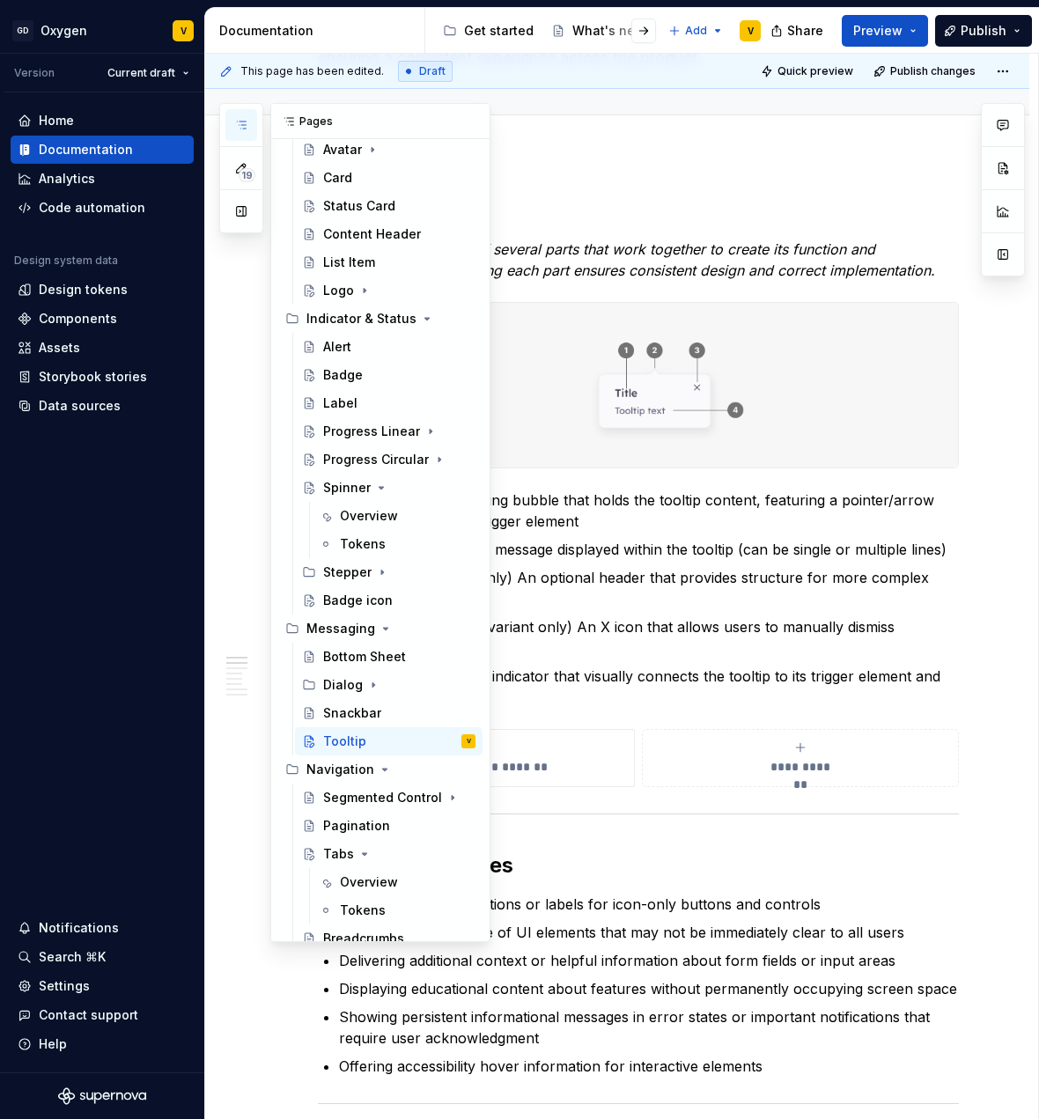
click at [247, 120] on icon "button" at bounding box center [241, 125] width 14 height 14
click at [341, 855] on div "Tabs" at bounding box center [338, 854] width 31 height 18
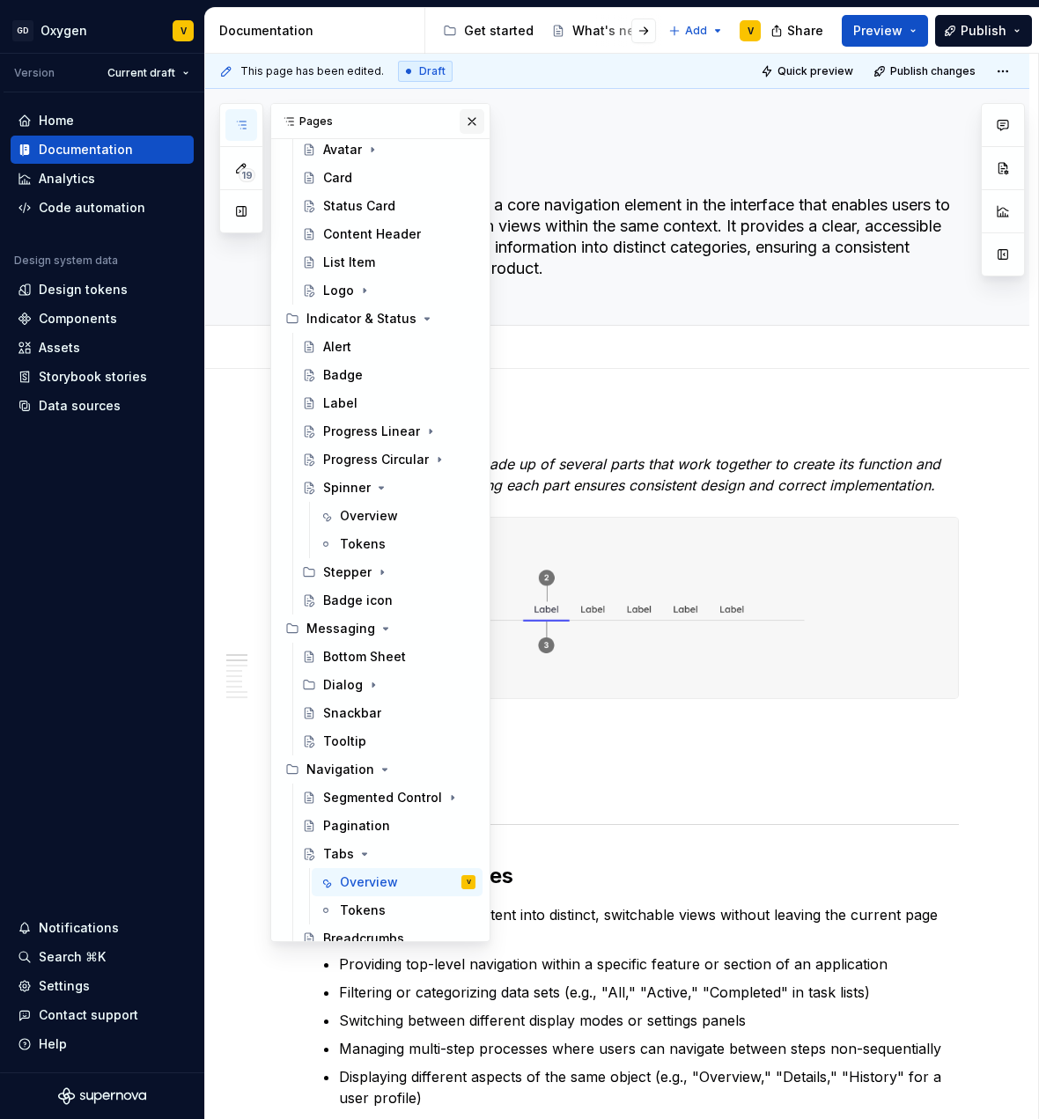
click at [460, 118] on button "button" at bounding box center [472, 121] width 25 height 25
click at [241, 128] on icon "button" at bounding box center [241, 125] width 14 height 14
click at [351, 741] on div "Tooltip" at bounding box center [344, 742] width 43 height 18
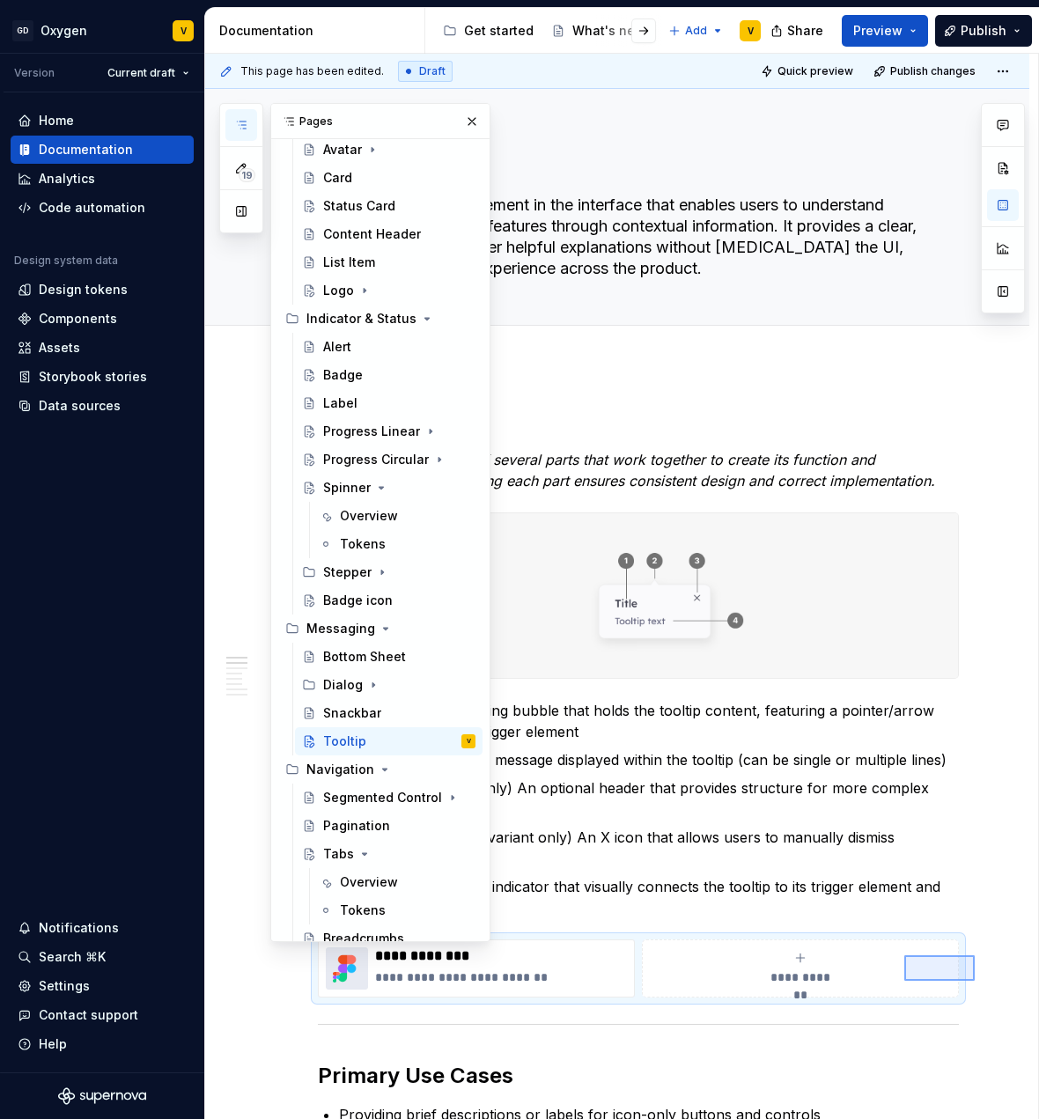
drag, startPoint x: 975, startPoint y: 981, endPoint x: 905, endPoint y: 956, distance: 74.9
click at [905, 956] on div "This page has been edited. Draft Quick preview Publish changes Tooltip The Tool…" at bounding box center [621, 587] width 833 height 1067
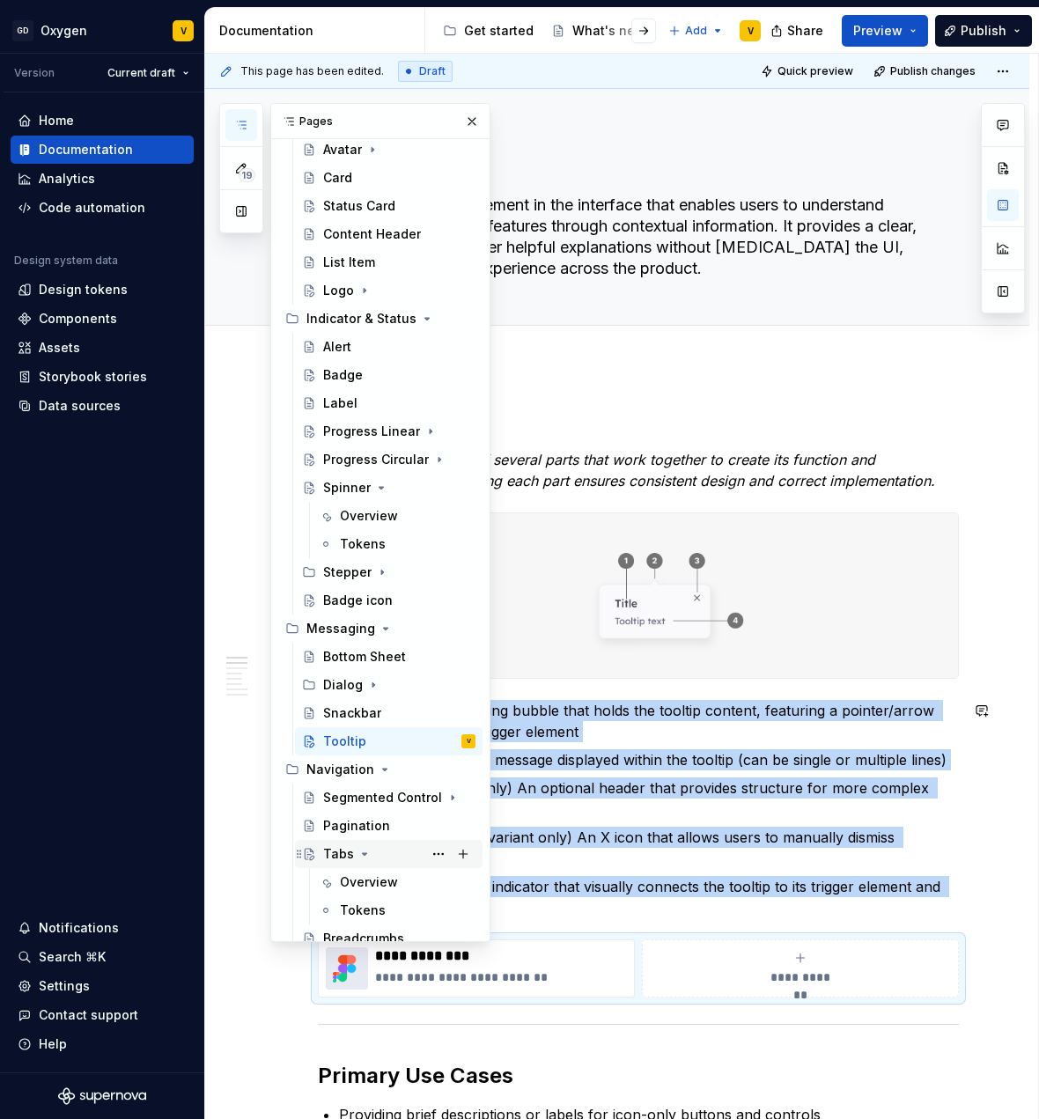
click at [338, 853] on div "Tabs" at bounding box center [338, 854] width 31 height 18
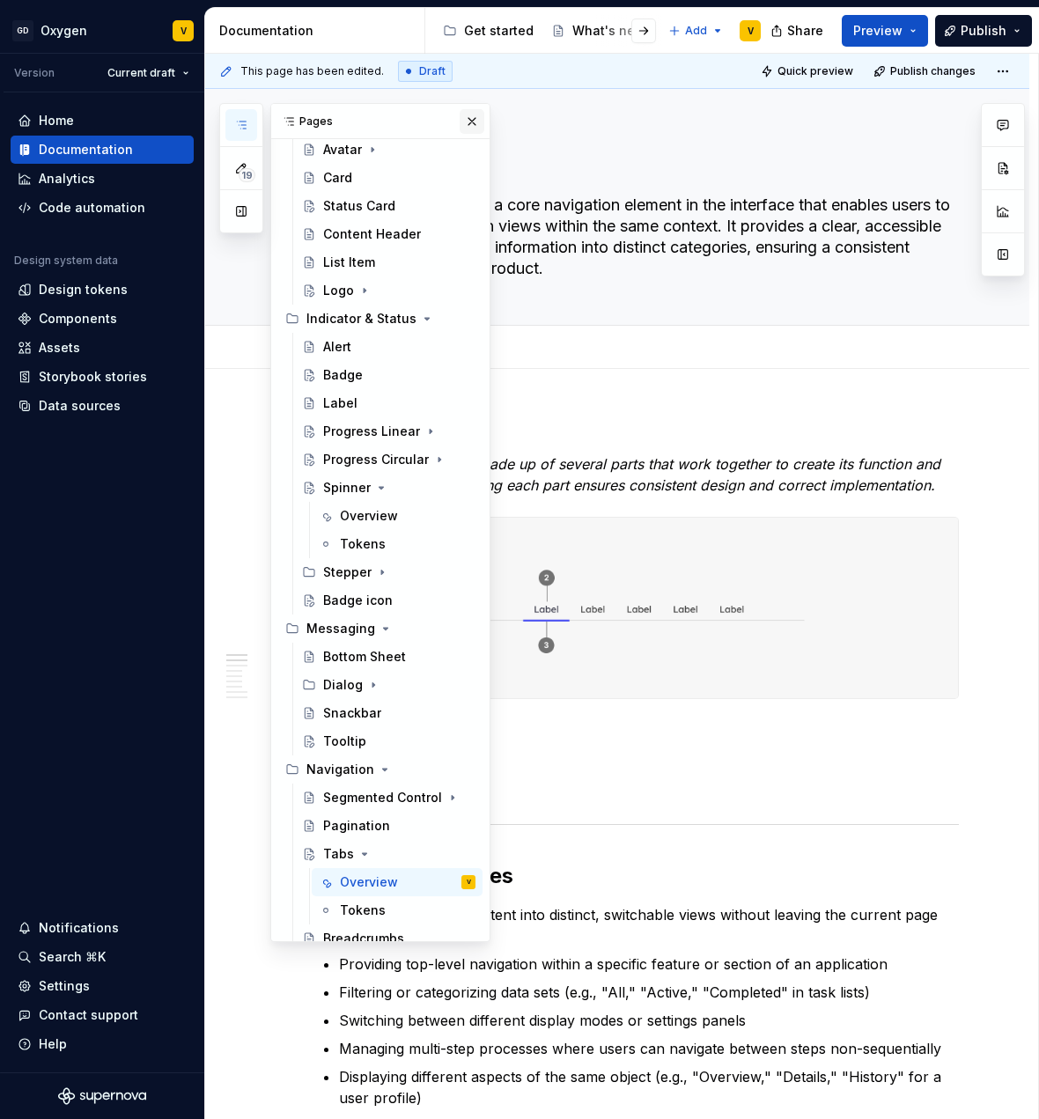
click at [460, 115] on button "button" at bounding box center [472, 121] width 25 height 25
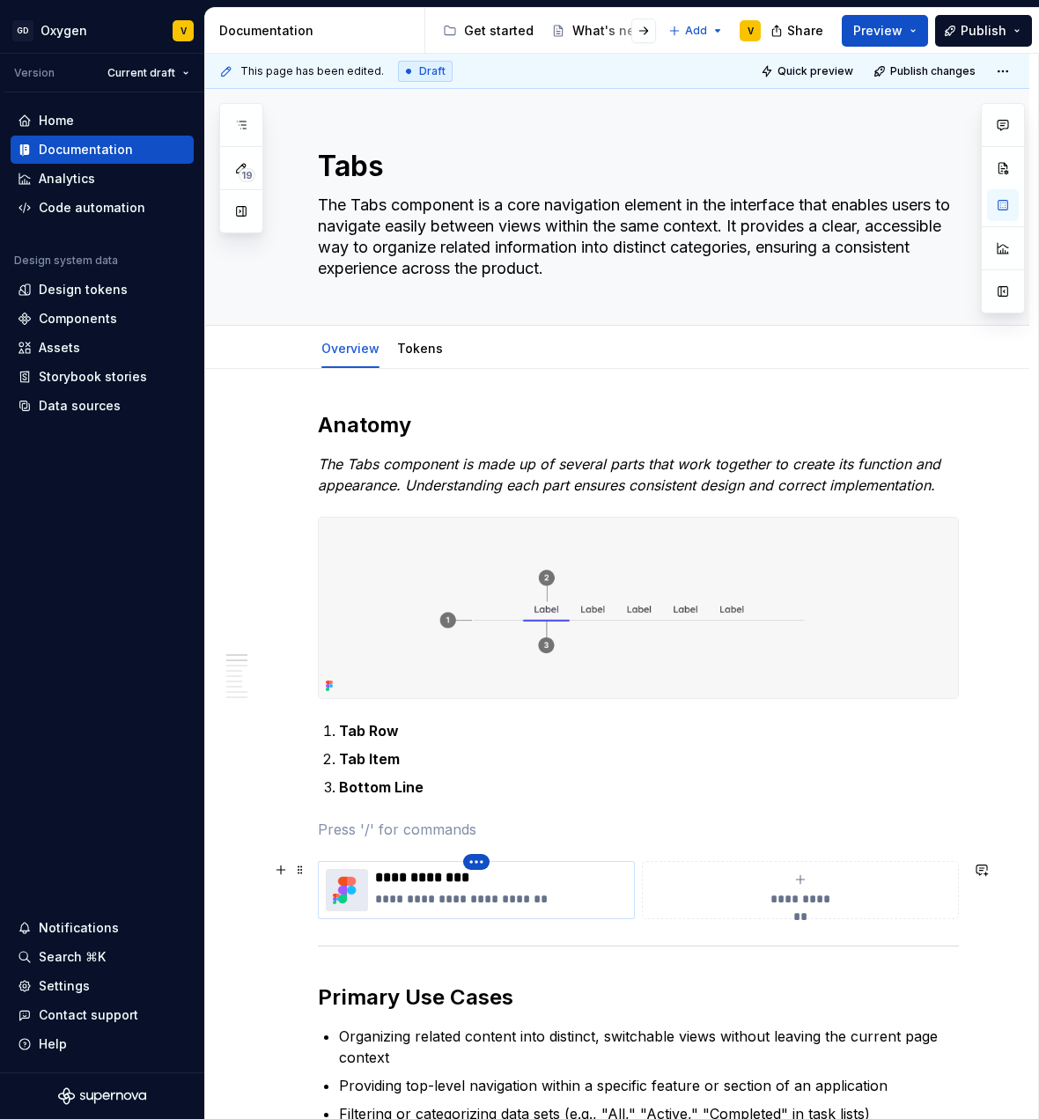
click at [479, 865] on html "GD Oxygen V Version Current draft Home Documentation Analytics Code automation …" at bounding box center [519, 559] width 1039 height 1119
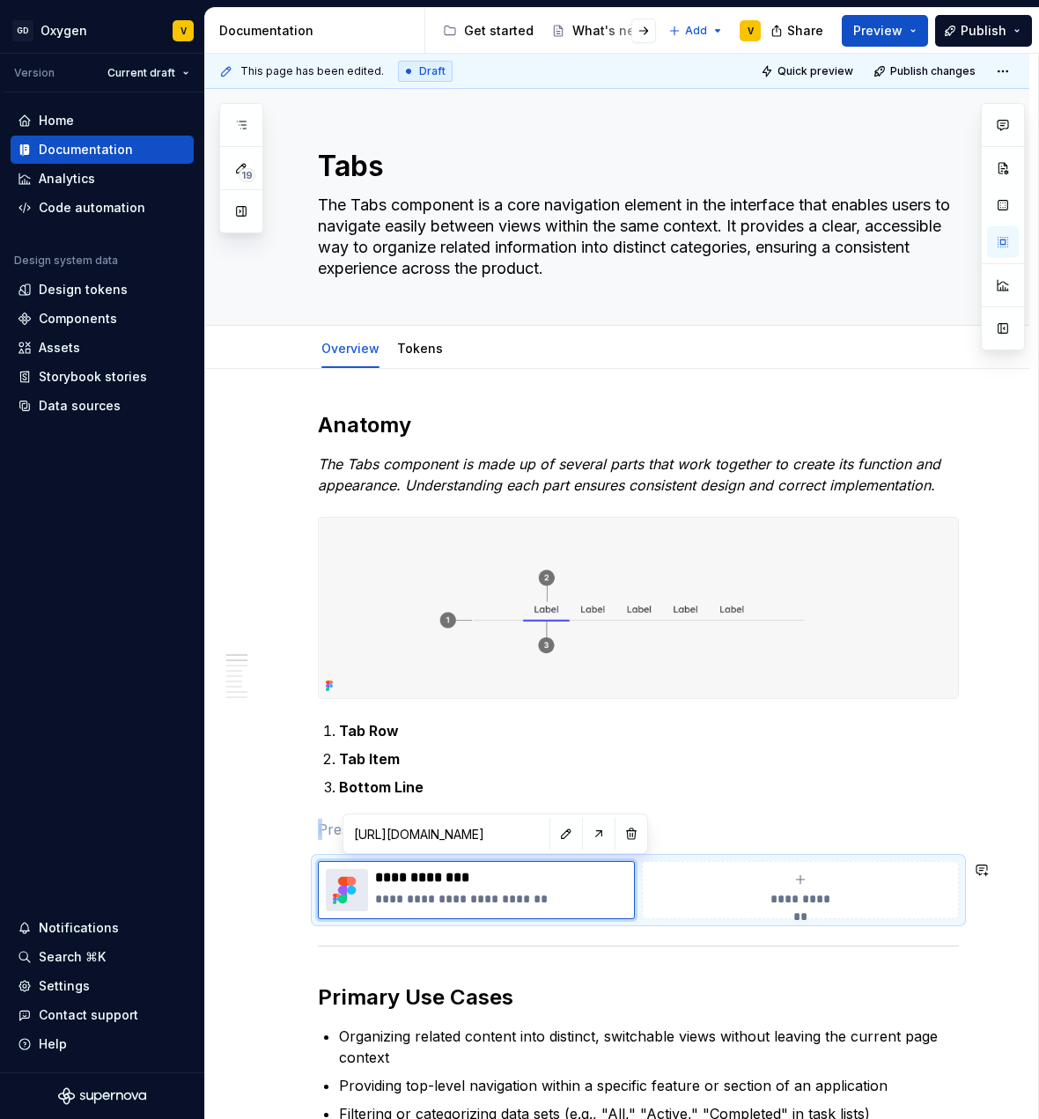
click at [530, 831] on html "GD Oxygen V Version Current draft Home Documentation Analytics Code automation …" at bounding box center [519, 559] width 1039 height 1119
click at [554, 834] on button "button" at bounding box center [566, 834] width 25 height 25
type textarea "*"
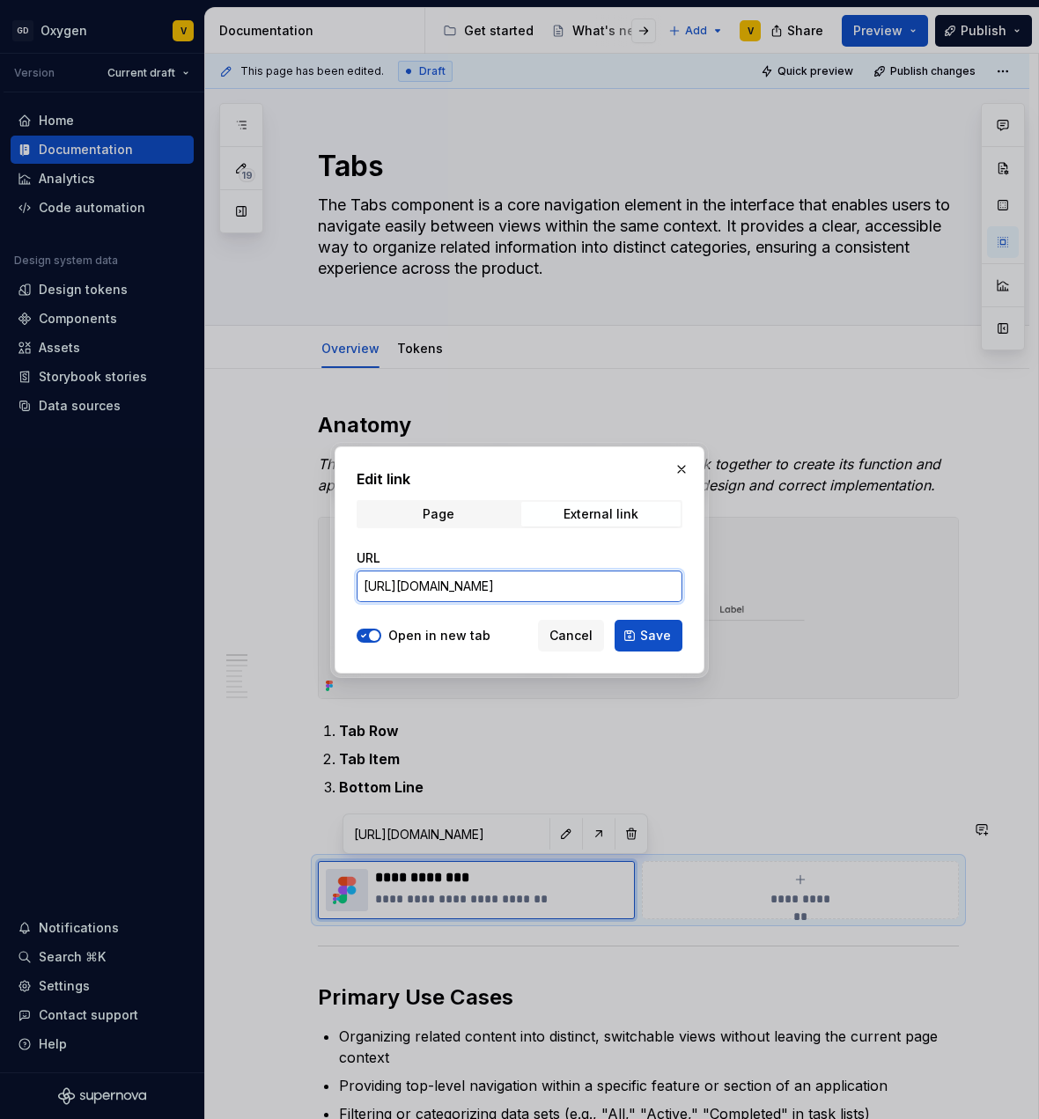
scroll to position [0, 794]
drag, startPoint x: 363, startPoint y: 584, endPoint x: 711, endPoint y: 584, distance: 347.9
click at [711, 584] on div "Edit link Page External link URL [URL][DOMAIN_NAME] Open in new tab Cancel Save" at bounding box center [519, 559] width 1039 height 1119
paste input "[URL][DOMAIN_NAME]"
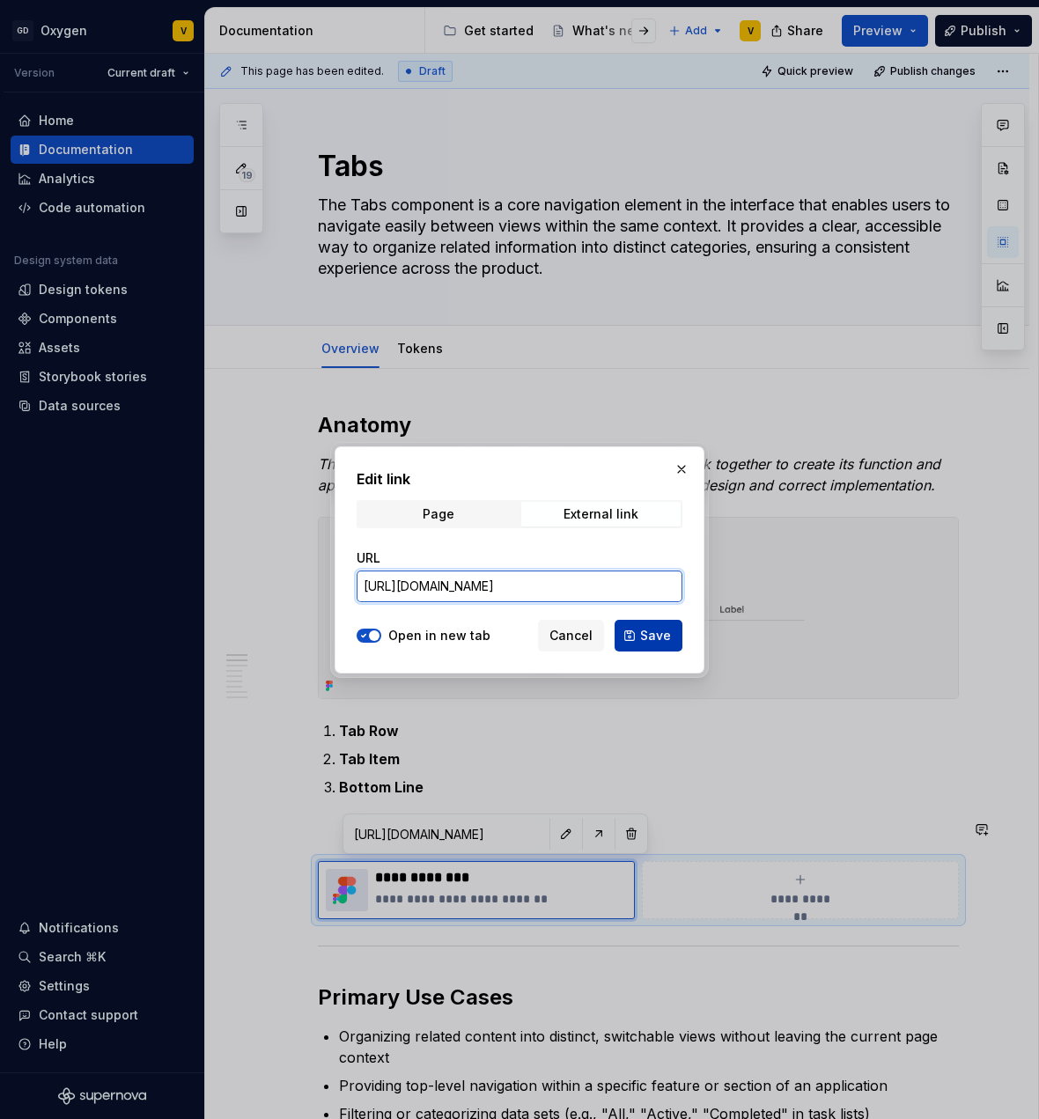
scroll to position [0, 796]
type input "[URL][DOMAIN_NAME]"
click at [661, 631] on span "Save" at bounding box center [655, 636] width 31 height 18
type textarea "*"
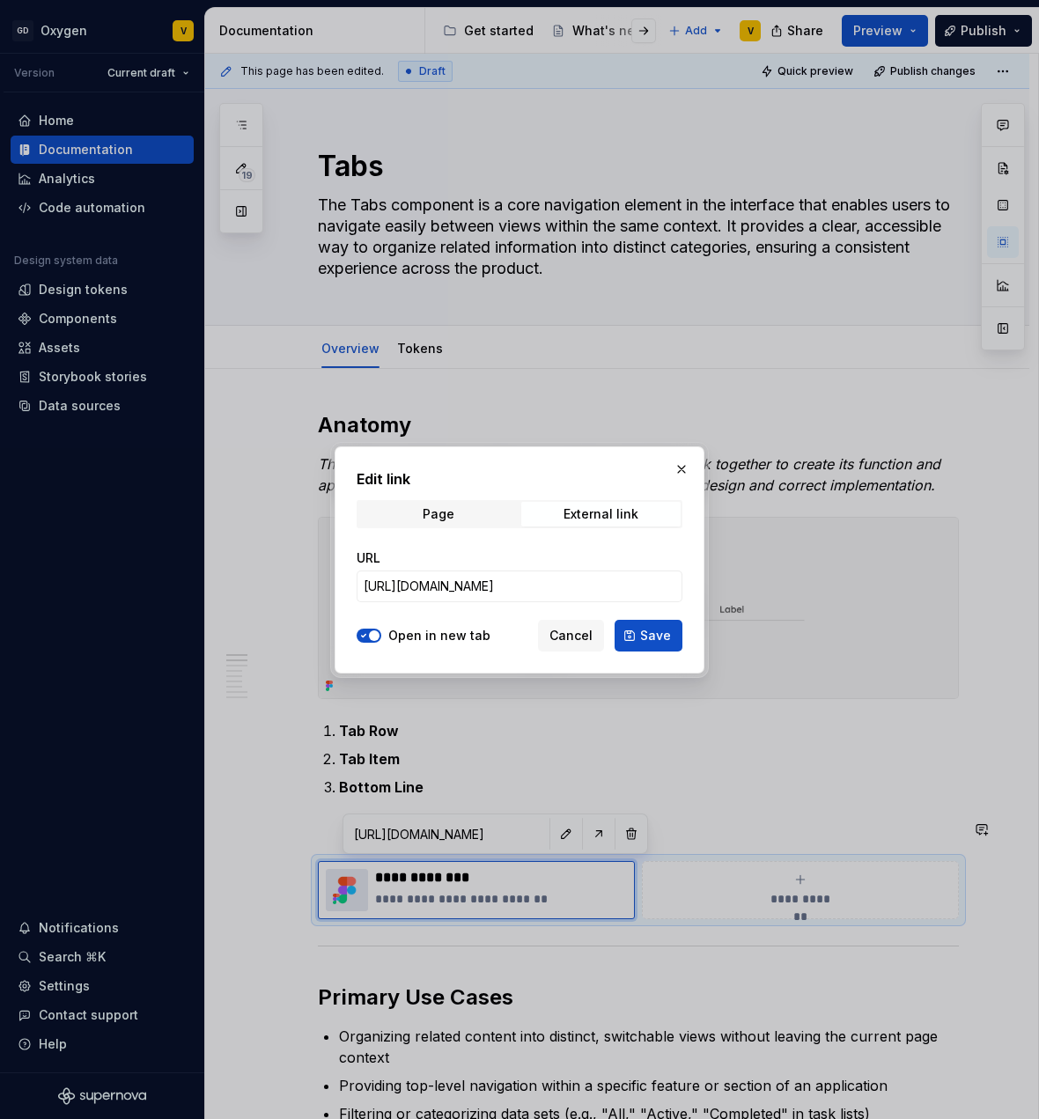
type input "[URL][DOMAIN_NAME]"
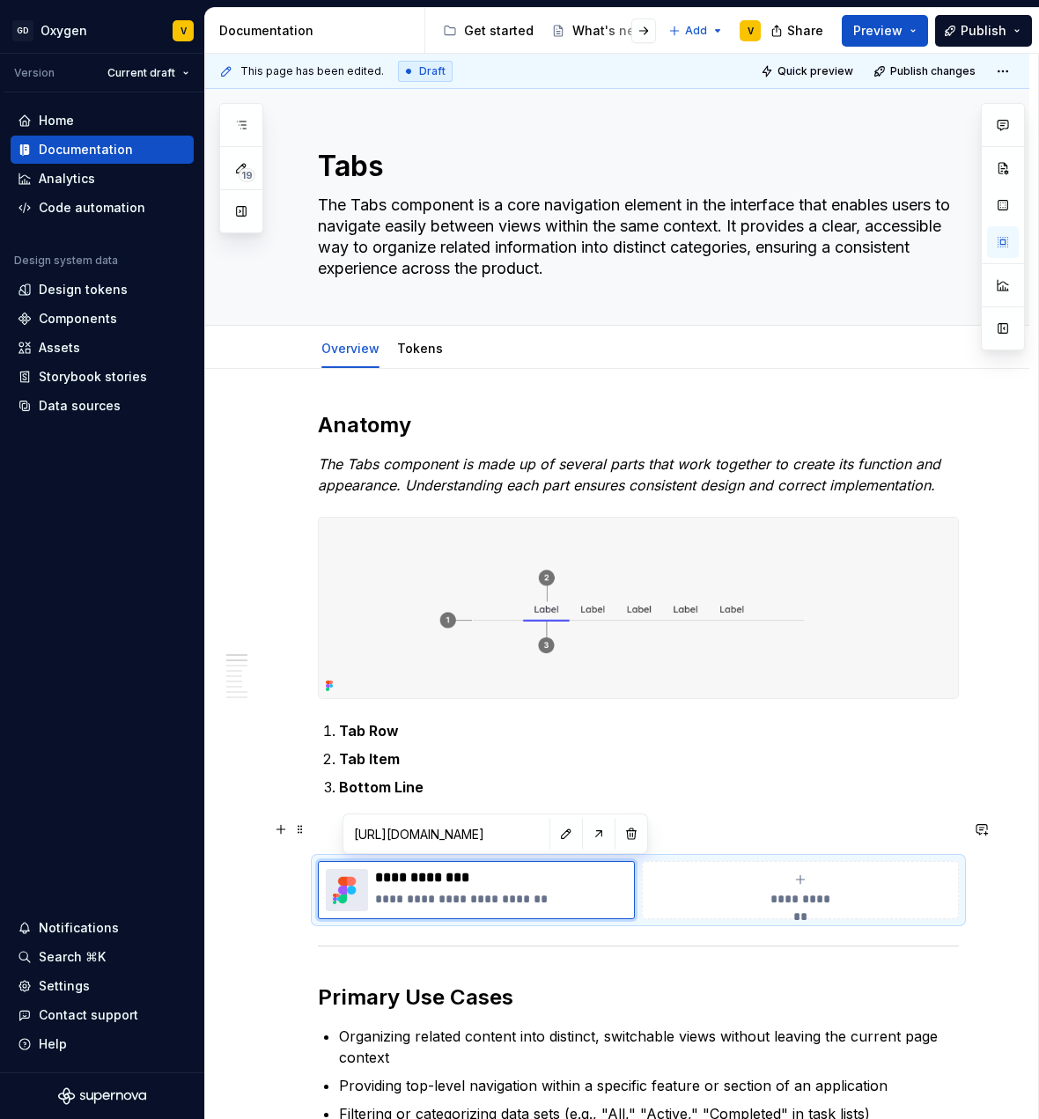
click at [327, 835] on p at bounding box center [638, 829] width 641 height 21
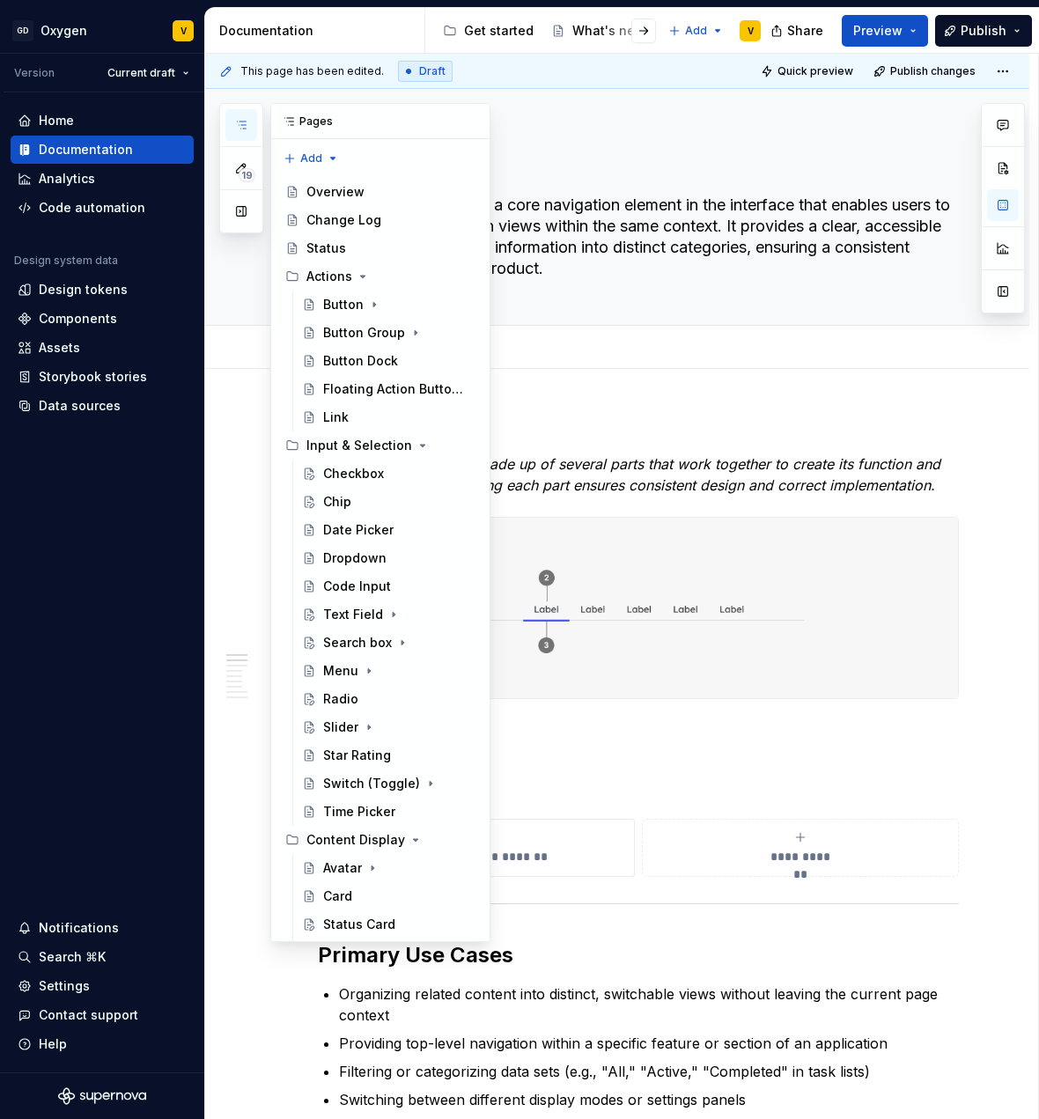
click at [256, 120] on button "button" at bounding box center [241, 125] width 32 height 32
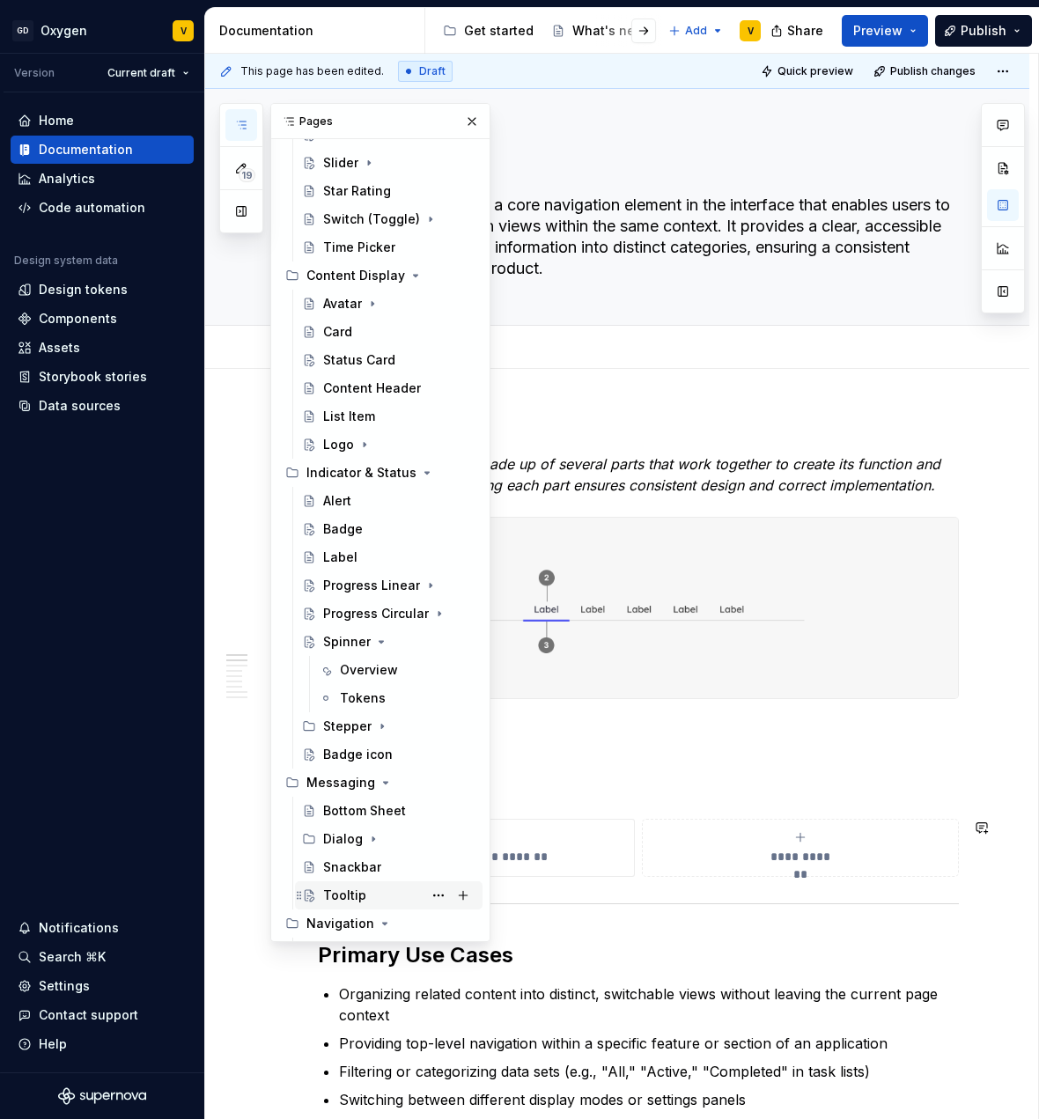
scroll to position [572, 0]
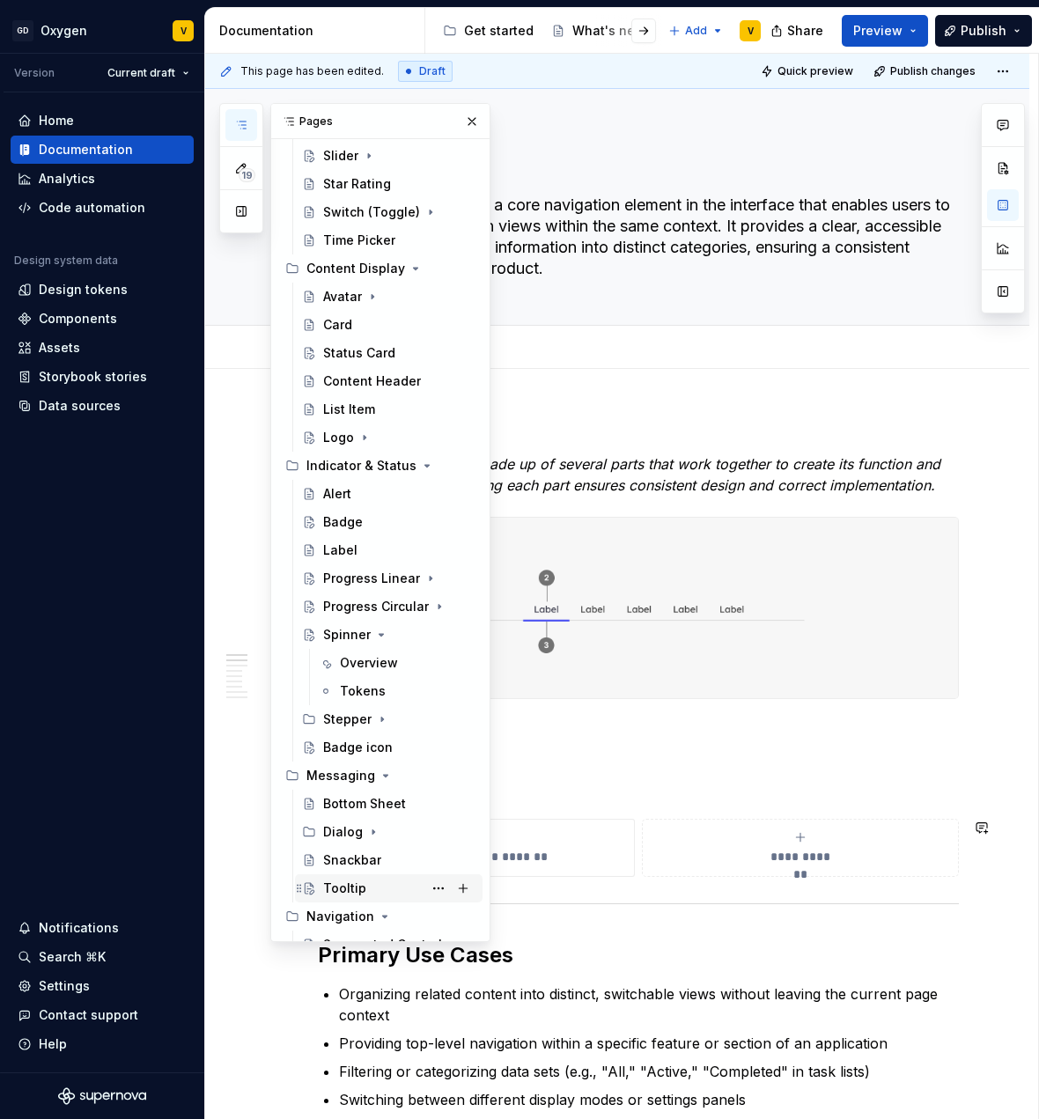
click at [346, 892] on div "Tooltip" at bounding box center [344, 889] width 43 height 18
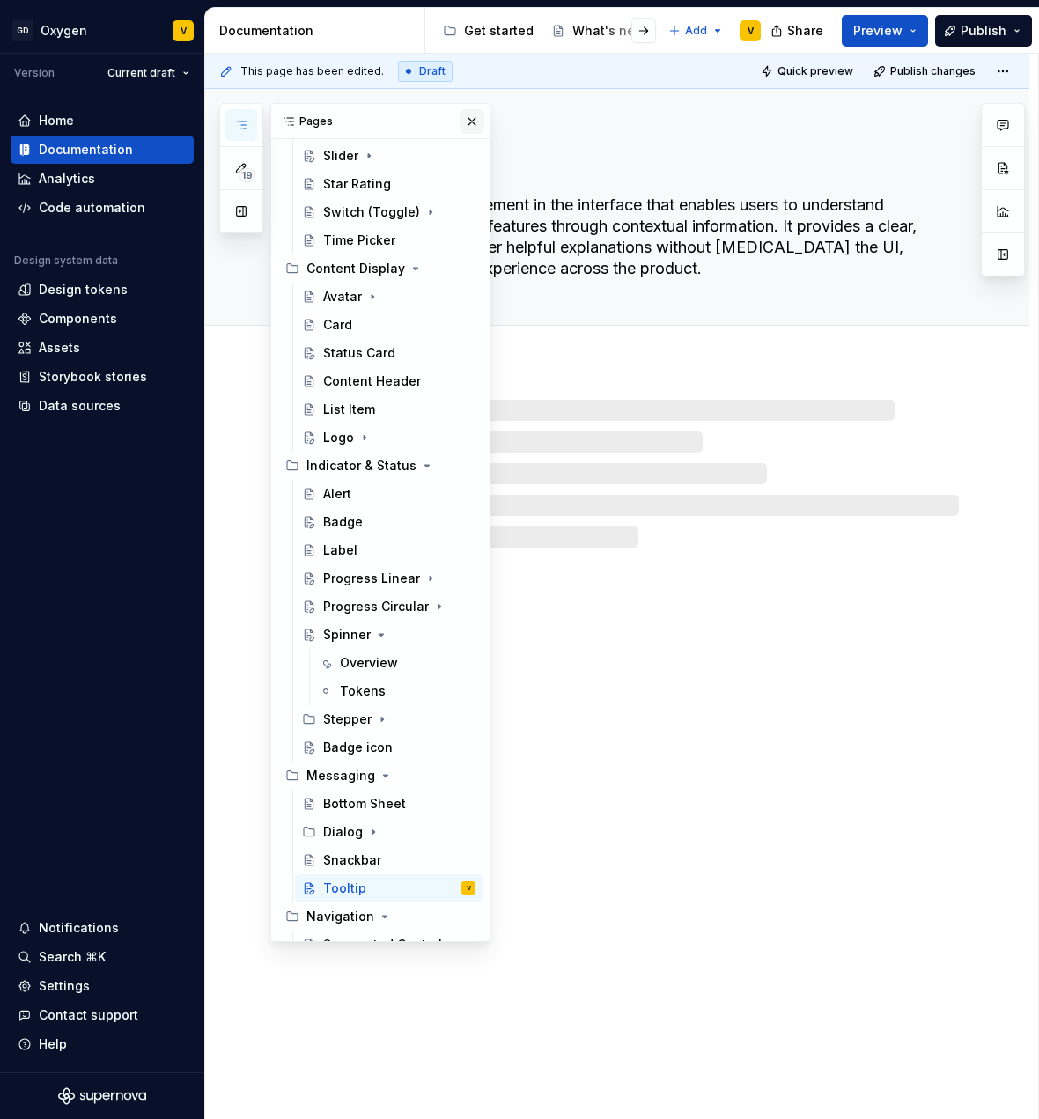
click at [460, 123] on button "button" at bounding box center [472, 121] width 25 height 25
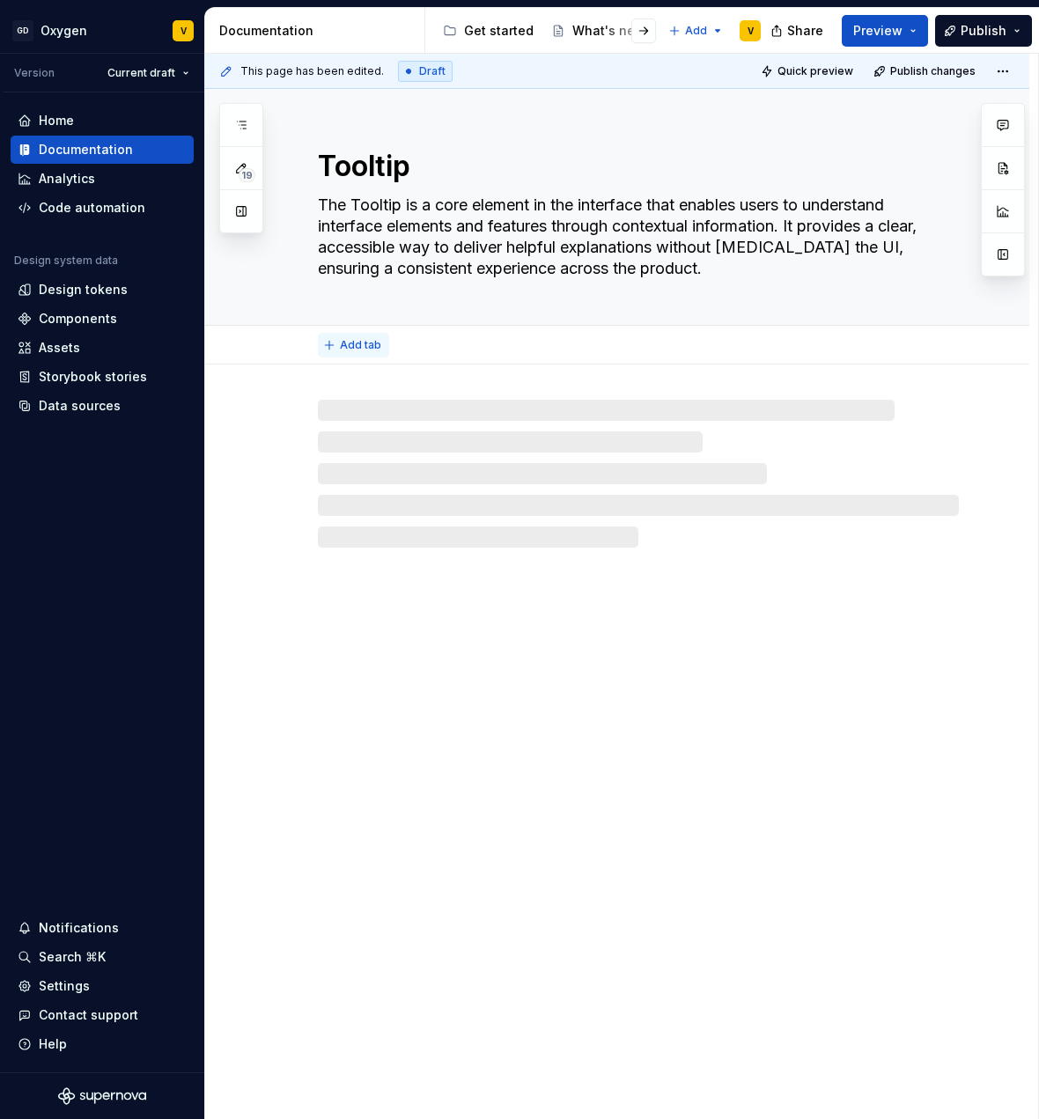
type textarea "*"
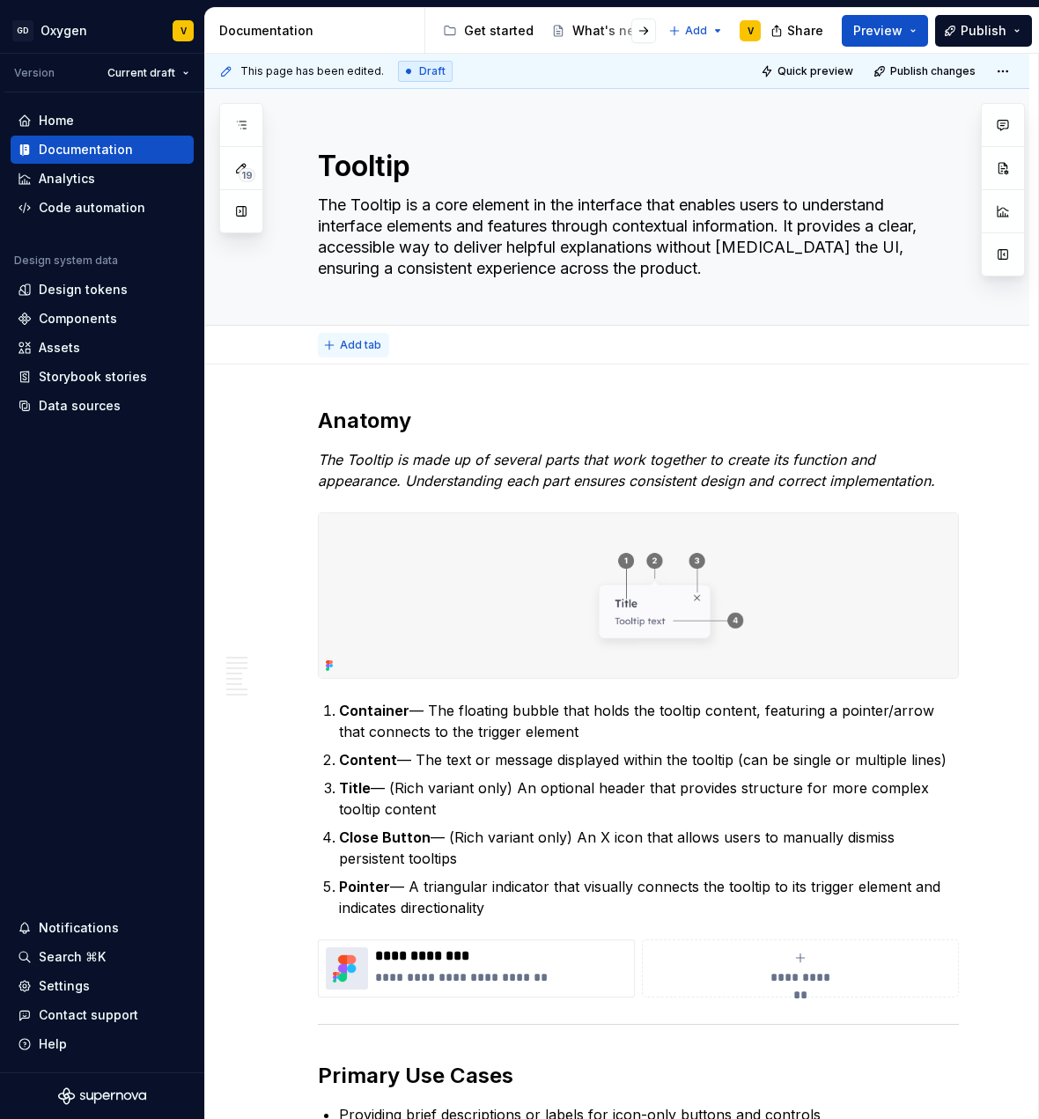
click at [359, 344] on span "Add tab" at bounding box center [360, 345] width 41 height 14
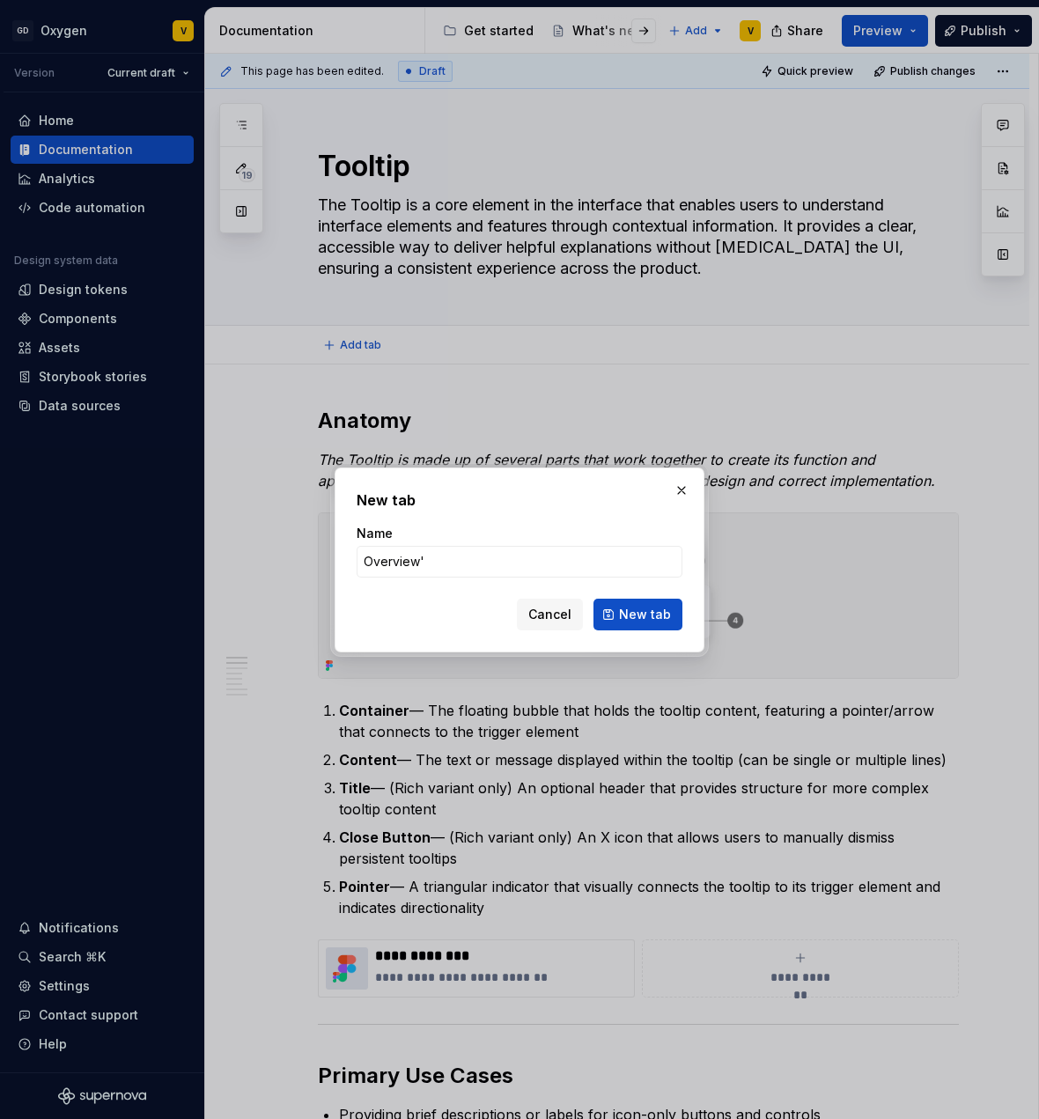
type input "Overview"
click button "New tab" at bounding box center [638, 615] width 89 height 32
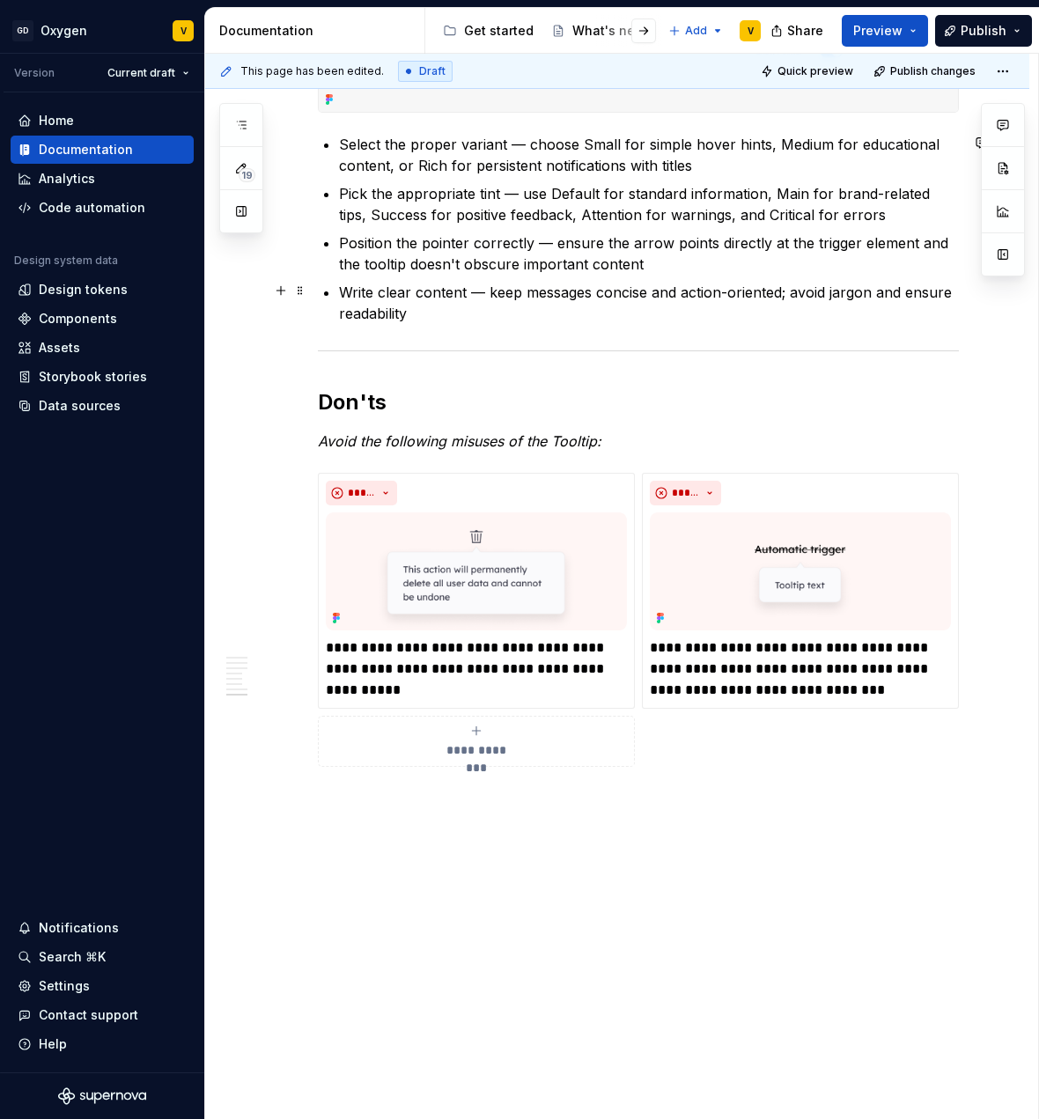
scroll to position [3431, 0]
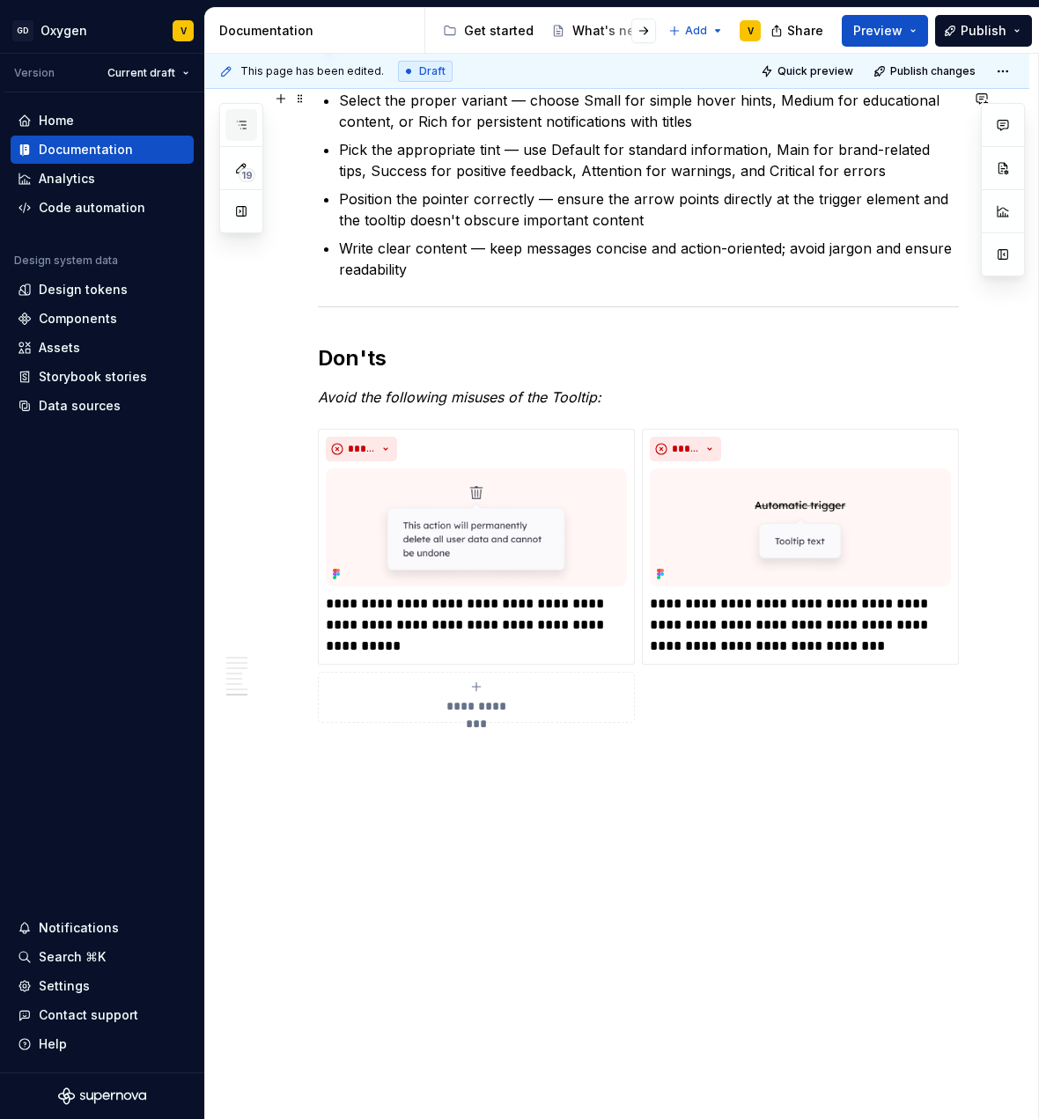
click at [244, 119] on icon "button" at bounding box center [241, 125] width 14 height 14
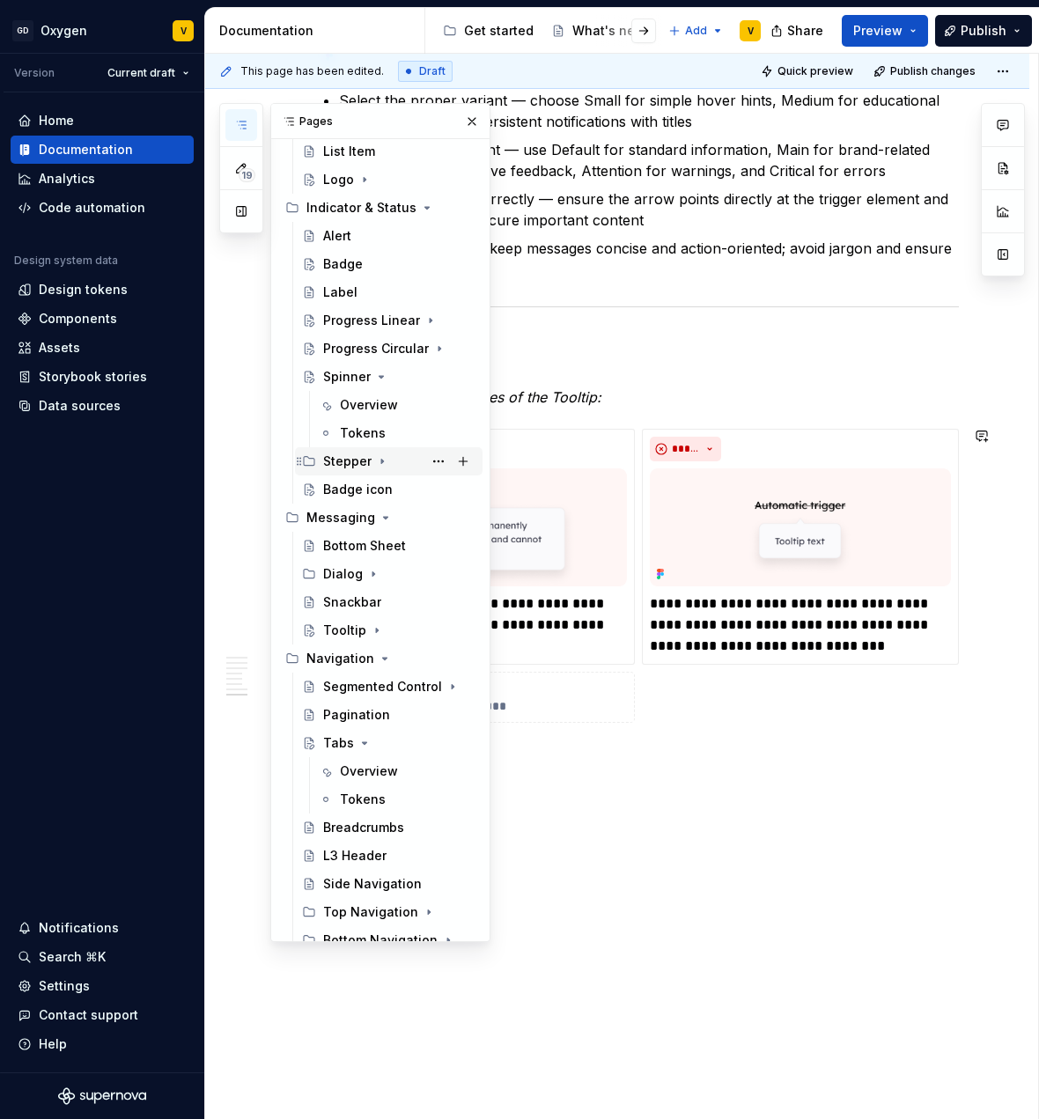
scroll to position [843, 0]
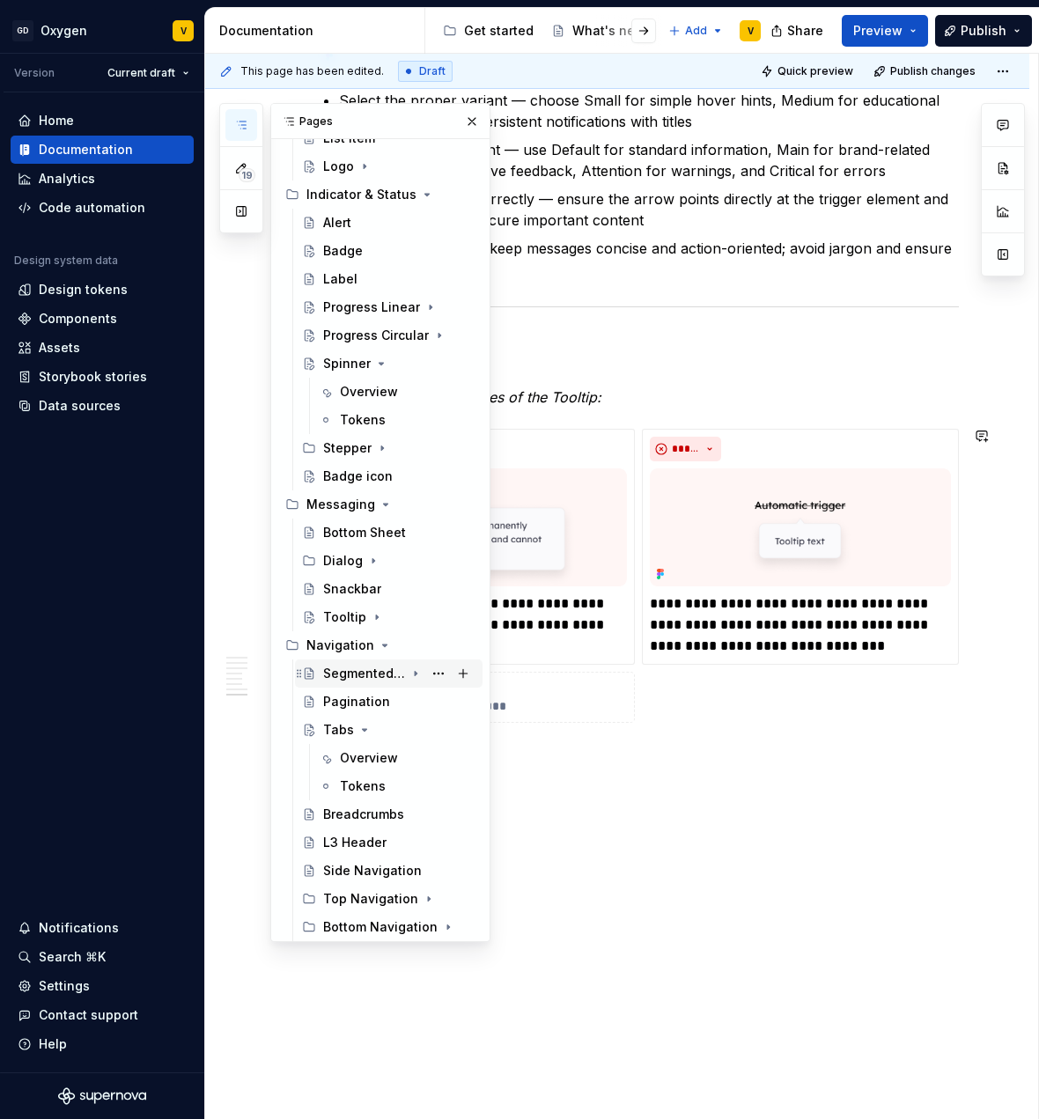
click at [374, 669] on div "Segmented Control" at bounding box center [364, 674] width 82 height 18
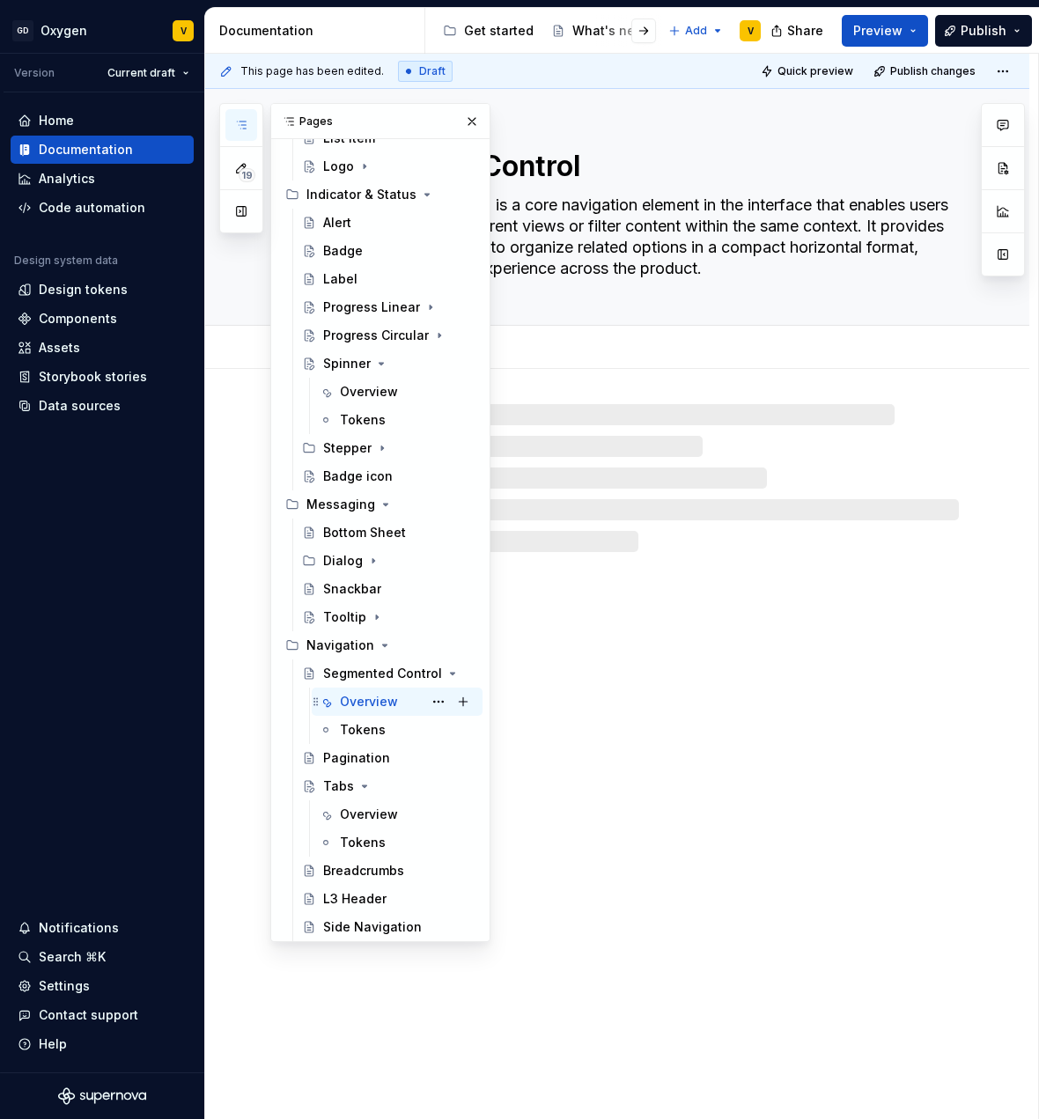
click at [341, 701] on div "Overview" at bounding box center [369, 702] width 58 height 18
click at [460, 122] on button "button" at bounding box center [472, 121] width 25 height 25
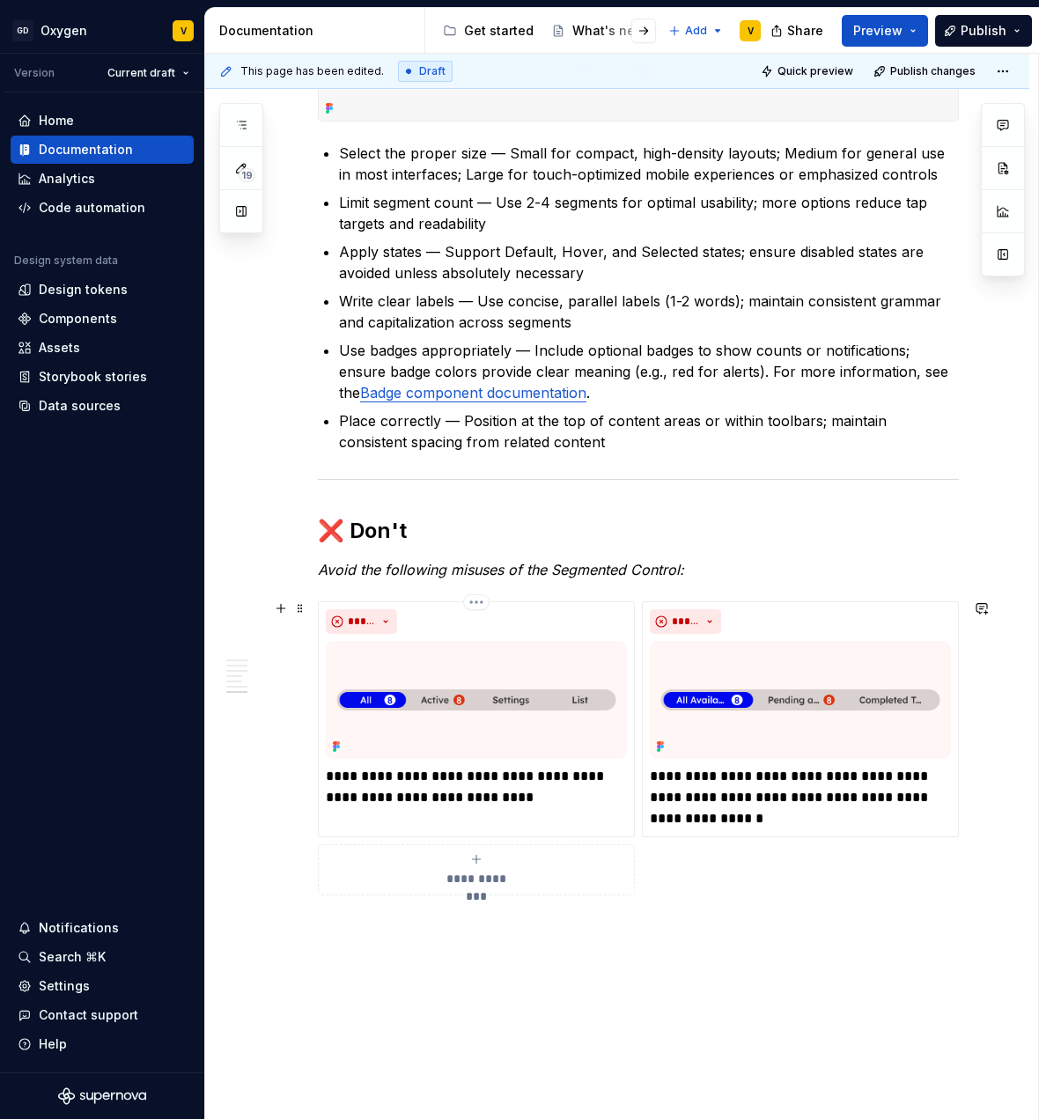
scroll to position [3031, 0]
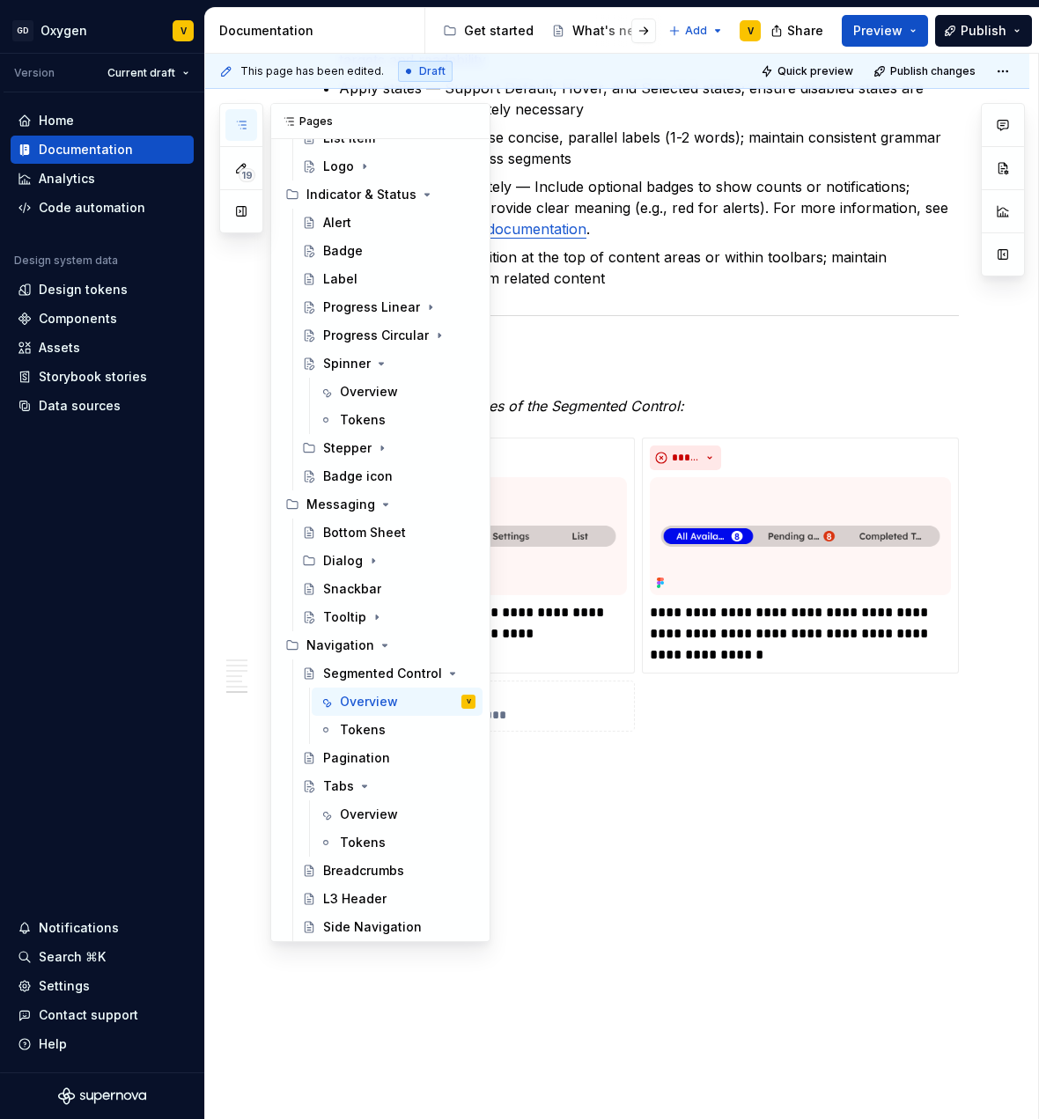
click at [246, 124] on icon "button" at bounding box center [241, 125] width 14 height 14
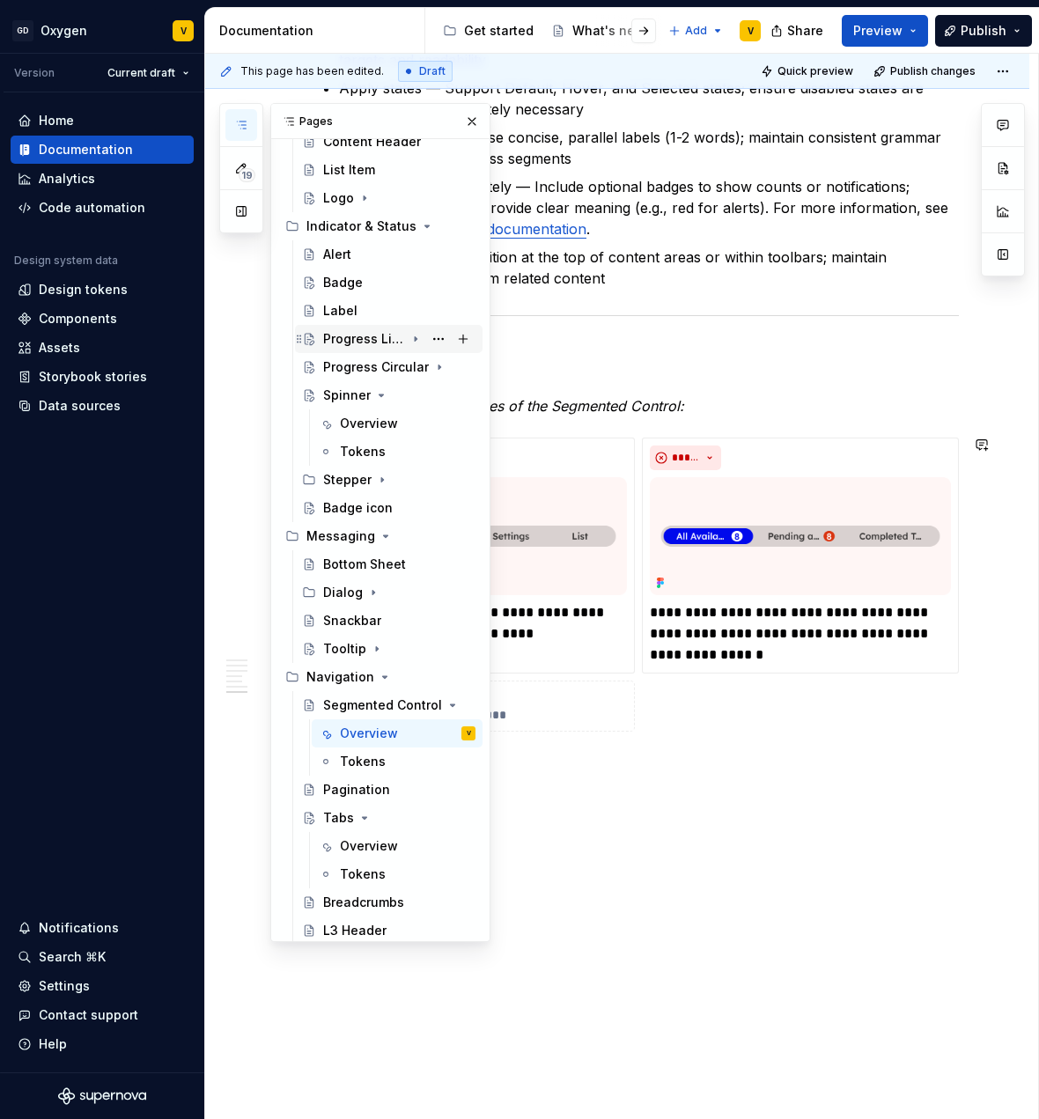
scroll to position [810, 0]
click at [352, 309] on div "Label" at bounding box center [340, 312] width 34 height 18
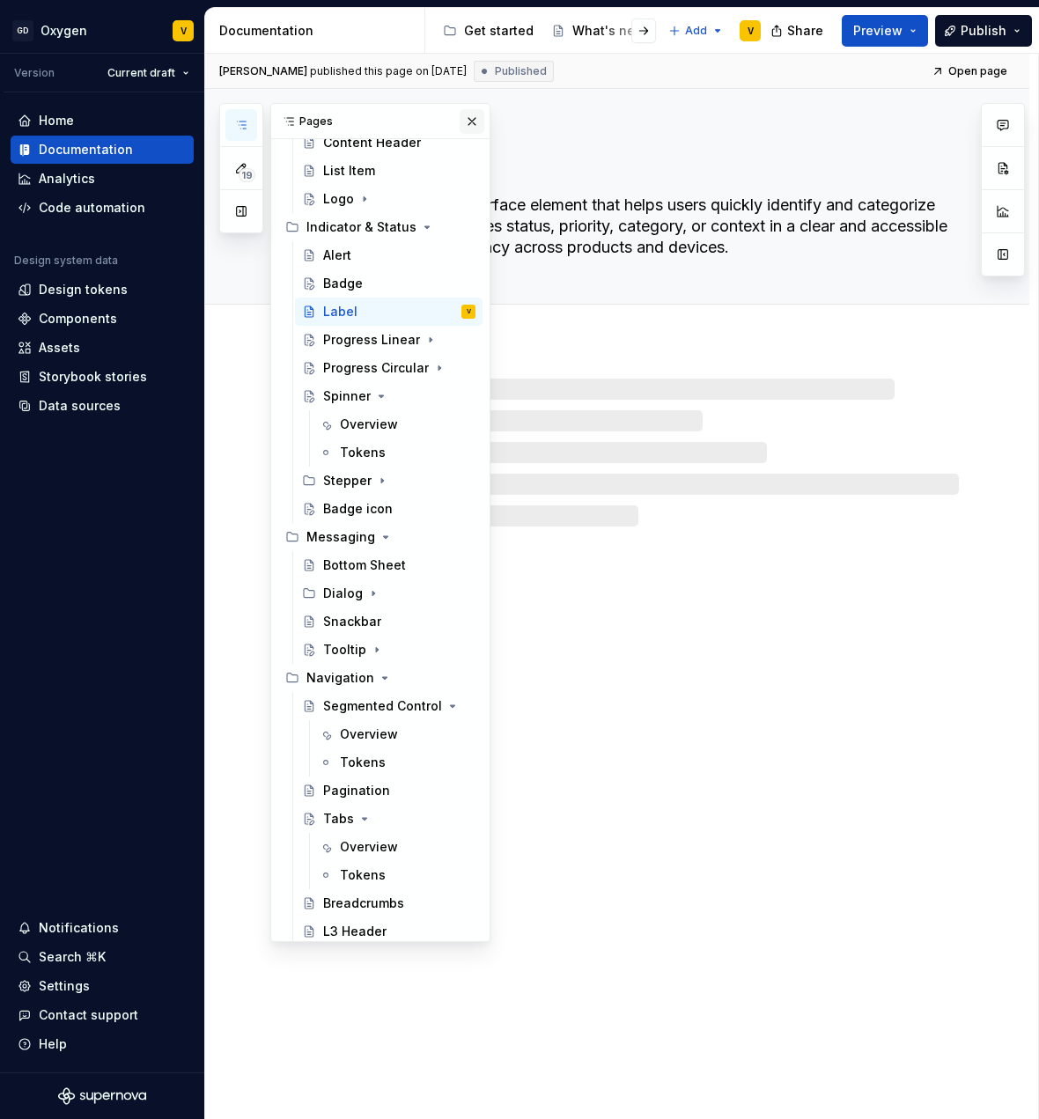
click at [460, 124] on button "button" at bounding box center [472, 121] width 25 height 25
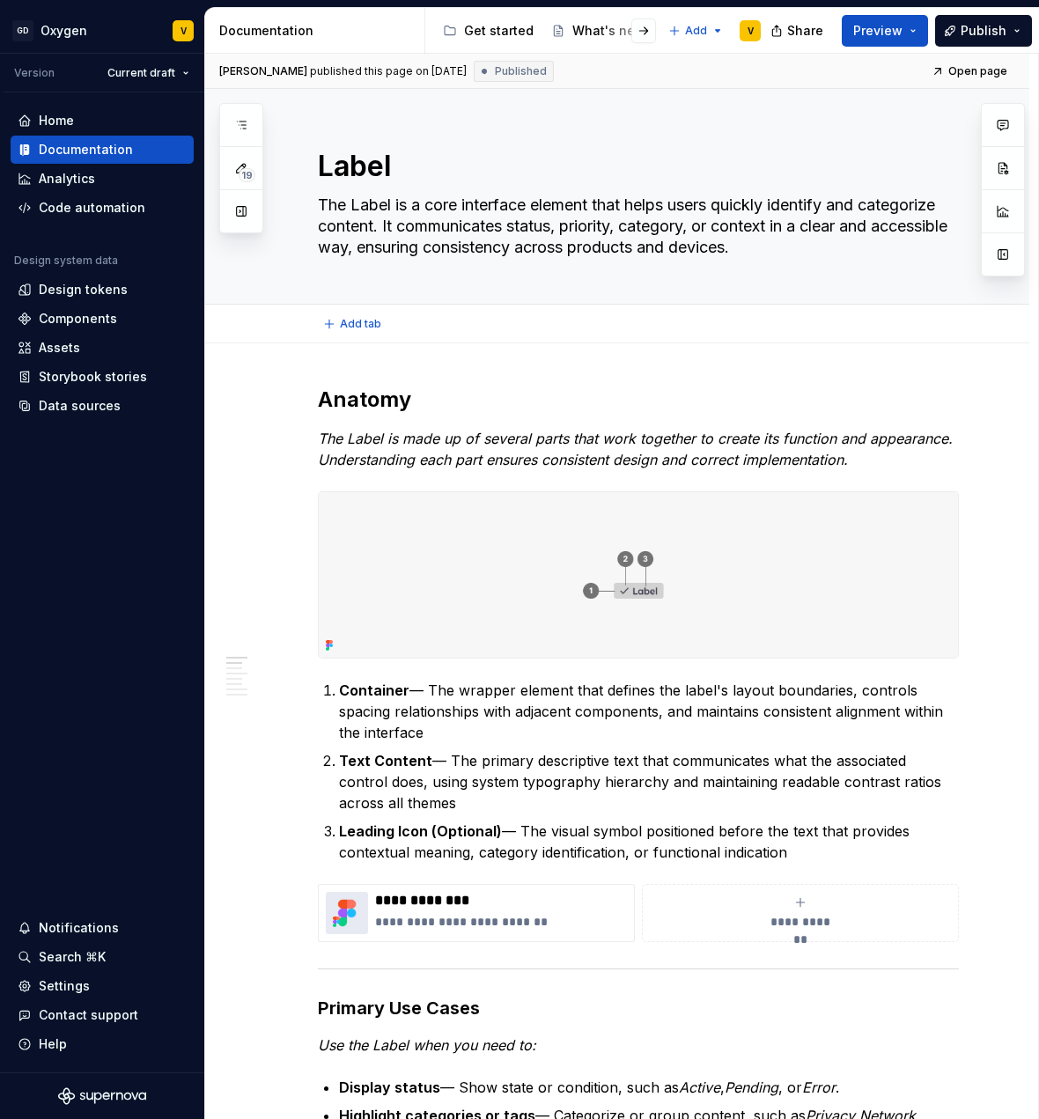
type textarea "*"
click at [361, 321] on span "Add tab" at bounding box center [360, 324] width 41 height 14
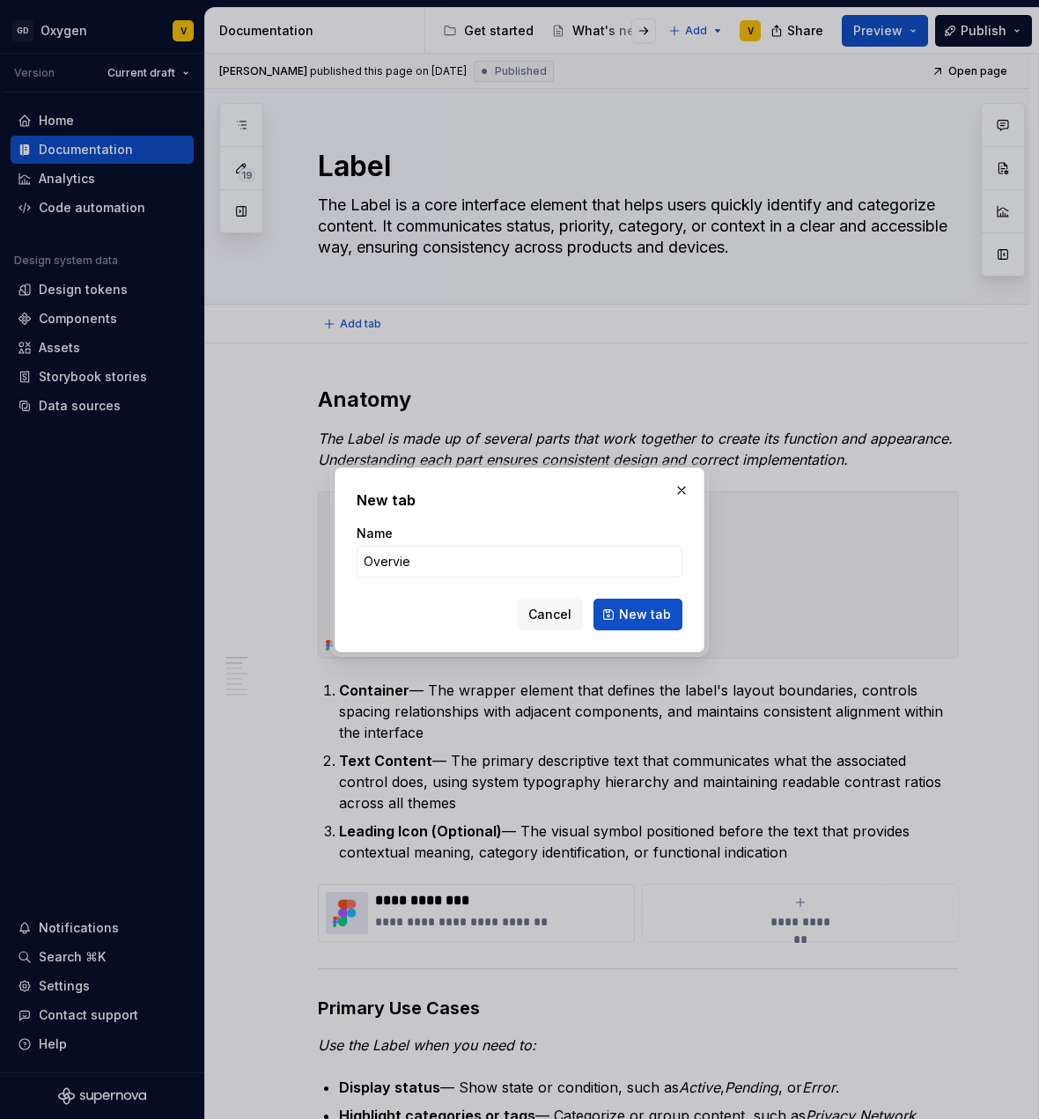
type input "Overview"
click button "New tab" at bounding box center [638, 615] width 89 height 32
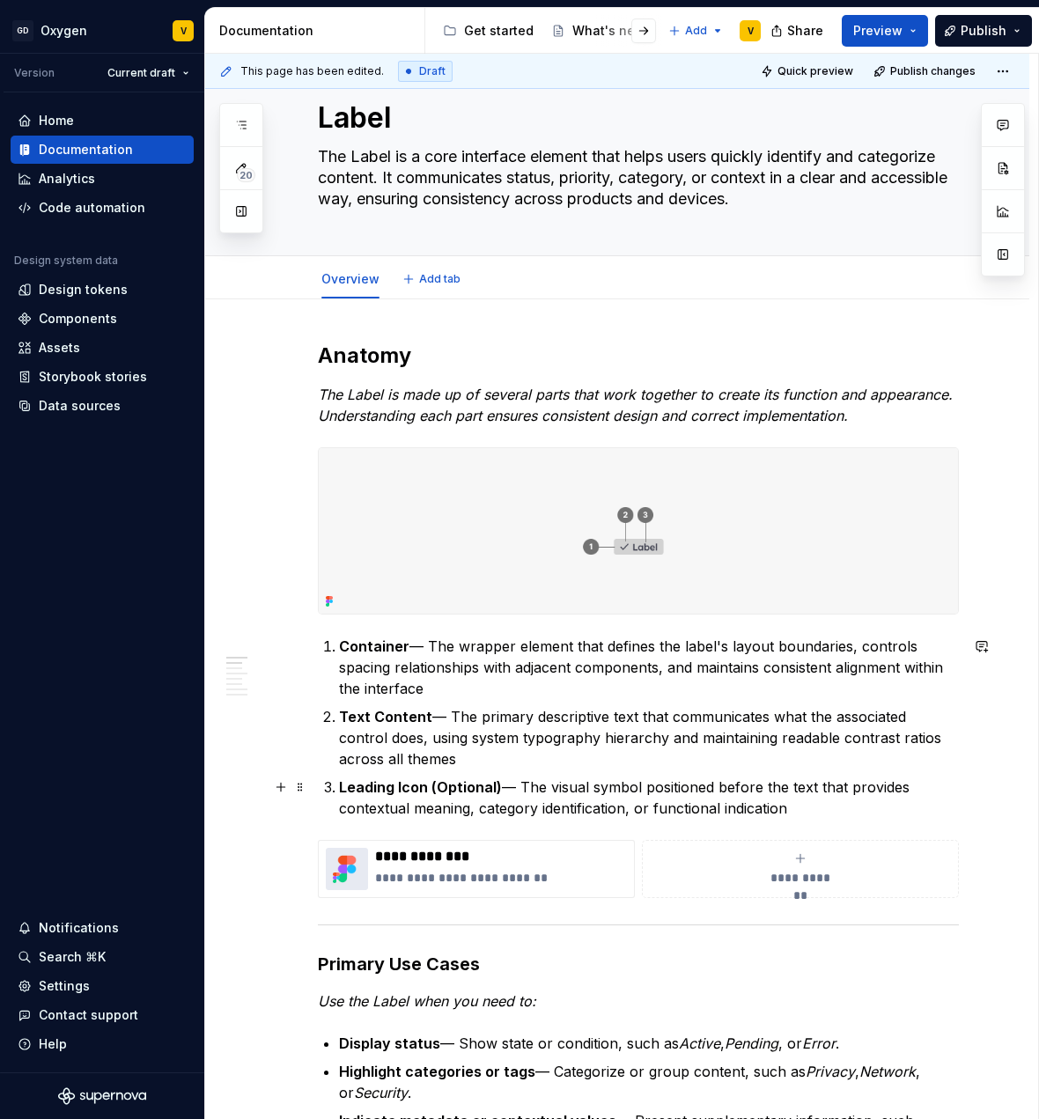
scroll to position [167, 0]
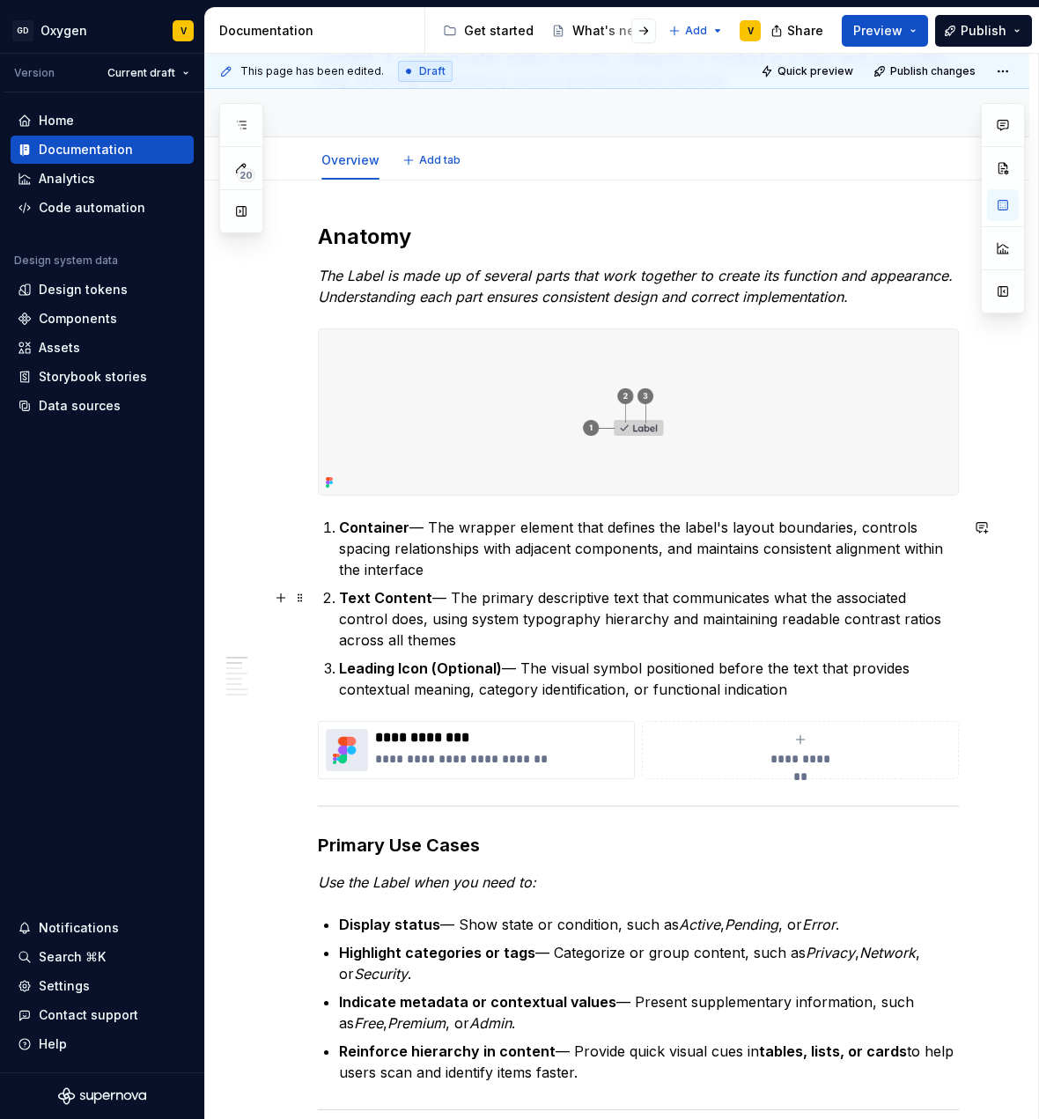
click at [552, 646] on p "Text Content — The primary descriptive text that communicates what the associat…" at bounding box center [649, 618] width 620 height 63
type textarea "*"
drag, startPoint x: 403, startPoint y: 518, endPoint x: 416, endPoint y: 528, distance: 15.7
click at [442, 564] on p "Container — The wrapper element that defines the label's layout boundaries, con…" at bounding box center [649, 548] width 620 height 63
drag, startPoint x: 410, startPoint y: 521, endPoint x: 439, endPoint y: 566, distance: 53.5
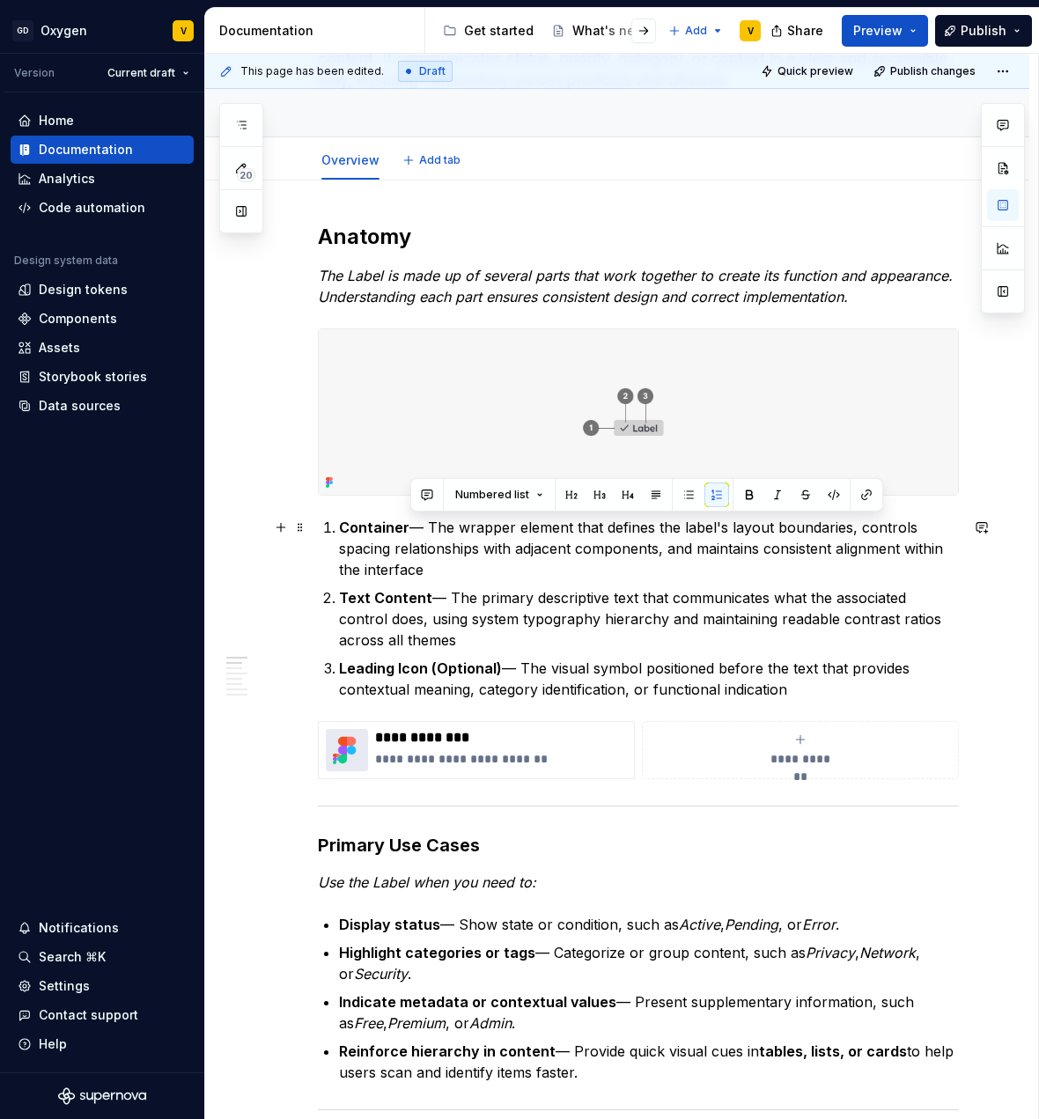
click at [439, 566] on p "Container — The wrapper element that defines the label's layout boundaries, con…" at bounding box center [649, 548] width 620 height 63
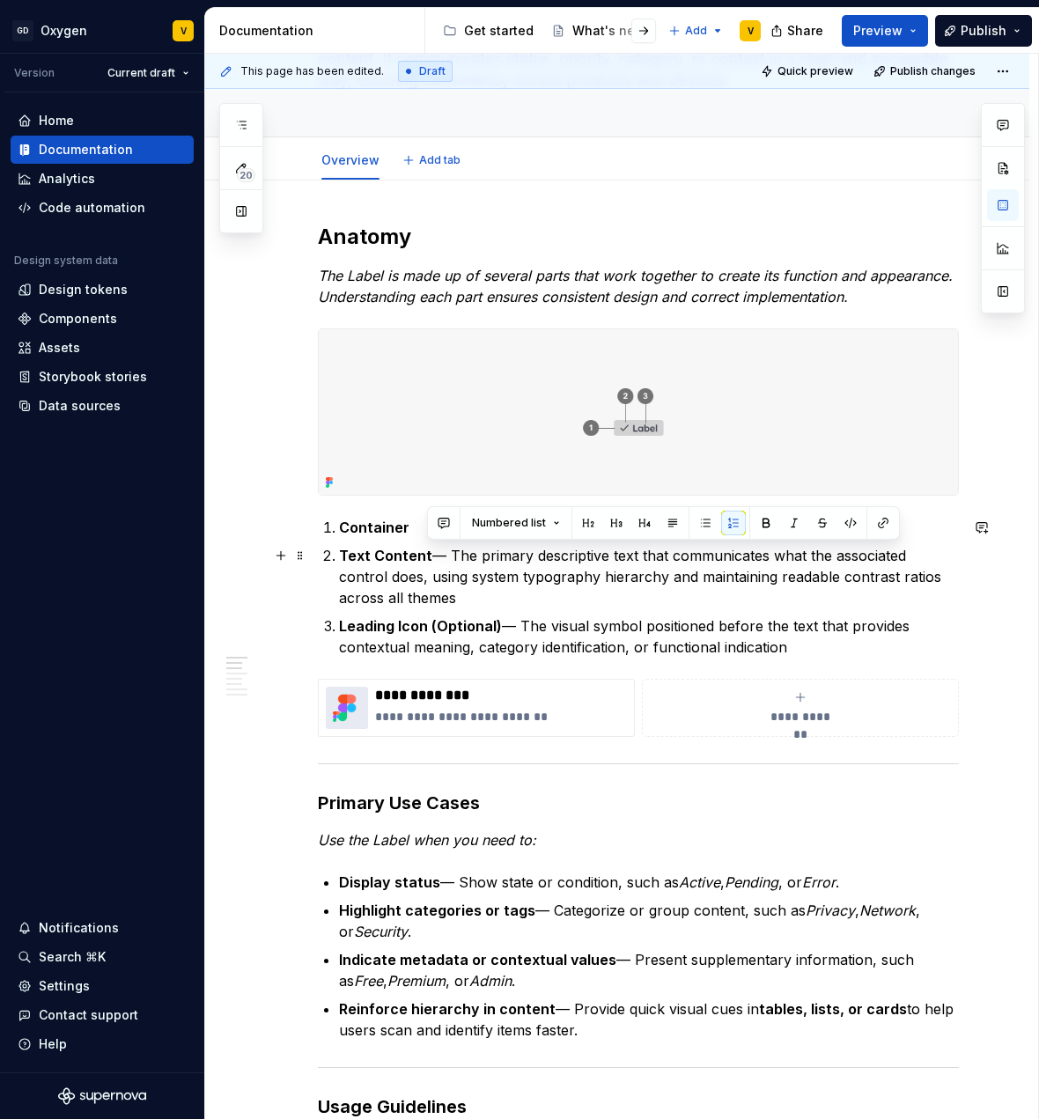
drag, startPoint x: 427, startPoint y: 555, endPoint x: 475, endPoint y: 595, distance: 62.5
click at [475, 595] on p "Text Content — The primary descriptive text that communicates what the associat…" at bounding box center [649, 576] width 620 height 63
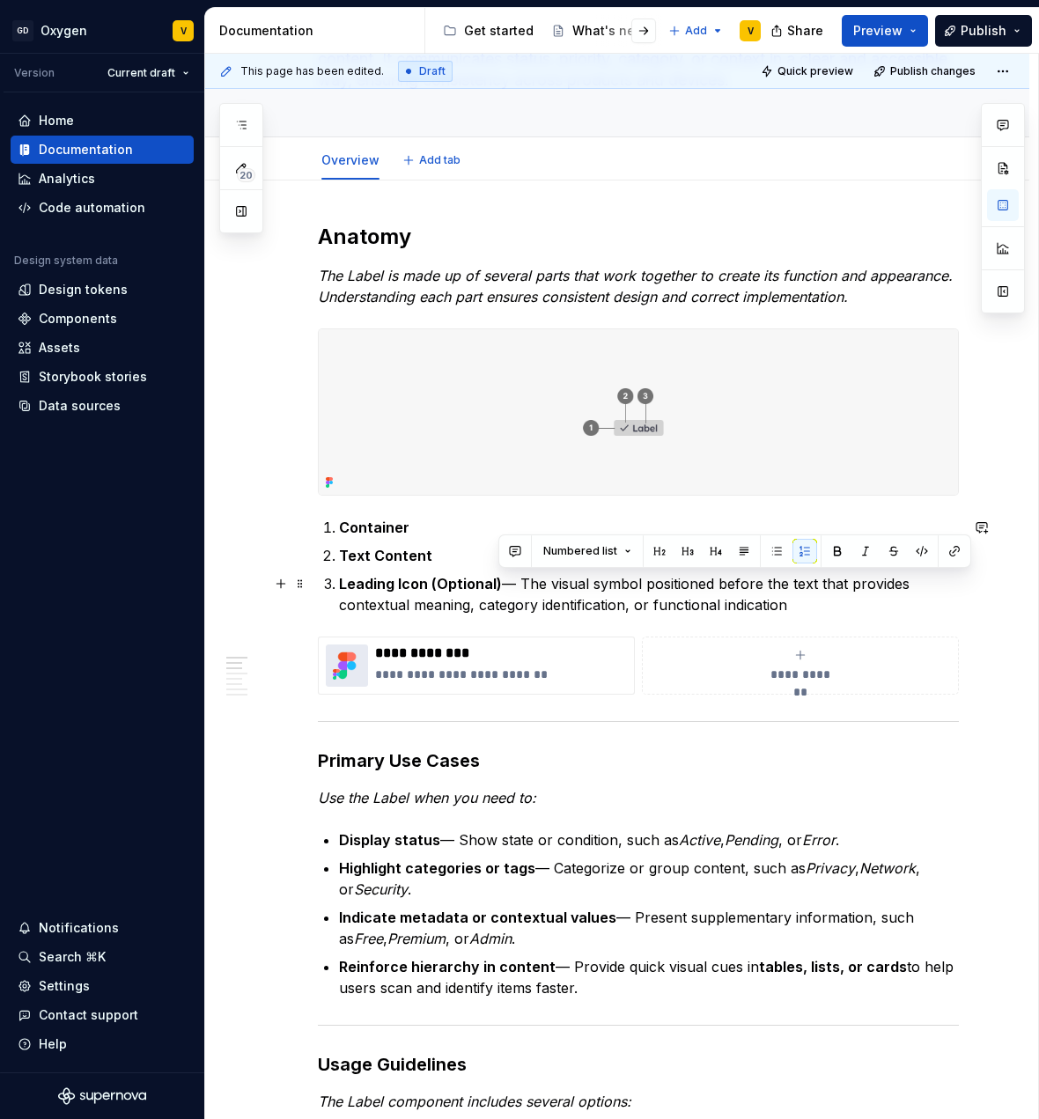
drag, startPoint x: 498, startPoint y: 587, endPoint x: 786, endPoint y: 614, distance: 289.2
click at [786, 614] on p "Leading Icon (Optional) — The visual symbol positioned before the text that pro…" at bounding box center [649, 594] width 620 height 42
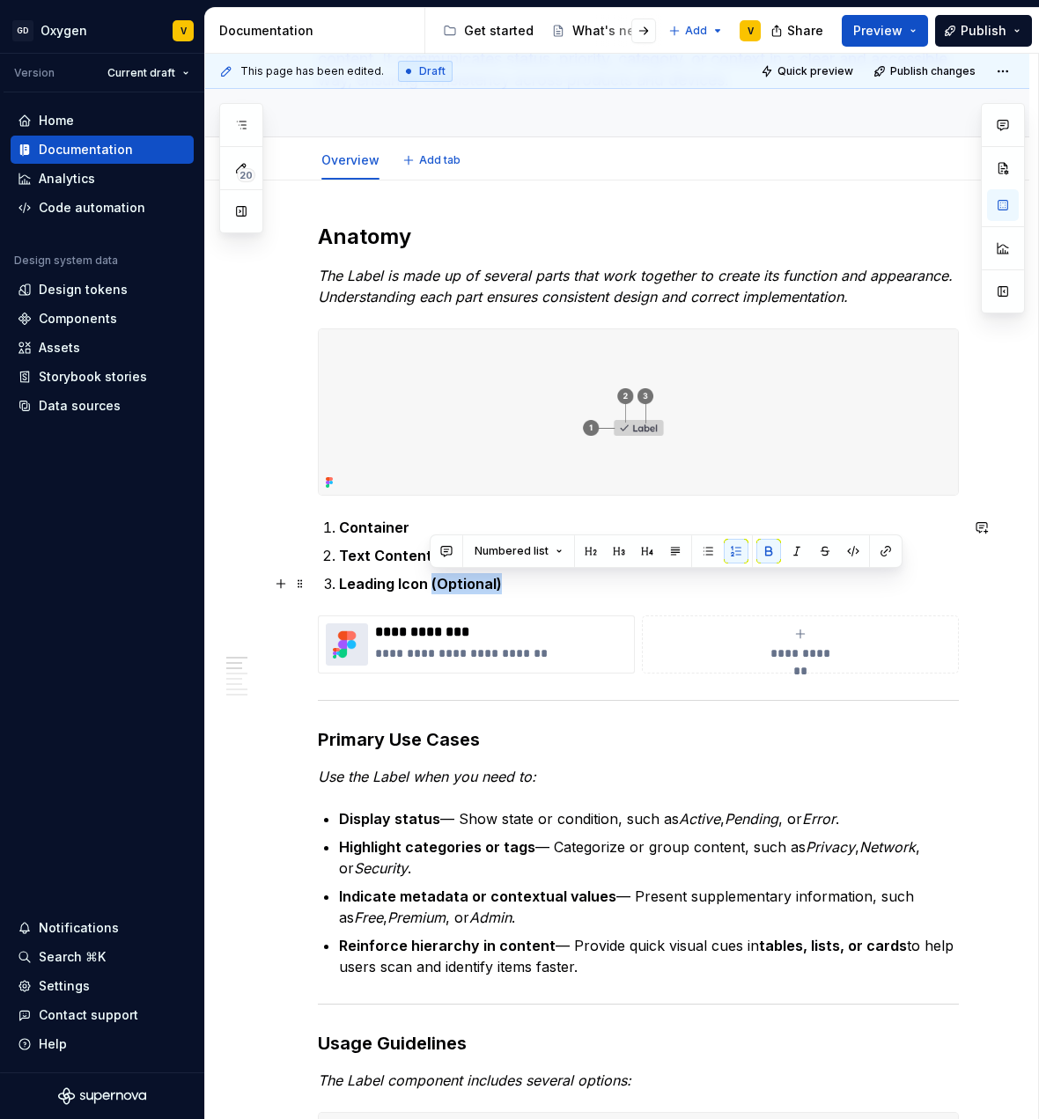
drag, startPoint x: 431, startPoint y: 587, endPoint x: 509, endPoint y: 583, distance: 78.5
click at [509, 583] on p "Leading Icon (Optional)" at bounding box center [649, 583] width 620 height 21
click at [764, 548] on button "button" at bounding box center [769, 551] width 25 height 25
click at [579, 809] on p "Display status — Show state or condition, such as Active , Pending , or Error ." at bounding box center [649, 819] width 620 height 21
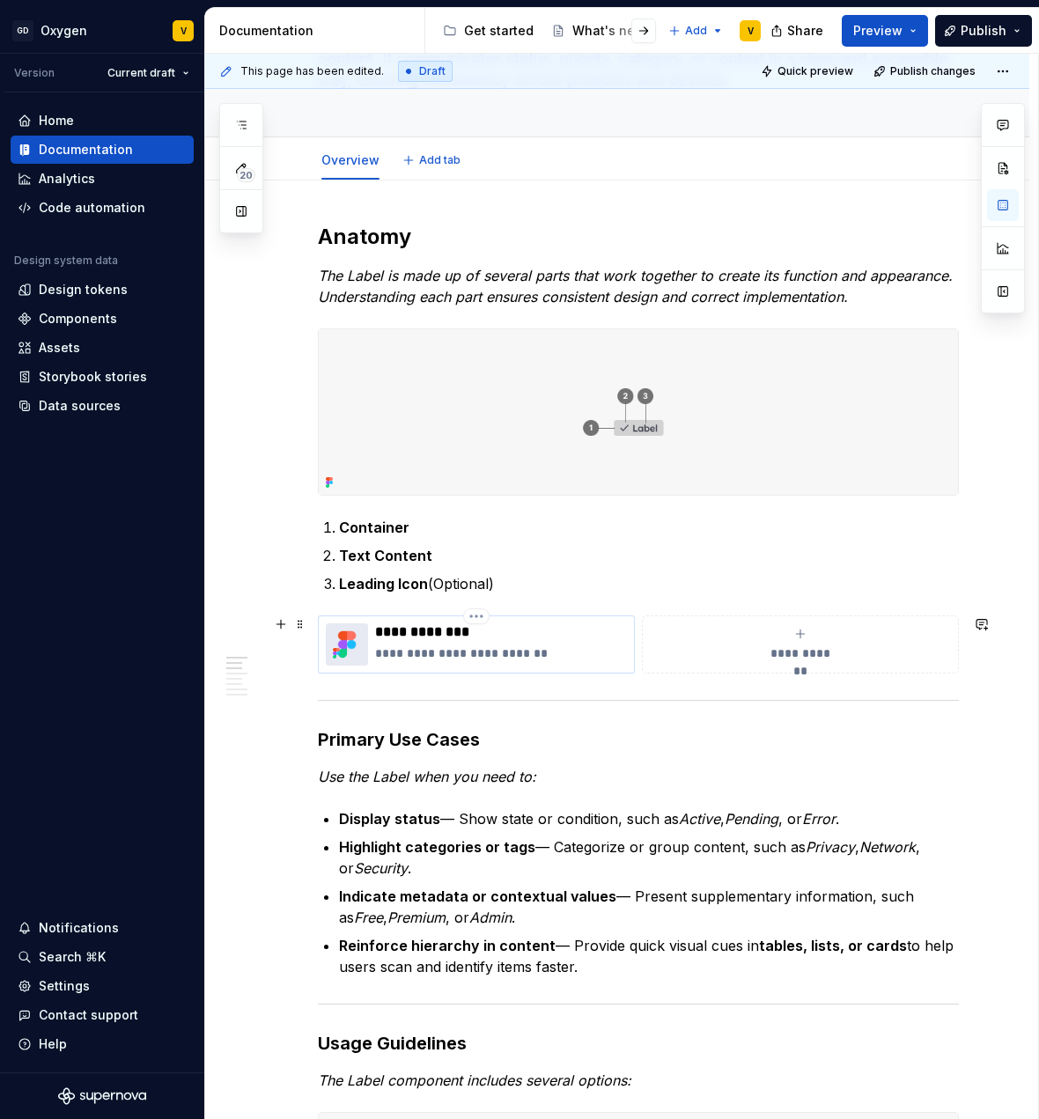
click at [376, 639] on p "**********" at bounding box center [501, 633] width 252 height 18
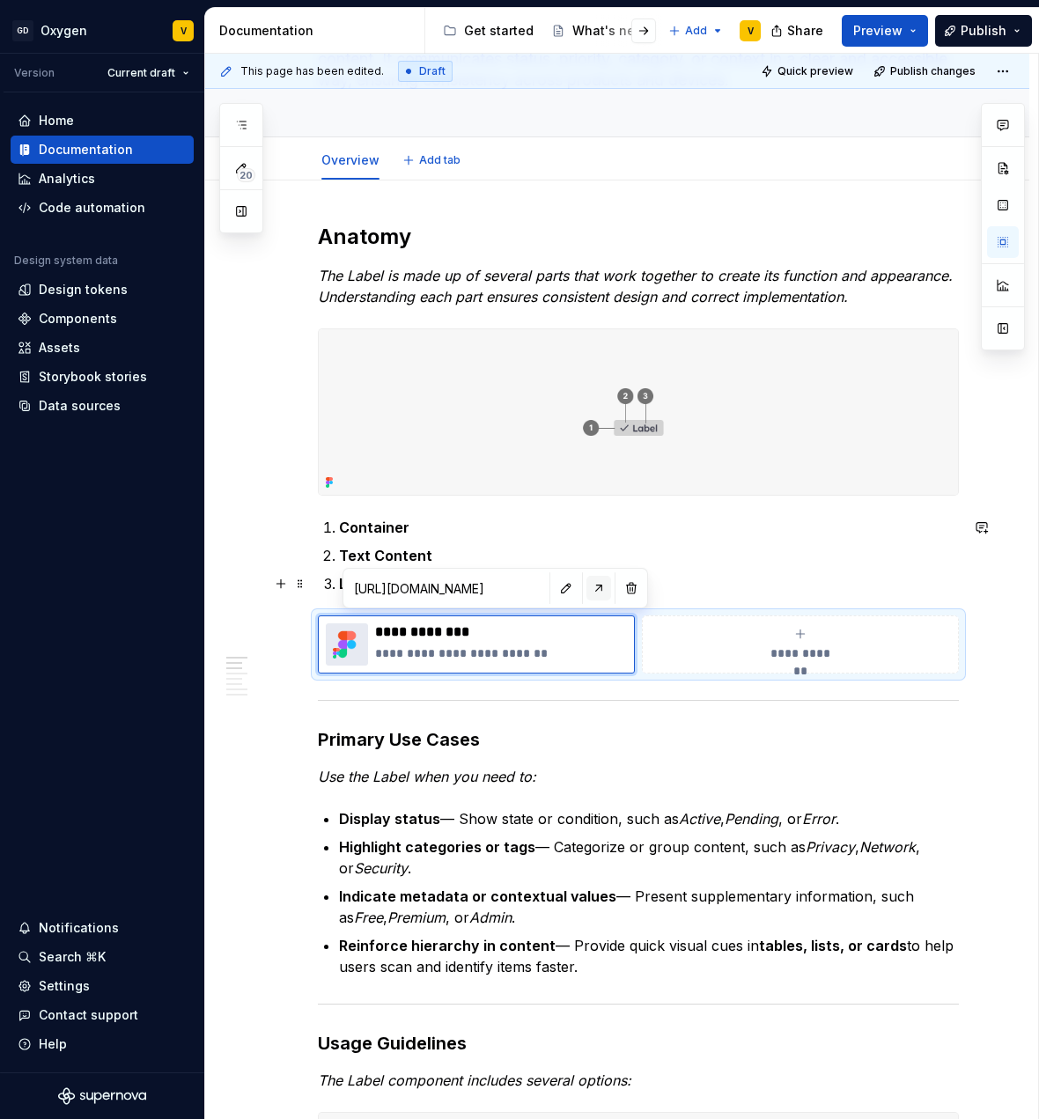
click at [587, 588] on button "button" at bounding box center [599, 588] width 25 height 25
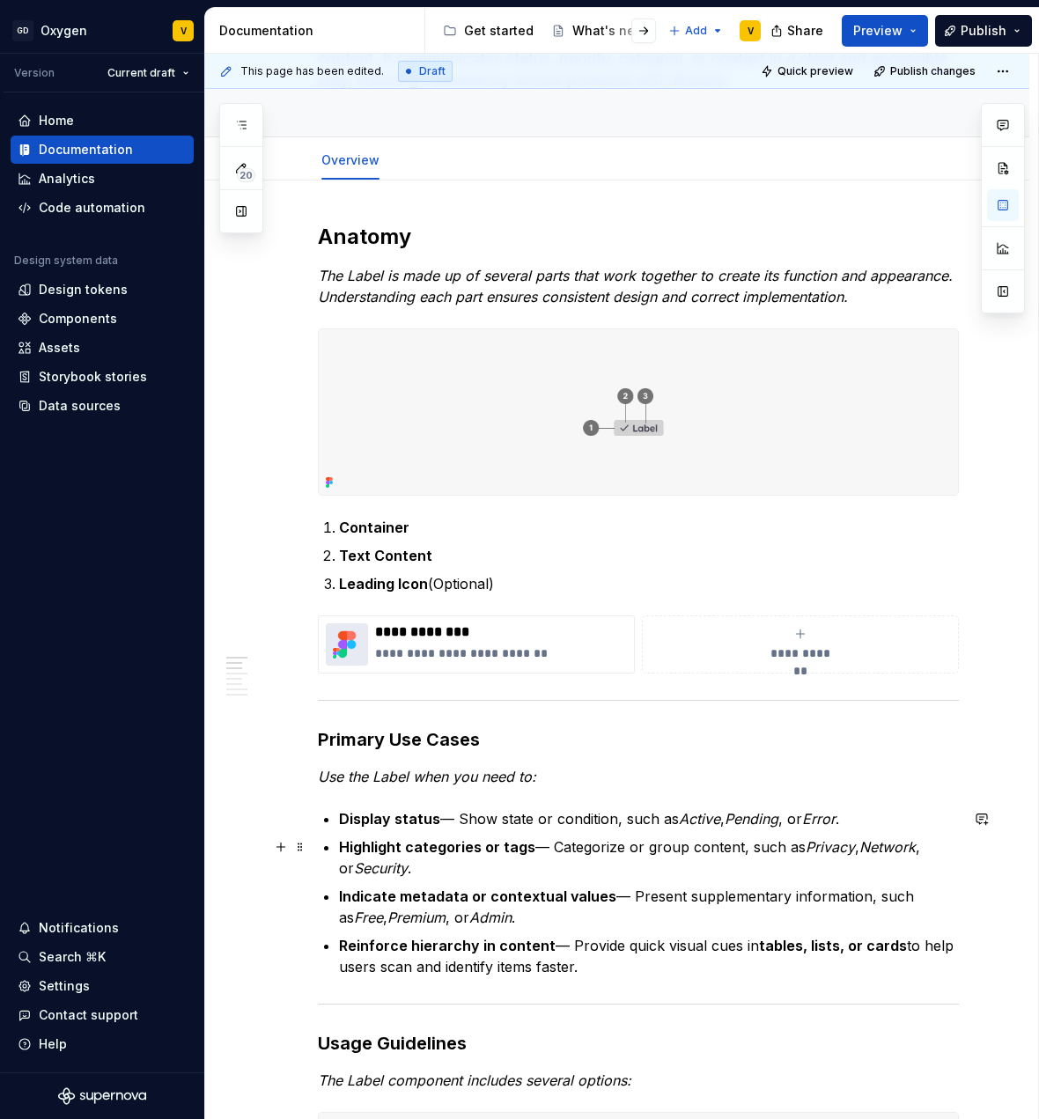
click at [506, 851] on strong "Highlight categories or tags" at bounding box center [437, 847] width 196 height 18
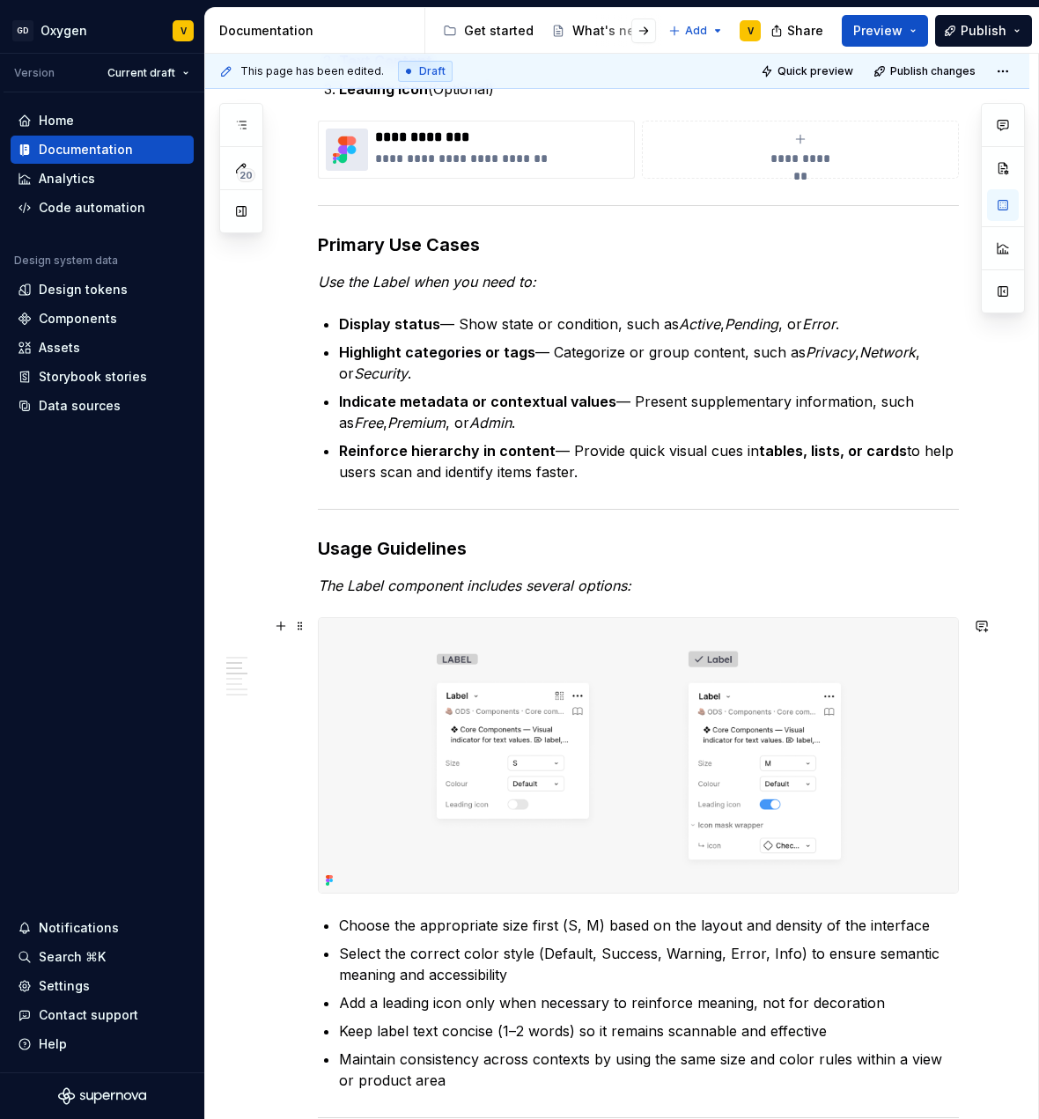
scroll to position [731, 0]
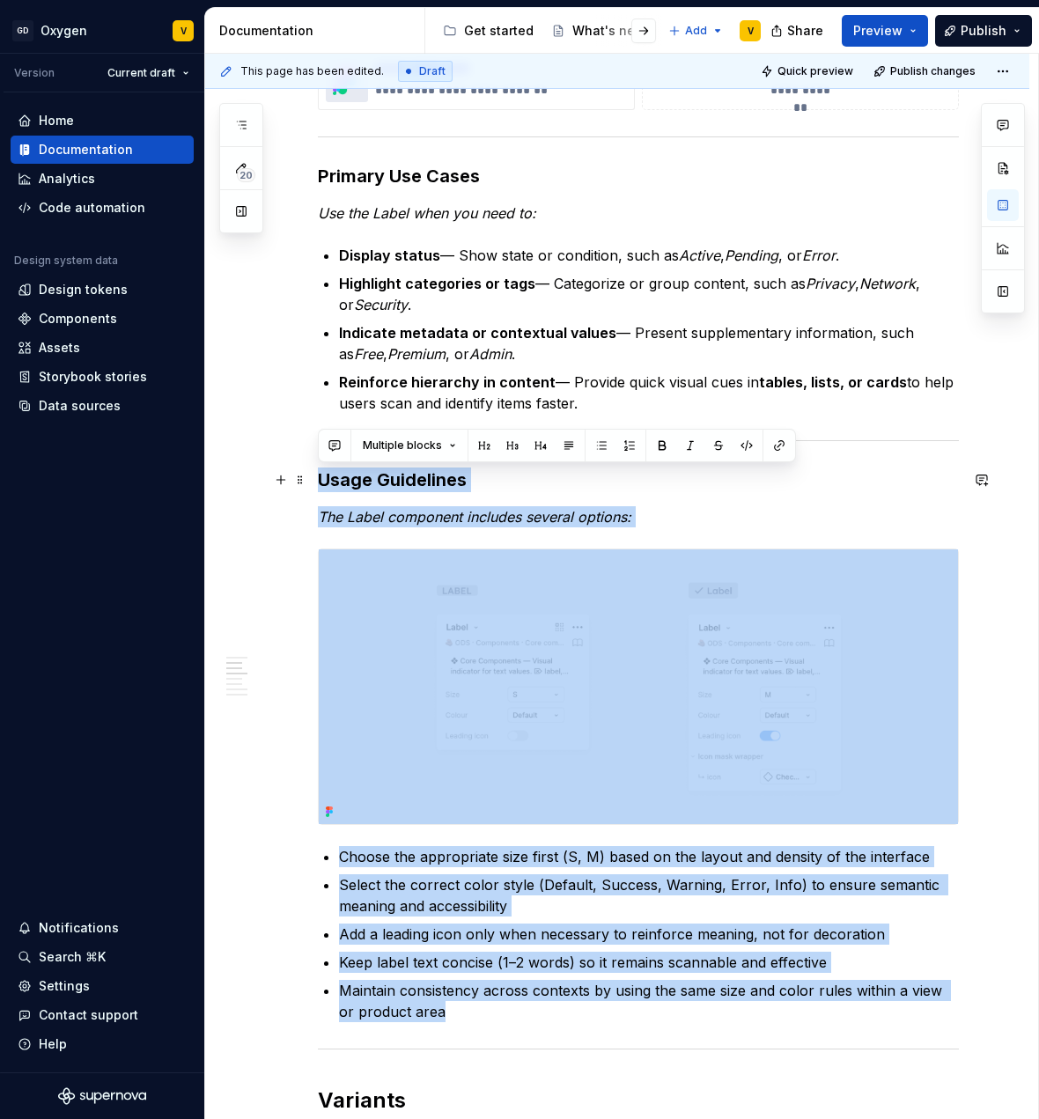
drag, startPoint x: 430, startPoint y: 986, endPoint x: 323, endPoint y: 476, distance: 521.0
copy div "Usage Guidelines The Label component includes several options: Choose the appro…"
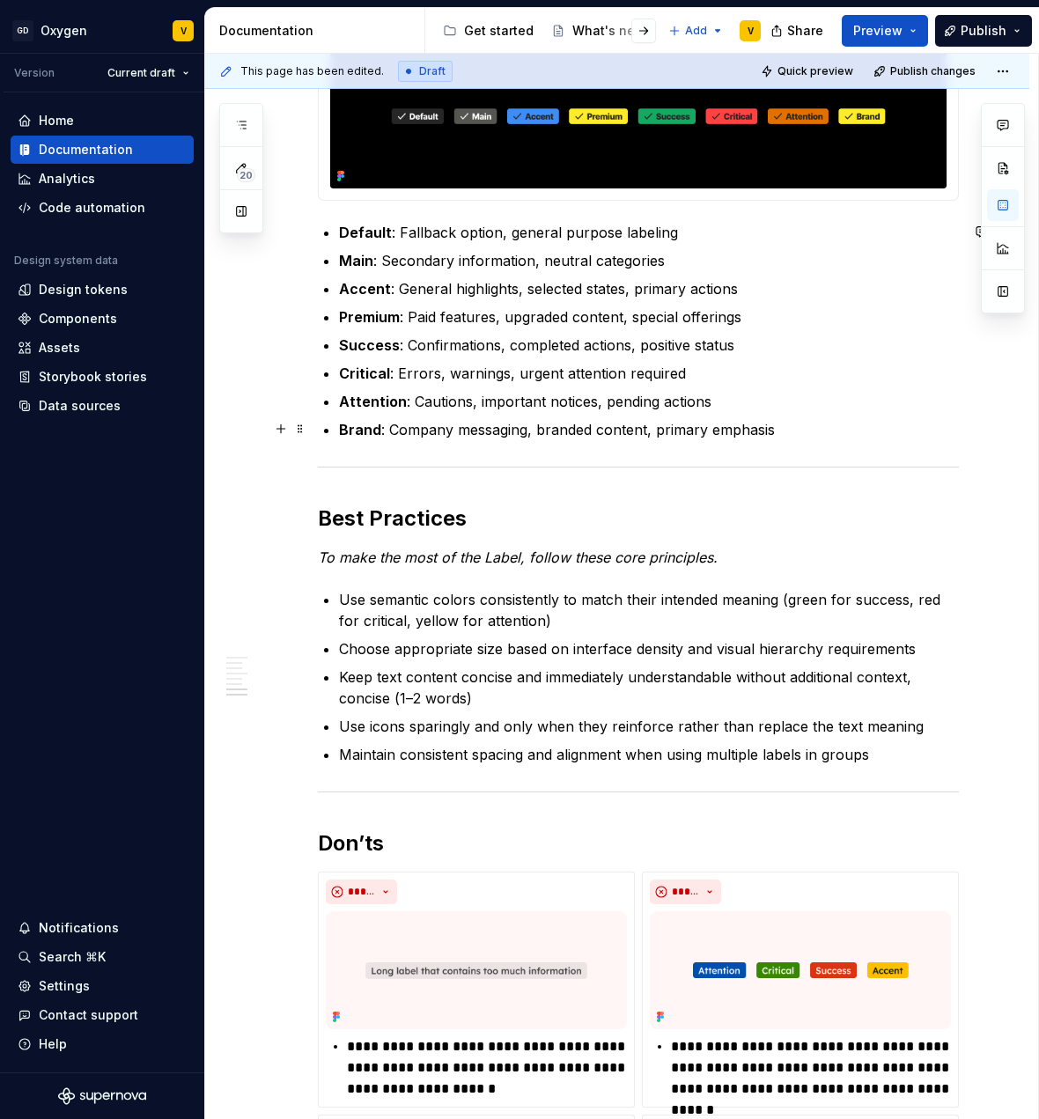
scroll to position [2562, 0]
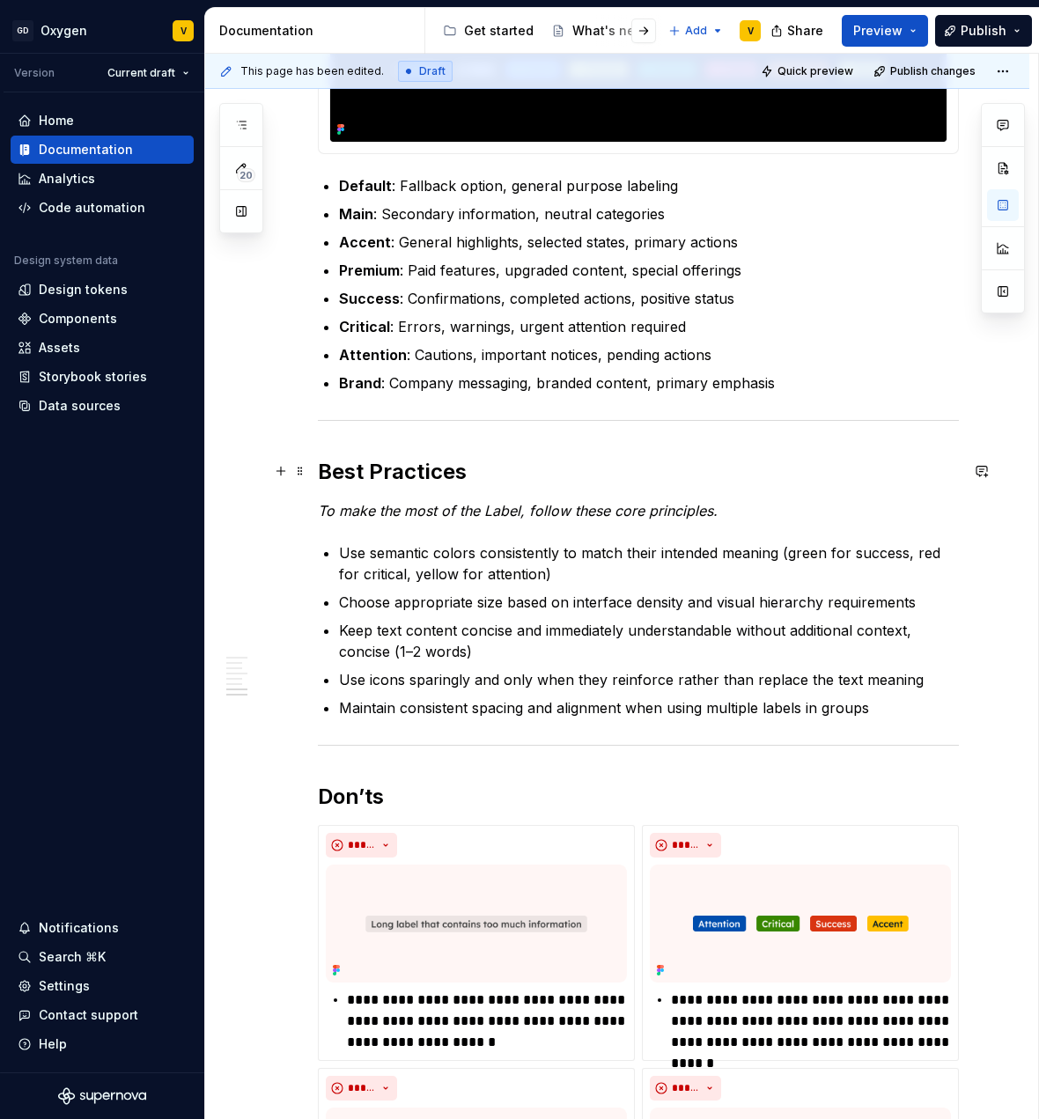
click at [326, 477] on h2 "Best Practices" at bounding box center [638, 472] width 641 height 28
click at [322, 476] on h2 "Best Practices" at bounding box center [638, 472] width 641 height 28
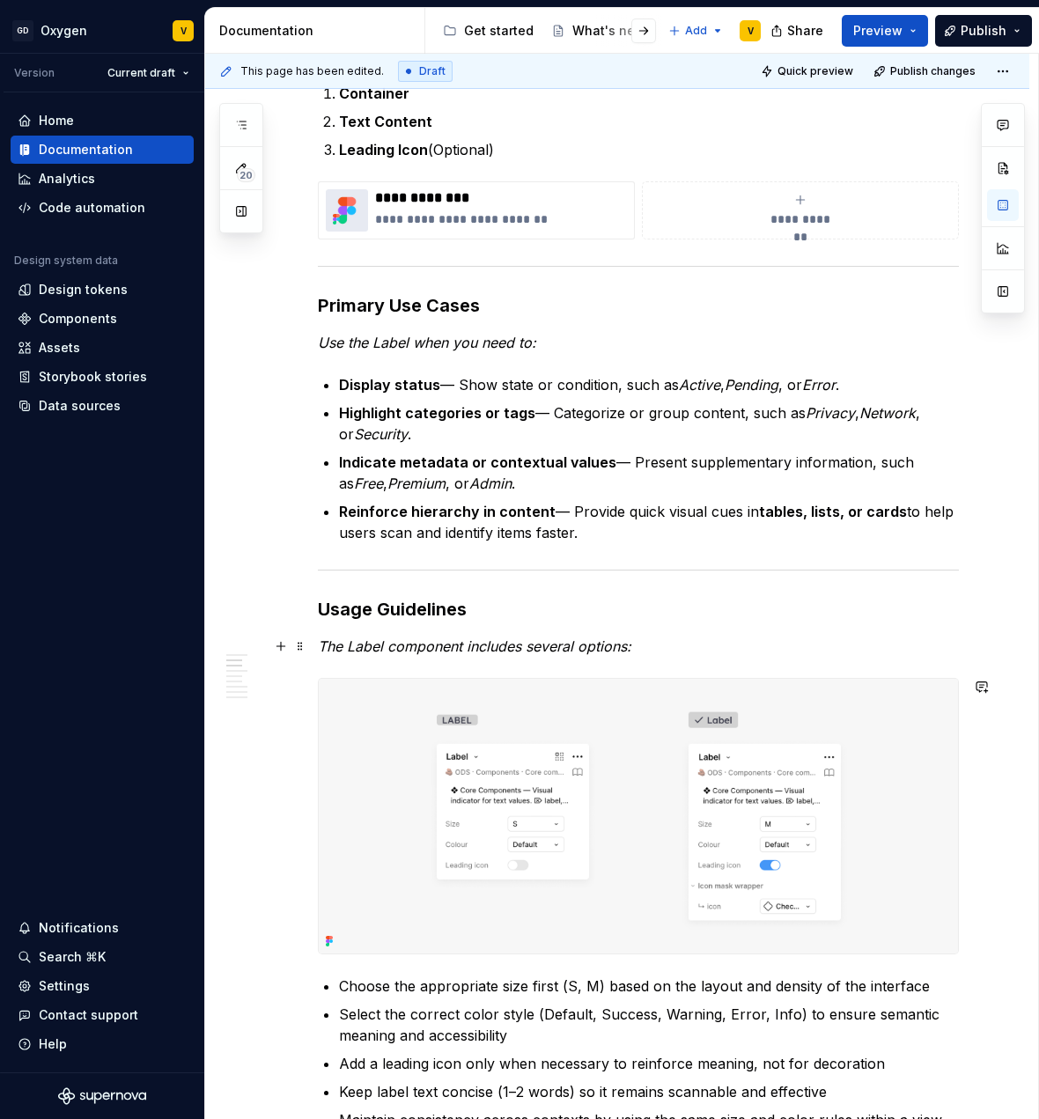
scroll to position [552, 0]
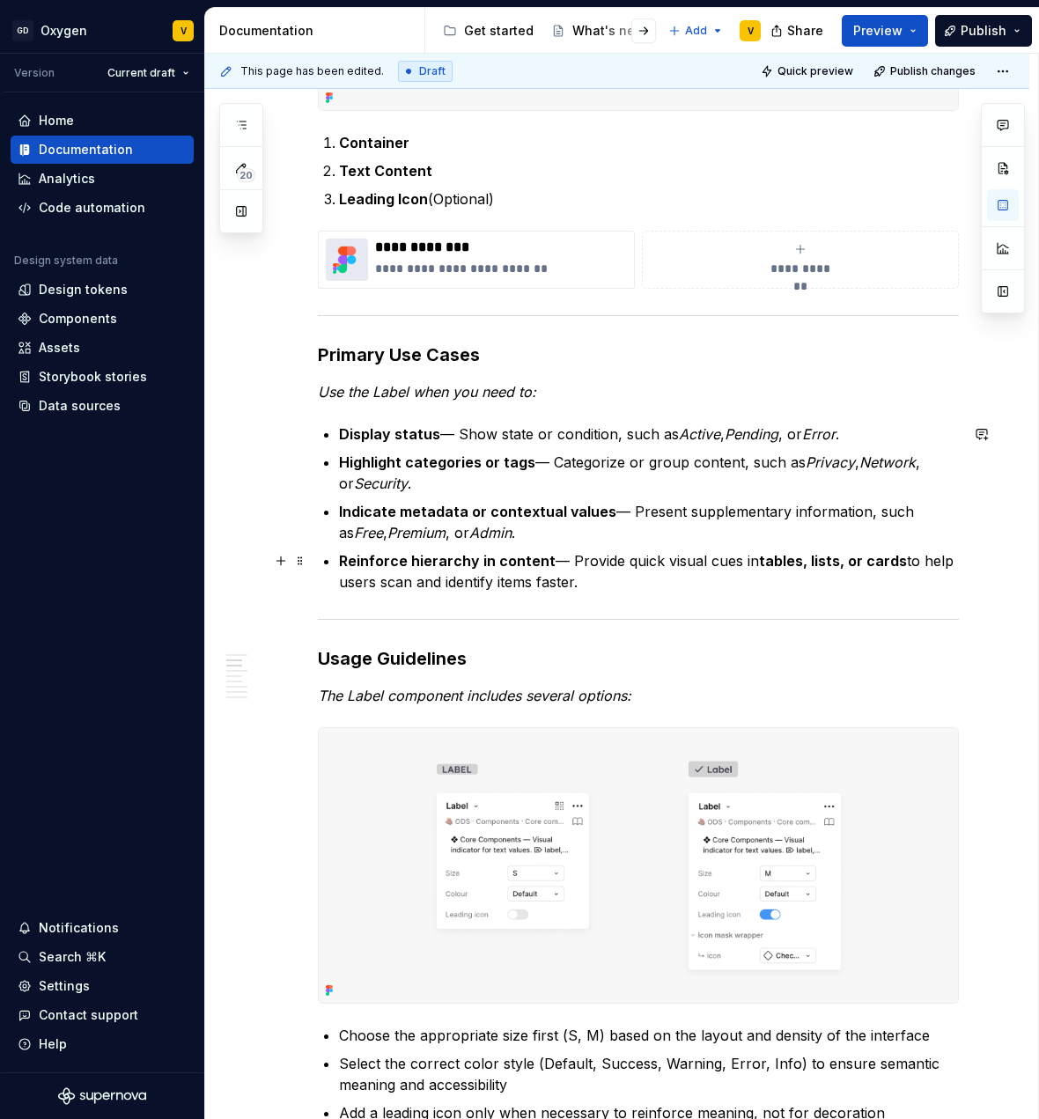
click at [576, 587] on p "Reinforce hierarchy in content — Provide quick visual cues in tables, lists, or…" at bounding box center [649, 571] width 620 height 42
drag, startPoint x: 594, startPoint y: 588, endPoint x: 313, endPoint y: 356, distance: 364.7
click at [493, 993] on img at bounding box center [638, 865] width 639 height 275
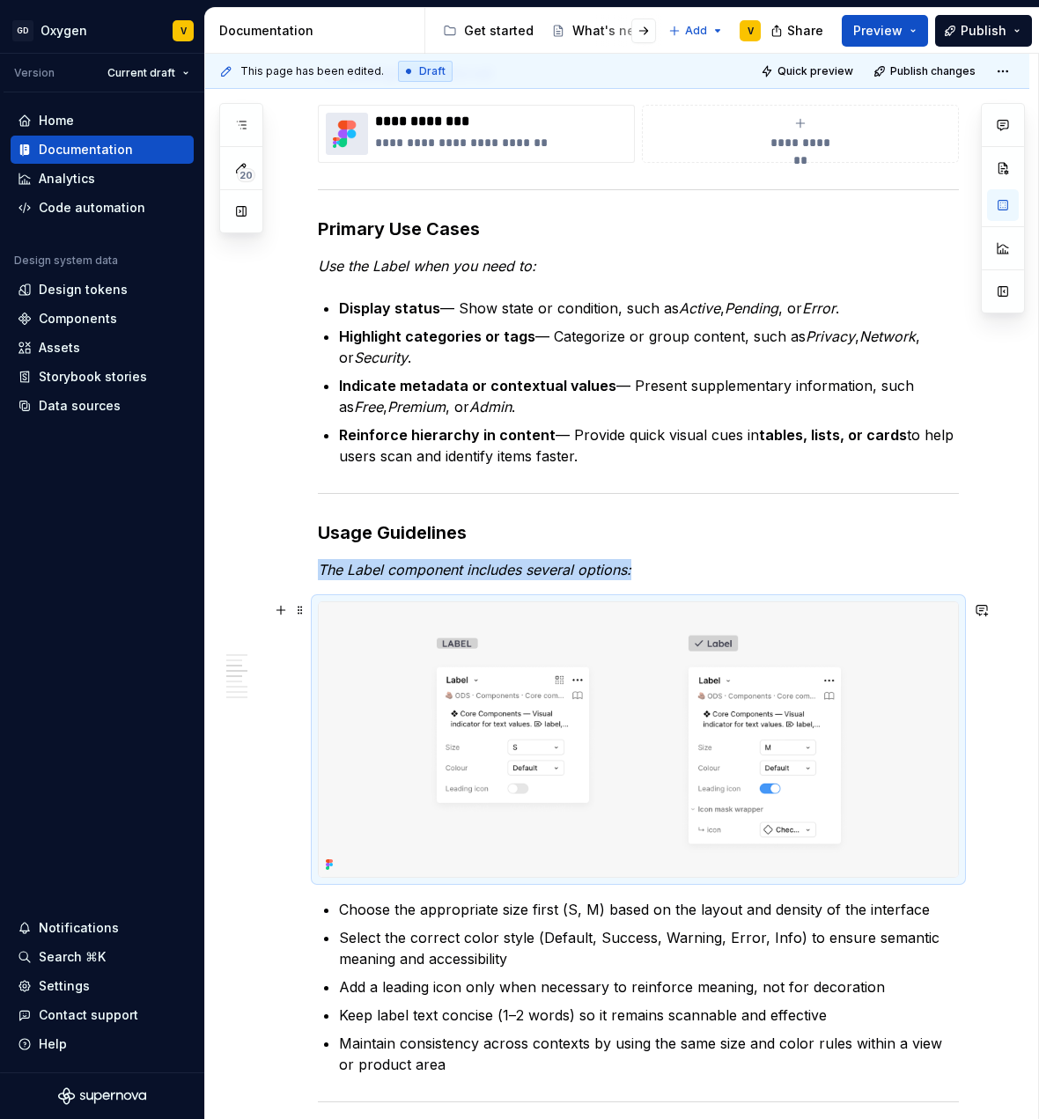
scroll to position [880, 0]
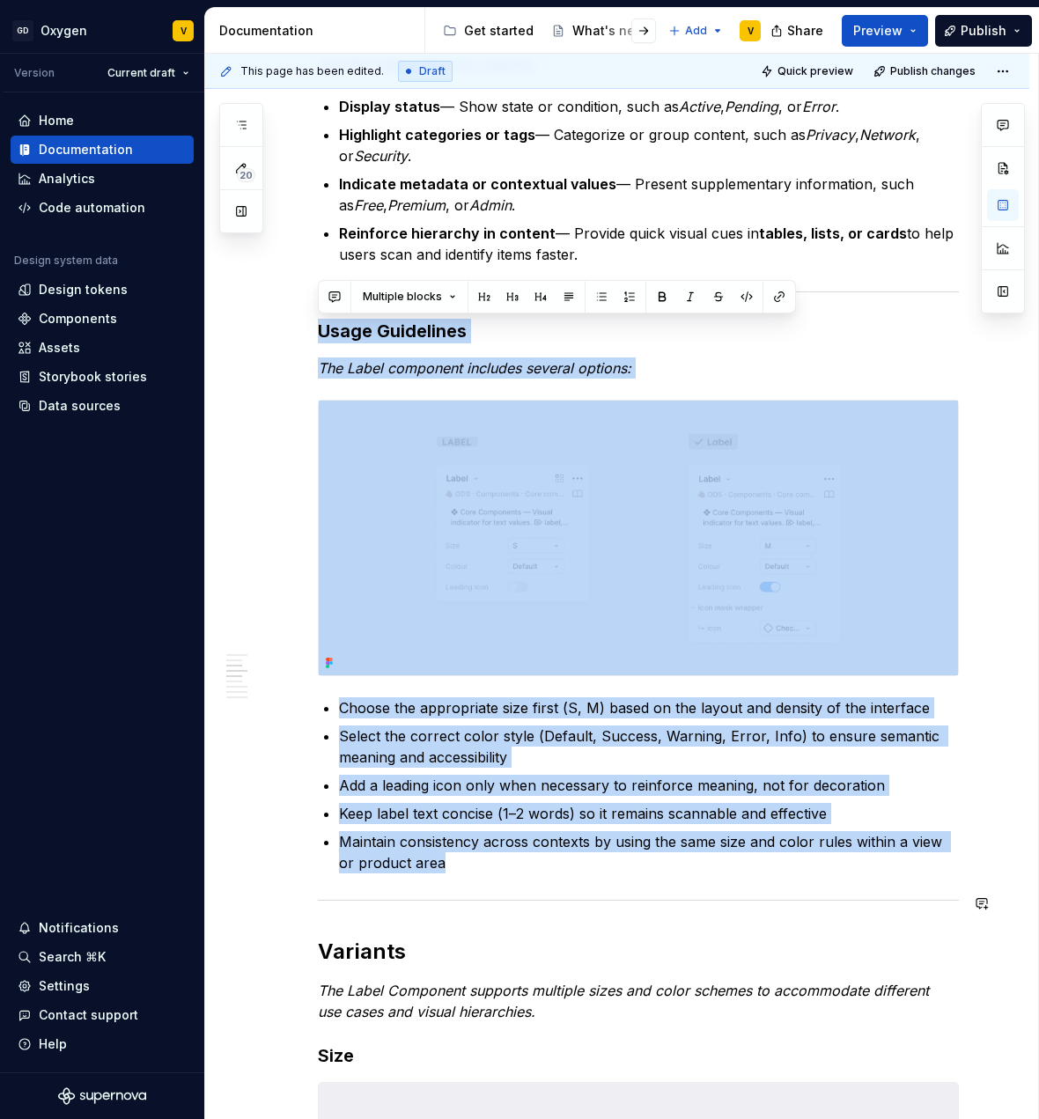
drag, startPoint x: 320, startPoint y: 335, endPoint x: 502, endPoint y: 886, distance: 580.7
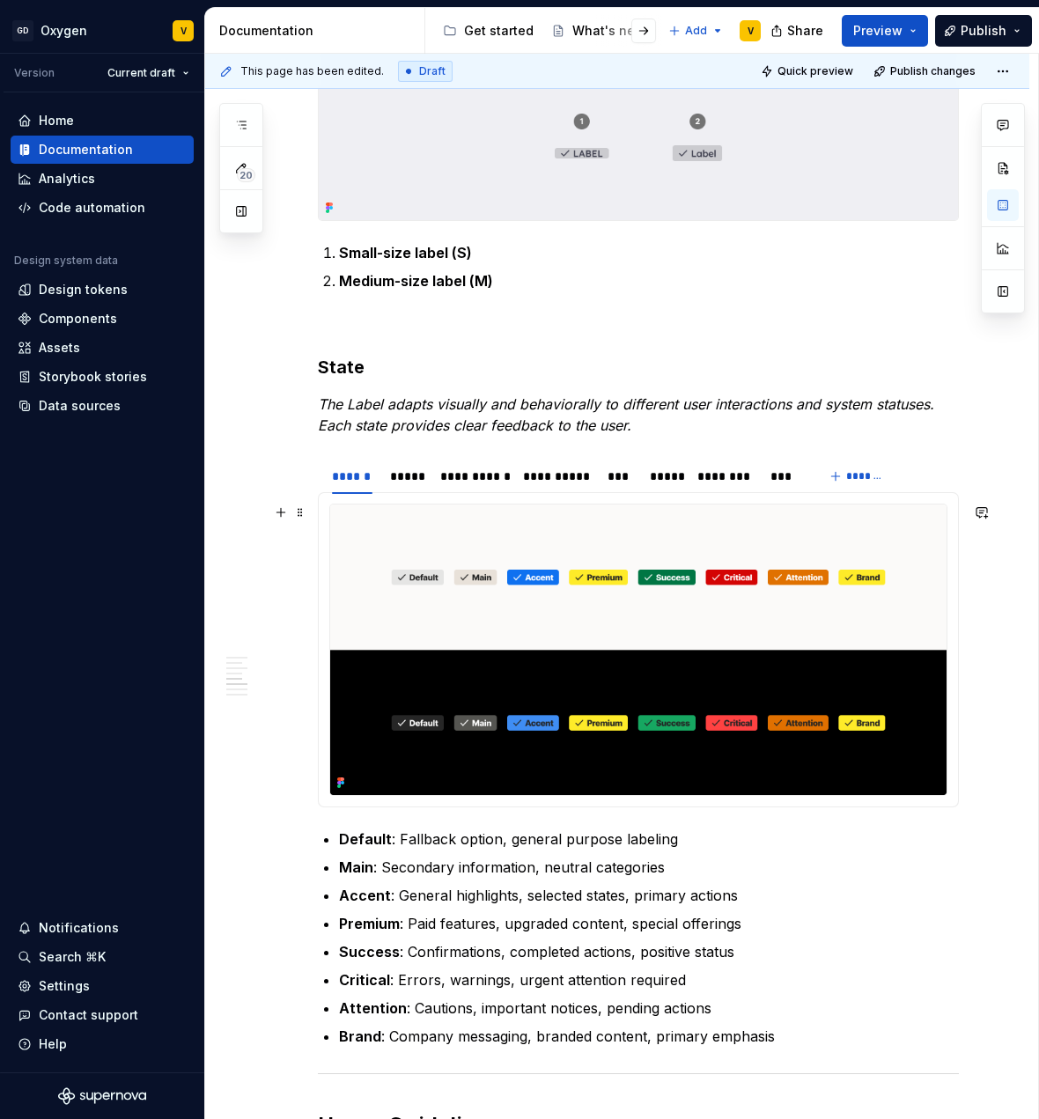
scroll to position [1297, 0]
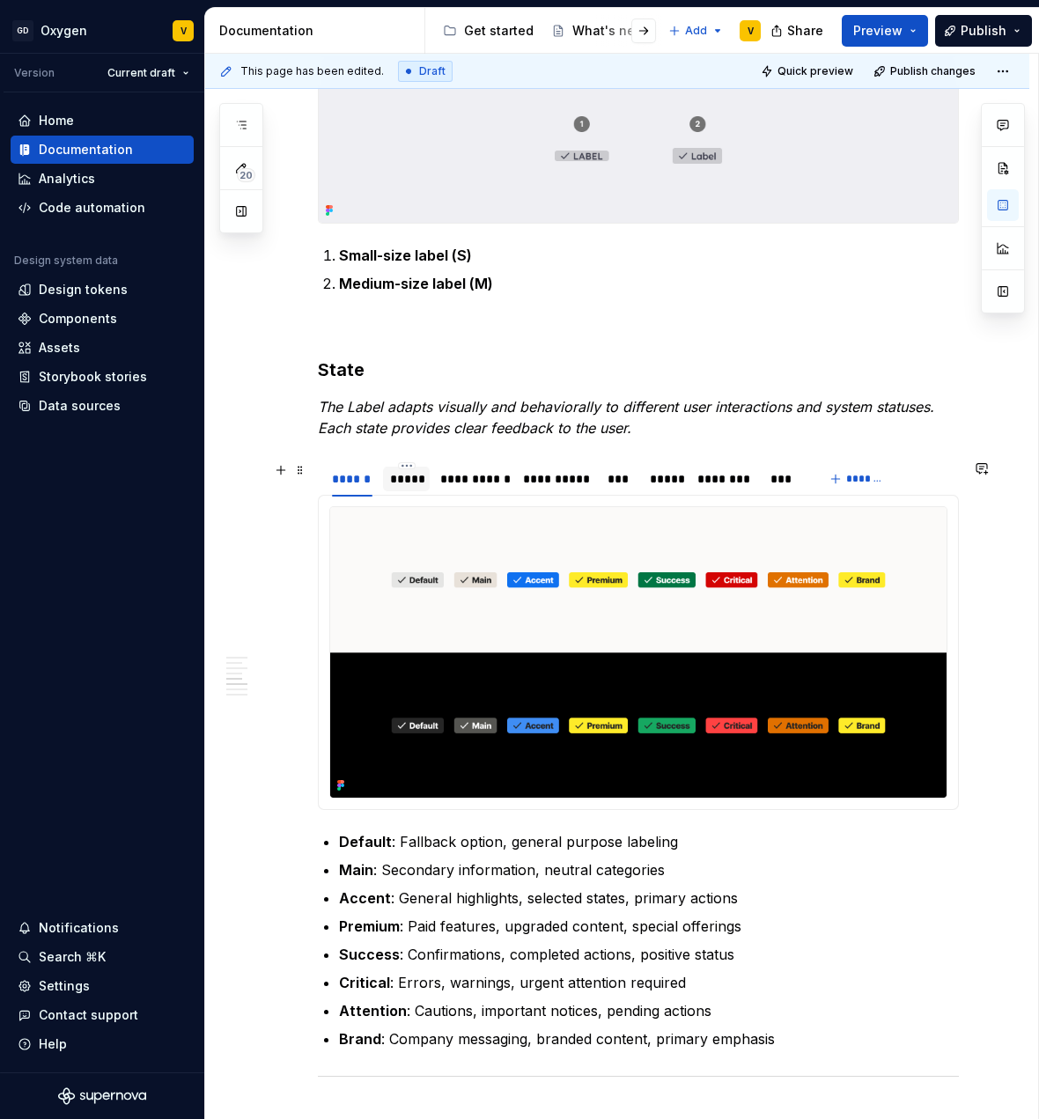
click at [390, 485] on div "*****" at bounding box center [406, 479] width 33 height 18
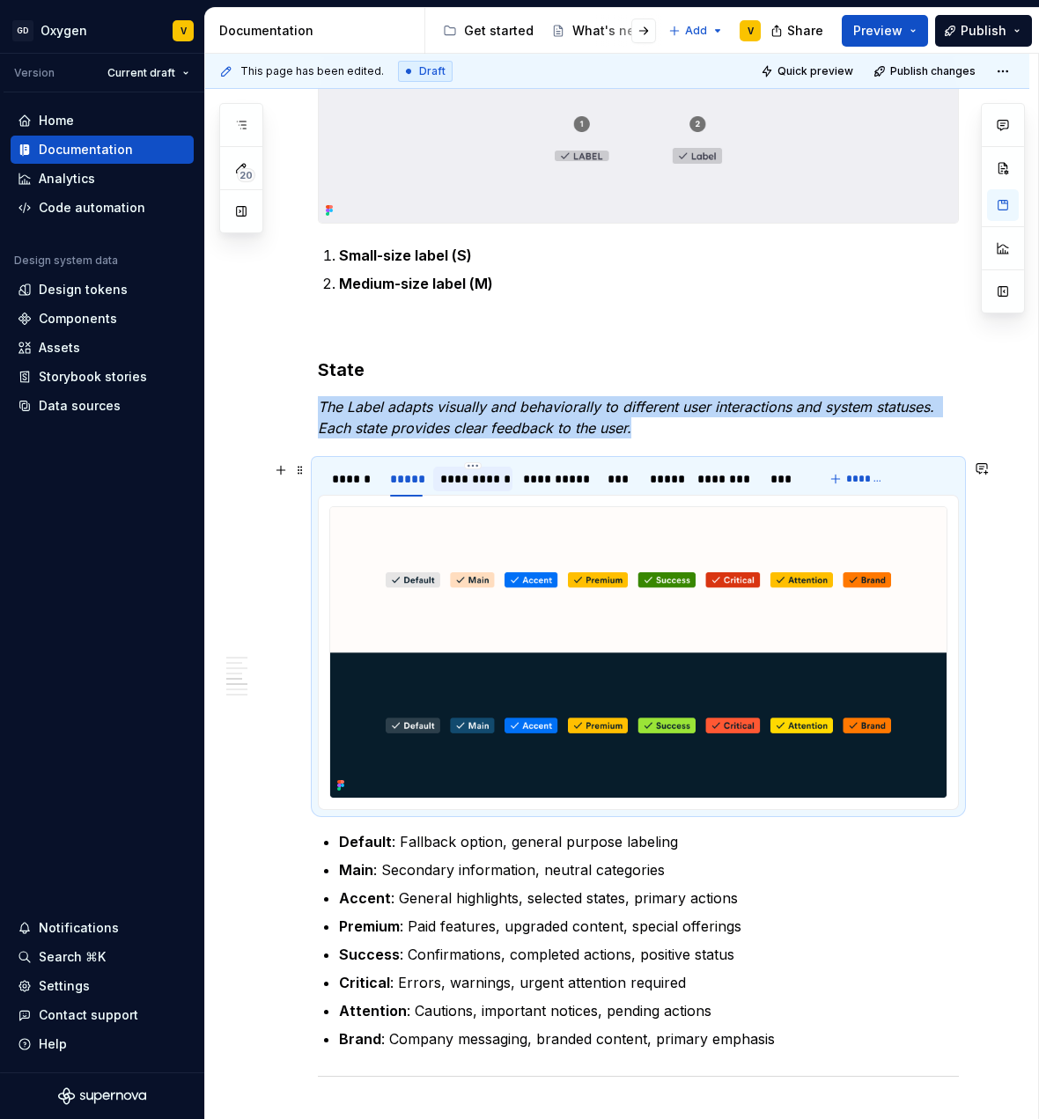
click at [453, 479] on div "**********" at bounding box center [472, 479] width 64 height 18
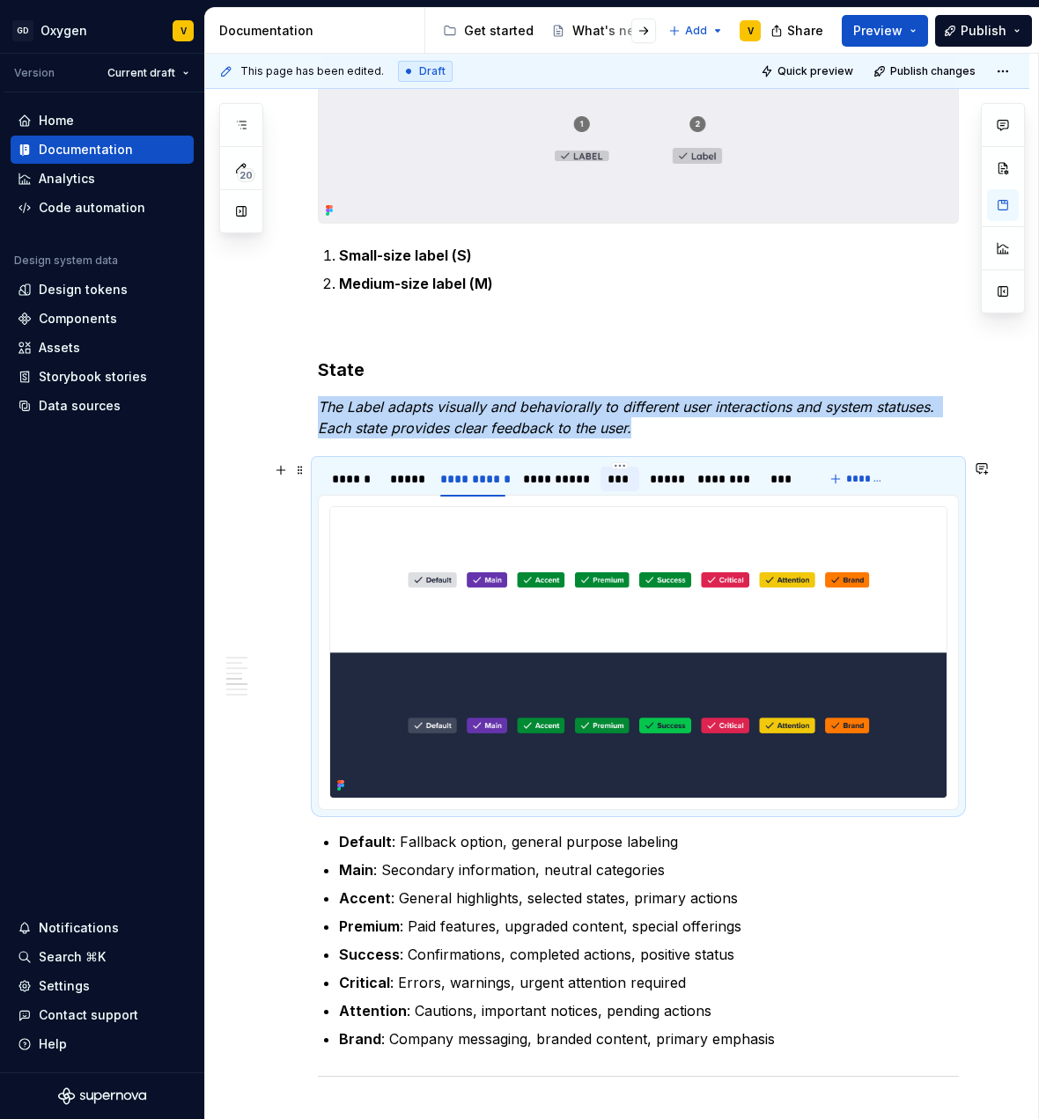
drag, startPoint x: 533, startPoint y: 483, endPoint x: 616, endPoint y: 472, distance: 83.5
click at [542, 482] on div "**********" at bounding box center [556, 479] width 67 height 18
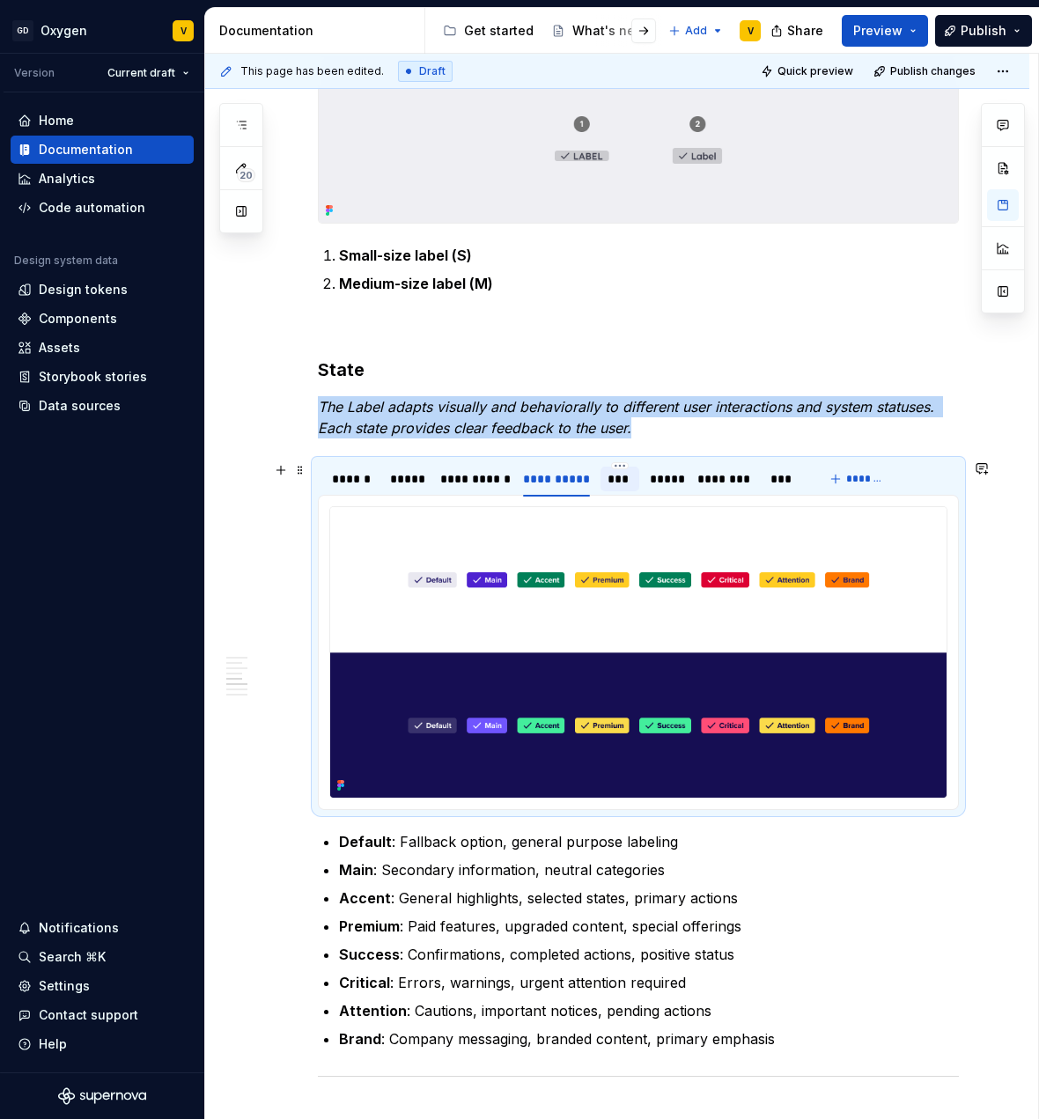
click at [616, 473] on div "***" at bounding box center [621, 479] width 26 height 18
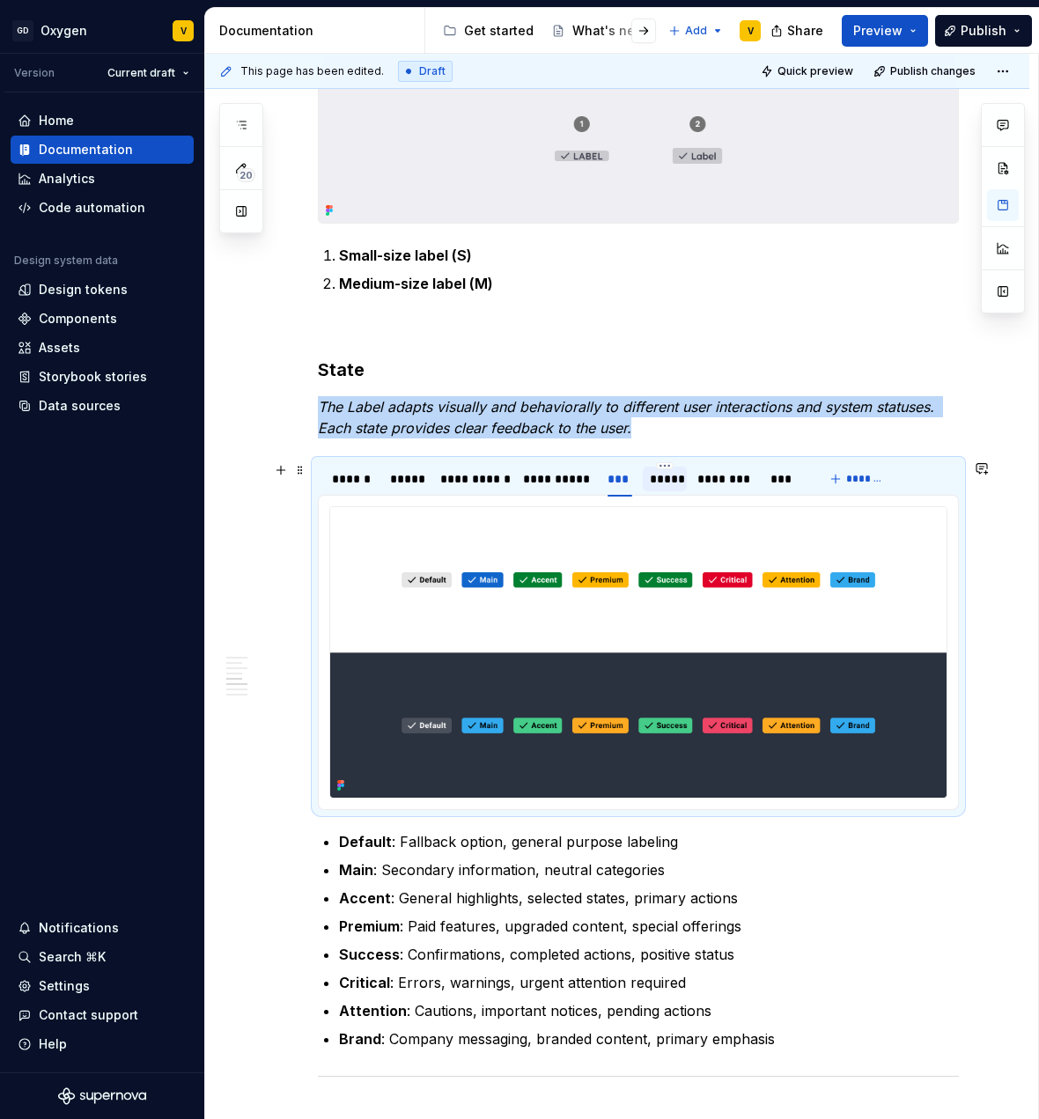
click at [670, 483] on div "*****" at bounding box center [665, 479] width 30 height 18
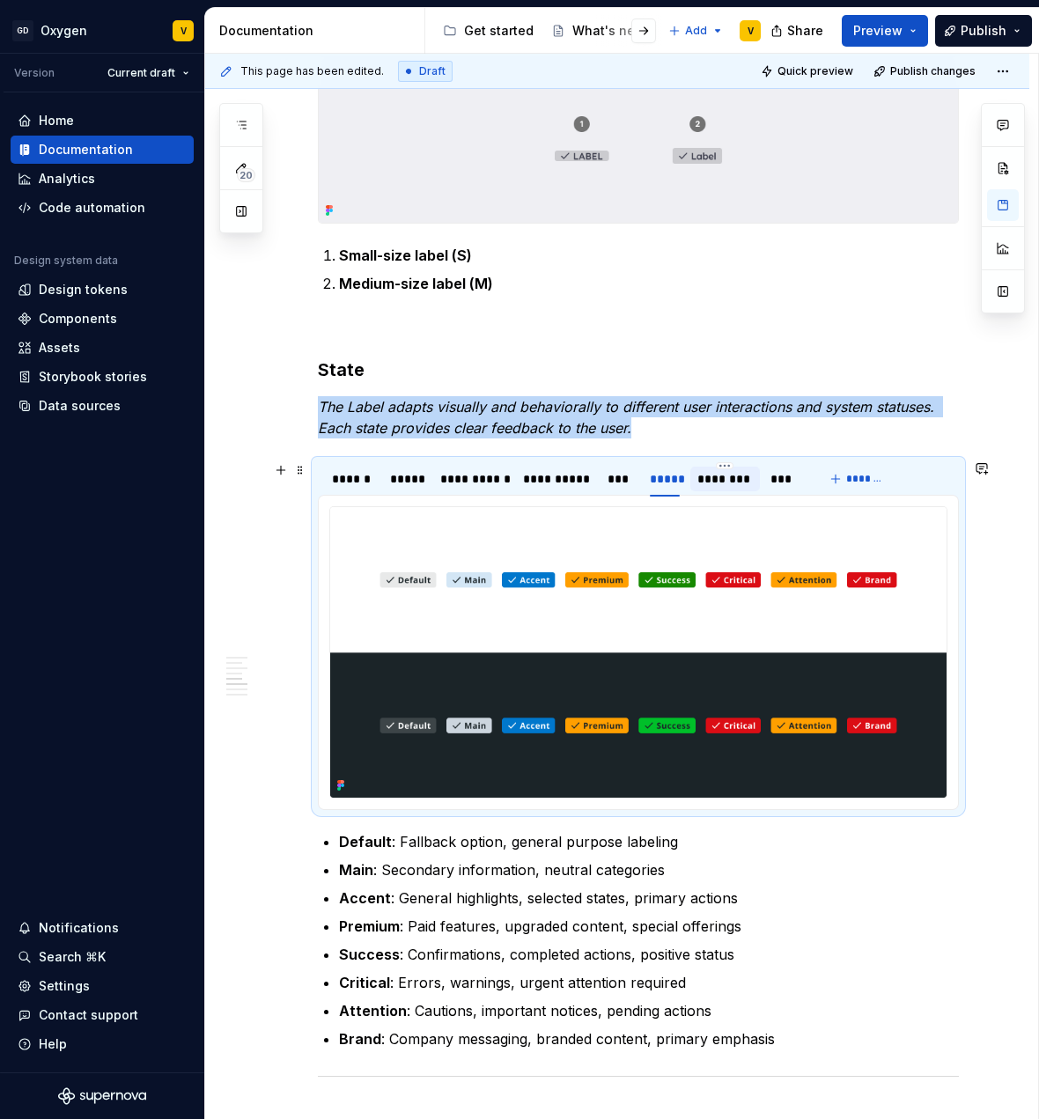
click at [715, 483] on div "********" at bounding box center [725, 479] width 55 height 18
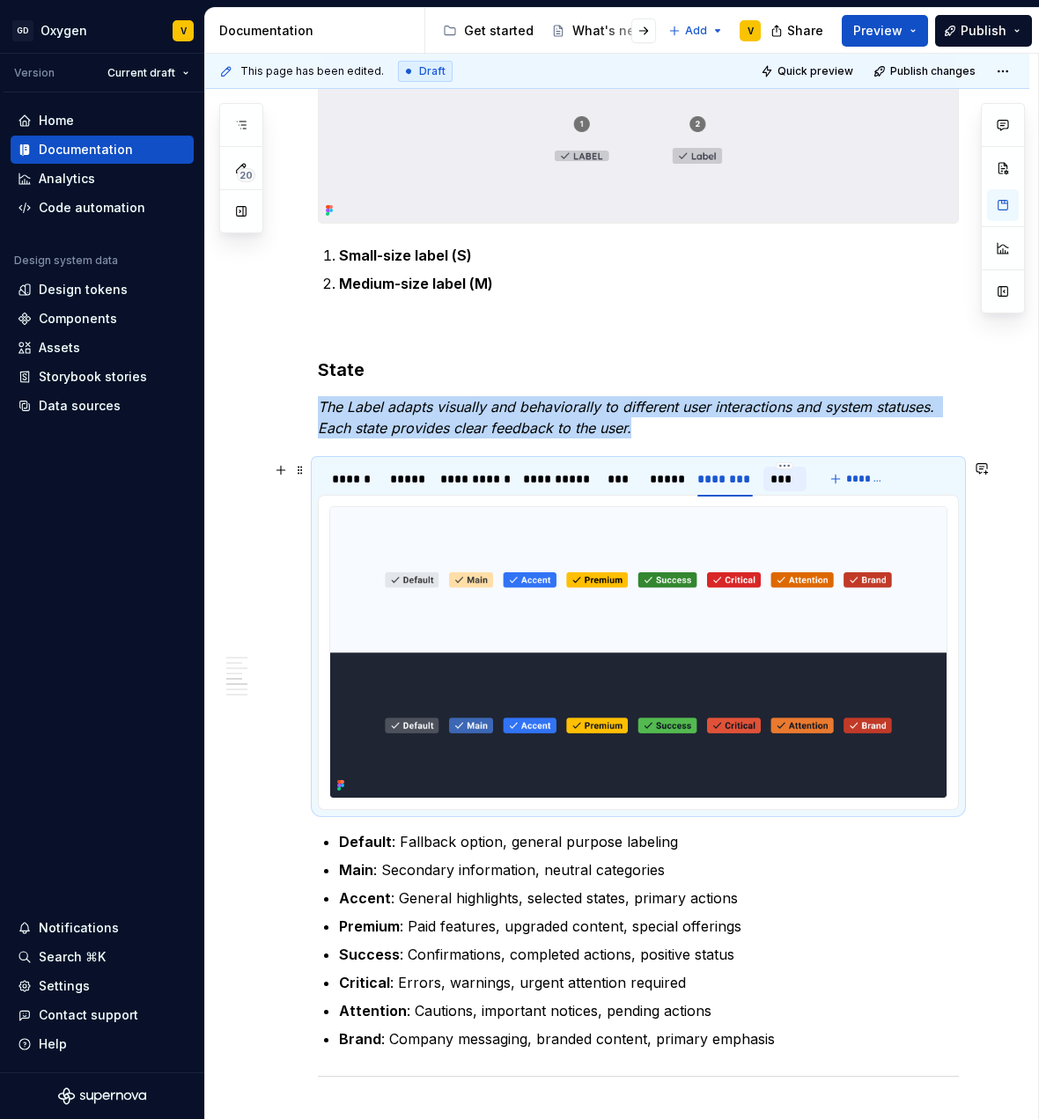
click at [798, 484] on div "***" at bounding box center [785, 479] width 29 height 18
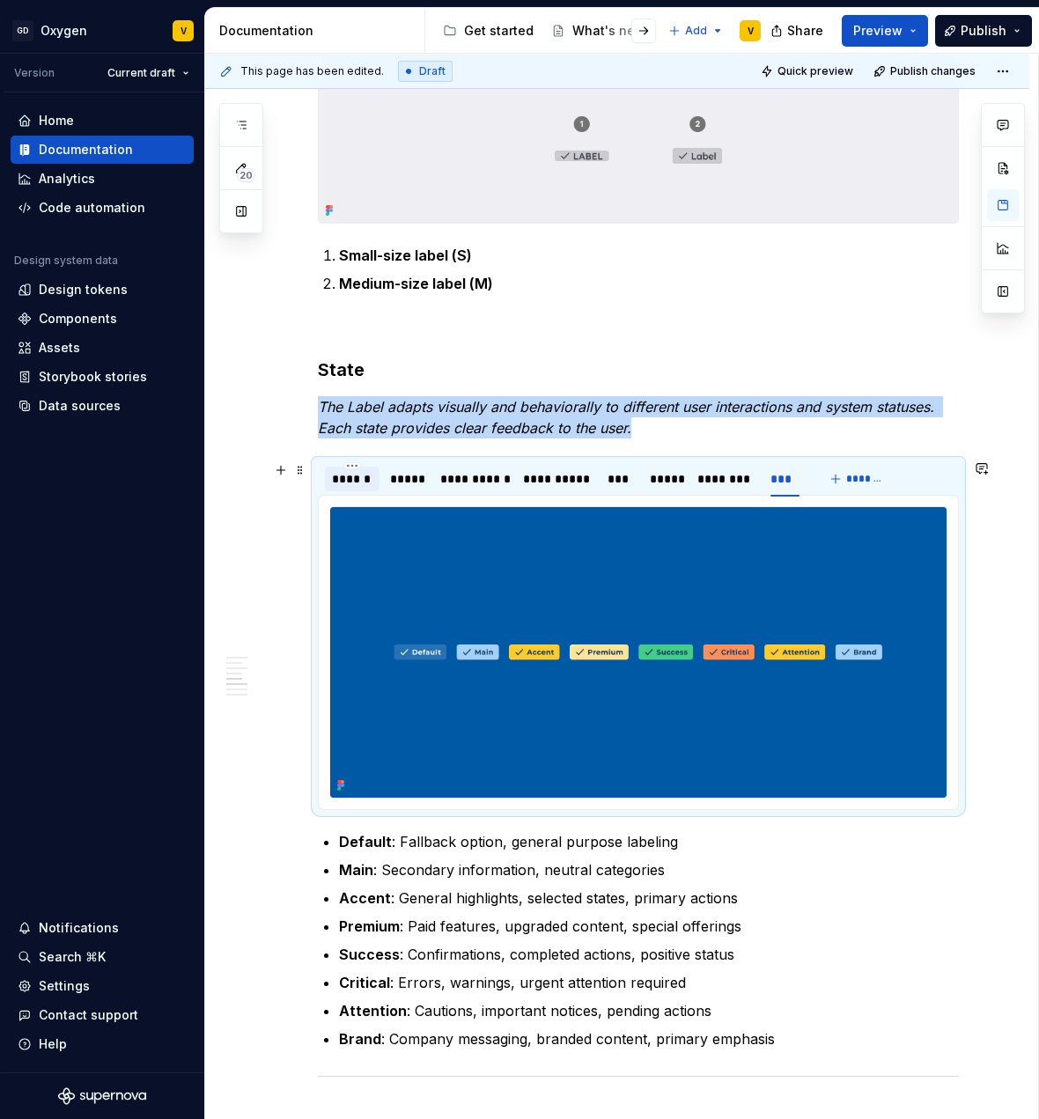
click at [366, 484] on div "******" at bounding box center [352, 479] width 41 height 18
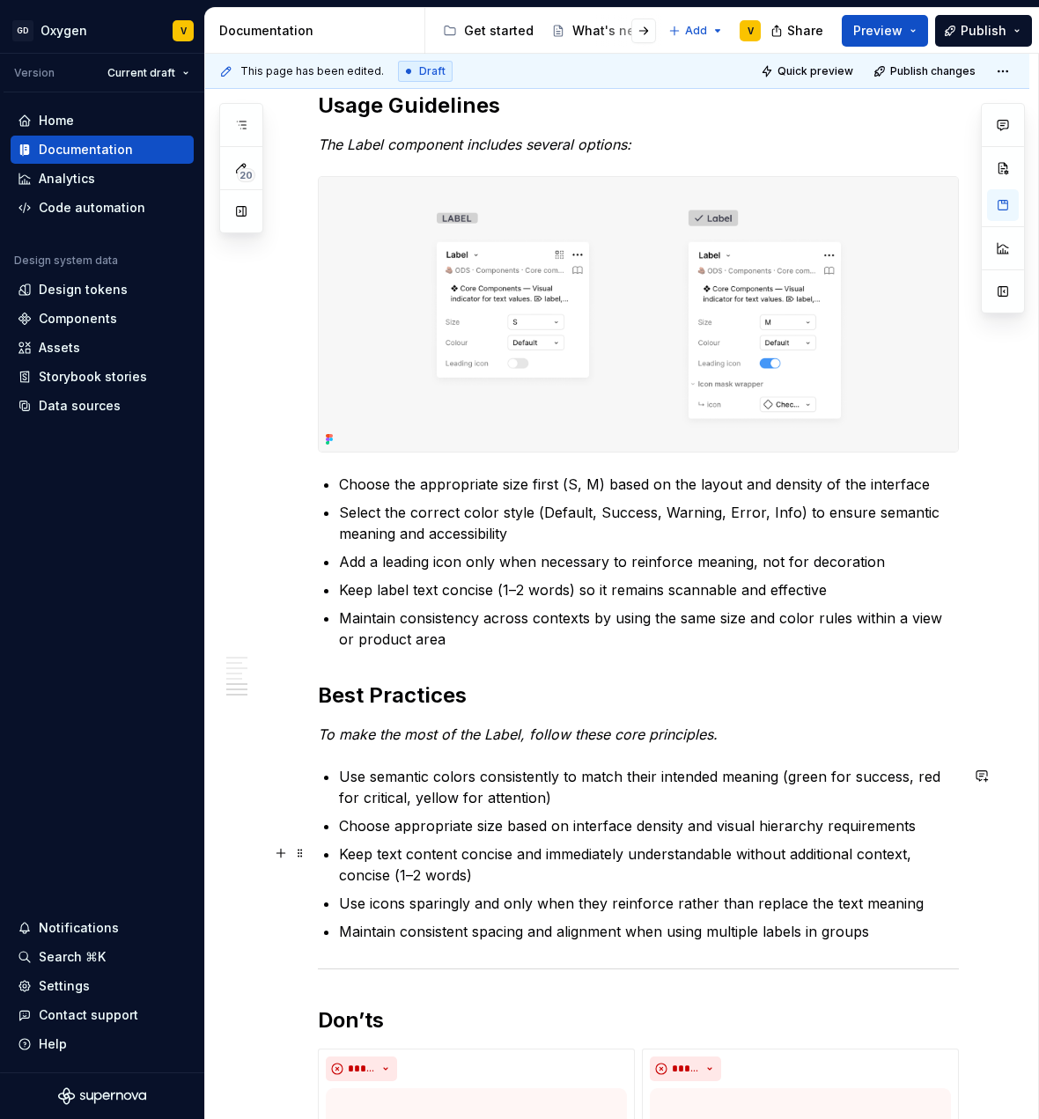
scroll to position [2315, 0]
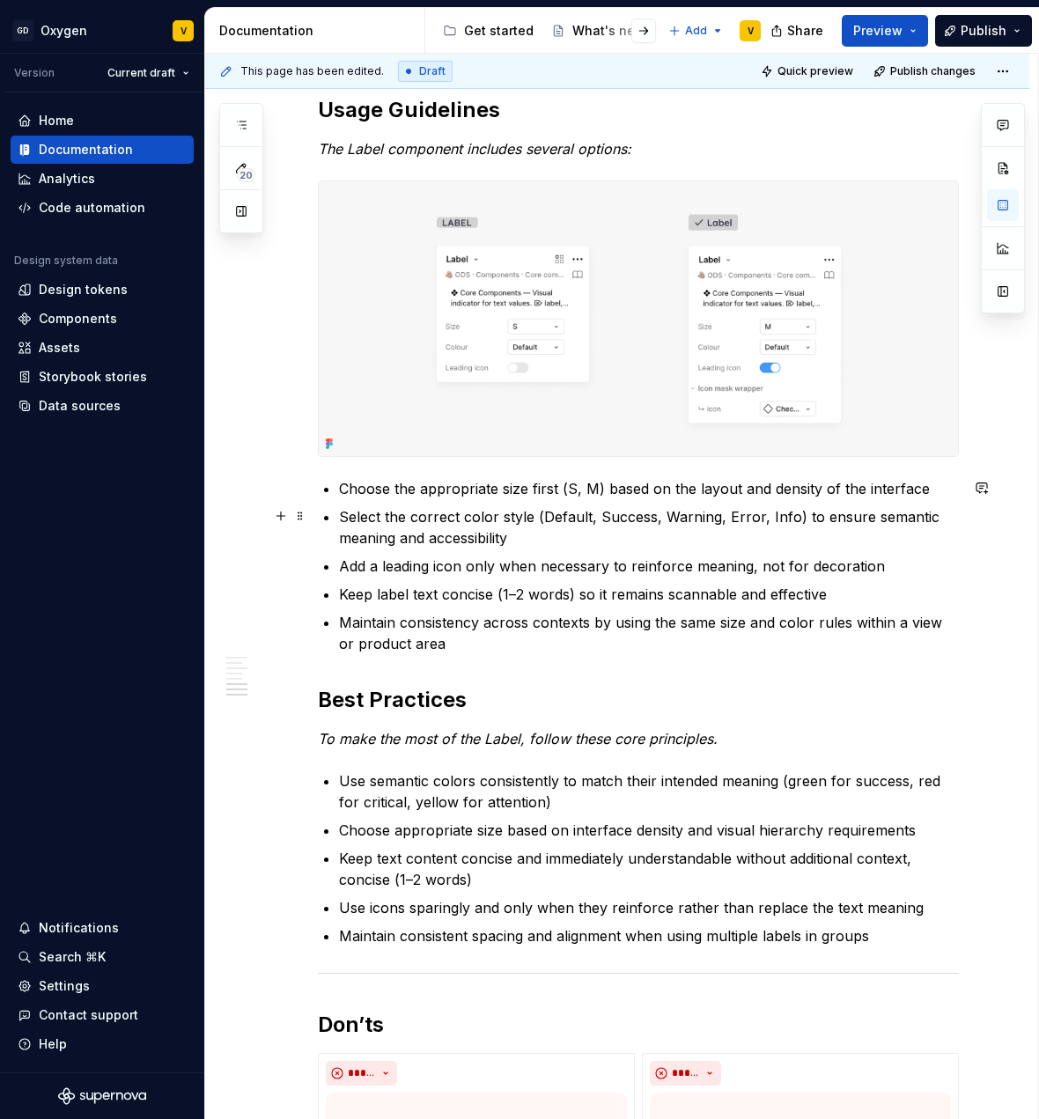
click at [390, 533] on p "Select the correct color style (Default, Success, Warning, Error, Info) to ensu…" at bounding box center [649, 527] width 620 height 42
click at [376, 573] on p "Add a leading icon only when necessary to reinforce meaning, not for decoration" at bounding box center [649, 566] width 620 height 21
click at [413, 572] on p "Add a leading icon only when necessary to reinforce meaning, not for decoration" at bounding box center [649, 566] width 620 height 21
click at [595, 604] on ul "Choose the appropriate size first (S, M) based on the layout and density of the…" at bounding box center [649, 566] width 620 height 176
drag, startPoint x: 392, startPoint y: 594, endPoint x: 513, endPoint y: 596, distance: 120.7
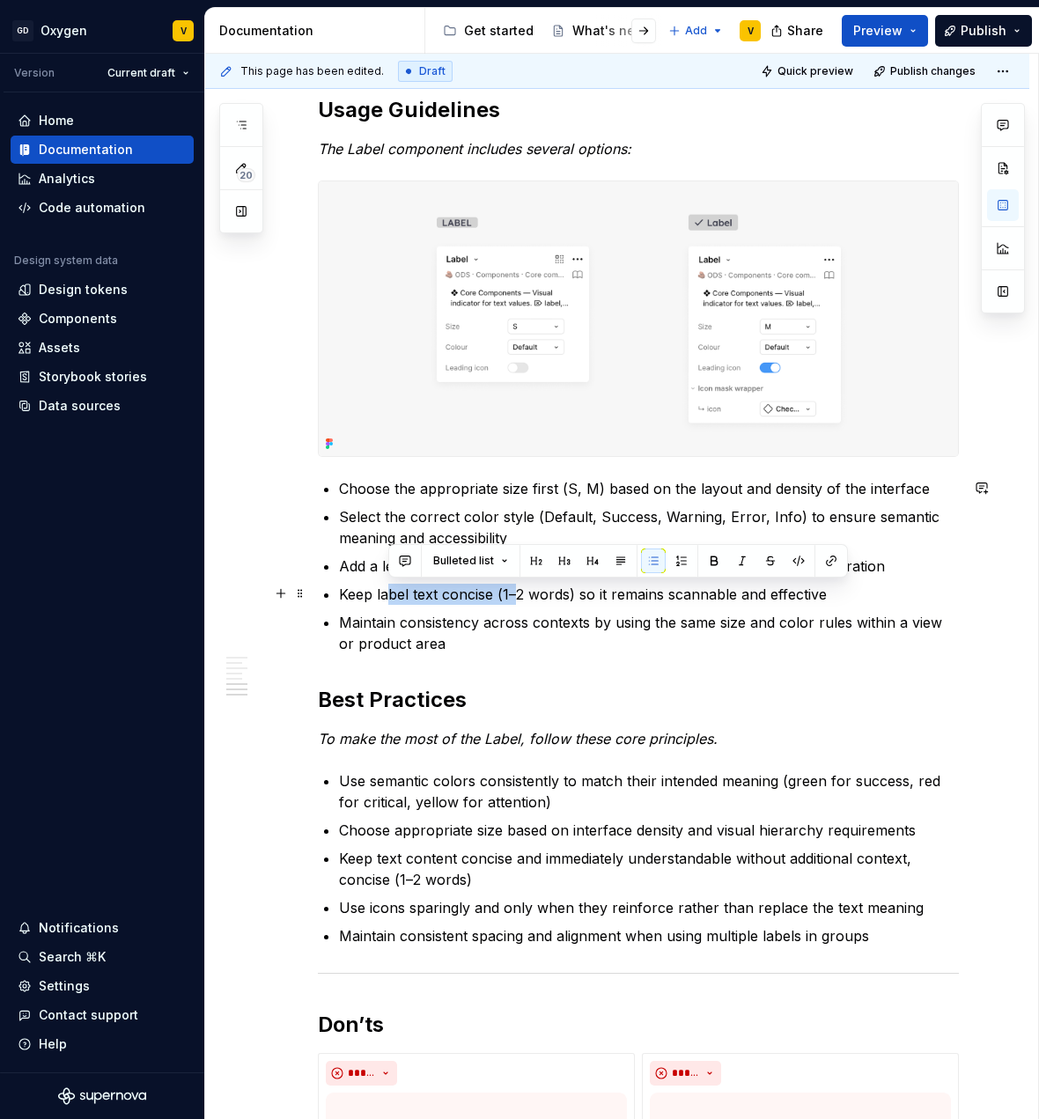
click at [513, 596] on p "Keep label text concise (1–2 words) so it remains scannable and effective" at bounding box center [649, 594] width 620 height 21
click at [579, 607] on ul "Choose the appropriate size first (S, M) based on the layout and density of the…" at bounding box center [649, 566] width 620 height 176
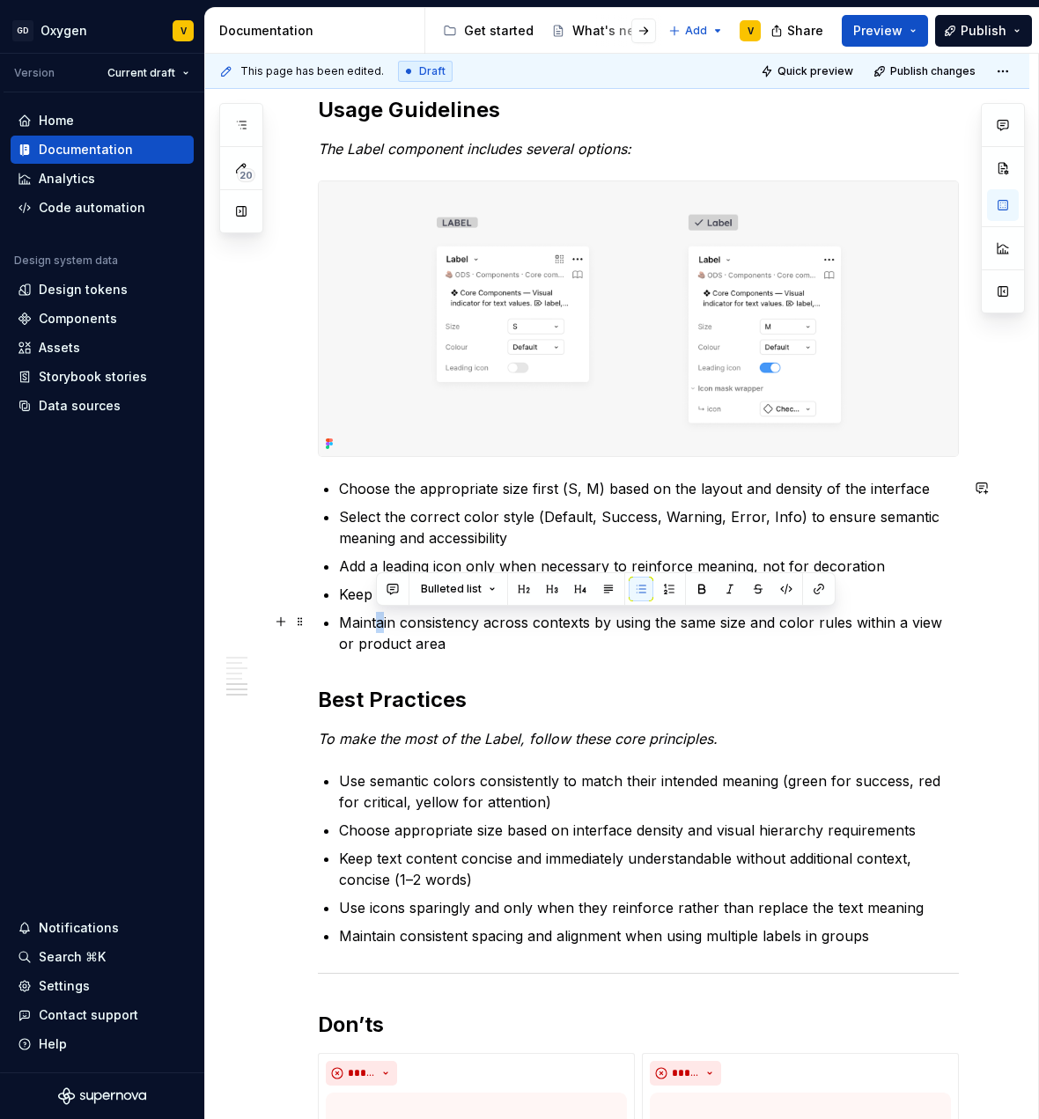
click at [384, 631] on p "Maintain consistency across contexts by using the same size and color rules wit…" at bounding box center [649, 633] width 620 height 42
click at [460, 842] on ul "Use semantic colors consistently to match their intended meaning (green for suc…" at bounding box center [649, 859] width 620 height 176
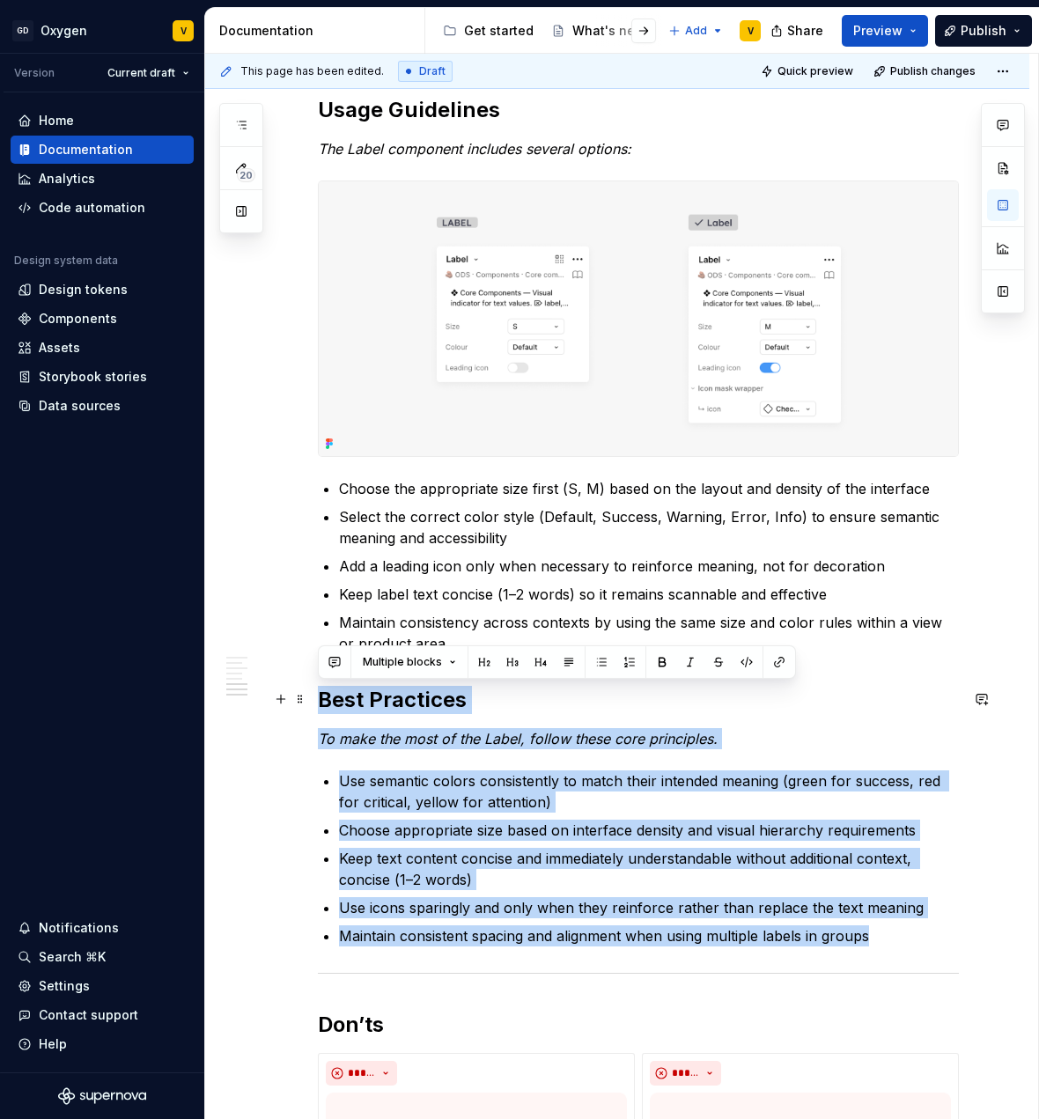
drag, startPoint x: 866, startPoint y: 933, endPoint x: 311, endPoint y: 685, distance: 607.5
click at [311, 685] on div "**********" at bounding box center [617, 132] width 824 height 4200
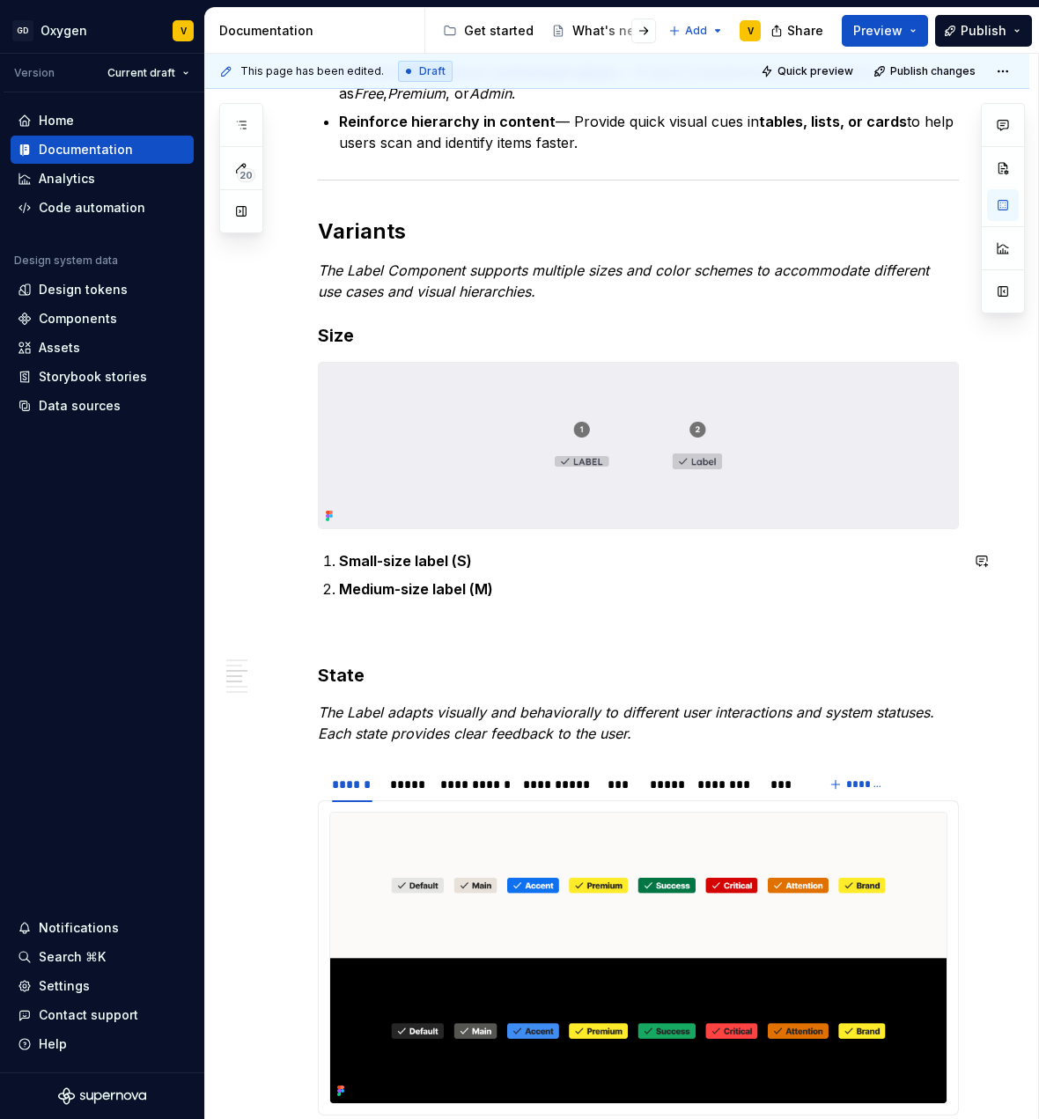
scroll to position [993, 0]
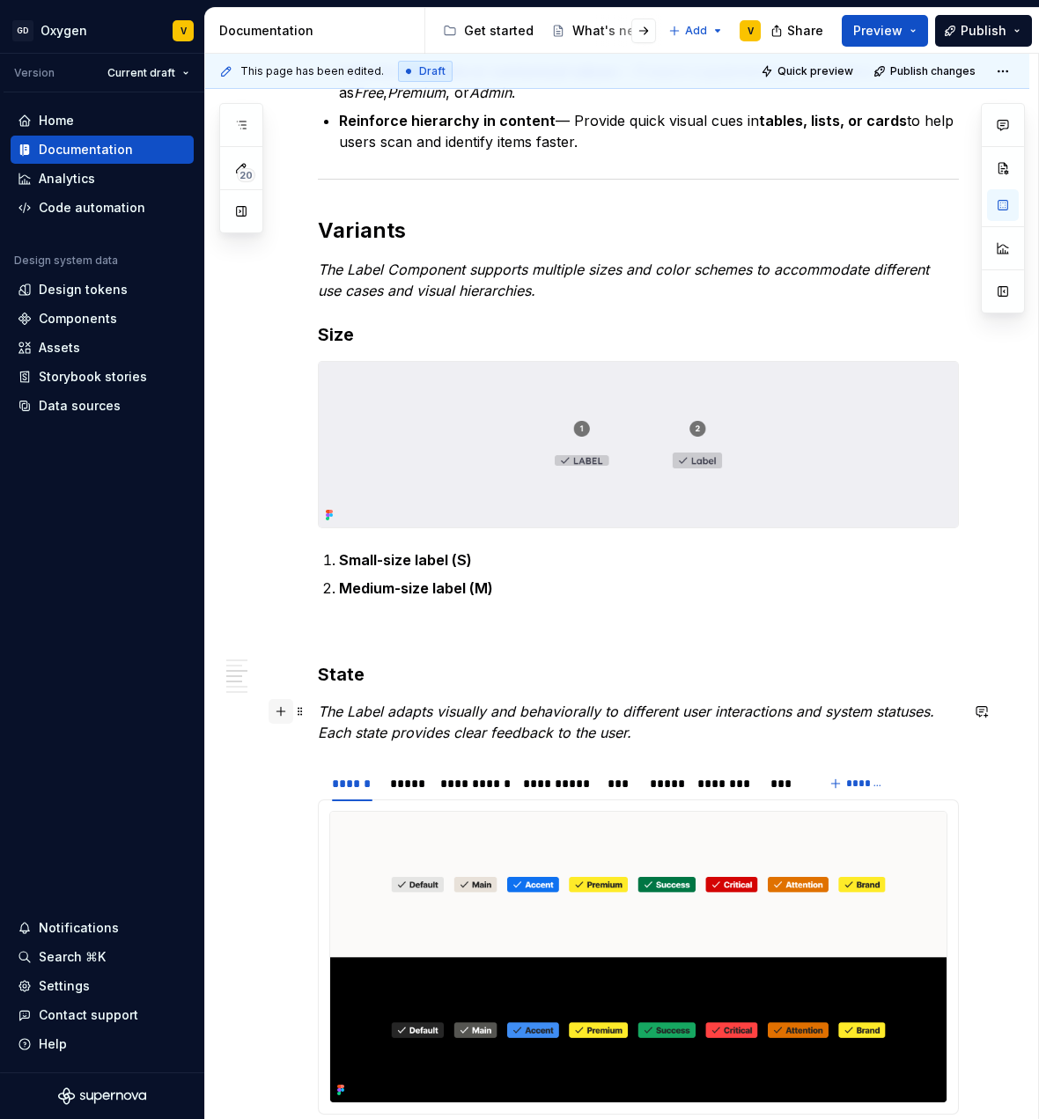
click at [278, 713] on button "button" at bounding box center [281, 711] width 25 height 25
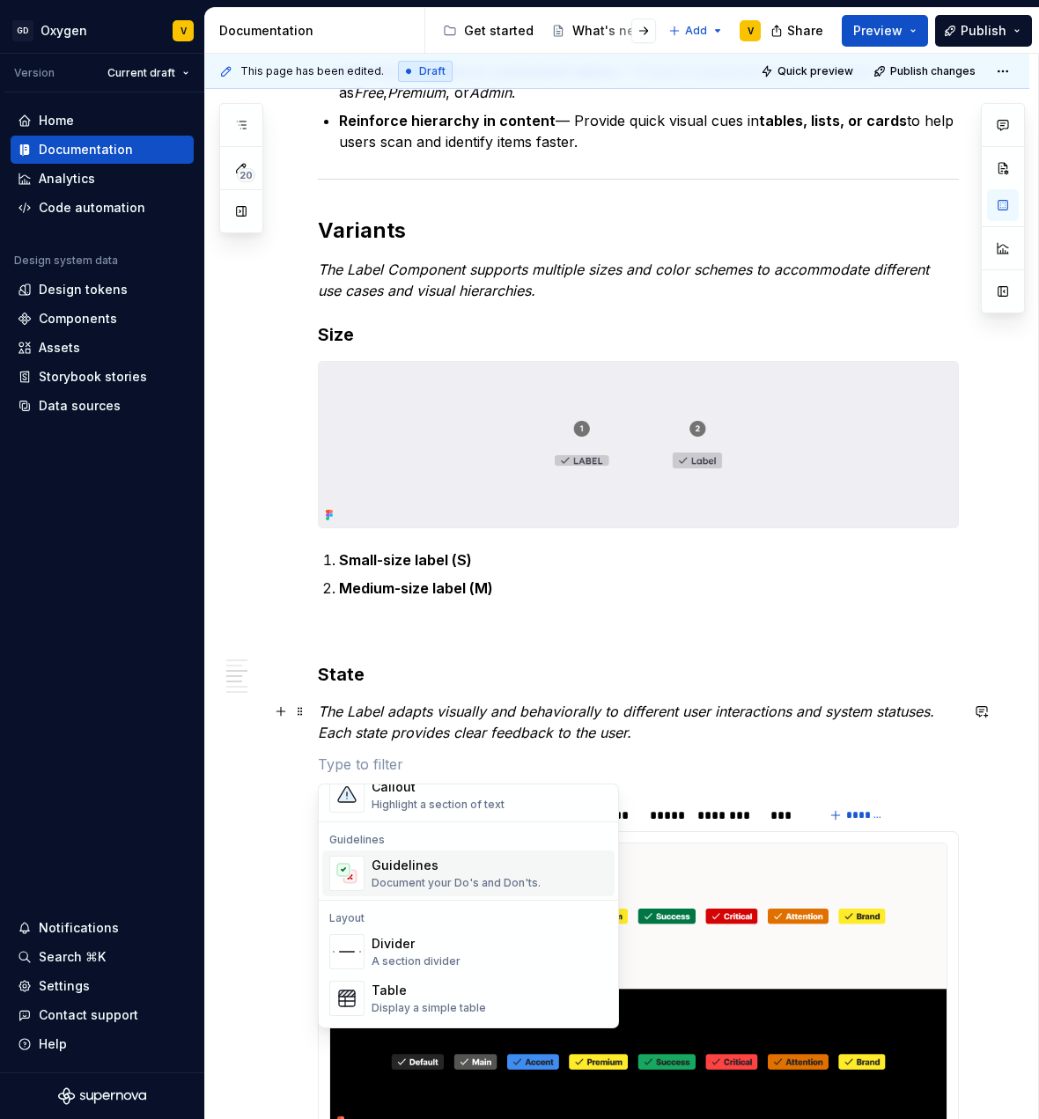
scroll to position [462, 0]
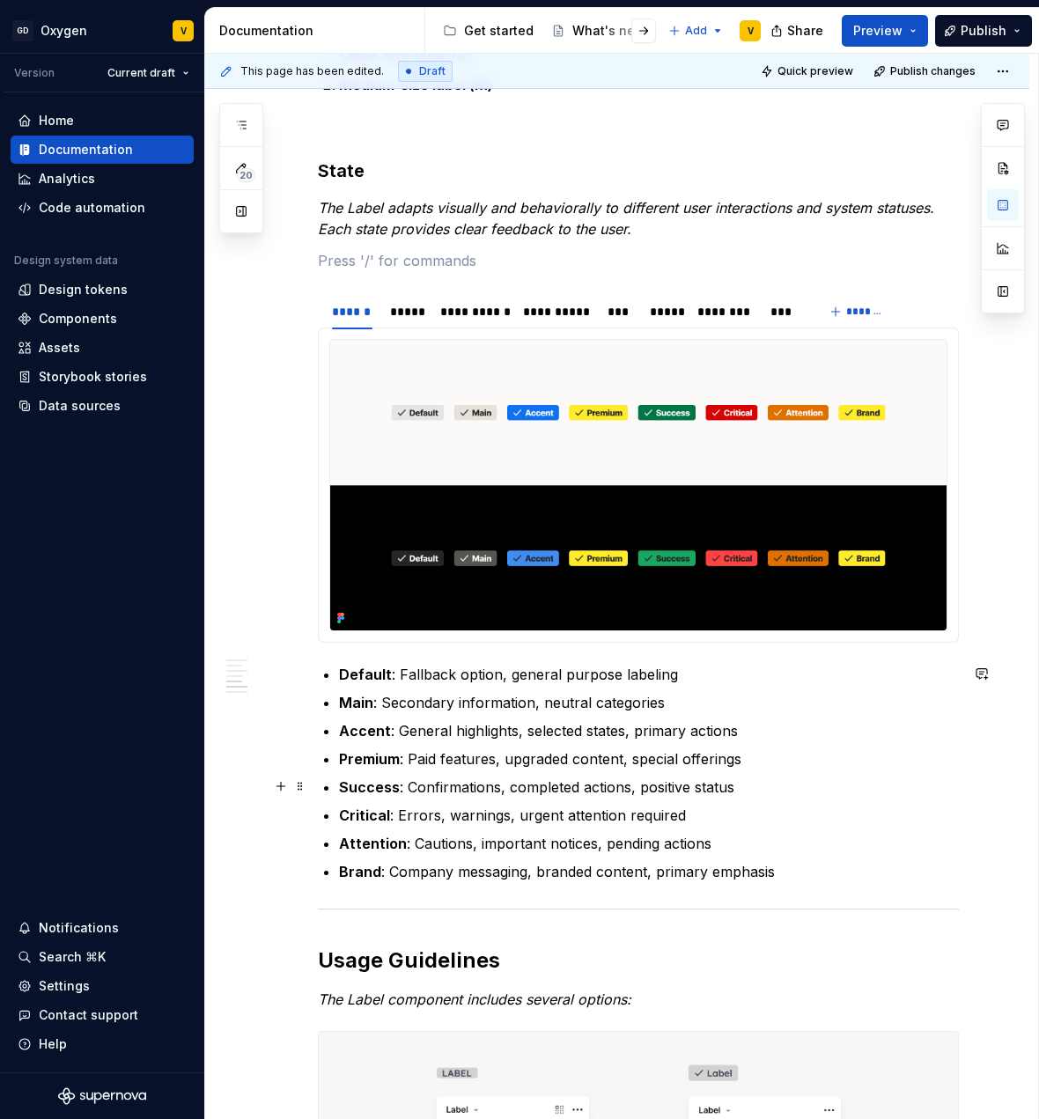
scroll to position [1473, 0]
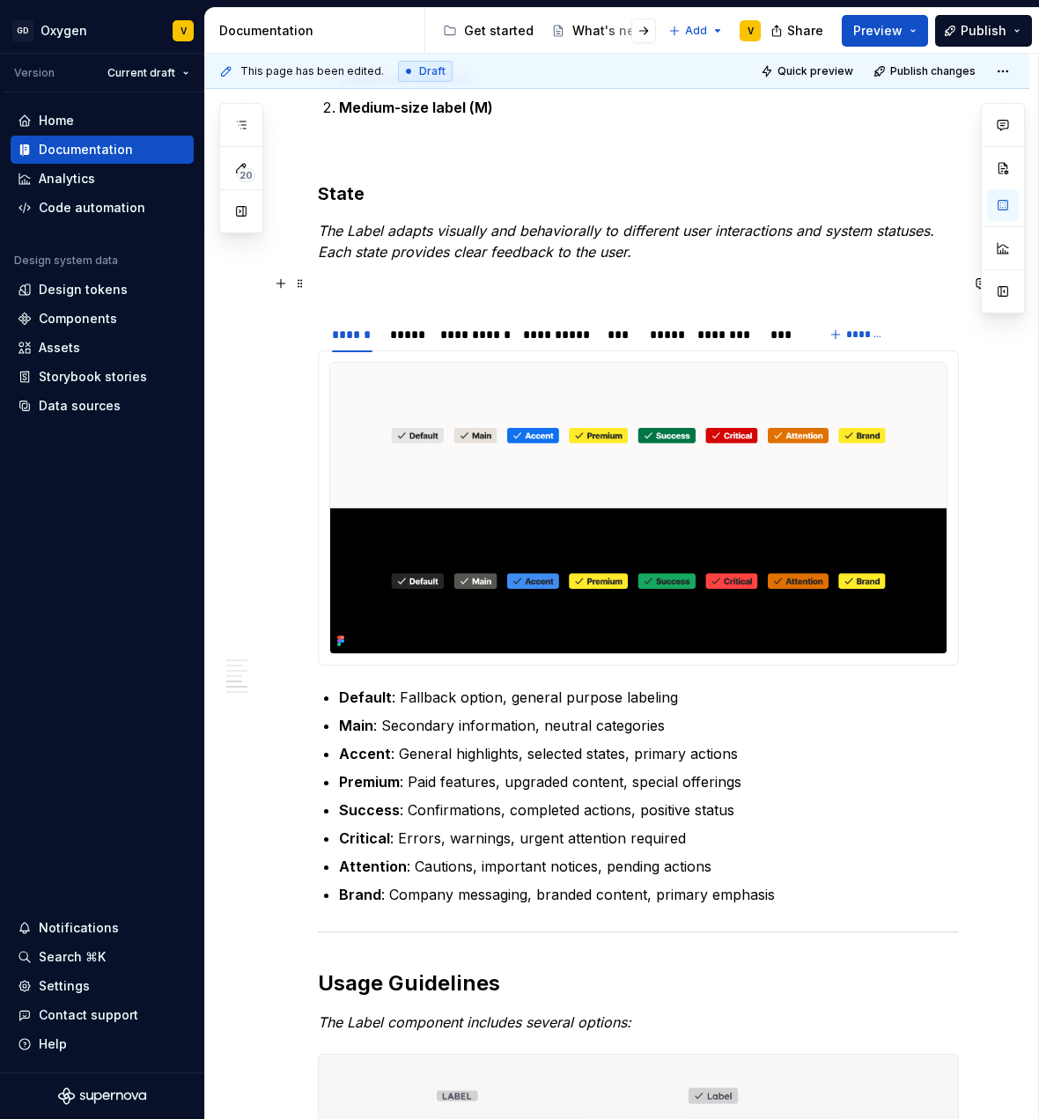
click at [283, 279] on button "button" at bounding box center [281, 283] width 25 height 25
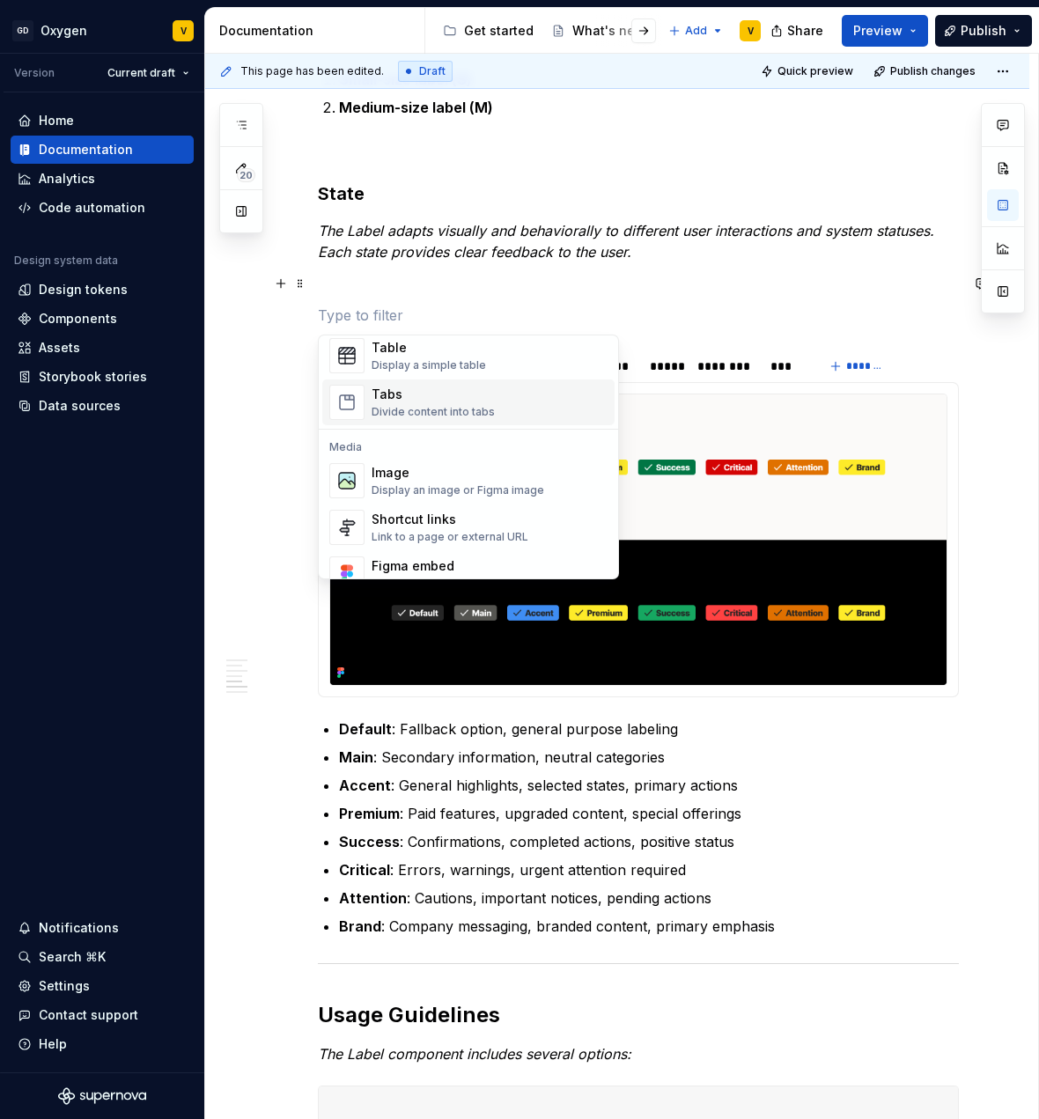
scroll to position [734, 0]
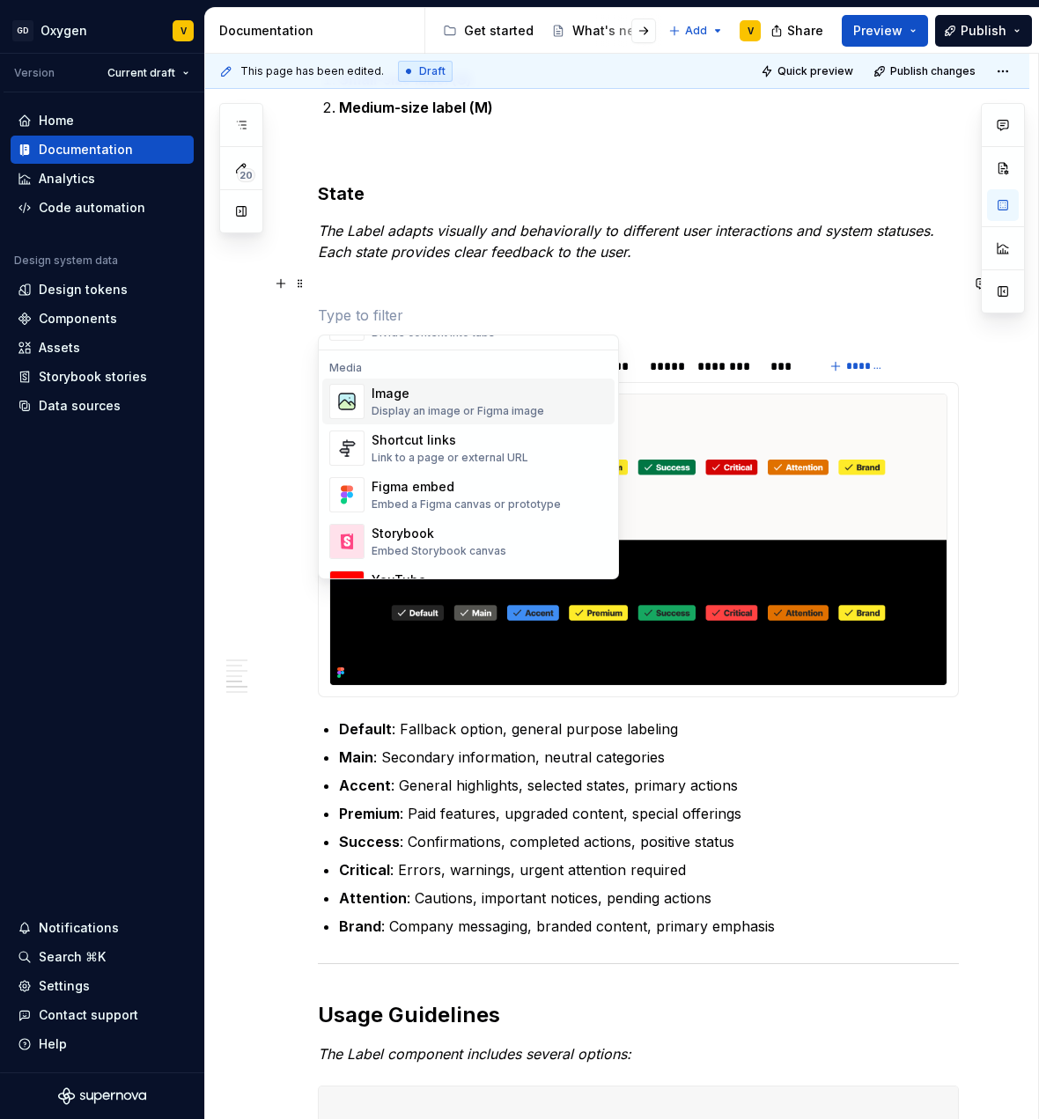
click at [447, 401] on div "Image" at bounding box center [458, 394] width 173 height 18
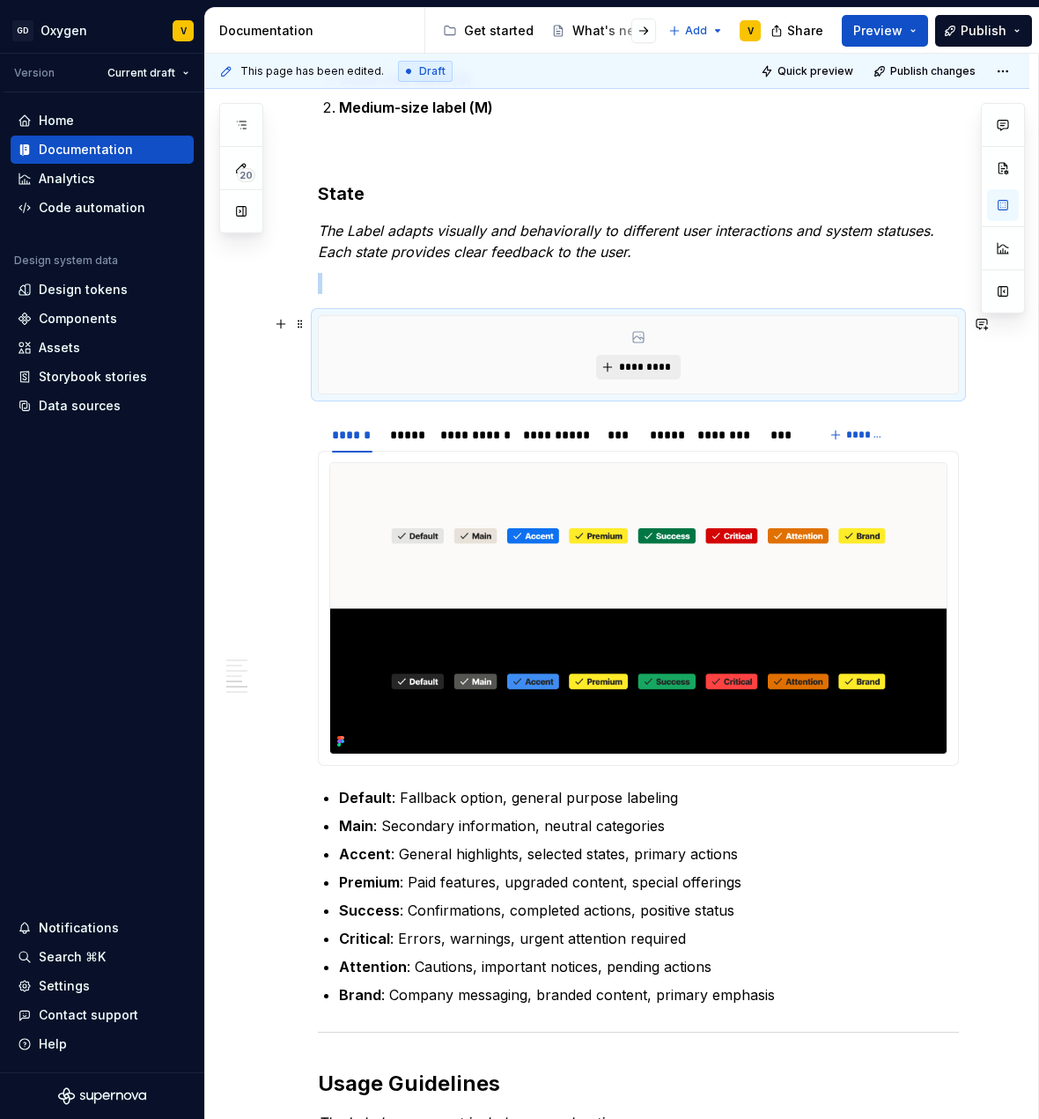
click at [650, 372] on span "*********" at bounding box center [645, 367] width 54 height 14
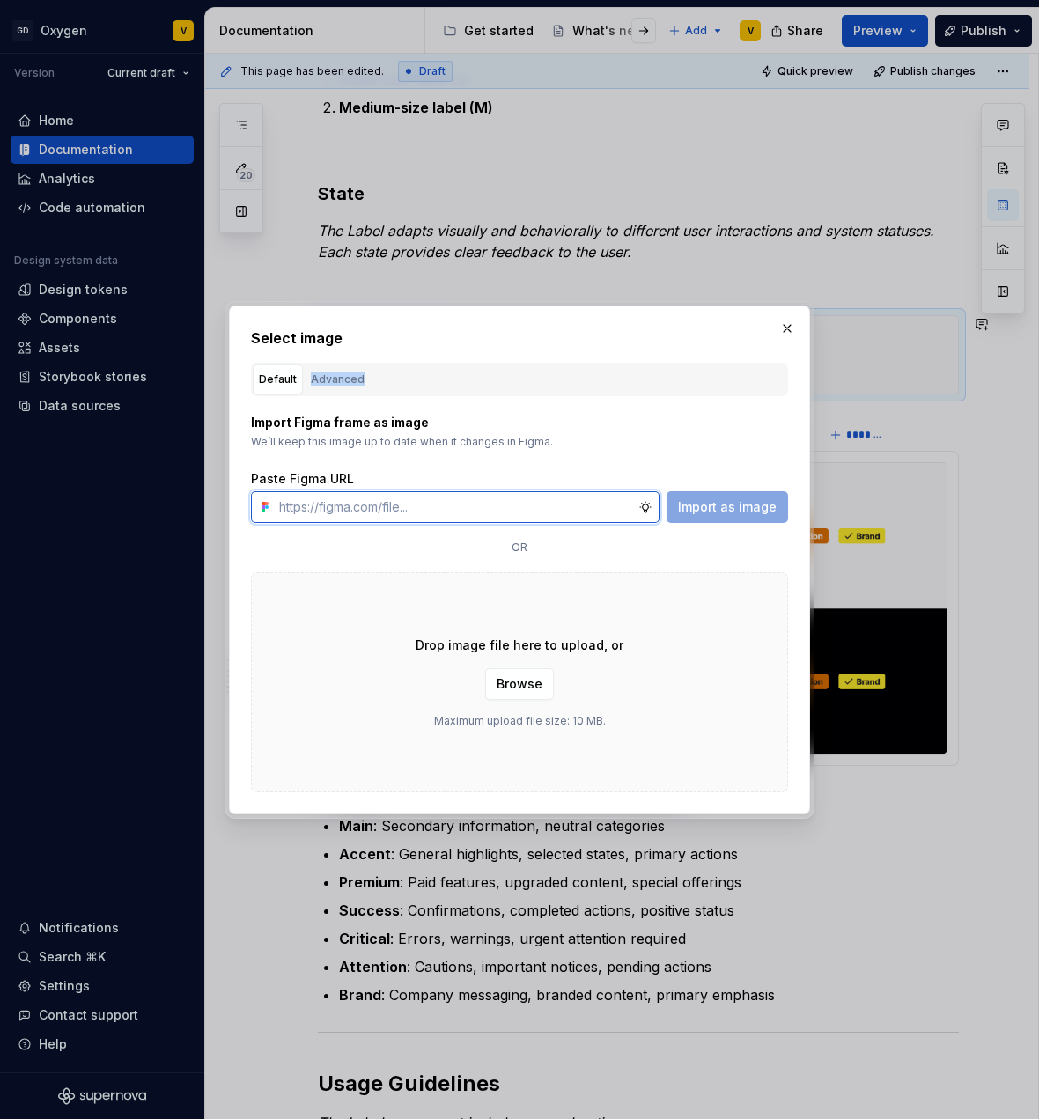
click at [401, 511] on input "text" at bounding box center [455, 507] width 366 height 32
type textarea "*"
paste input "[URL][DOMAIN_NAME]"
type input "[URL][DOMAIN_NAME]"
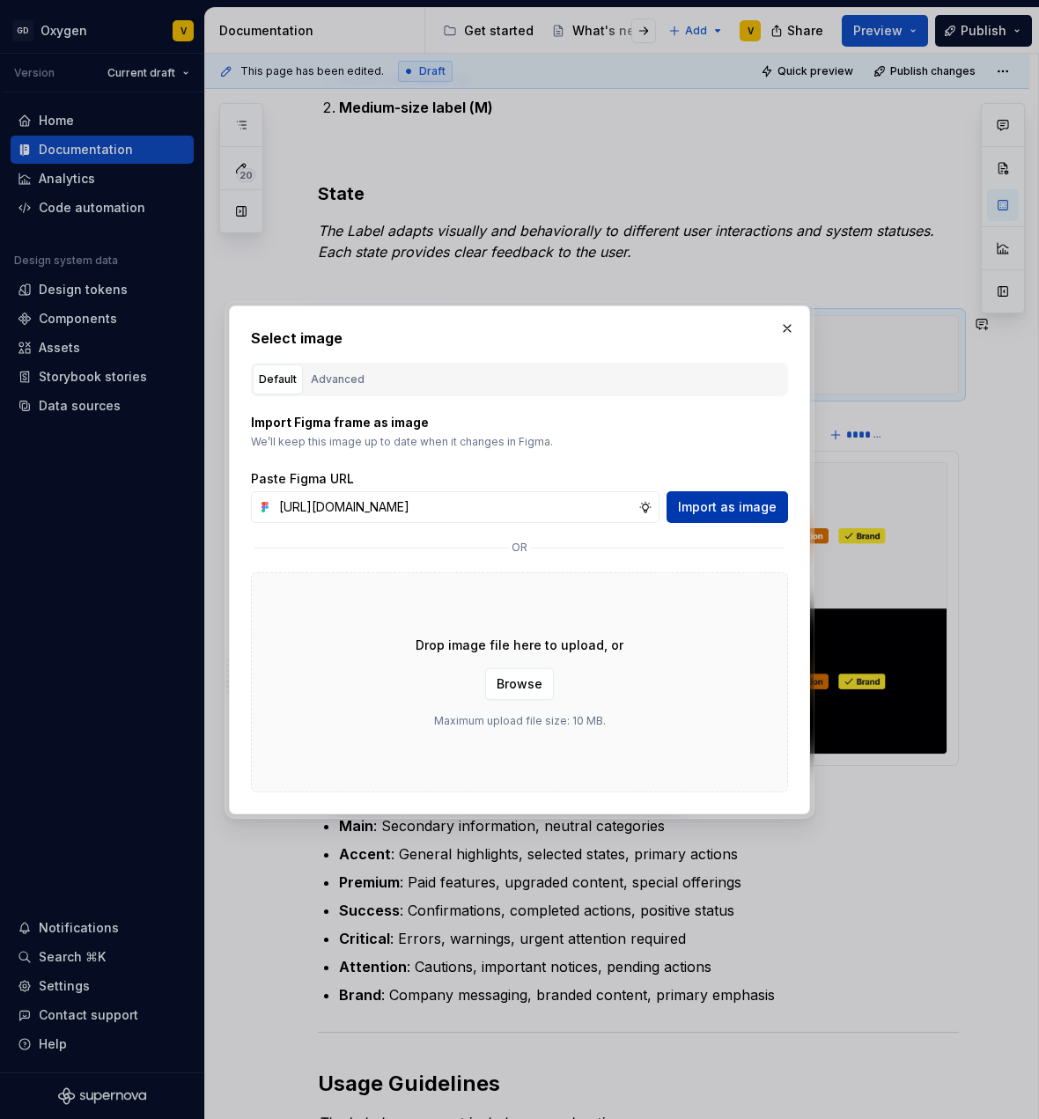
click at [730, 509] on span "Import as image" at bounding box center [727, 507] width 99 height 18
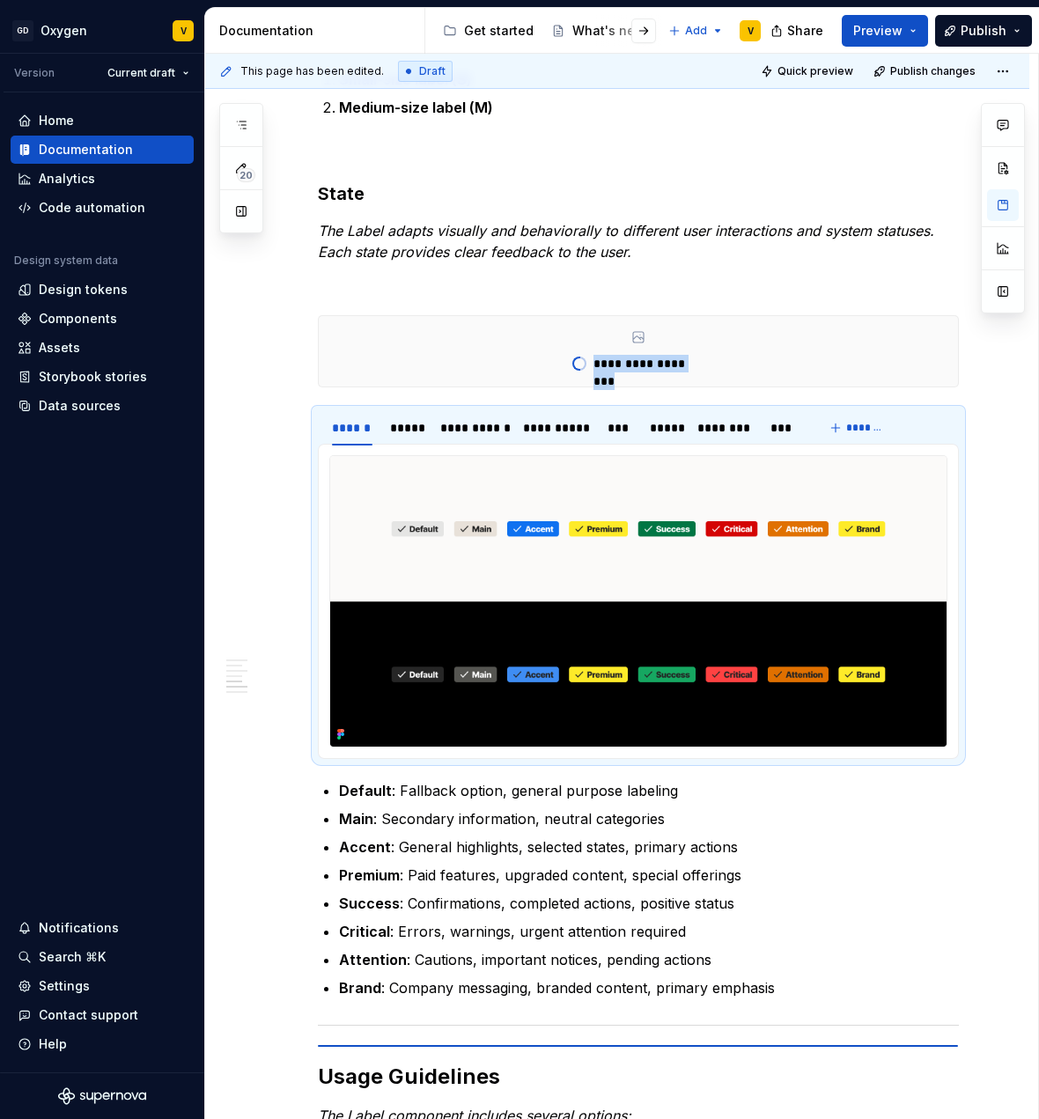
scroll to position [1479, 0]
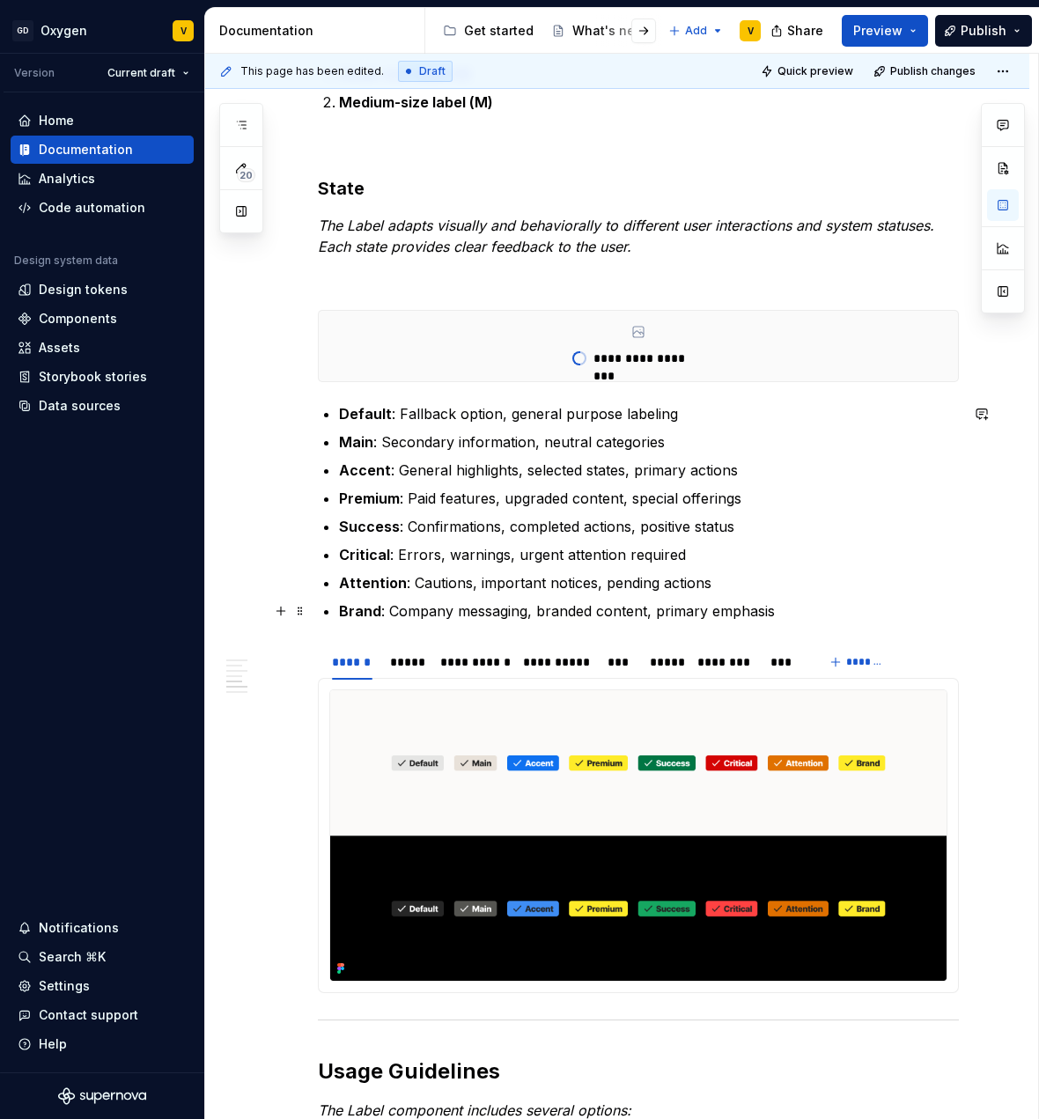
click at [879, 609] on p "Brand : Company messaging, branded content, primary emphasis" at bounding box center [649, 611] width 620 height 21
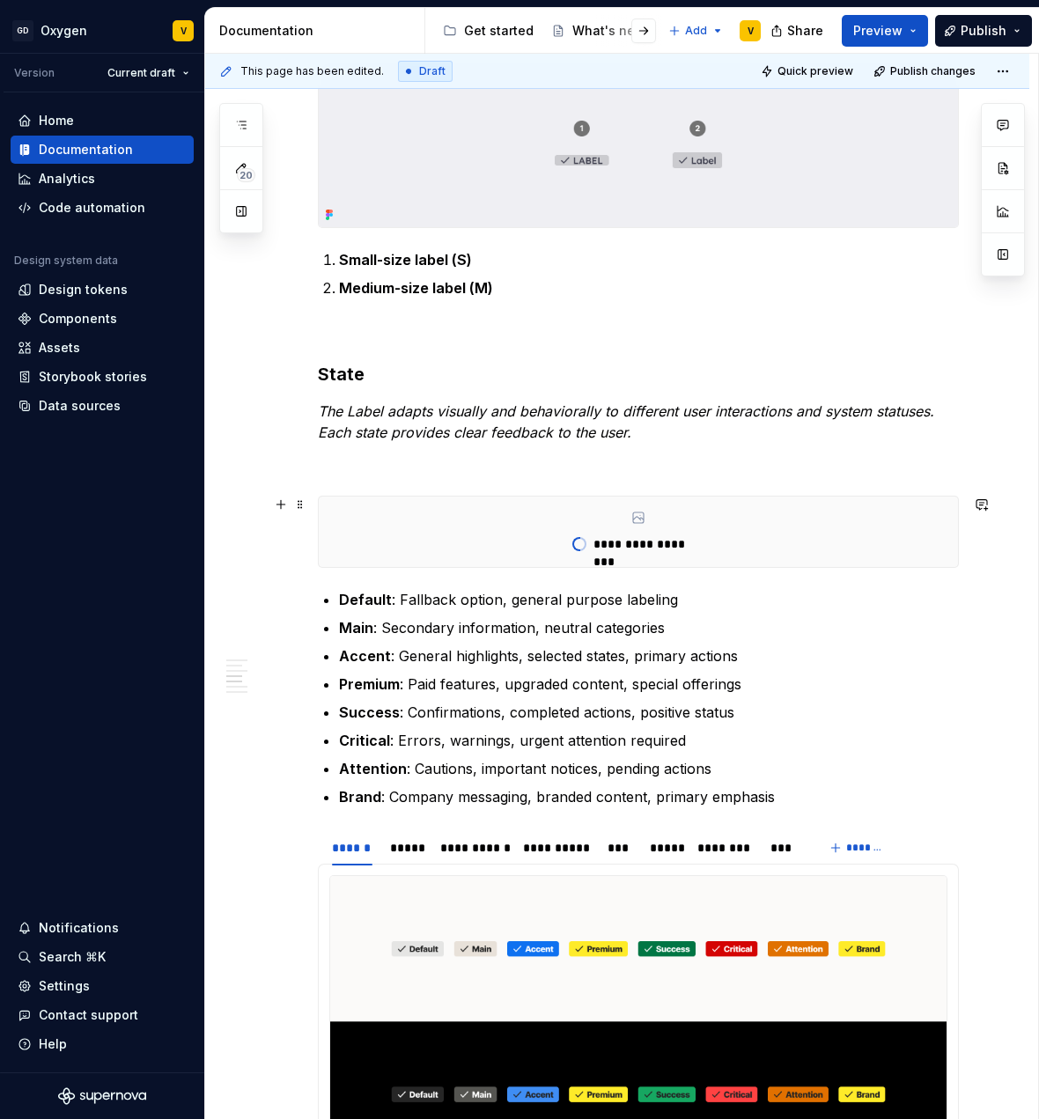
scroll to position [1214, 0]
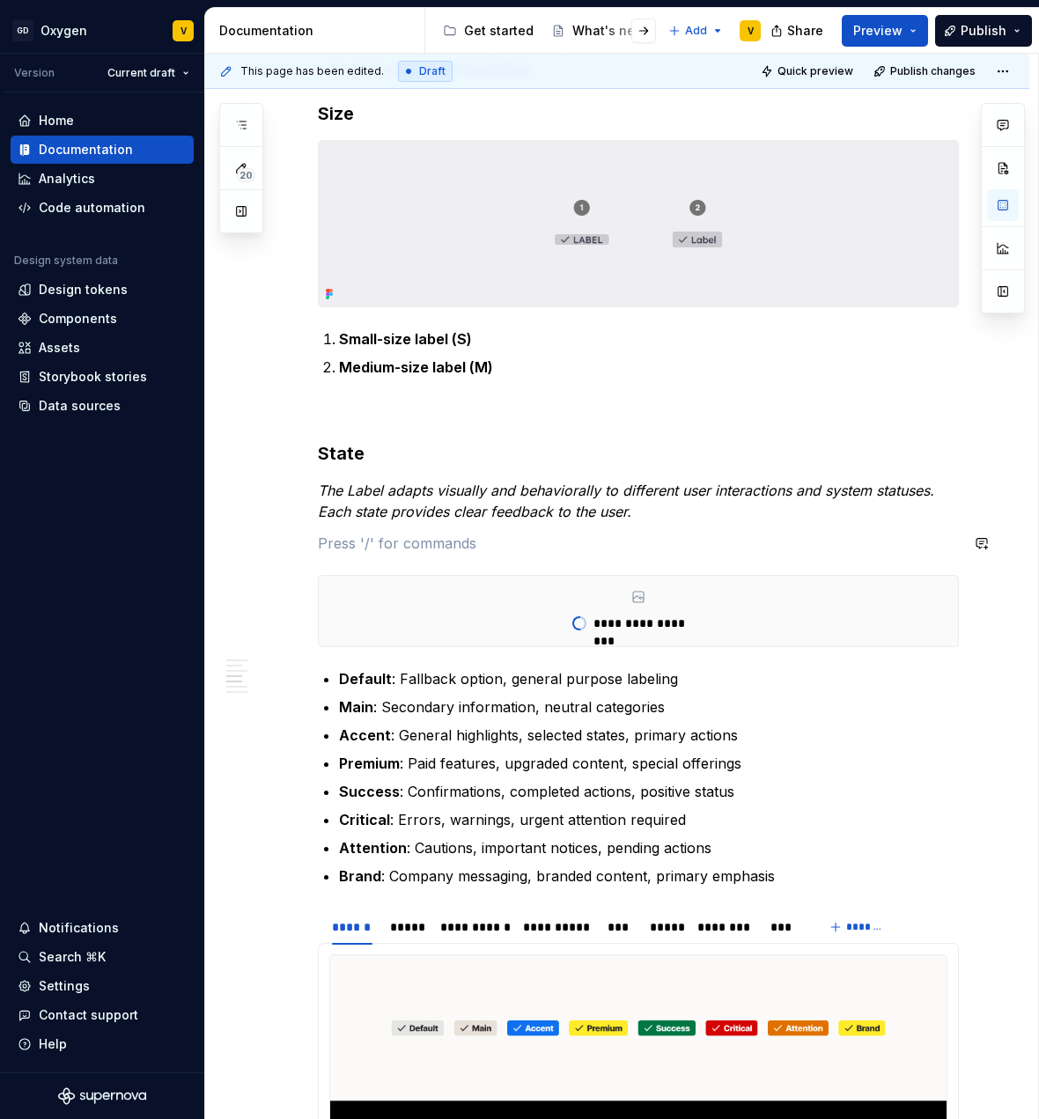
click at [367, 556] on div "**********" at bounding box center [638, 994] width 641 height 3634
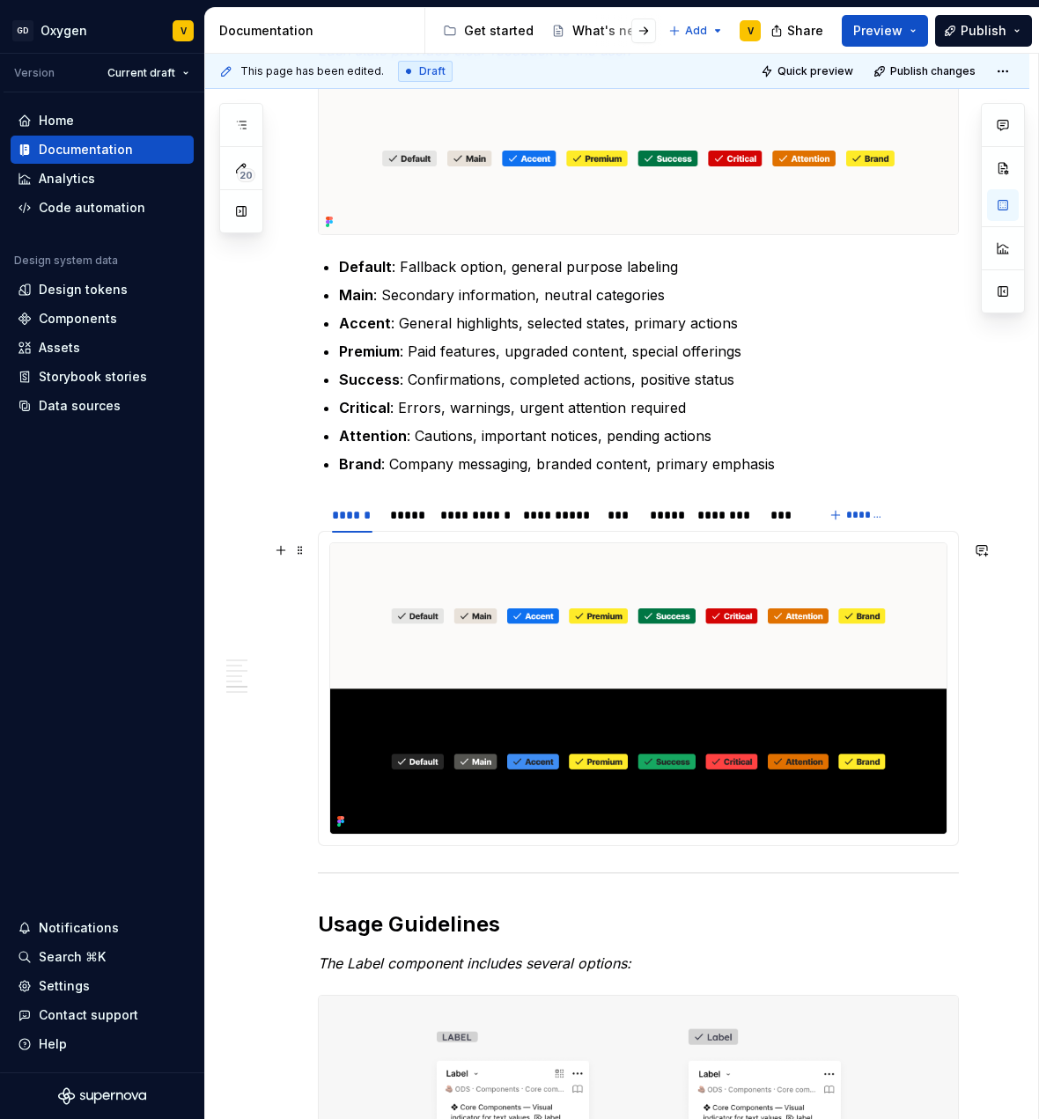
scroll to position [1591, 0]
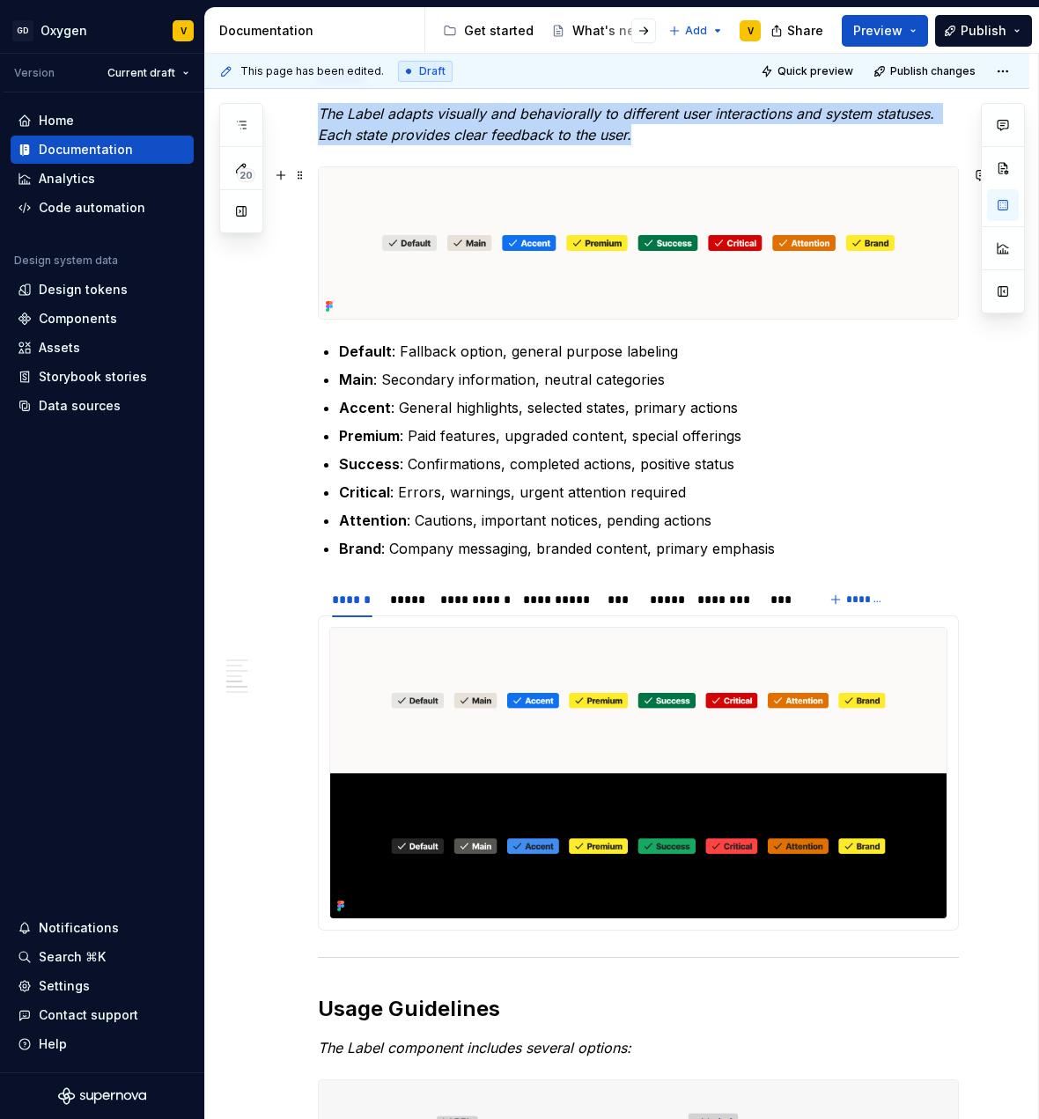
click at [588, 277] on img at bounding box center [638, 242] width 639 height 151
click at [1007, 210] on button "button" at bounding box center [1003, 205] width 32 height 32
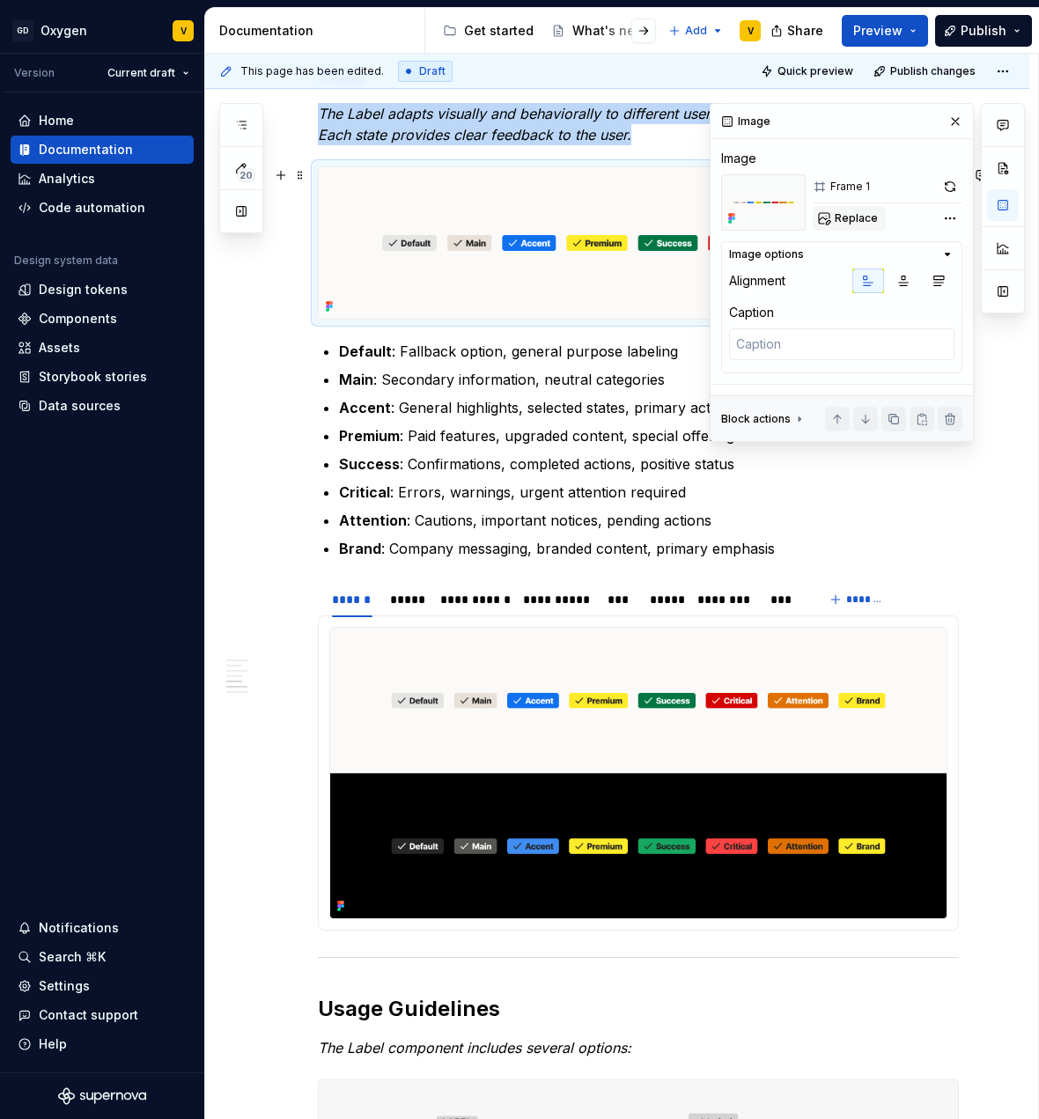
click at [873, 223] on span "Replace" at bounding box center [856, 218] width 43 height 14
type textarea "*"
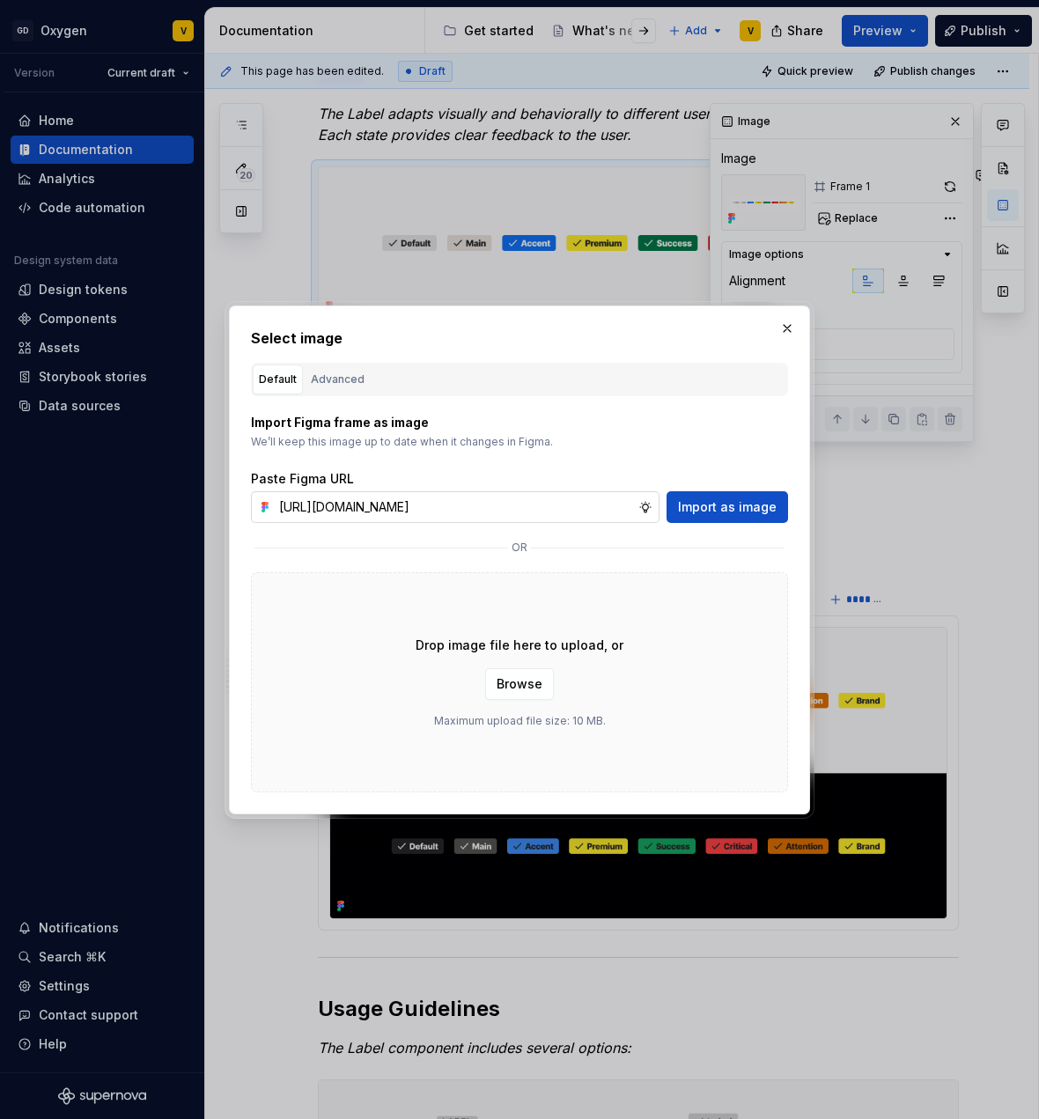
scroll to position [0, 632]
type input "[URL][DOMAIN_NAME]"
click at [727, 491] on button "Import as image" at bounding box center [728, 507] width 122 height 32
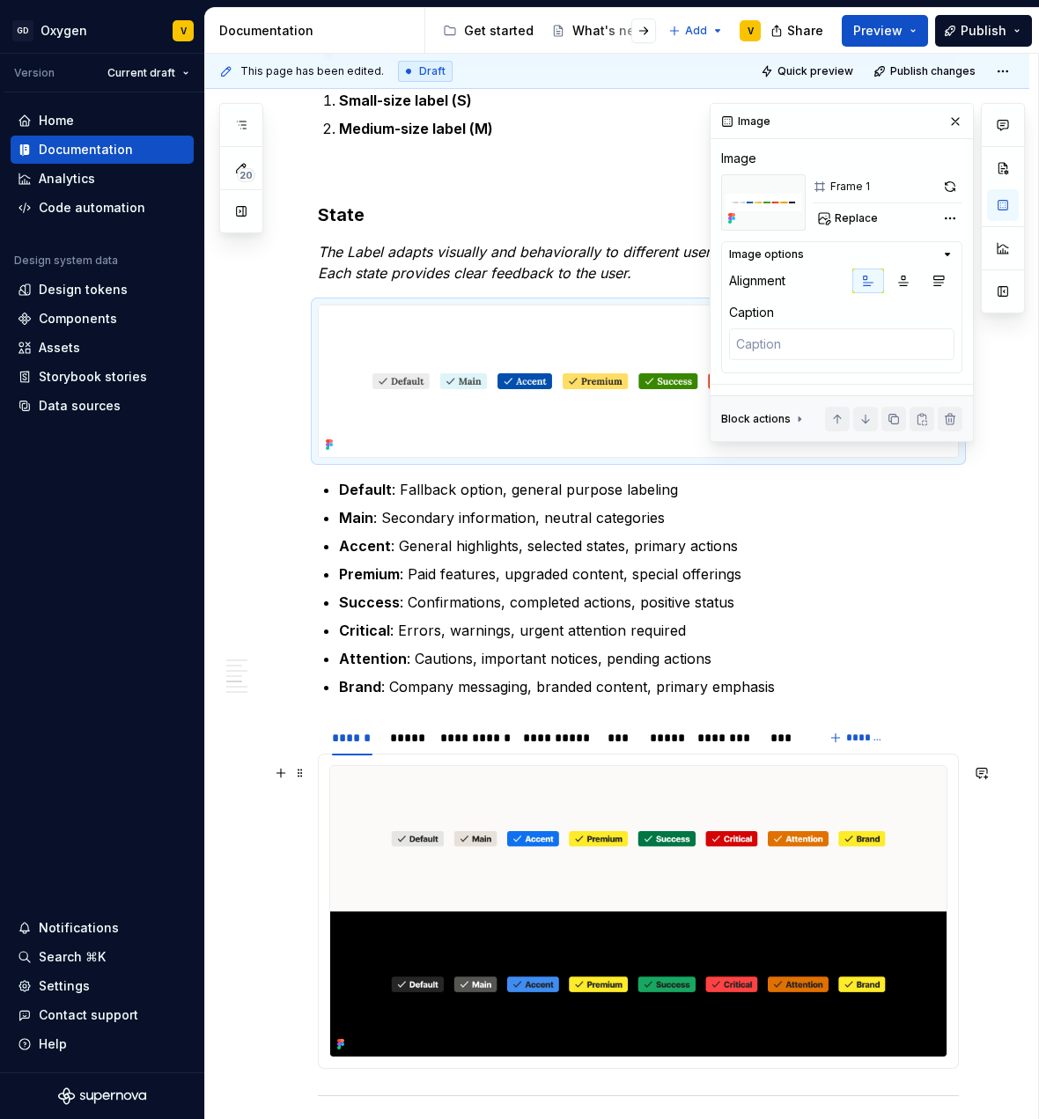
scroll to position [1450, 0]
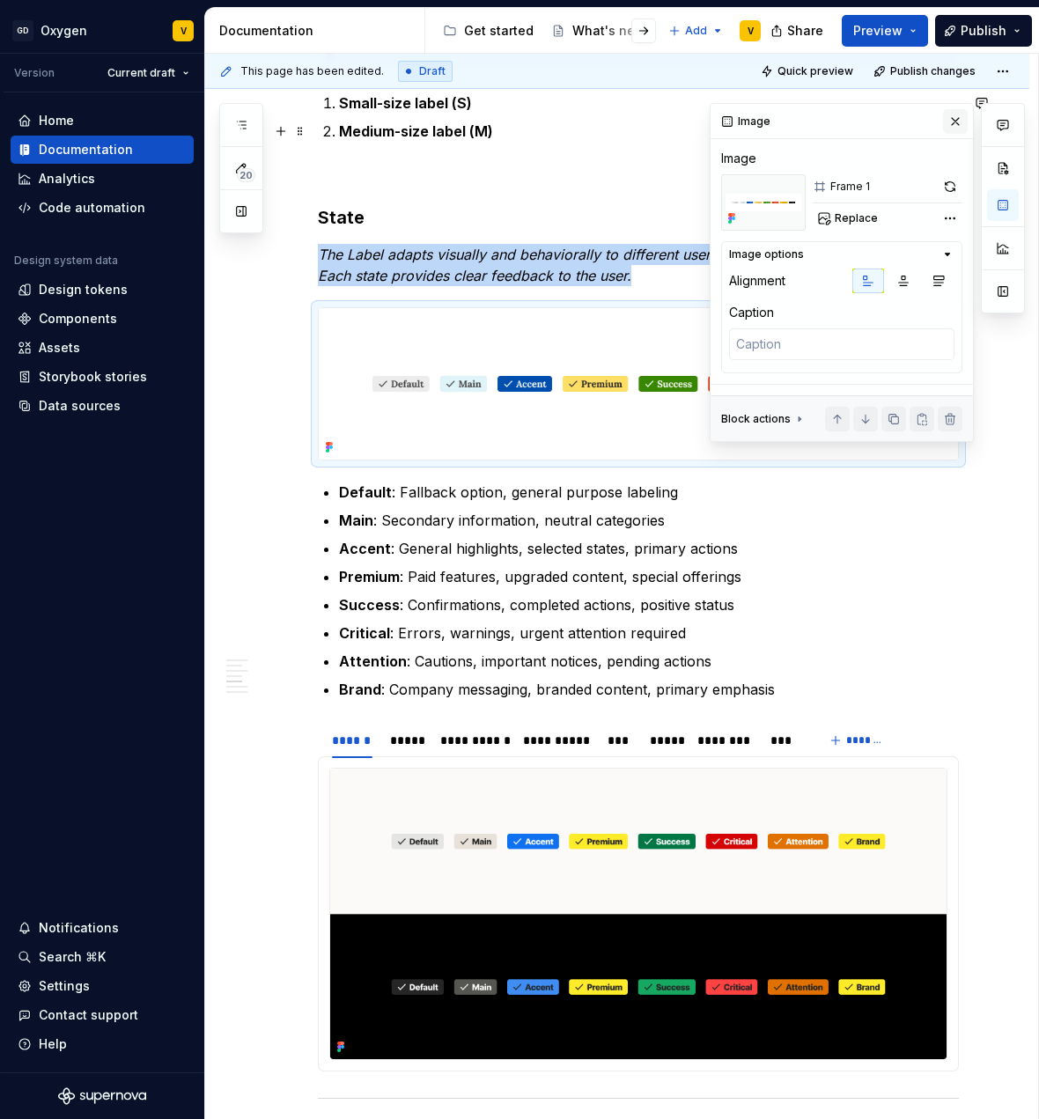
click at [959, 121] on button "button" at bounding box center [955, 121] width 25 height 25
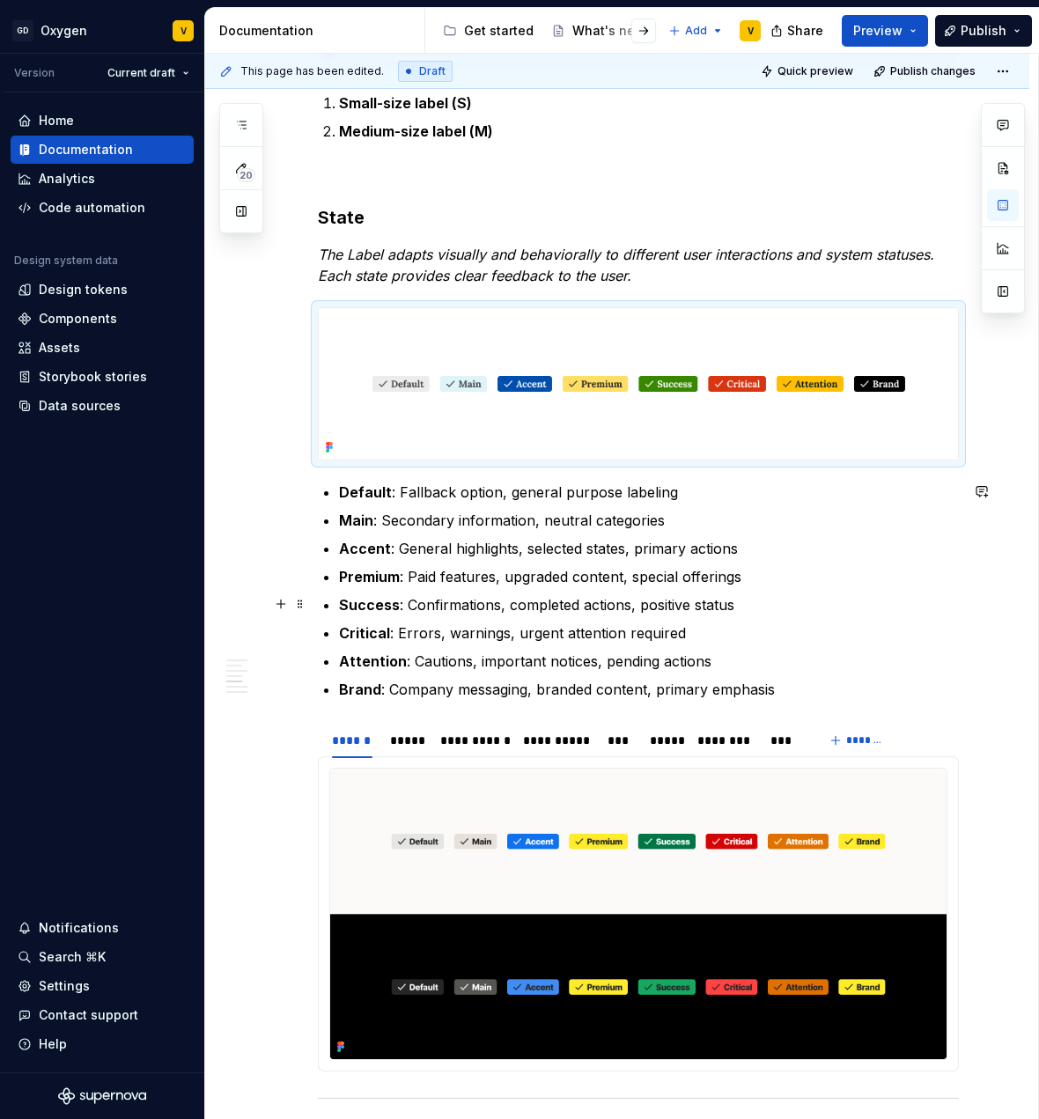
click at [893, 607] on p "Success : Confirmations, completed actions, positive status" at bounding box center [649, 604] width 620 height 21
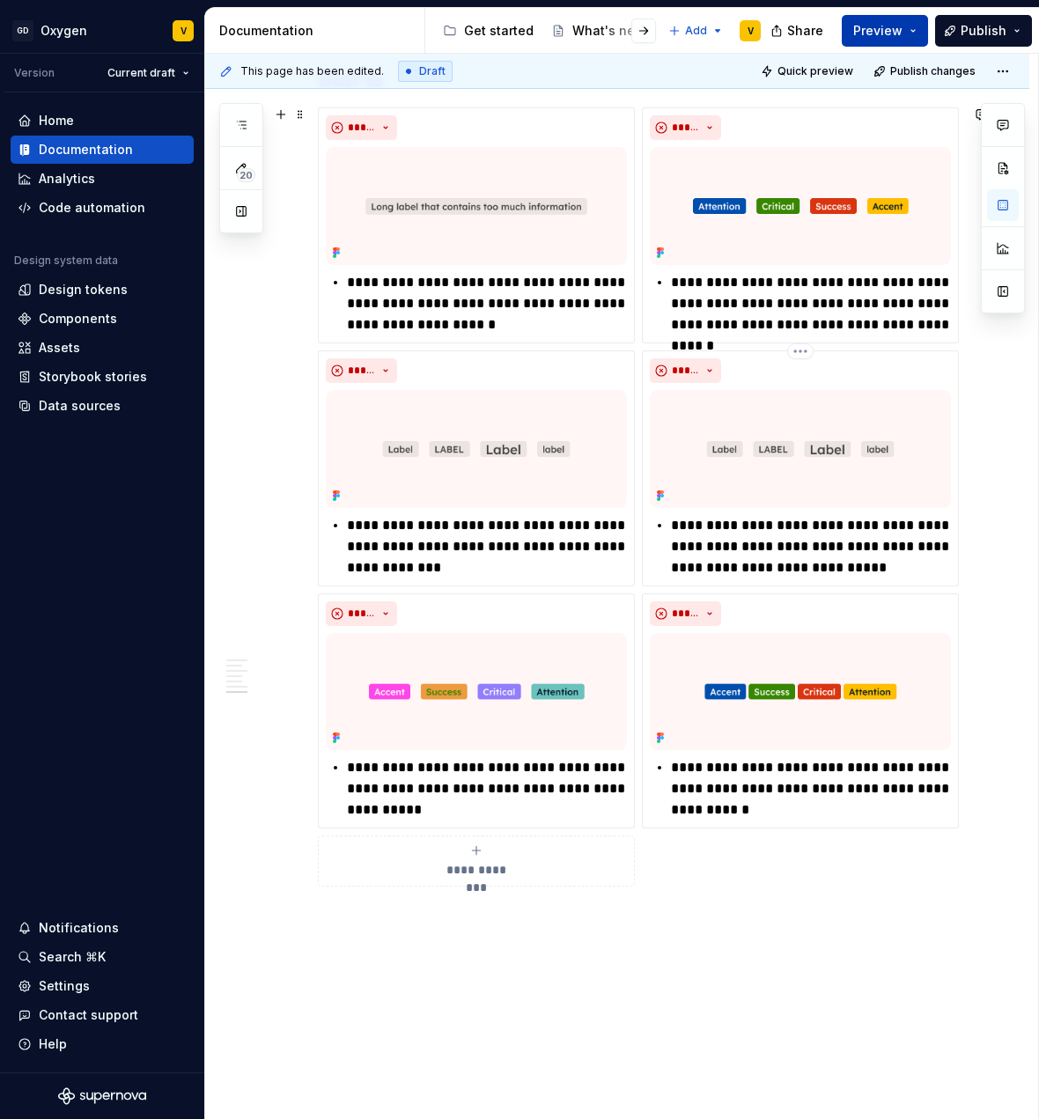
scroll to position [3157, 0]
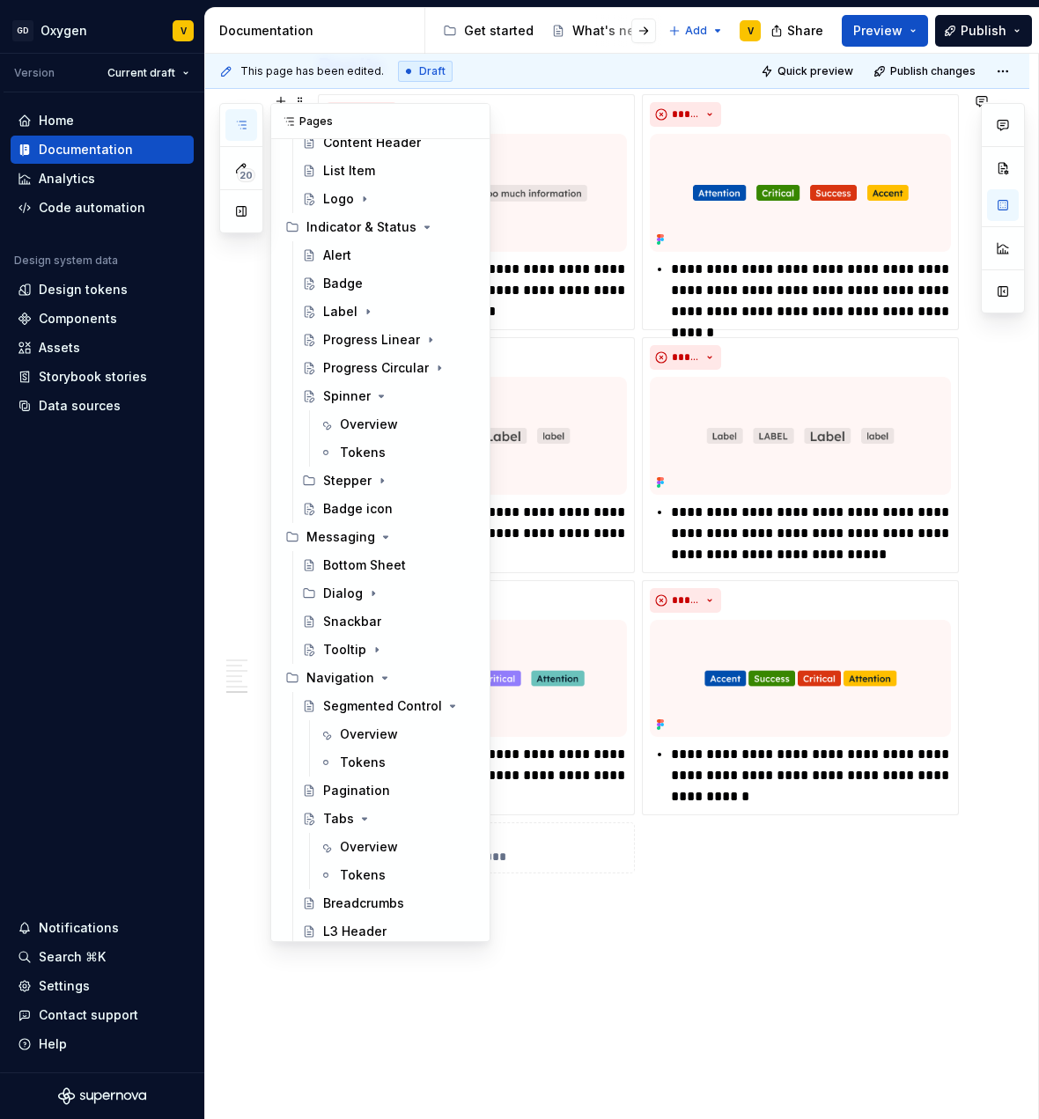
click at [243, 129] on icon "button" at bounding box center [241, 125] width 9 height 7
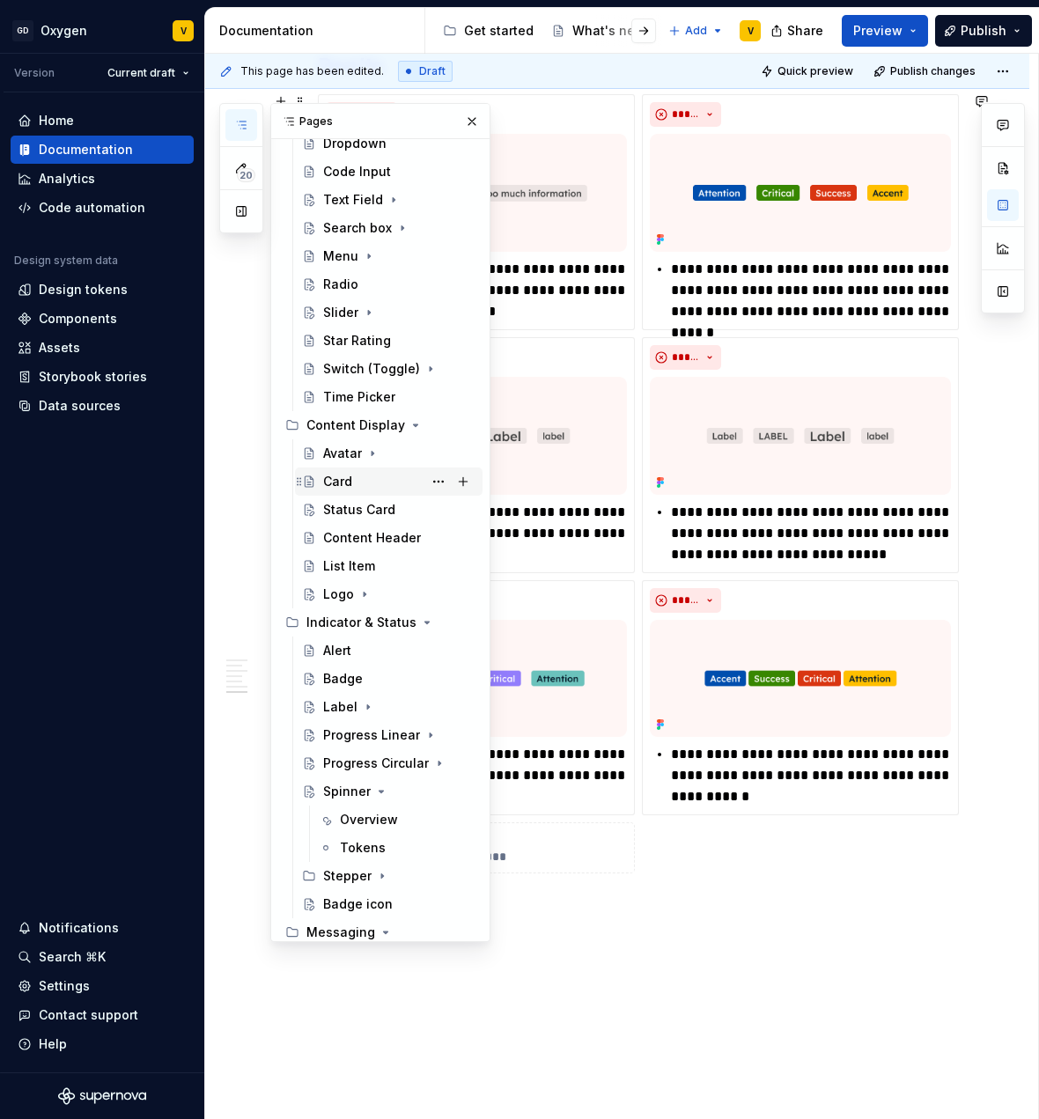
scroll to position [422, 0]
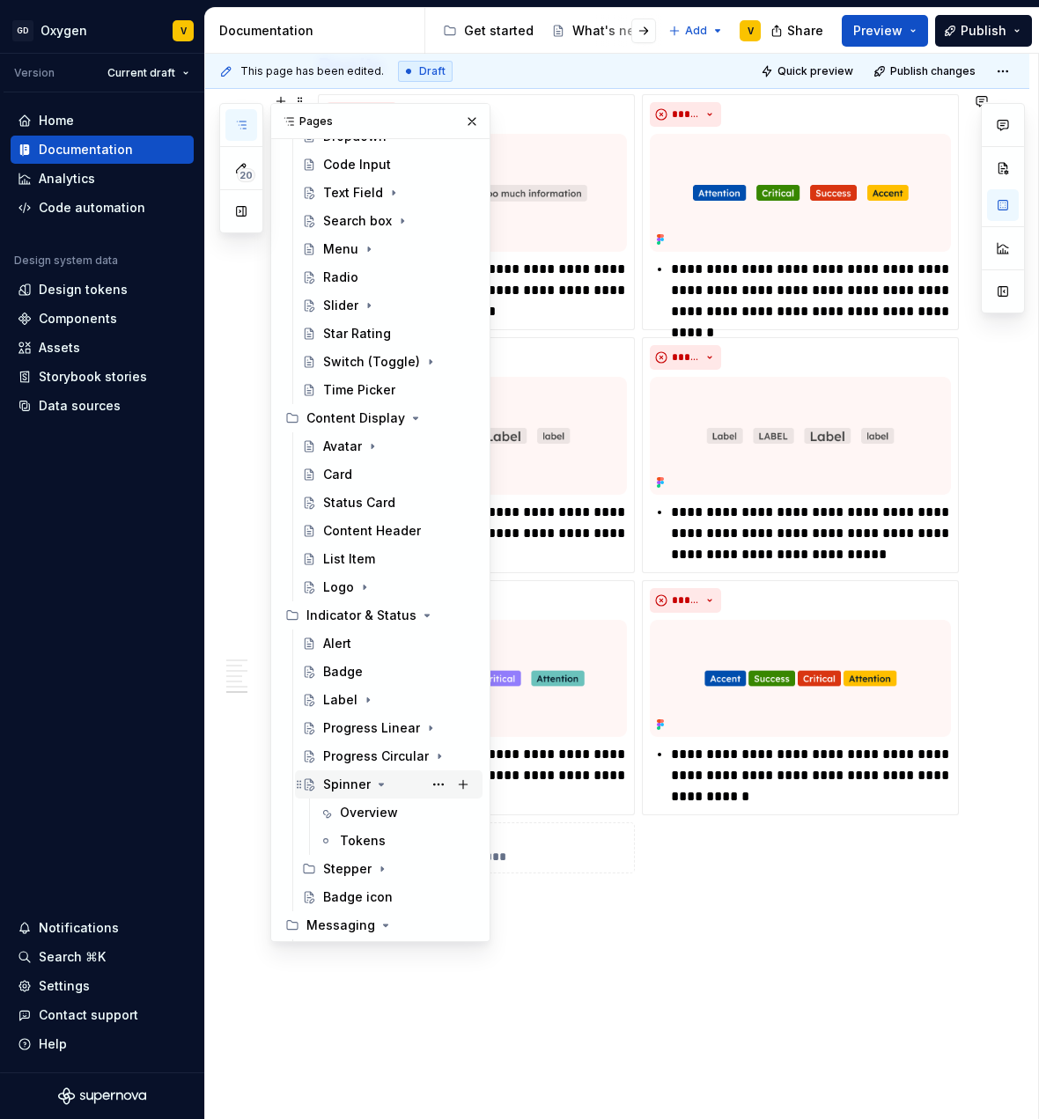
click at [380, 784] on icon "Page tree" at bounding box center [382, 785] width 4 height 2
click at [360, 838] on div "Badge icon" at bounding box center [358, 841] width 70 height 18
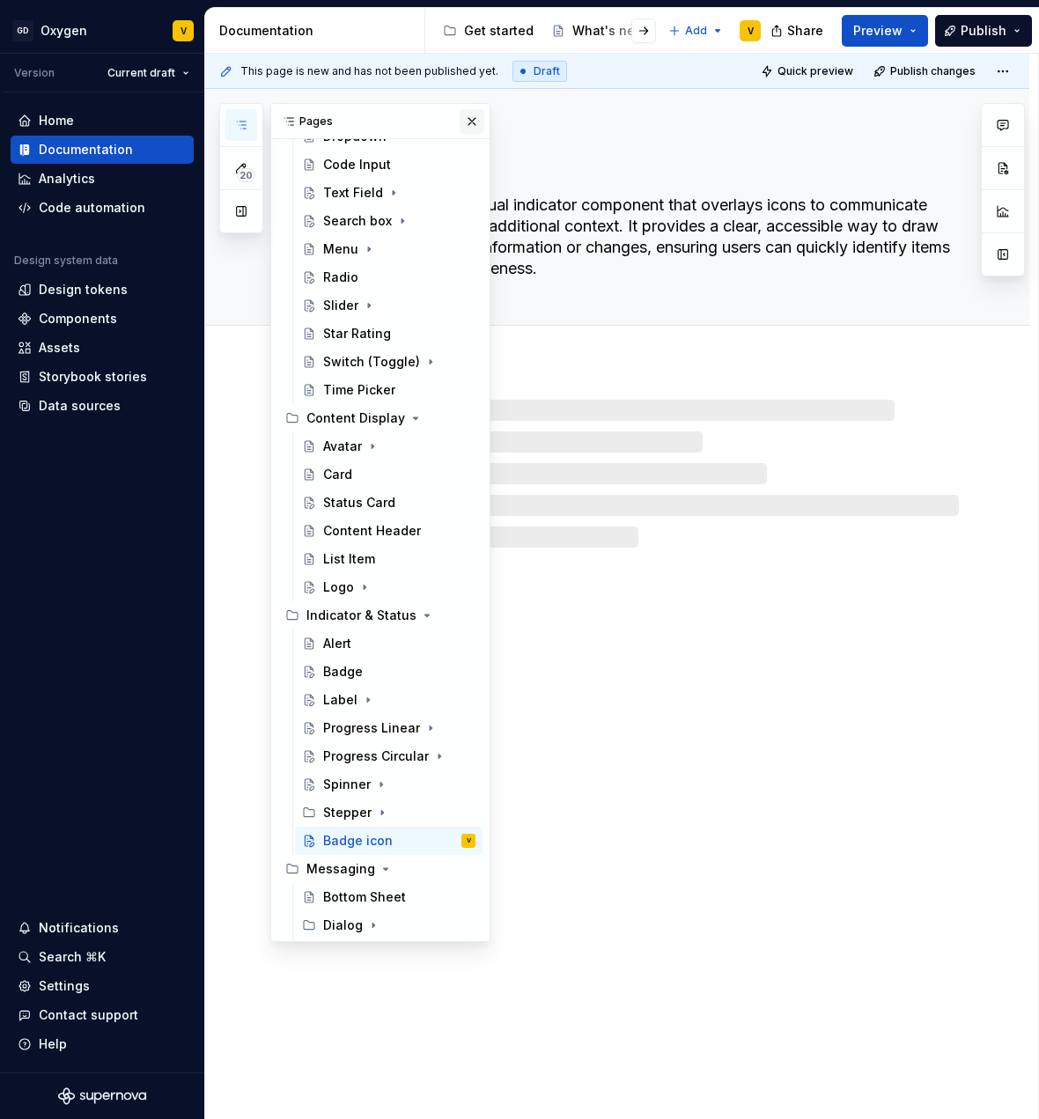
click at [464, 123] on button "button" at bounding box center [472, 121] width 25 height 25
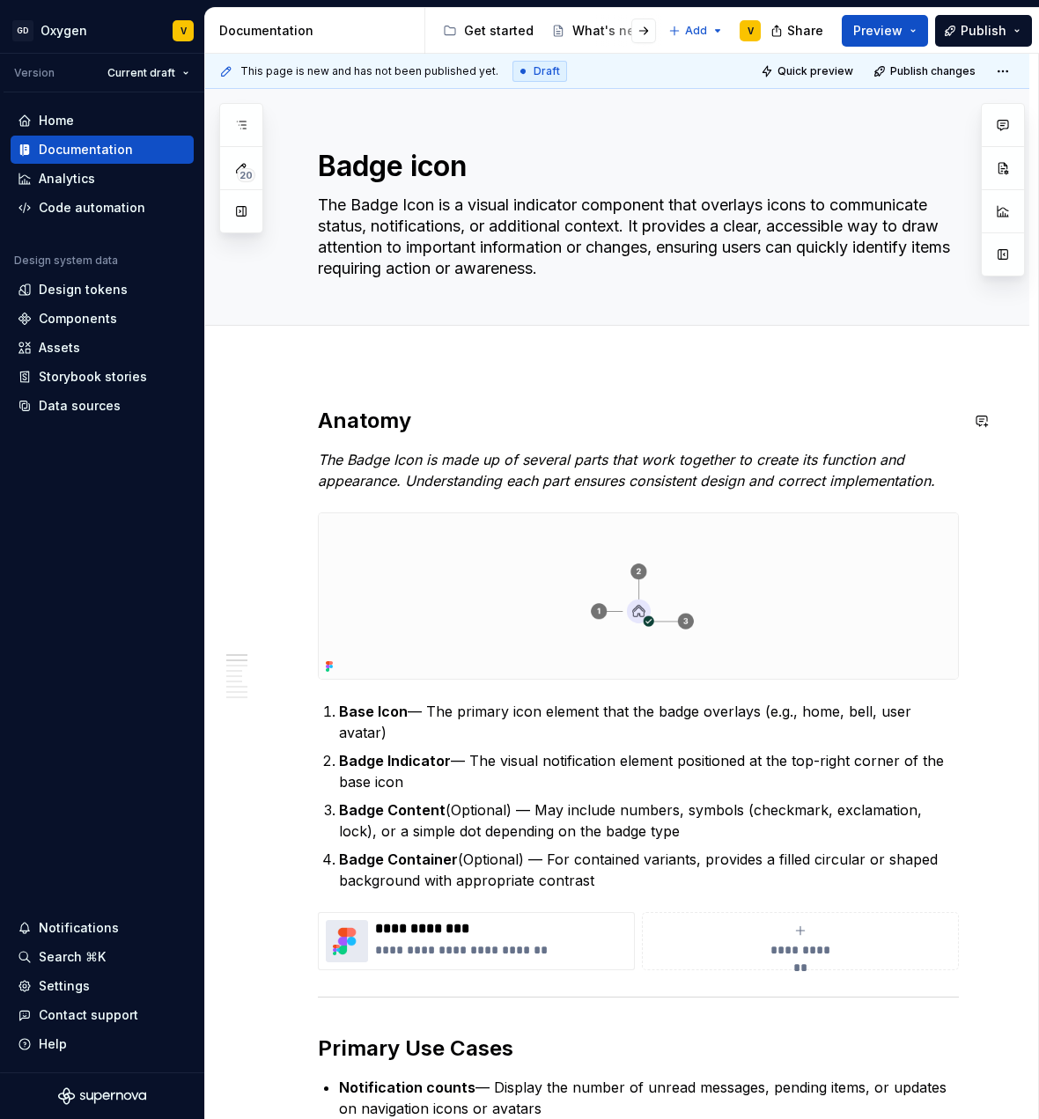
type textarea "*"
click at [350, 341] on span "Add tab" at bounding box center [360, 345] width 41 height 14
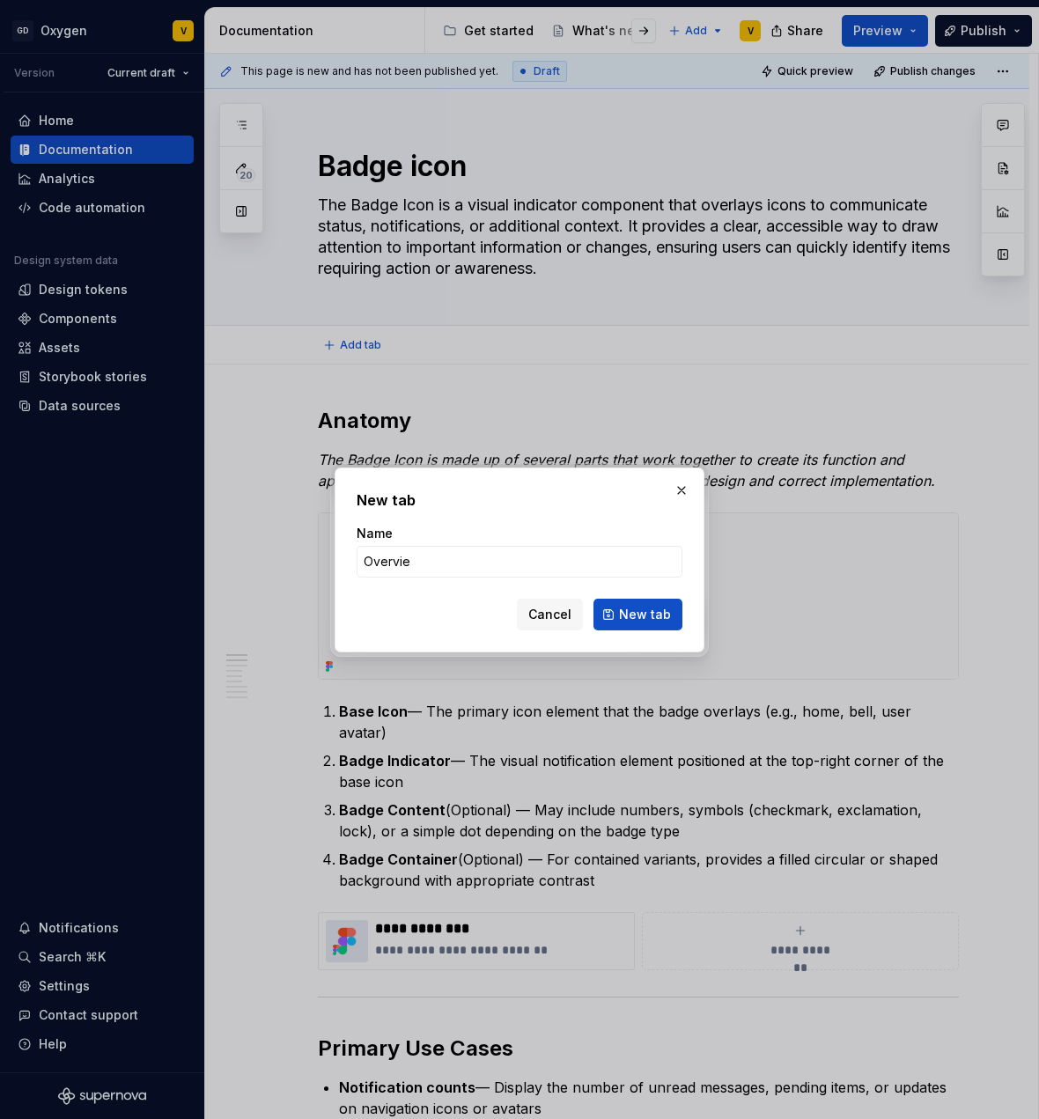
type input "Overview"
click button "New tab" at bounding box center [638, 615] width 89 height 32
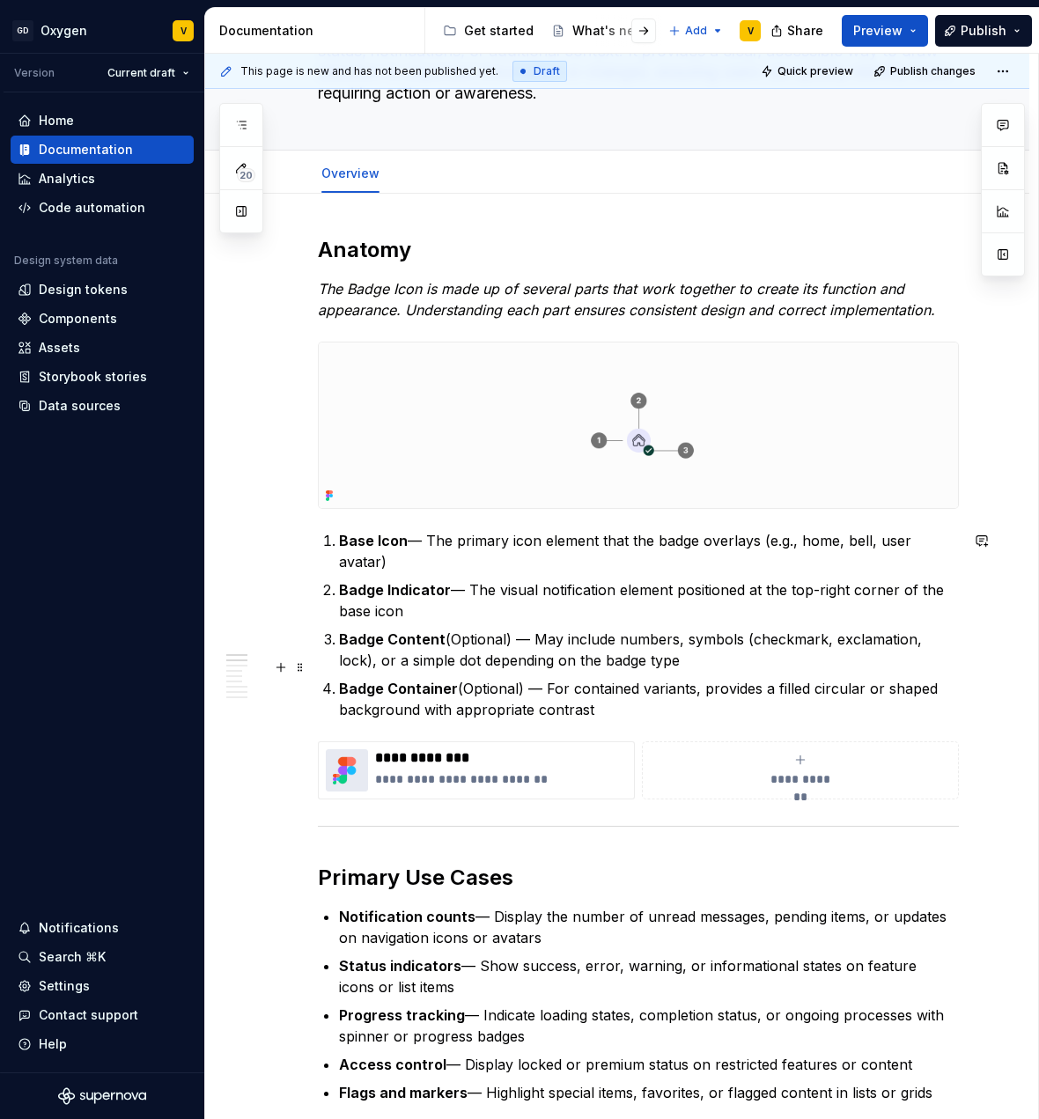
scroll to position [176, 0]
click at [472, 579] on p "Badge Indicator — The visual notification element positioned at the top-right c…" at bounding box center [649, 600] width 620 height 42
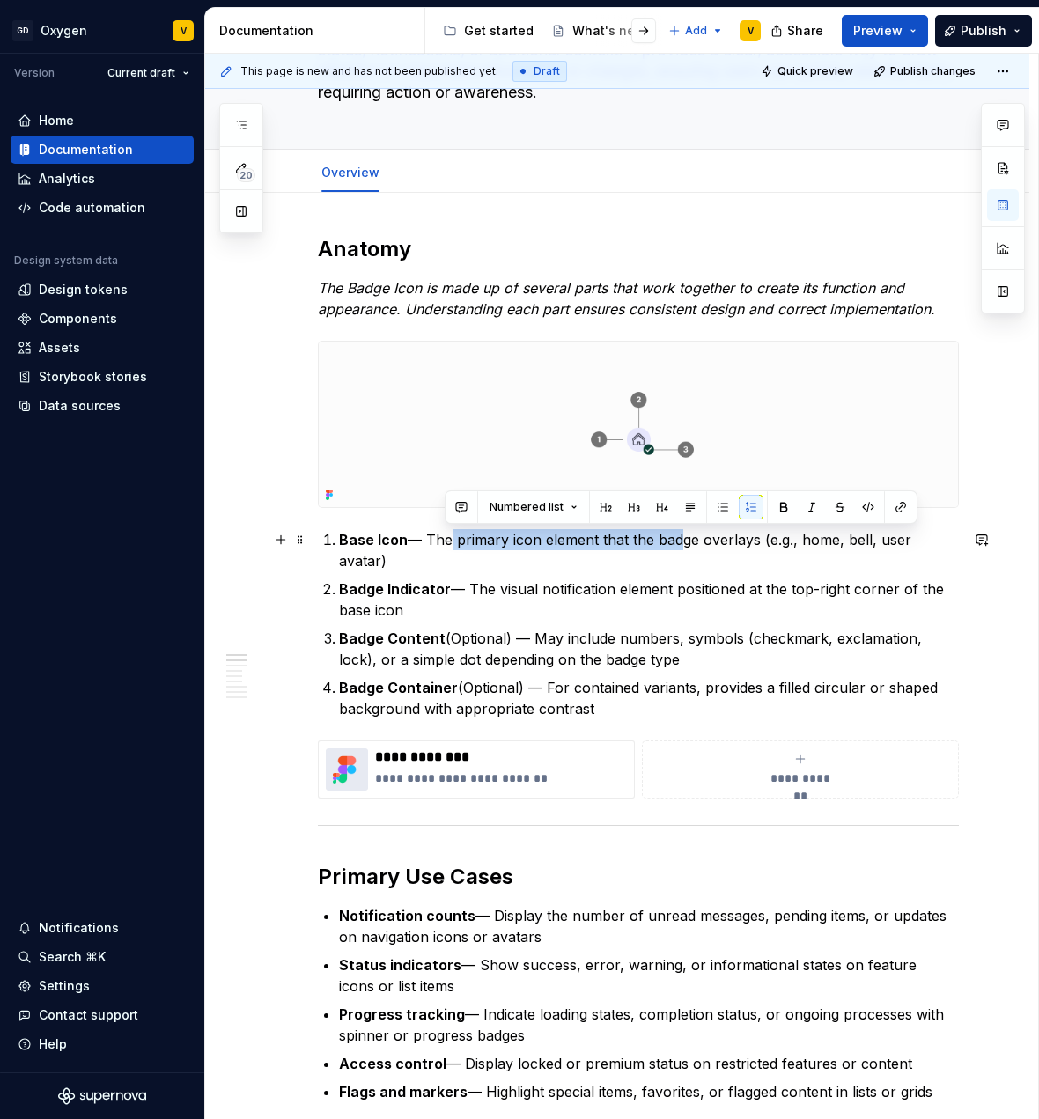
drag, startPoint x: 534, startPoint y: 542, endPoint x: 673, endPoint y: 550, distance: 139.4
click at [673, 550] on p "Base Icon — The primary icon element that the badge overlays (e.g., home, bell,…" at bounding box center [649, 550] width 620 height 42
click at [693, 541] on p "Base Icon — The primary icon element that the badge overlays (e.g., home, bell,…" at bounding box center [649, 550] width 620 height 42
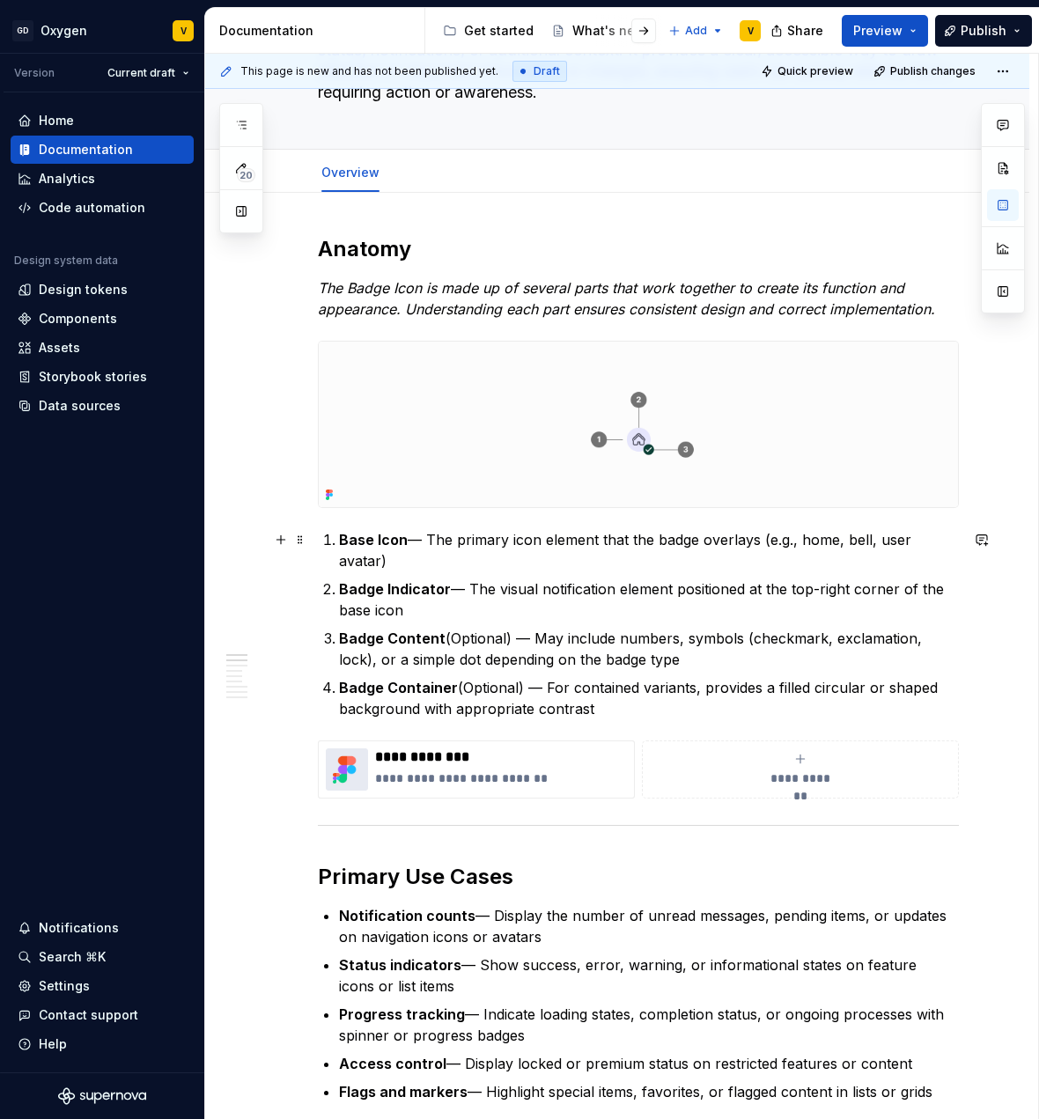
click at [813, 546] on p "Base Icon — The primary icon element that the badge overlays (e.g., home, bell,…" at bounding box center [649, 550] width 620 height 42
click at [367, 630] on strong "Badge Content" at bounding box center [392, 639] width 107 height 18
click at [439, 679] on strong "Badge Container" at bounding box center [398, 688] width 119 height 18
drag, startPoint x: 580, startPoint y: 675, endPoint x: 628, endPoint y: 679, distance: 47.8
click at [628, 679] on p "Badge Container (Optional) — For contained variants, provides a filled circular…" at bounding box center [649, 698] width 620 height 42
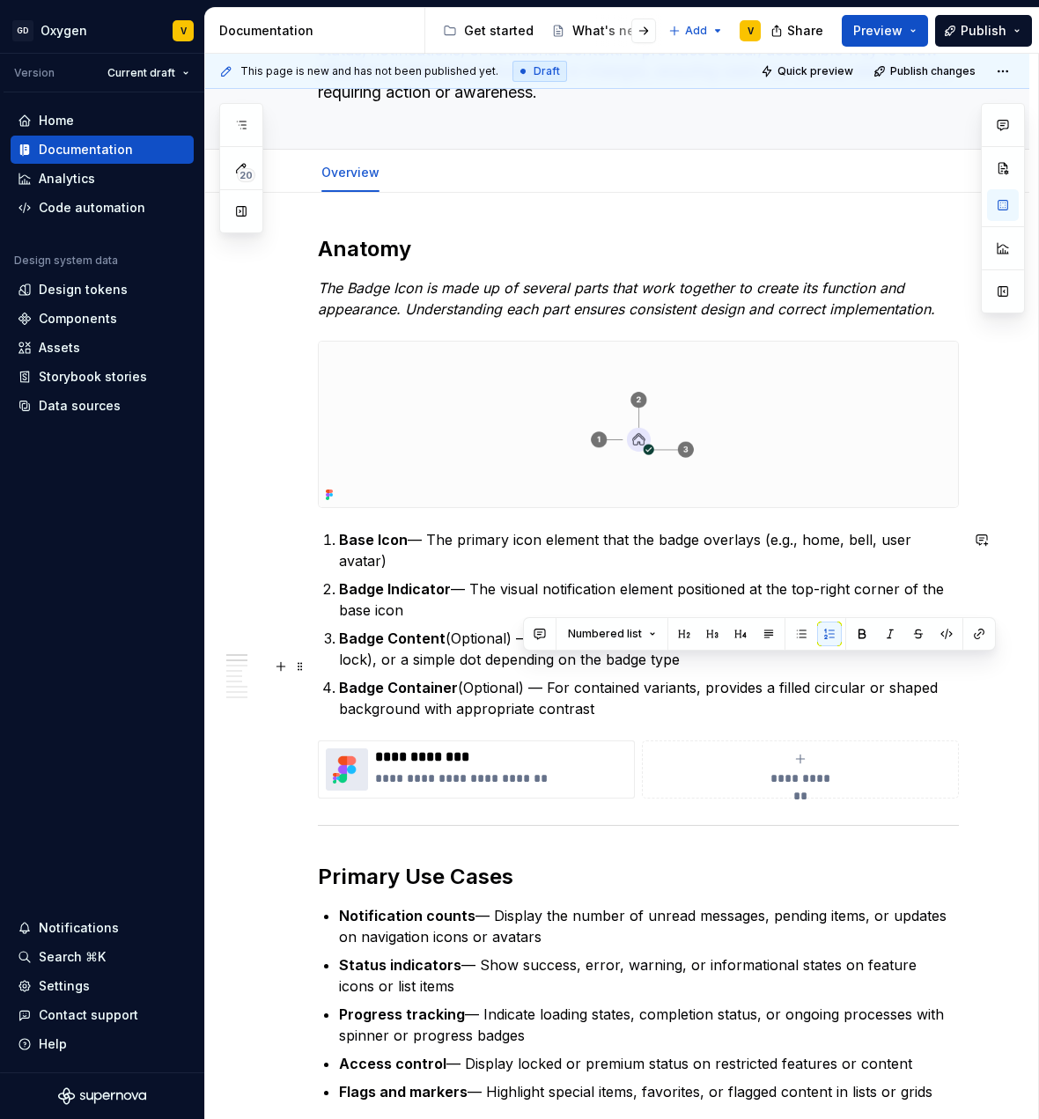
click at [631, 689] on p "Badge Container (Optional) — For contained variants, provides a filled circular…" at bounding box center [649, 698] width 620 height 42
click at [546, 690] on p "Badge Container (Optional) — For contained variants, provides a filled circular…" at bounding box center [649, 698] width 620 height 42
drag, startPoint x: 592, startPoint y: 689, endPoint x: 336, endPoint y: 662, distance: 256.8
click at [339, 677] on li "Badge Container (Optional) — For contained variants, provides a filled circular…" at bounding box center [649, 698] width 620 height 42
copy p "Badge Container (Optional) — For contained variants, provides a filled circular…"
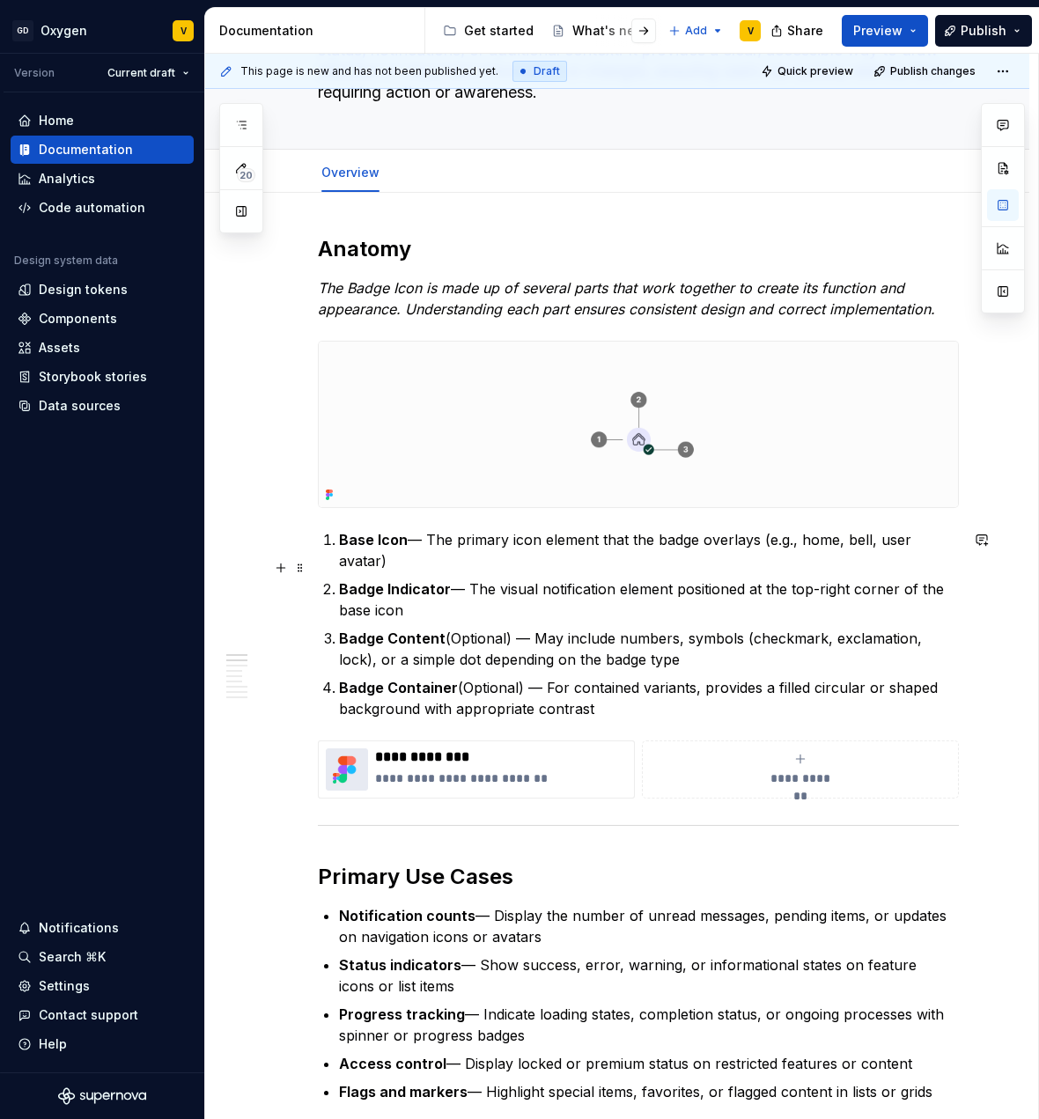
click at [439, 580] on strong "Badge Indicator" at bounding box center [395, 589] width 112 height 18
click at [962, 545] on div "**********" at bounding box center [621, 587] width 833 height 1067
click at [957, 537] on p "Base Icon — The primary icon element that the badge overlays (e.g., home, bell,…" at bounding box center [649, 550] width 620 height 42
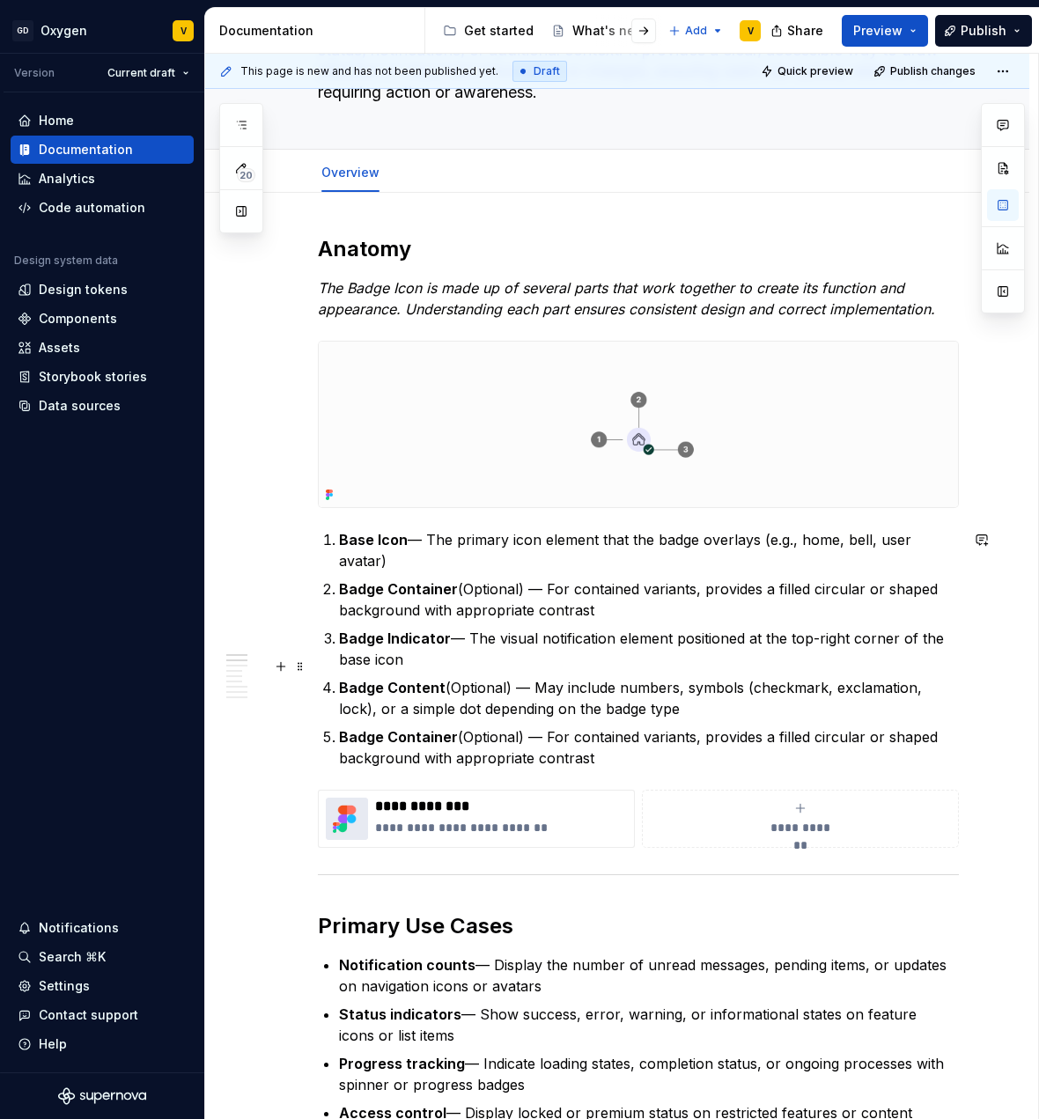
click at [489, 679] on p "Badge Content (Optional) — May include numbers, symbols (checkmark, exclamation…" at bounding box center [649, 698] width 620 height 42
click at [439, 630] on strong "Badge Indicator" at bounding box center [395, 639] width 112 height 18
drag, startPoint x: 461, startPoint y: 617, endPoint x: 476, endPoint y: 617, distance: 15.0
click at [476, 628] on p "Badge Indicator — The visual notification element positioned at the top-right c…" at bounding box center [649, 649] width 620 height 42
click at [387, 546] on strong "Base Icon" at bounding box center [373, 540] width 69 height 18
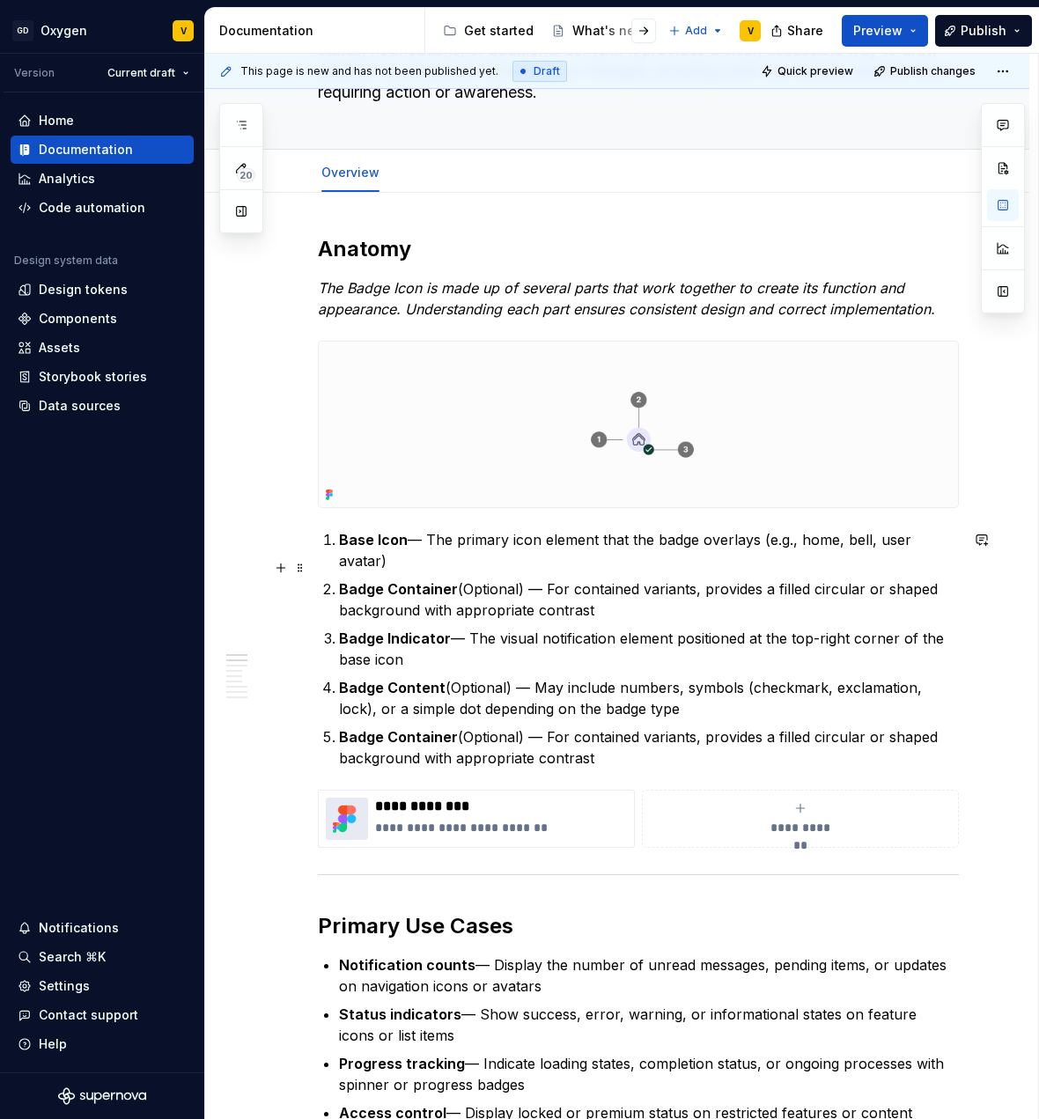
click at [386, 580] on strong "Badge Container" at bounding box center [398, 589] width 119 height 18
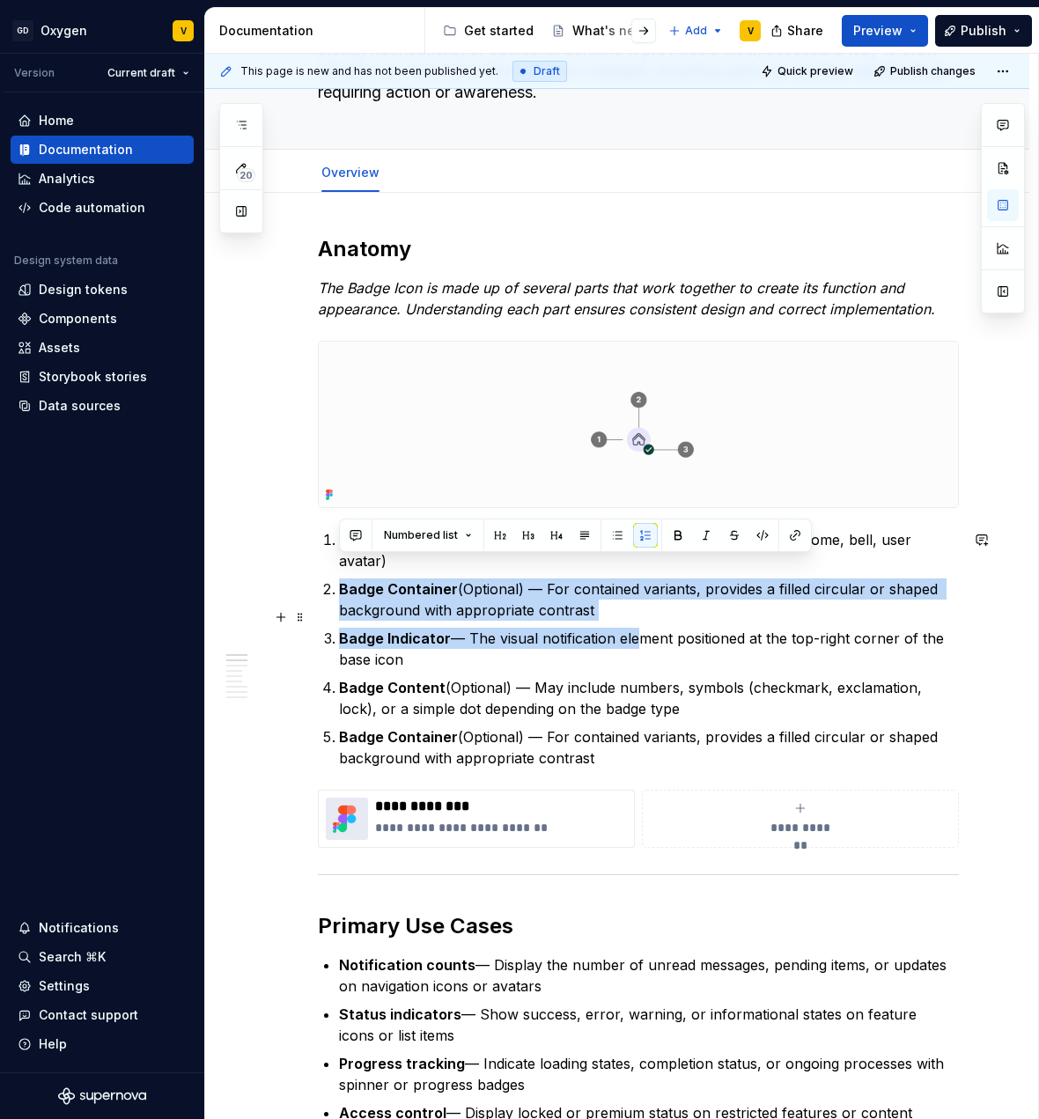
drag, startPoint x: 336, startPoint y: 564, endPoint x: 630, endPoint y: 608, distance: 296.6
click at [630, 608] on ol "Base Icon — The primary icon element that the badge overlays (e.g., home, bell,…" at bounding box center [649, 649] width 620 height 240
click at [491, 407] on img at bounding box center [638, 425] width 639 height 166
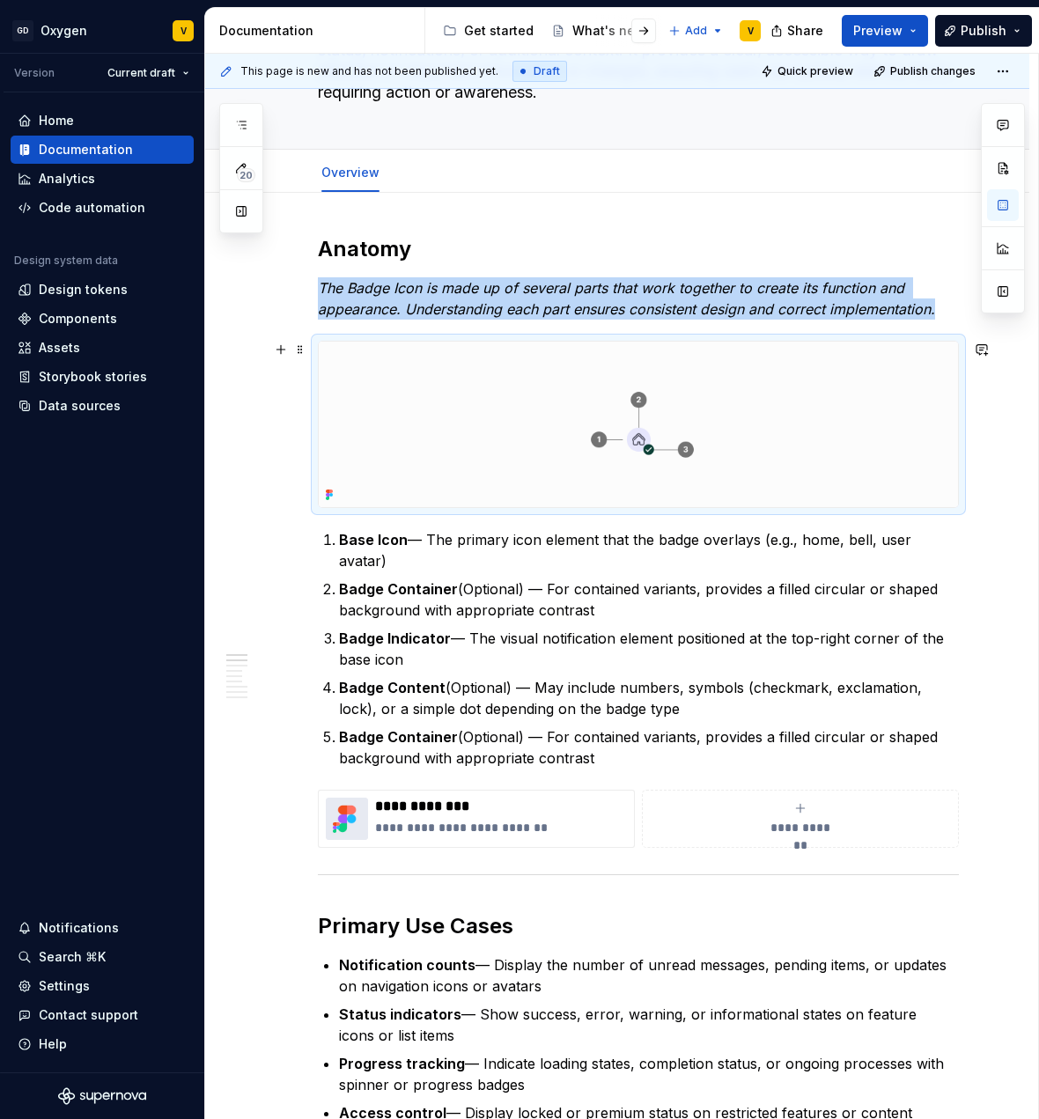
click at [491, 407] on img at bounding box center [638, 425] width 639 height 166
click at [1009, 210] on button "button" at bounding box center [1003, 205] width 32 height 32
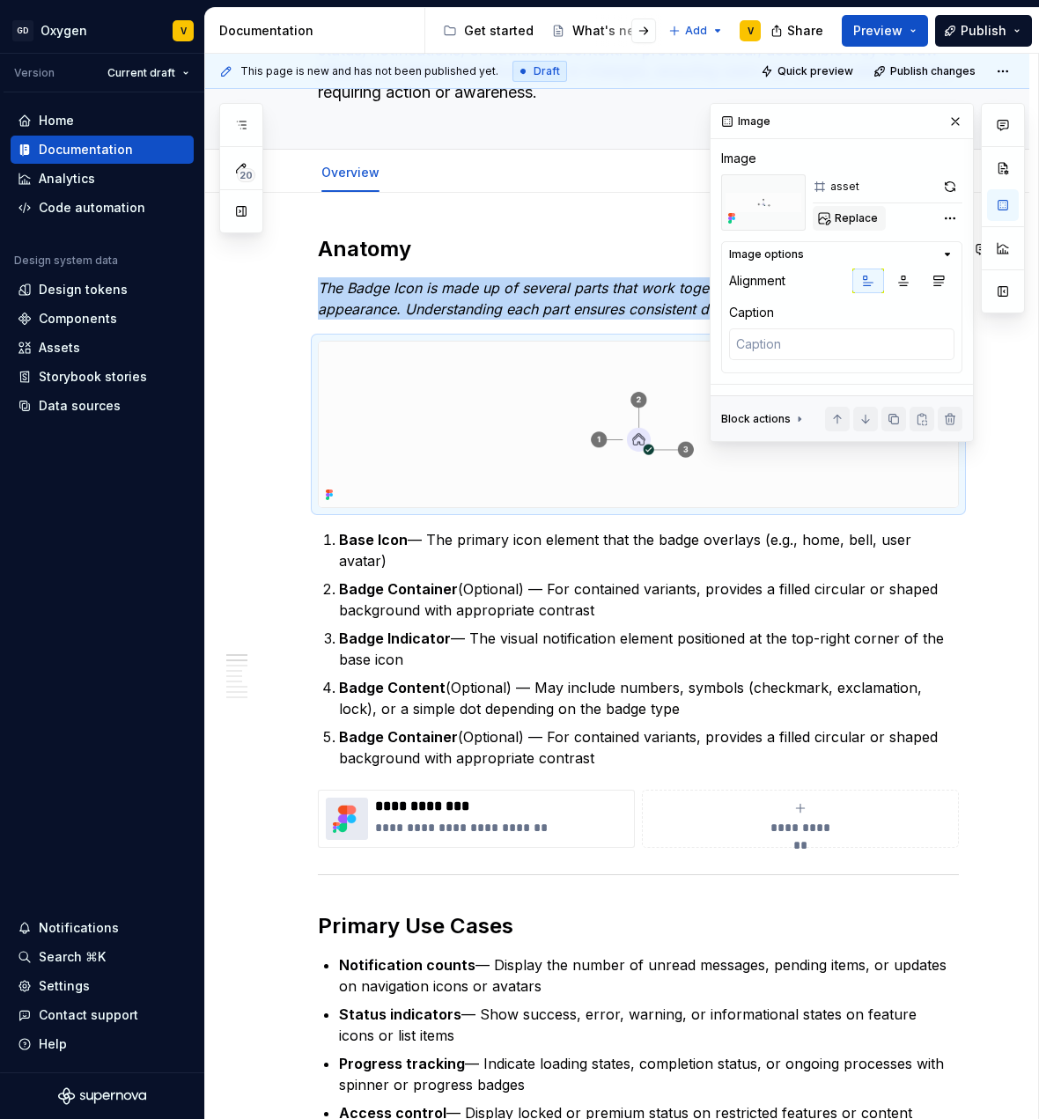
click at [847, 219] on span "Replace" at bounding box center [856, 218] width 43 height 14
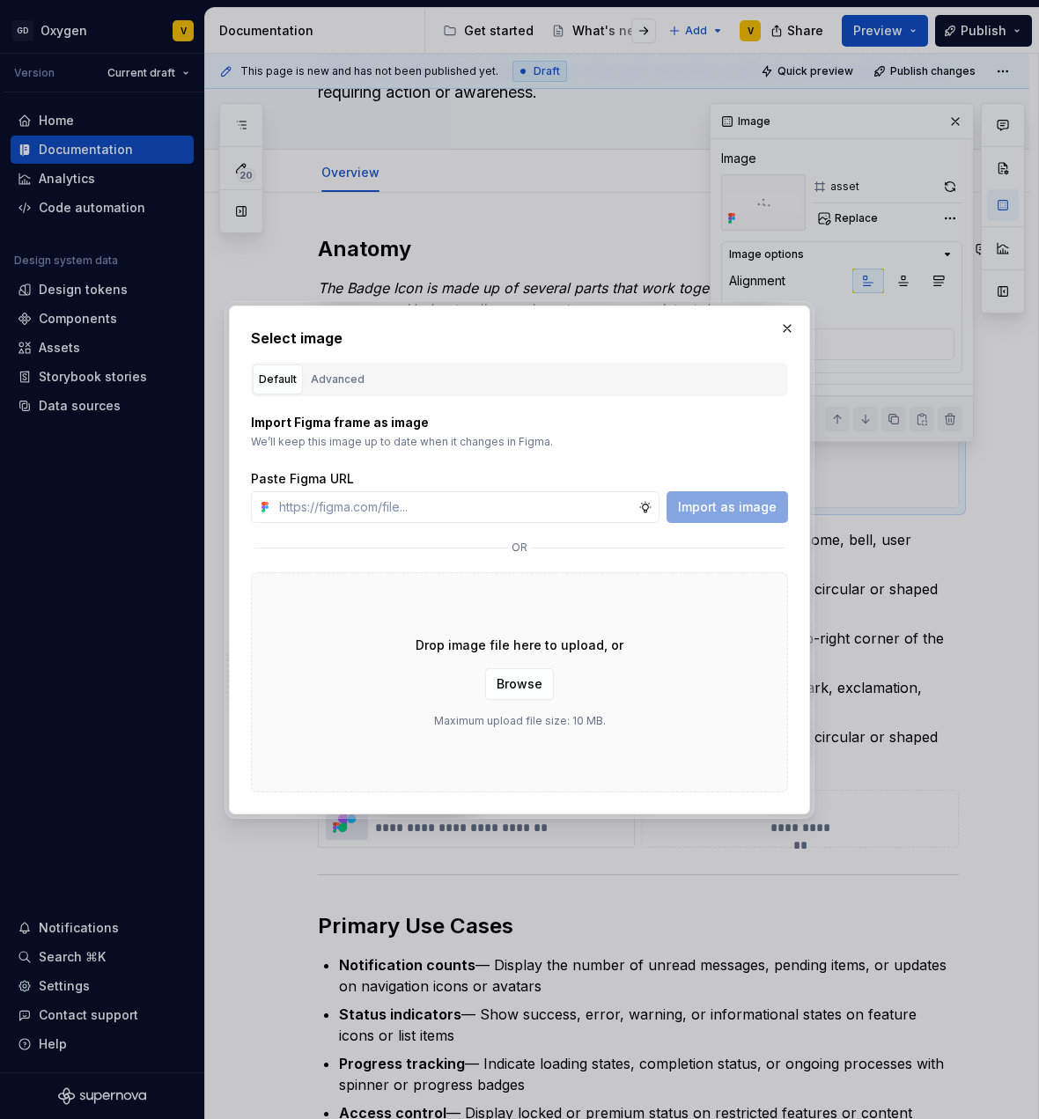
type textarea "*"
type input "[URL][DOMAIN_NAME]"
click at [750, 502] on span "Import as image" at bounding box center [727, 507] width 99 height 18
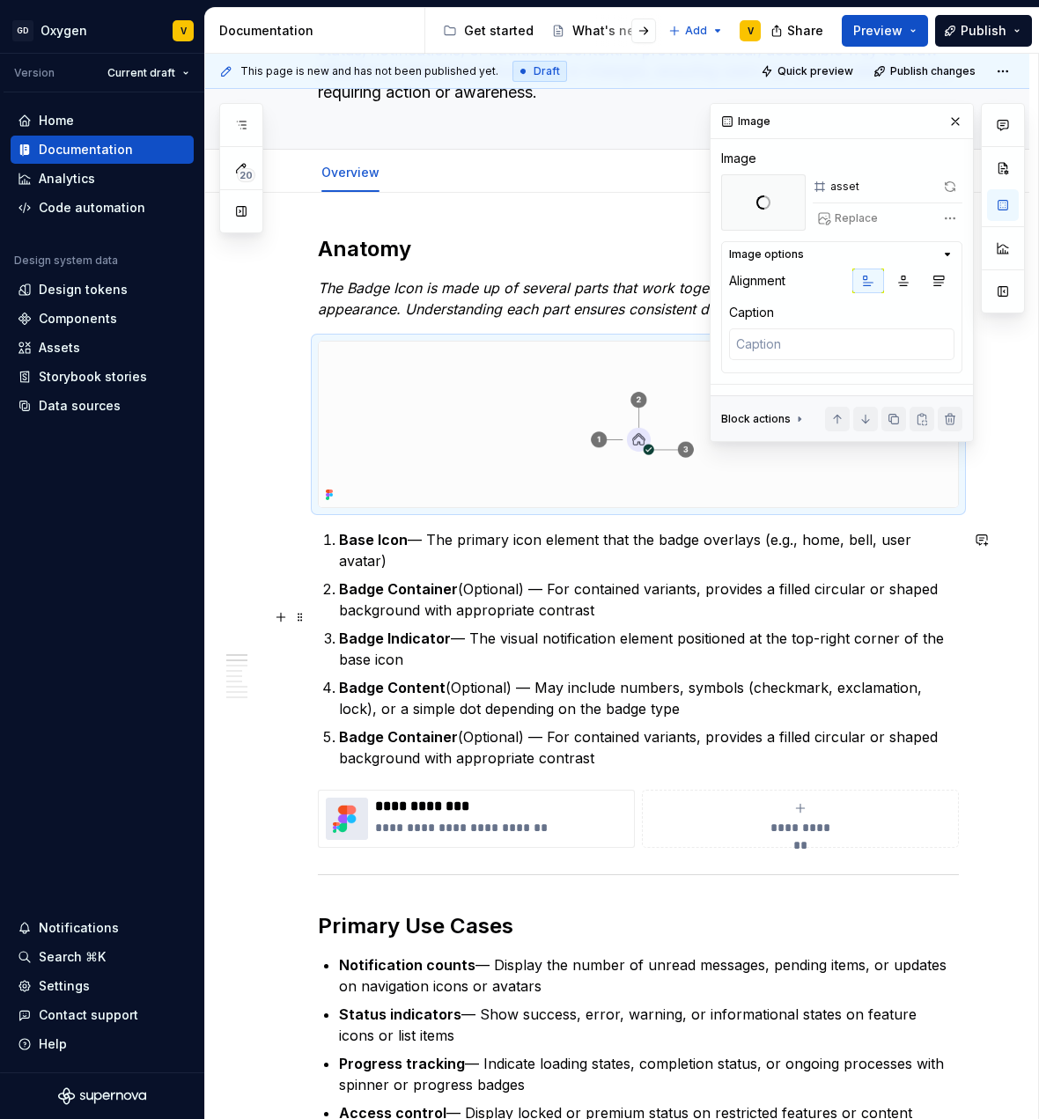
click at [513, 635] on p "Badge Indicator — The visual notification element positioned at the top-right c…" at bounding box center [649, 649] width 620 height 42
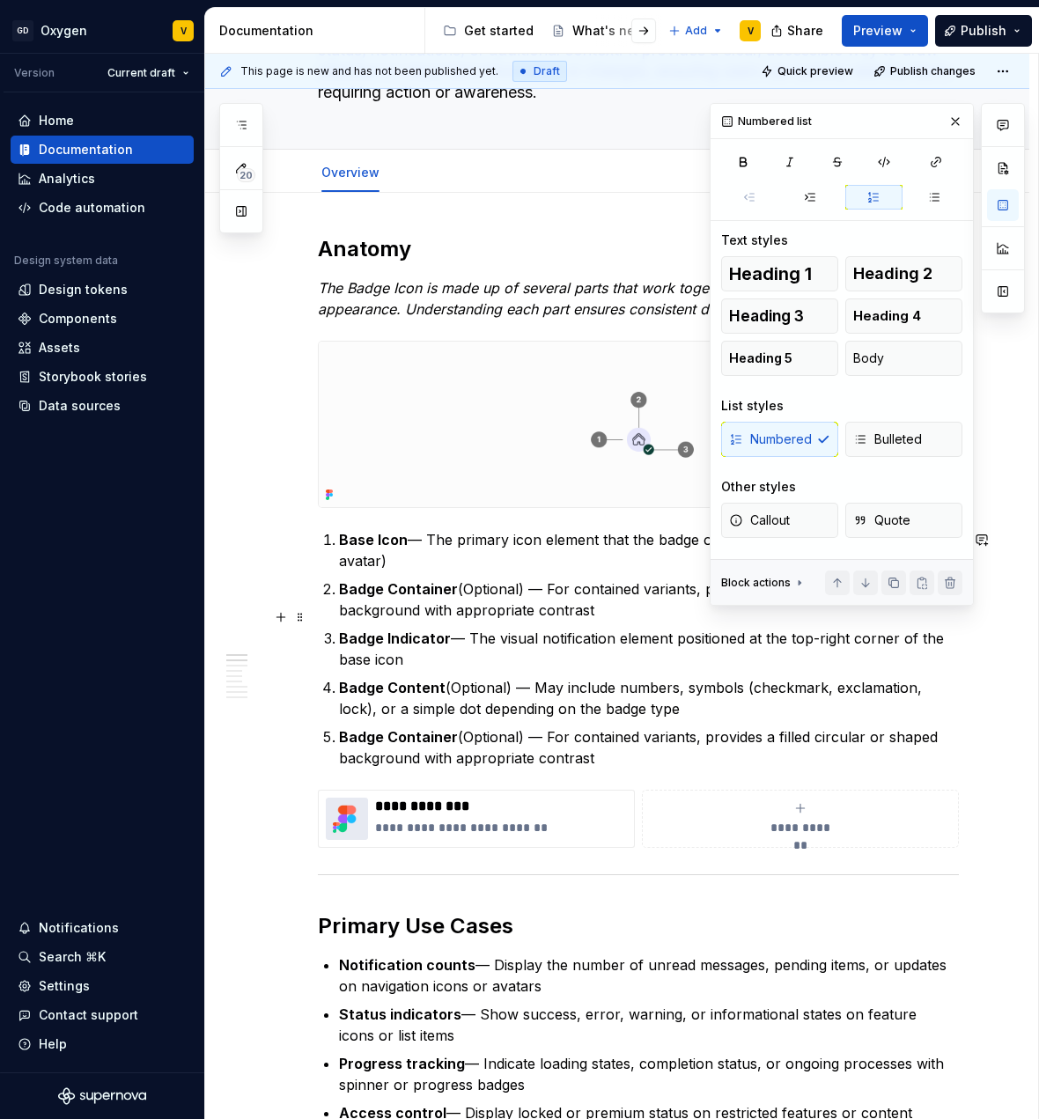
click at [530, 630] on p "Badge Indicator — The visual notification element positioned at the top-right c…" at bounding box center [649, 649] width 620 height 42
click at [953, 121] on button "button" at bounding box center [955, 121] width 25 height 25
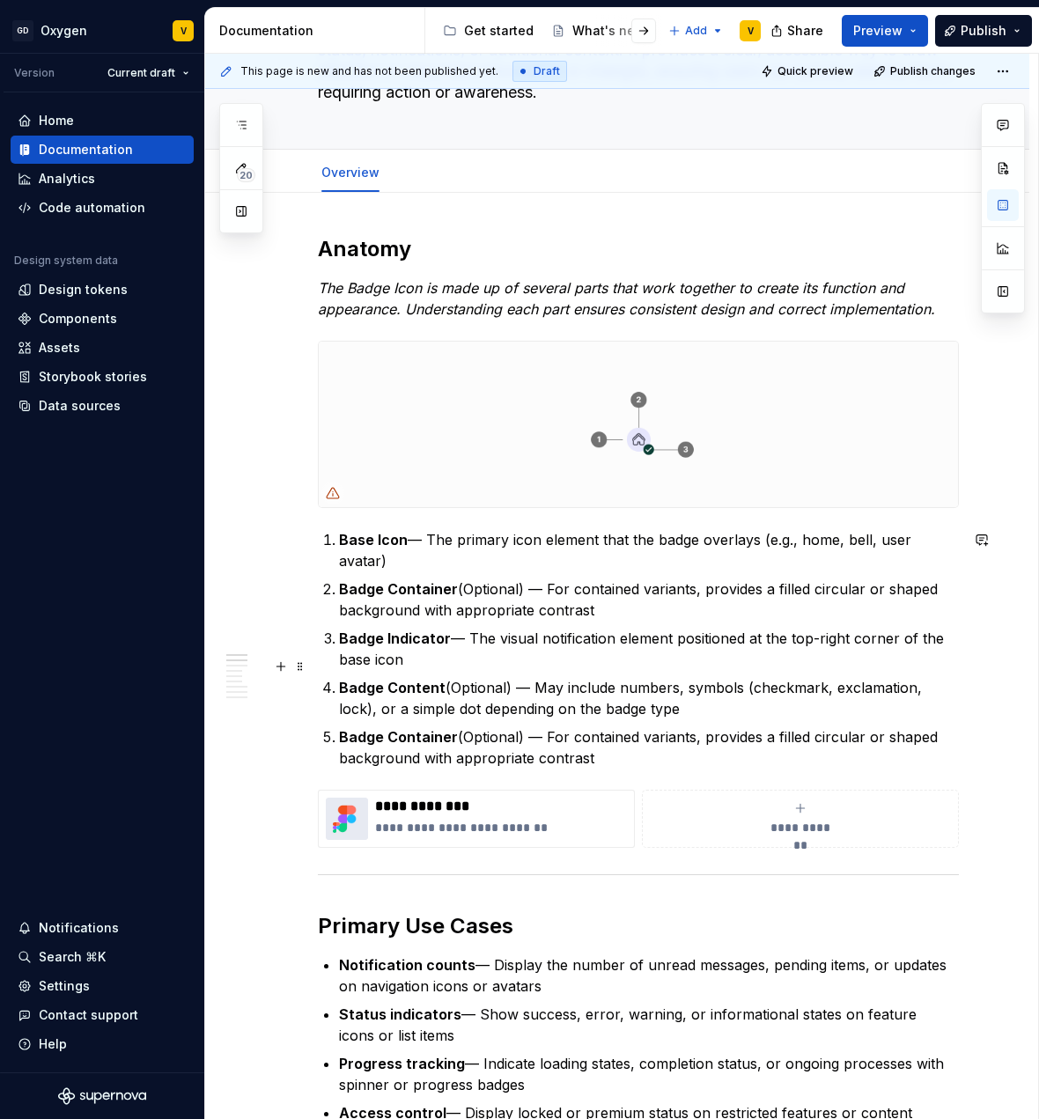
click at [515, 677] on p "Badge Content (Optional) — May include numbers, symbols (checkmark, exclamation…" at bounding box center [649, 698] width 620 height 42
click at [475, 628] on p "Badge Indicator — The visual notification element positioned at the top-right c…" at bounding box center [649, 649] width 620 height 42
click at [440, 677] on p "Badge Content (Optional) — May include numbers, symbols (checkmark, exclamation…" at bounding box center [649, 698] width 620 height 42
drag, startPoint x: 694, startPoint y: 690, endPoint x: 308, endPoint y: 667, distance: 386.5
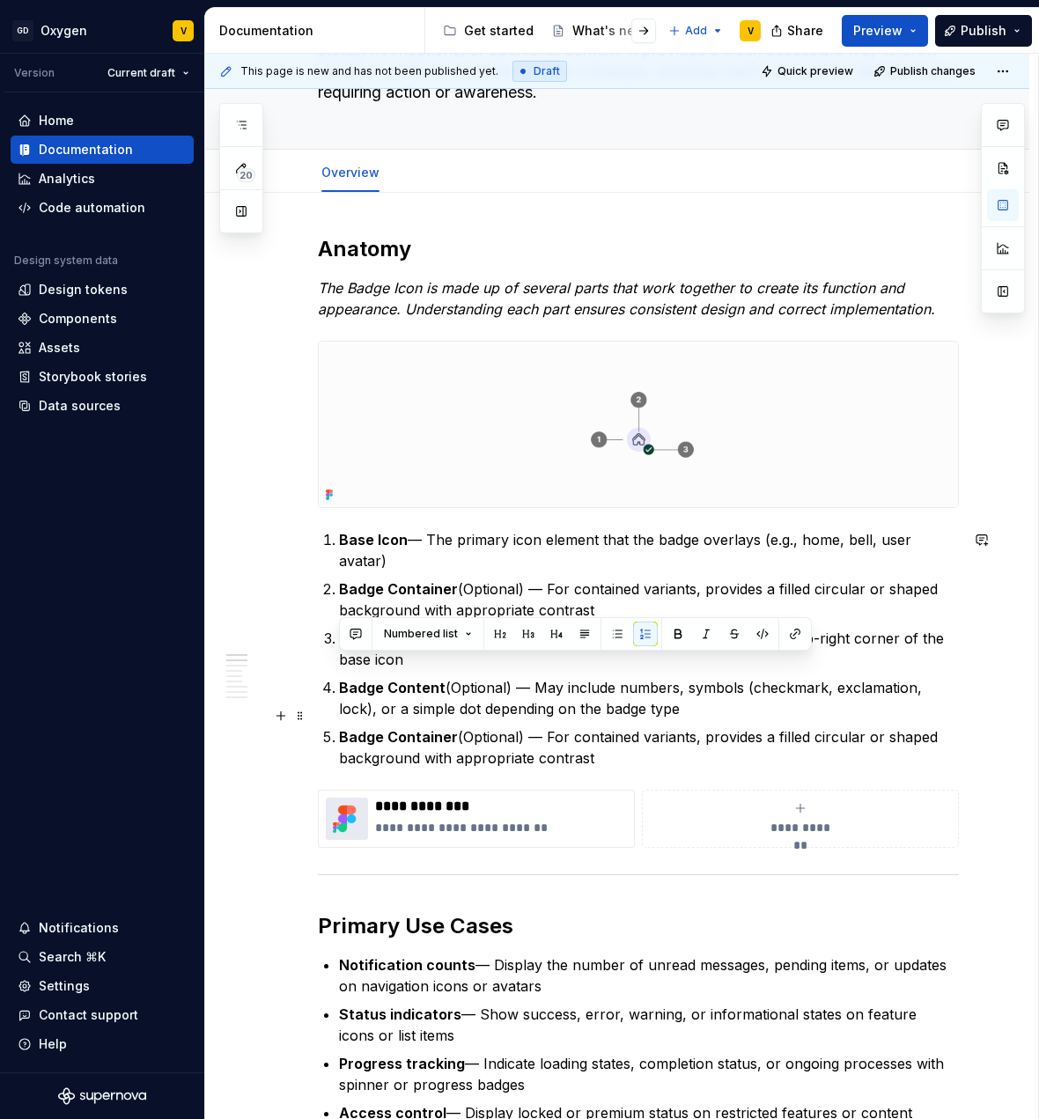
click at [475, 727] on p "Badge Container (Optional) — For contained variants, provides a filled circular…" at bounding box center [649, 748] width 620 height 42
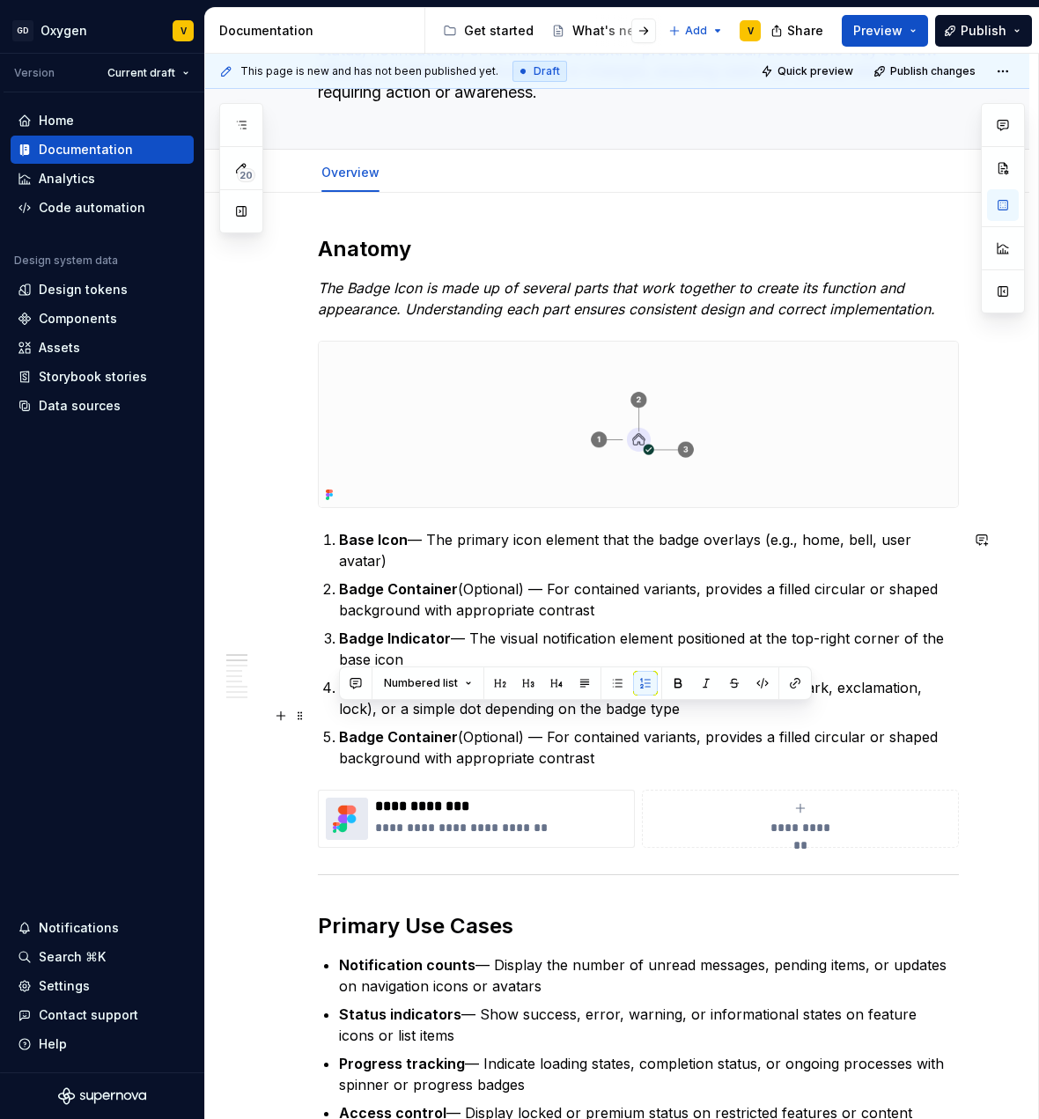
drag, startPoint x: 599, startPoint y: 739, endPoint x: 309, endPoint y: 705, distance: 291.7
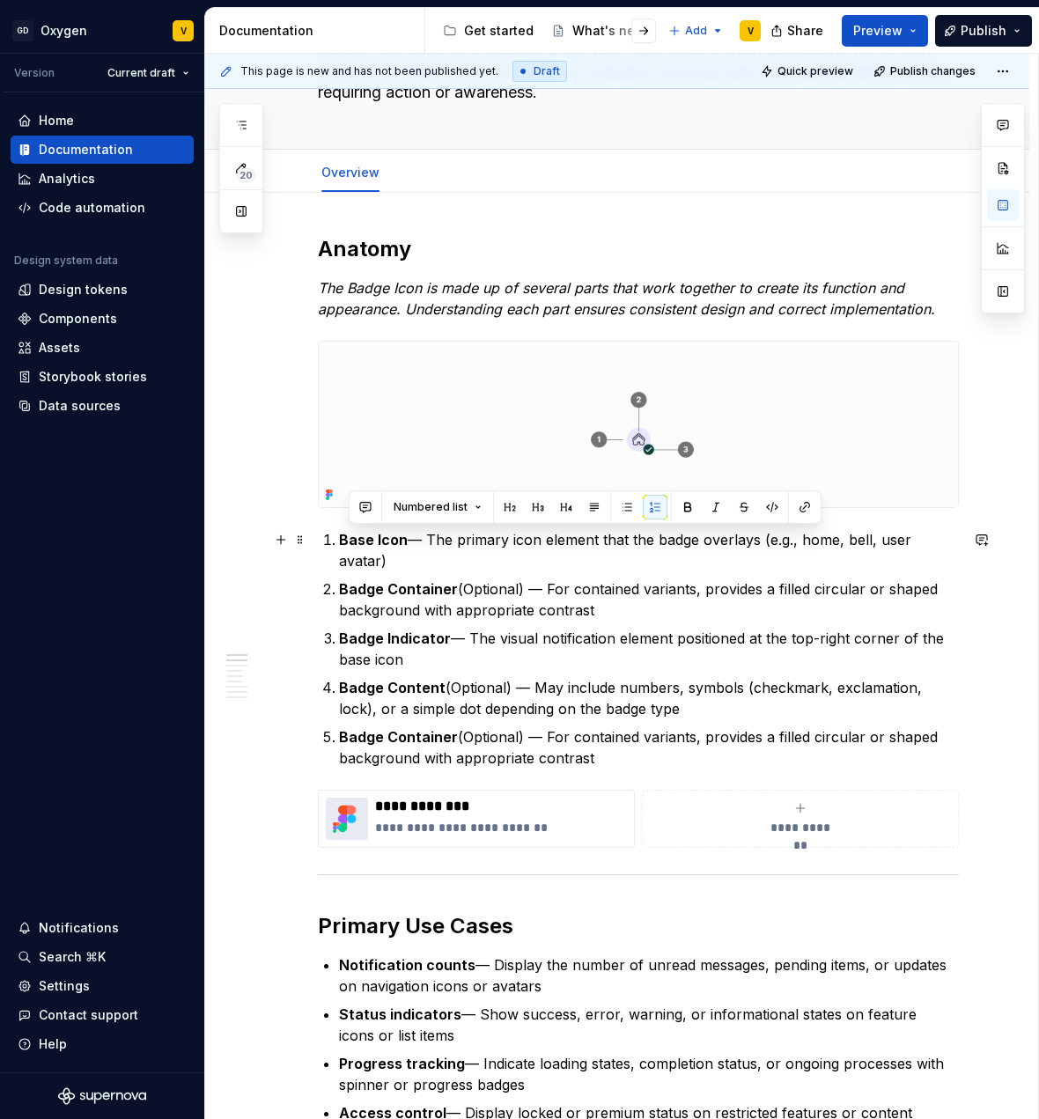
drag, startPoint x: 607, startPoint y: 581, endPoint x: 344, endPoint y: 548, distance: 264.6
click at [344, 548] on ol "Base Icon — The primary icon element that the badge overlays (e.g., home, bell,…" at bounding box center [649, 649] width 620 height 240
click at [410, 679] on strong "Badge Content" at bounding box center [392, 688] width 107 height 18
click at [376, 679] on strong "Badge Content" at bounding box center [392, 688] width 107 height 18
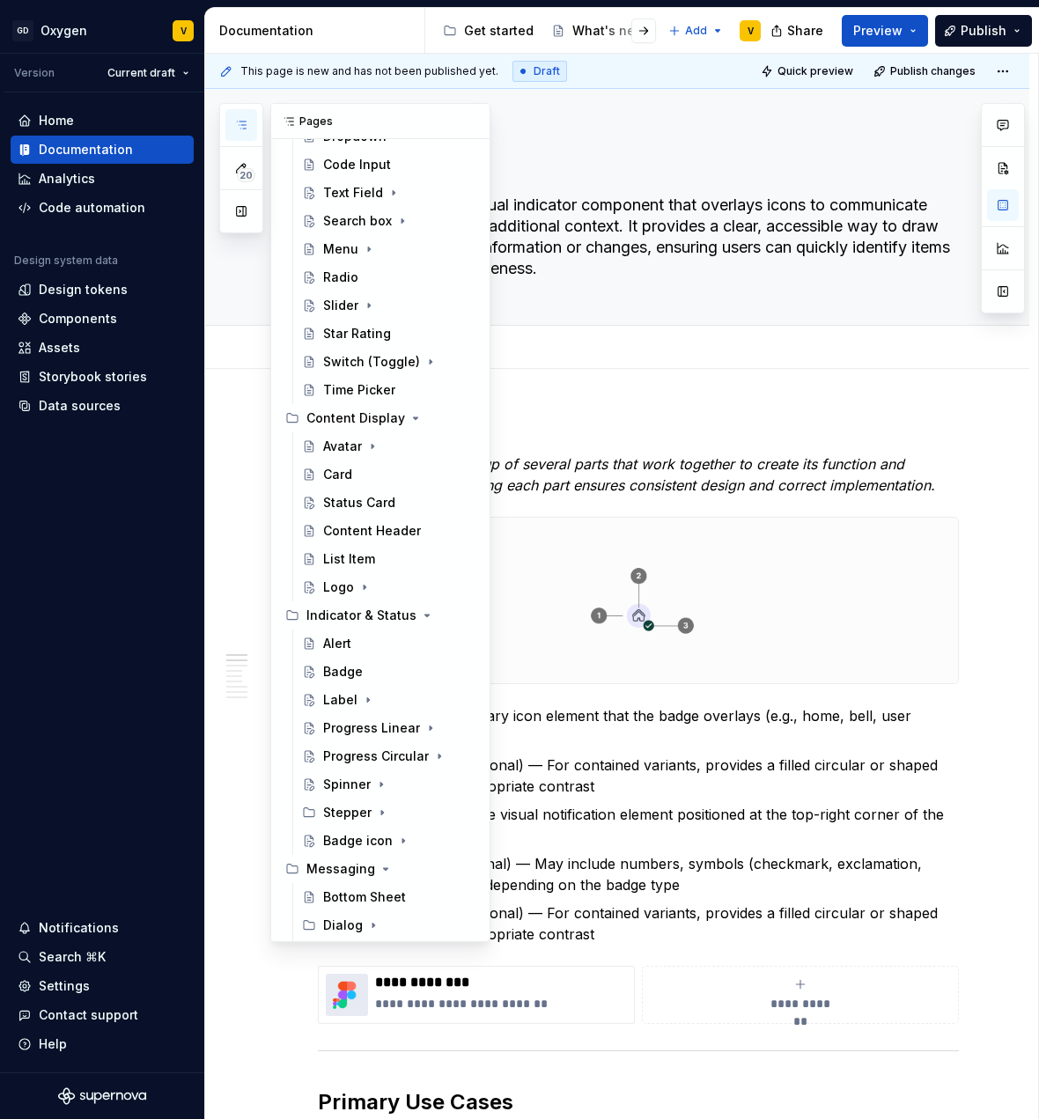
click at [246, 120] on icon "button" at bounding box center [241, 125] width 14 height 14
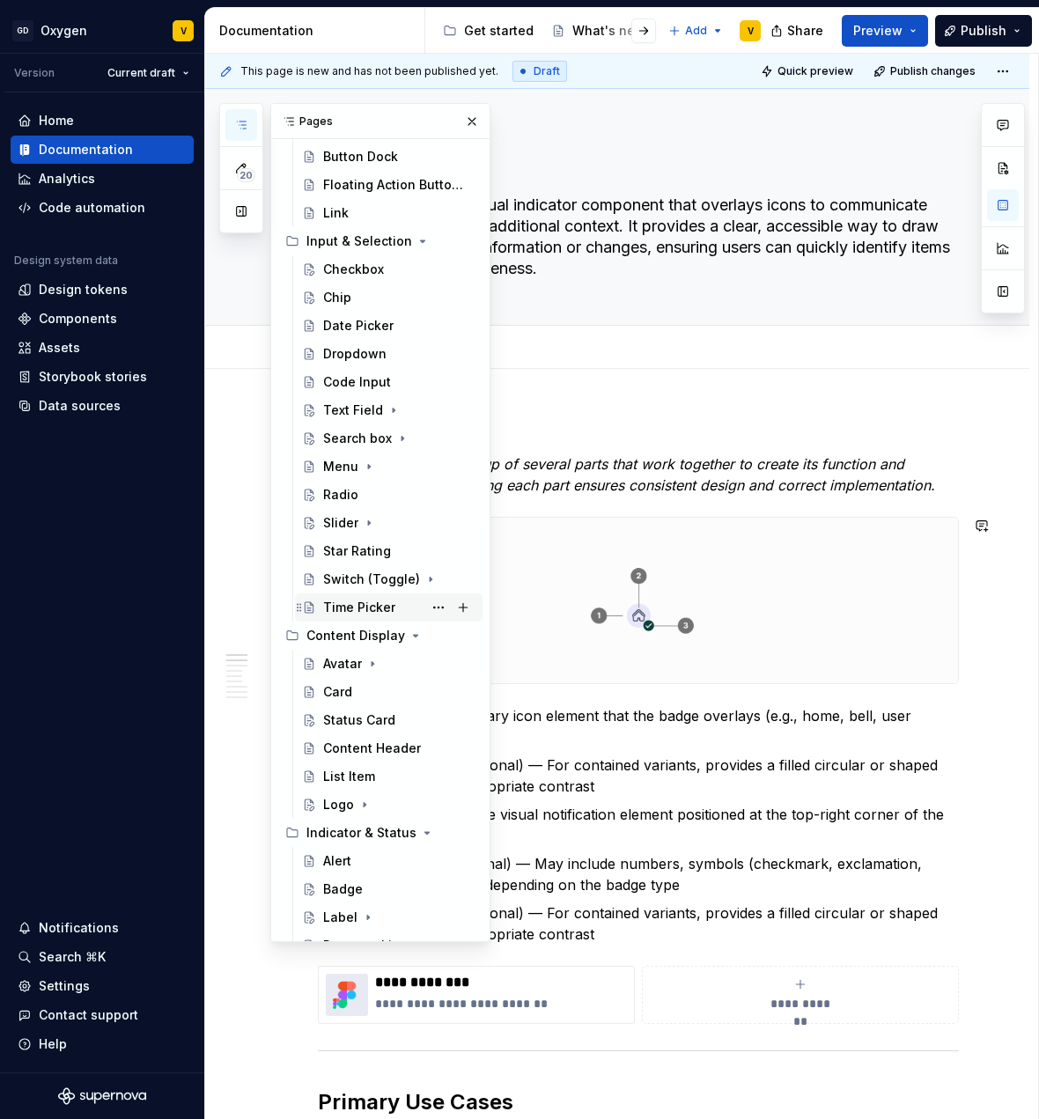
scroll to position [208, 0]
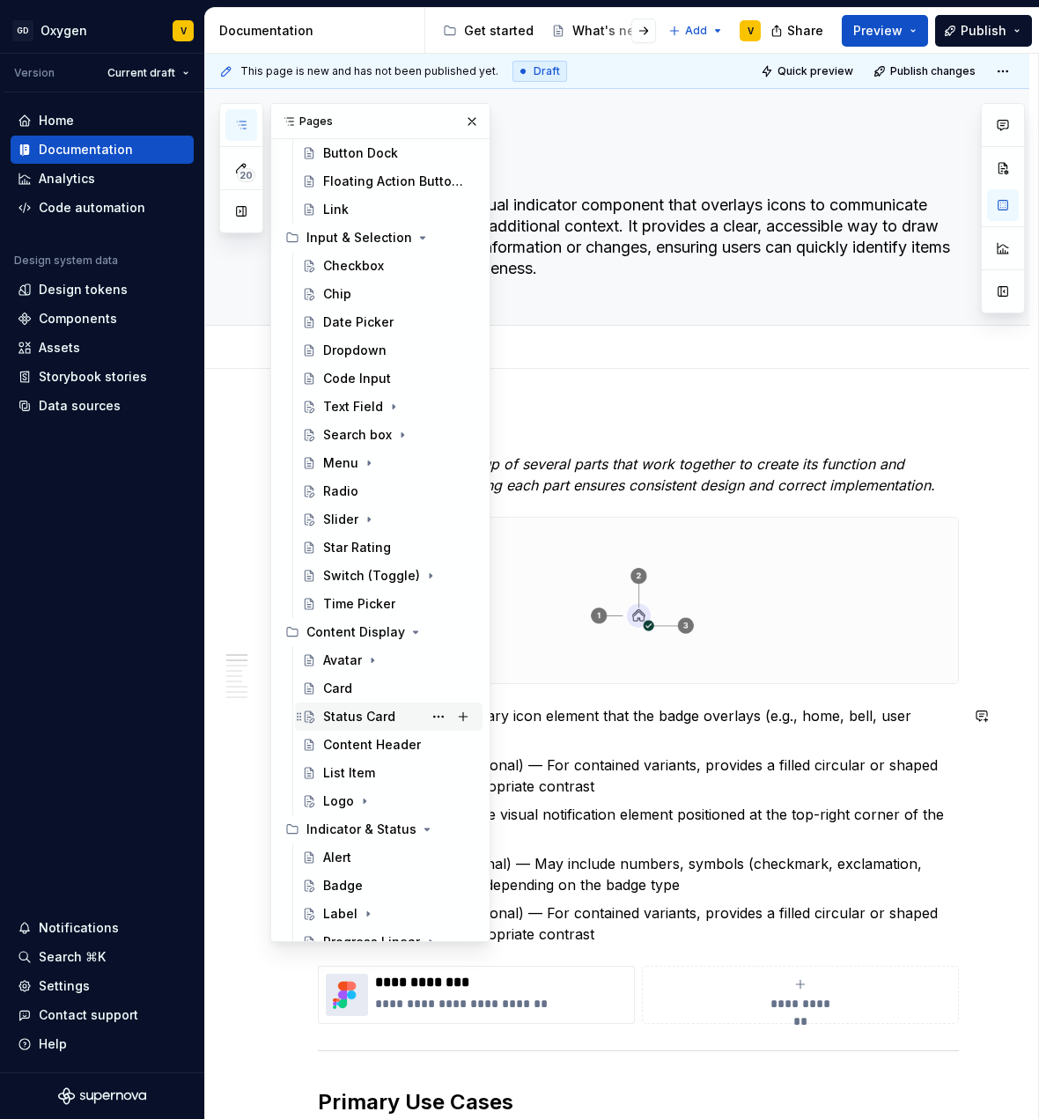
click at [362, 720] on div "Status Card" at bounding box center [359, 717] width 72 height 18
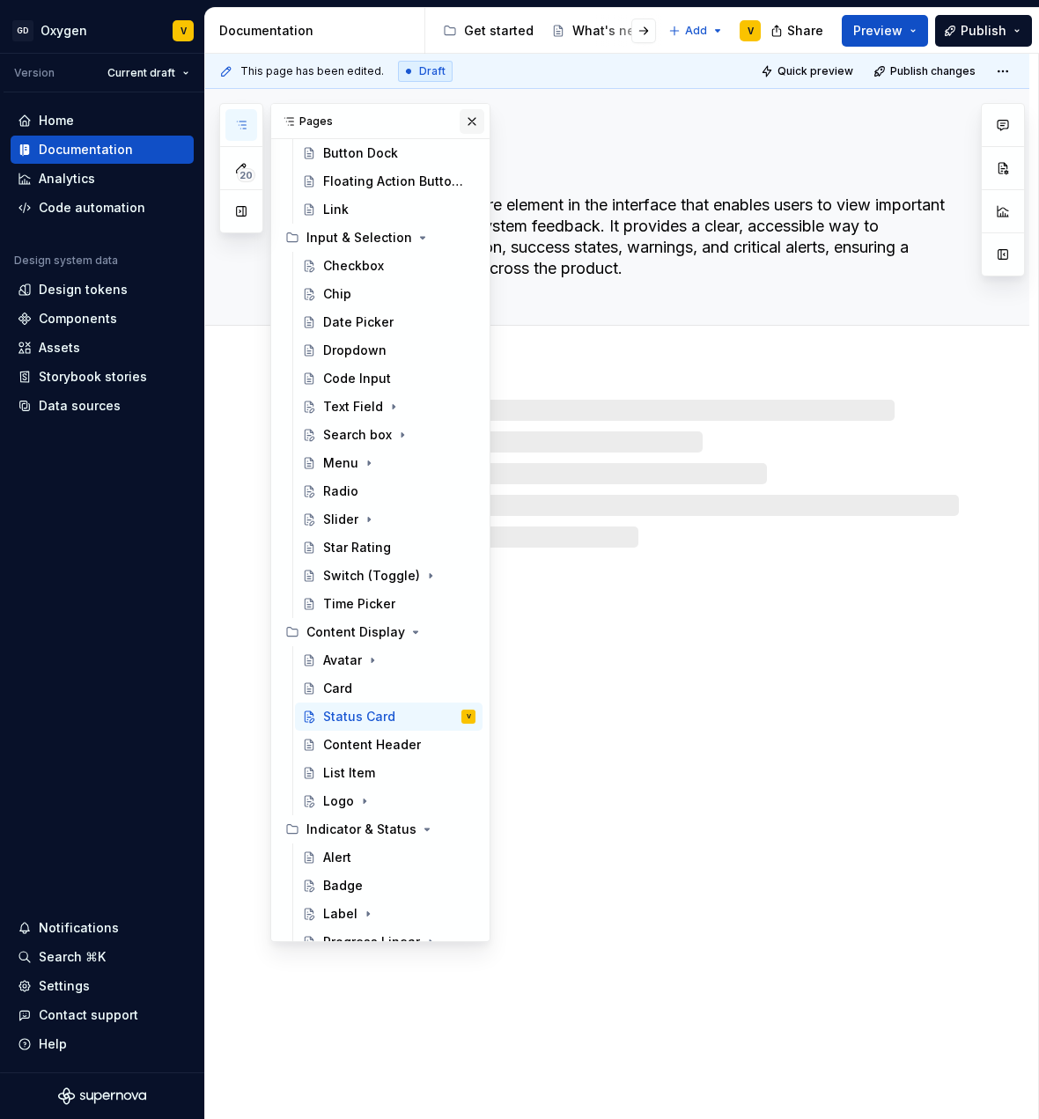
click at [466, 119] on button "button" at bounding box center [472, 121] width 25 height 25
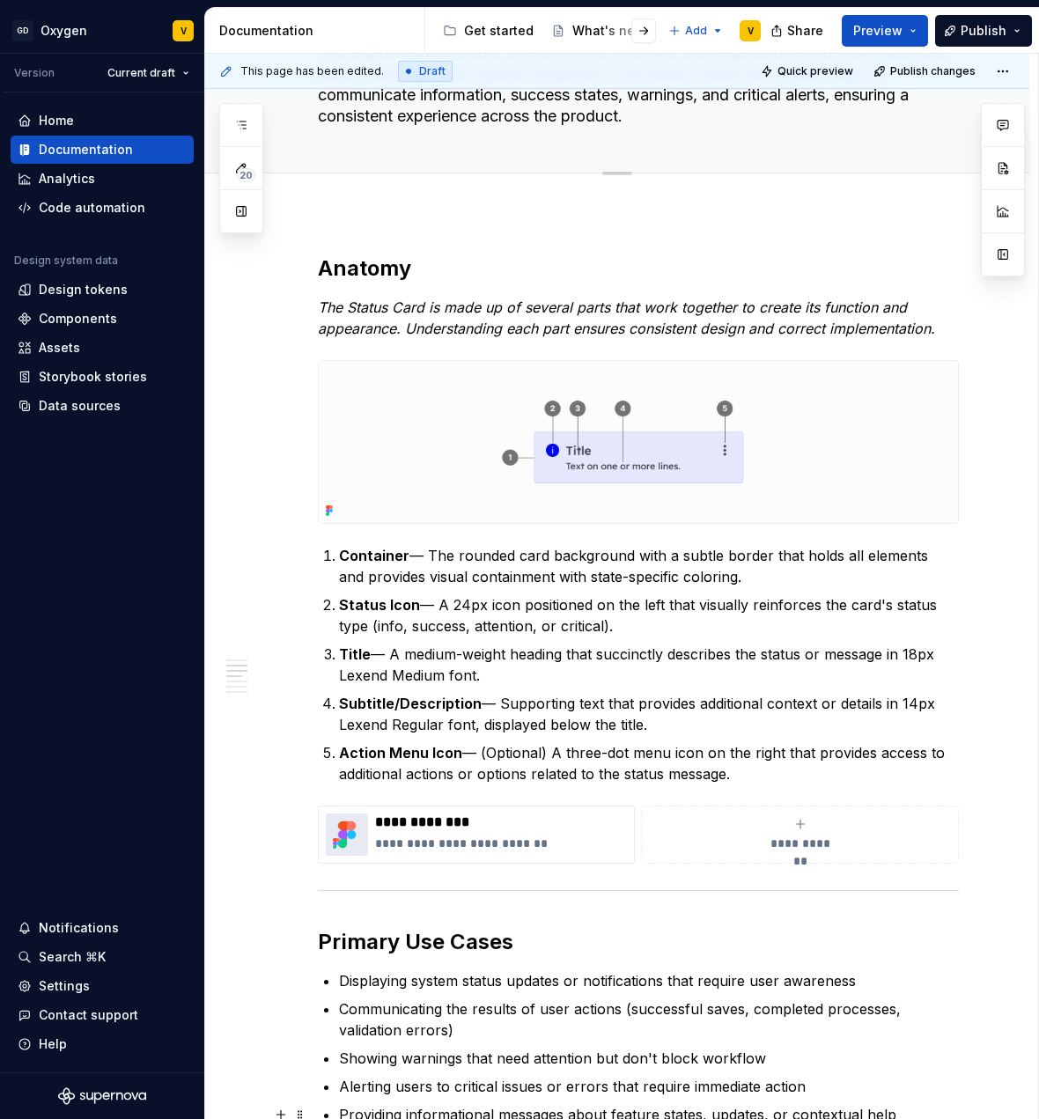
scroll to position [91, 0]
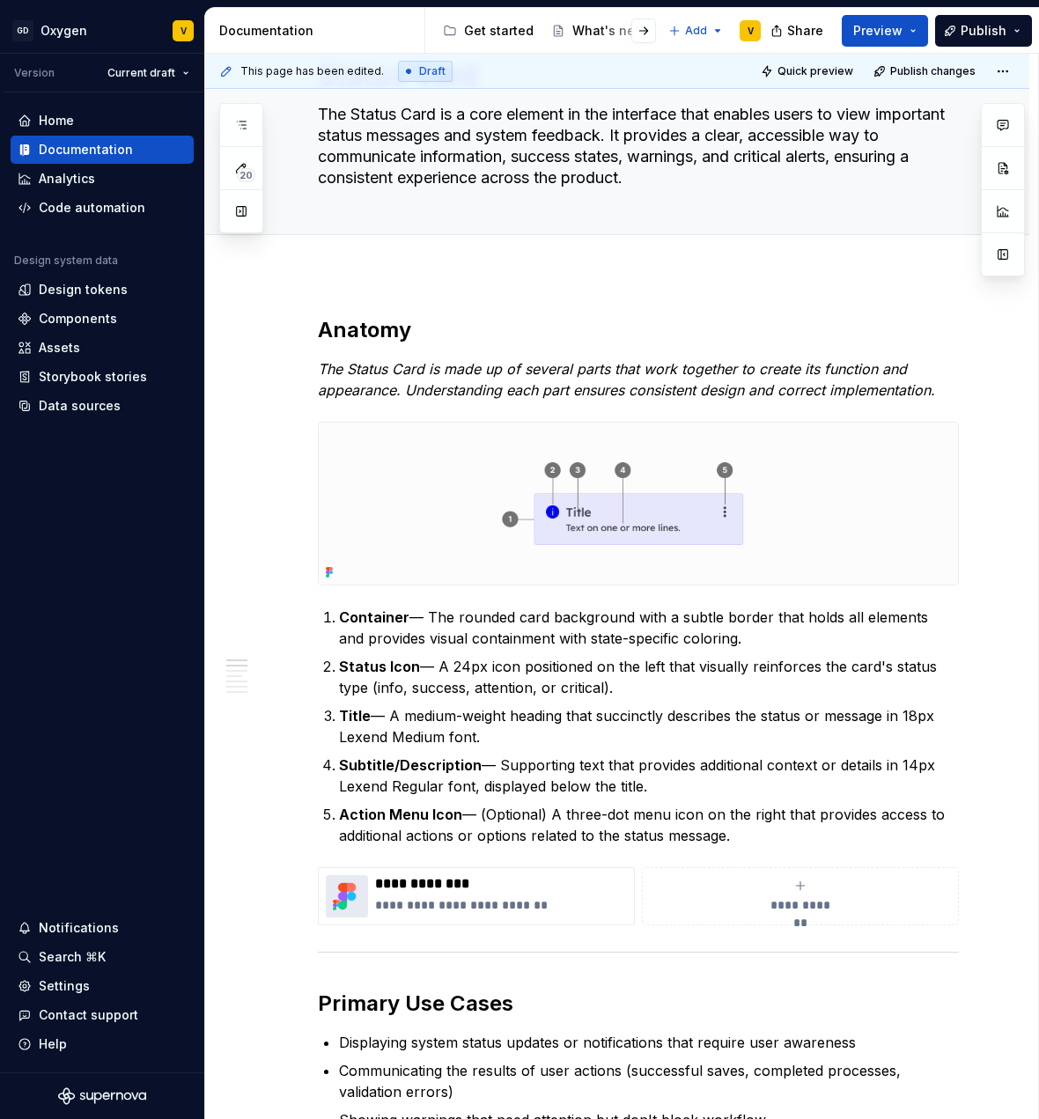
type textarea "*"
